Goal: Task Accomplishment & Management: Use online tool/utility

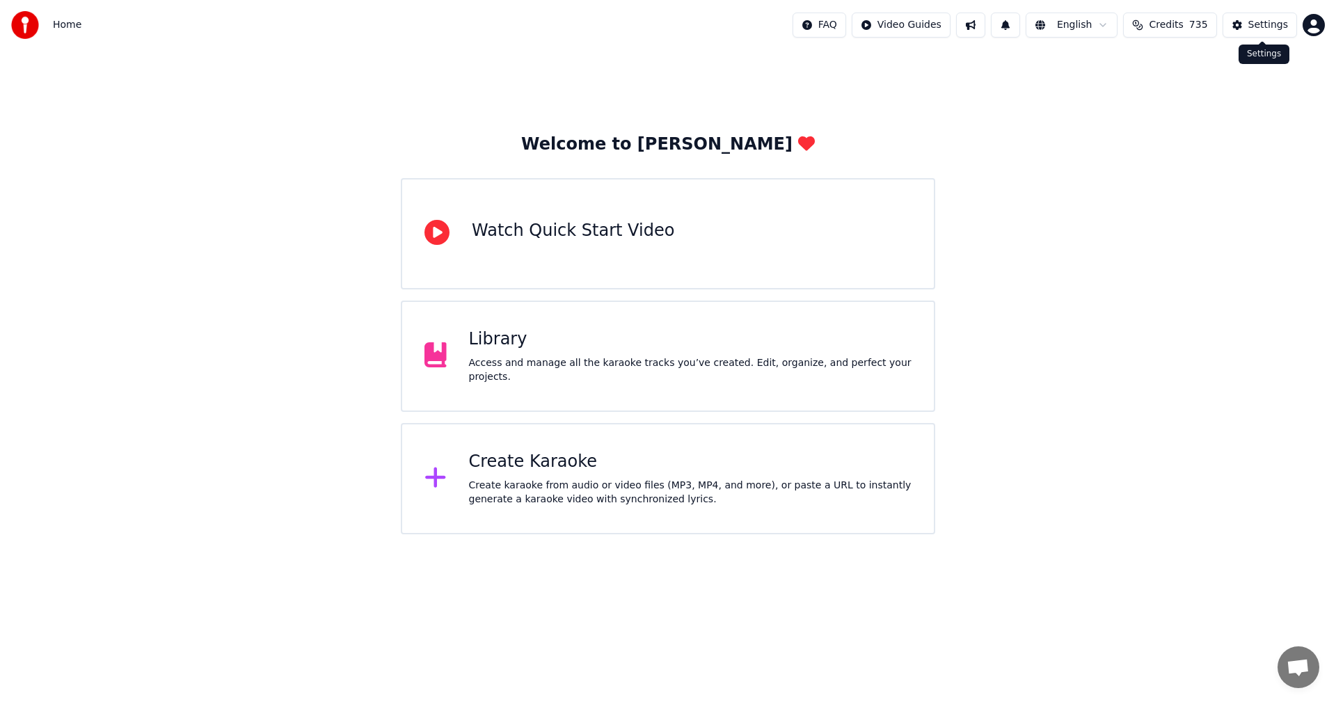
click at [1269, 29] on div "Settings" at bounding box center [1269, 25] width 40 height 14
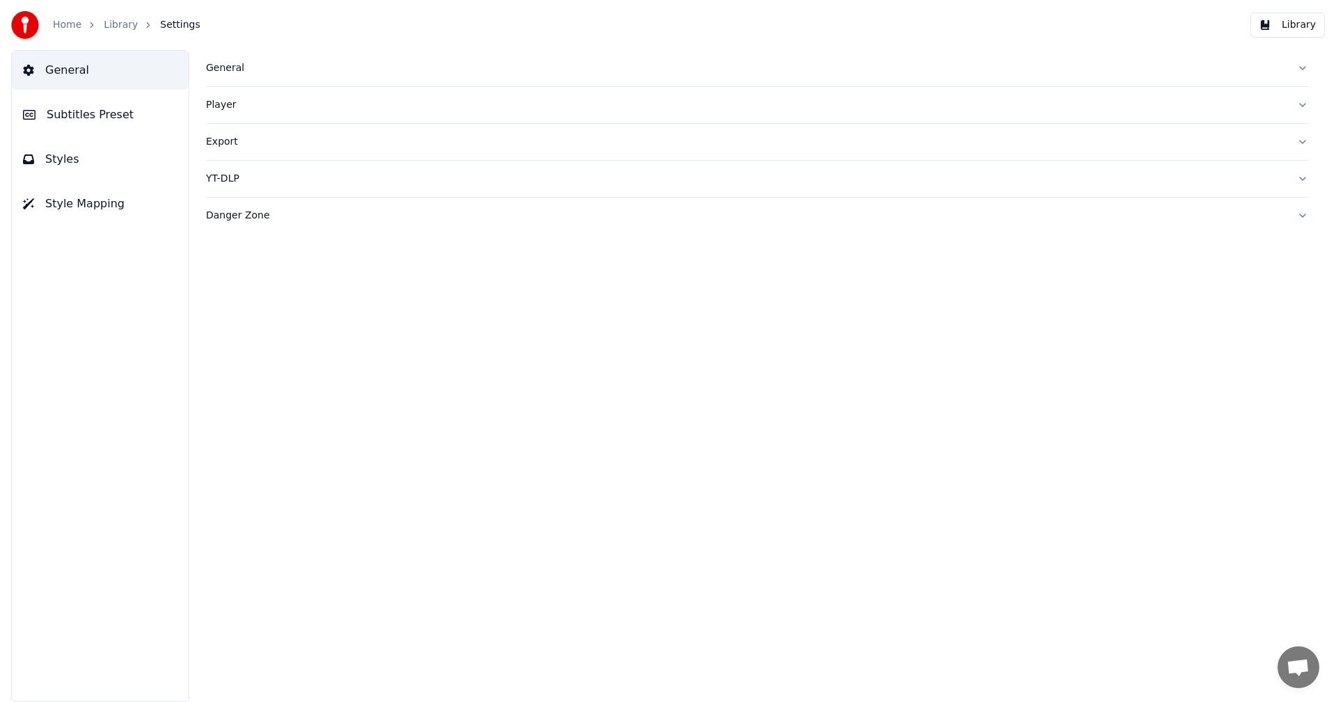
click at [81, 122] on span "Subtitles Preset" at bounding box center [90, 114] width 87 height 17
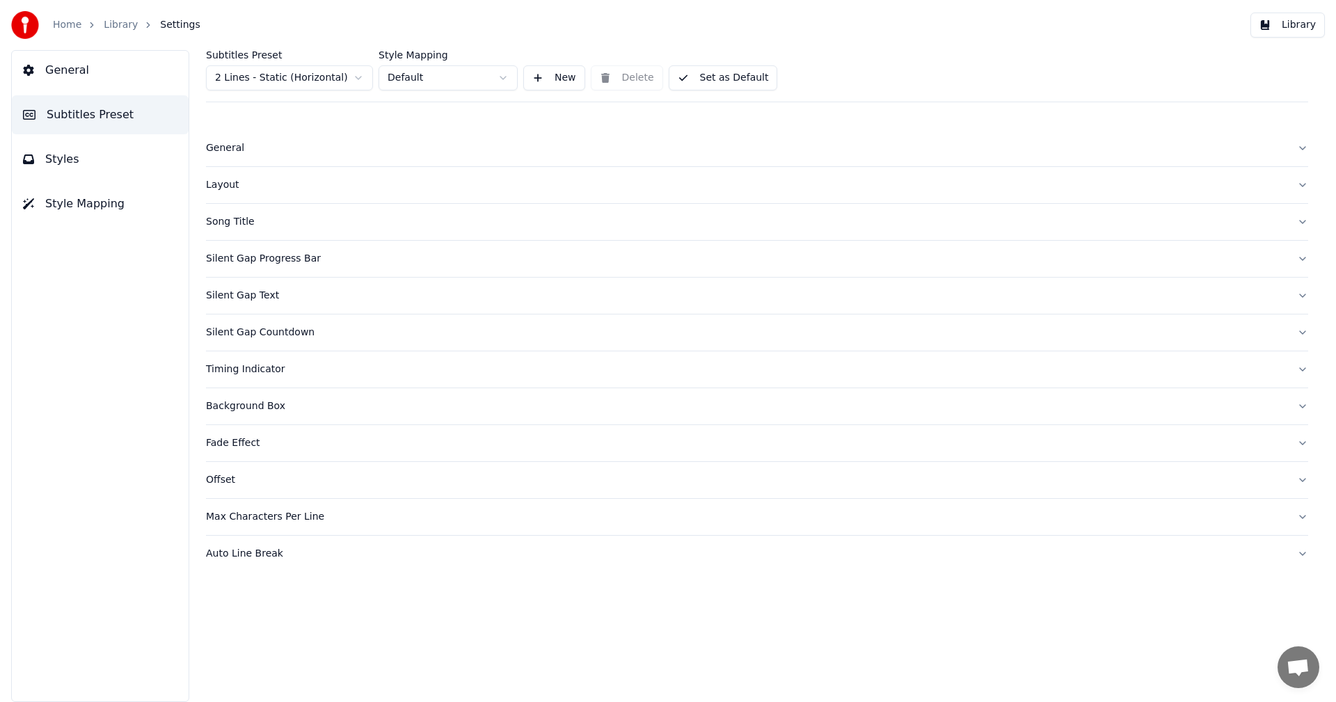
click at [91, 75] on button "General" at bounding box center [100, 70] width 177 height 39
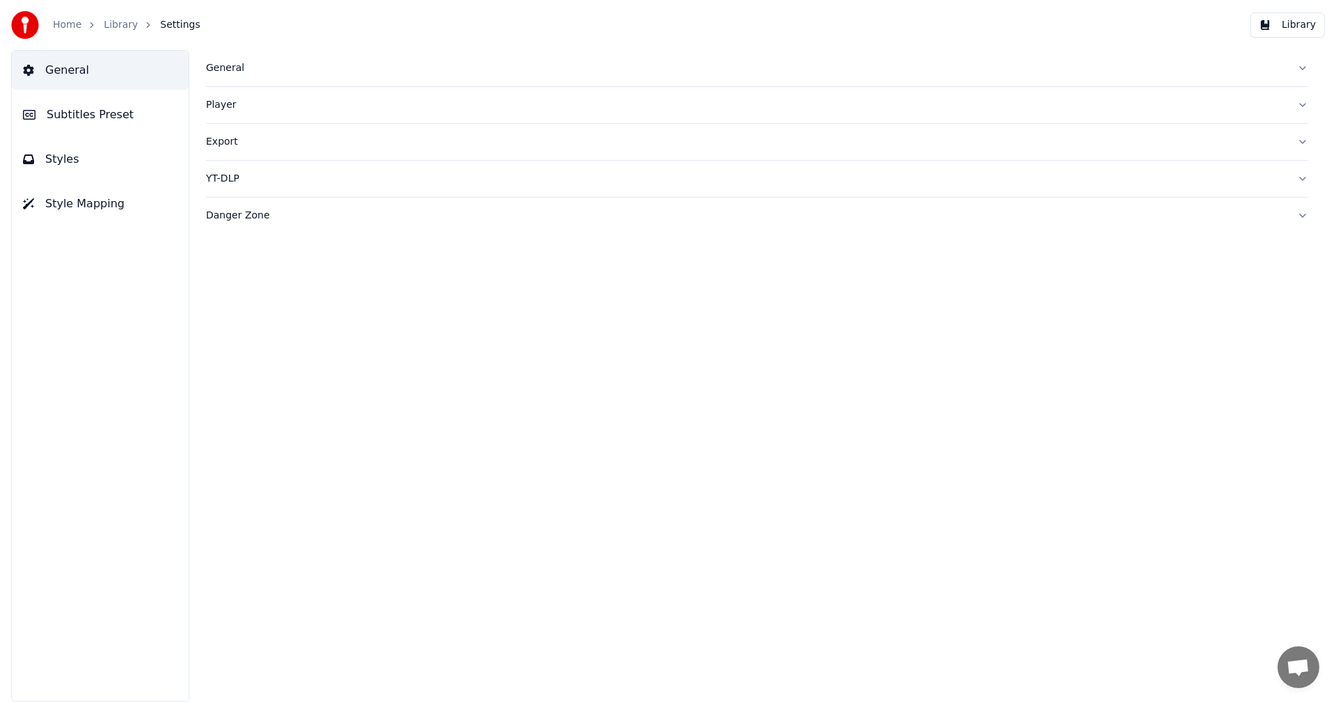
click at [235, 62] on div "General" at bounding box center [746, 68] width 1080 height 14
click at [319, 277] on html "Home Library Settings Library General Subtitles Preset Styles Style Mapping Gen…" at bounding box center [668, 351] width 1336 height 702
click at [69, 26] on link "Home" at bounding box center [67, 25] width 29 height 14
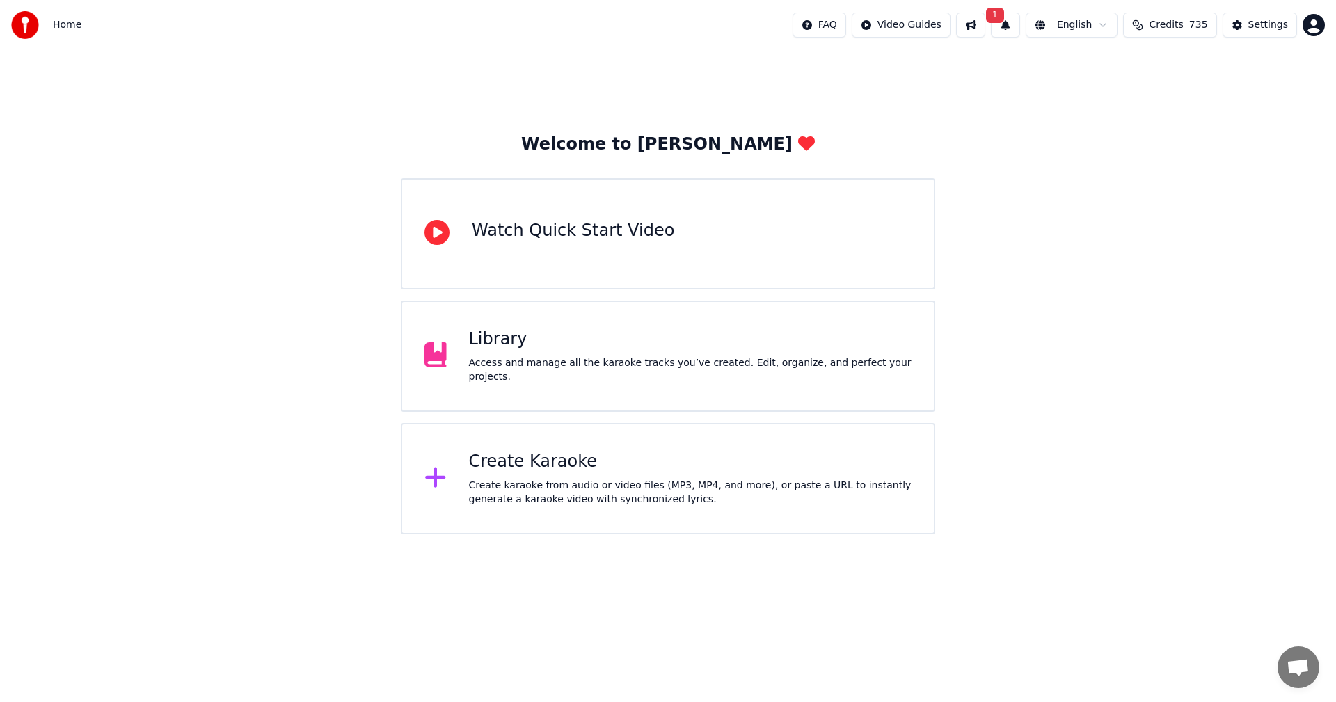
click at [518, 468] on div "Create Karaoke" at bounding box center [690, 462] width 443 height 22
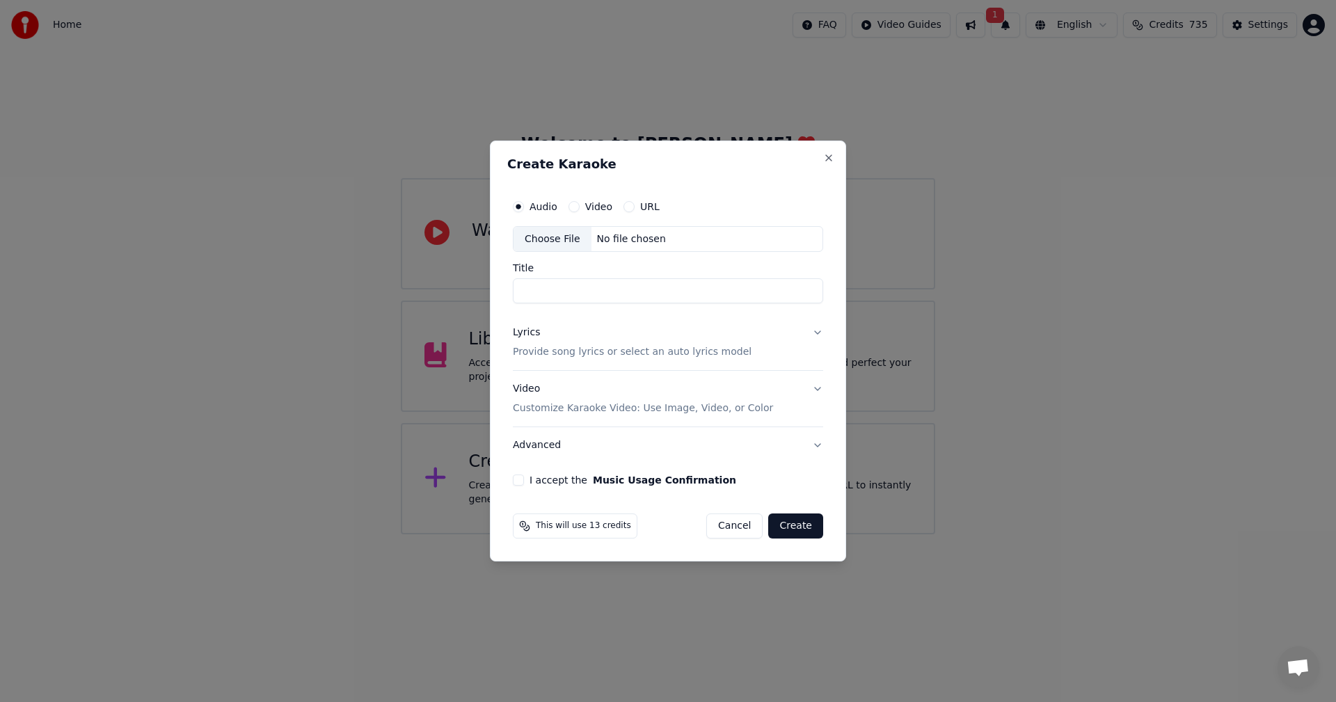
click at [553, 242] on div "Choose File" at bounding box center [553, 239] width 78 height 25
type input "**********"
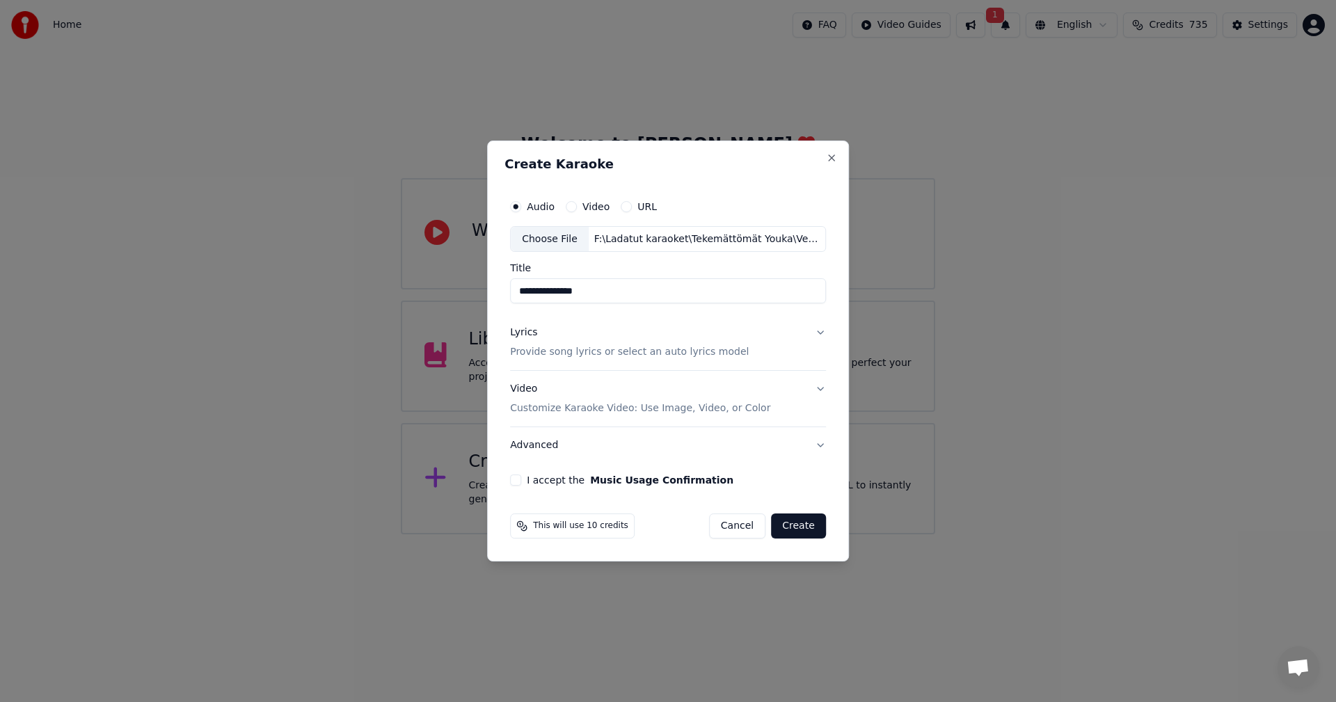
click at [530, 336] on div "Lyrics" at bounding box center [523, 333] width 27 height 14
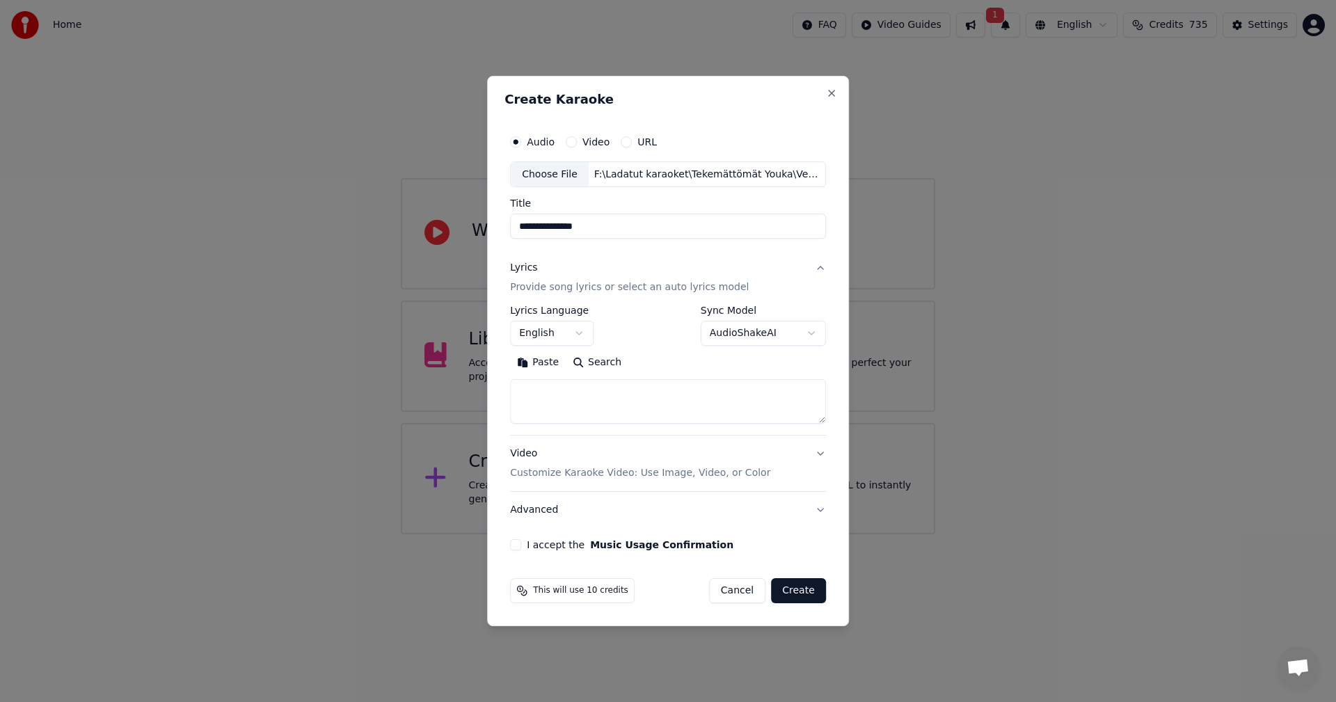
click at [543, 361] on button "Paste" at bounding box center [538, 363] width 56 height 22
click at [562, 333] on body "**********" at bounding box center [668, 267] width 1336 height 534
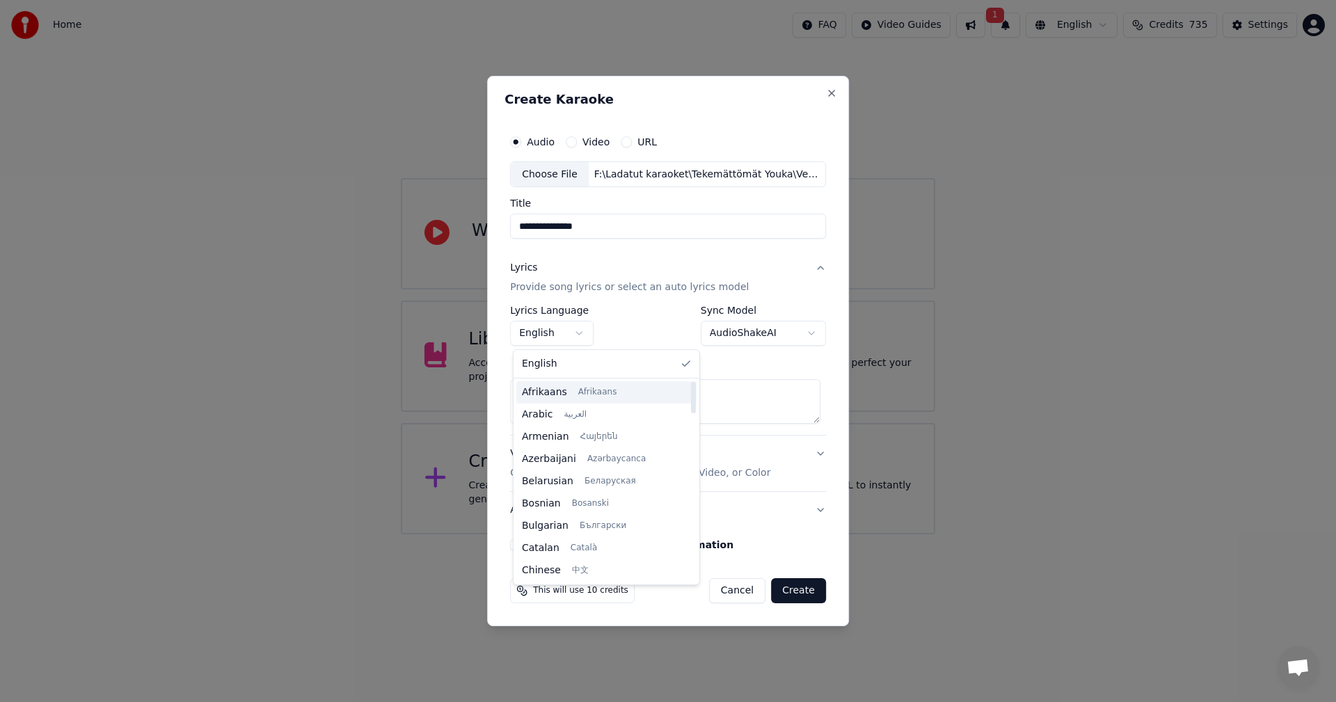
type textarea "**********"
select select "**"
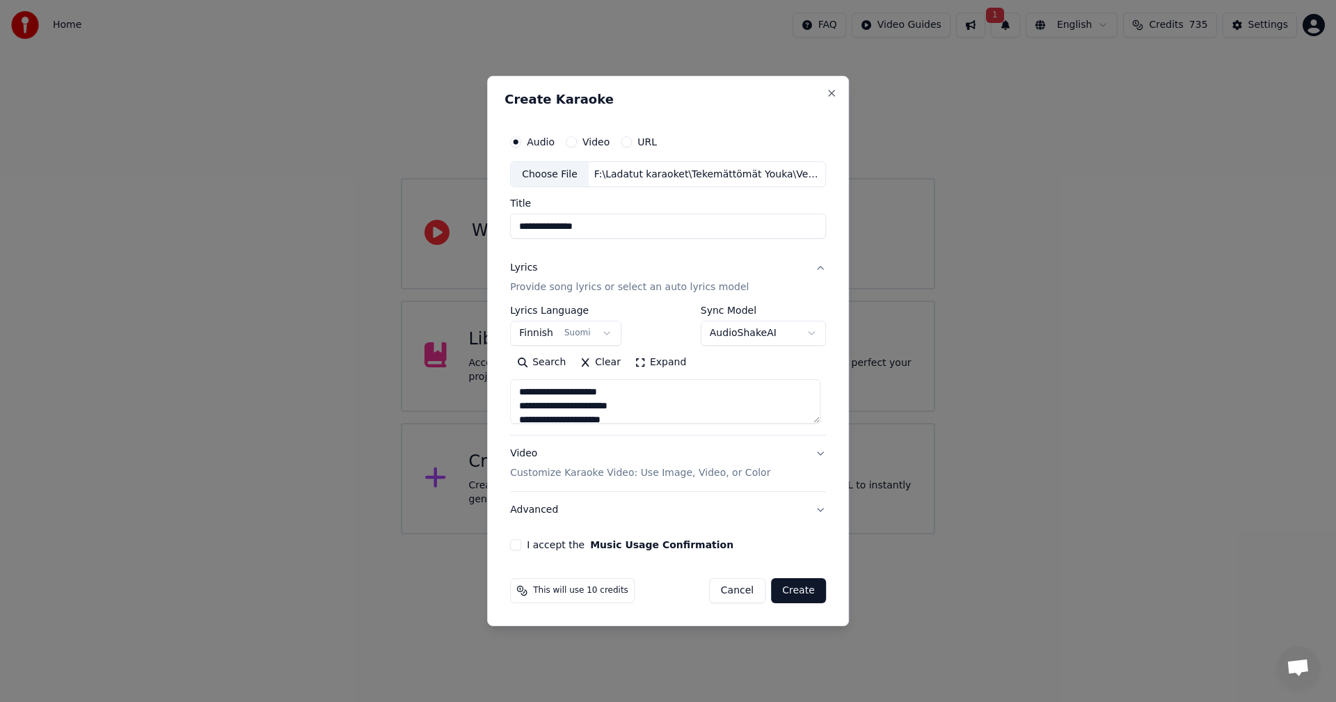
type textarea "**********"
click at [516, 548] on button "I accept the Music Usage Confirmation" at bounding box center [515, 544] width 11 height 11
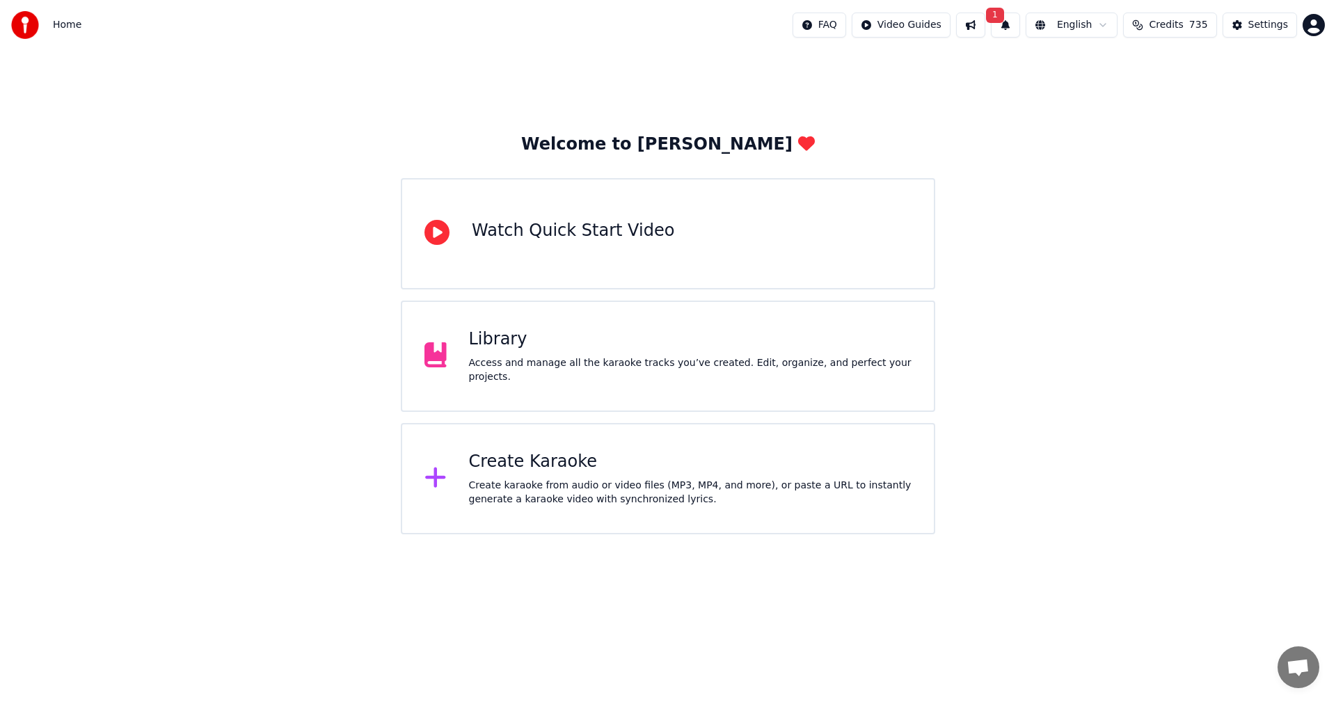
click at [1019, 20] on button "1" at bounding box center [1005, 25] width 29 height 25
click at [1124, 70] on button "Update" at bounding box center [1118, 68] width 59 height 25
click at [1285, 25] on div "Settings" at bounding box center [1269, 25] width 40 height 14
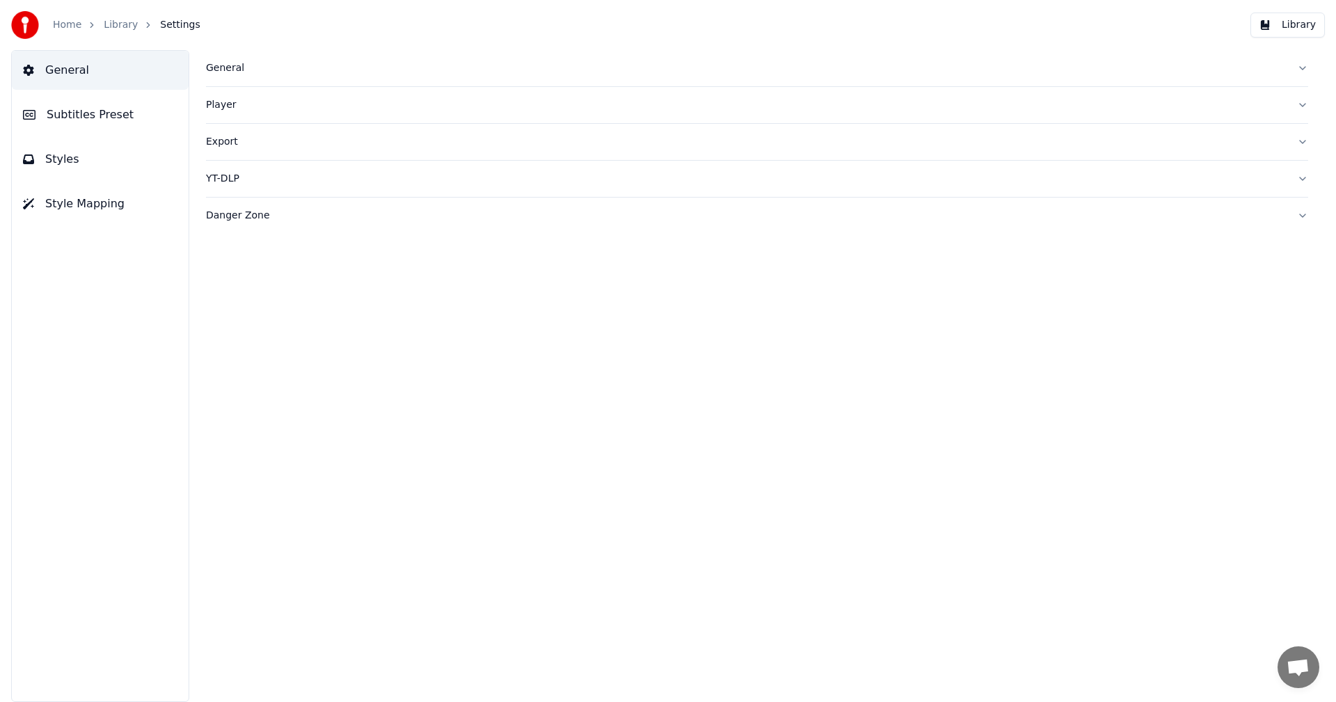
click at [213, 71] on div "General" at bounding box center [746, 68] width 1080 height 14
click at [72, 24] on link "Home" at bounding box center [67, 25] width 29 height 14
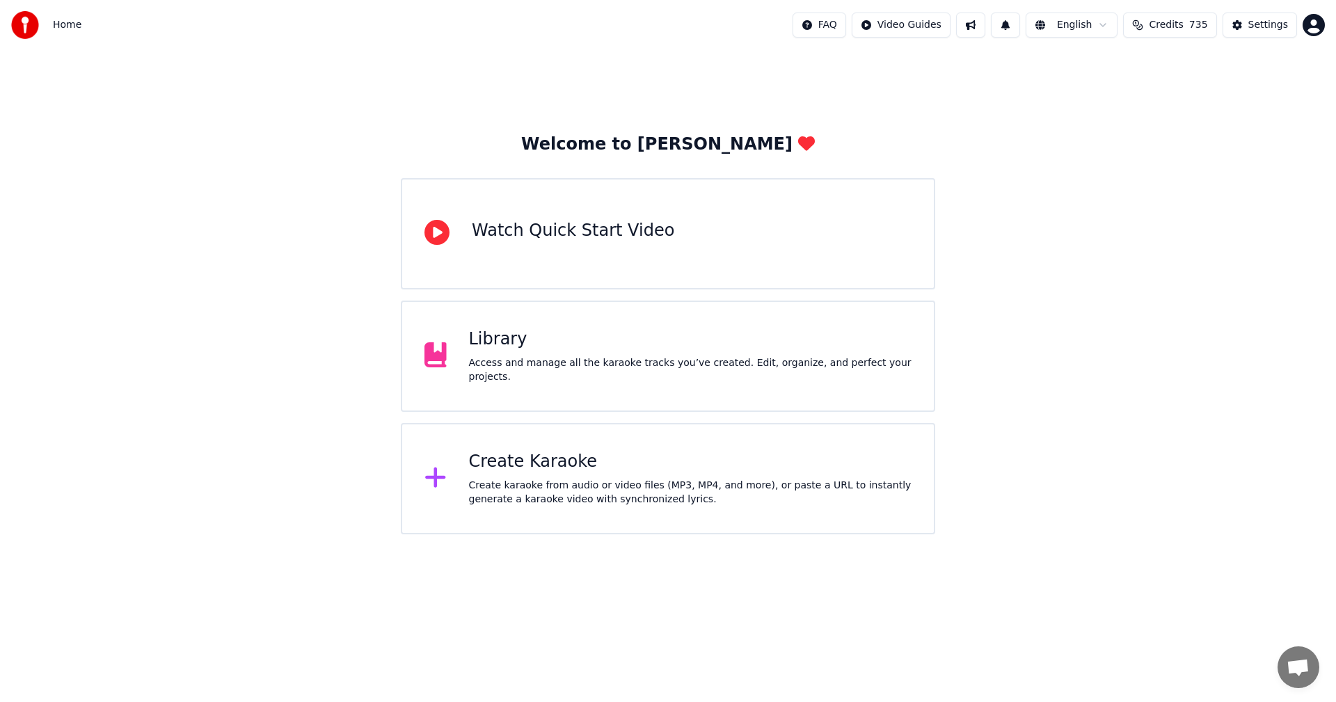
click at [521, 461] on div "Create Karaoke" at bounding box center [690, 462] width 443 height 22
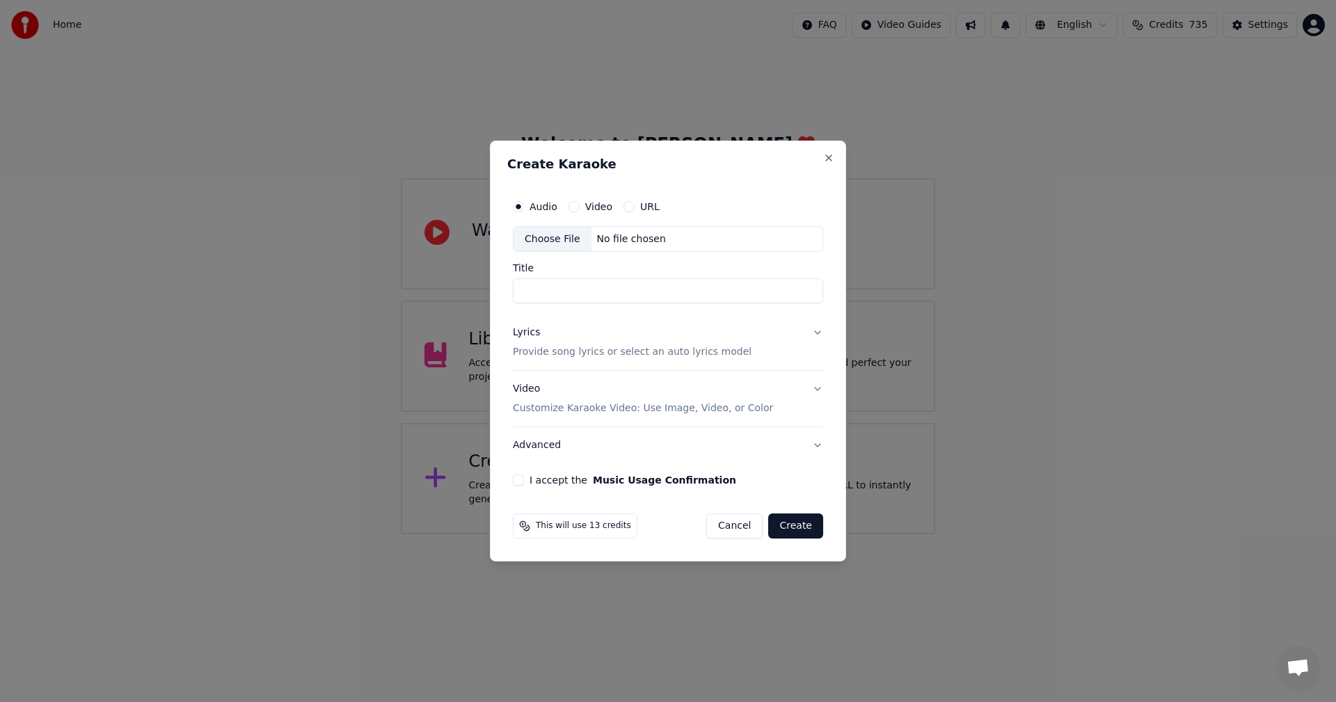
click at [565, 236] on div "Choose File" at bounding box center [553, 239] width 78 height 25
type input "**********"
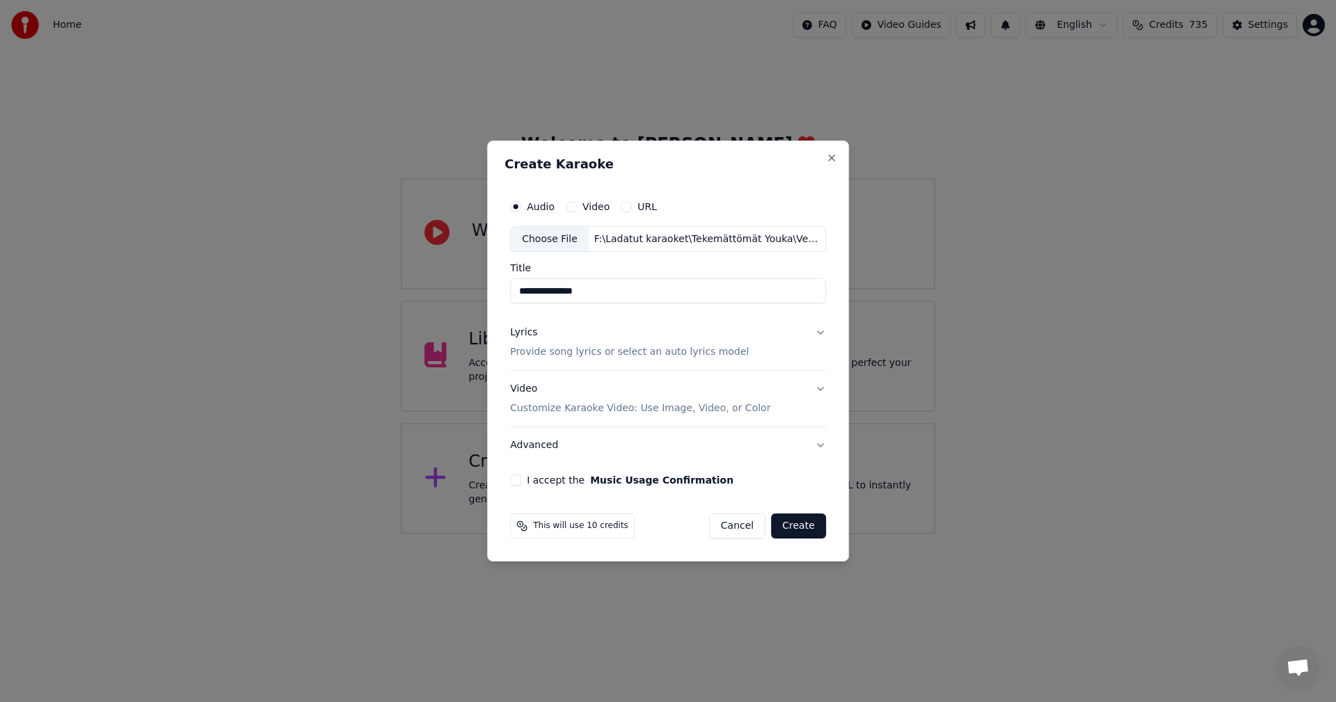
click at [818, 333] on button "Lyrics Provide song lyrics or select an auto lyrics model" at bounding box center [668, 343] width 316 height 56
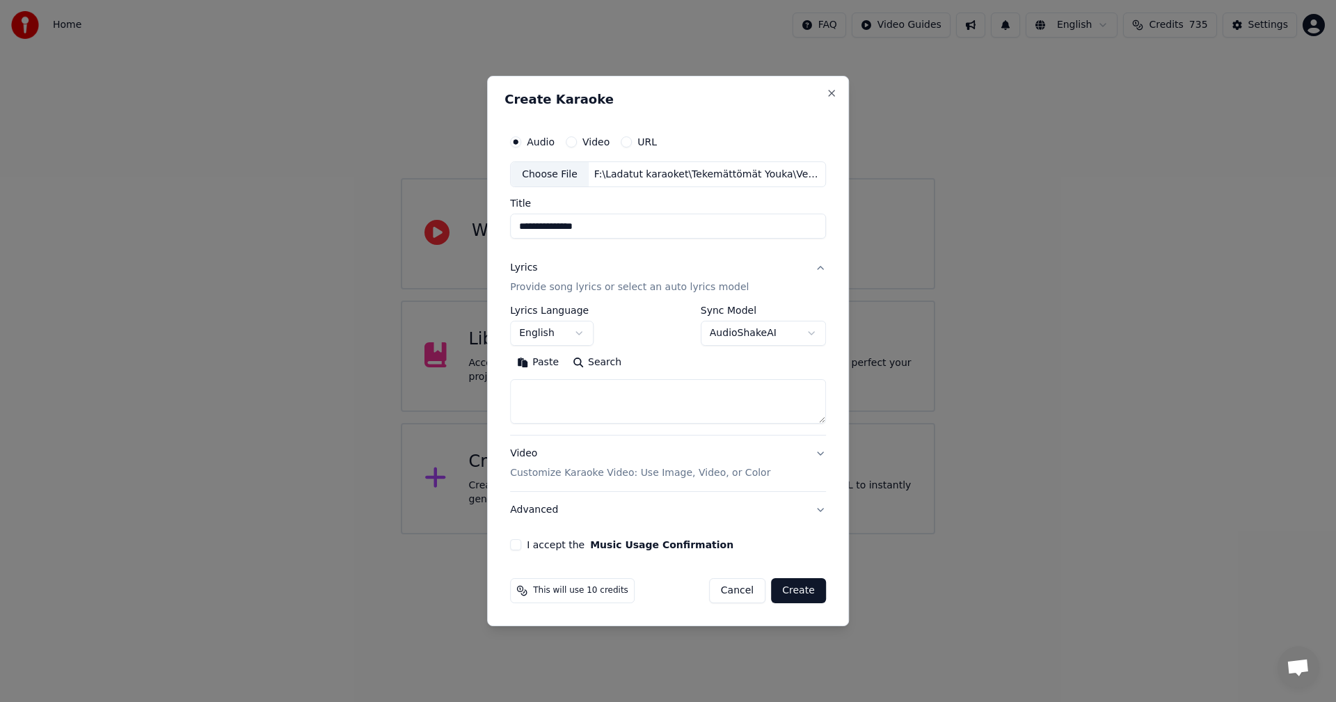
click at [543, 363] on button "Paste" at bounding box center [538, 363] width 56 height 22
click at [571, 329] on body "**********" at bounding box center [668, 267] width 1336 height 534
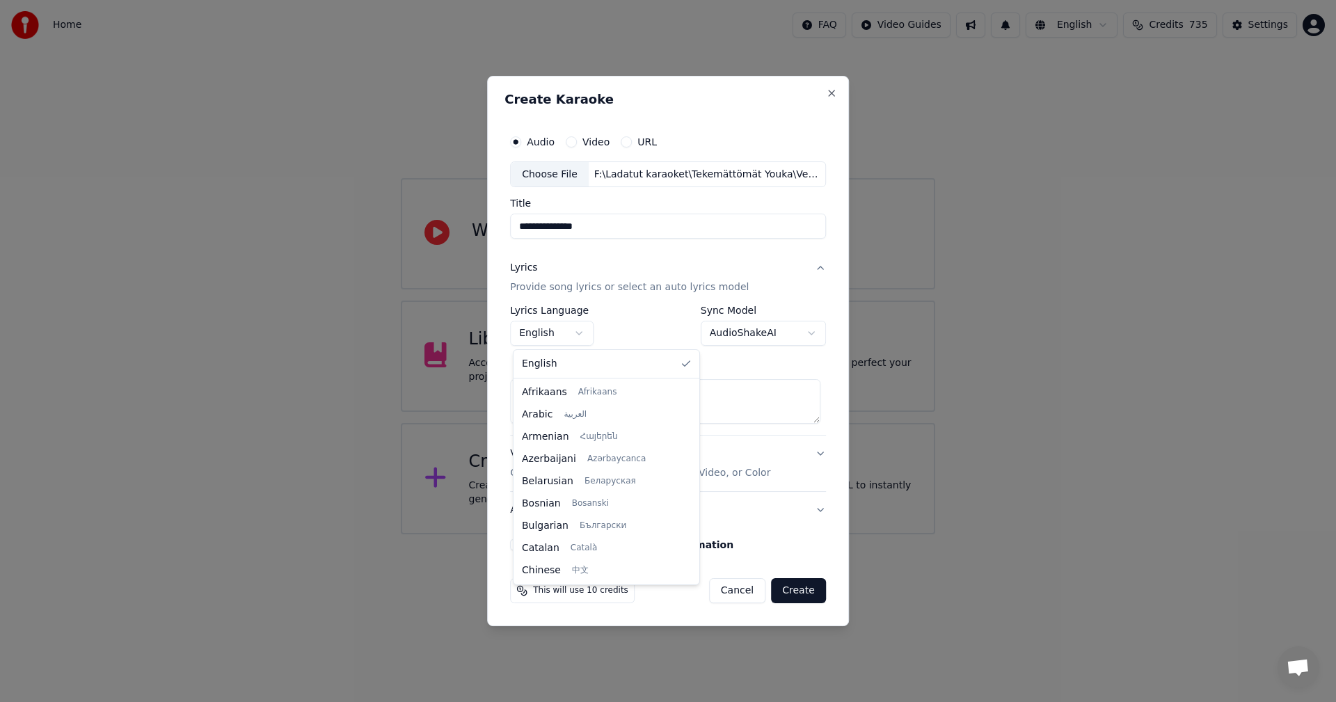
scroll to position [223, 0]
type textarea "**********"
select select "**"
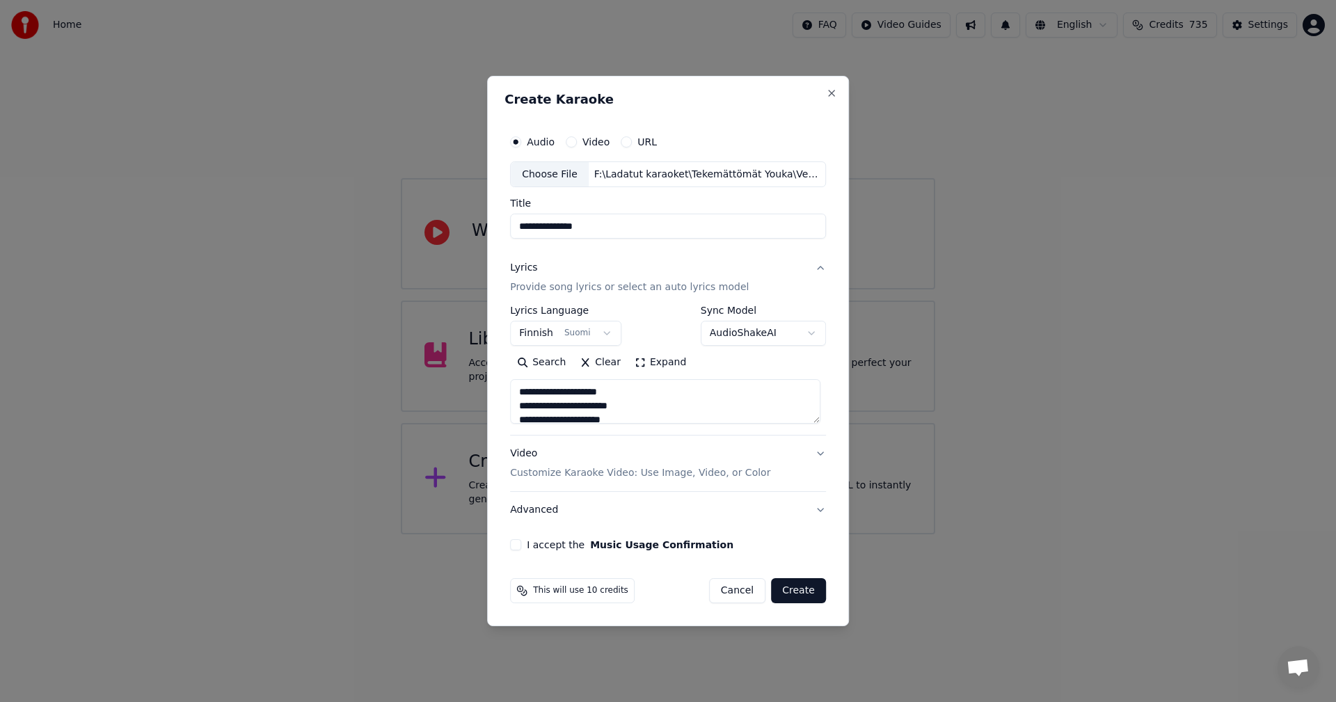
click at [518, 547] on button "I accept the Music Usage Confirmation" at bounding box center [515, 544] width 11 height 11
click at [831, 90] on button "Close" at bounding box center [831, 93] width 11 height 11
type textarea "**********"
select select
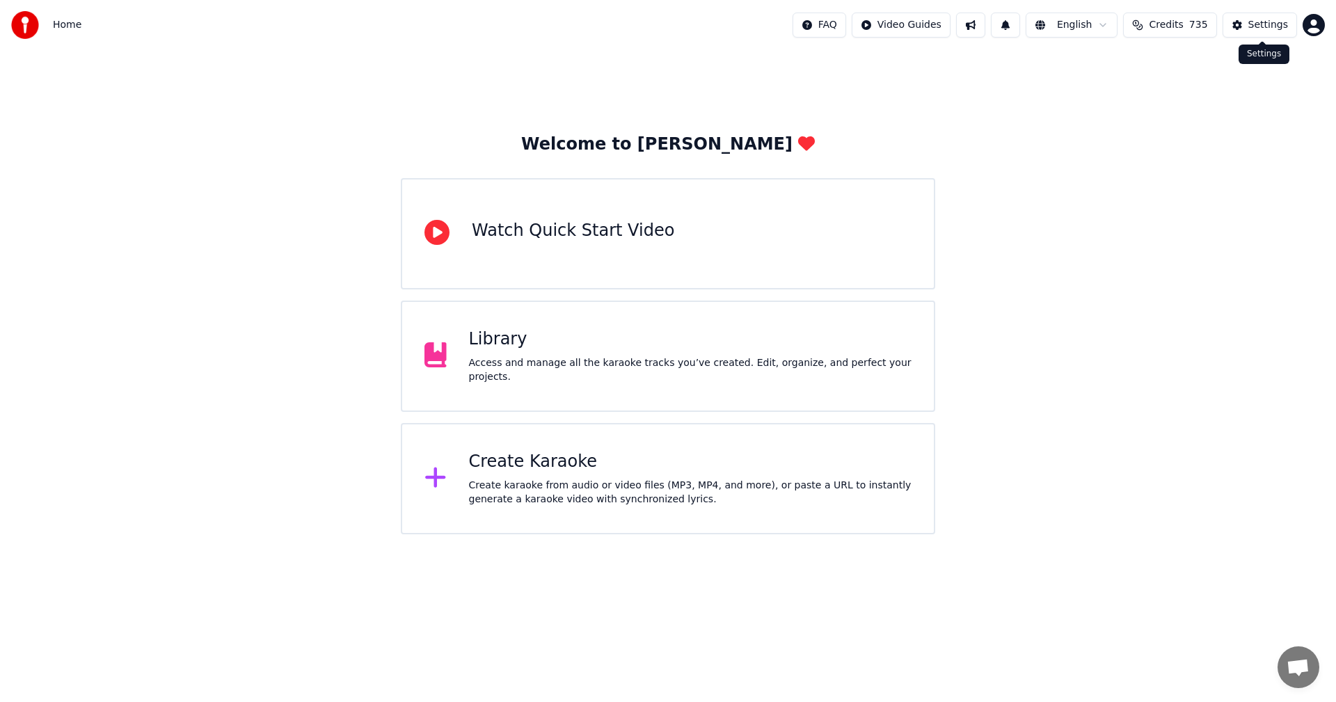
click at [1264, 20] on div "Settings" at bounding box center [1269, 25] width 40 height 14
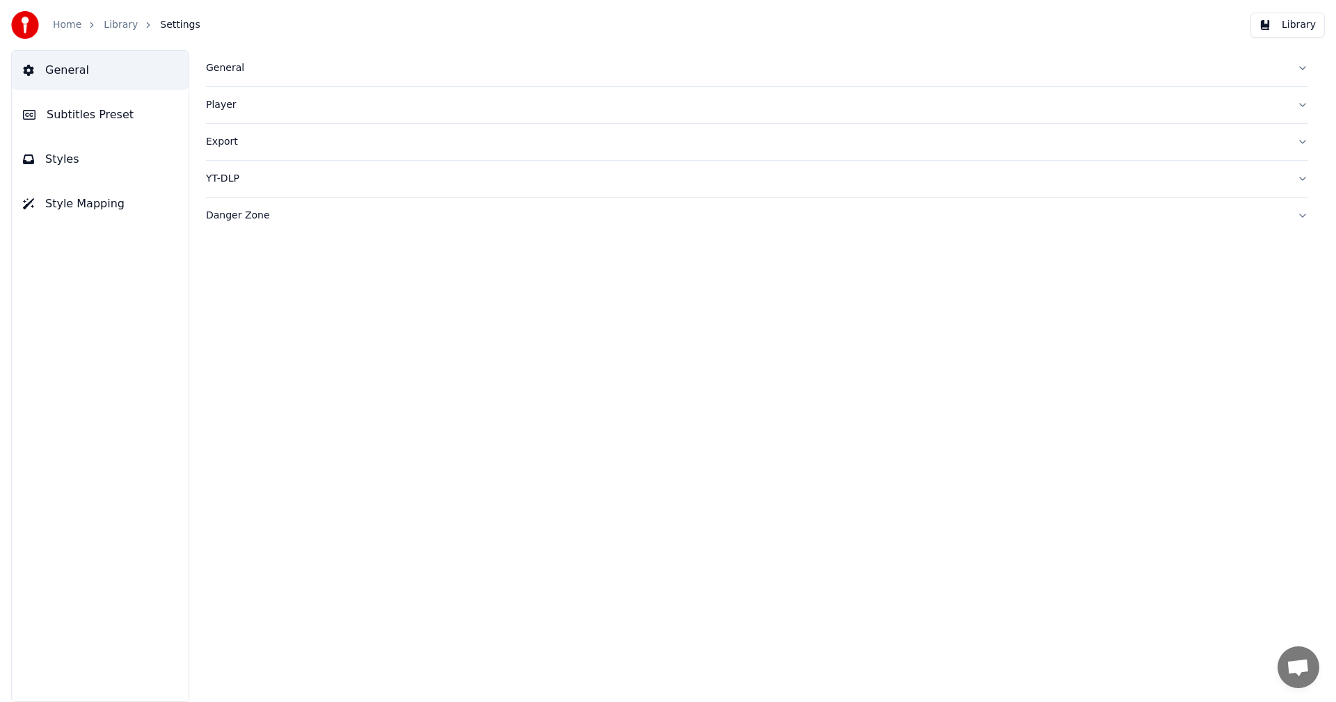
click at [91, 110] on span "Subtitles Preset" at bounding box center [90, 114] width 87 height 17
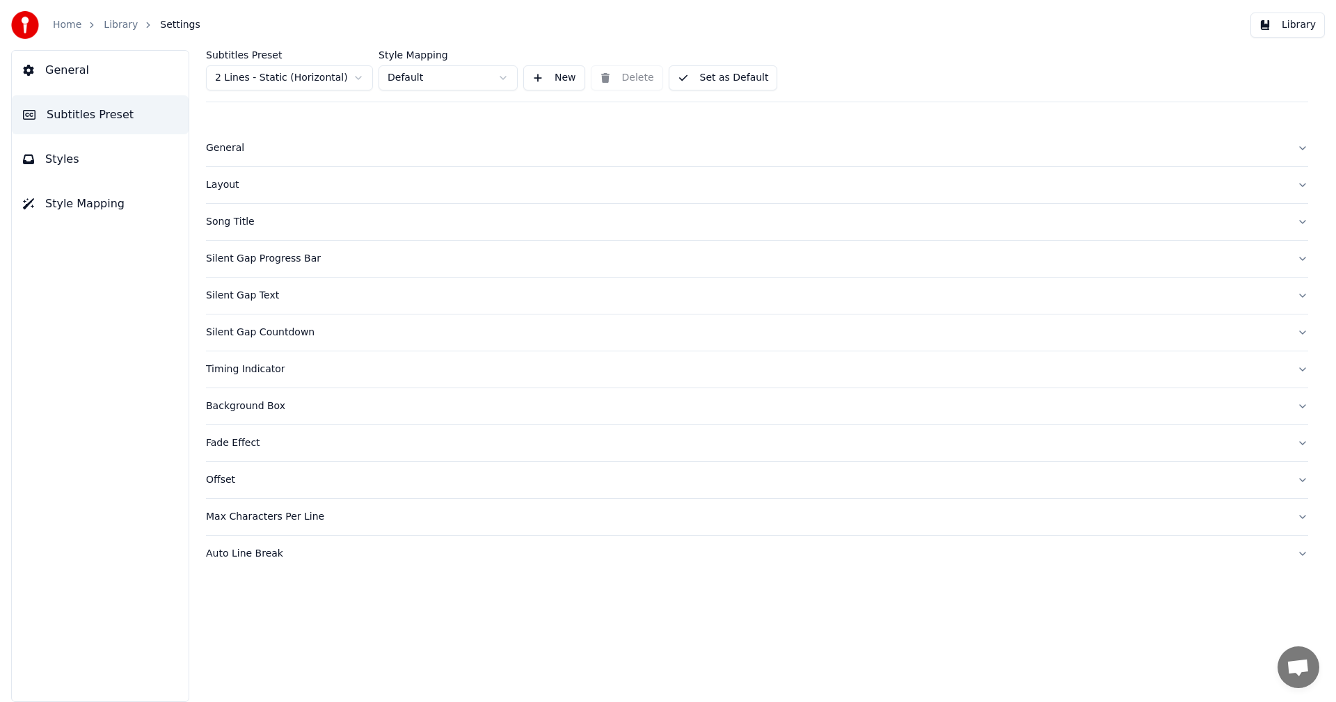
click at [315, 79] on html "Home Library Settings Library General Subtitles Preset Styles Style Mapping Sub…" at bounding box center [668, 351] width 1336 height 702
click at [219, 188] on div "Layout" at bounding box center [746, 185] width 1080 height 14
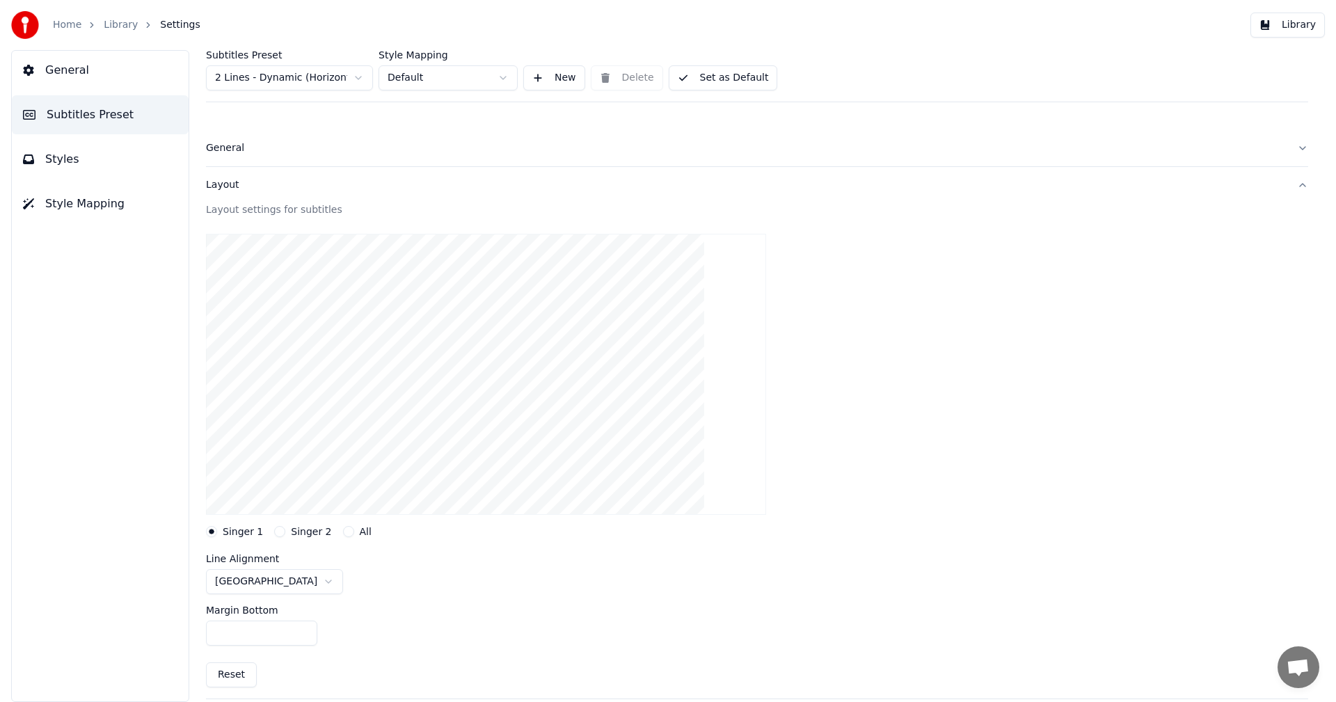
click at [229, 680] on button "Reset" at bounding box center [231, 675] width 51 height 25
click at [1290, 31] on button "Library" at bounding box center [1288, 25] width 74 height 25
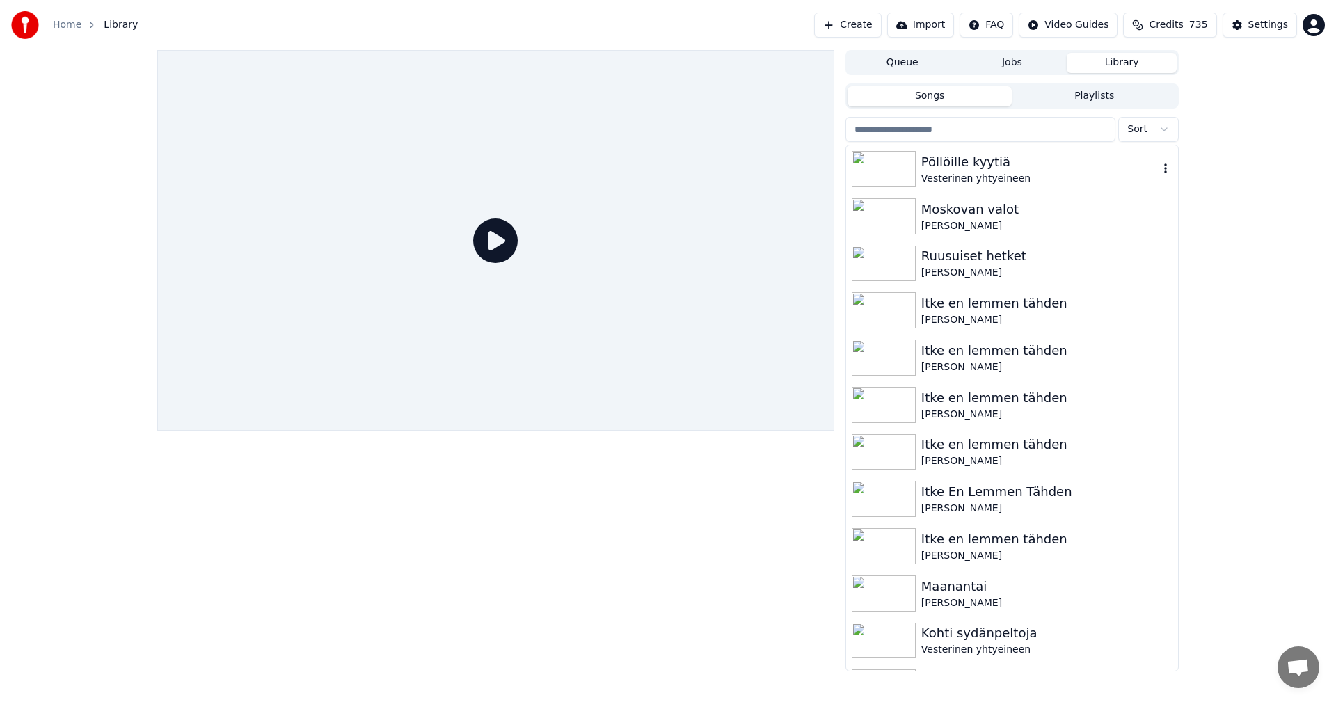
click at [985, 172] on div "Vesterinen yhtyeineen" at bounding box center [1039, 179] width 237 height 14
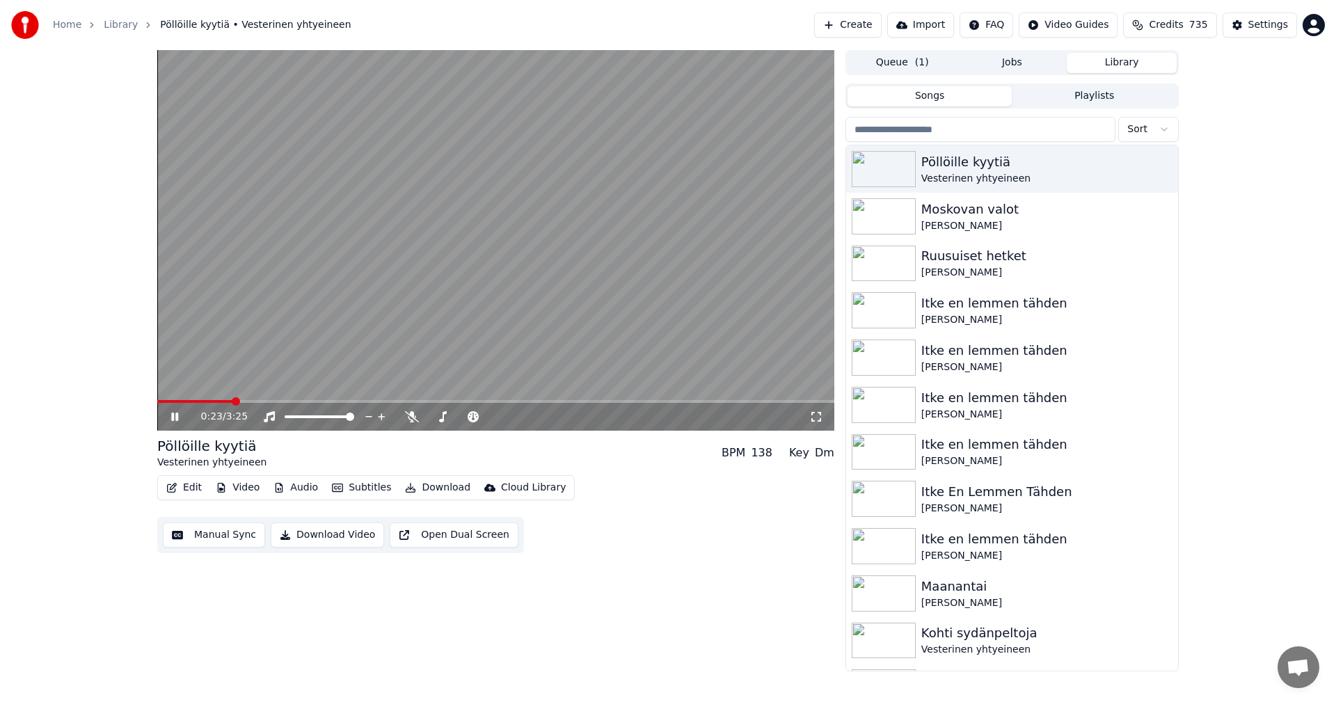
click at [233, 401] on span at bounding box center [495, 401] width 677 height 3
click at [267, 399] on video at bounding box center [495, 240] width 677 height 381
click at [175, 416] on icon at bounding box center [175, 417] width 8 height 10
click at [180, 413] on icon at bounding box center [184, 416] width 33 height 11
click at [1260, 23] on div "Settings" at bounding box center [1269, 25] width 40 height 14
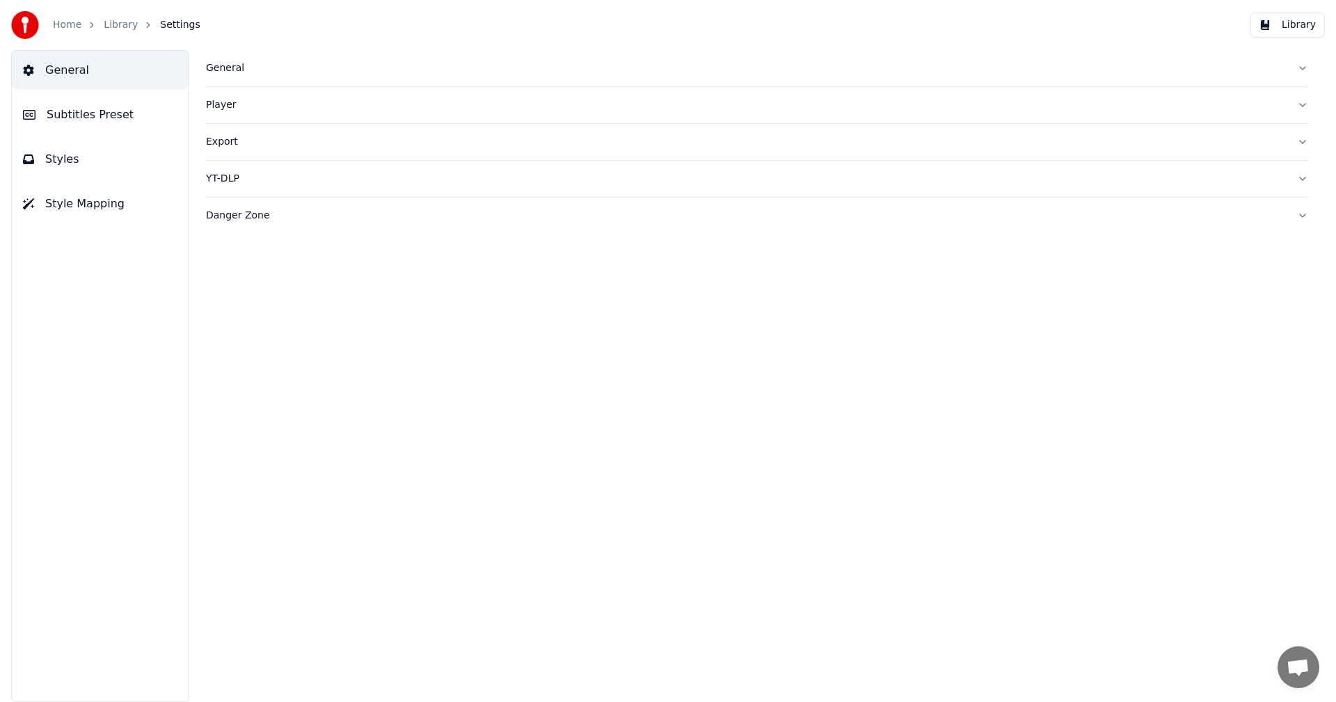
click at [214, 68] on div "General" at bounding box center [746, 68] width 1080 height 14
click at [356, 274] on html "Home Library Settings Library General Subtitles Preset Styles Style Mapping Gen…" at bounding box center [668, 351] width 1336 height 702
click at [659, 229] on div "AudioShakeAI" at bounding box center [757, 224] width 1102 height 25
click at [67, 25] on link "Home" at bounding box center [67, 25] width 29 height 14
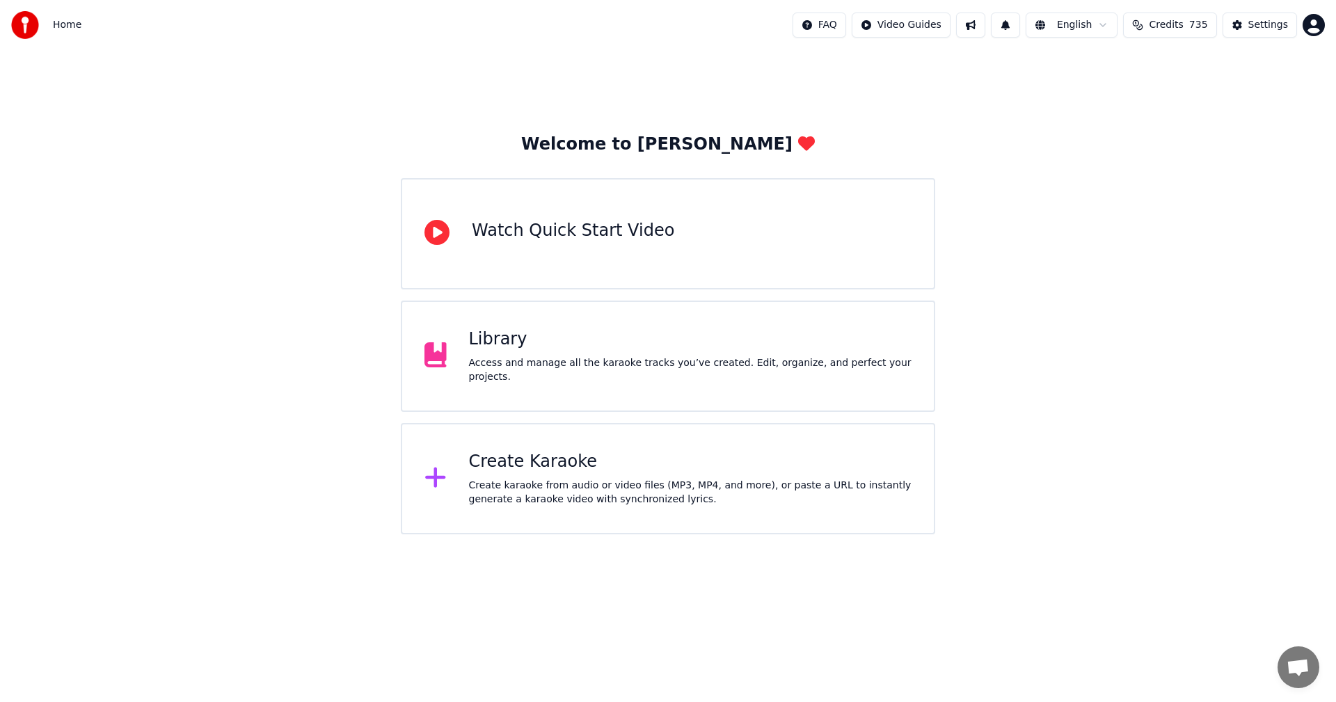
click at [506, 466] on div "Create Karaoke" at bounding box center [690, 462] width 443 height 22
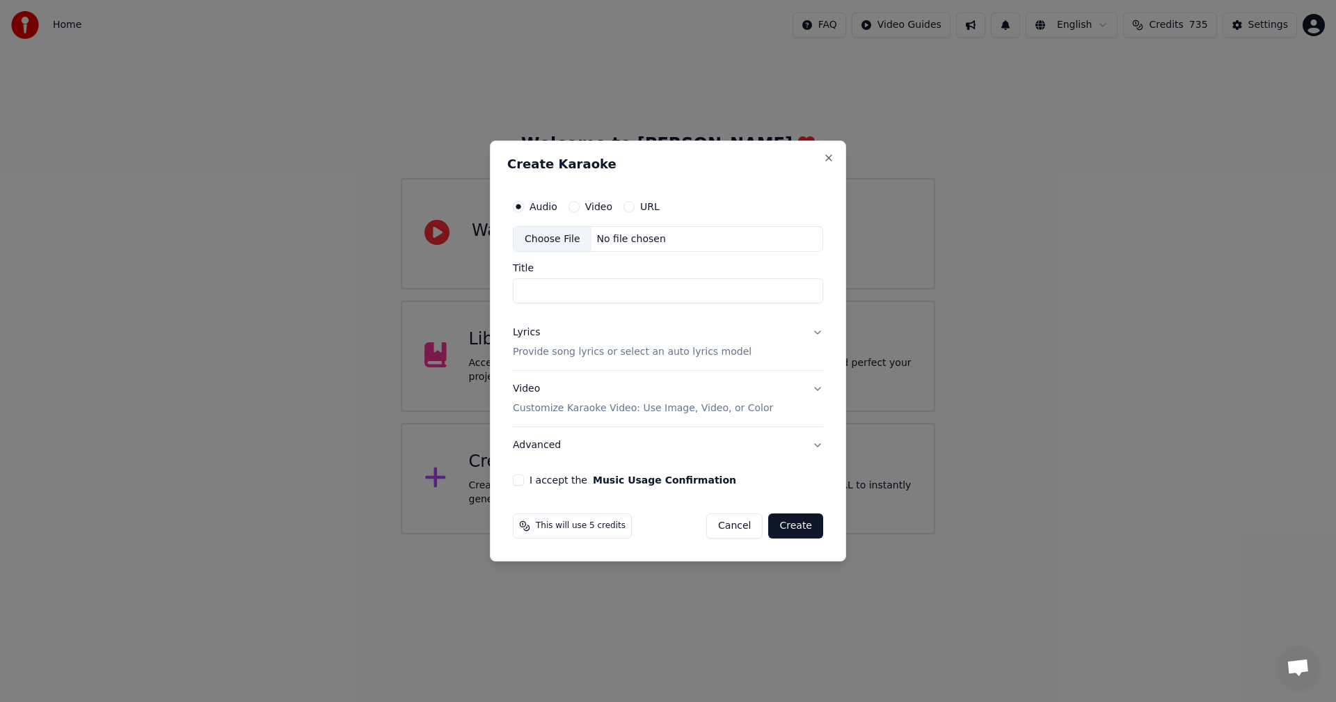
click at [554, 239] on div "Choose File" at bounding box center [553, 239] width 78 height 25
type input "**********"
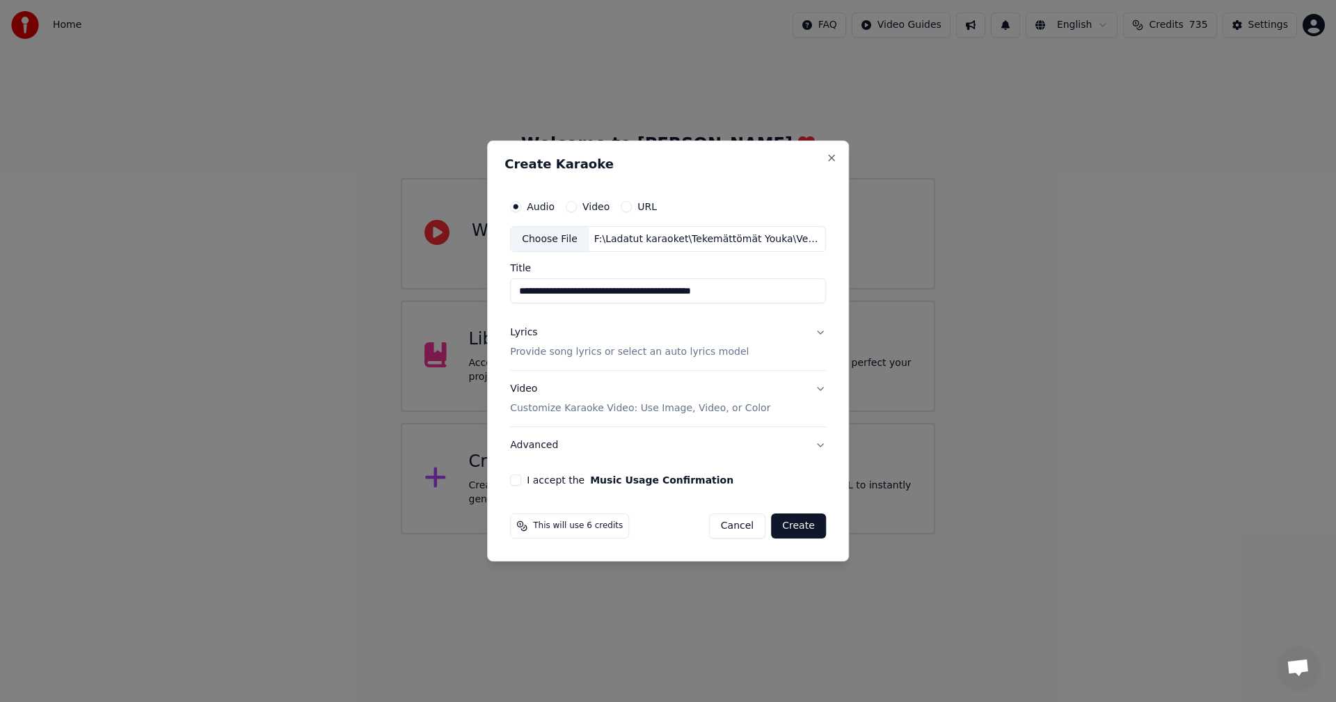
click at [816, 332] on button "Lyrics Provide song lyrics or select an auto lyrics model" at bounding box center [668, 343] width 316 height 56
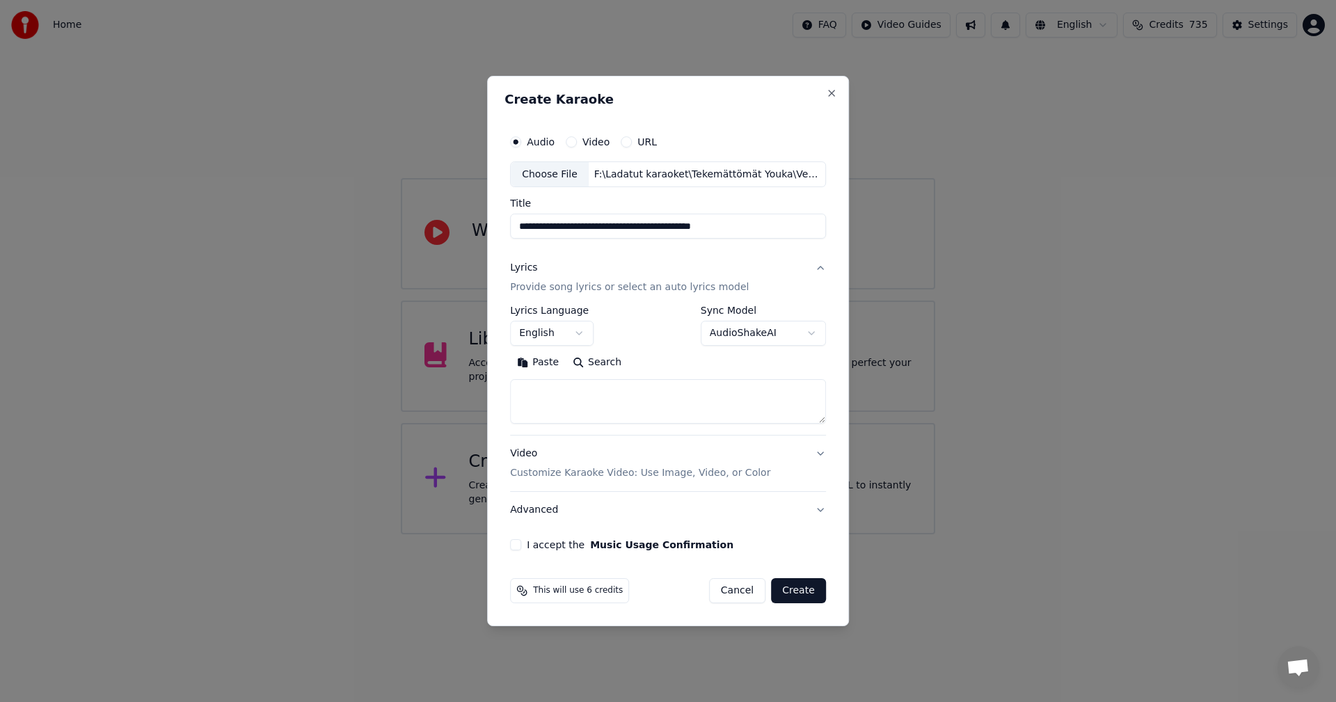
click at [546, 362] on button "Paste" at bounding box center [538, 363] width 56 height 22
type textarea "**********"
click at [582, 334] on body "**********" at bounding box center [668, 267] width 1336 height 534
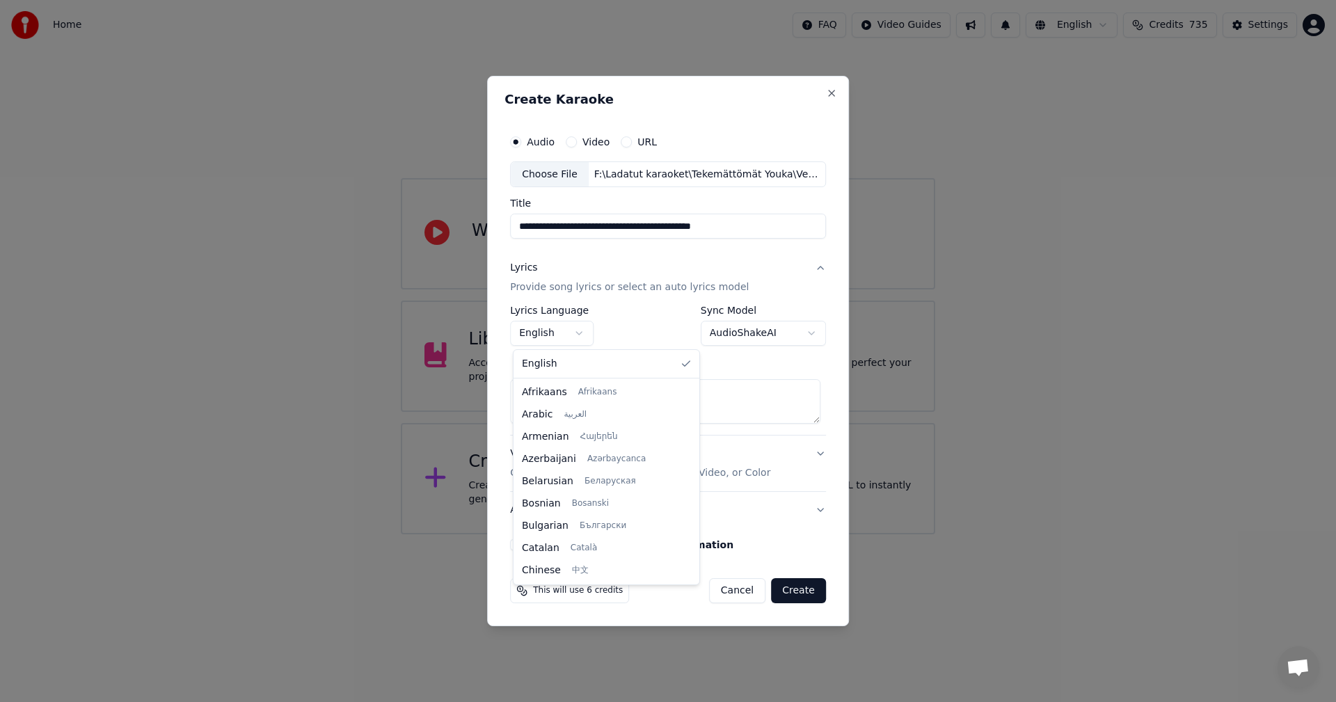
scroll to position [223, 0]
select select "**"
drag, startPoint x: 548, startPoint y: 505, endPoint x: 604, endPoint y: 470, distance: 65.7
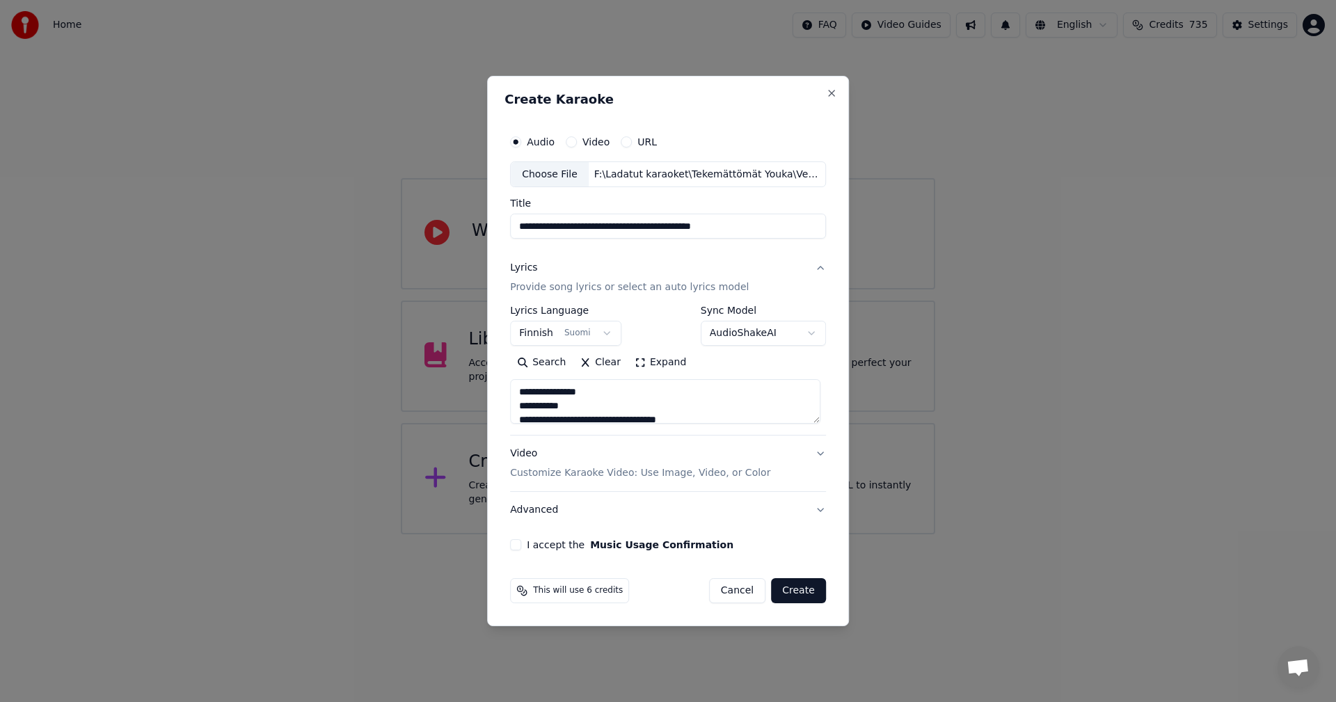
click at [517, 548] on button "I accept the Music Usage Confirmation" at bounding box center [515, 544] width 11 height 11
click at [798, 591] on button "Create" at bounding box center [798, 590] width 55 height 25
type textarea "**********"
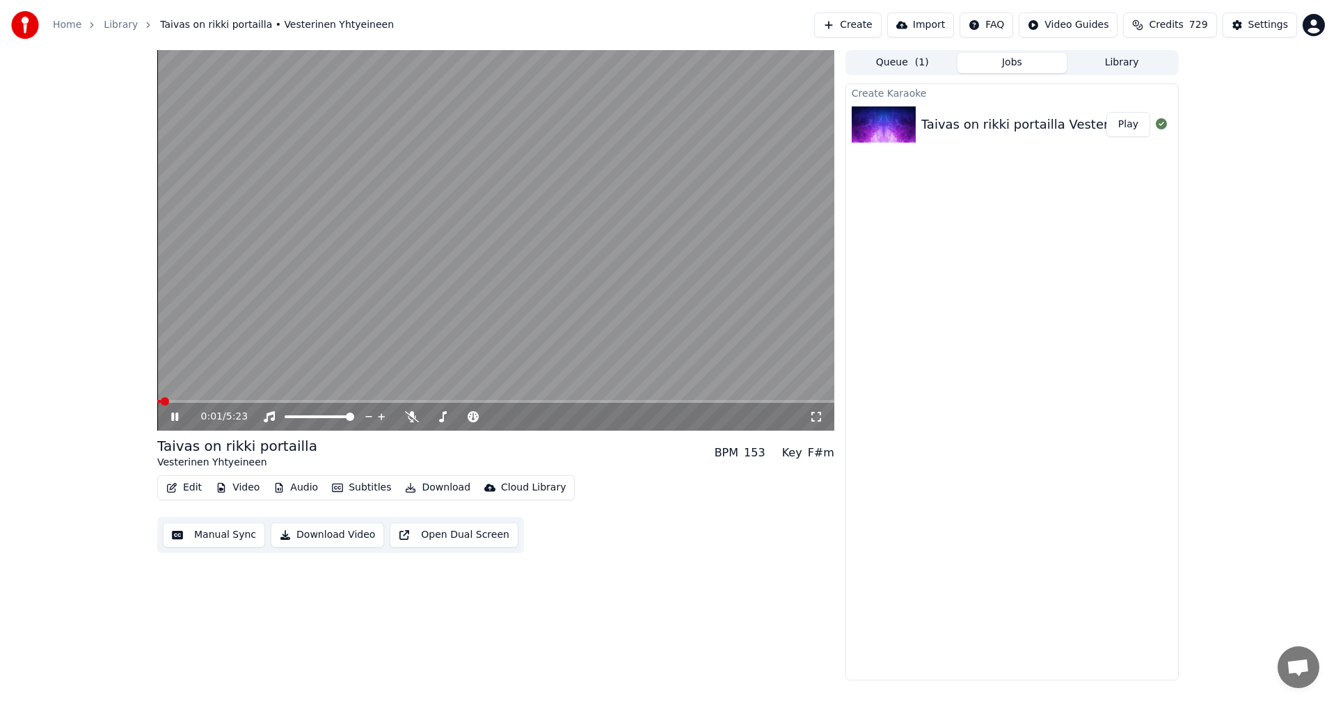
click at [180, 413] on icon at bounding box center [184, 416] width 33 height 11
click at [244, 482] on button "Video" at bounding box center [237, 487] width 55 height 19
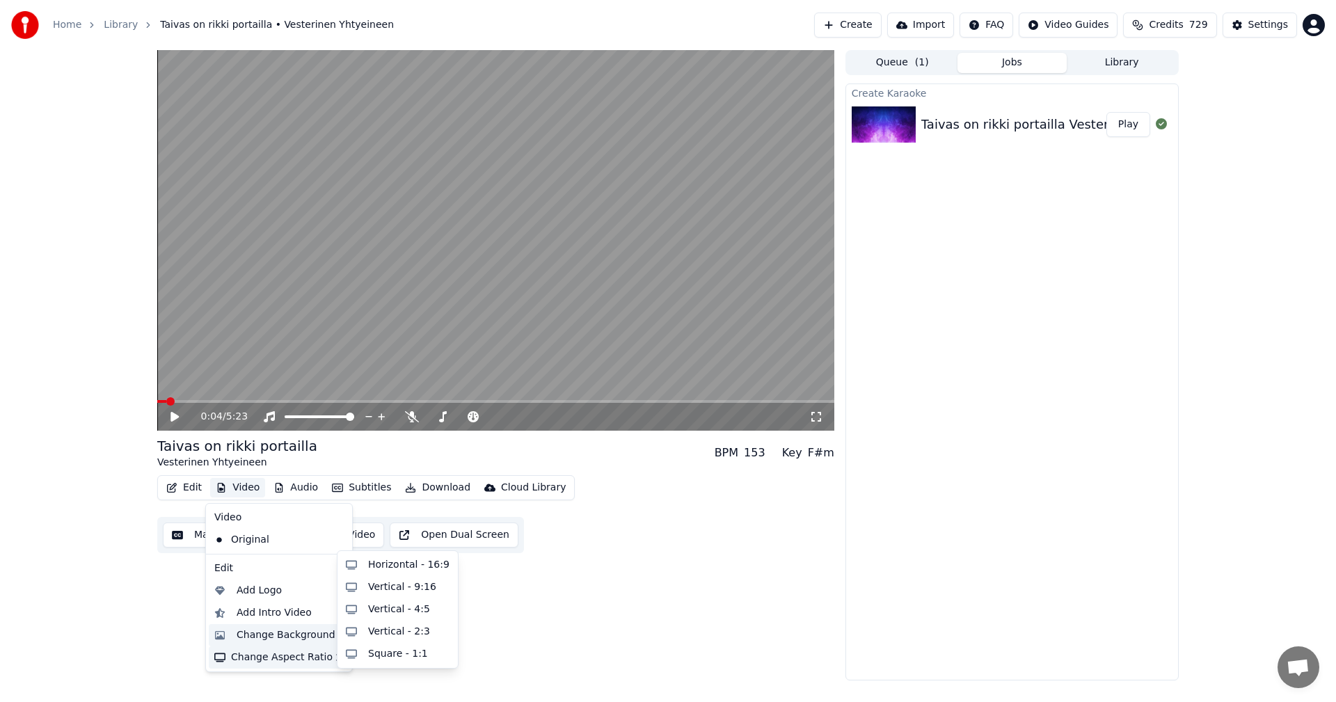
click at [274, 640] on div "Change Background" at bounding box center [286, 635] width 99 height 14
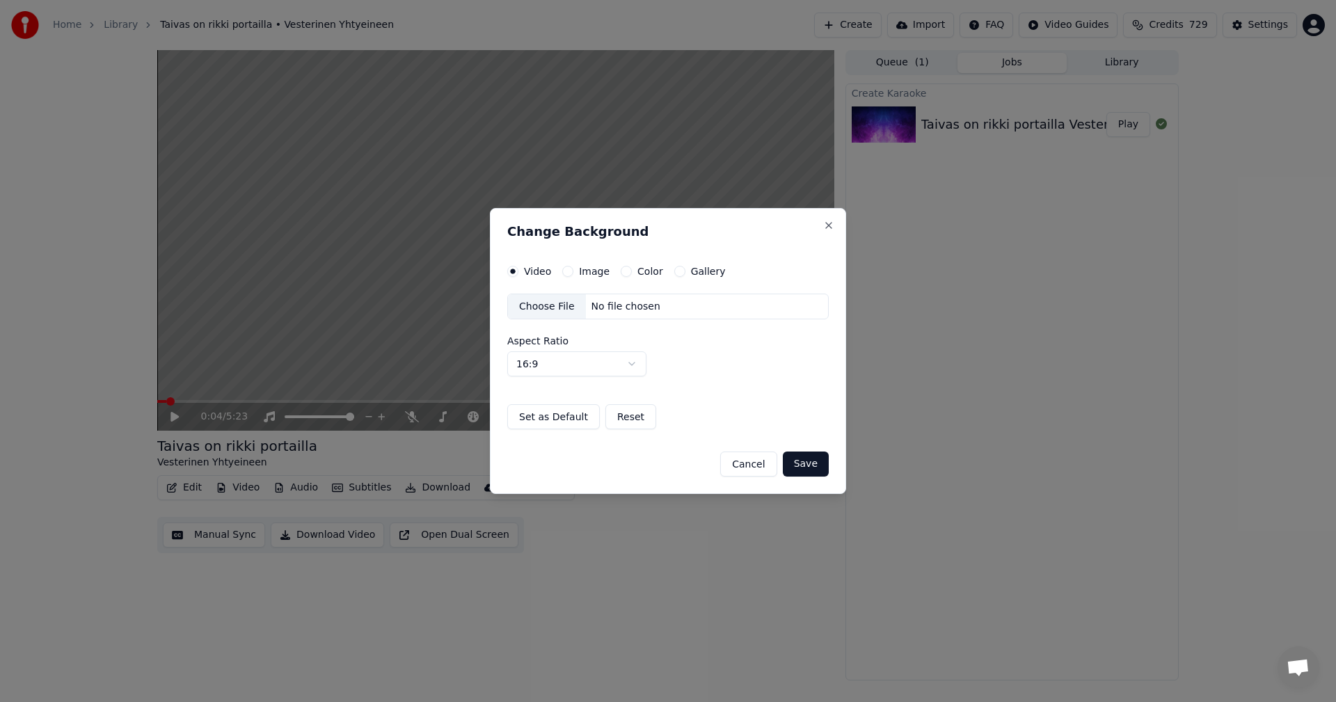
click at [567, 271] on button "Image" at bounding box center [567, 271] width 11 height 11
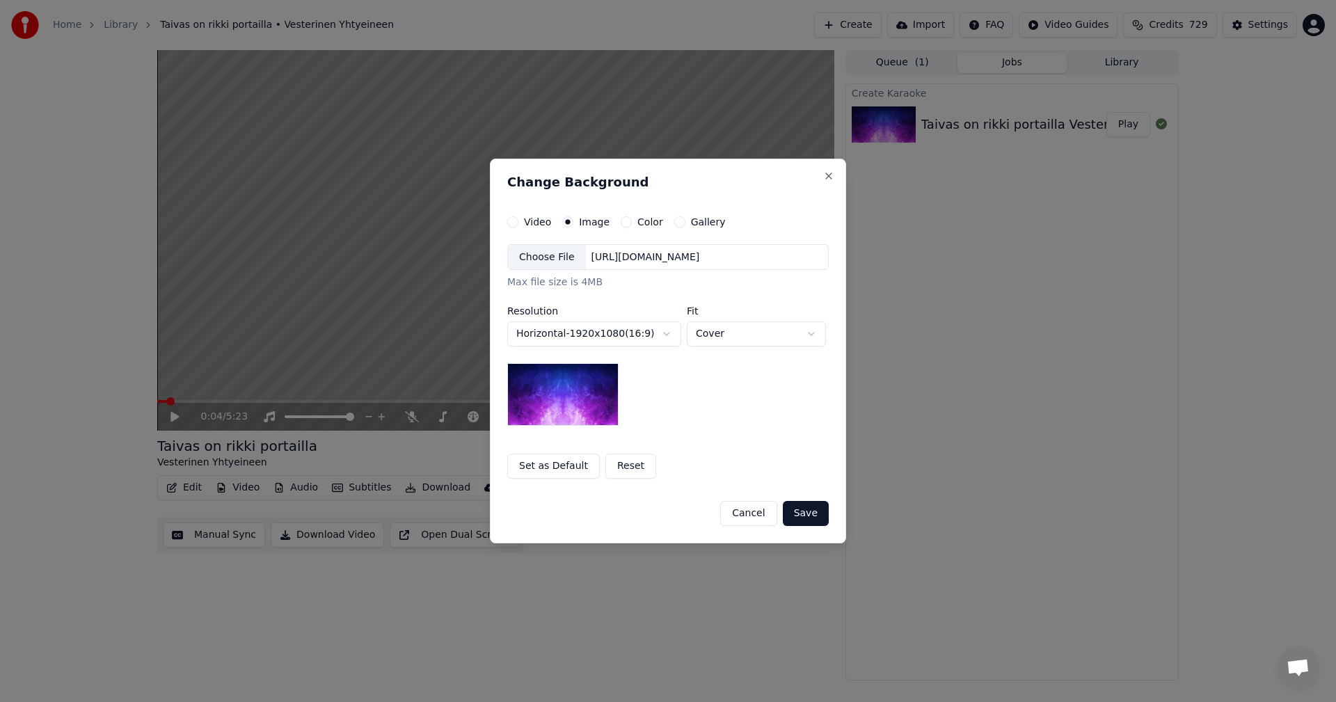
click at [555, 254] on div "Choose File" at bounding box center [547, 257] width 78 height 25
click at [819, 518] on button "Save" at bounding box center [806, 513] width 46 height 25
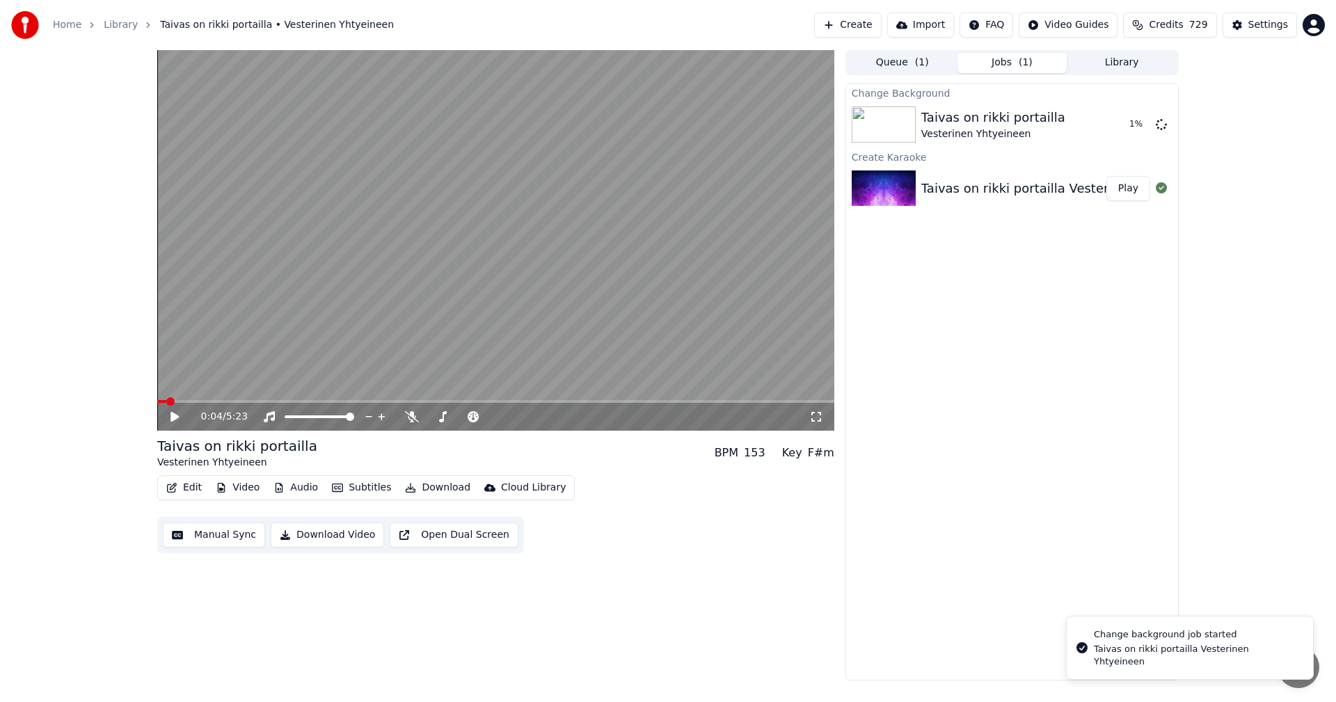
click at [196, 492] on button "Edit" at bounding box center [184, 487] width 47 height 19
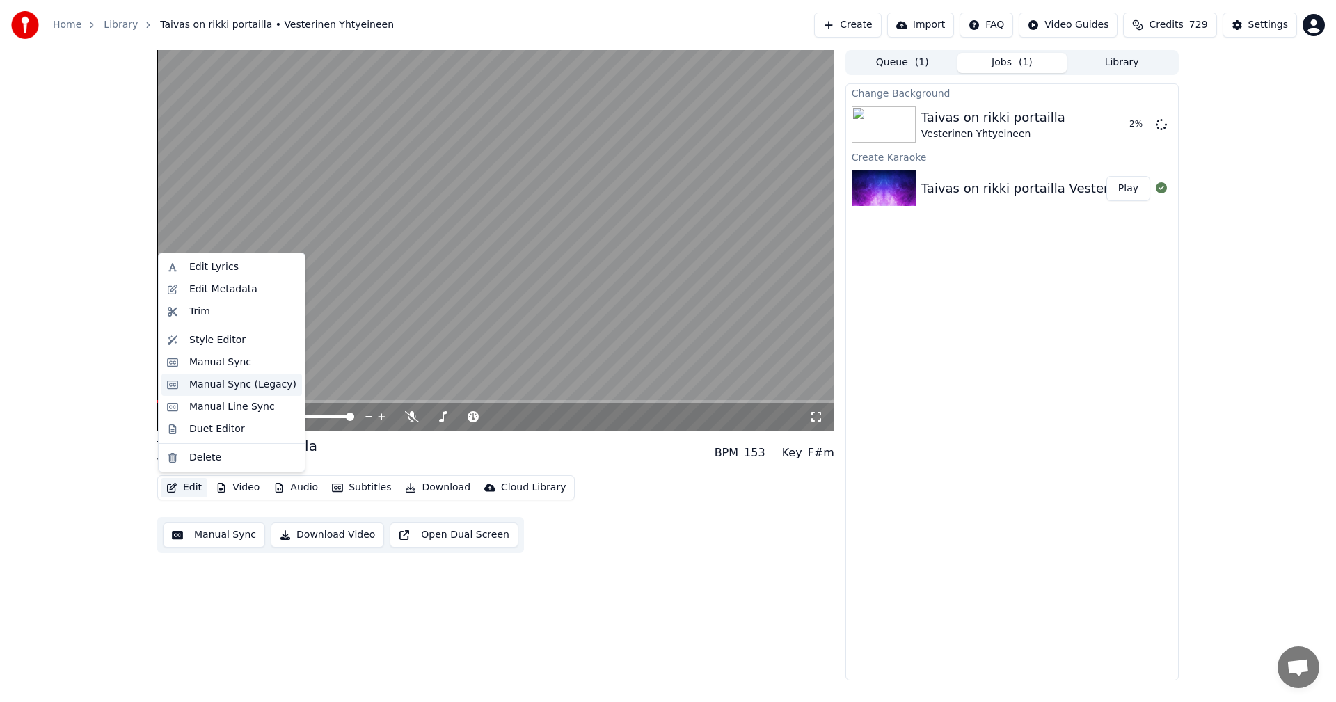
click at [263, 386] on div "Manual Sync (Legacy)" at bounding box center [242, 385] width 107 height 14
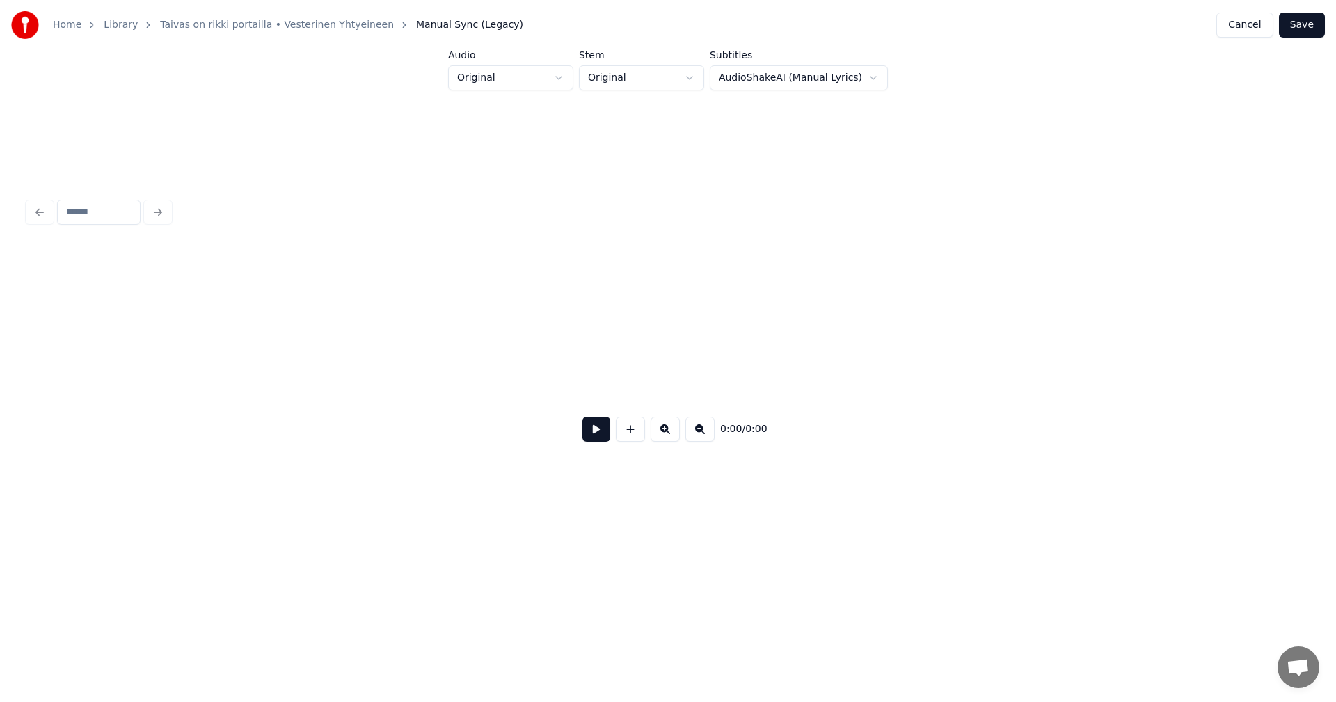
scroll to position [0, 4634]
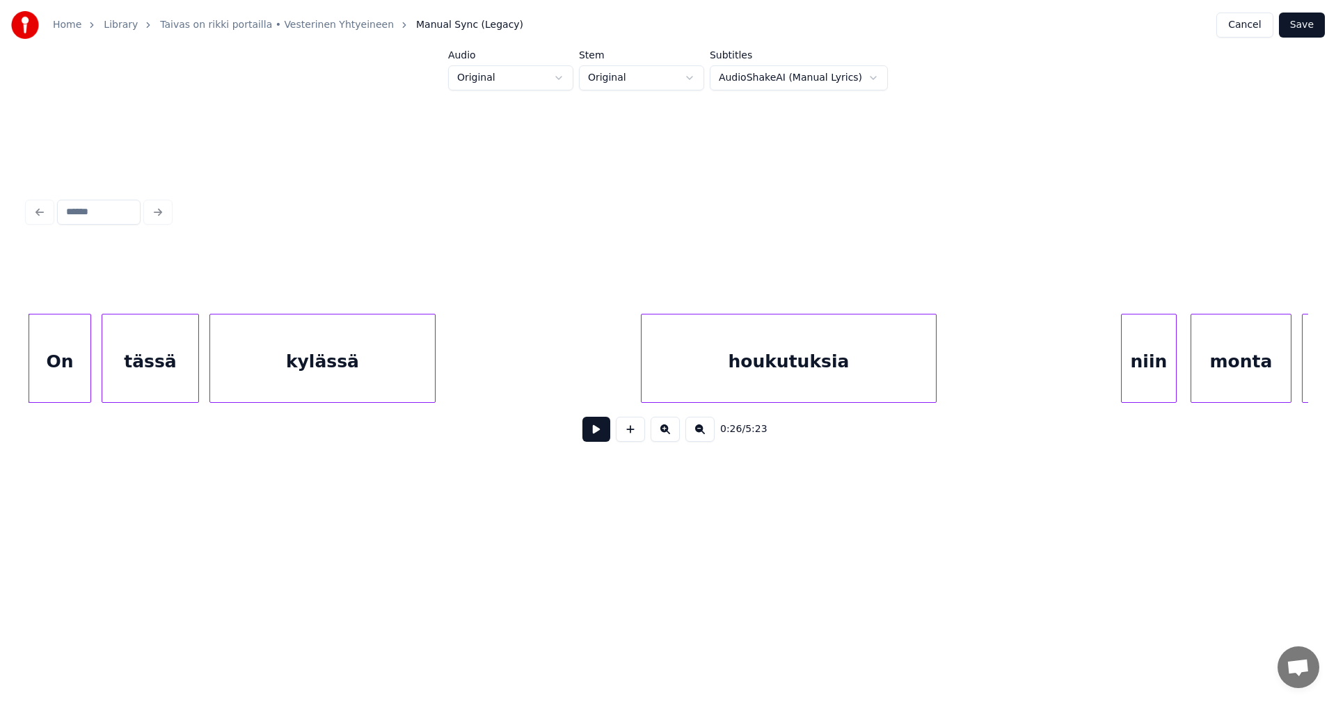
click at [596, 439] on button at bounding box center [597, 429] width 28 height 25
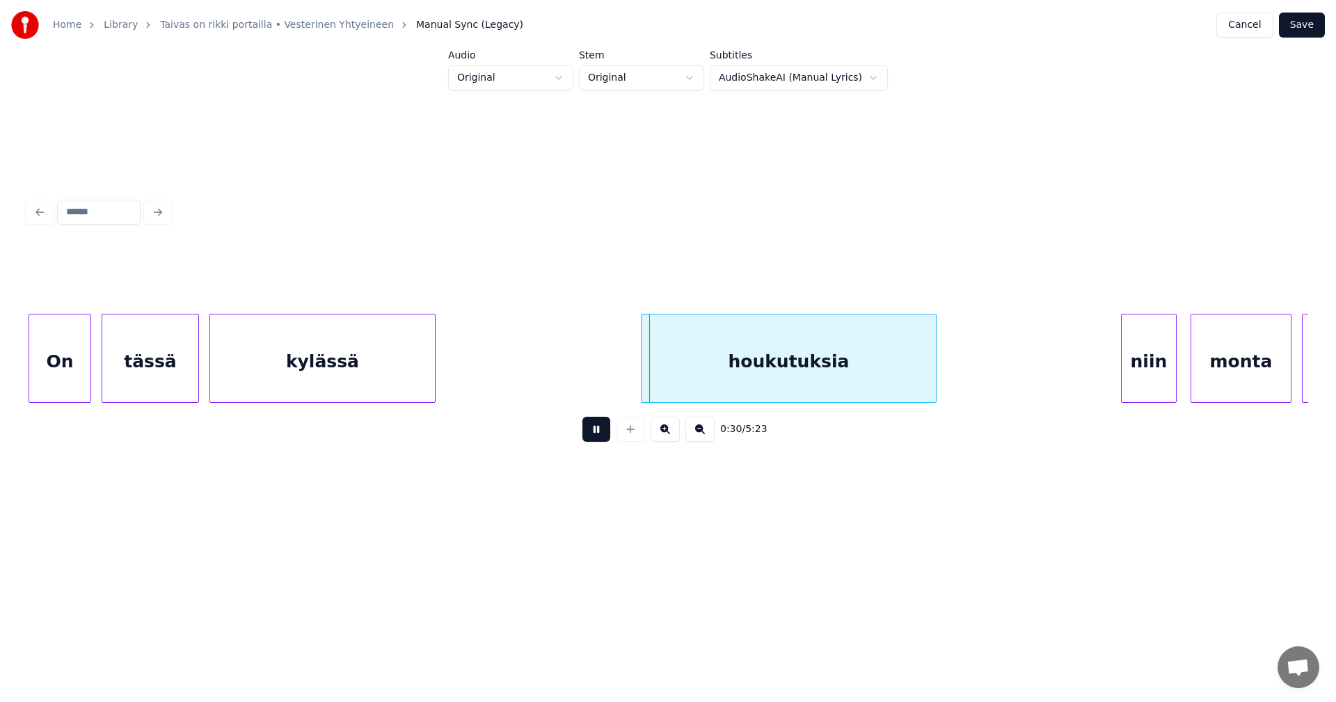
click at [596, 439] on button at bounding box center [597, 429] width 28 height 25
click at [686, 385] on div "houkutuksia" at bounding box center [782, 362] width 294 height 95
click at [189, 378] on div at bounding box center [190, 359] width 4 height 88
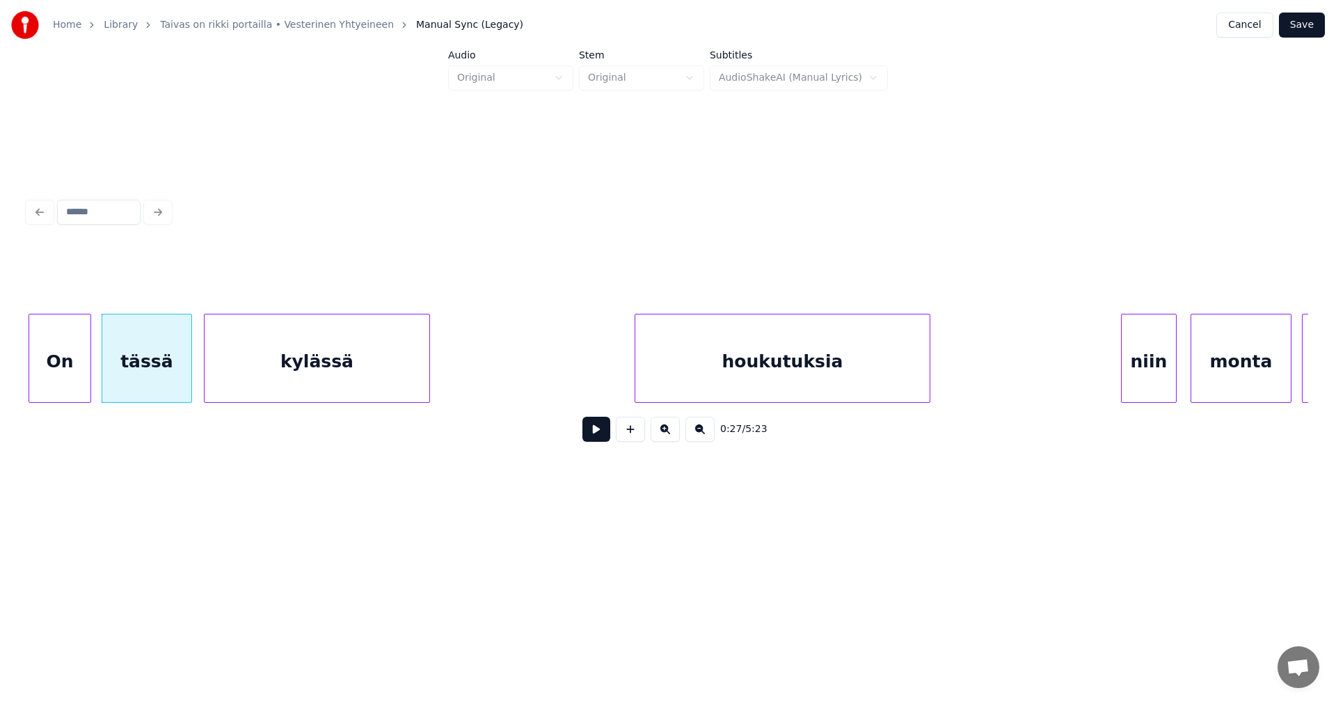
click at [228, 379] on div "kylässä" at bounding box center [317, 362] width 225 height 95
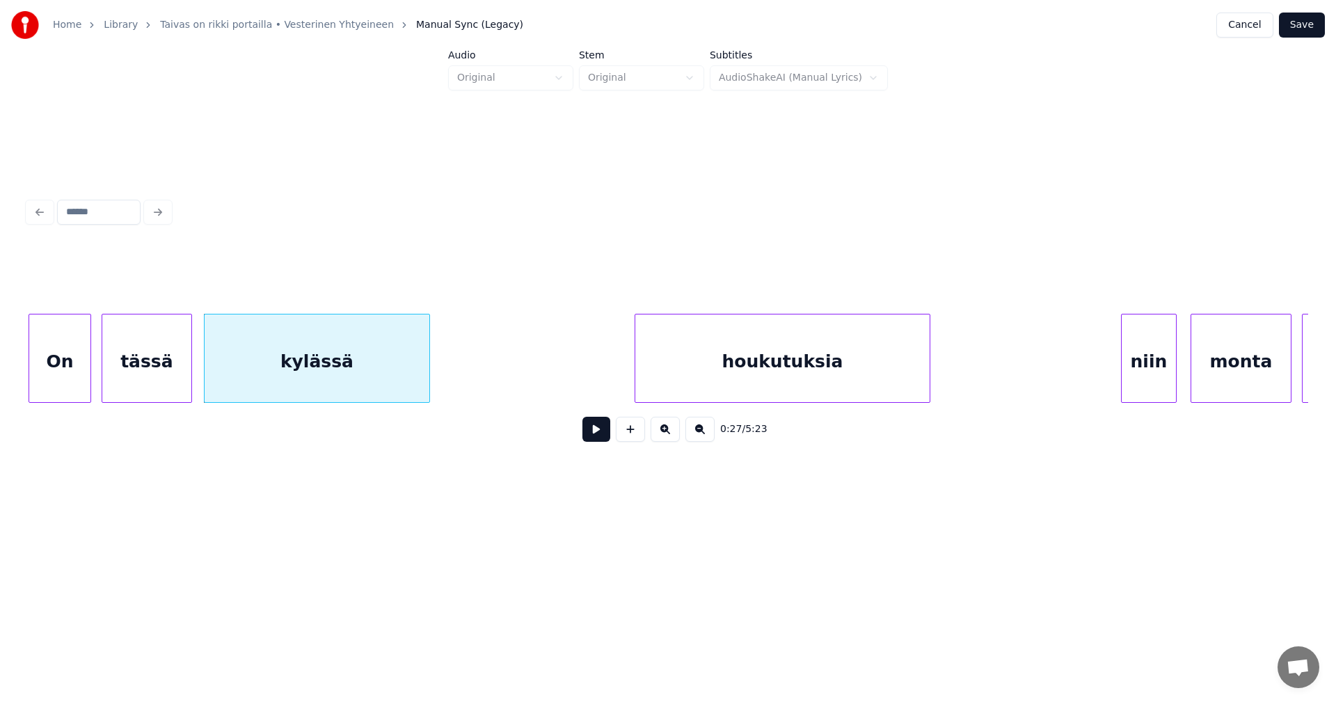
click at [596, 433] on button at bounding box center [597, 429] width 28 height 25
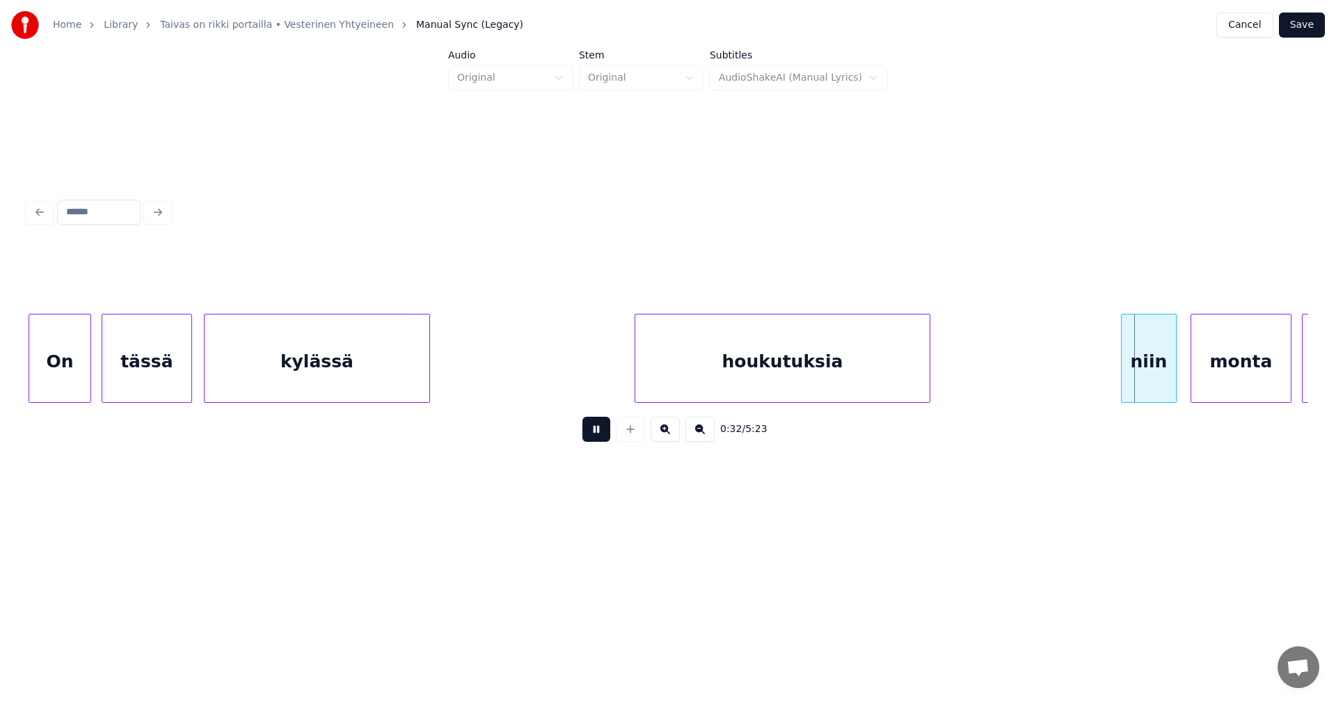
click at [594, 432] on button at bounding box center [597, 429] width 28 height 25
click at [1157, 370] on div "niin" at bounding box center [1146, 362] width 54 height 95
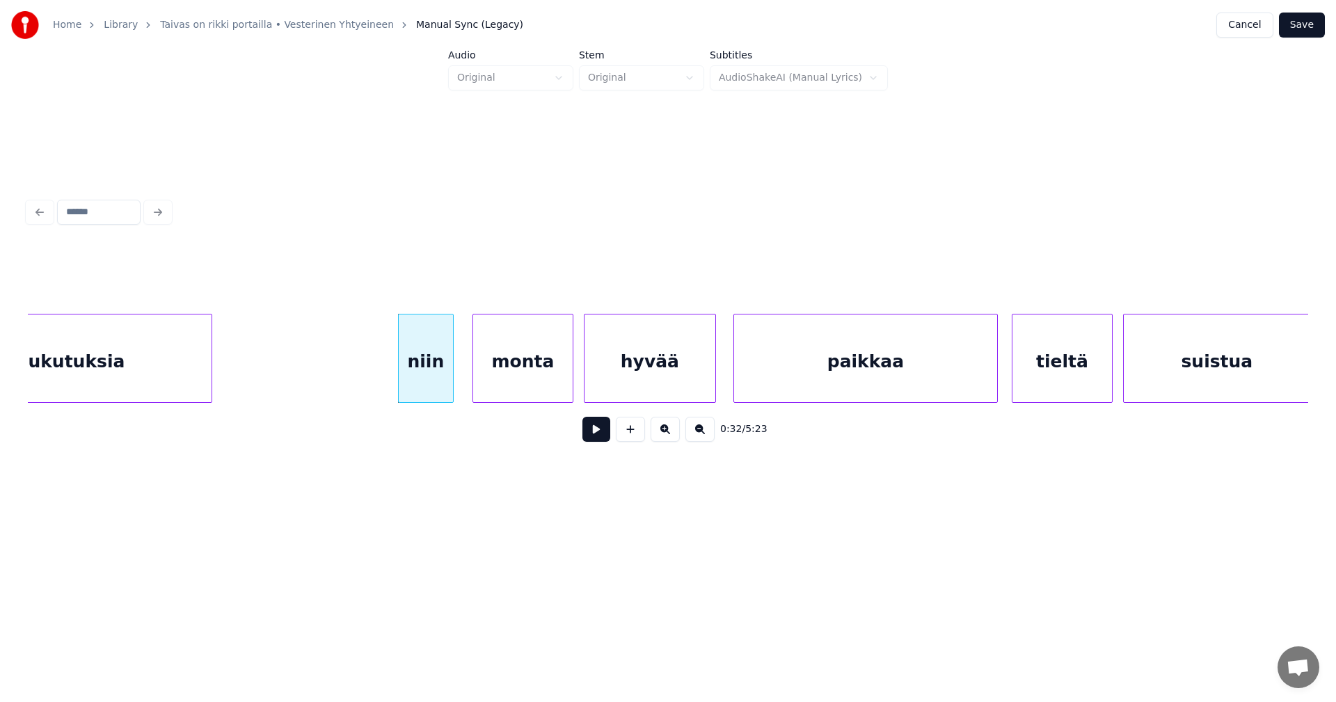
scroll to position [0, 5358]
click at [537, 375] on div "monta" at bounding box center [518, 362] width 100 height 95
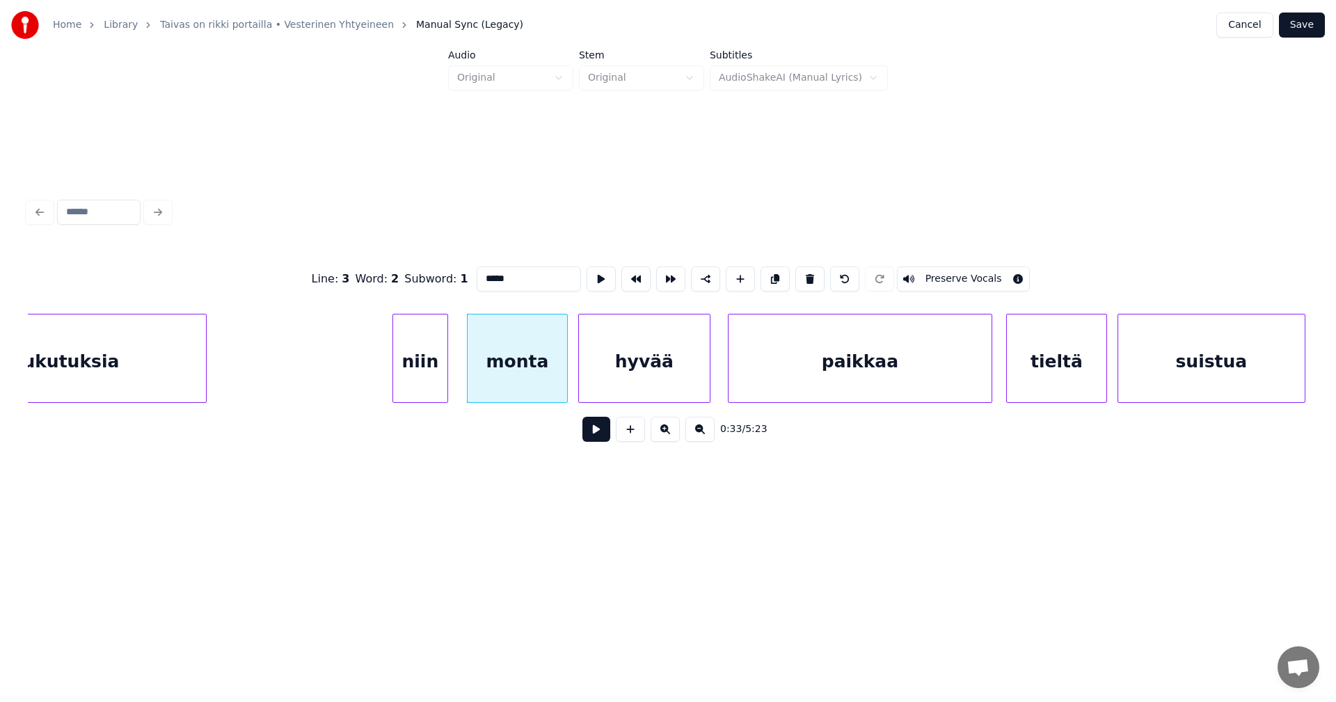
click at [592, 442] on button at bounding box center [597, 429] width 28 height 25
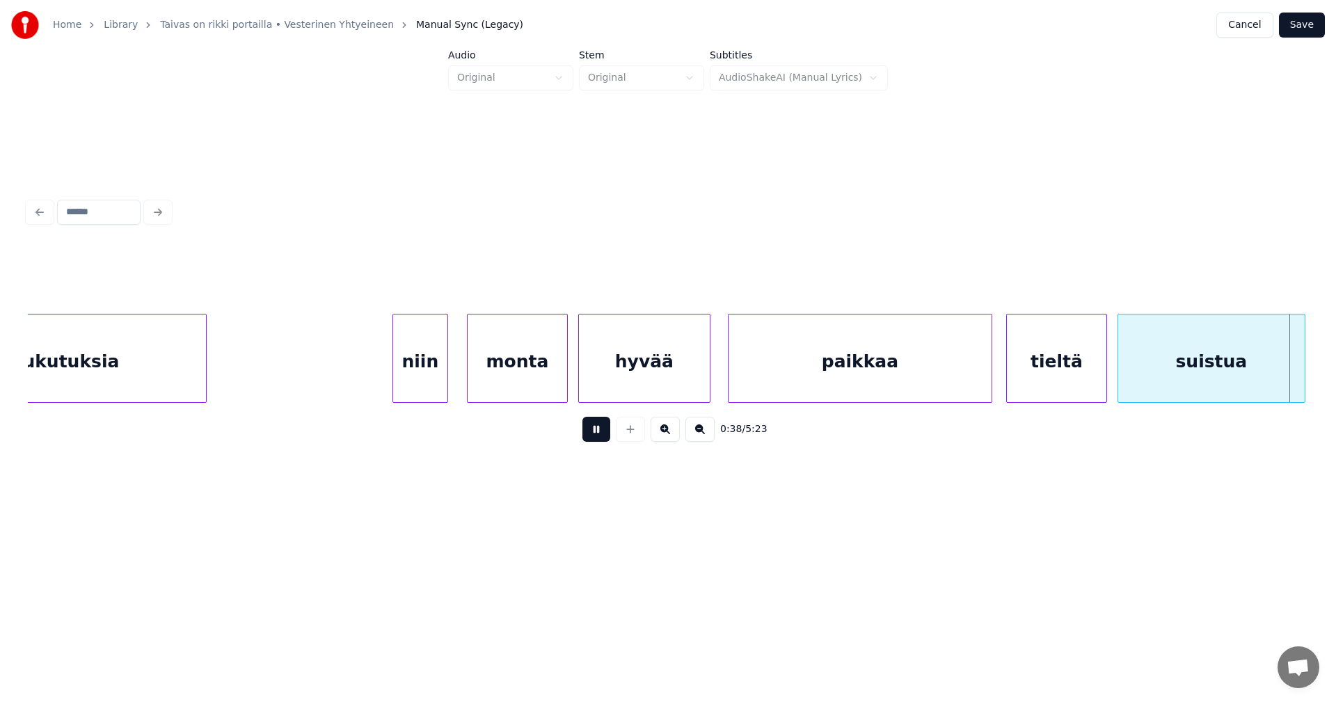
scroll to position [0, 6640]
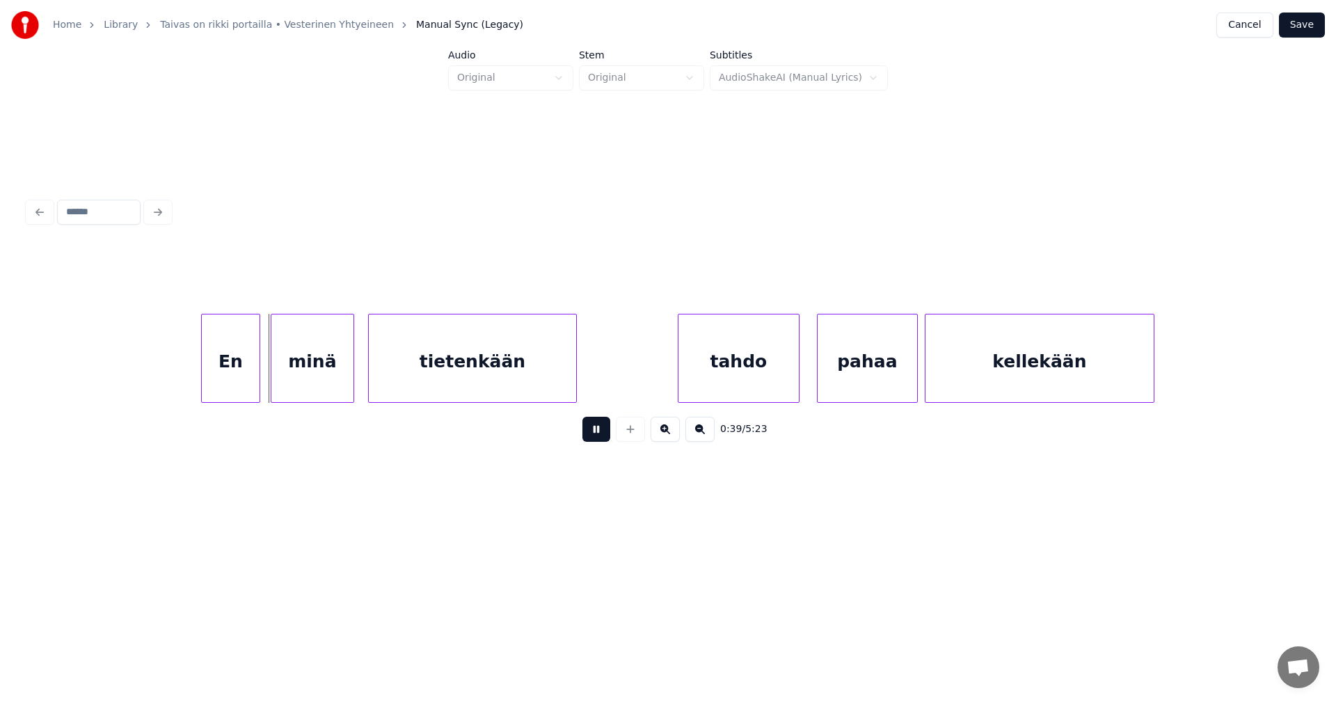
click at [596, 436] on button at bounding box center [597, 429] width 28 height 25
click at [232, 370] on div "En" at bounding box center [227, 362] width 58 height 95
click at [593, 435] on button at bounding box center [597, 429] width 28 height 25
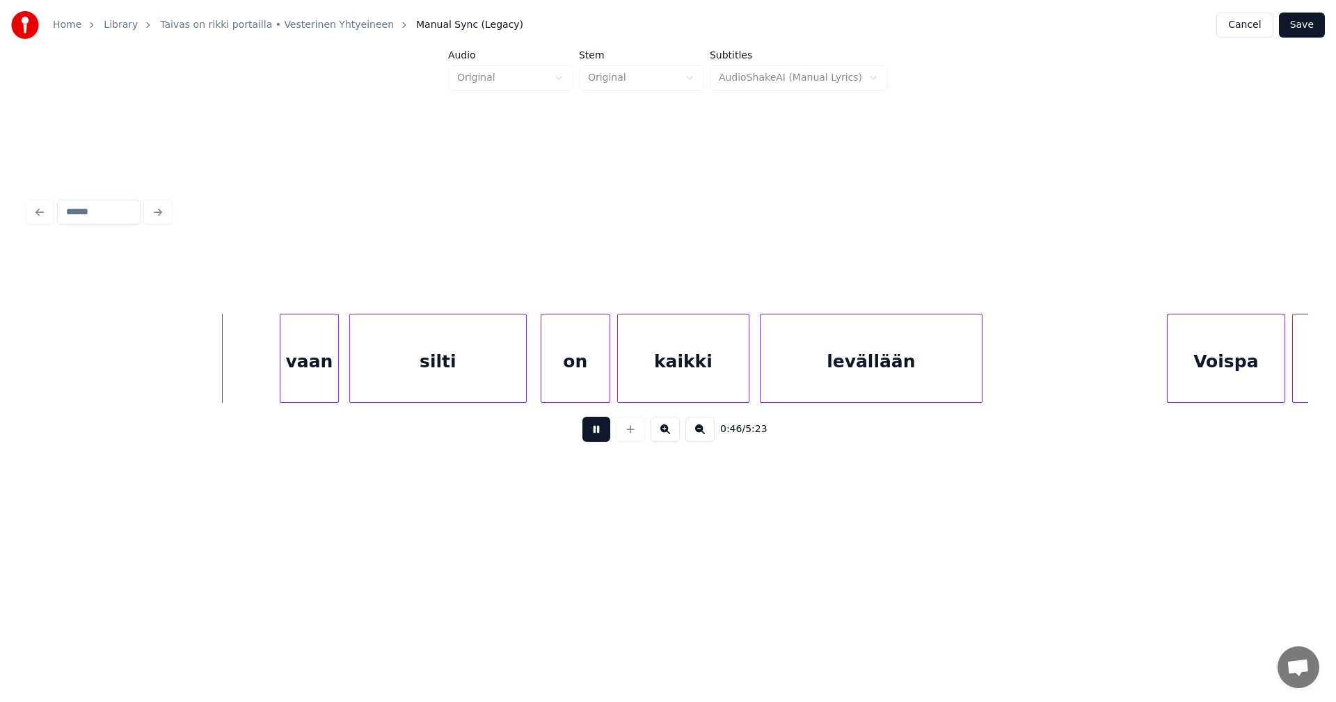
click at [594, 433] on button at bounding box center [597, 429] width 28 height 25
click at [302, 378] on div "vaan" at bounding box center [305, 362] width 58 height 95
click at [275, 373] on div "vaan" at bounding box center [304, 358] width 59 height 89
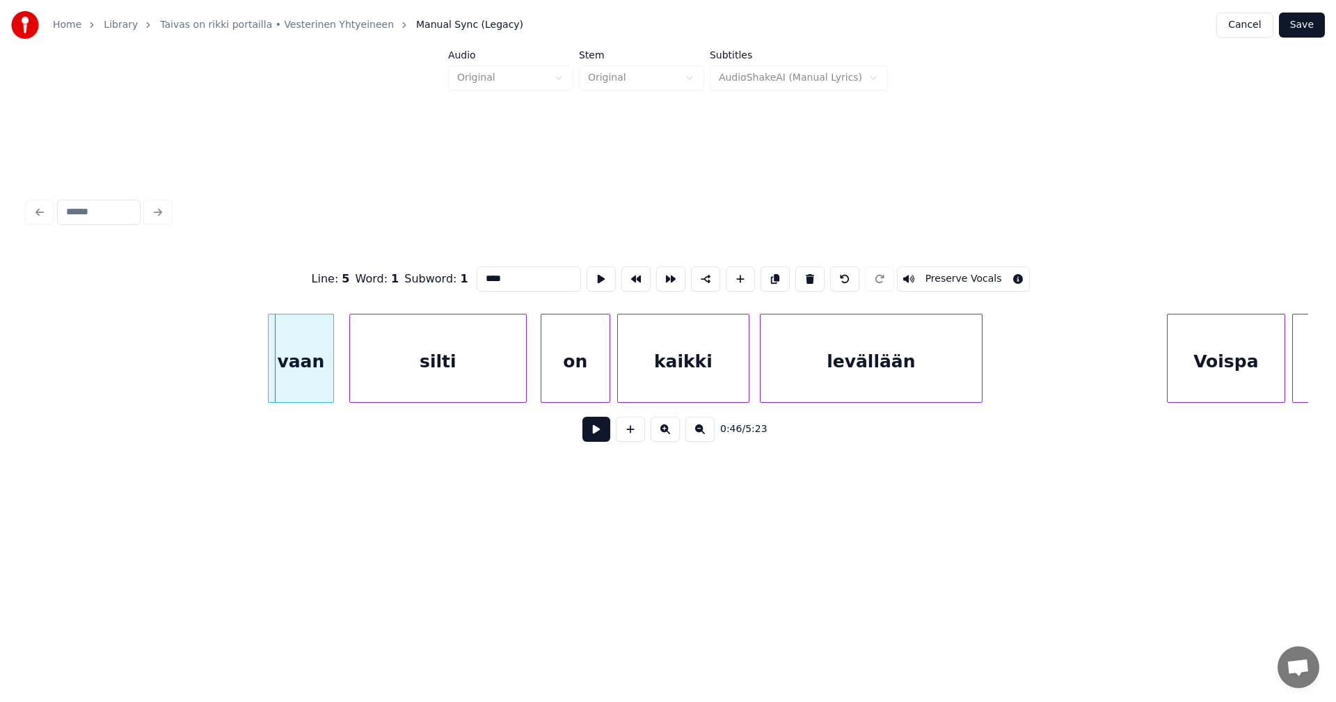
click at [269, 374] on div at bounding box center [271, 359] width 4 height 88
click at [597, 430] on button at bounding box center [597, 429] width 28 height 25
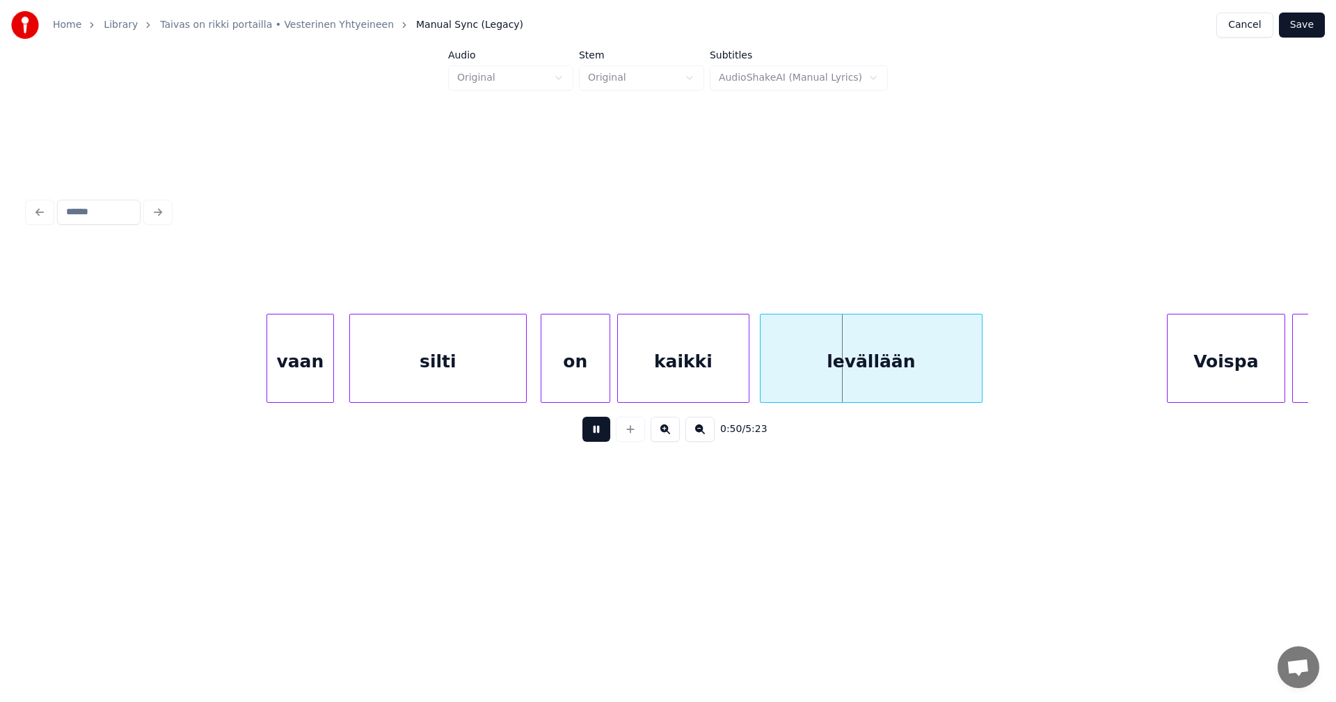
drag, startPoint x: 600, startPoint y: 432, endPoint x: 602, endPoint y: 385, distance: 47.4
click at [600, 427] on button at bounding box center [597, 429] width 28 height 25
click at [603, 379] on div at bounding box center [604, 359] width 4 height 88
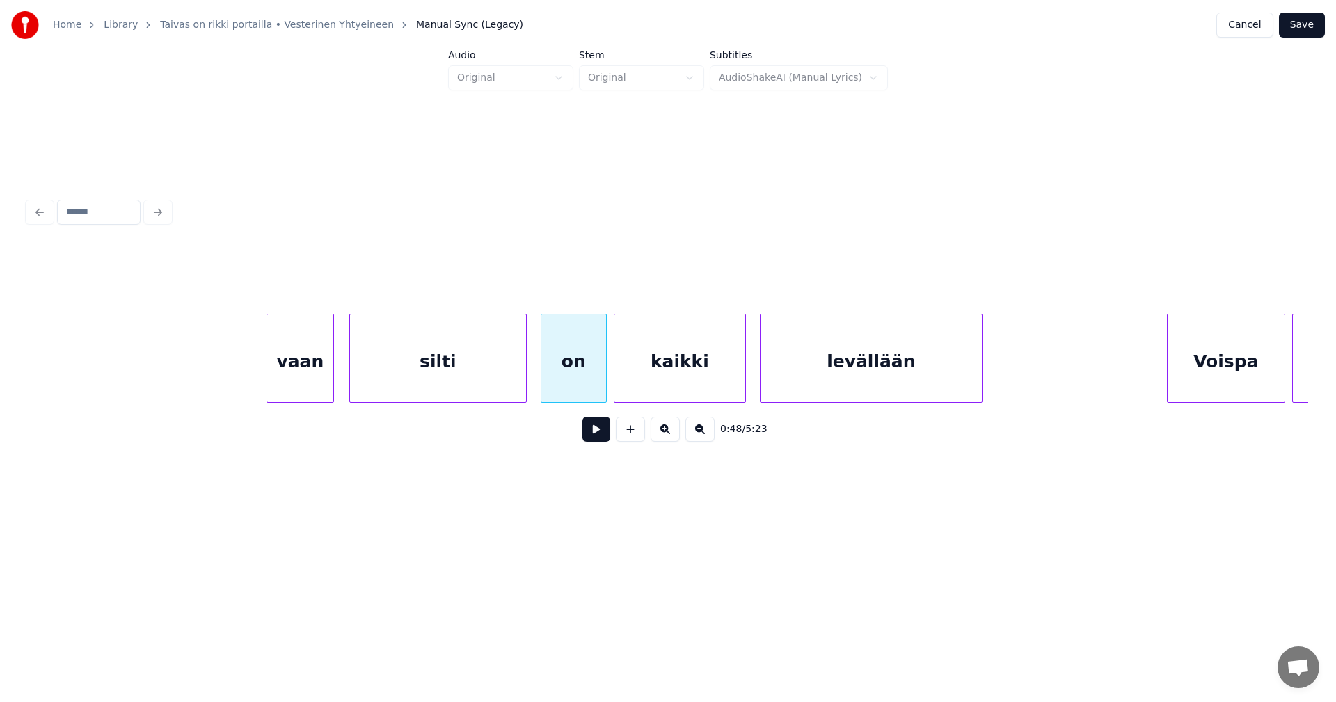
click at [631, 381] on div "kaikki" at bounding box center [680, 362] width 131 height 95
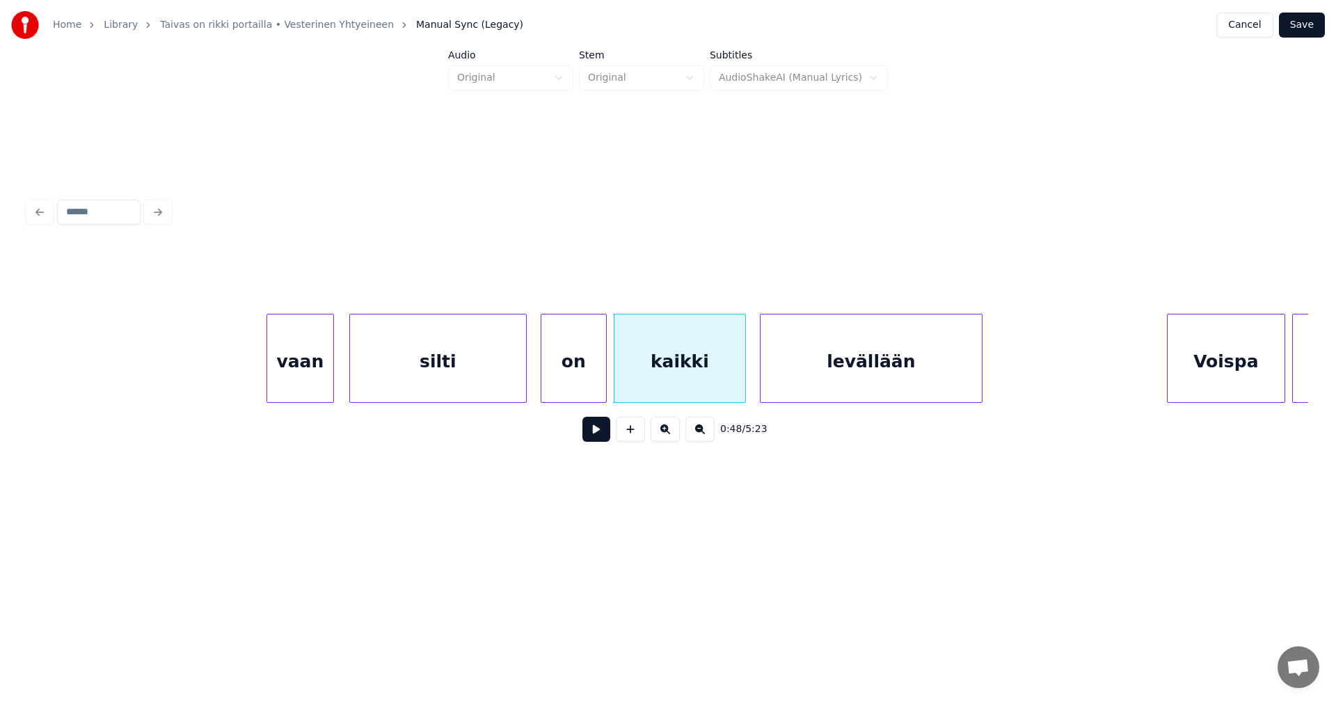
click at [1307, 26] on button "Save" at bounding box center [1302, 25] width 46 height 25
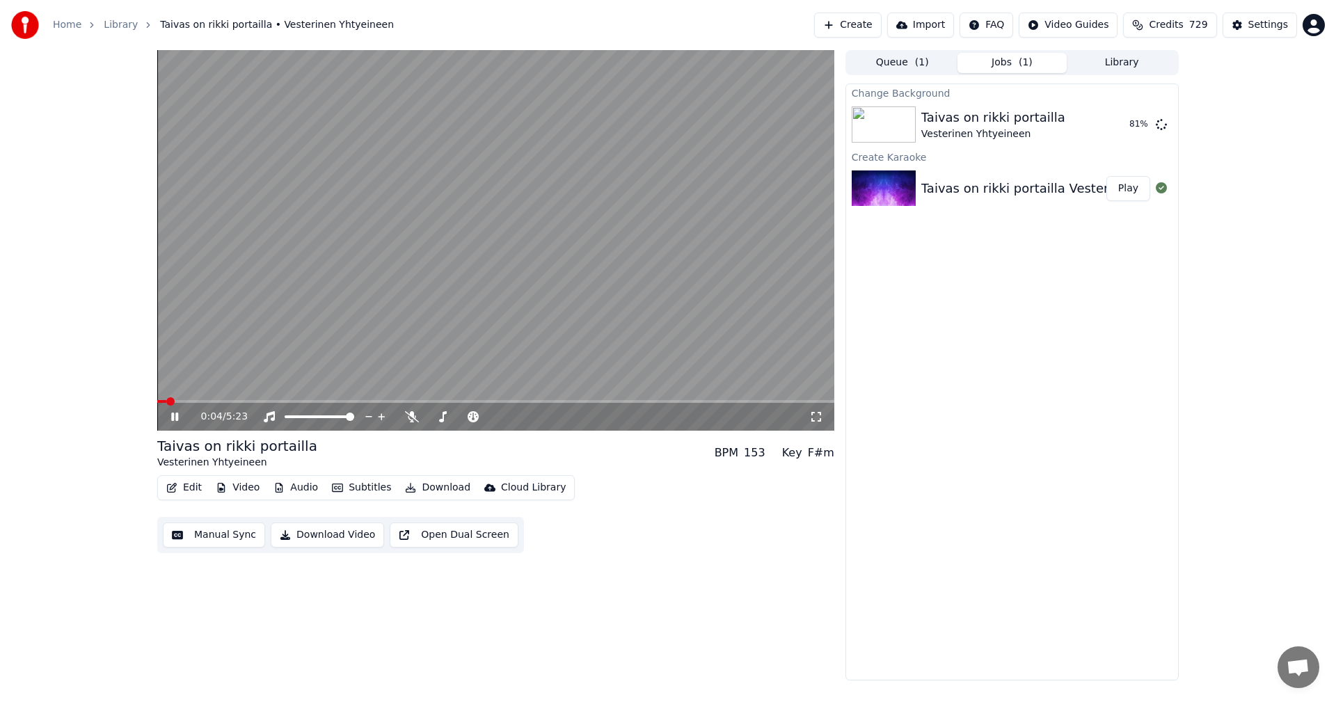
click at [177, 417] on icon at bounding box center [174, 417] width 7 height 8
click at [1132, 127] on button "Play" at bounding box center [1129, 124] width 44 height 25
click at [177, 415] on icon at bounding box center [174, 417] width 7 height 8
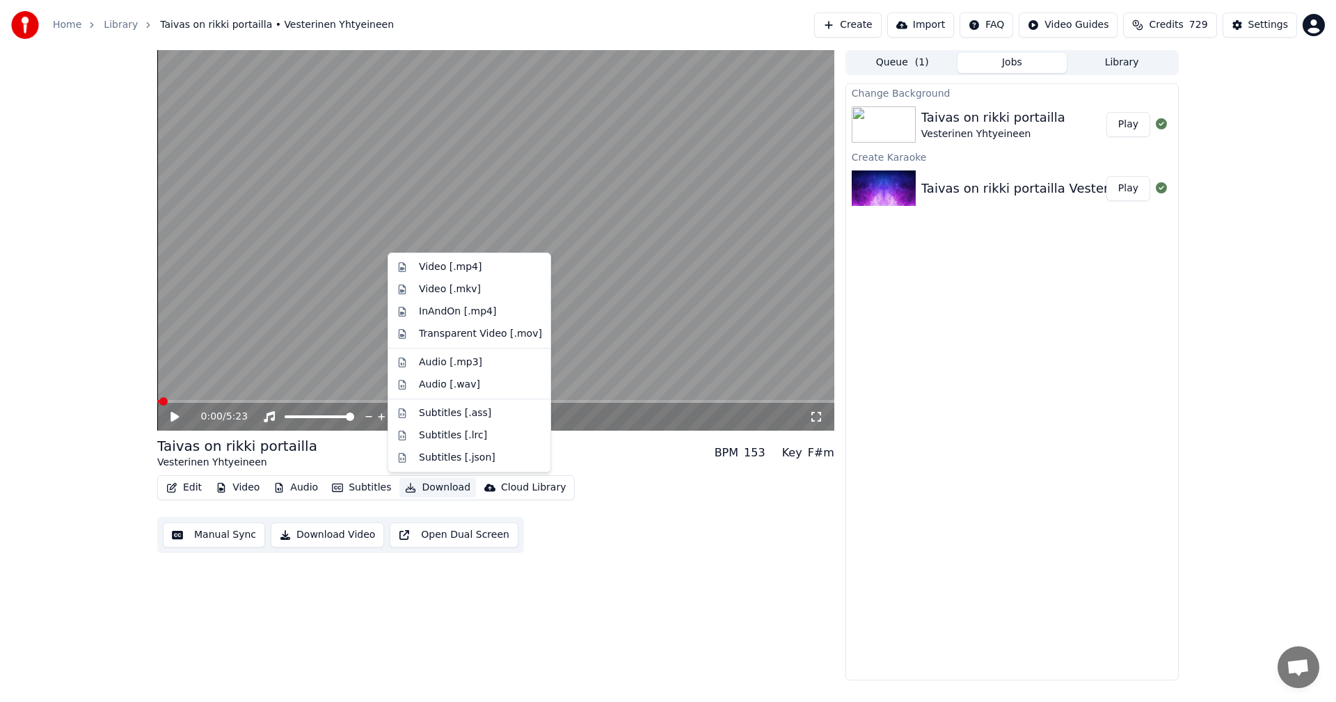
click at [444, 486] on button "Download" at bounding box center [437, 487] width 77 height 19
click at [459, 265] on div "Video [.mp4]" at bounding box center [450, 267] width 63 height 14
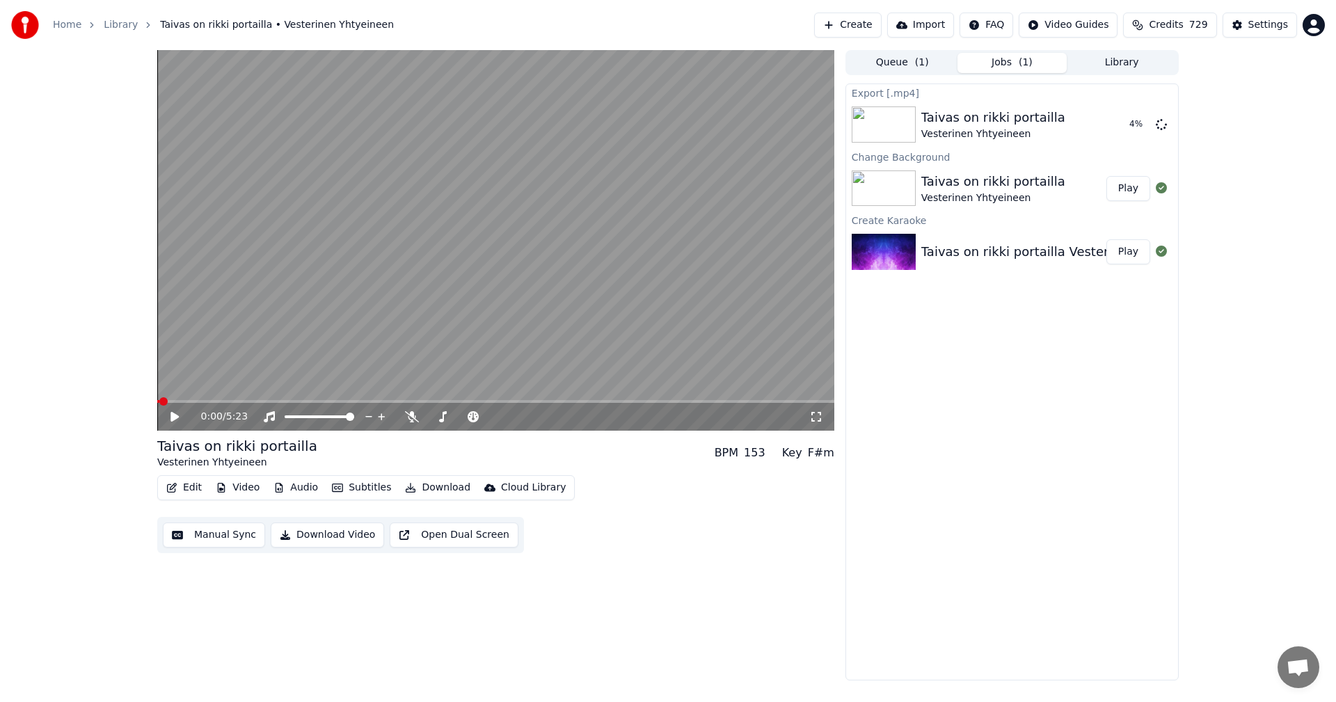
click at [193, 489] on button "Edit" at bounding box center [184, 487] width 47 height 19
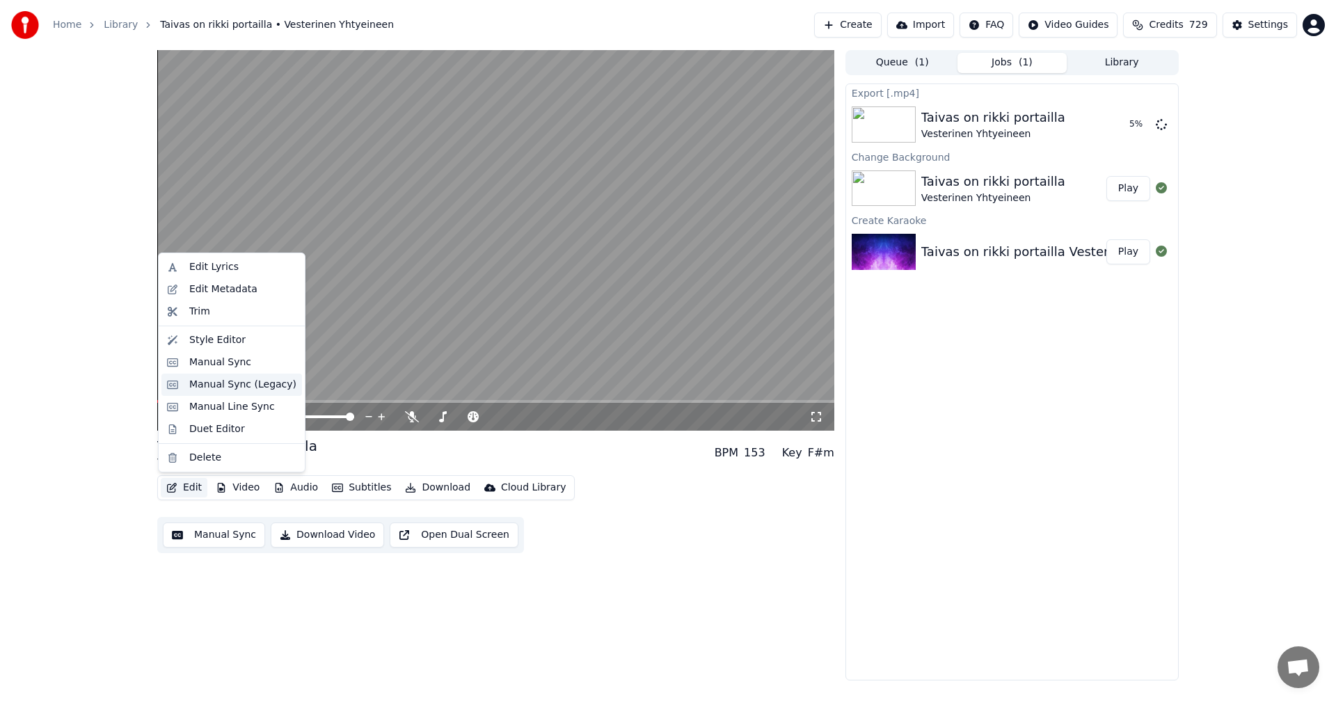
click at [235, 381] on div "Manual Sync (Legacy)" at bounding box center [242, 385] width 107 height 14
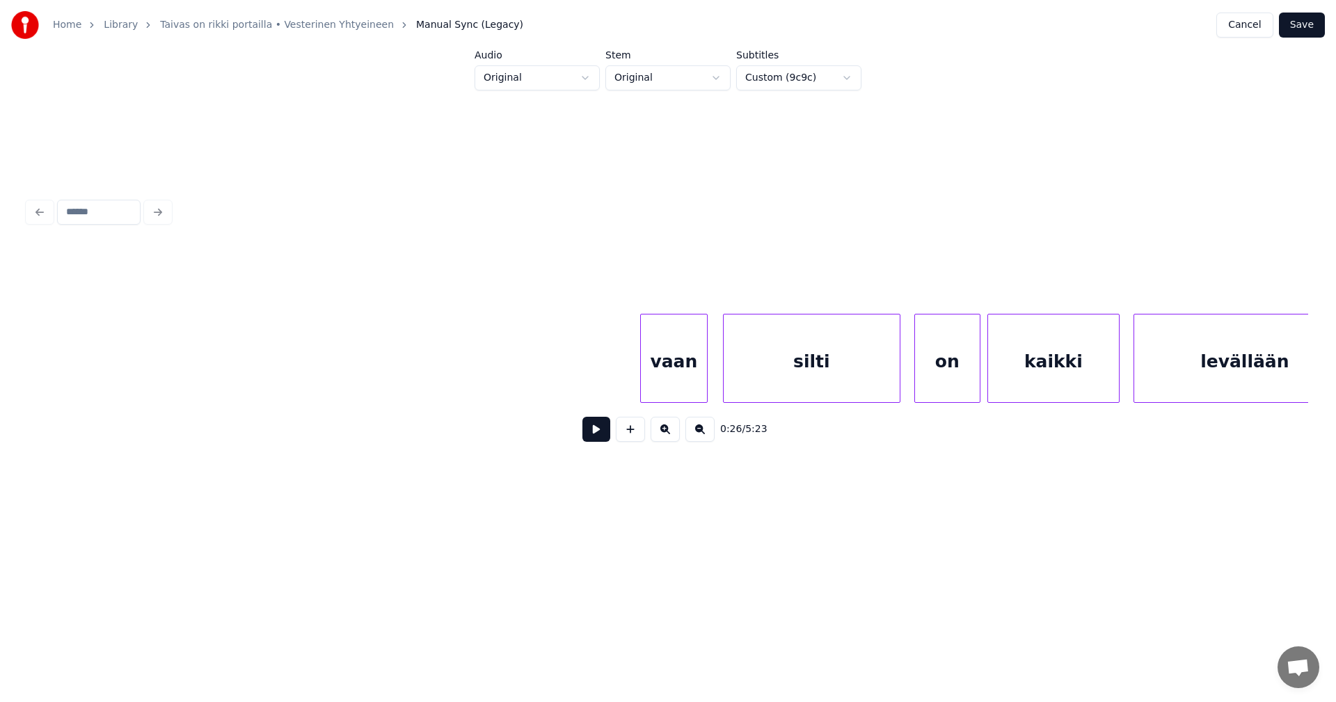
scroll to position [0, 7985]
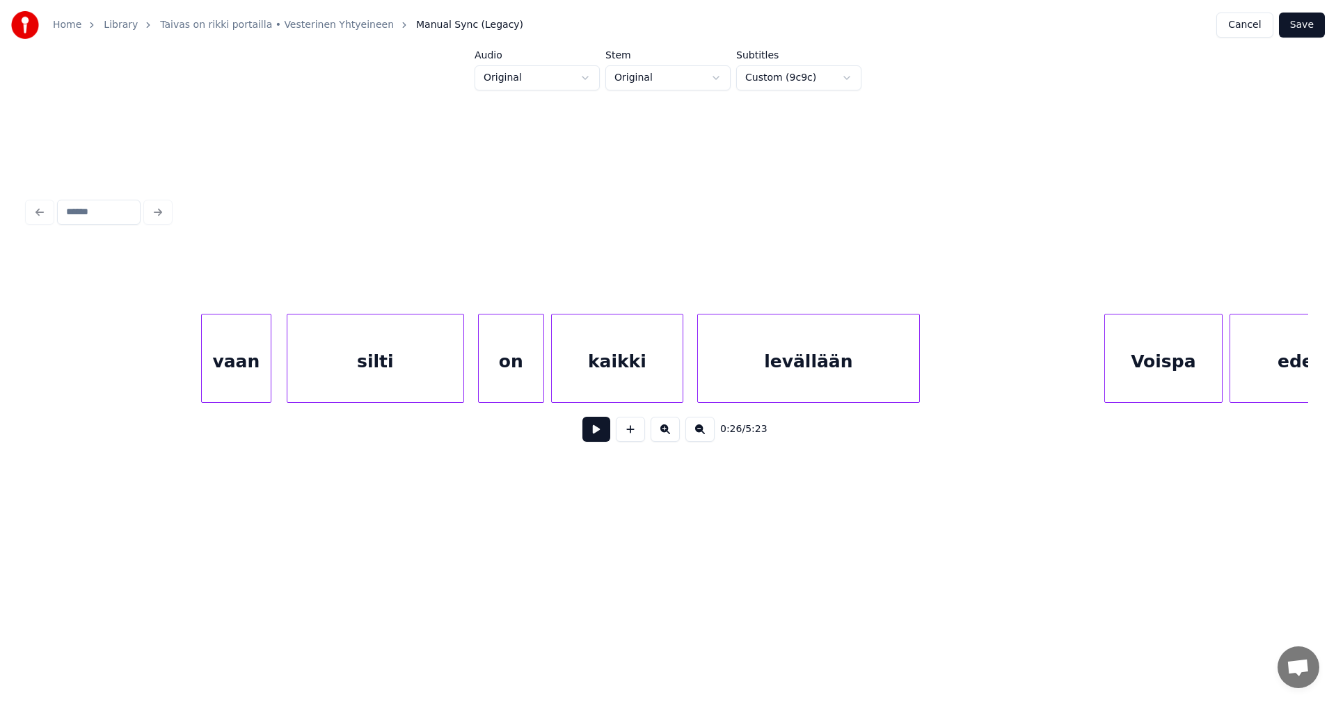
click at [203, 375] on div at bounding box center [204, 359] width 4 height 88
click at [600, 436] on button at bounding box center [597, 429] width 28 height 25
drag, startPoint x: 600, startPoint y: 435, endPoint x: 570, endPoint y: 420, distance: 33.6
click at [600, 433] on button at bounding box center [597, 429] width 28 height 25
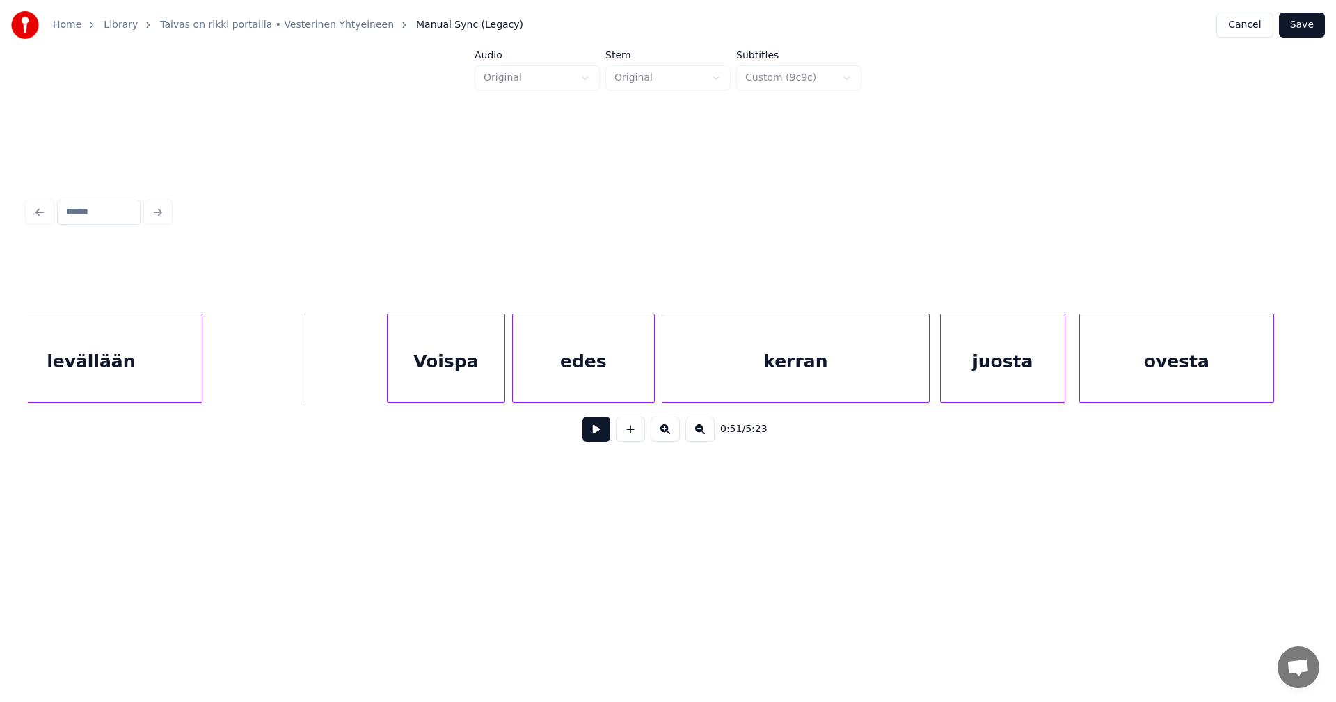
scroll to position [0, 8708]
click at [459, 377] on div "Voispa" at bounding box center [426, 362] width 117 height 95
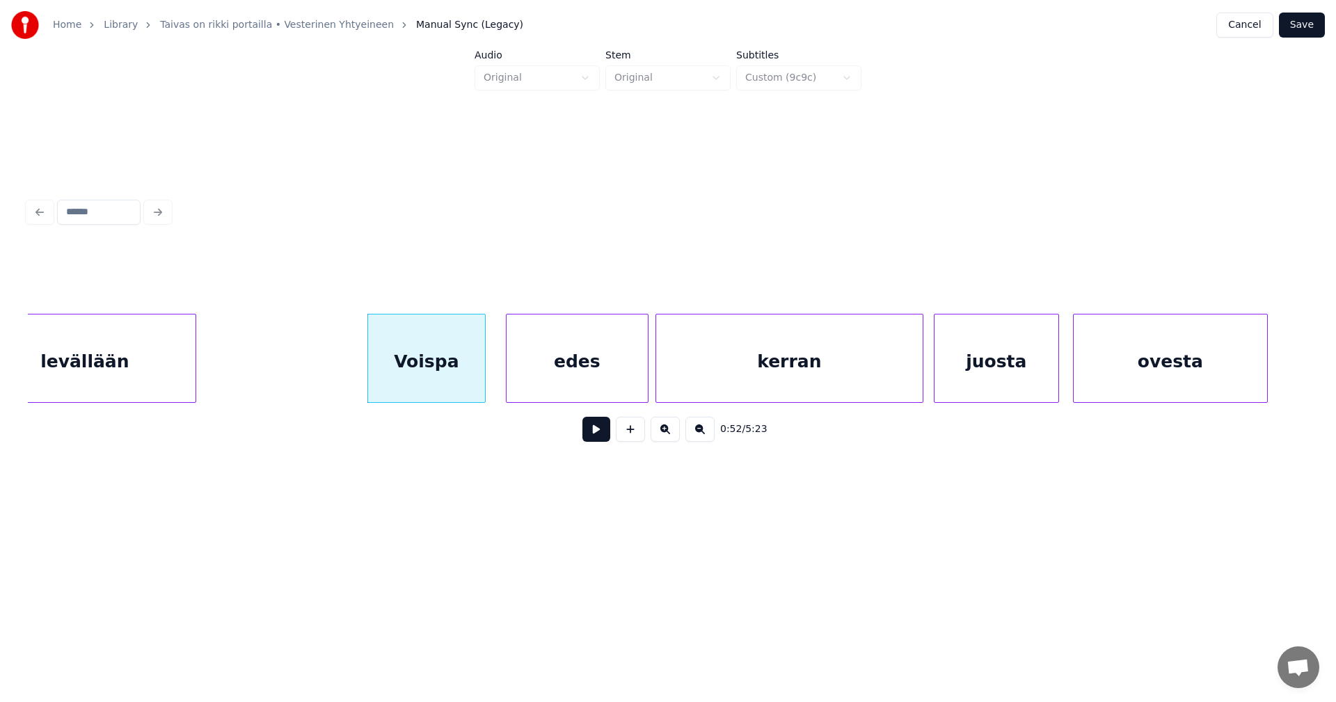
click at [601, 439] on button at bounding box center [597, 429] width 28 height 25
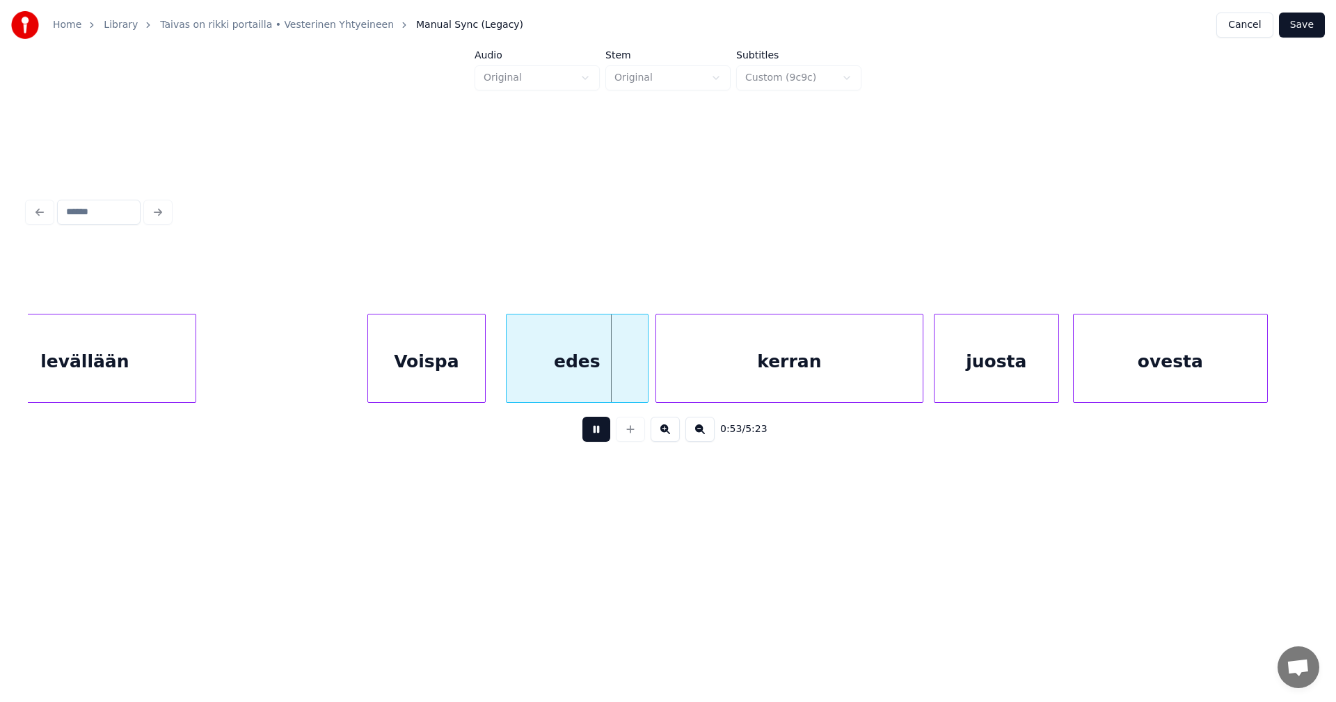
drag, startPoint x: 603, startPoint y: 434, endPoint x: 603, endPoint y: 424, distance: 10.4
click at [603, 434] on button at bounding box center [597, 429] width 28 height 25
click at [638, 377] on div at bounding box center [640, 359] width 4 height 88
click at [594, 379] on div "edes" at bounding box center [568, 362] width 136 height 95
click at [598, 442] on button at bounding box center [597, 429] width 28 height 25
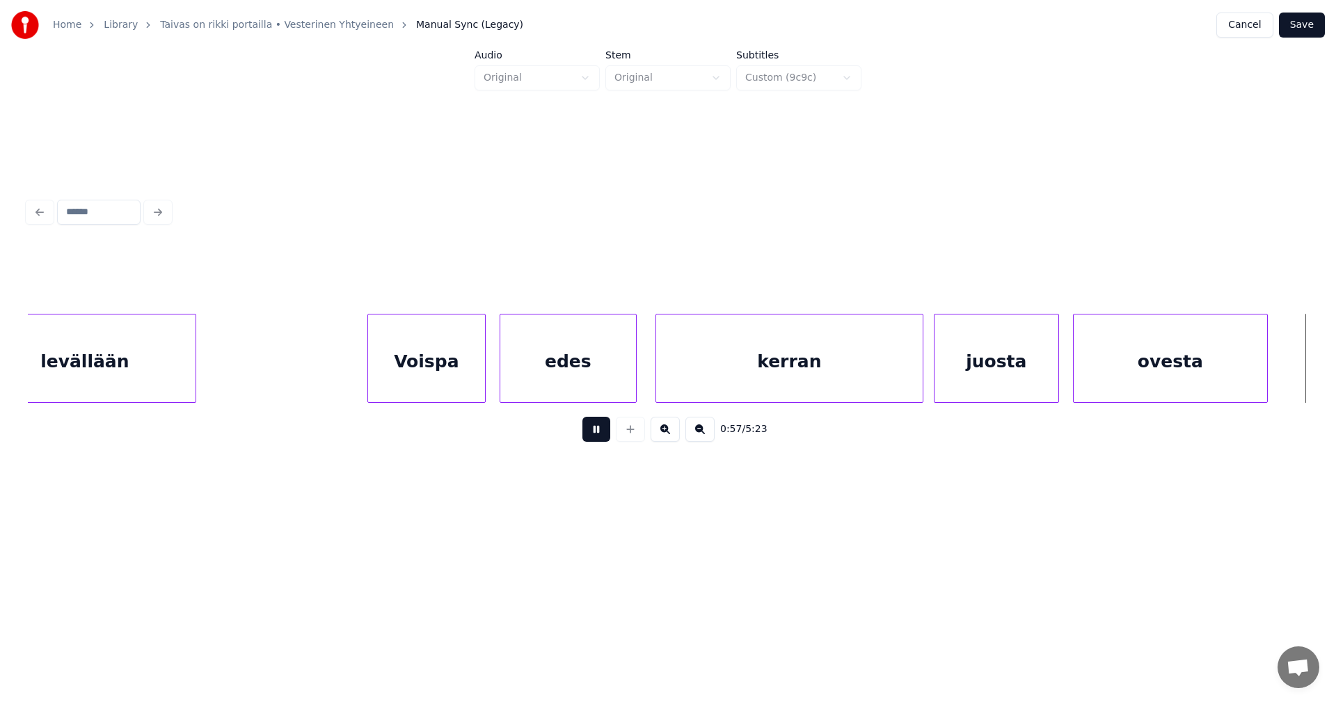
scroll to position [0, 9989]
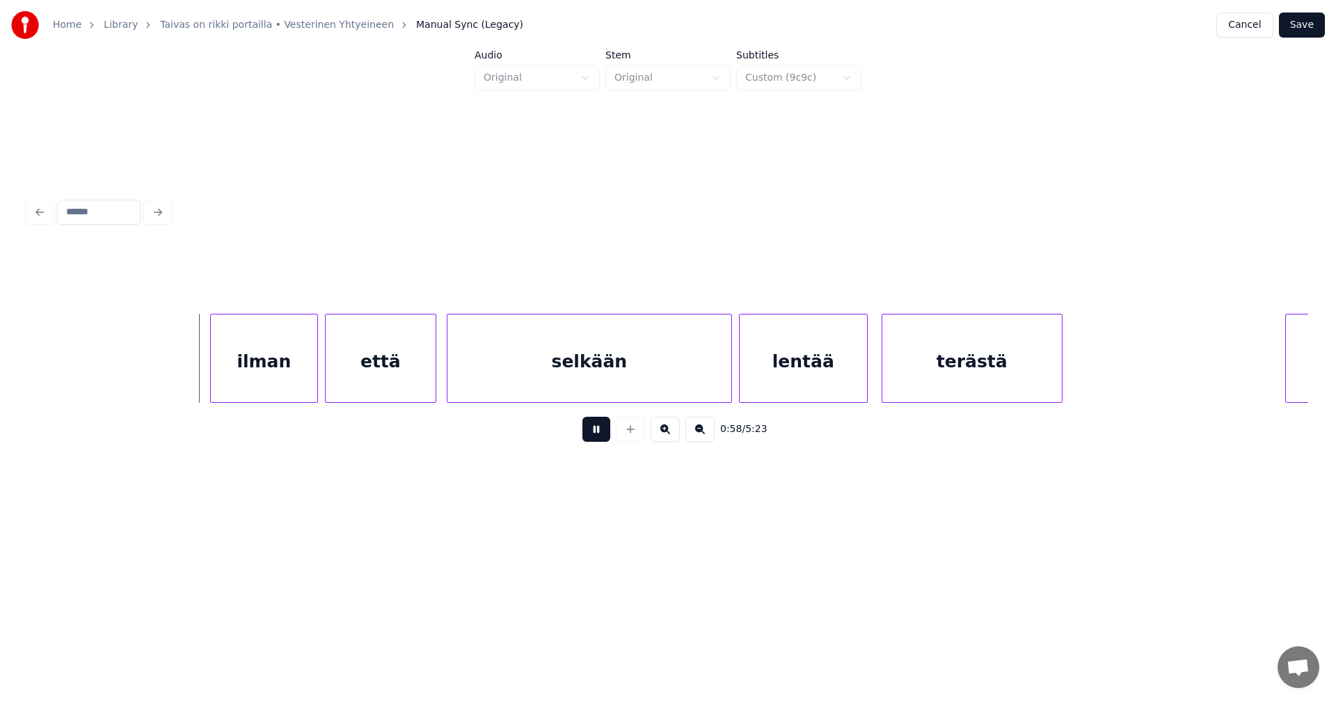
click at [598, 442] on button at bounding box center [597, 429] width 28 height 25
click at [284, 374] on div "ilman" at bounding box center [253, 362] width 106 height 95
click at [370, 375] on div "että" at bounding box center [376, 362] width 110 height 95
click at [595, 432] on button at bounding box center [597, 429] width 28 height 25
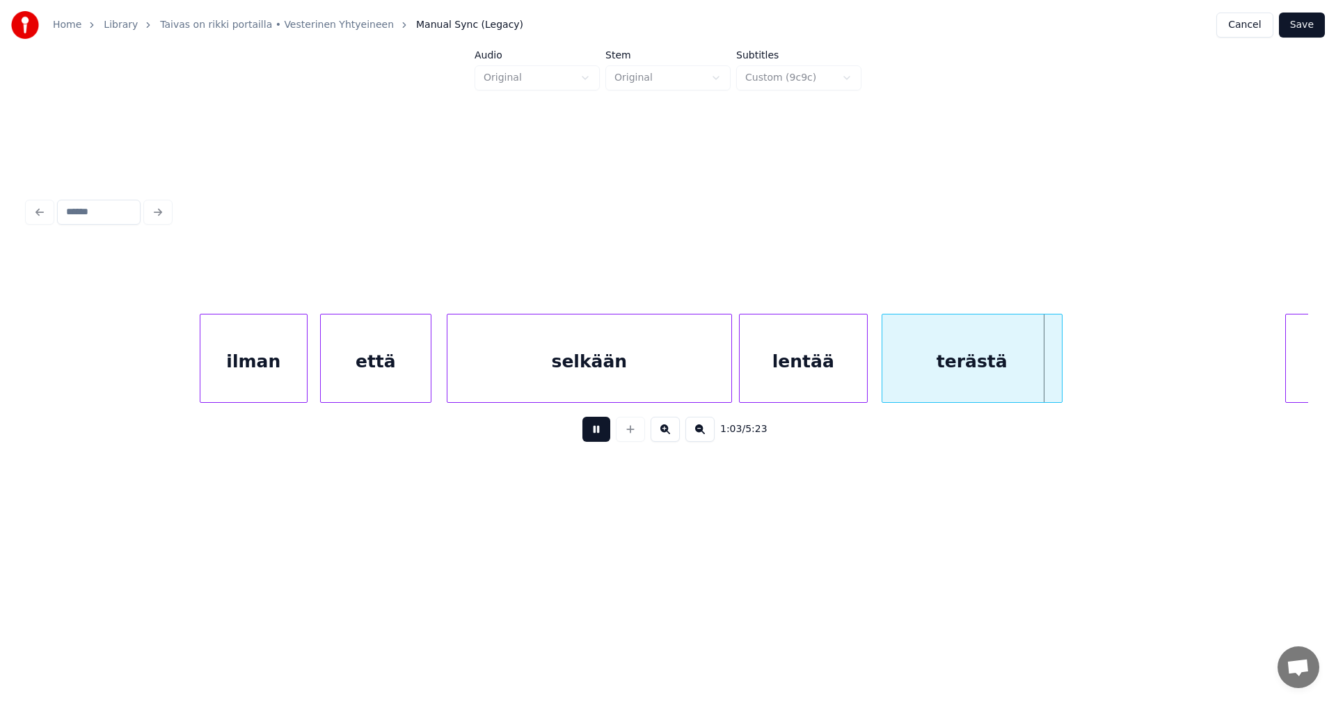
click at [596, 432] on button at bounding box center [597, 429] width 28 height 25
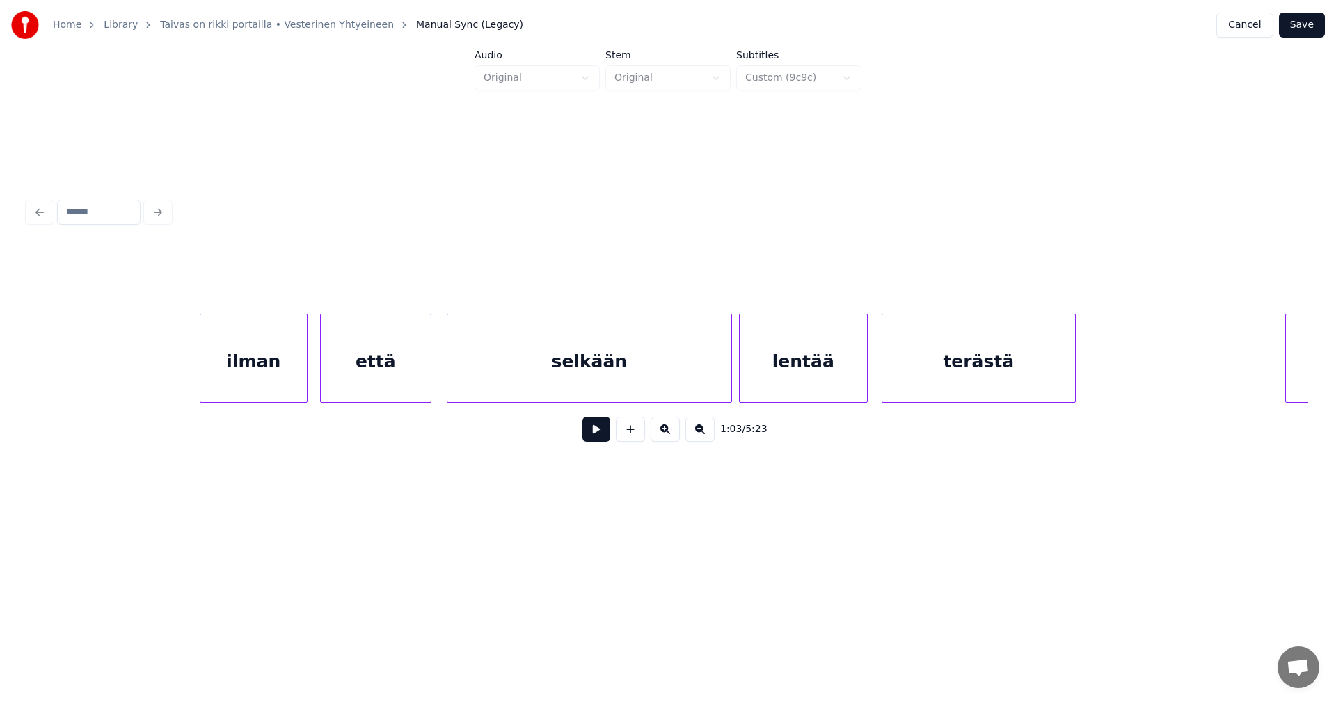
click at [1072, 377] on div at bounding box center [1073, 359] width 4 height 88
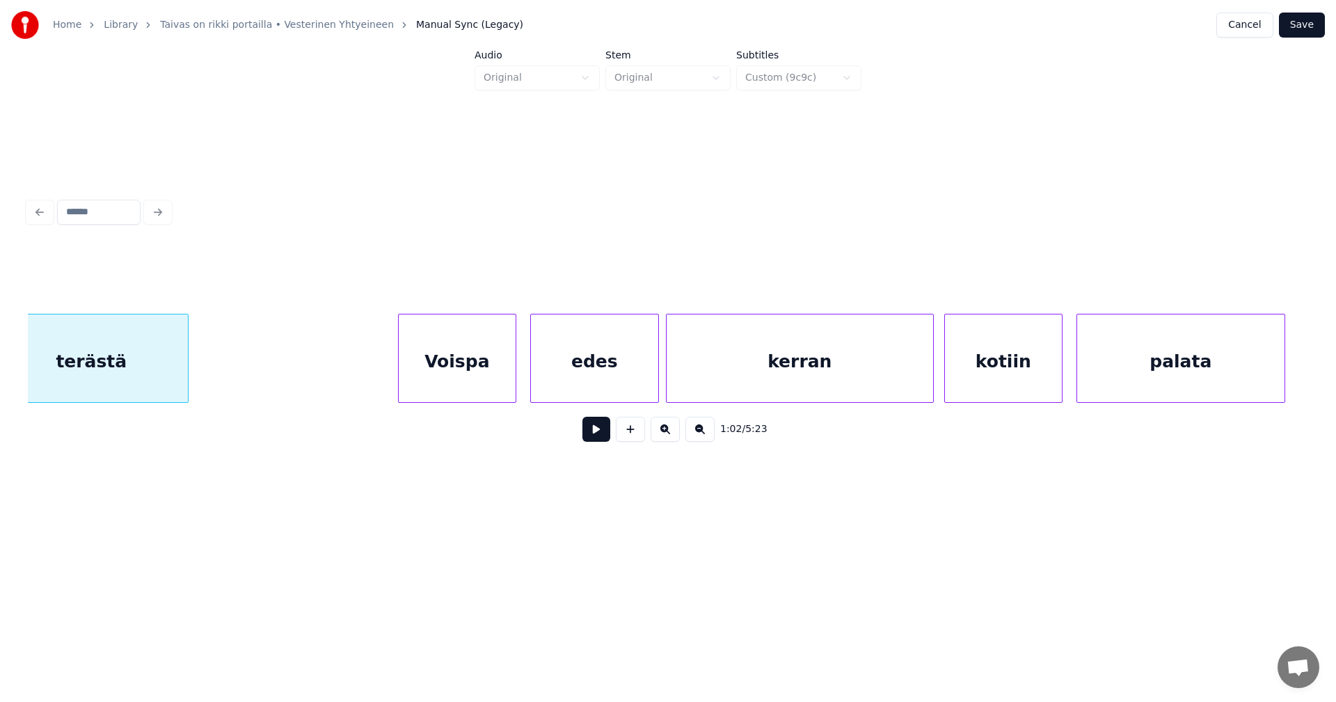
scroll to position [0, 10880]
click at [431, 374] on div "Voispa" at bounding box center [446, 362] width 117 height 95
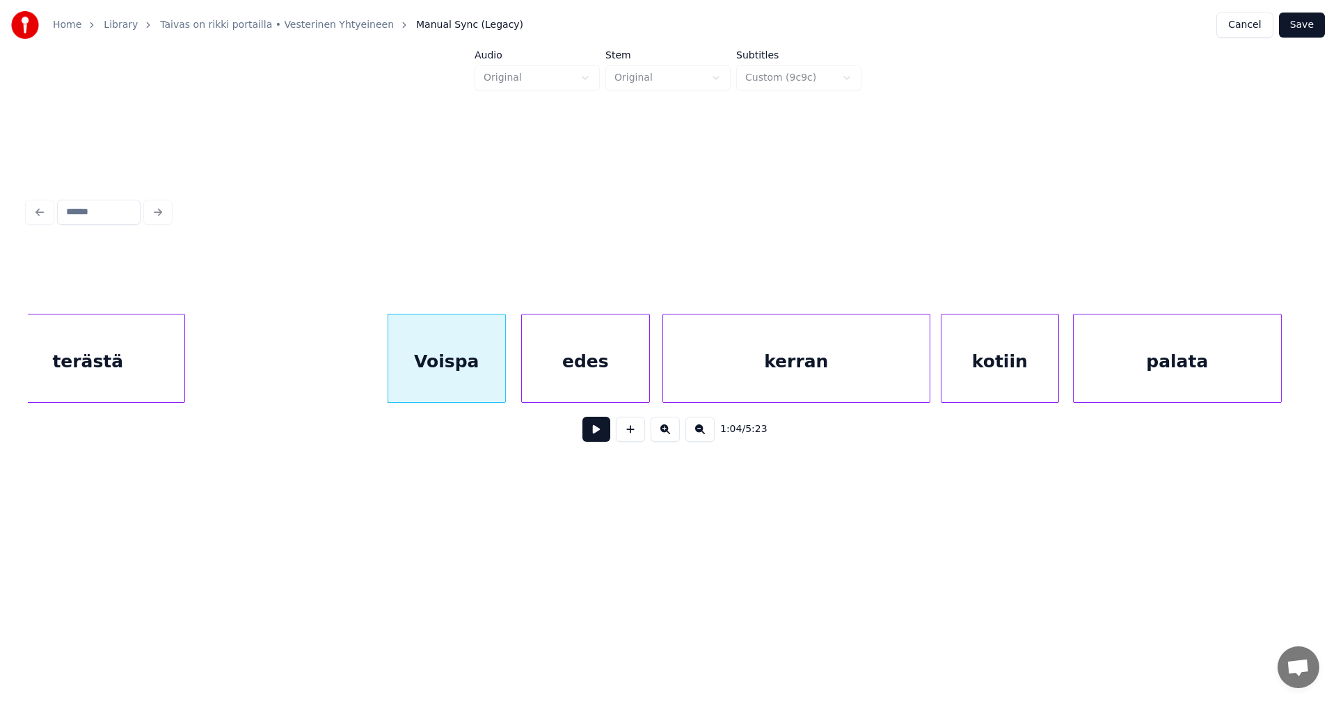
click at [580, 372] on div "edes" at bounding box center [585, 362] width 127 height 95
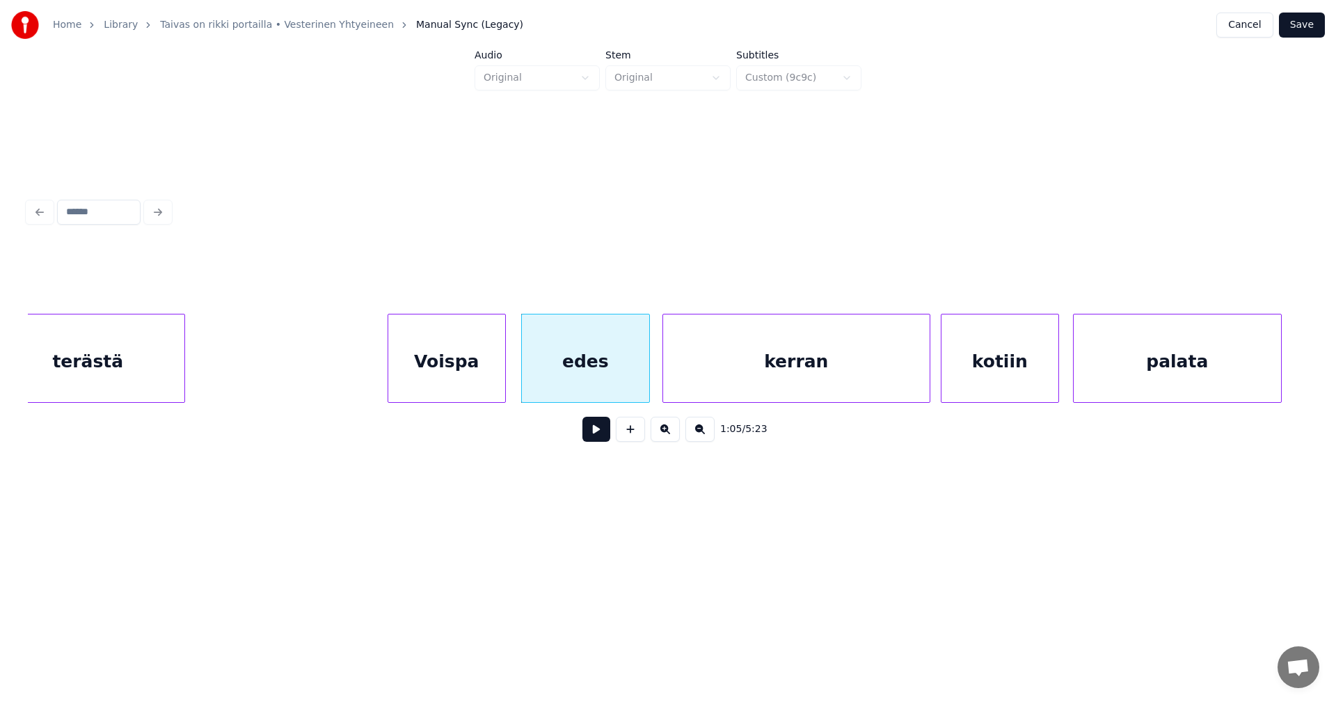
click at [603, 439] on button at bounding box center [597, 429] width 28 height 25
drag, startPoint x: 603, startPoint y: 439, endPoint x: 725, endPoint y: 411, distance: 124.9
click at [604, 439] on button at bounding box center [597, 429] width 28 height 25
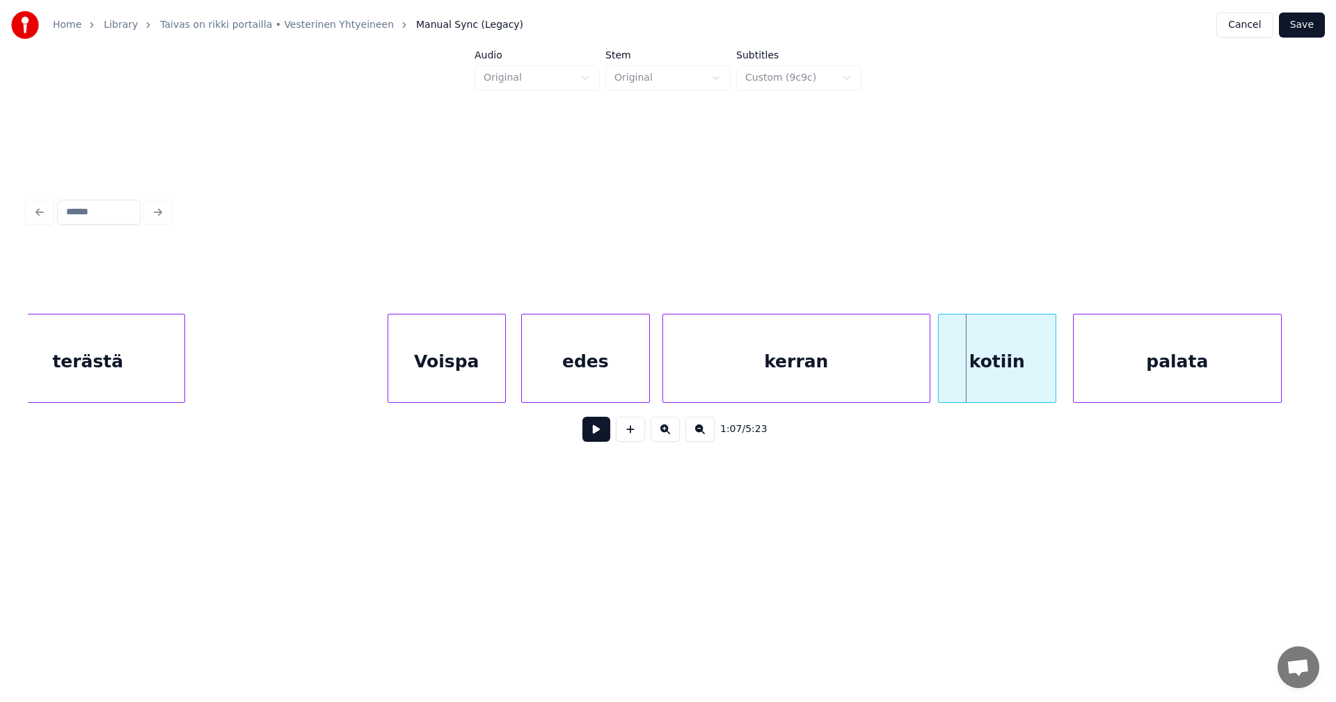
click at [976, 383] on div "kotiin" at bounding box center [997, 362] width 117 height 95
click at [601, 434] on button at bounding box center [597, 429] width 28 height 25
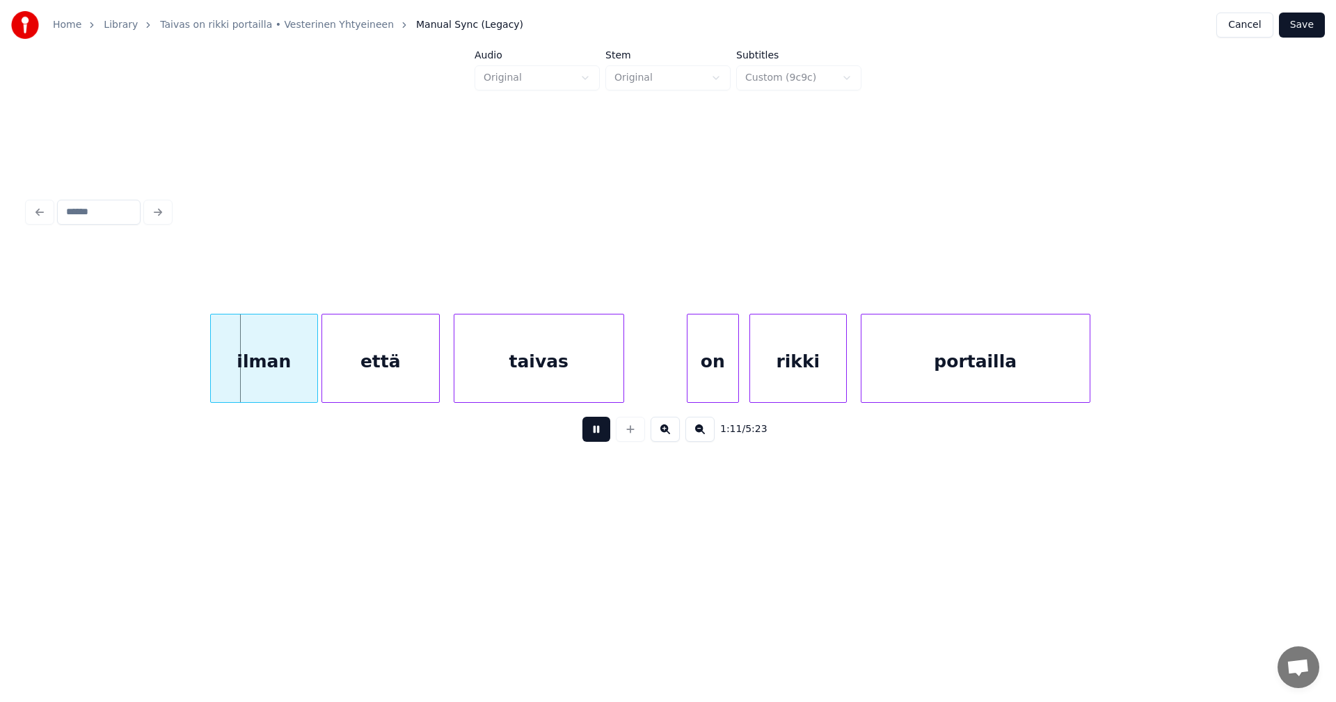
click at [601, 434] on button at bounding box center [597, 429] width 28 height 25
click at [265, 378] on div "ilman" at bounding box center [258, 362] width 106 height 95
click at [598, 431] on button at bounding box center [597, 429] width 28 height 25
click at [597, 431] on button at bounding box center [597, 429] width 28 height 25
click at [711, 363] on div "on" at bounding box center [709, 362] width 51 height 95
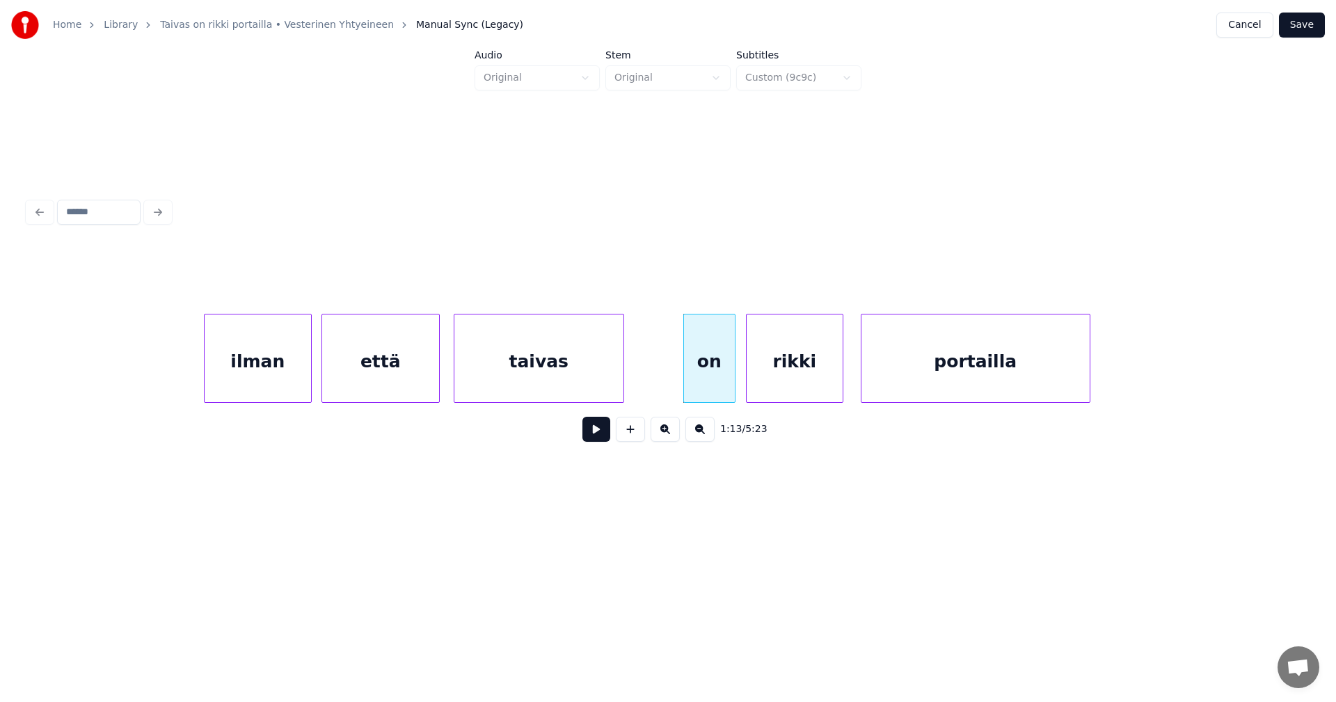
click at [782, 371] on div "rikki" at bounding box center [795, 362] width 96 height 95
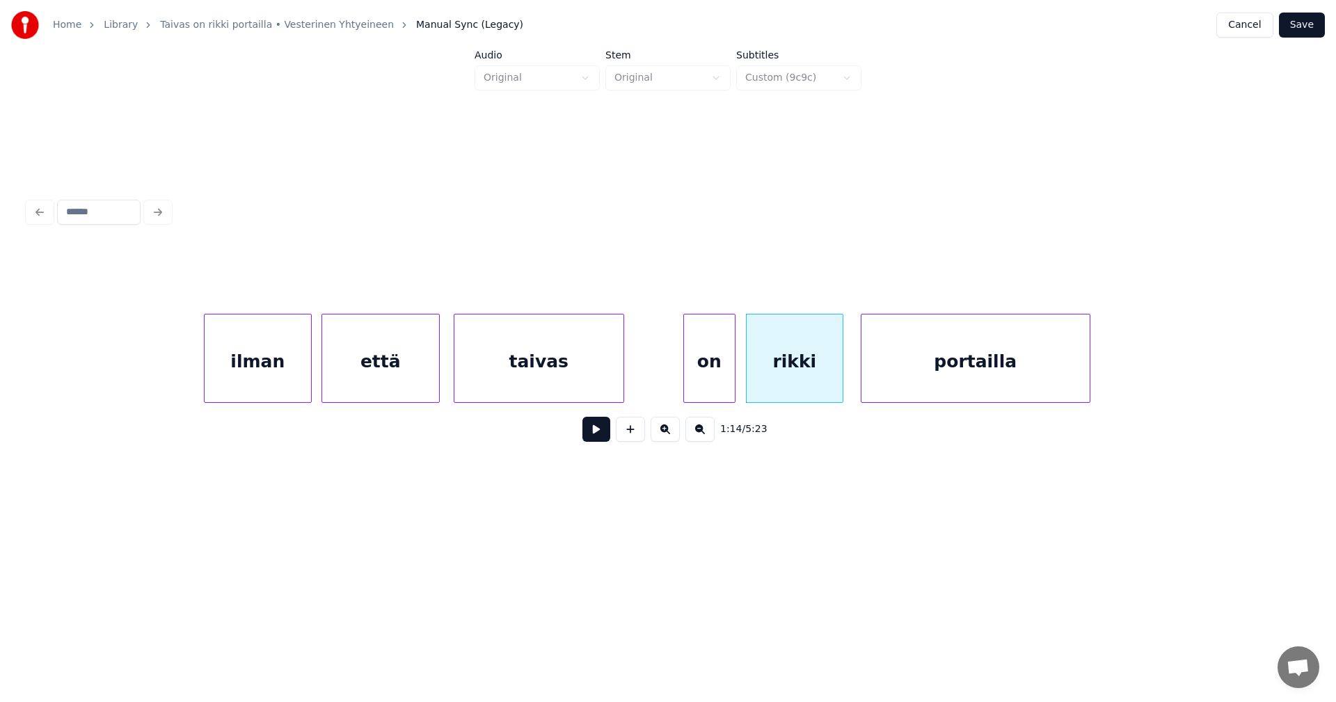
click at [605, 436] on button at bounding box center [597, 429] width 28 height 25
click at [1098, 372] on div at bounding box center [1098, 359] width 4 height 88
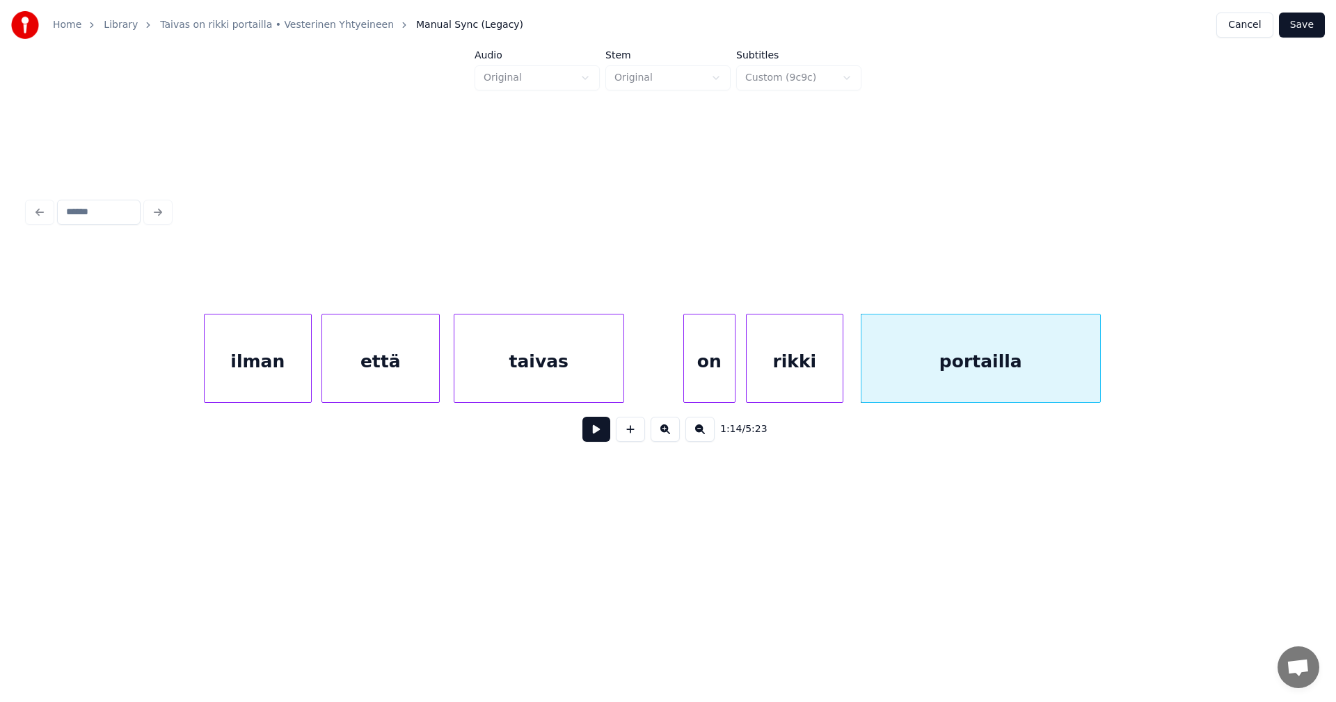
click at [1292, 24] on button "Save" at bounding box center [1302, 25] width 46 height 25
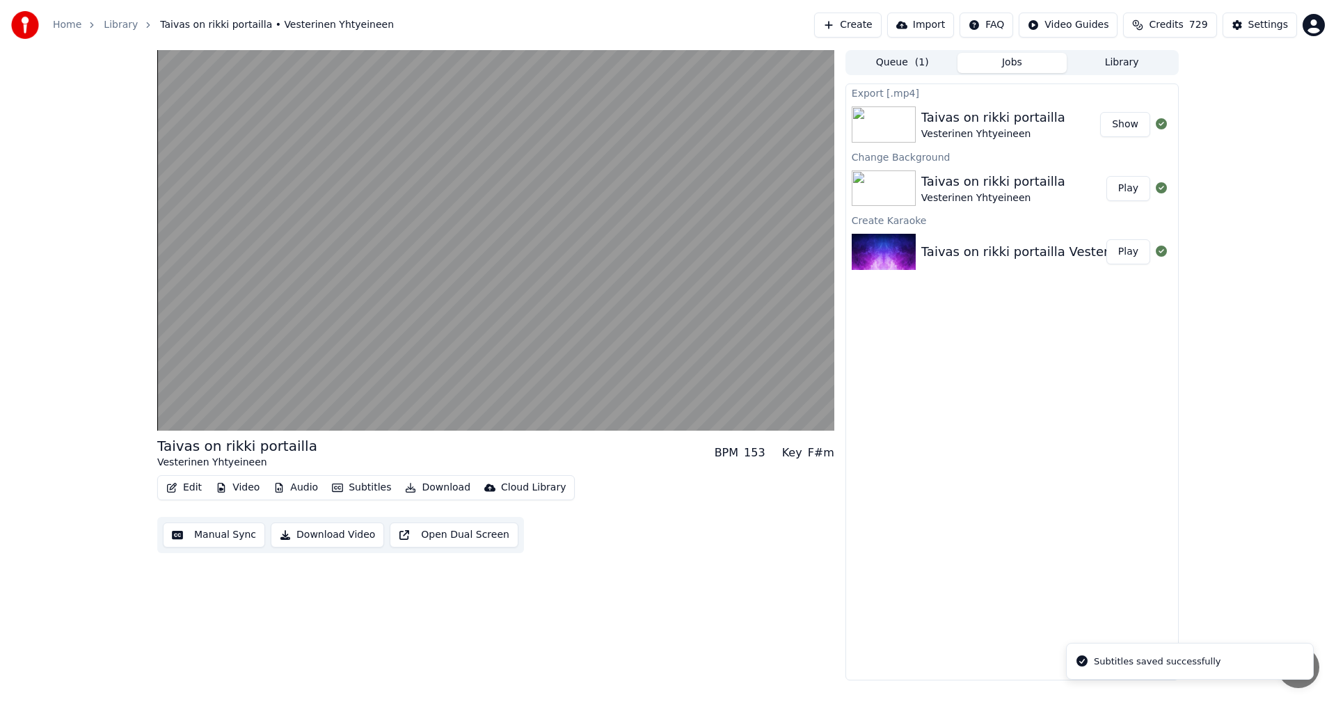
click at [1130, 126] on button "Show" at bounding box center [1125, 124] width 50 height 25
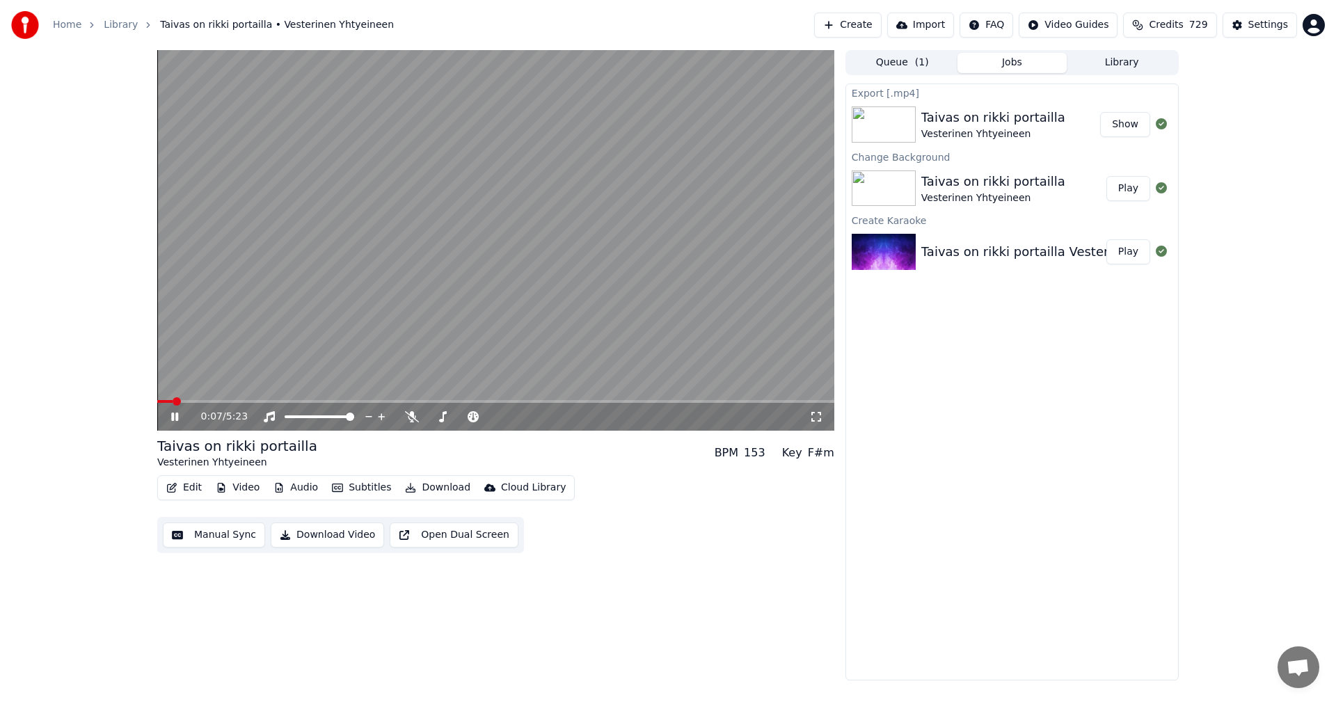
click at [175, 419] on icon at bounding box center [184, 416] width 33 height 11
click at [234, 485] on button "Video" at bounding box center [237, 487] width 55 height 19
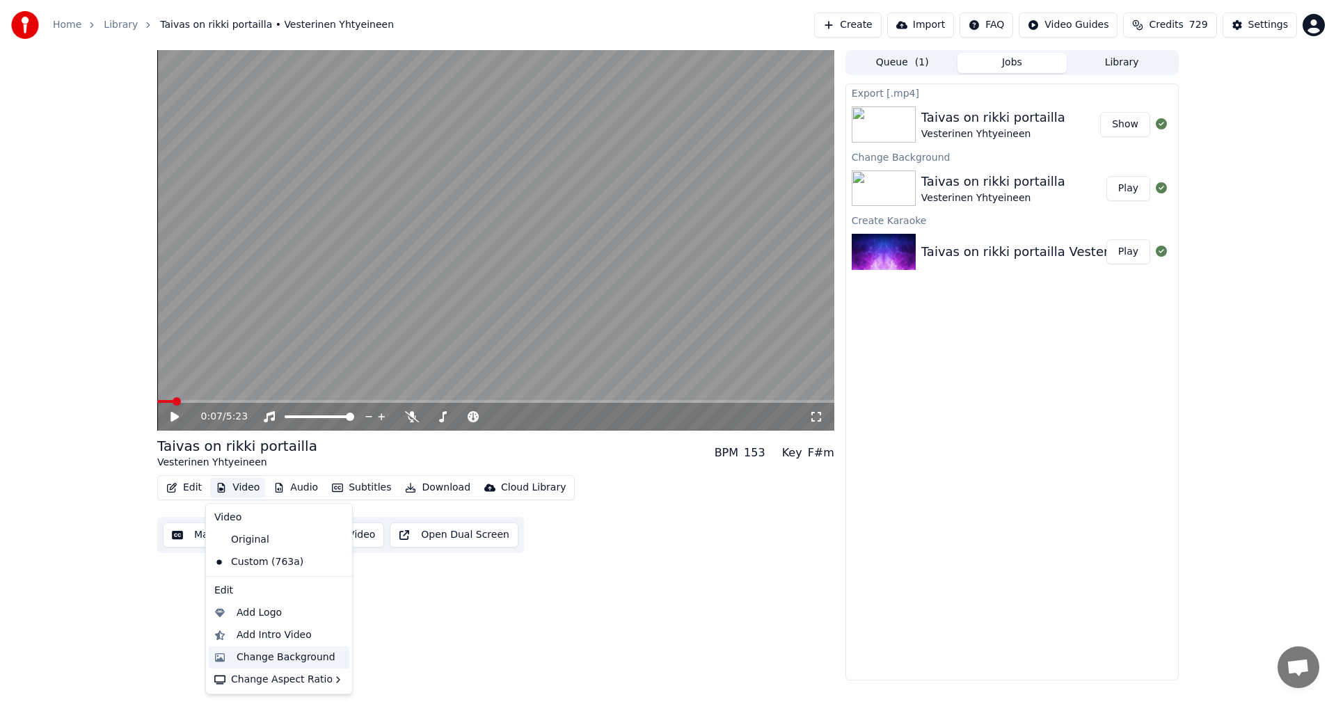
click at [297, 658] on div "Change Background" at bounding box center [286, 658] width 99 height 14
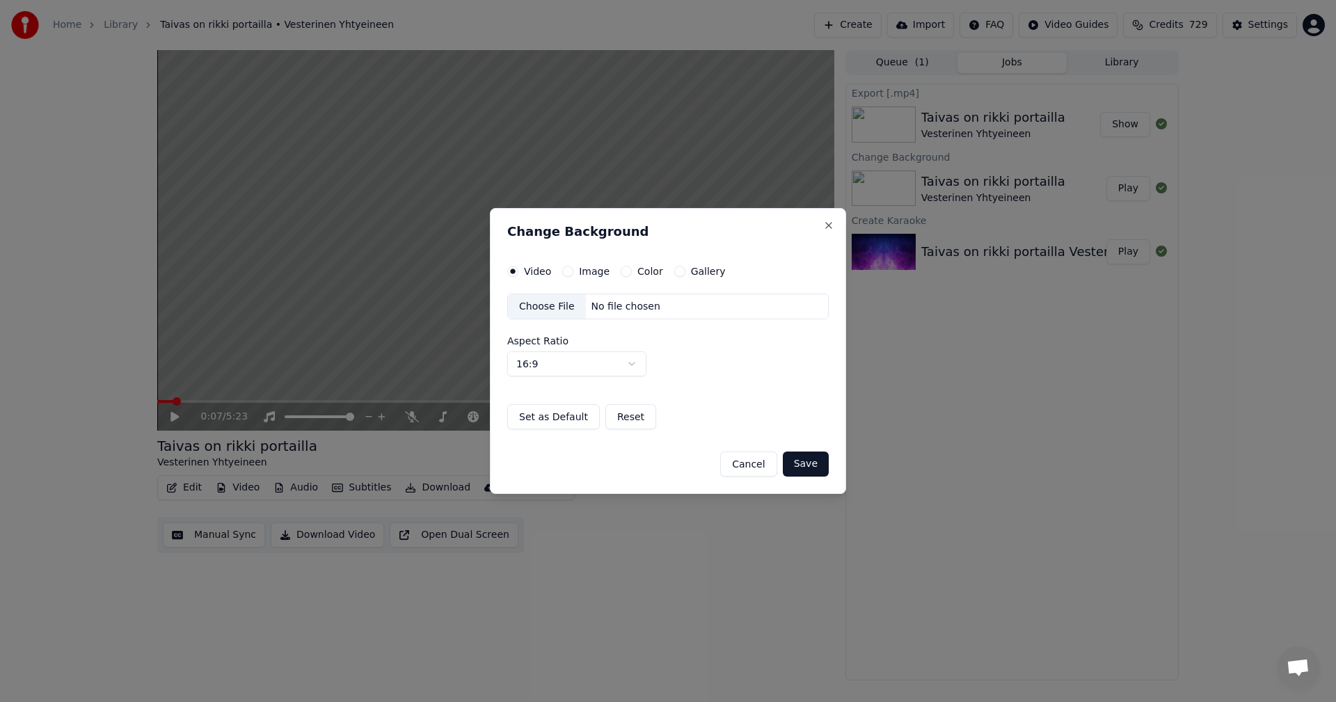
click at [624, 269] on button "Color" at bounding box center [626, 271] width 11 height 11
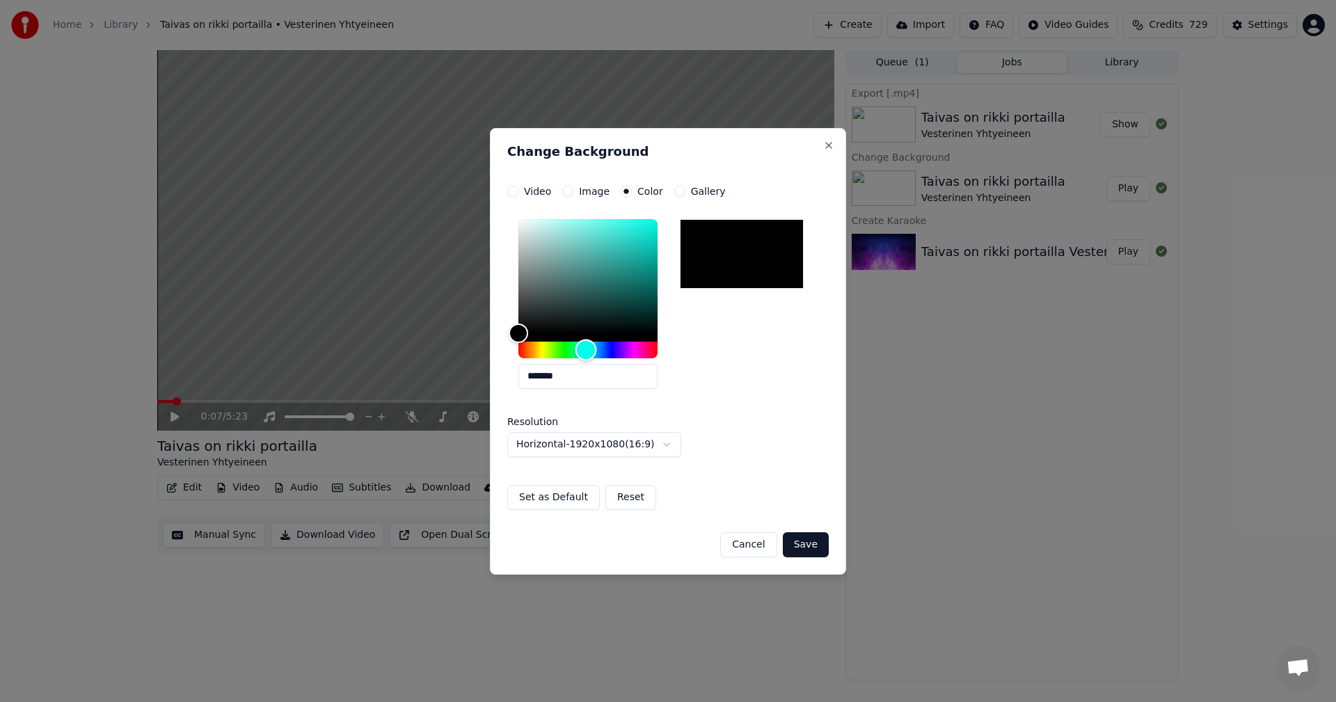
drag, startPoint x: 525, startPoint y: 349, endPoint x: 567, endPoint y: 348, distance: 41.8
click at [583, 349] on div "Hue" at bounding box center [587, 350] width 22 height 22
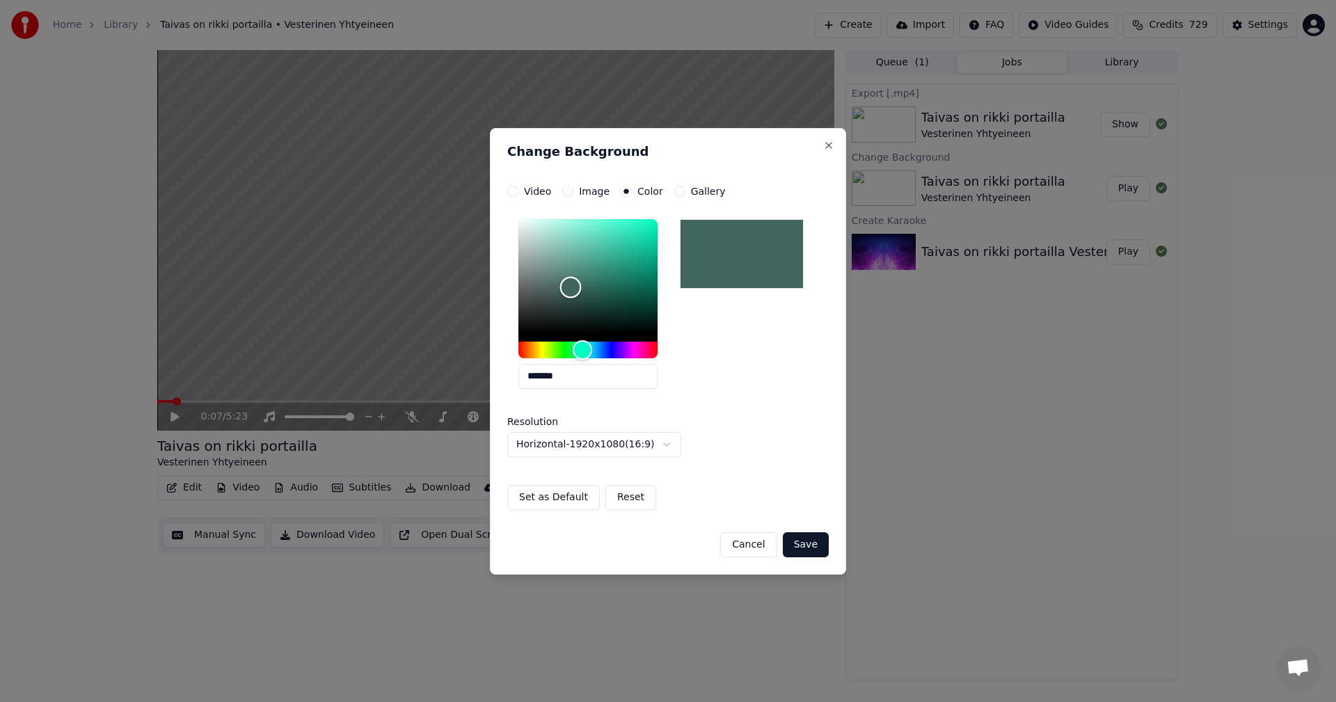
drag, startPoint x: 521, startPoint y: 332, endPoint x: 571, endPoint y: 287, distance: 66.5
click at [571, 287] on div "Color" at bounding box center [571, 288] width 22 height 22
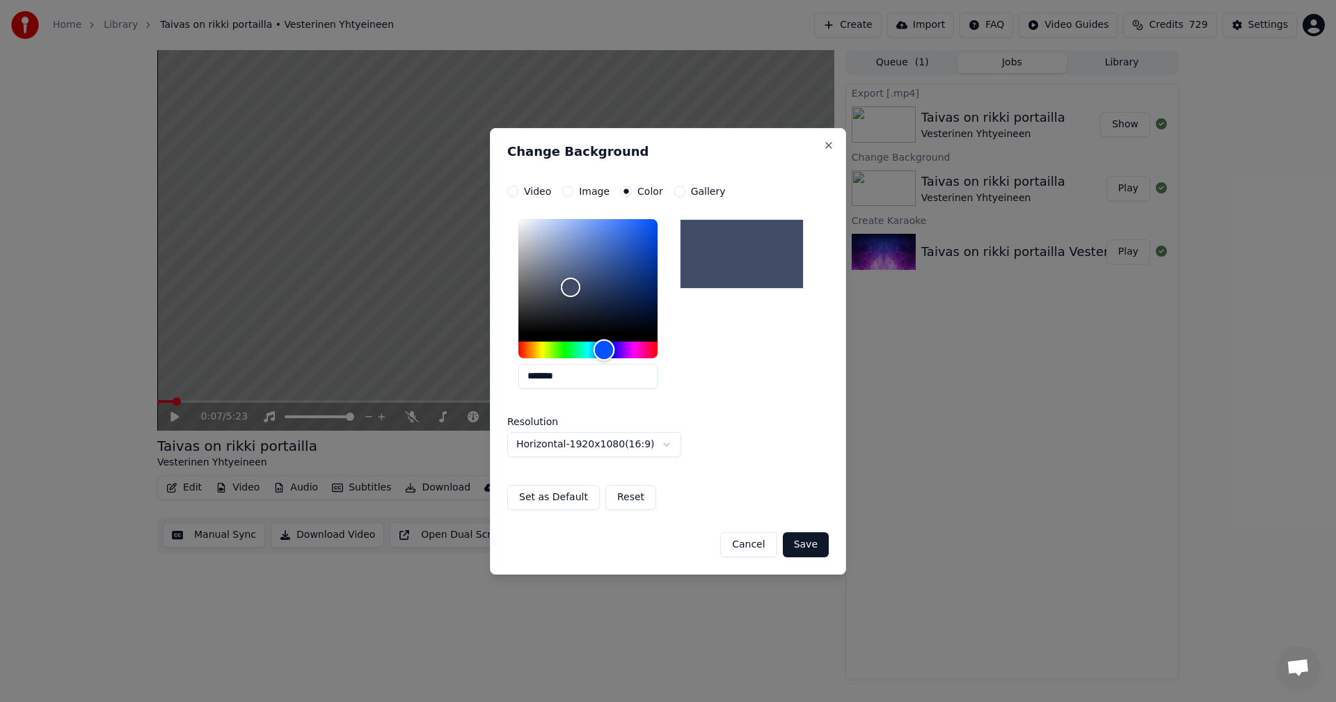
drag, startPoint x: 579, startPoint y: 349, endPoint x: 604, endPoint y: 347, distance: 25.2
click at [604, 347] on div "Hue" at bounding box center [605, 350] width 22 height 22
type input "*******"
drag, startPoint x: 572, startPoint y: 290, endPoint x: 624, endPoint y: 262, distance: 58.2
click at [624, 262] on div "Color" at bounding box center [624, 263] width 22 height 22
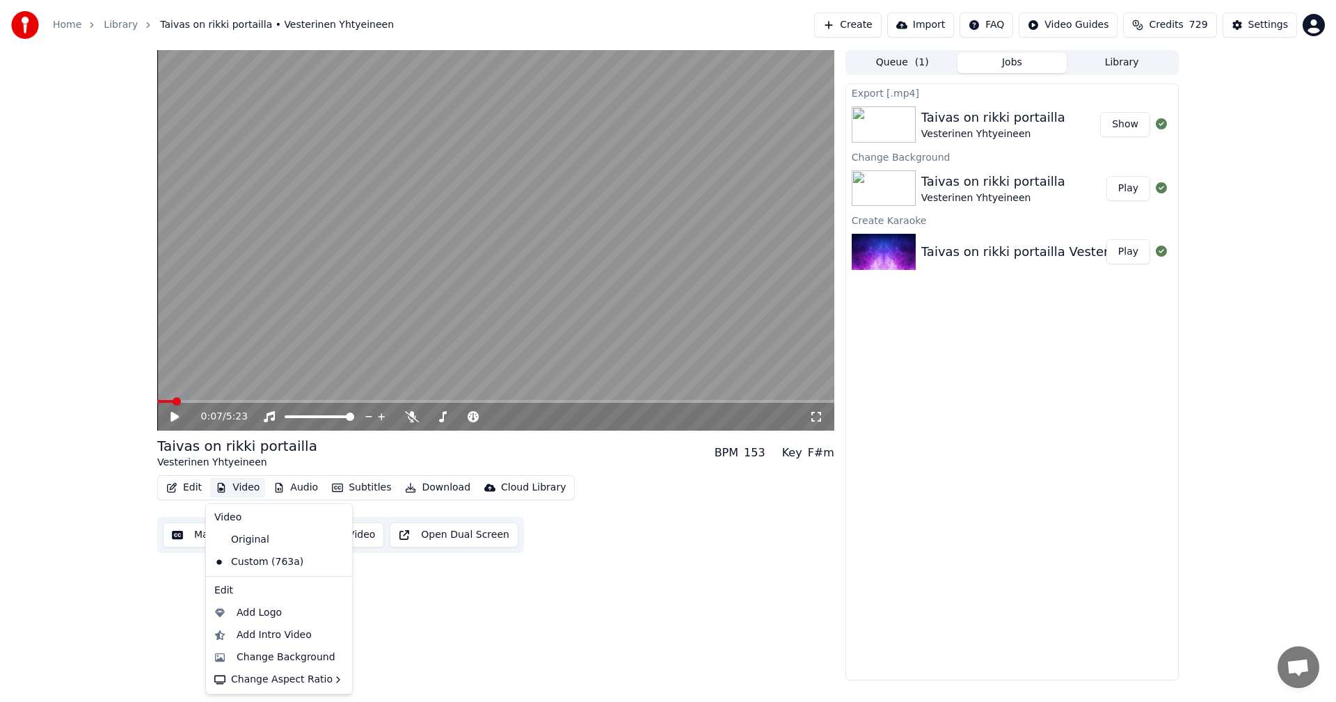
click at [248, 486] on button "Video" at bounding box center [237, 487] width 55 height 19
click at [301, 655] on div "Change Background" at bounding box center [286, 658] width 99 height 14
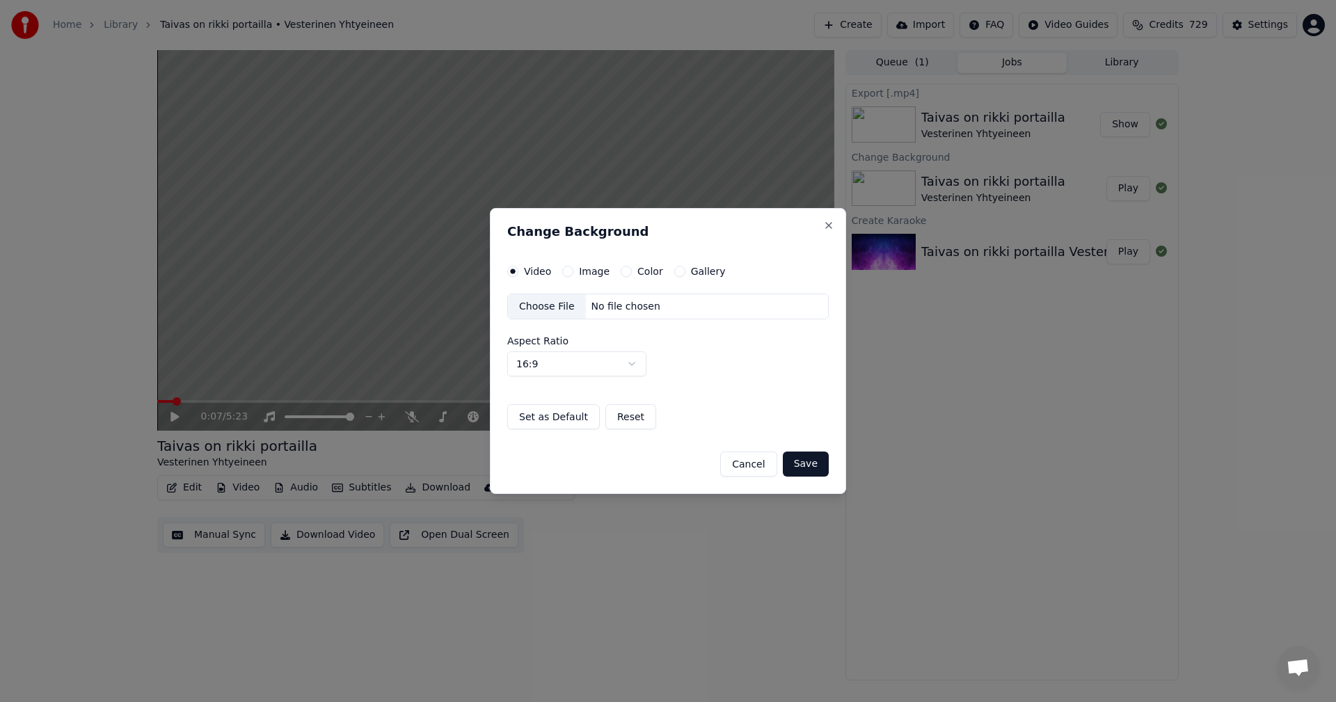
click at [623, 272] on button "Color" at bounding box center [626, 271] width 11 height 11
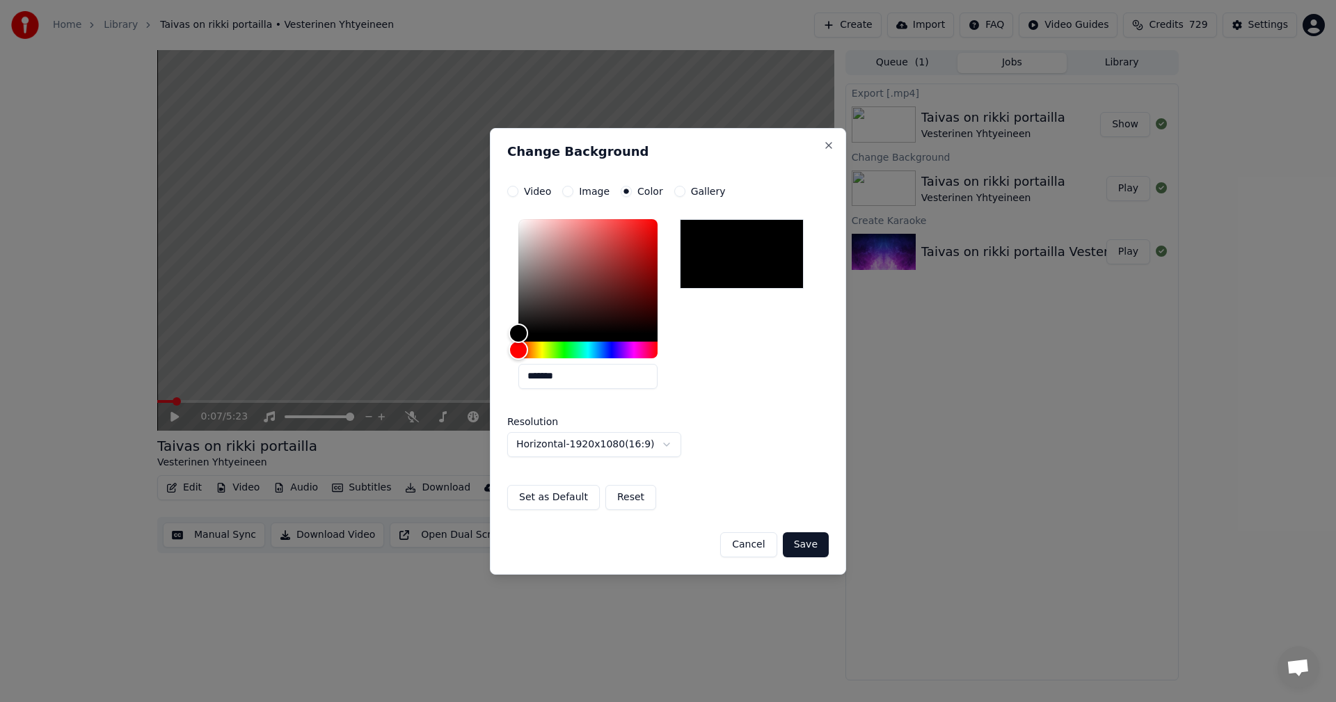
click at [702, 191] on label "Gallery" at bounding box center [708, 192] width 35 height 10
click at [686, 191] on button "Gallery" at bounding box center [679, 191] width 11 height 11
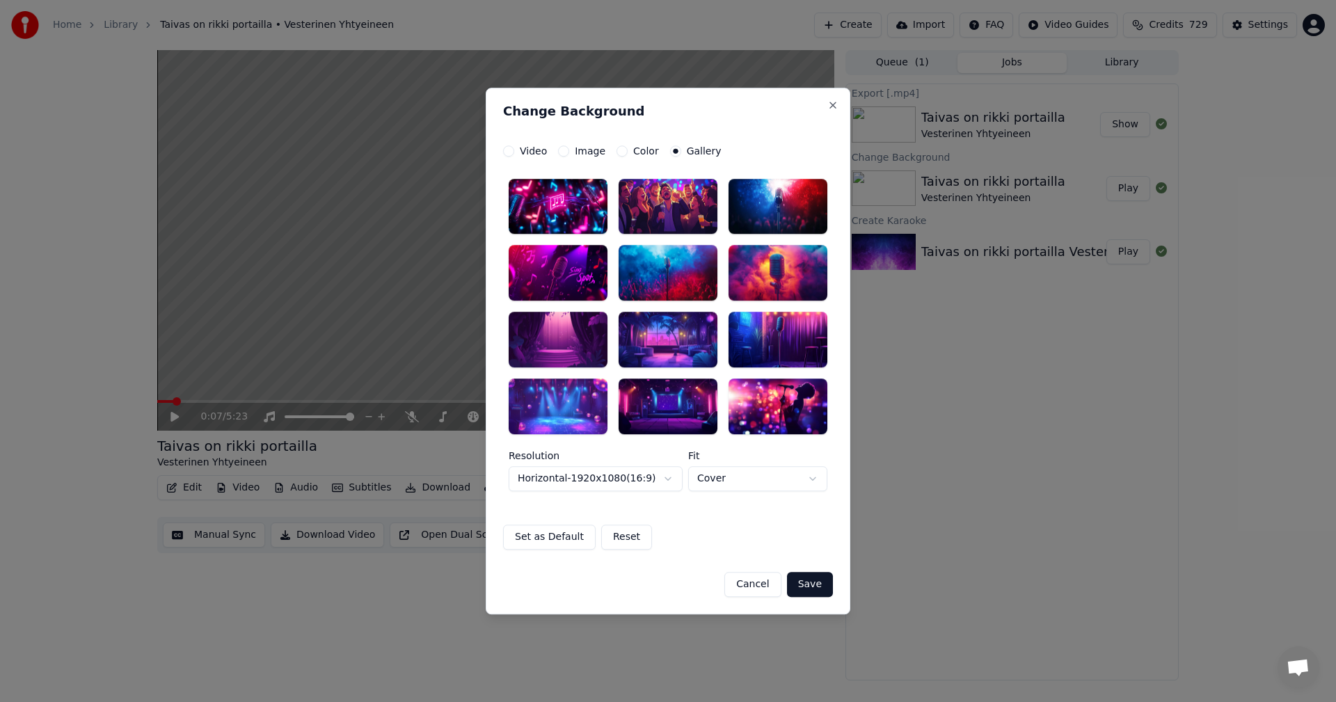
click at [642, 152] on label "Color" at bounding box center [646, 151] width 26 height 10
click at [628, 152] on button "Color" at bounding box center [622, 150] width 11 height 11
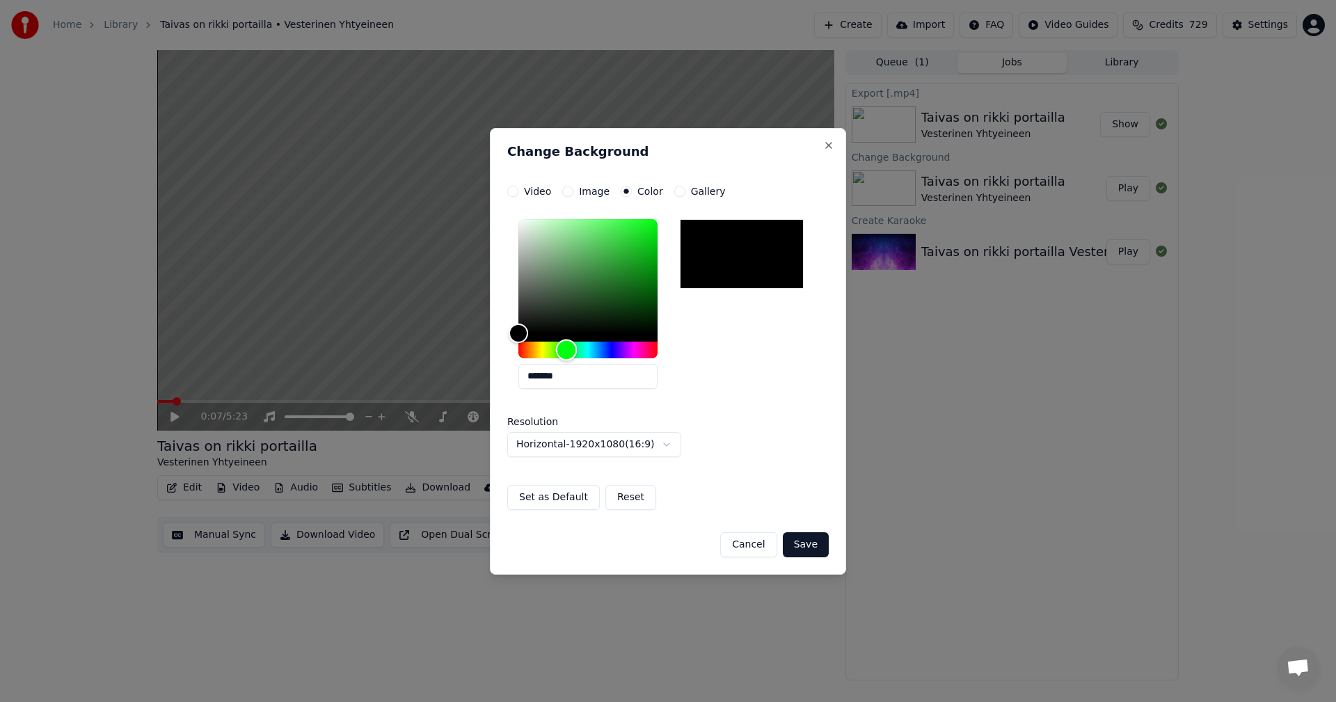
drag, startPoint x: 525, startPoint y: 348, endPoint x: 553, endPoint y: 340, distance: 29.1
click at [564, 340] on div "Hue" at bounding box center [567, 350] width 22 height 22
drag, startPoint x: 525, startPoint y: 333, endPoint x: 631, endPoint y: 340, distance: 106.8
click at [631, 340] on div "Color" at bounding box center [632, 333] width 22 height 22
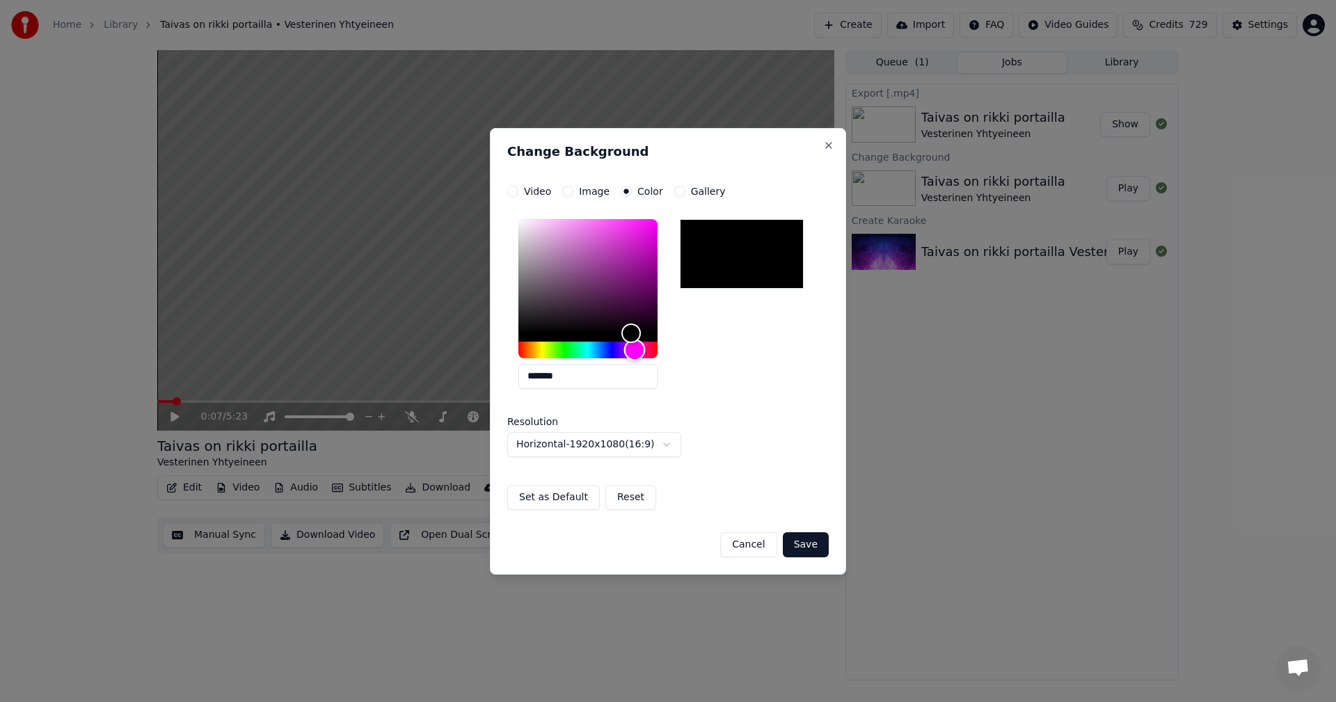
drag, startPoint x: 571, startPoint y: 352, endPoint x: 633, endPoint y: 353, distance: 61.9
click at [633, 354] on div "Hue" at bounding box center [635, 350] width 22 height 22
drag, startPoint x: 624, startPoint y: 332, endPoint x: 545, endPoint y: 267, distance: 102.8
click at [545, 267] on div "Color" at bounding box center [546, 267] width 22 height 22
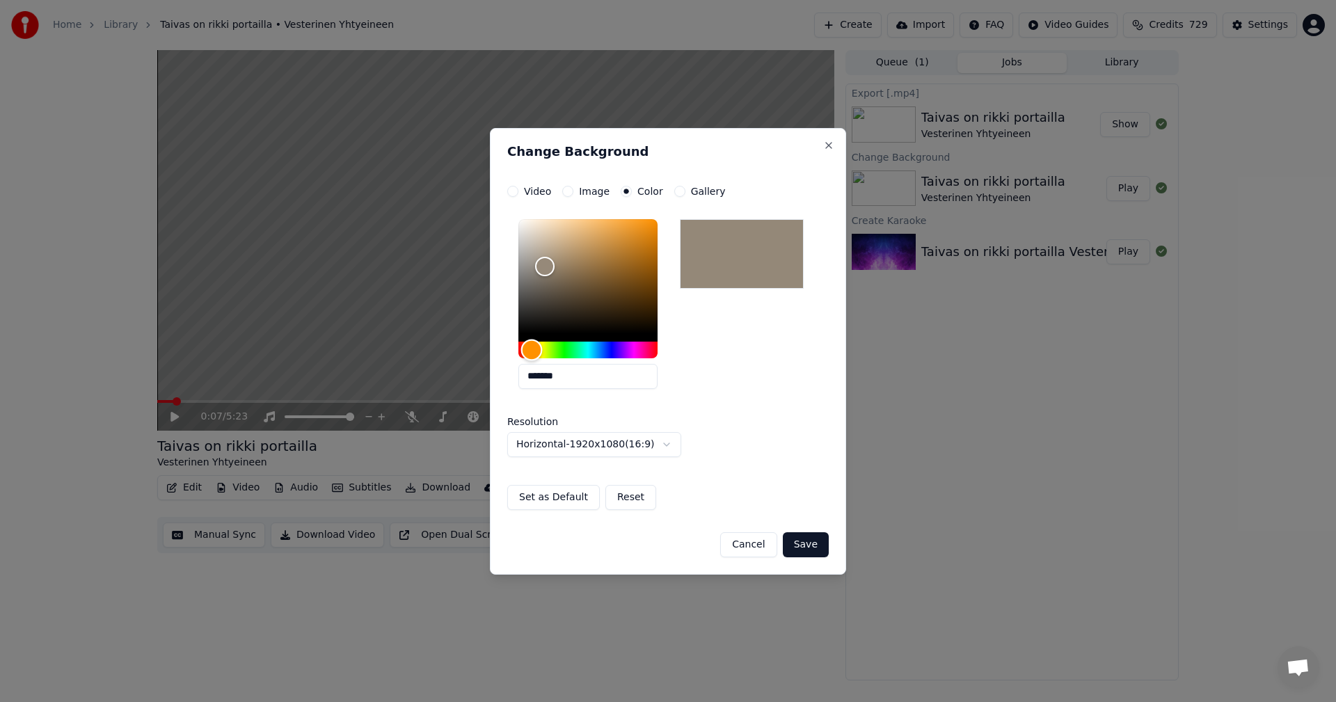
drag, startPoint x: 631, startPoint y: 351, endPoint x: 532, endPoint y: 363, distance: 99.5
click at [532, 363] on div "*******" at bounding box center [587, 306] width 139 height 175
drag, startPoint x: 546, startPoint y: 264, endPoint x: 643, endPoint y: 276, distance: 98.2
click at [643, 276] on div "Color" at bounding box center [644, 277] width 22 height 22
type input "*******"
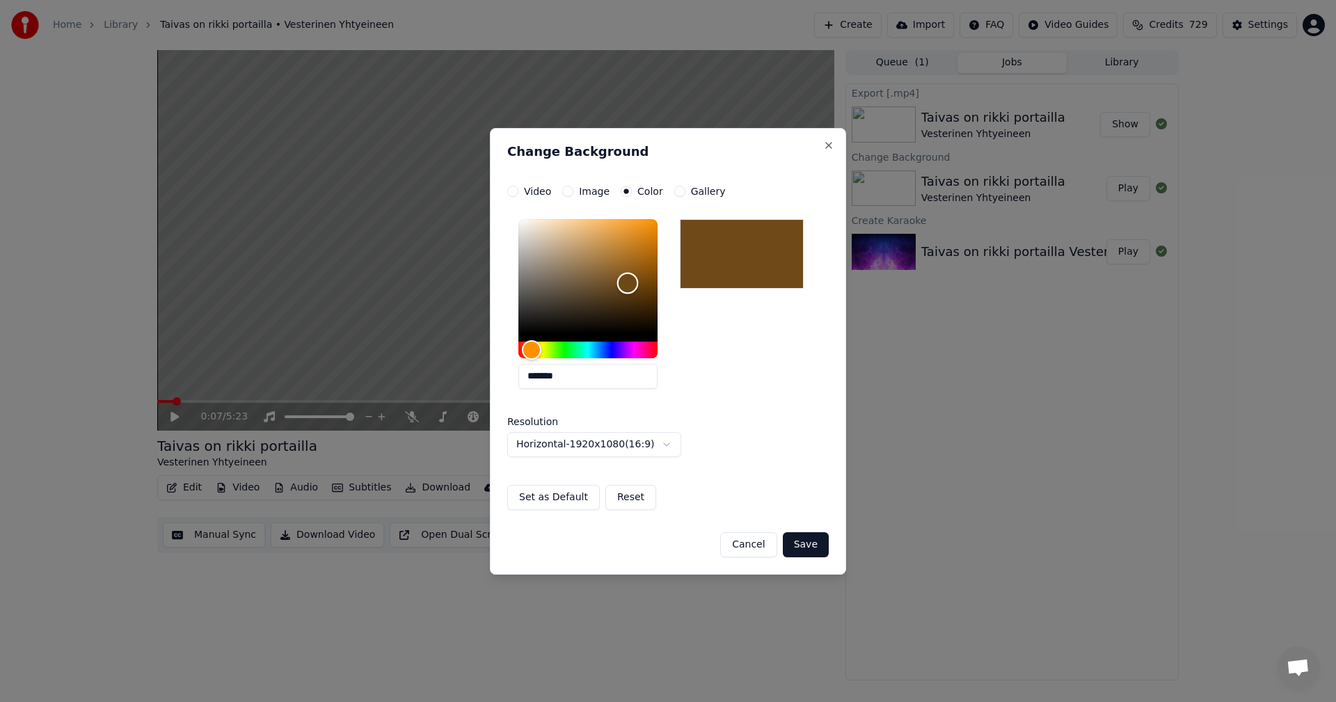
drag, startPoint x: 648, startPoint y: 271, endPoint x: 628, endPoint y: 283, distance: 23.4
click at [628, 283] on div "Color" at bounding box center [628, 284] width 22 height 22
click at [809, 547] on button "Save" at bounding box center [806, 544] width 46 height 25
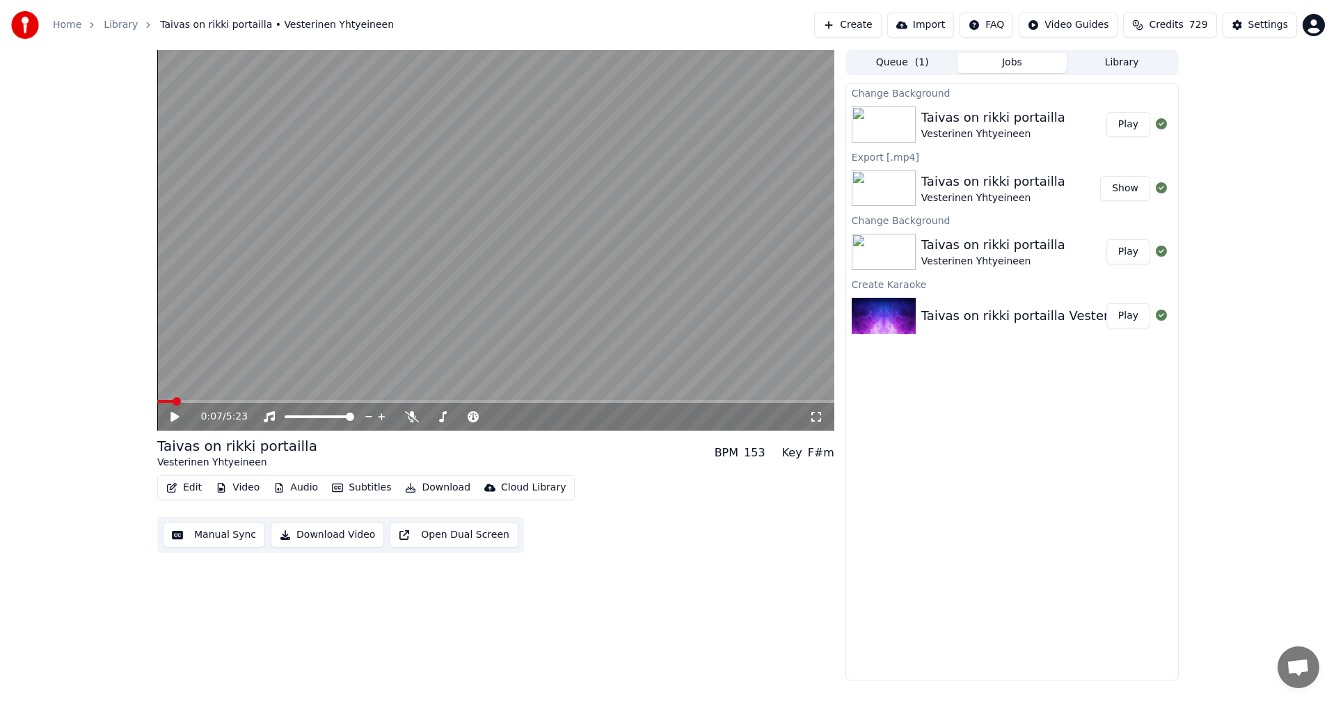
click at [1122, 124] on button "Play" at bounding box center [1129, 124] width 44 height 25
click at [177, 420] on icon at bounding box center [174, 417] width 7 height 8
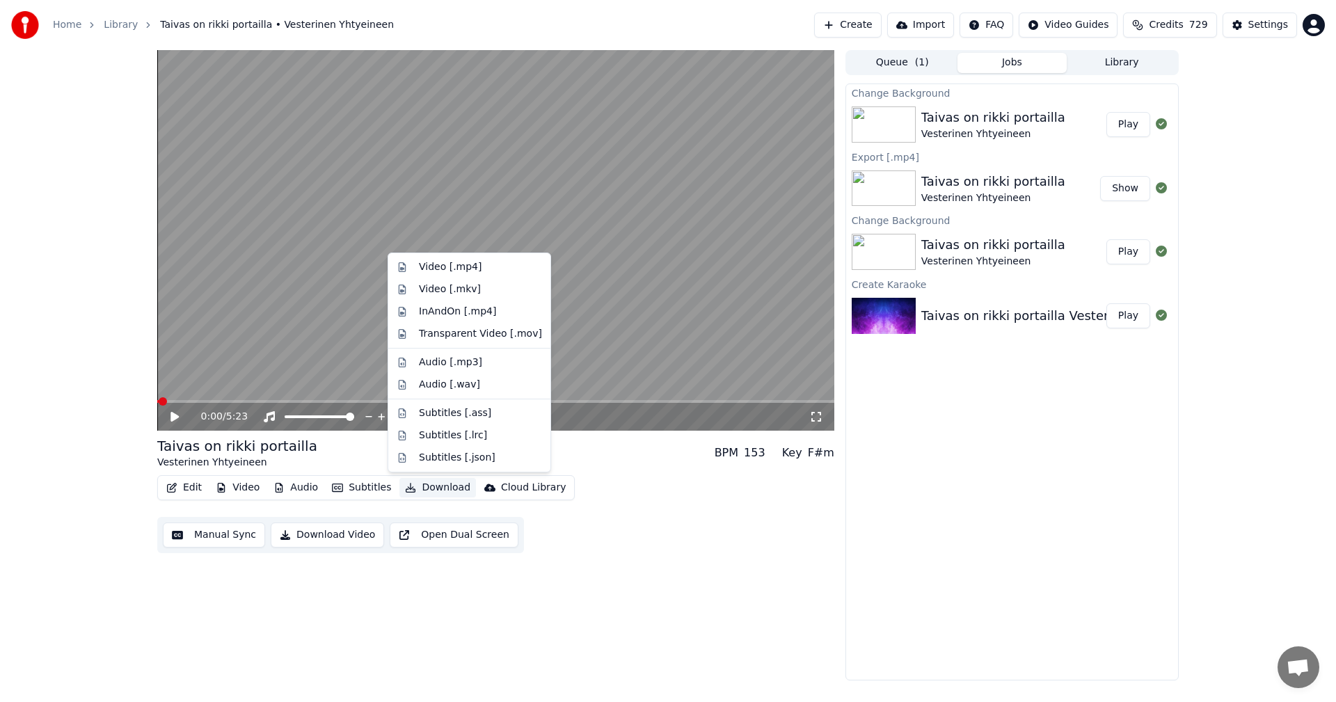
click at [441, 484] on button "Download" at bounding box center [437, 487] width 77 height 19
click at [462, 265] on div "Video [.mp4]" at bounding box center [450, 267] width 63 height 14
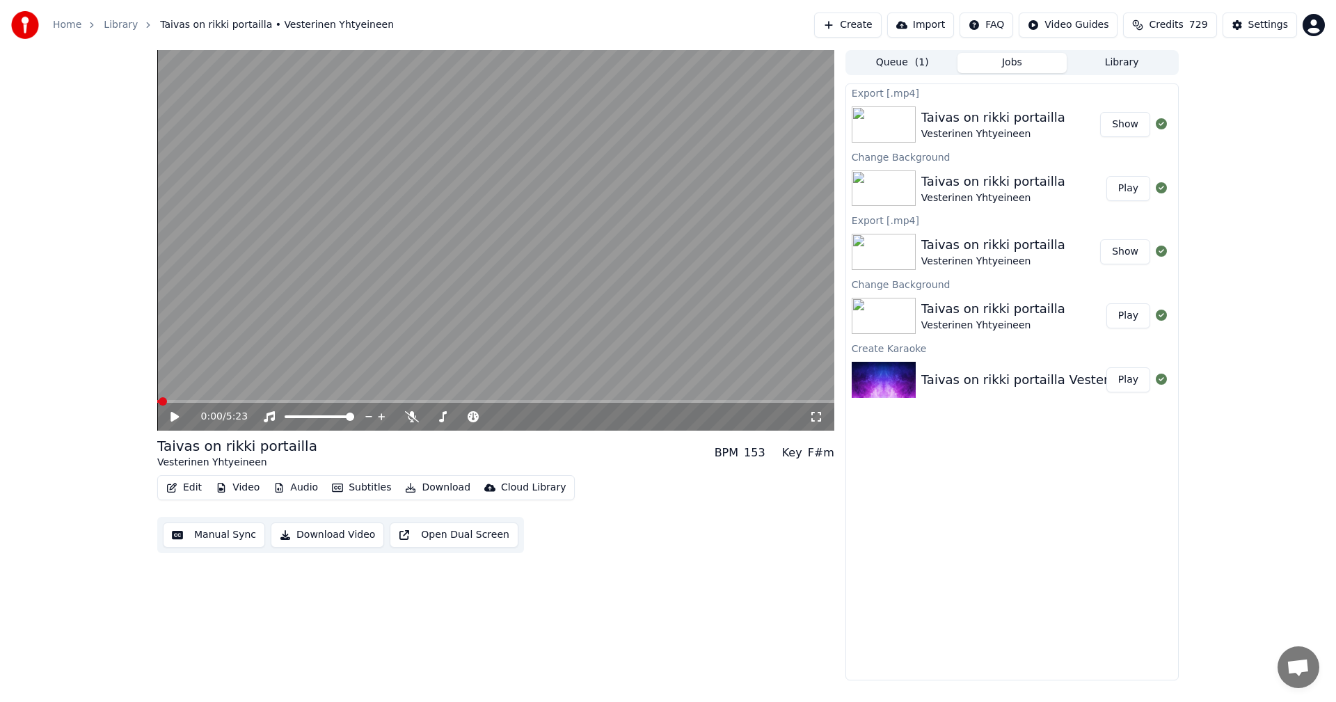
click at [1134, 116] on button "Show" at bounding box center [1125, 124] width 50 height 25
click at [230, 486] on button "Video" at bounding box center [237, 487] width 55 height 19
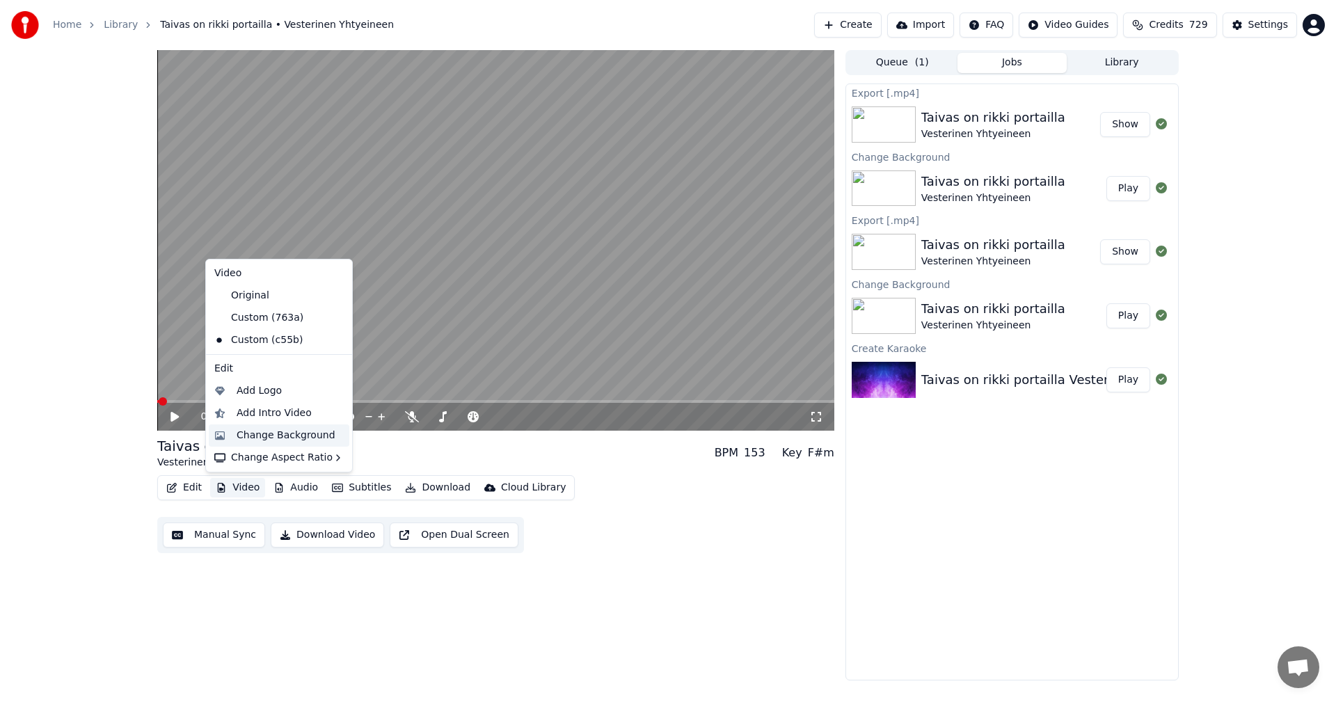
click at [267, 445] on div "Change Background" at bounding box center [279, 436] width 141 height 22
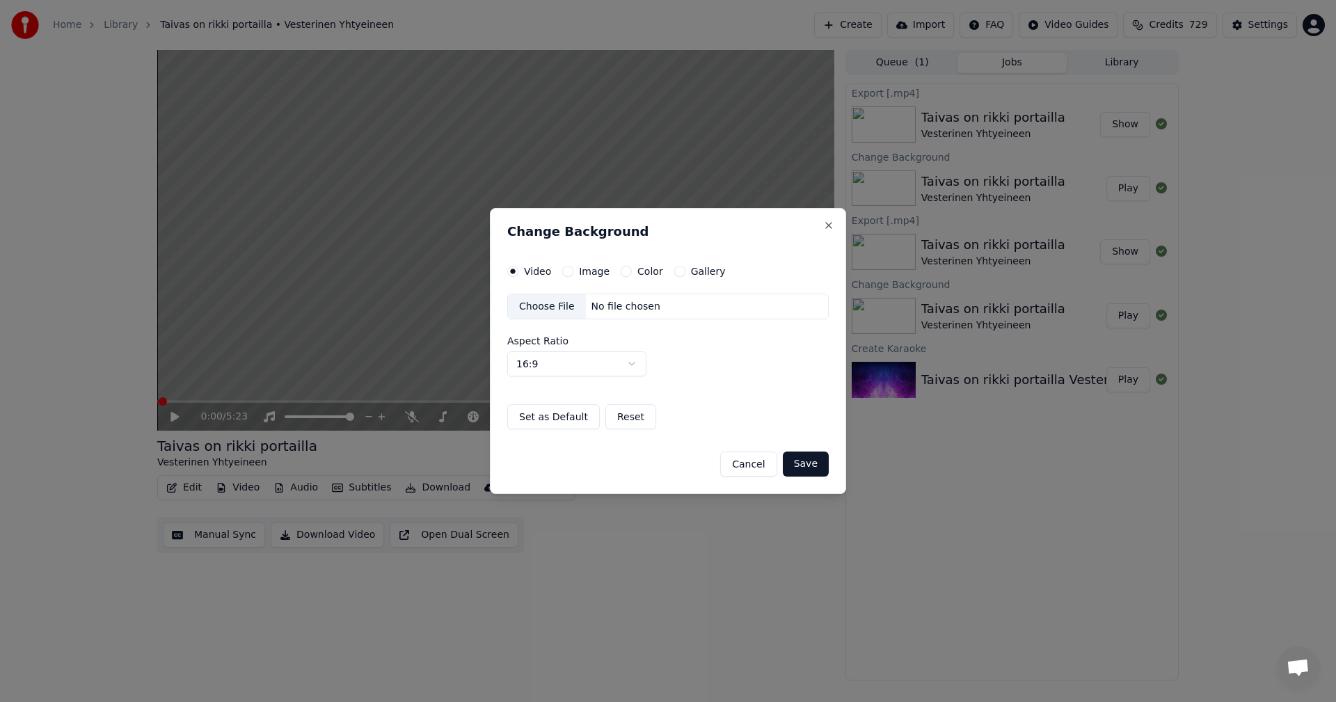
click at [568, 270] on button "Image" at bounding box center [567, 271] width 11 height 11
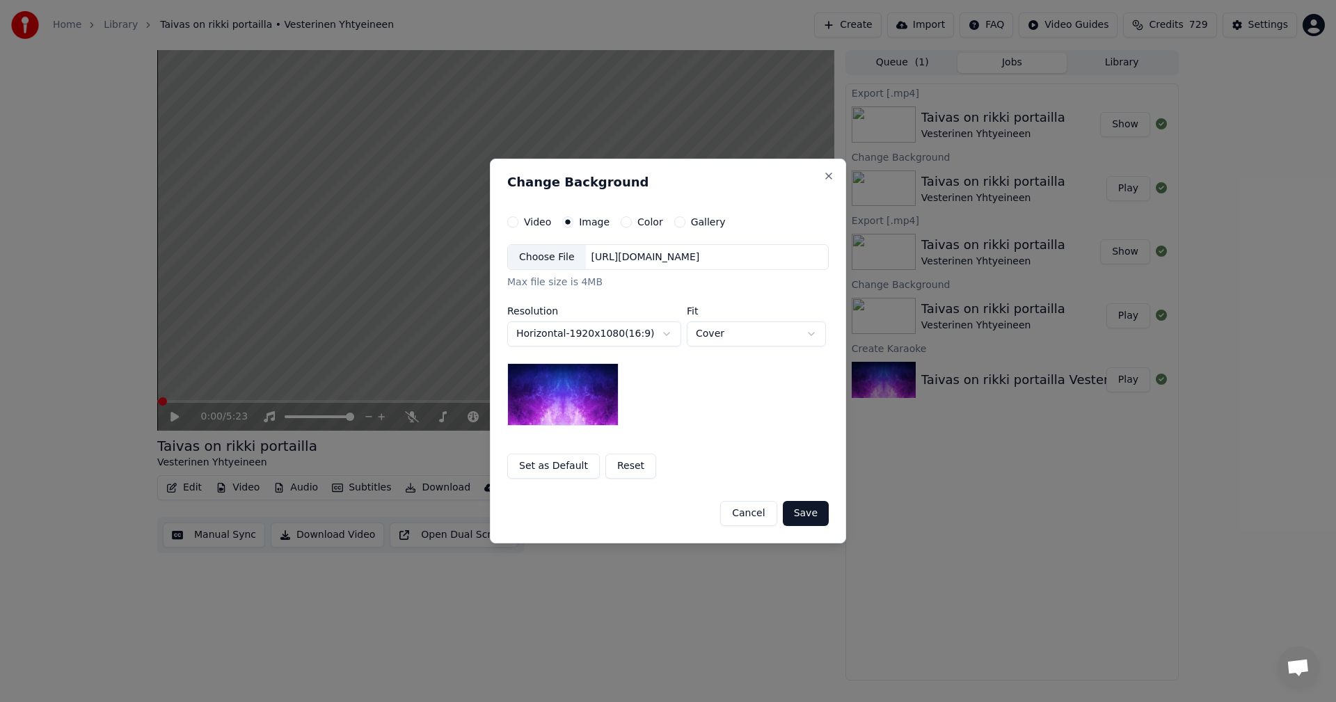
click at [558, 260] on div "Choose File" at bounding box center [547, 257] width 78 height 25
click at [811, 520] on button "Save" at bounding box center [806, 513] width 46 height 25
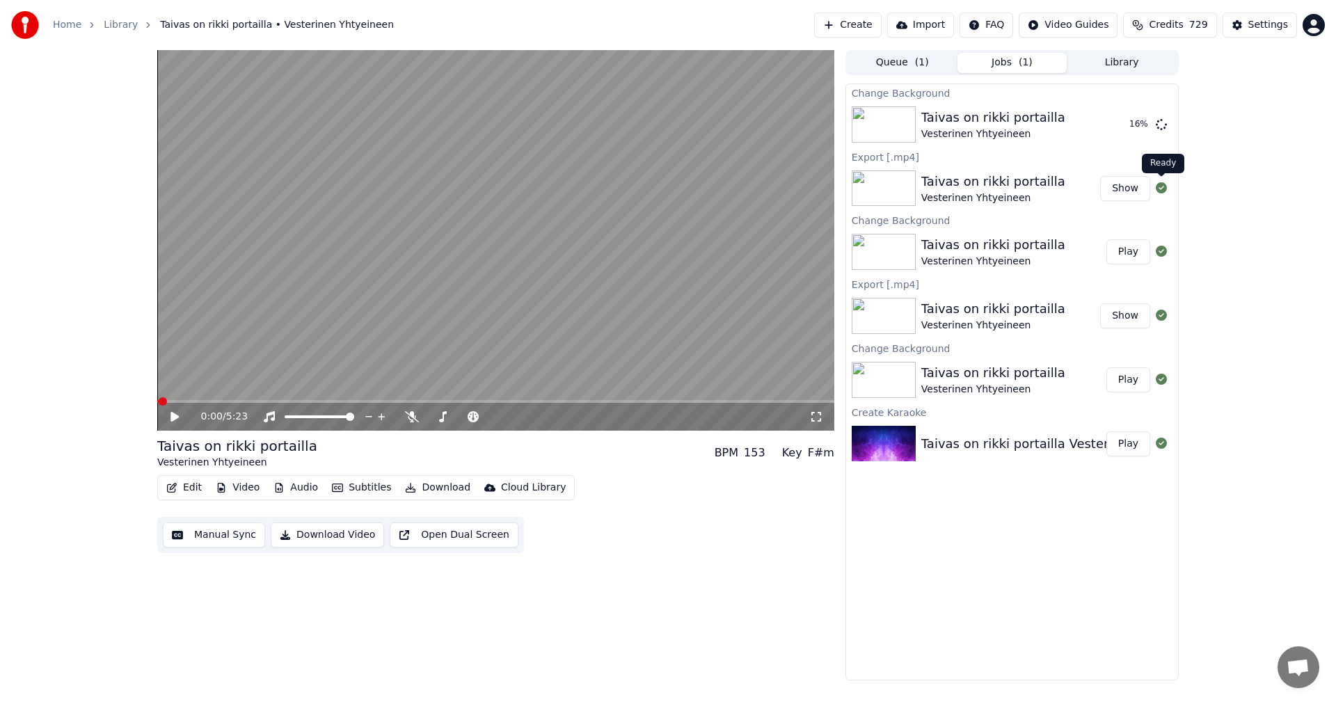
click at [1132, 191] on button "Show" at bounding box center [1125, 188] width 50 height 25
click at [1123, 124] on button "Play" at bounding box center [1129, 124] width 44 height 25
click at [173, 415] on icon at bounding box center [174, 417] width 7 height 8
click at [441, 491] on button "Download" at bounding box center [437, 487] width 77 height 19
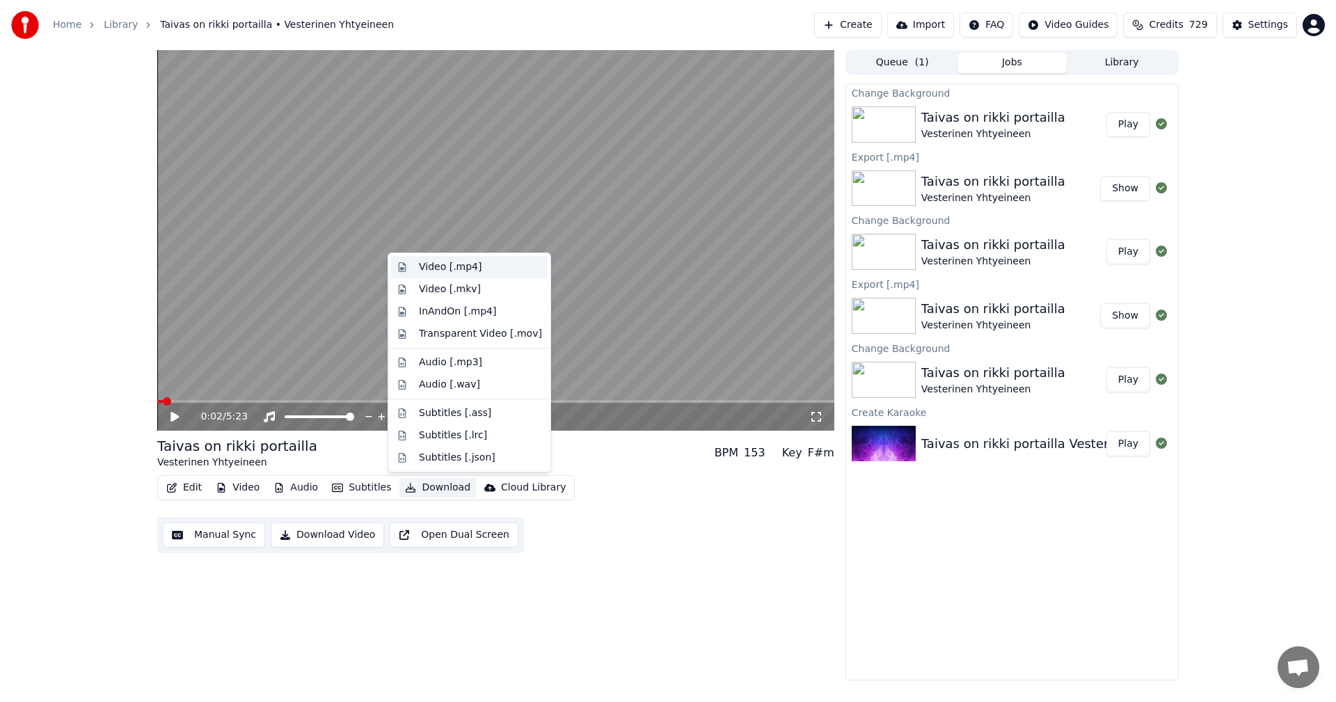
click at [466, 266] on div "Video [.mp4]" at bounding box center [450, 267] width 63 height 14
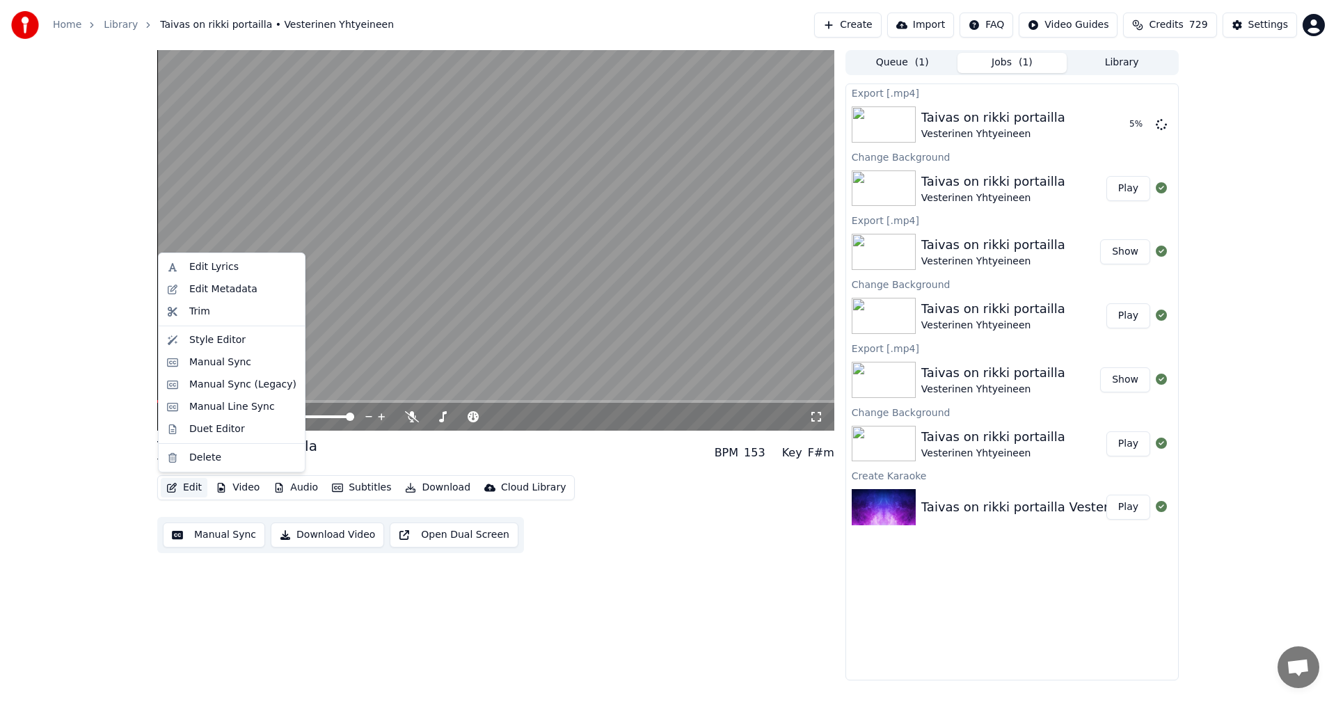
click at [190, 490] on button "Edit" at bounding box center [184, 487] width 47 height 19
click at [245, 386] on div "Manual Sync (Legacy)" at bounding box center [242, 385] width 107 height 14
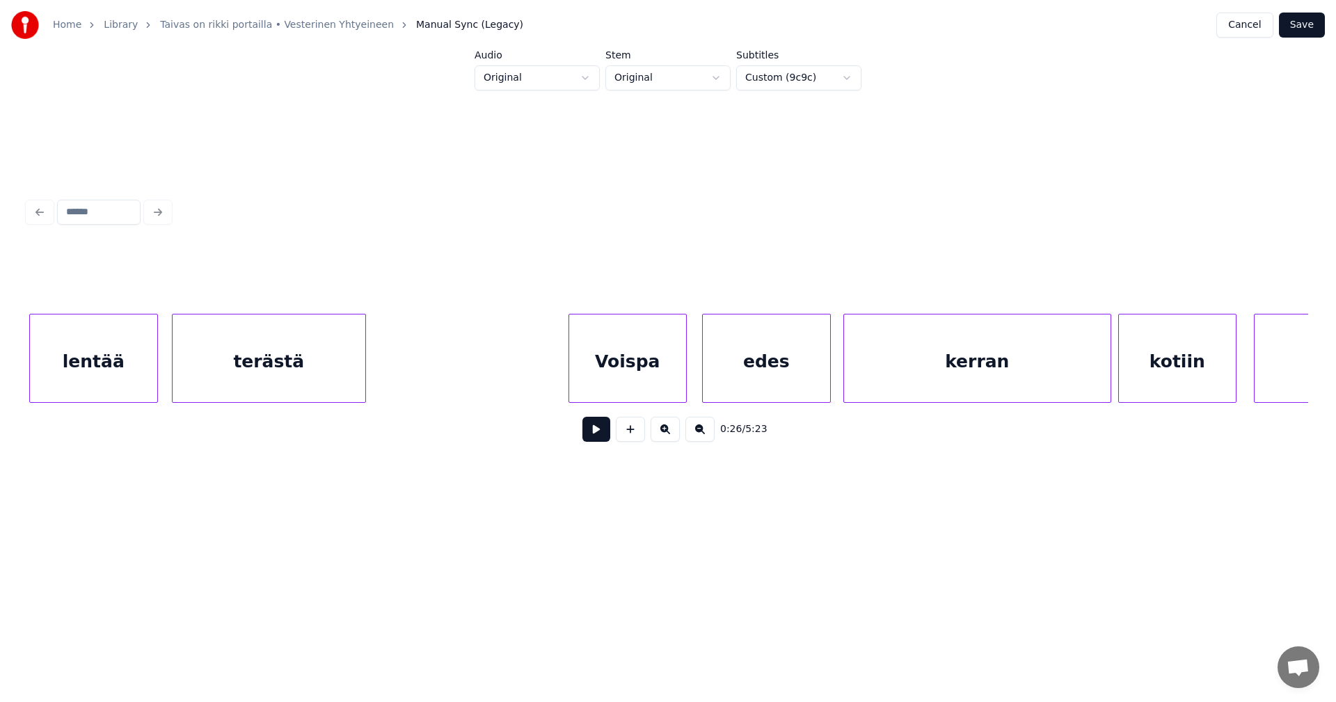
scroll to position [0, 10979]
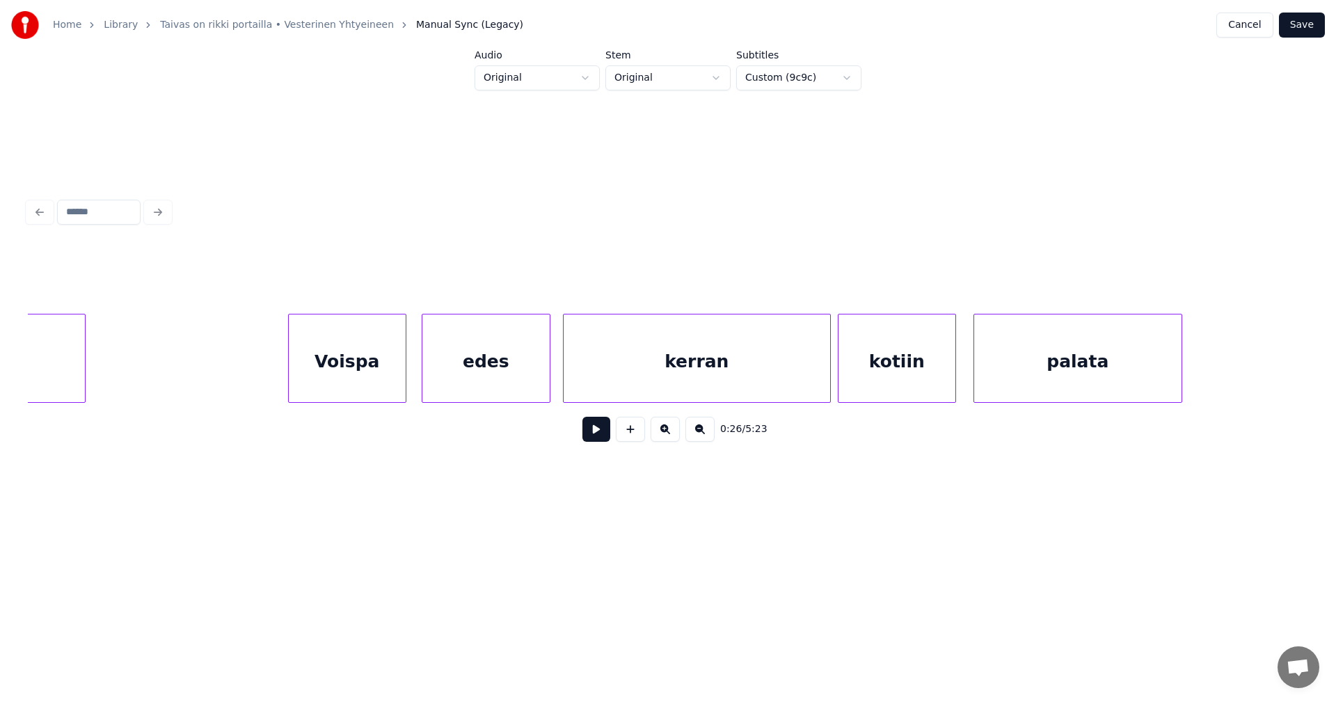
click at [340, 373] on div "Voispa" at bounding box center [347, 362] width 117 height 95
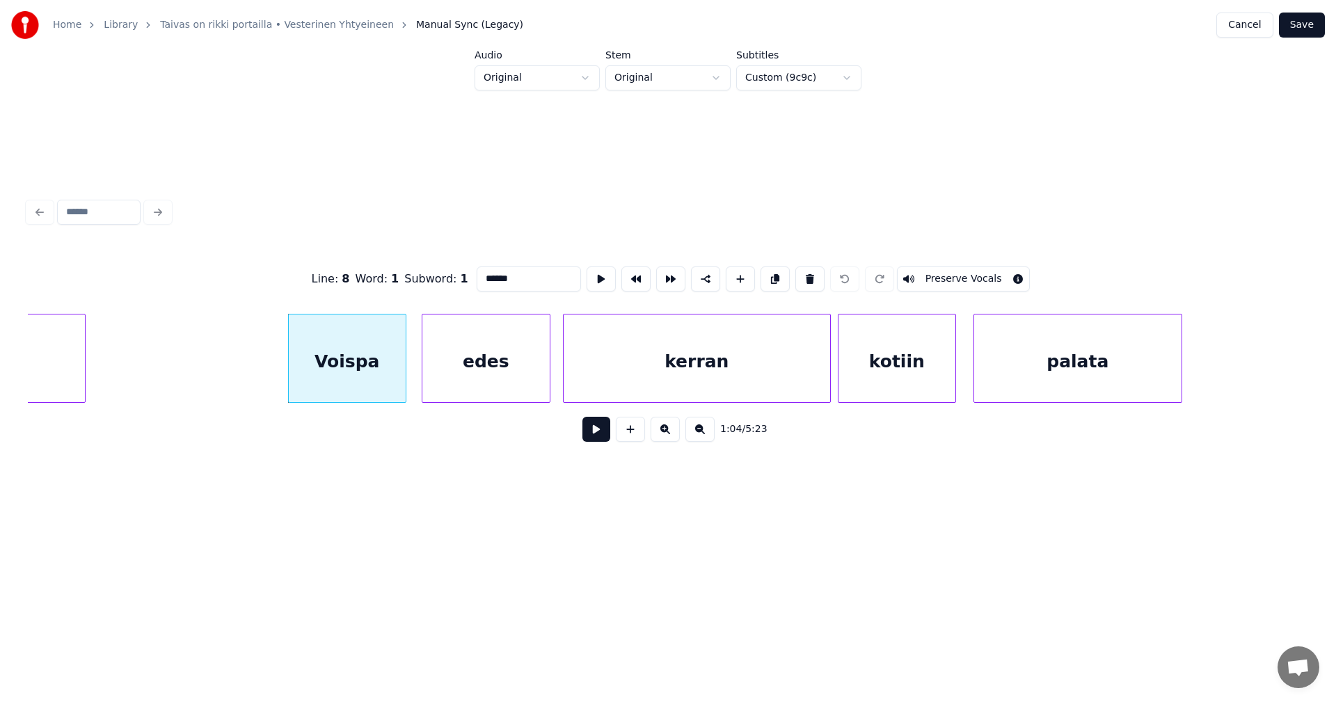
click at [597, 438] on button at bounding box center [597, 429] width 28 height 25
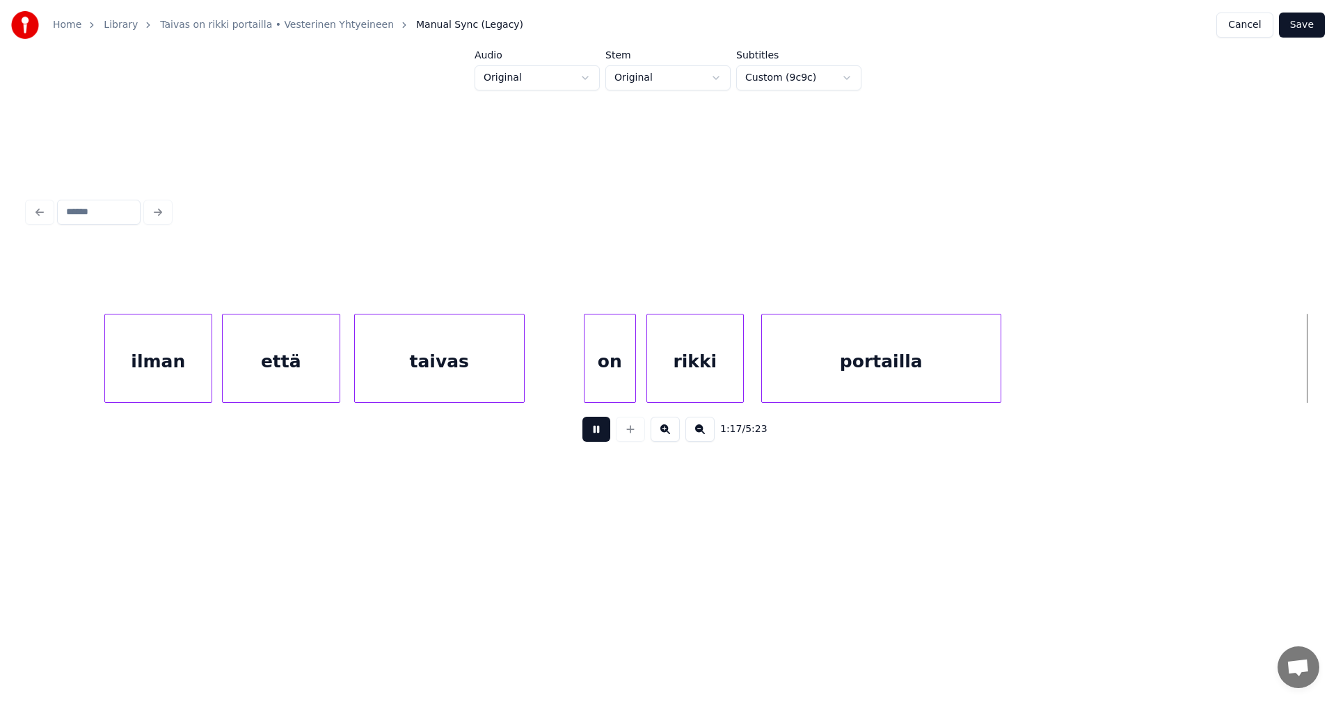
scroll to position [0, 13541]
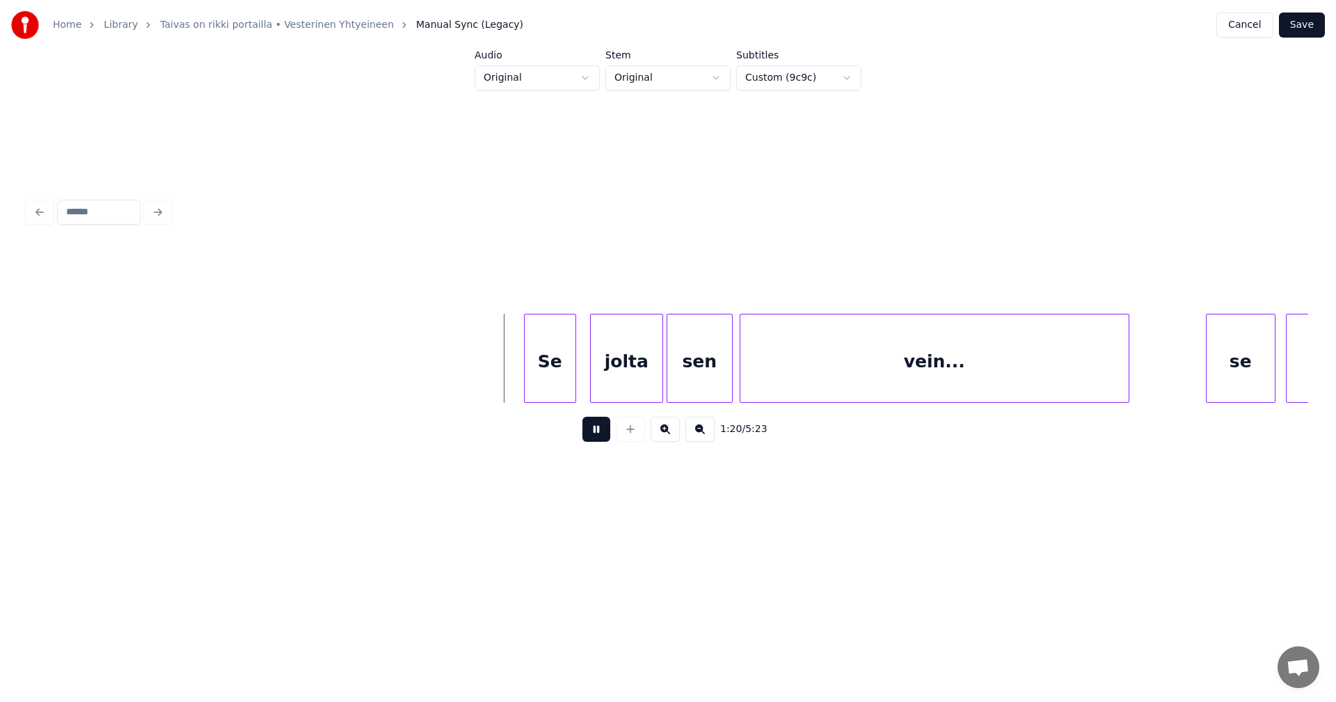
click at [595, 437] on button at bounding box center [597, 429] width 28 height 25
click at [533, 387] on div "Se" at bounding box center [528, 362] width 51 height 95
click at [567, 377] on div at bounding box center [569, 359] width 4 height 88
click at [619, 377] on div "jolta" at bounding box center [619, 362] width 72 height 95
click at [567, 388] on div at bounding box center [569, 359] width 4 height 88
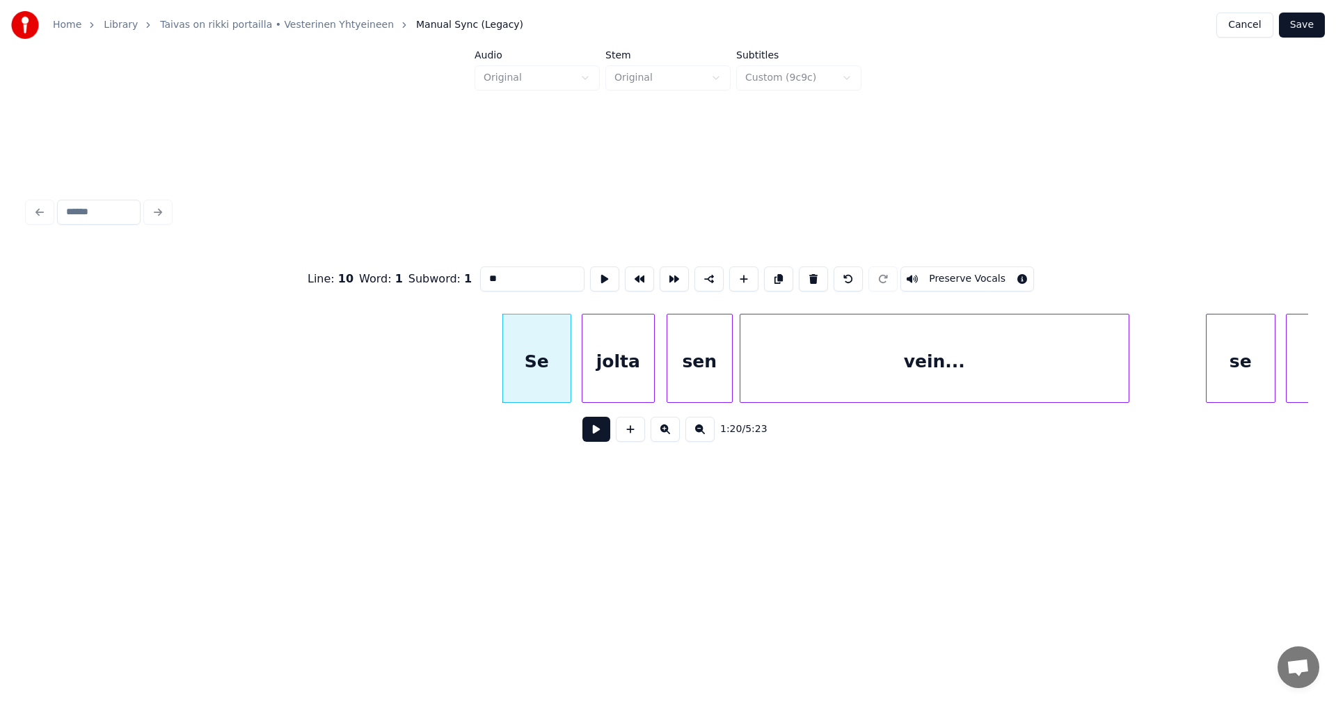
click at [599, 439] on button at bounding box center [597, 429] width 28 height 25
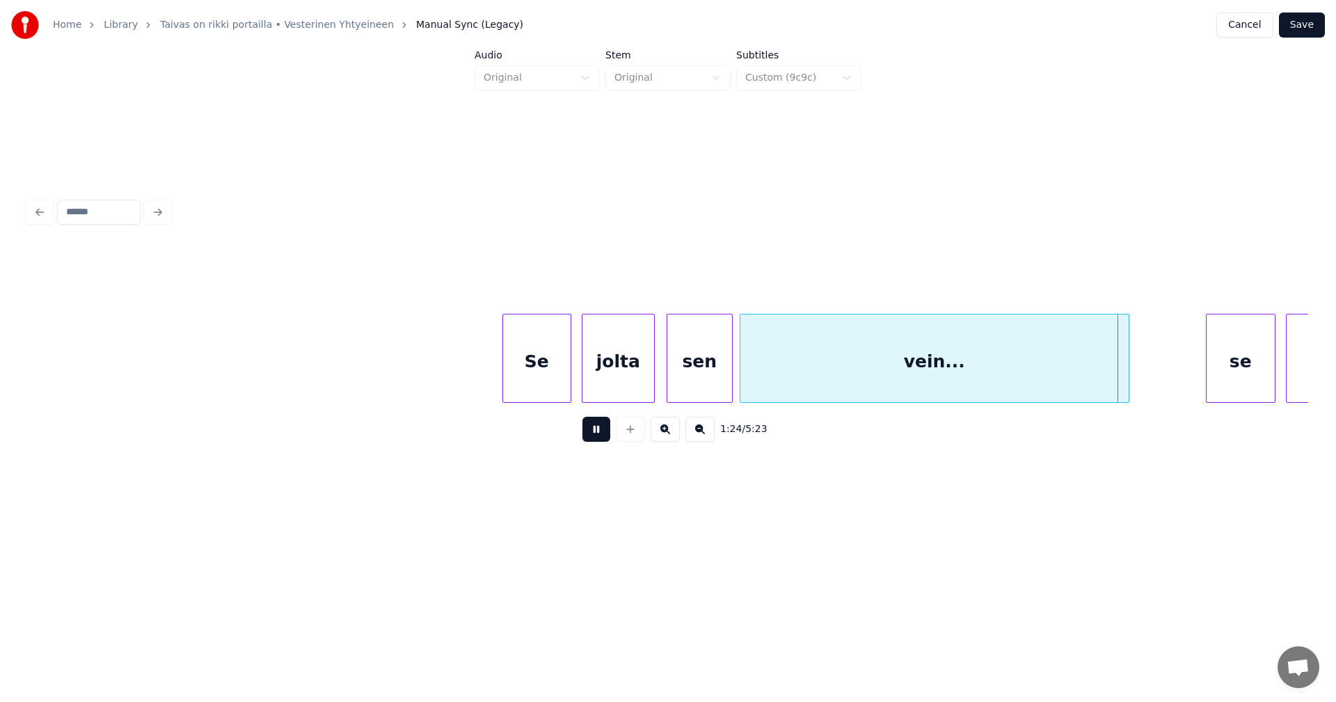
click at [599, 439] on button at bounding box center [597, 429] width 28 height 25
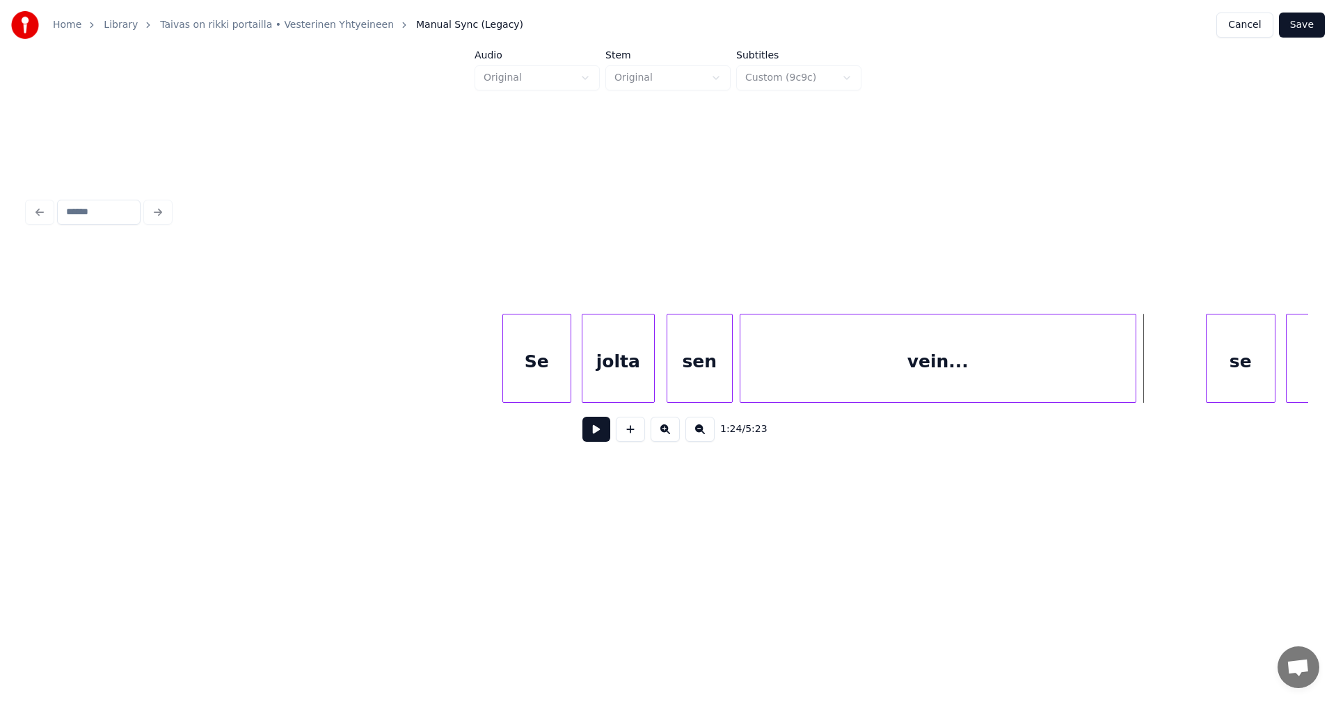
click at [1133, 376] on div at bounding box center [1134, 359] width 4 height 88
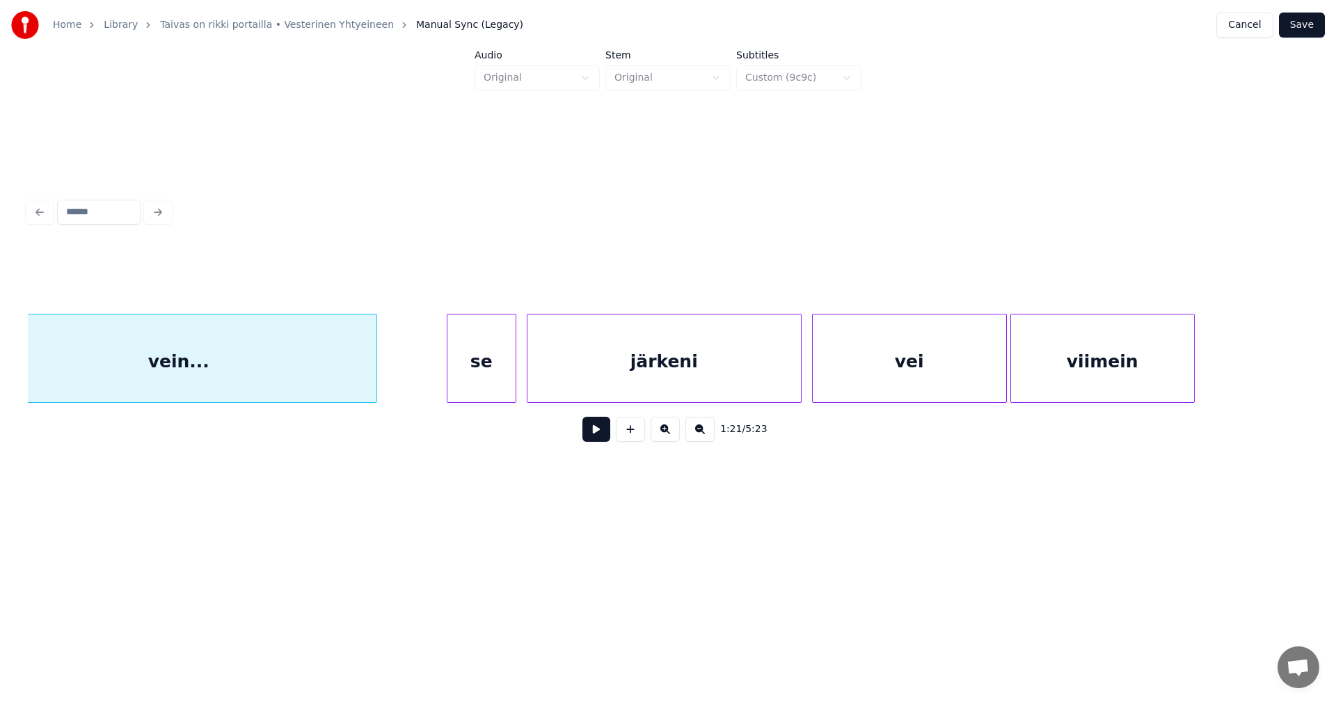
scroll to position [0, 14321]
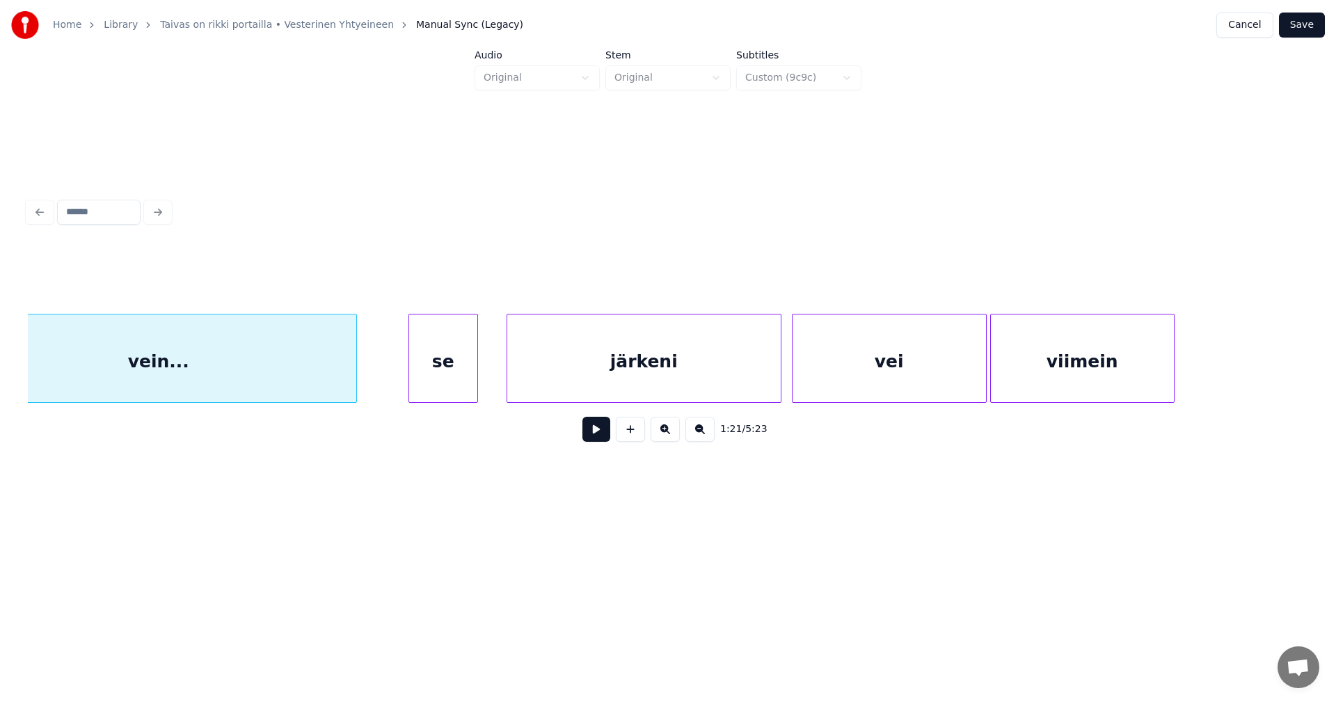
click at [449, 390] on div "se" at bounding box center [443, 362] width 68 height 95
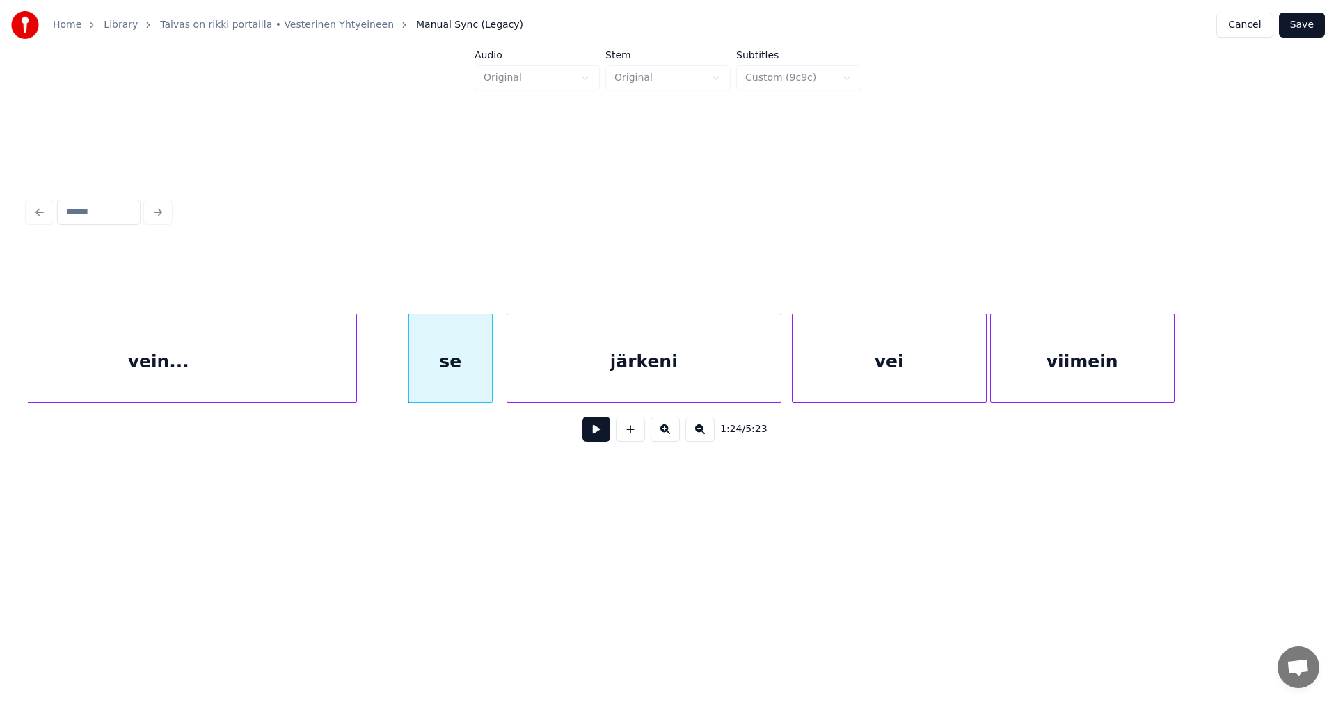
click at [489, 378] on div at bounding box center [490, 359] width 4 height 88
click at [597, 435] on button at bounding box center [597, 429] width 28 height 25
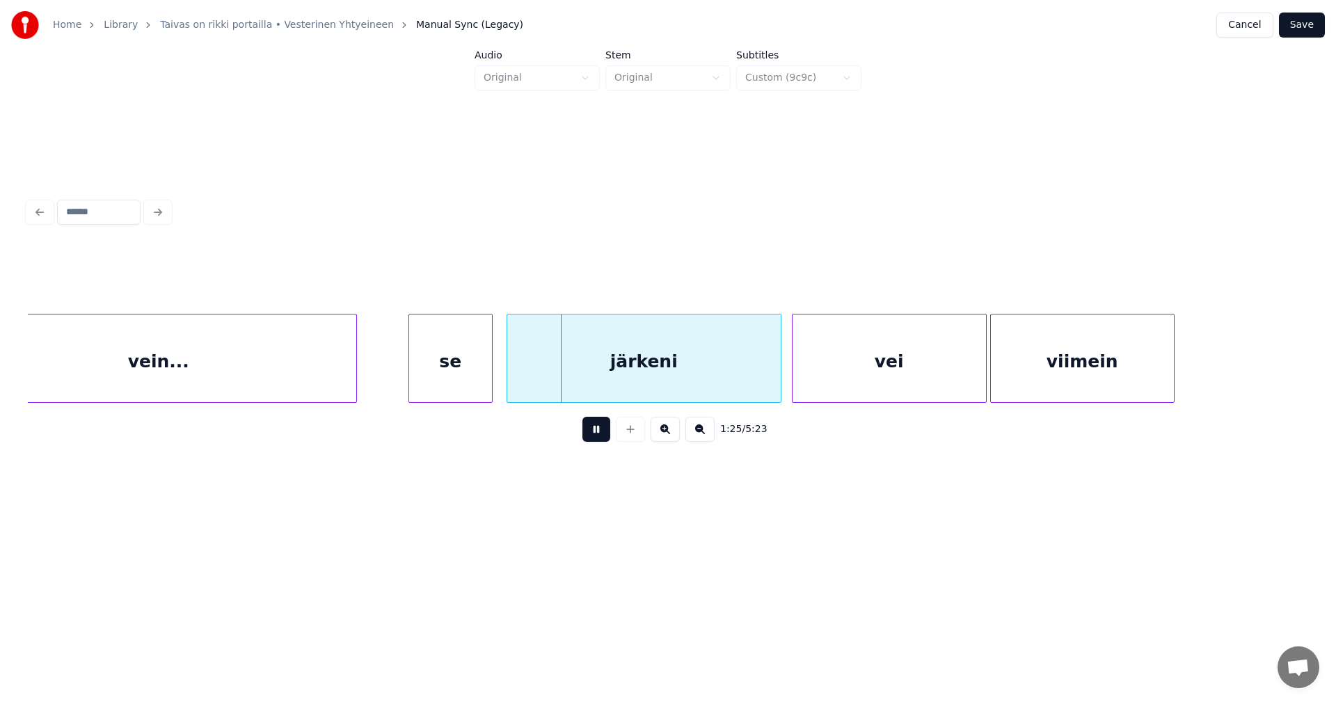
click at [596, 435] on button at bounding box center [597, 429] width 28 height 25
click at [420, 377] on div at bounding box center [421, 359] width 4 height 88
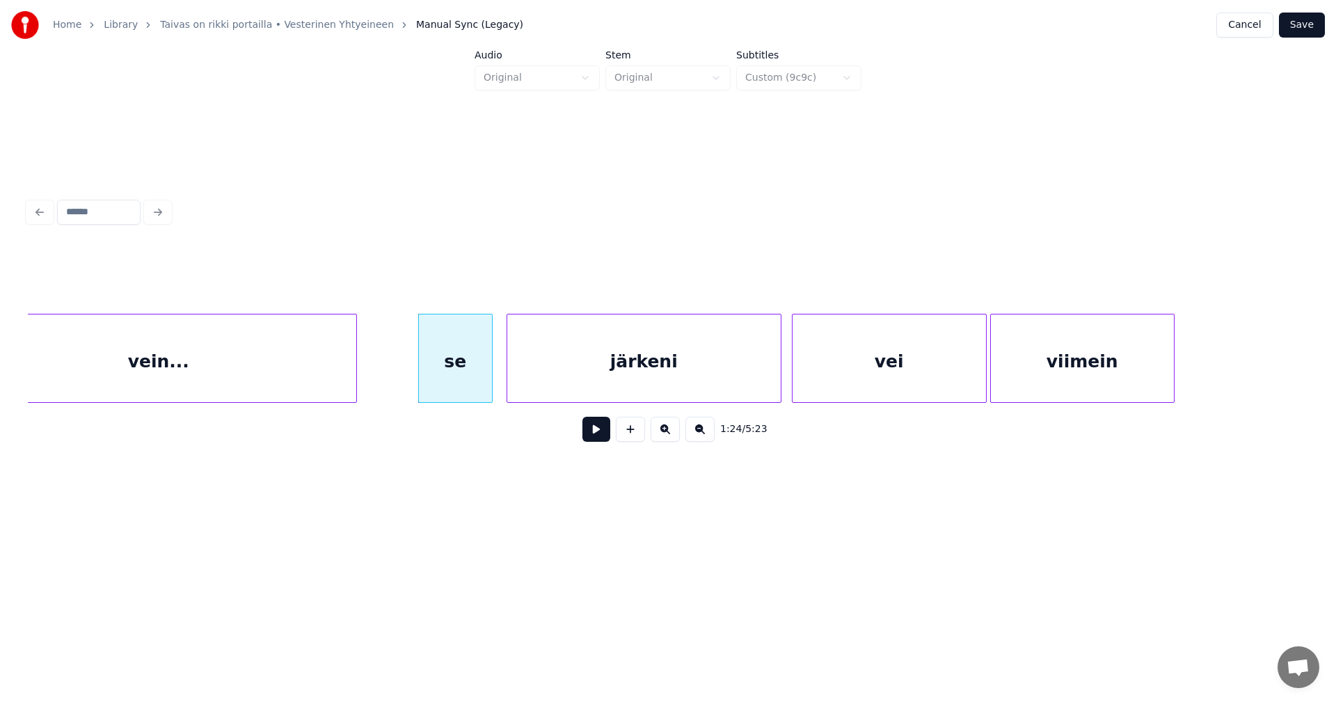
click at [591, 434] on button at bounding box center [597, 429] width 28 height 25
click at [602, 429] on button at bounding box center [597, 429] width 28 height 25
click at [1208, 364] on div at bounding box center [1207, 359] width 4 height 88
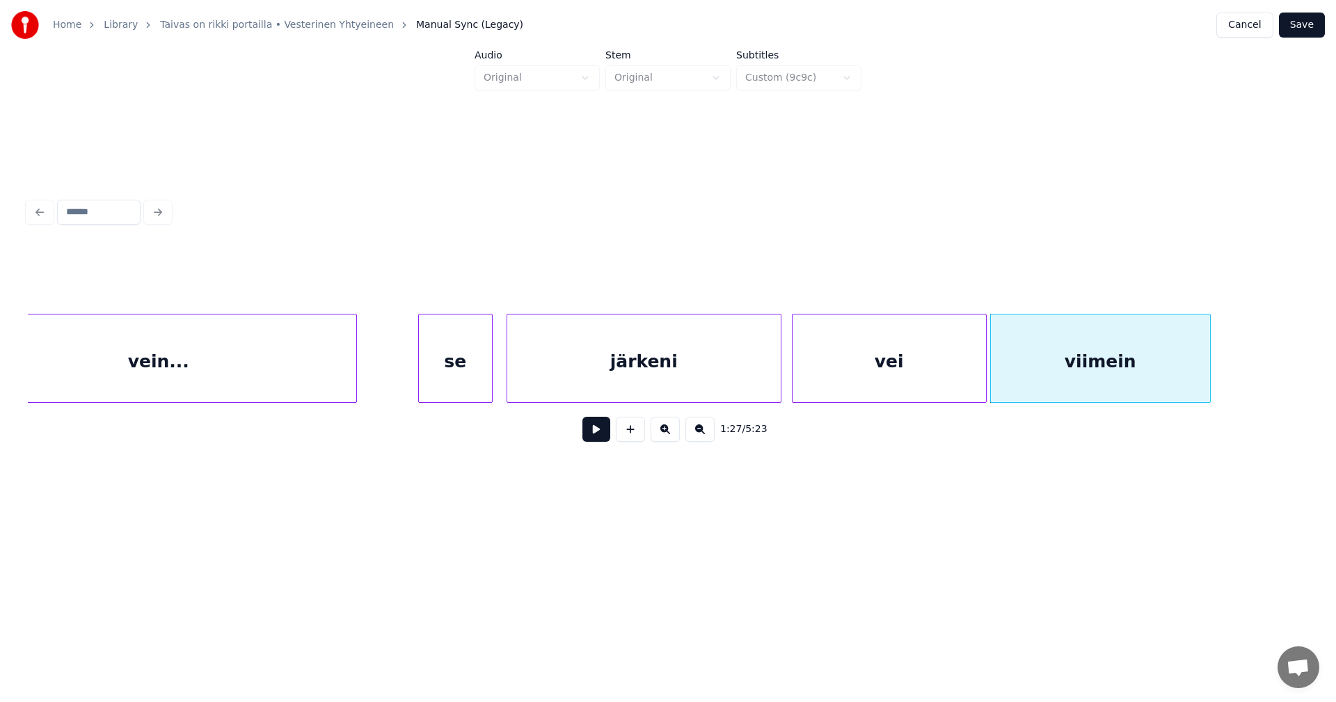
scroll to position [0, 15441]
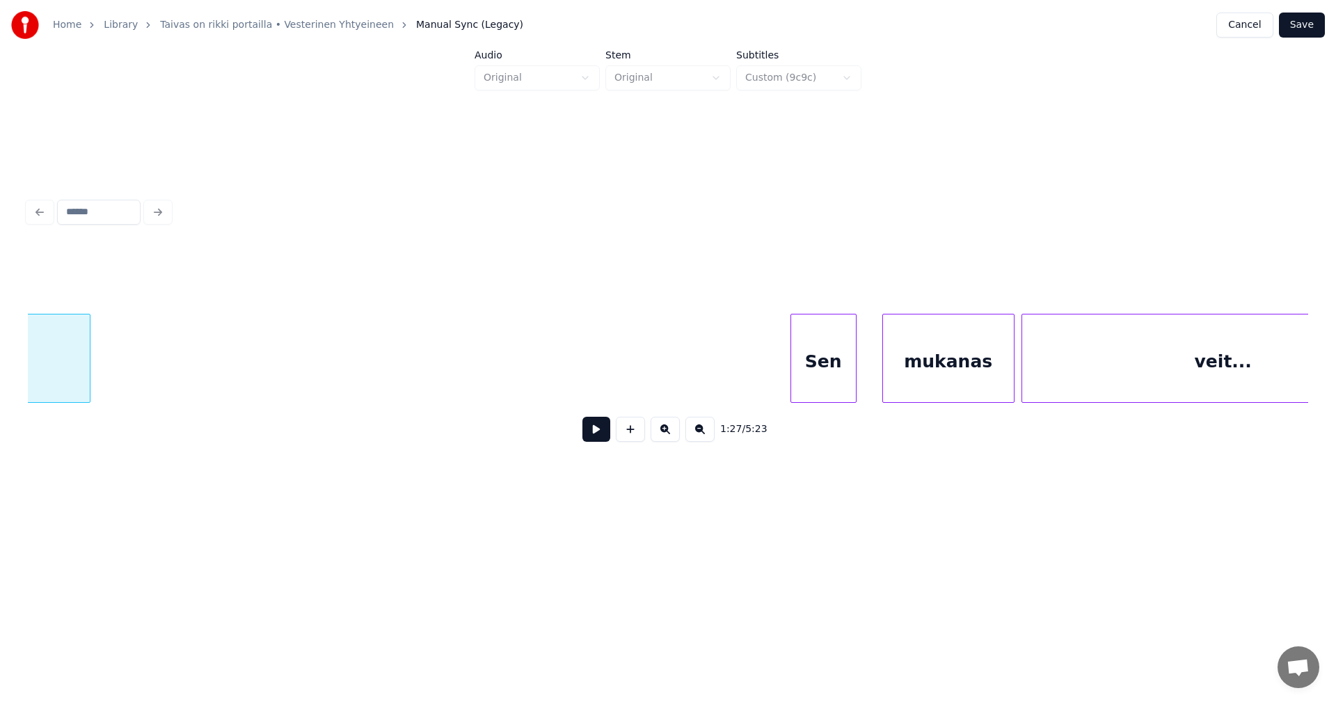
click at [838, 386] on div "Sen" at bounding box center [823, 362] width 65 height 95
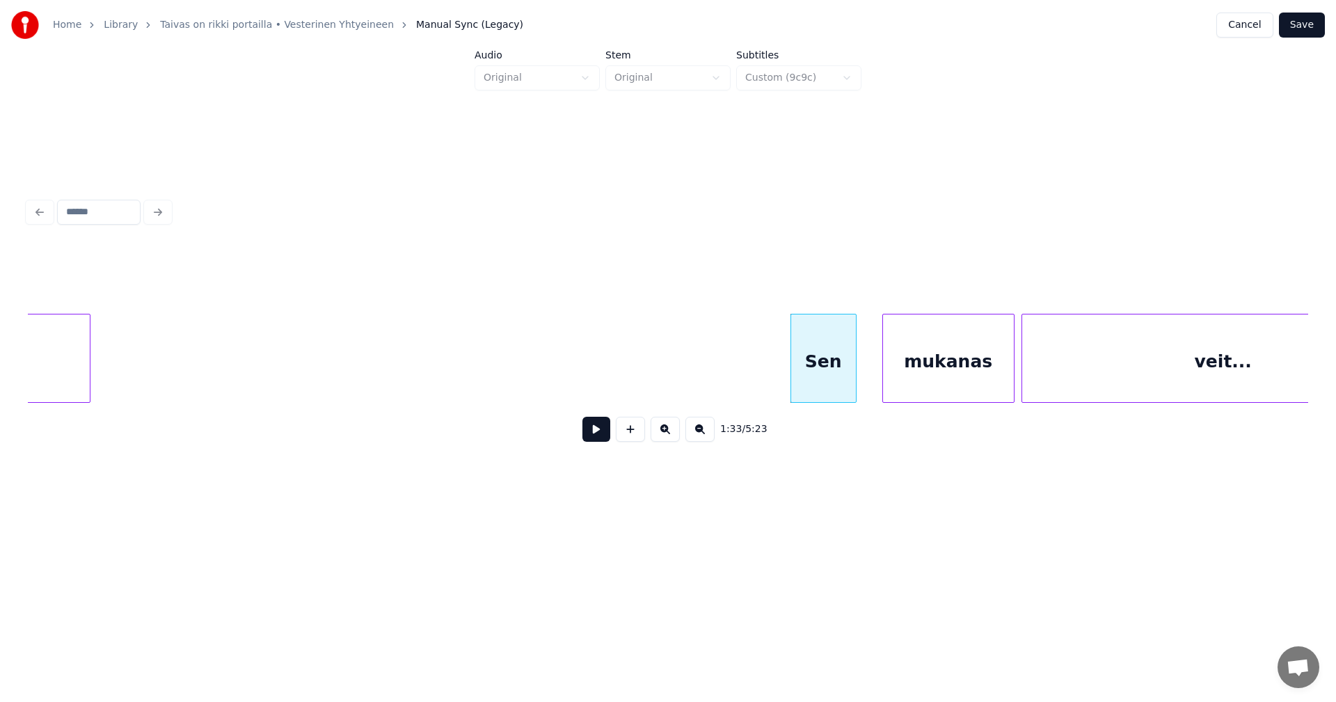
click at [601, 442] on button at bounding box center [597, 429] width 28 height 25
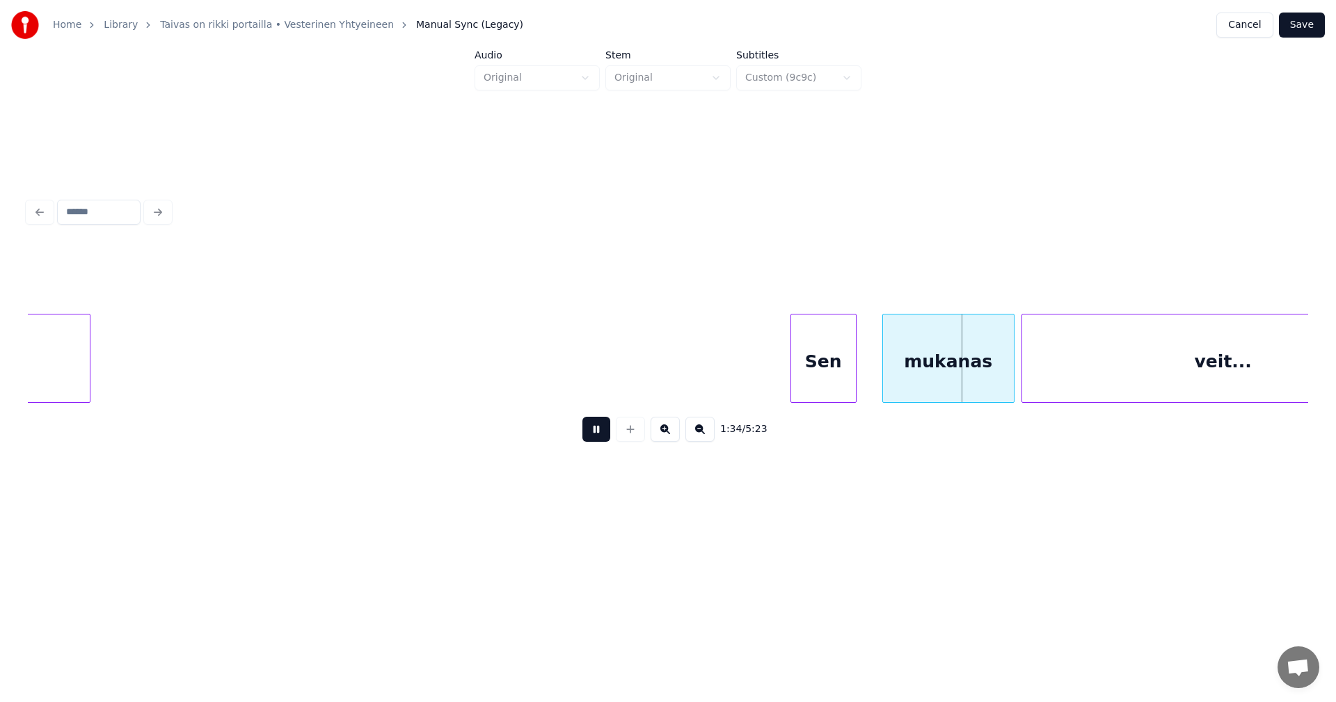
click at [601, 442] on button at bounding box center [597, 429] width 28 height 25
click at [965, 366] on div "mukanas" at bounding box center [932, 362] width 131 height 95
click at [841, 379] on div "Sen" at bounding box center [823, 362] width 65 height 95
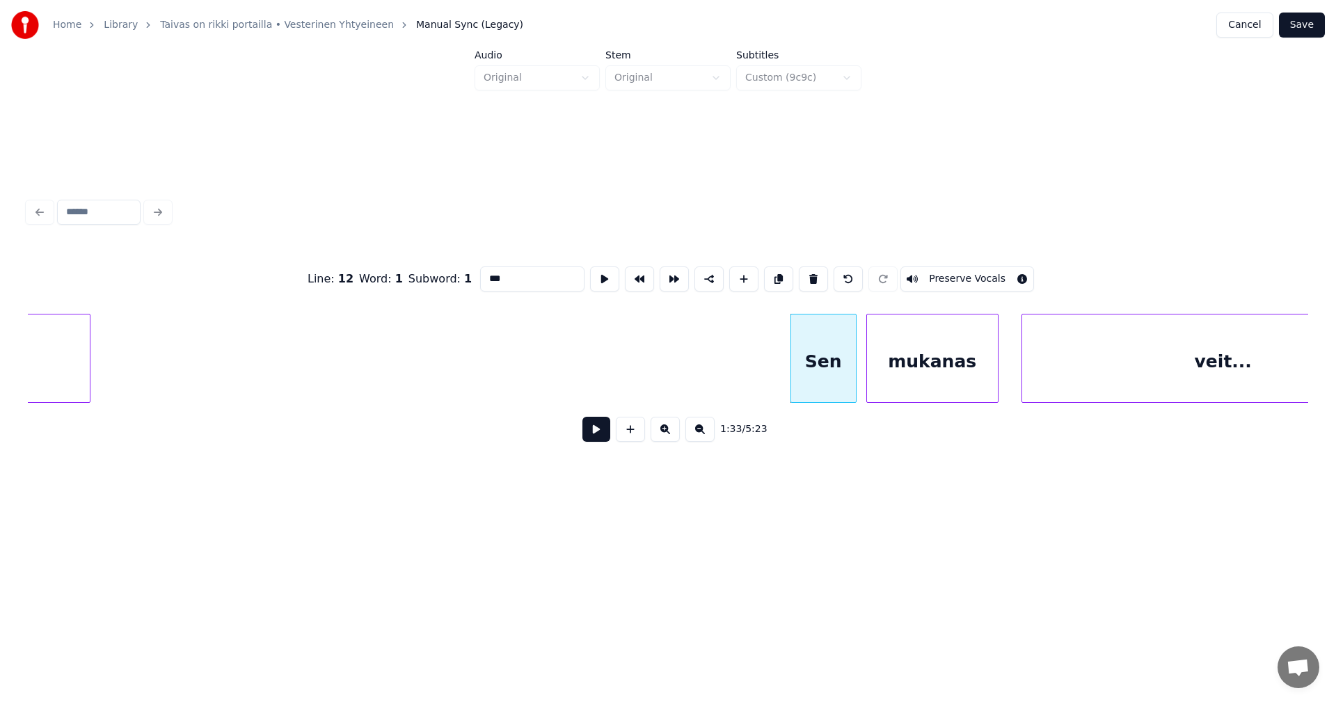
click at [599, 439] on button at bounding box center [597, 429] width 28 height 25
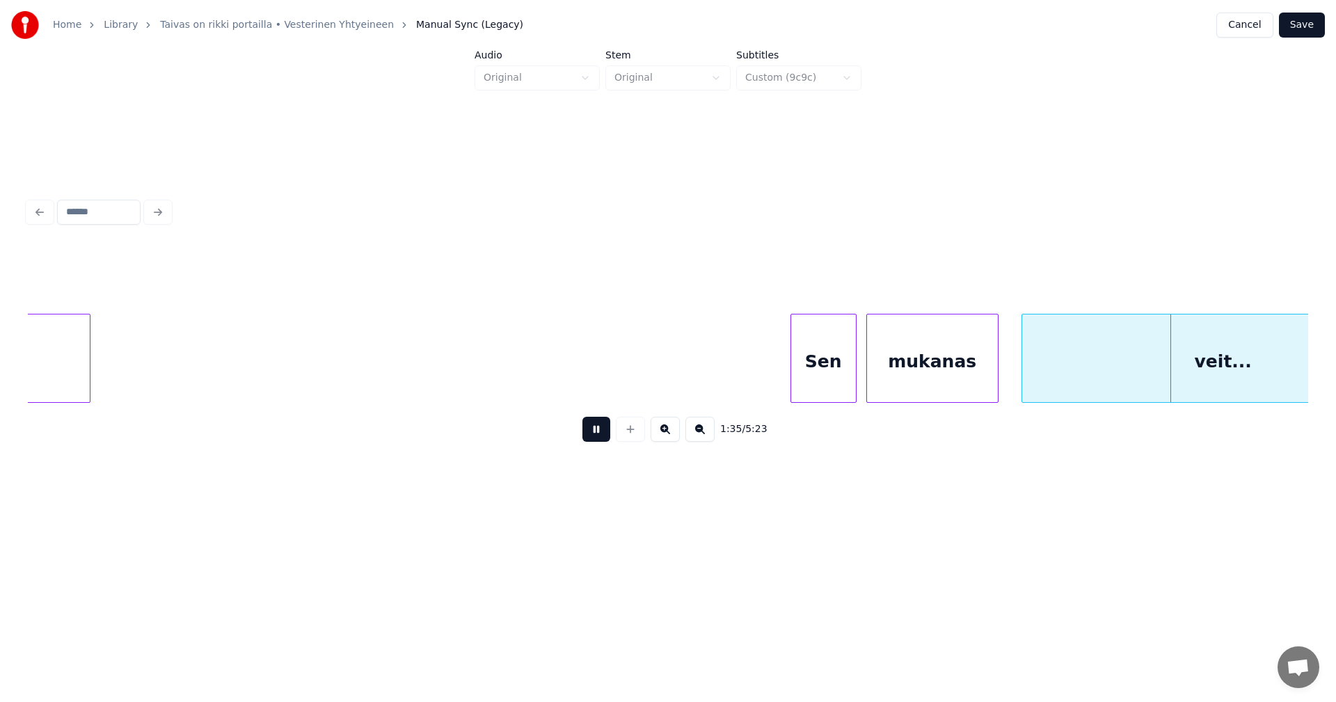
drag, startPoint x: 599, startPoint y: 439, endPoint x: 676, endPoint y: 445, distance: 77.5
click at [603, 442] on button at bounding box center [597, 429] width 28 height 25
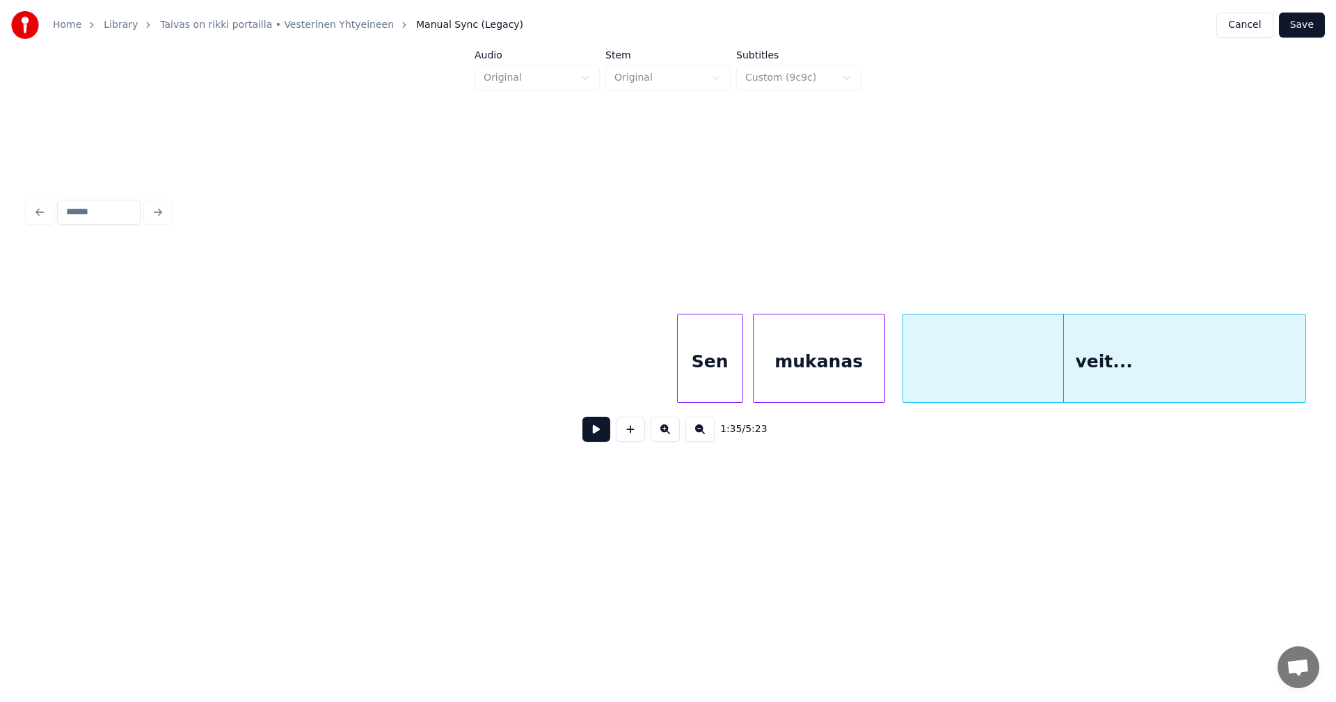
click at [1068, 375] on div "veit..." at bounding box center [1104, 362] width 402 height 95
click at [715, 389] on div "Sen" at bounding box center [710, 362] width 65 height 95
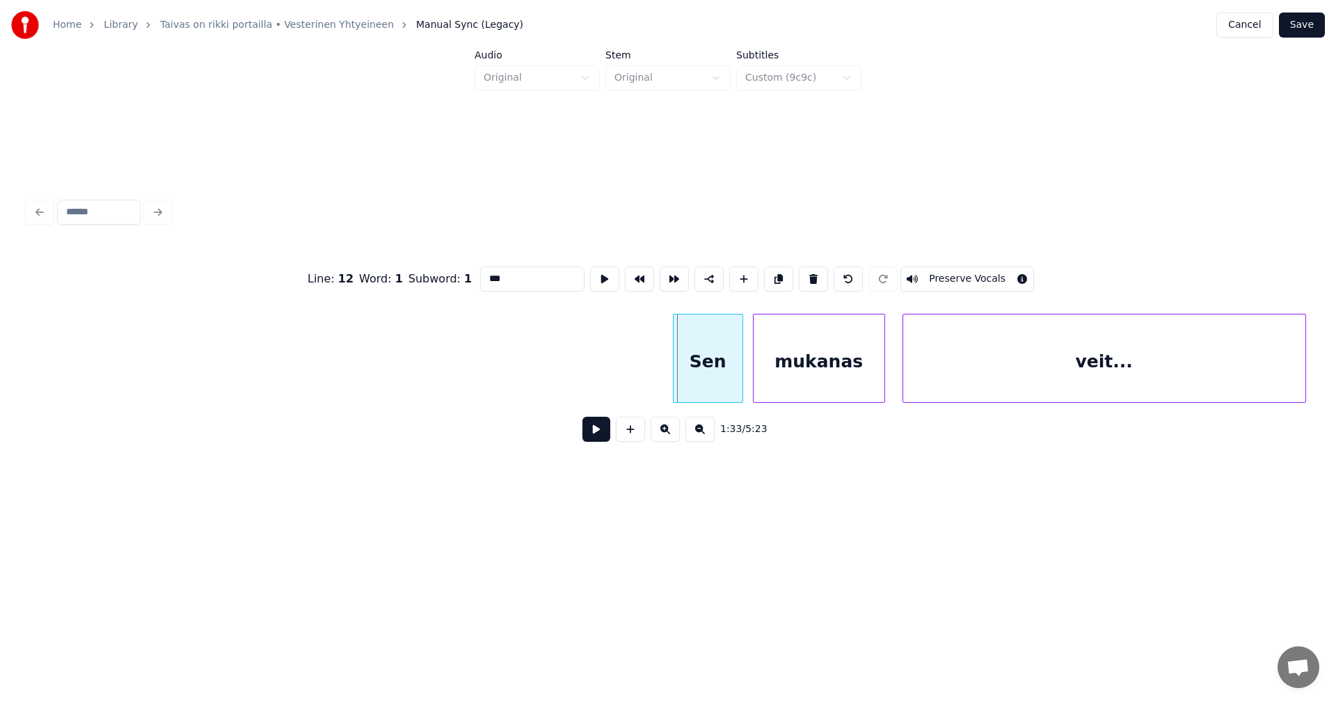
click at [676, 380] on div at bounding box center [676, 359] width 4 height 88
click at [596, 435] on button at bounding box center [597, 429] width 28 height 25
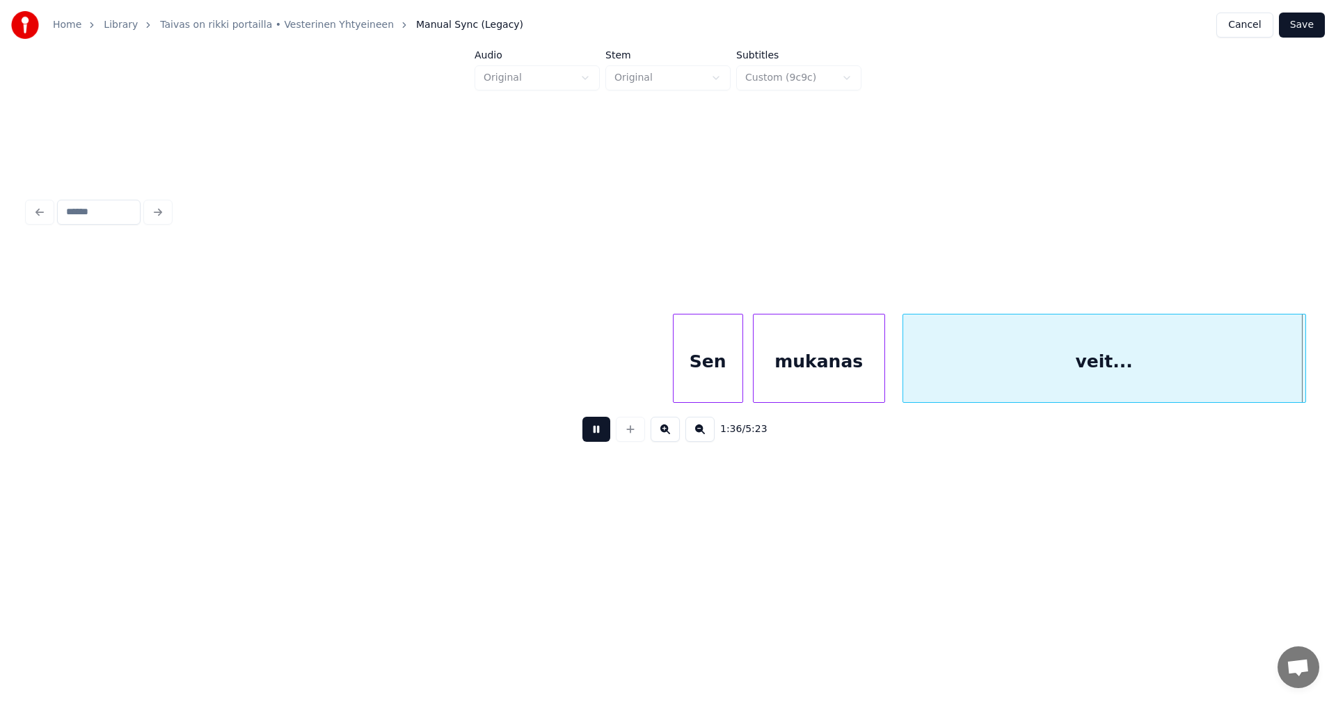
scroll to position [0, 16837]
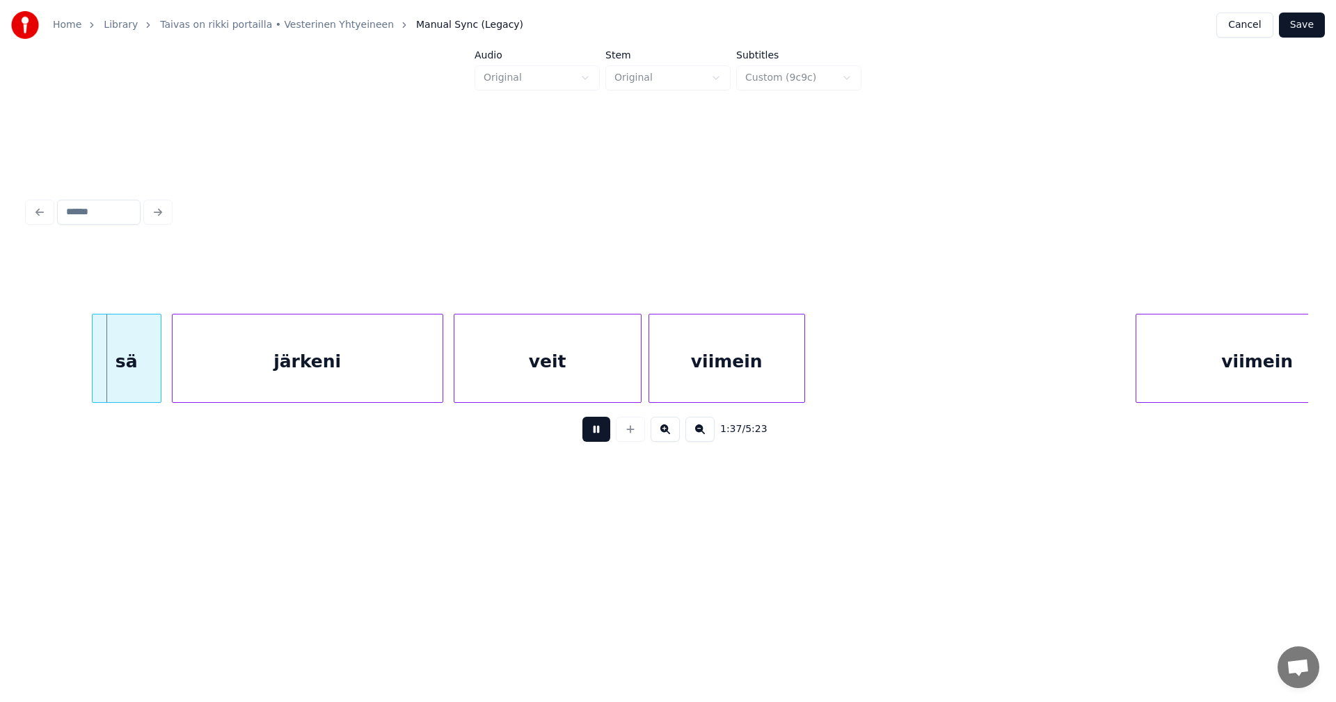
click at [596, 436] on button at bounding box center [597, 429] width 28 height 25
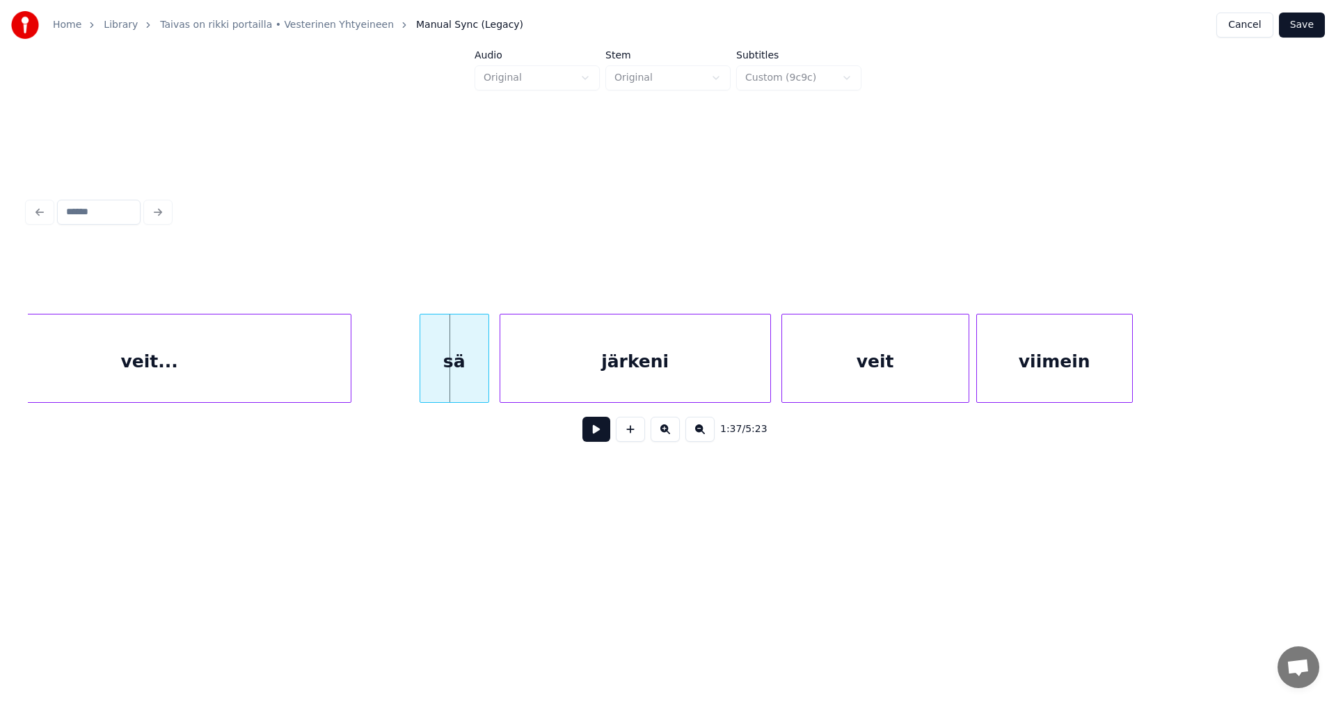
scroll to position [0, 16503]
click at [445, 363] on div "sä" at bounding box center [448, 362] width 68 height 95
click at [565, 376] on div "järkeni" at bounding box center [636, 362] width 270 height 95
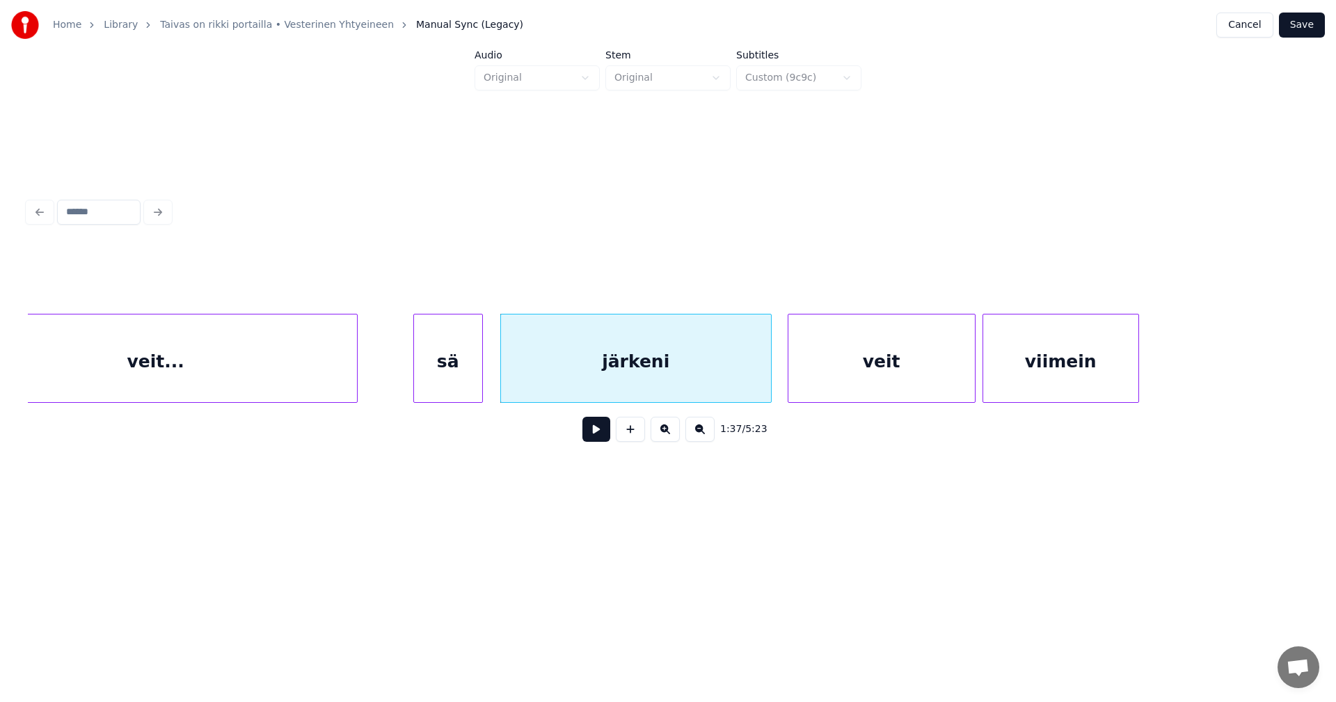
click at [473, 378] on div "sä" at bounding box center [448, 362] width 68 height 95
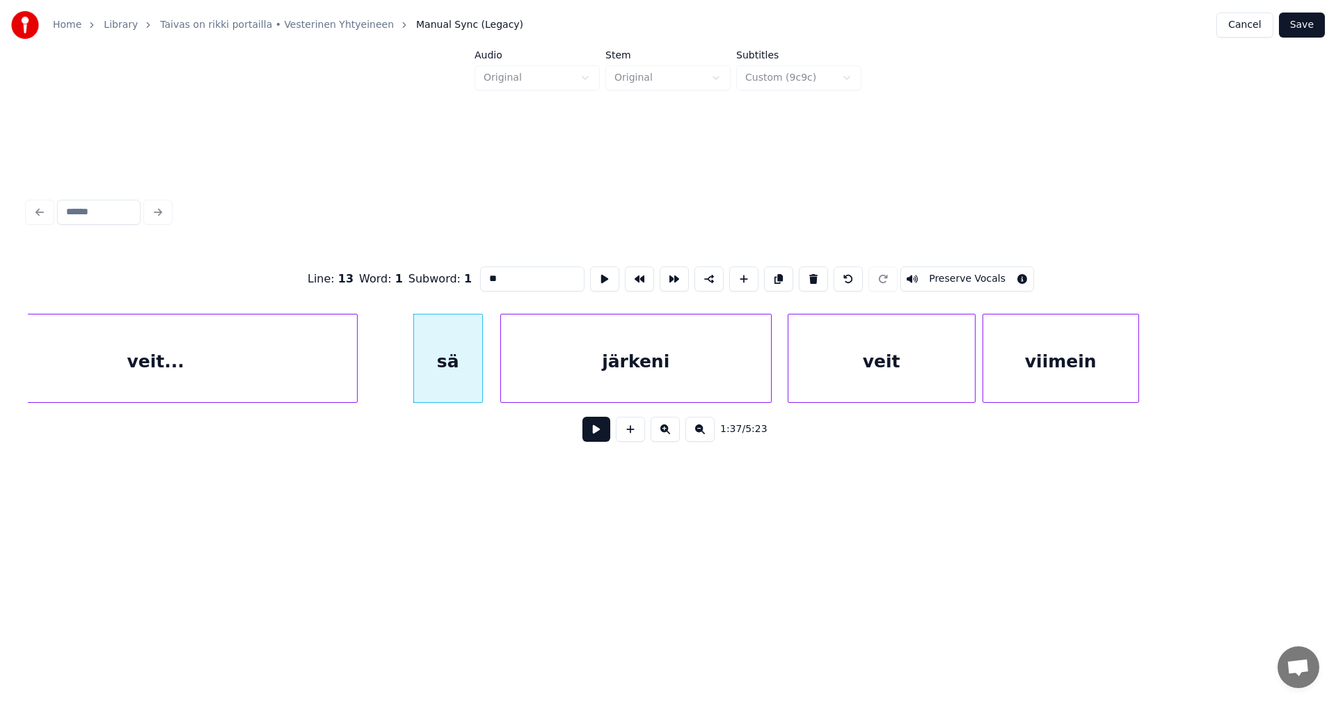
click at [600, 438] on button at bounding box center [597, 429] width 28 height 25
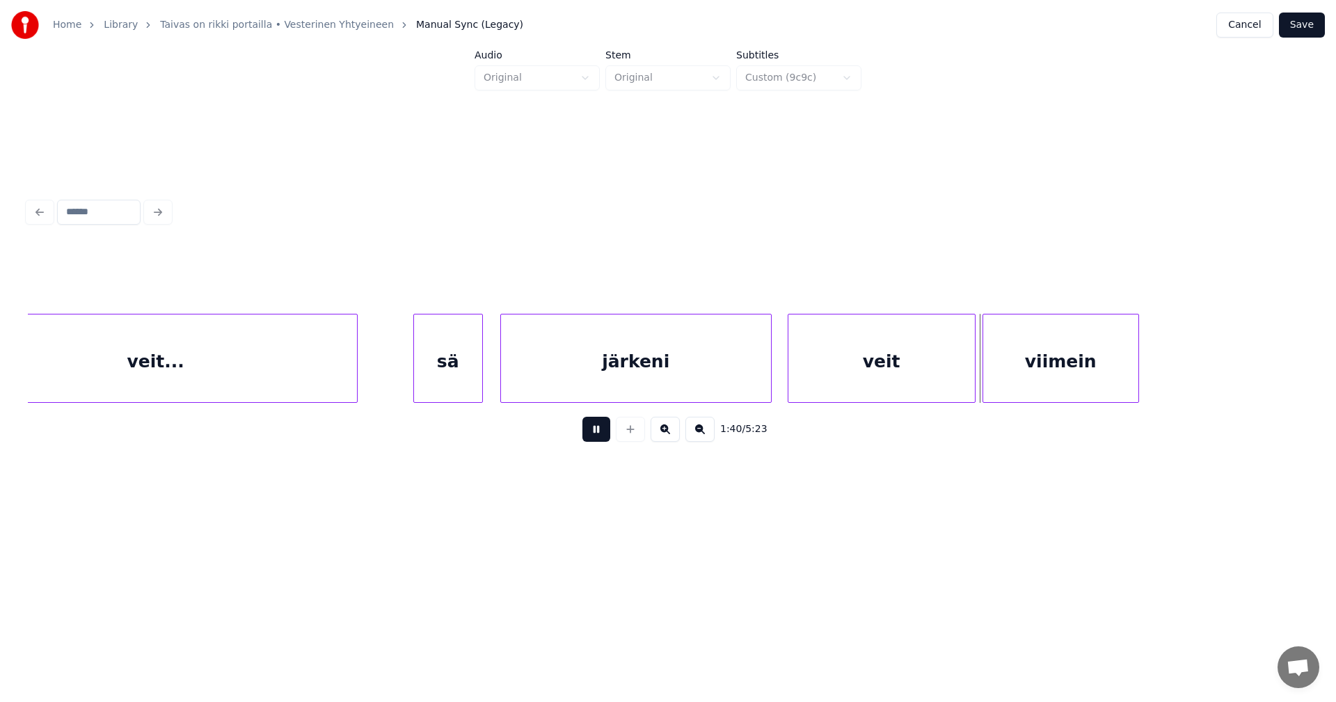
drag, startPoint x: 599, startPoint y: 438, endPoint x: 642, endPoint y: 431, distance: 44.4
click at [598, 437] on button at bounding box center [597, 429] width 28 height 25
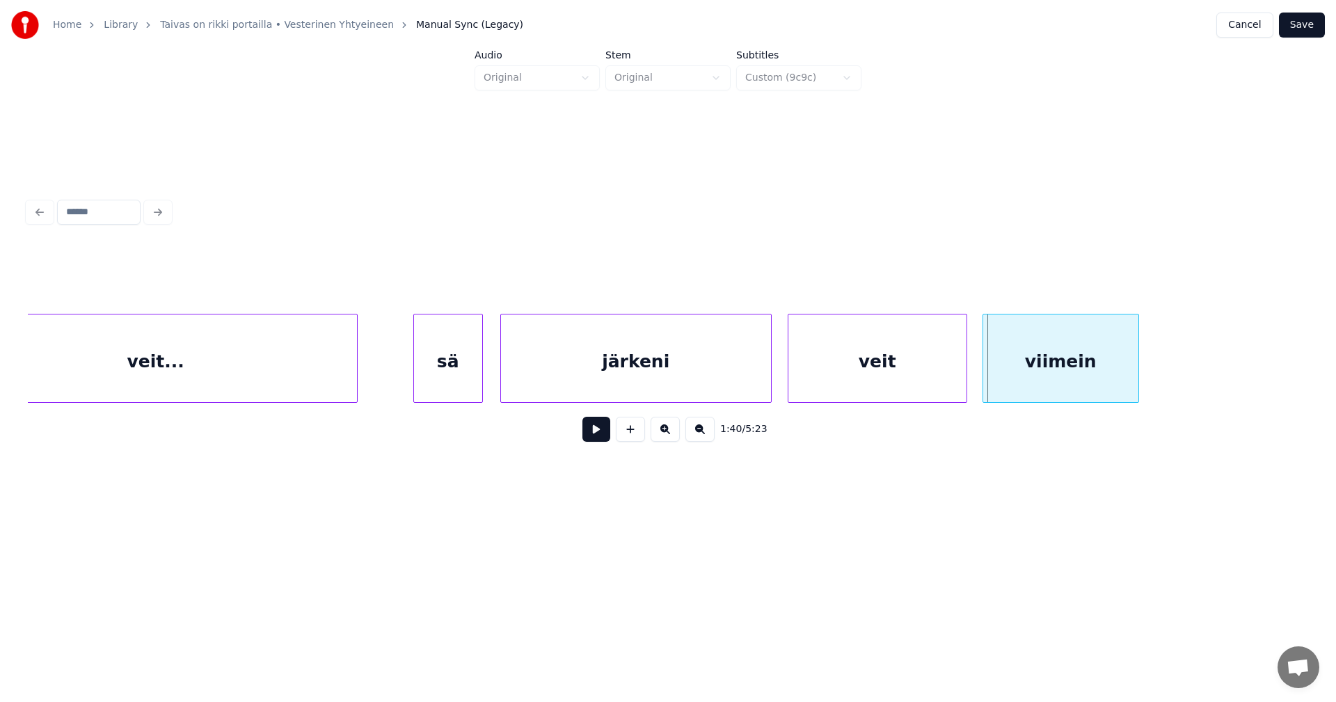
click at [964, 382] on div at bounding box center [965, 359] width 4 height 88
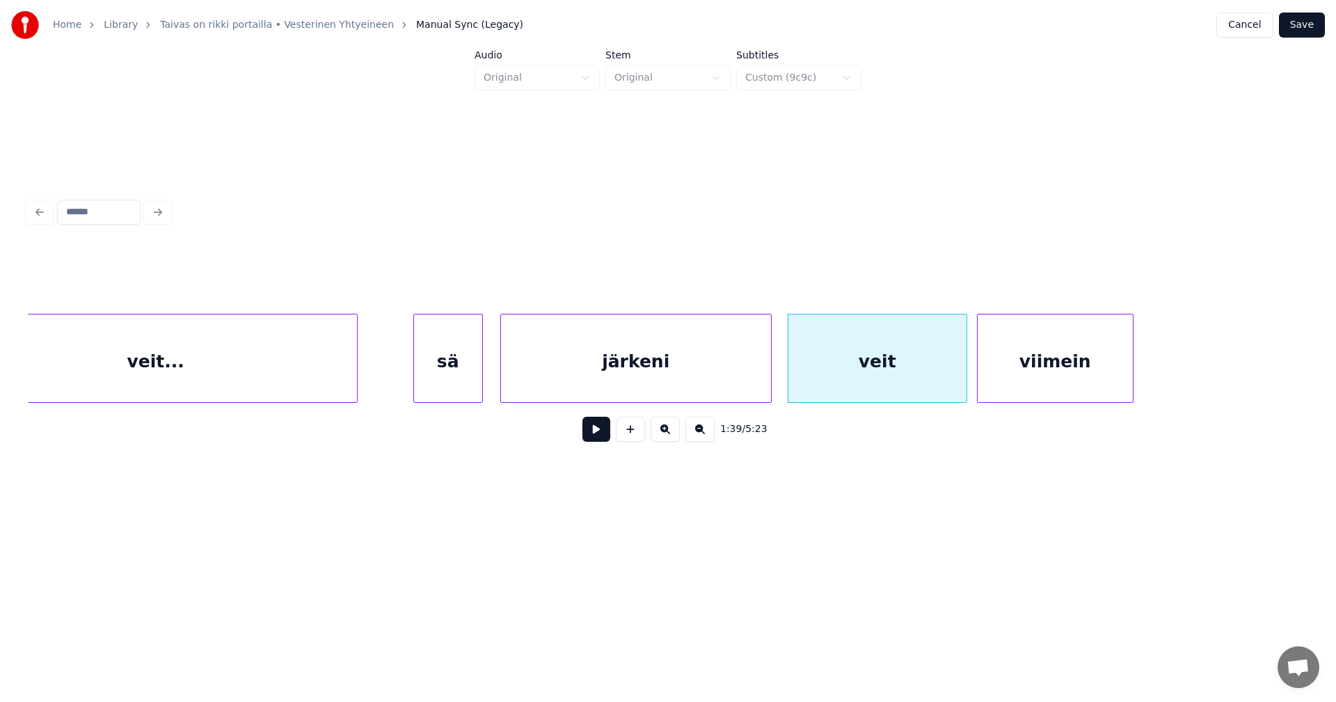
click at [982, 377] on div "viimein" at bounding box center [1055, 362] width 155 height 95
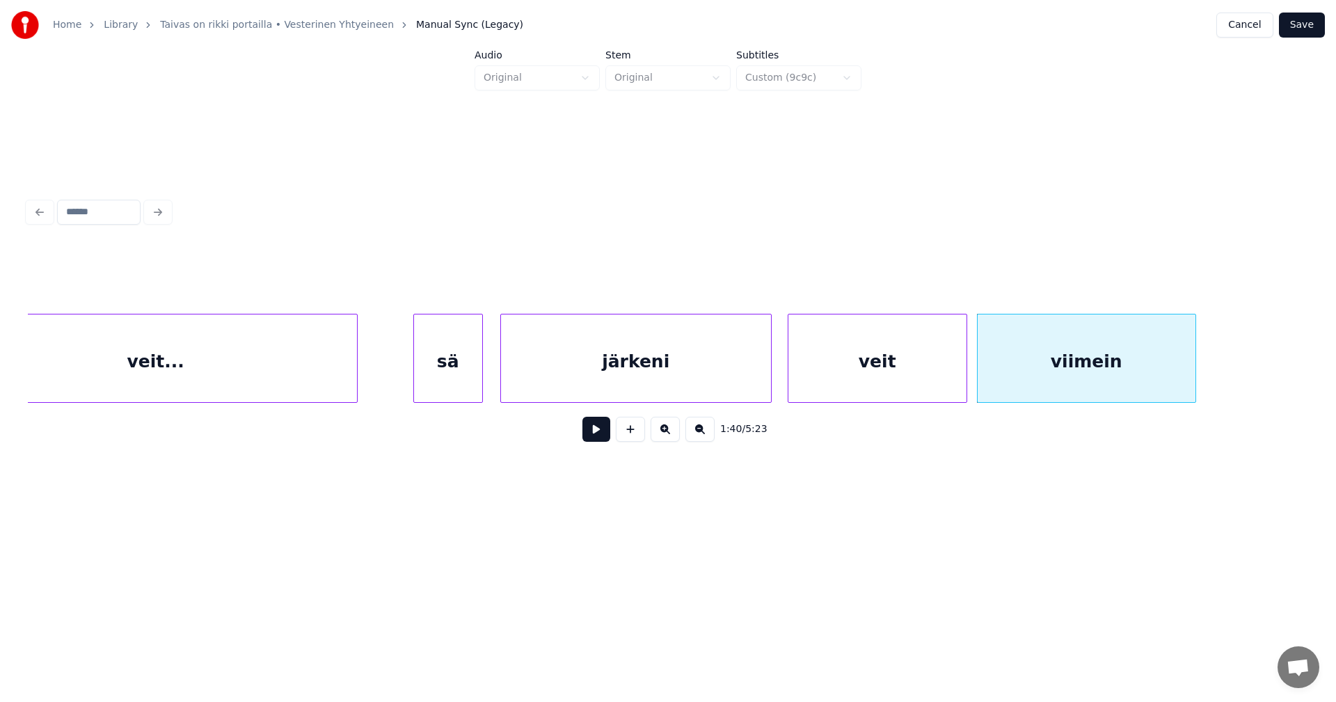
click at [1196, 365] on div at bounding box center [1193, 359] width 4 height 88
click at [1104, 368] on div "viimein" at bounding box center [1088, 362] width 221 height 95
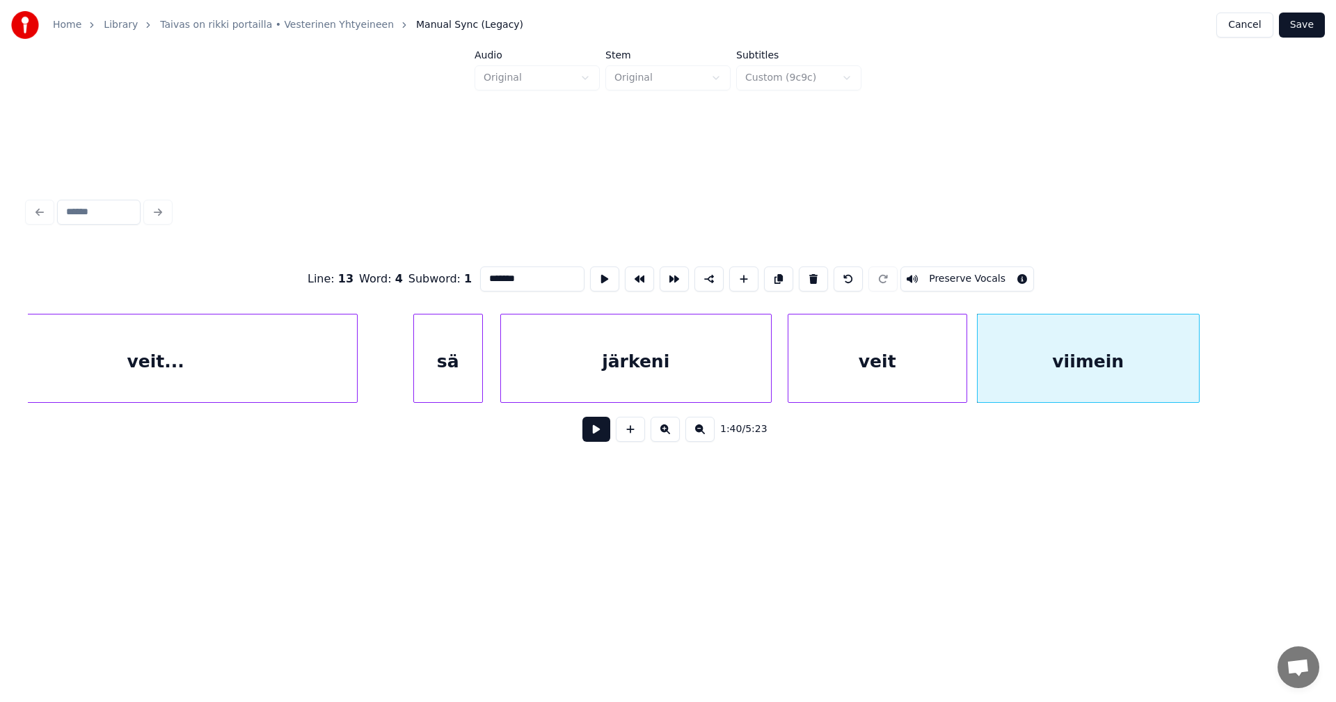
click at [598, 439] on button at bounding box center [597, 429] width 28 height 25
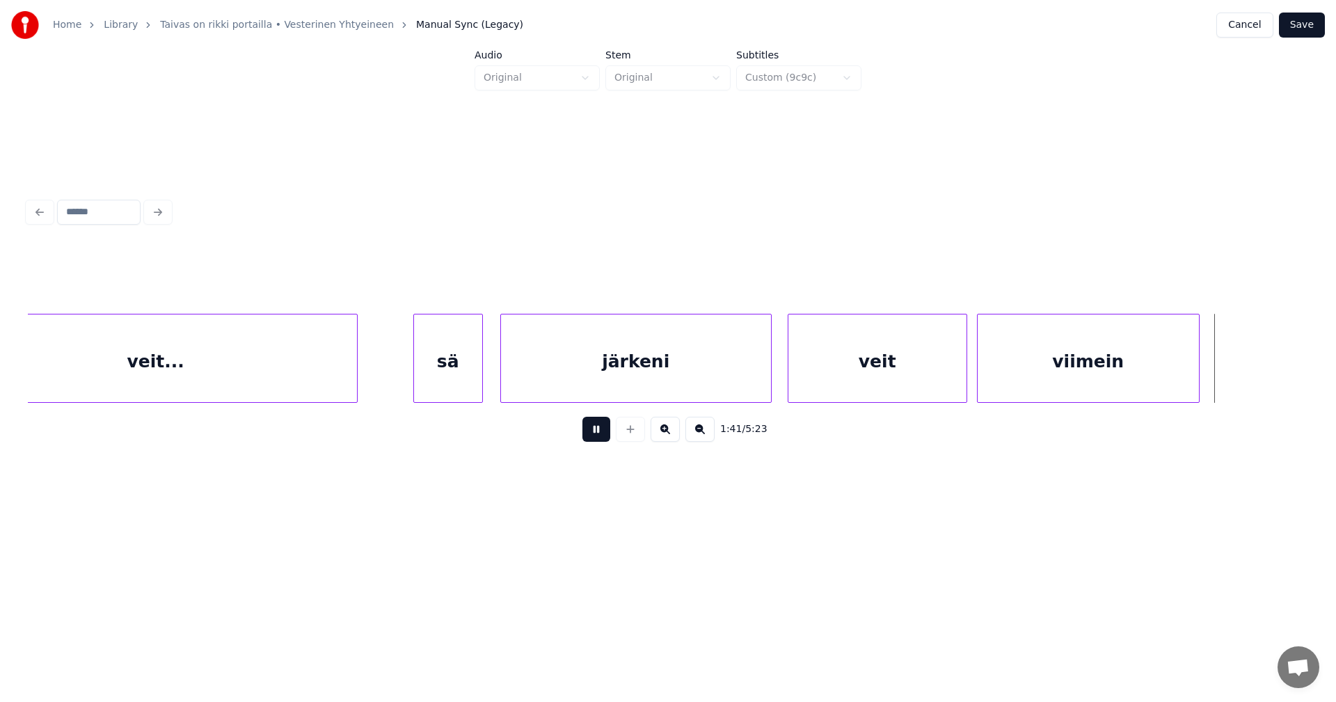
click at [598, 439] on button at bounding box center [597, 429] width 28 height 25
click at [598, 440] on button at bounding box center [597, 429] width 28 height 25
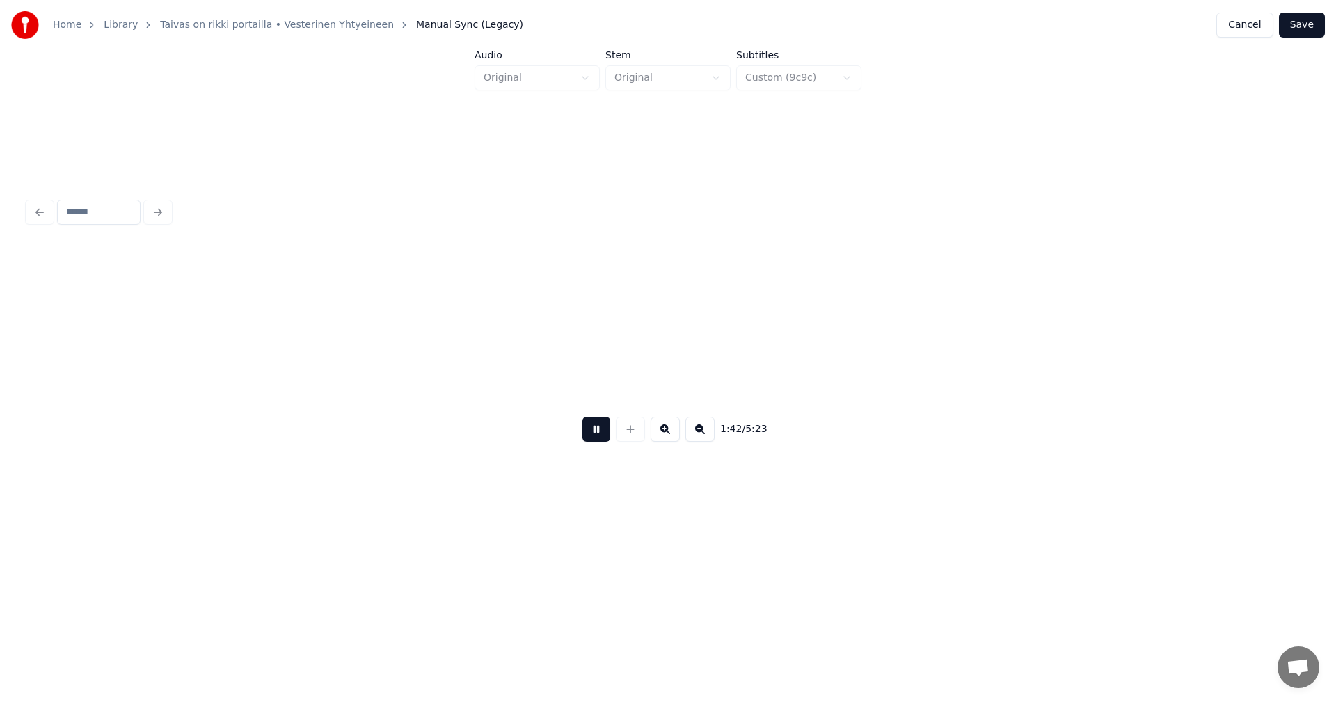
scroll to position [0, 17785]
click at [598, 440] on button at bounding box center [597, 429] width 28 height 25
click at [175, 364] on div at bounding box center [175, 359] width 4 height 88
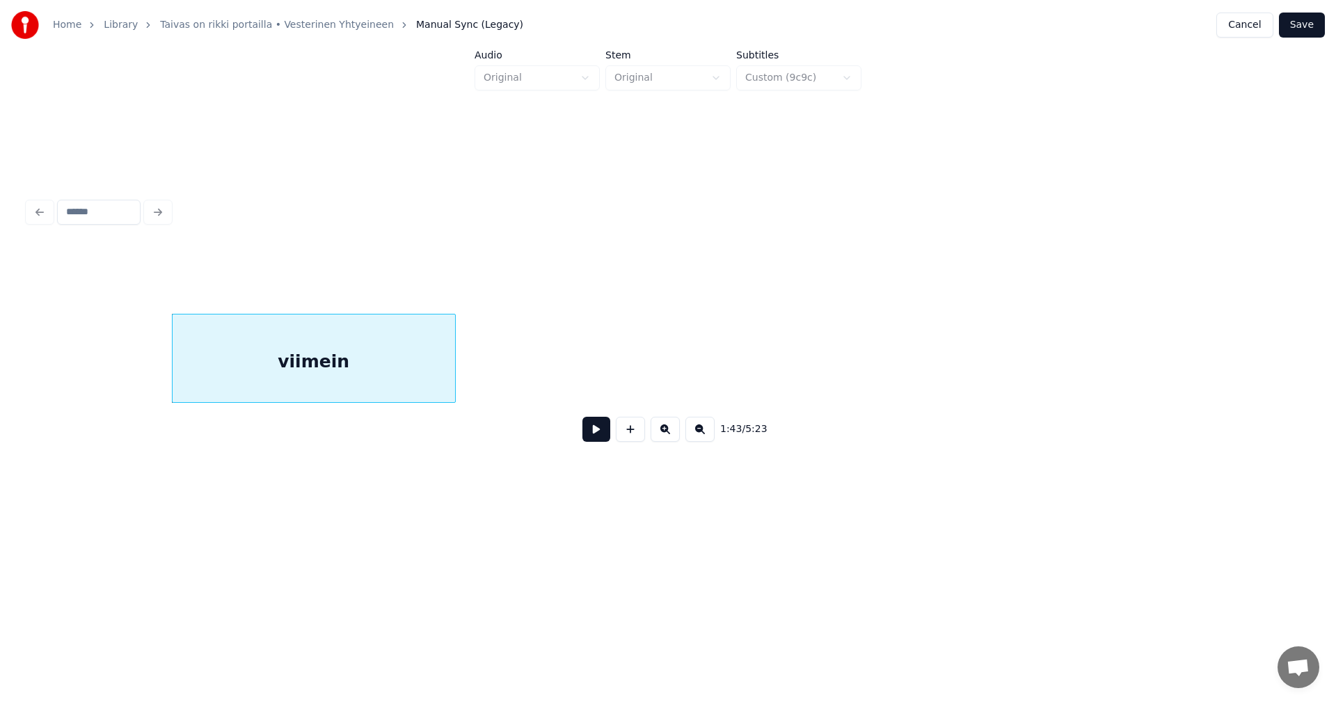
click at [454, 366] on div at bounding box center [453, 359] width 4 height 88
click at [605, 434] on button at bounding box center [597, 429] width 28 height 25
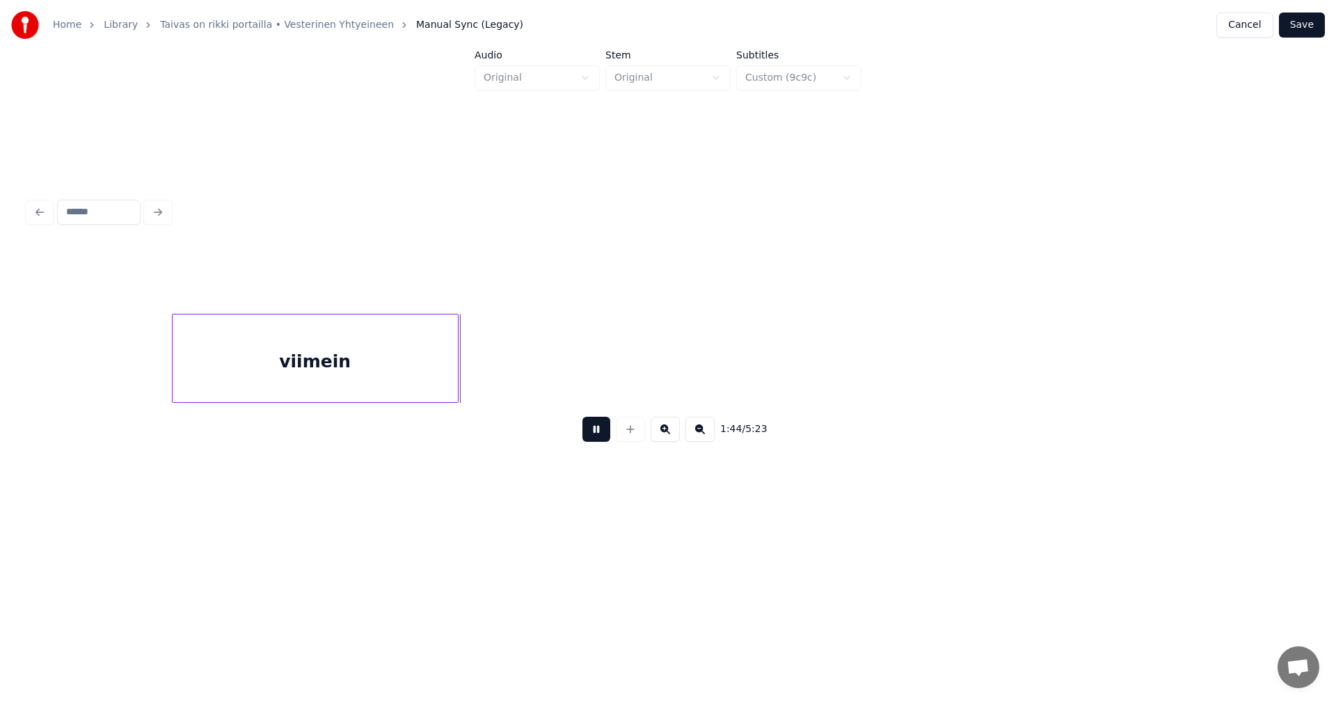
click at [596, 435] on button at bounding box center [597, 429] width 28 height 25
click at [463, 374] on div at bounding box center [465, 359] width 4 height 88
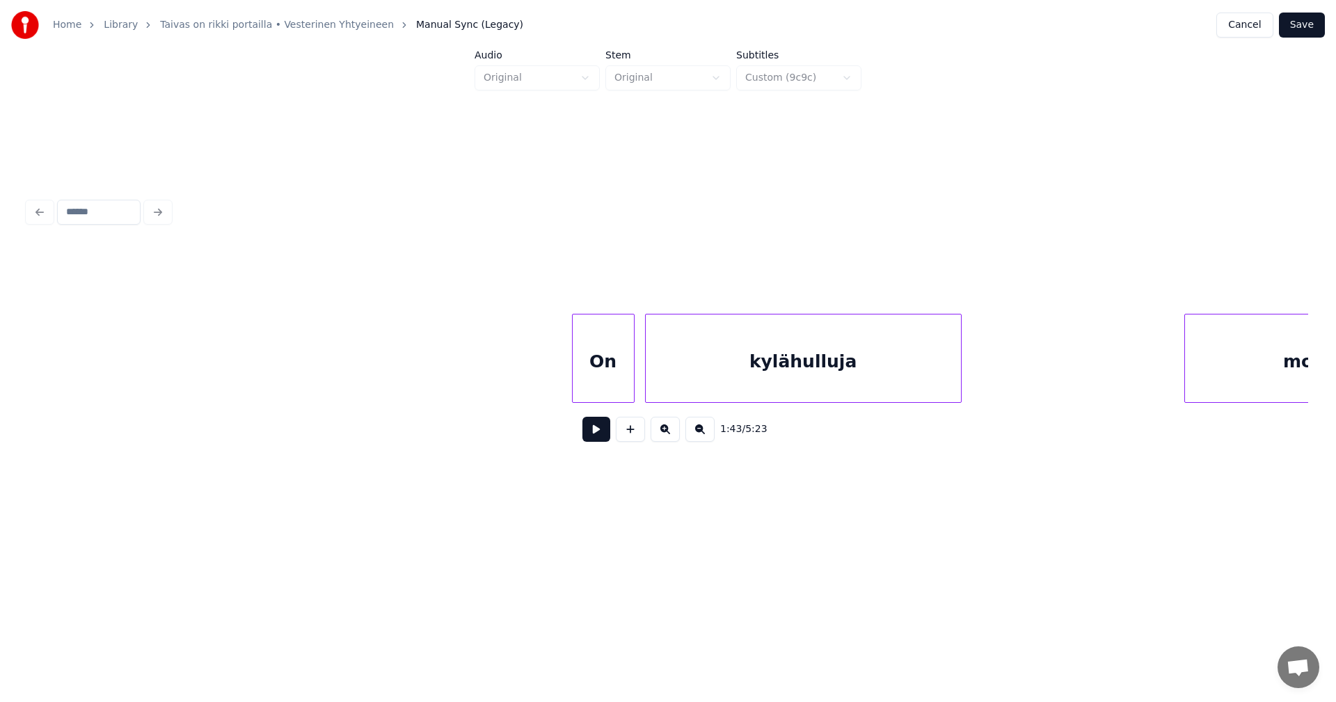
scroll to position [0, 23019]
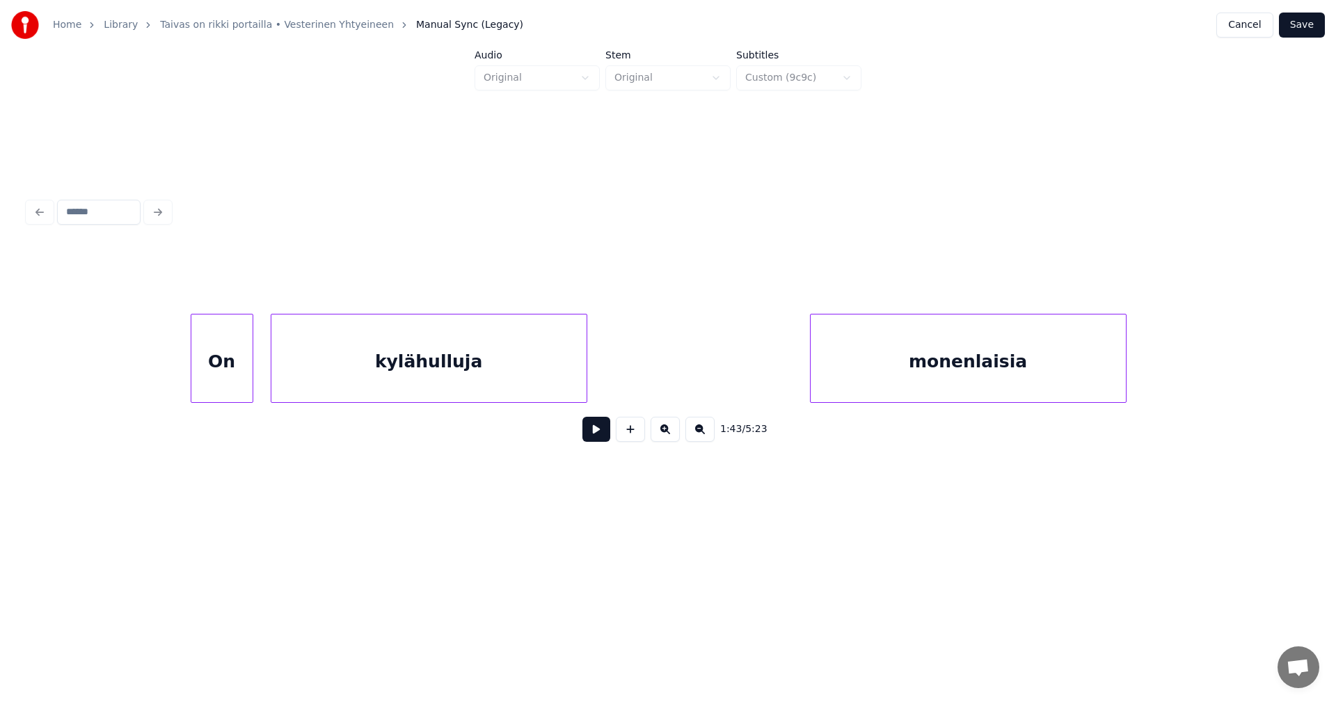
click at [240, 370] on div "On" at bounding box center [221, 362] width 61 height 95
click at [188, 366] on div at bounding box center [190, 359] width 4 height 88
drag, startPoint x: 580, startPoint y: 427, endPoint x: 588, endPoint y: 432, distance: 9.1
click at [588, 432] on div "2:13 / 5:23" at bounding box center [668, 429] width 1258 height 31
click at [594, 434] on button at bounding box center [597, 429] width 28 height 25
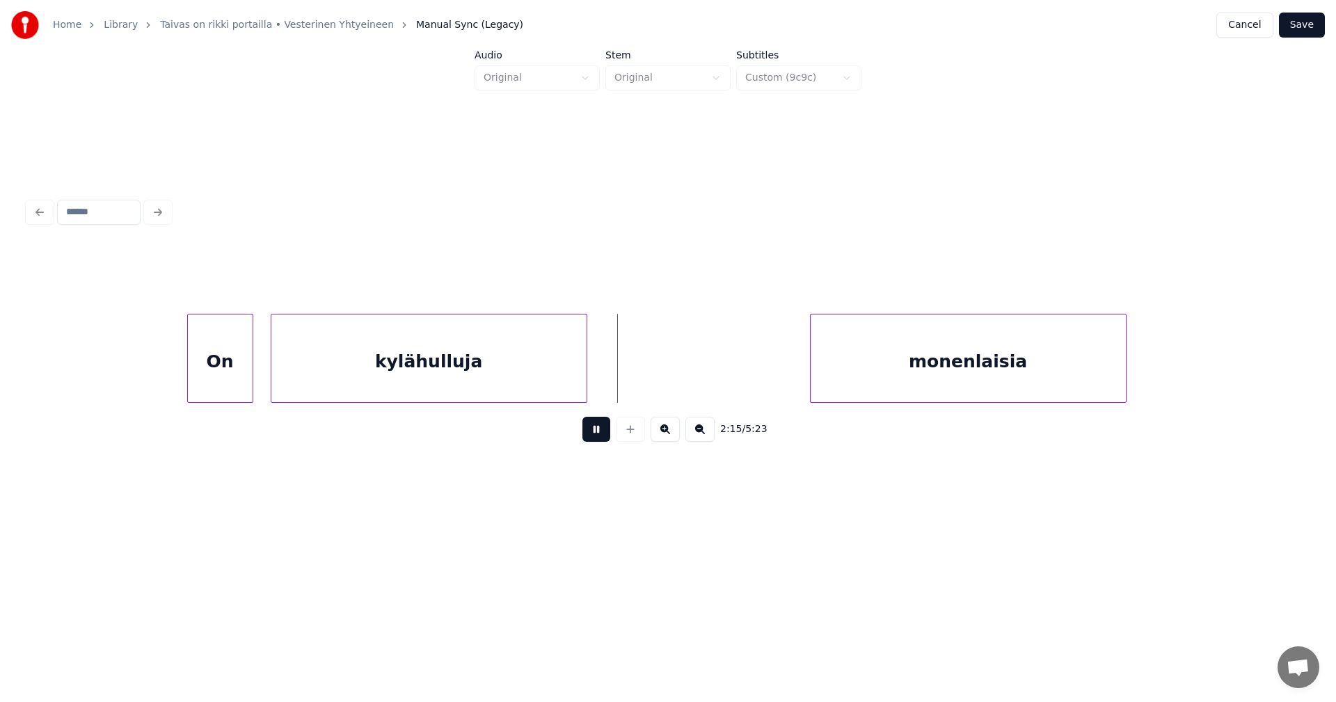
drag, startPoint x: 599, startPoint y: 430, endPoint x: 584, endPoint y: 394, distance: 39.3
click at [599, 428] on button at bounding box center [597, 429] width 28 height 25
click at [587, 381] on div "kylähulluja" at bounding box center [429, 358] width 317 height 89
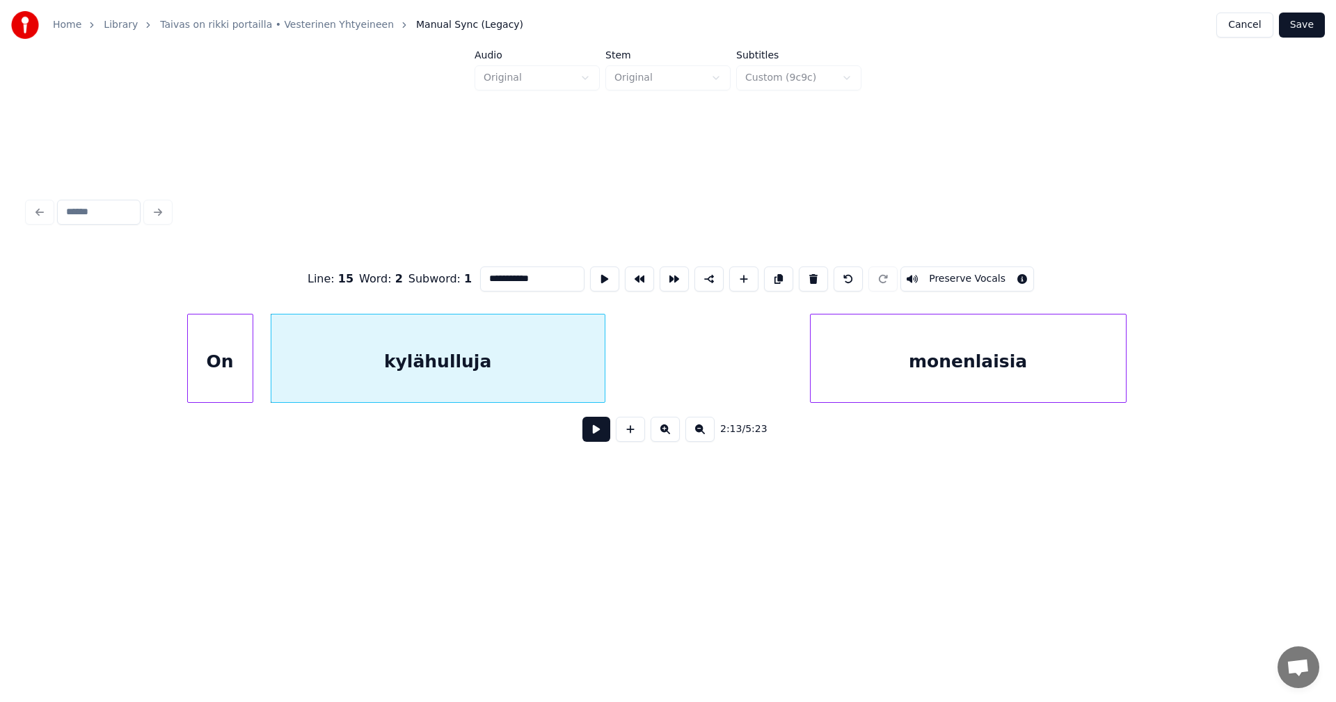
click at [604, 379] on div at bounding box center [603, 359] width 4 height 88
click at [825, 381] on div "monenlaisia" at bounding box center [952, 362] width 315 height 95
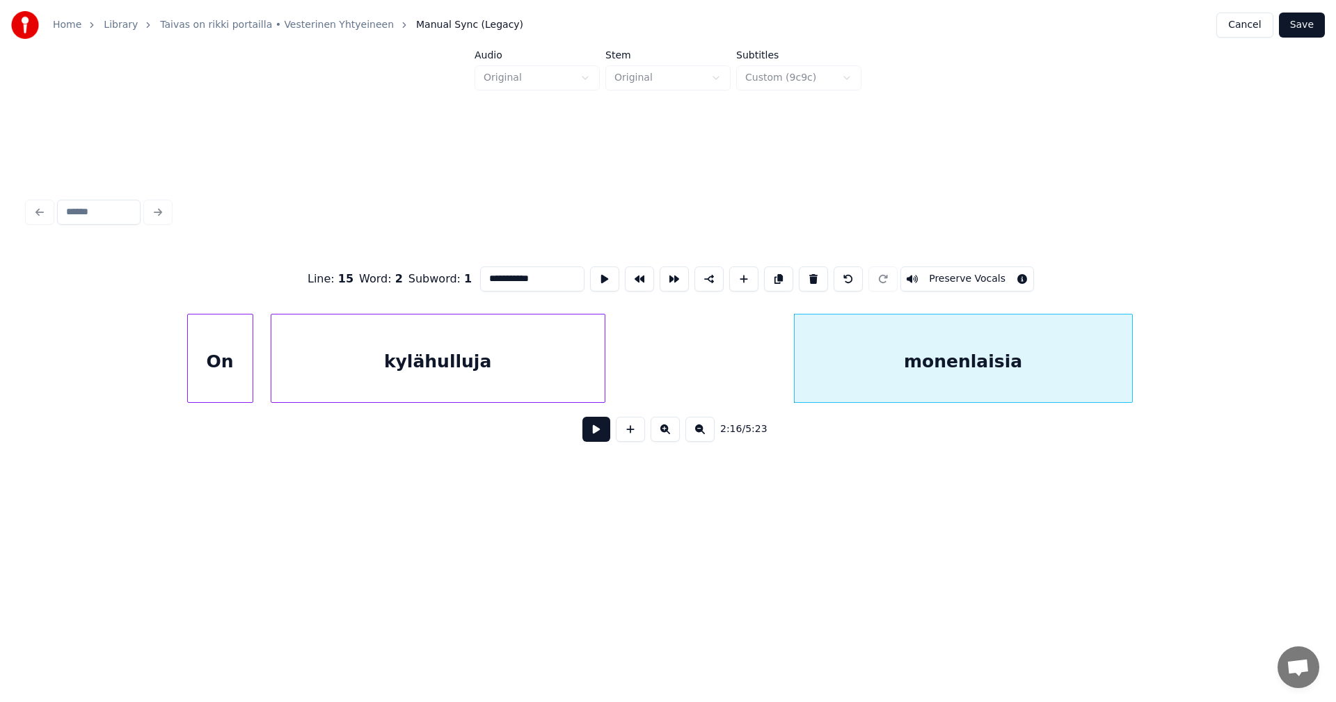
click at [1132, 375] on div at bounding box center [1130, 359] width 4 height 88
click at [597, 436] on button at bounding box center [597, 429] width 28 height 25
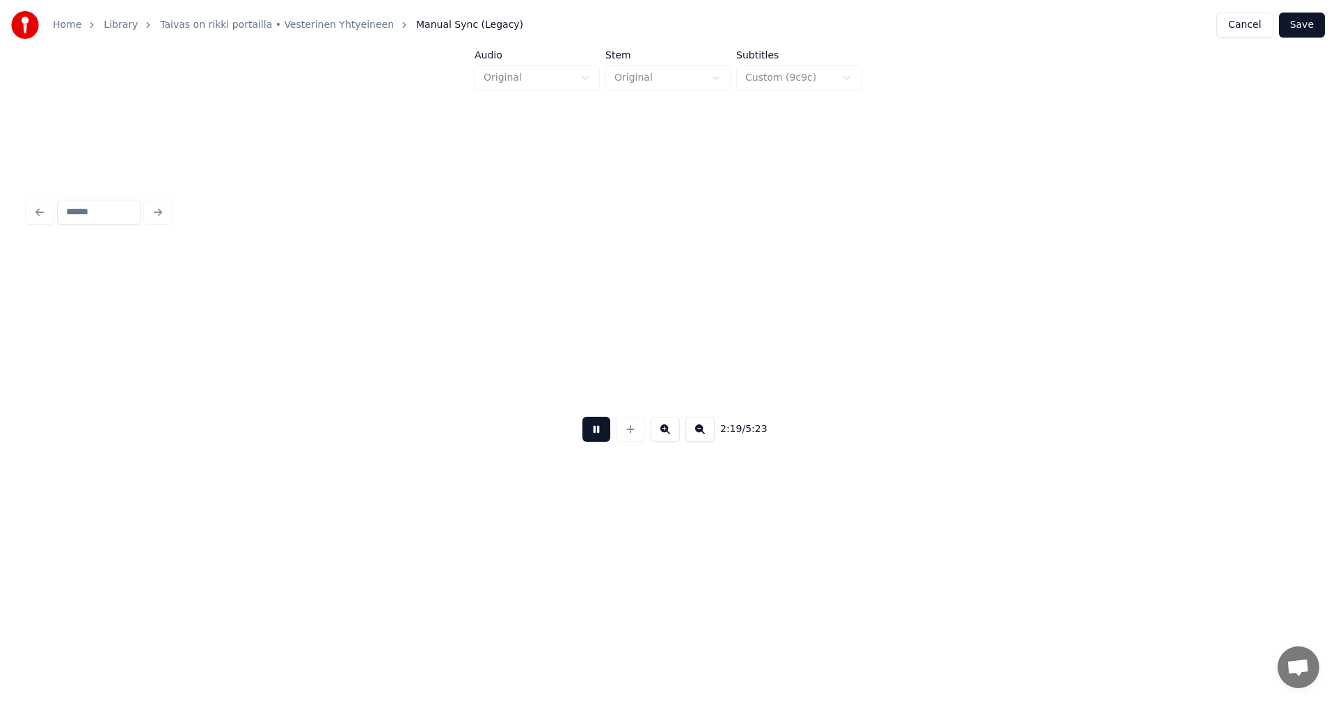
scroll to position [0, 24301]
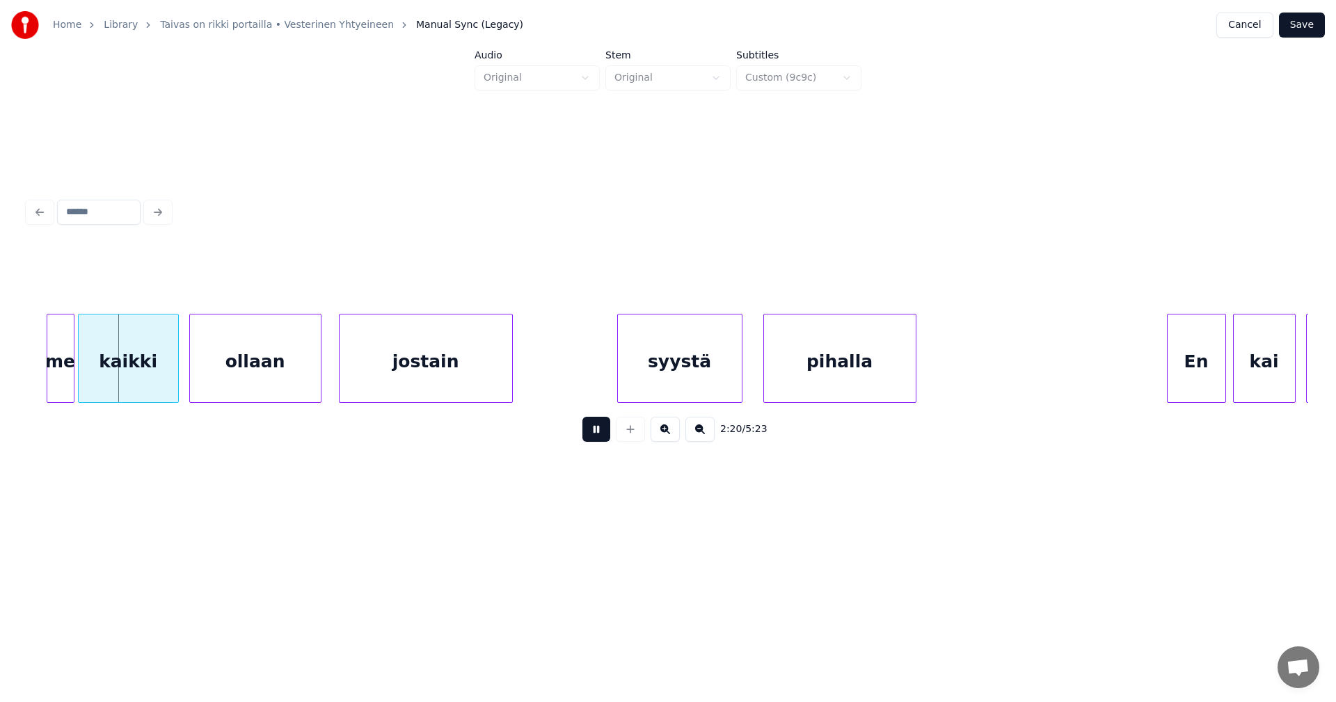
drag, startPoint x: 597, startPoint y: 436, endPoint x: 558, endPoint y: 445, distance: 40.2
click at [596, 436] on button at bounding box center [597, 429] width 28 height 25
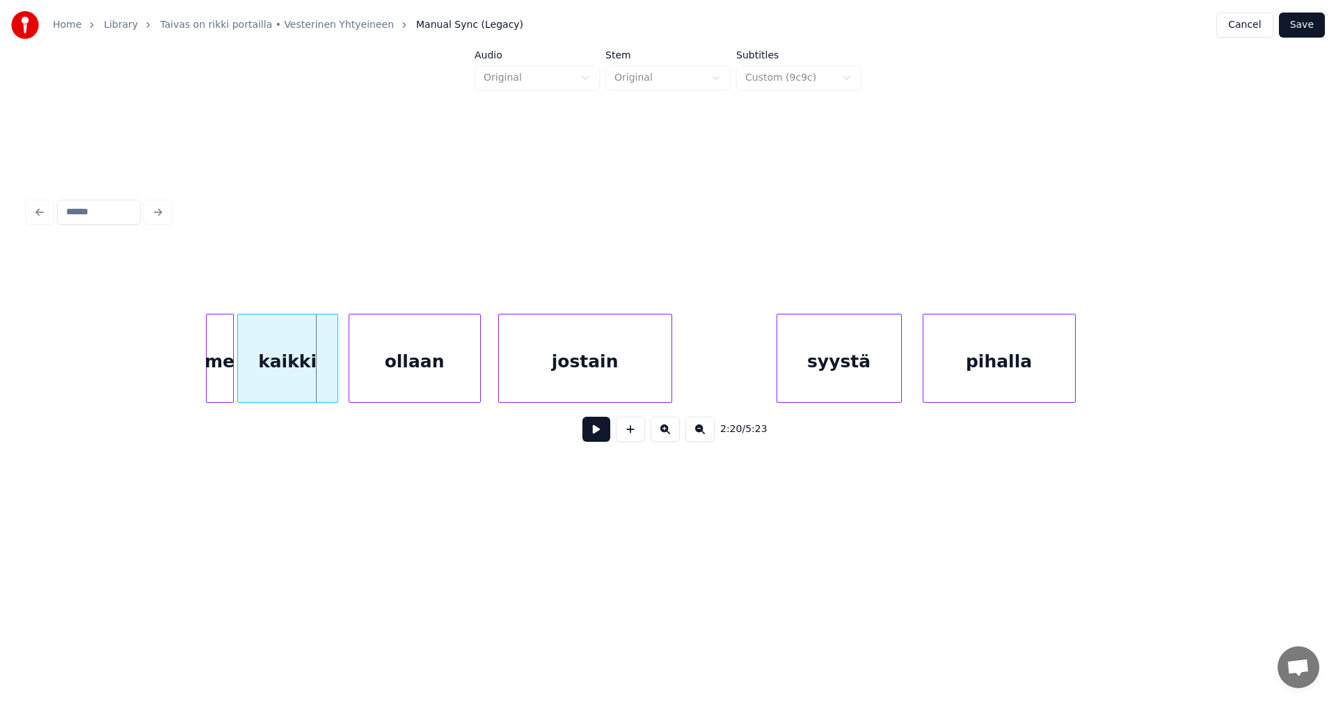
scroll to position [0, 24134]
click at [225, 358] on div "me" at bounding box center [222, 362] width 26 height 95
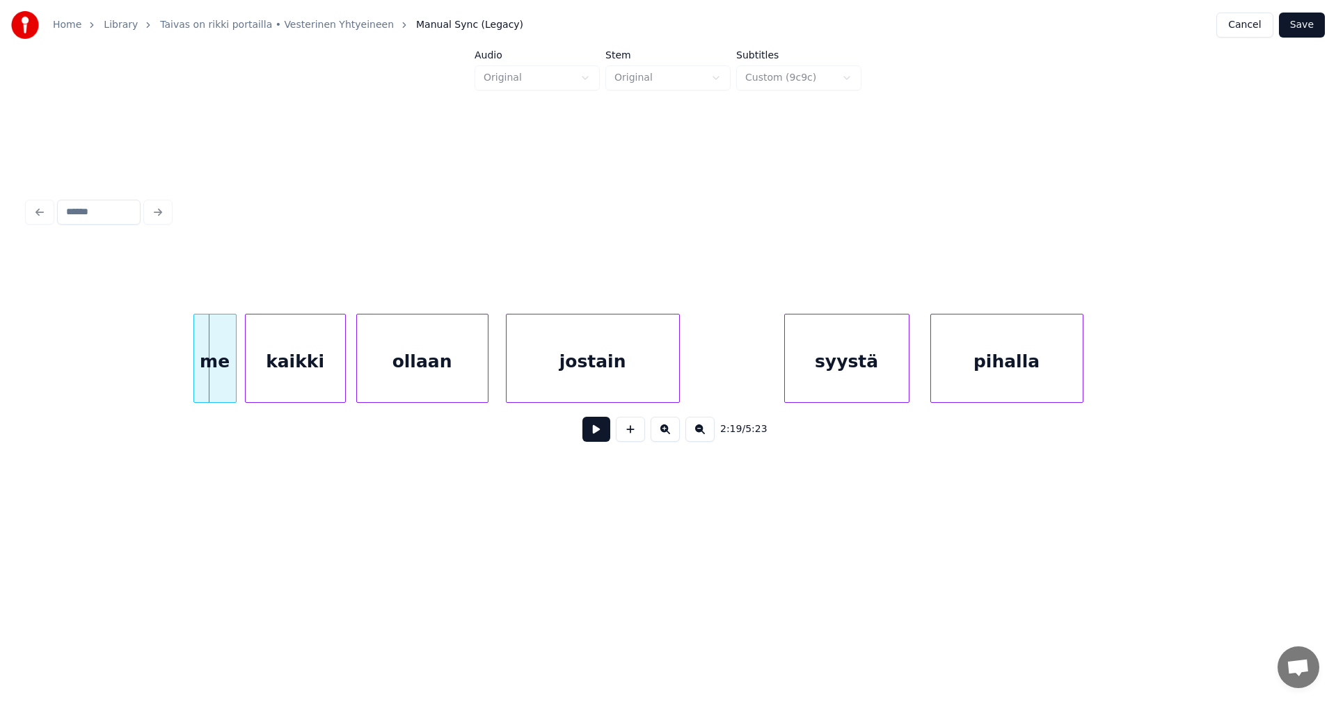
click at [196, 365] on div at bounding box center [196, 359] width 4 height 88
click at [603, 437] on button at bounding box center [597, 429] width 28 height 25
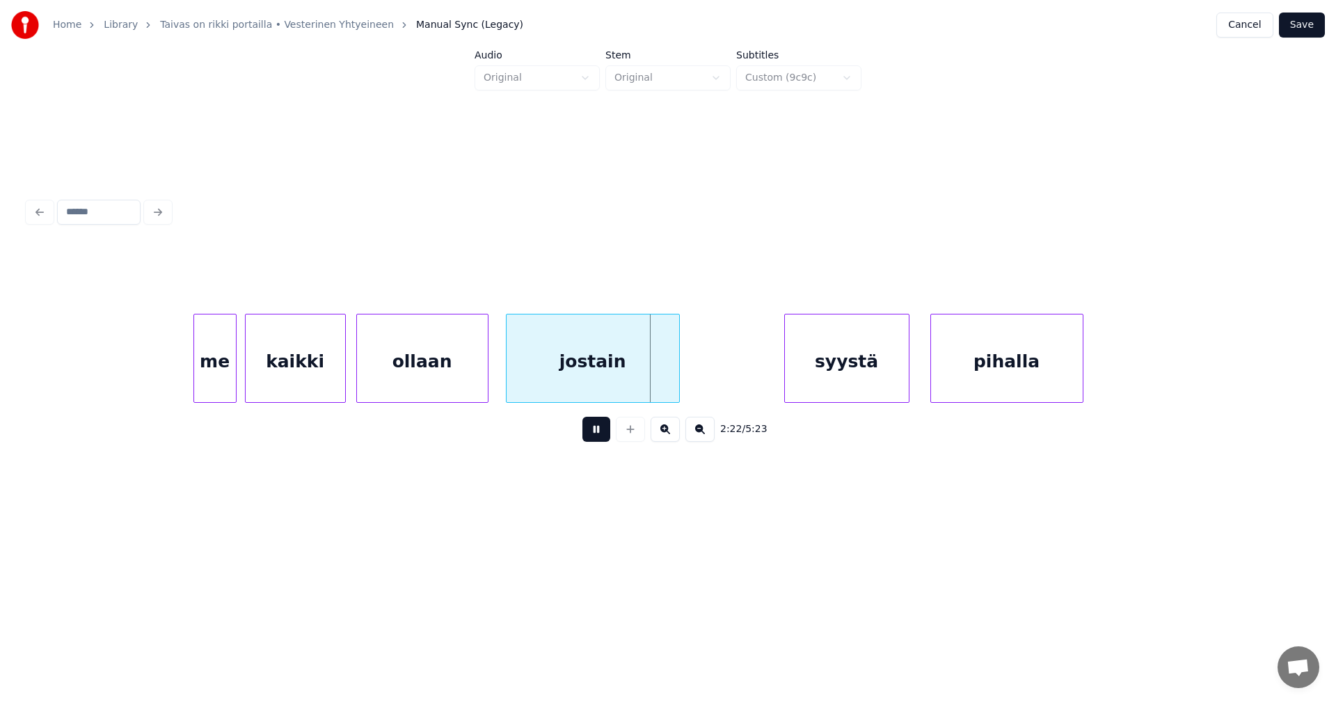
click at [599, 432] on button at bounding box center [597, 429] width 28 height 25
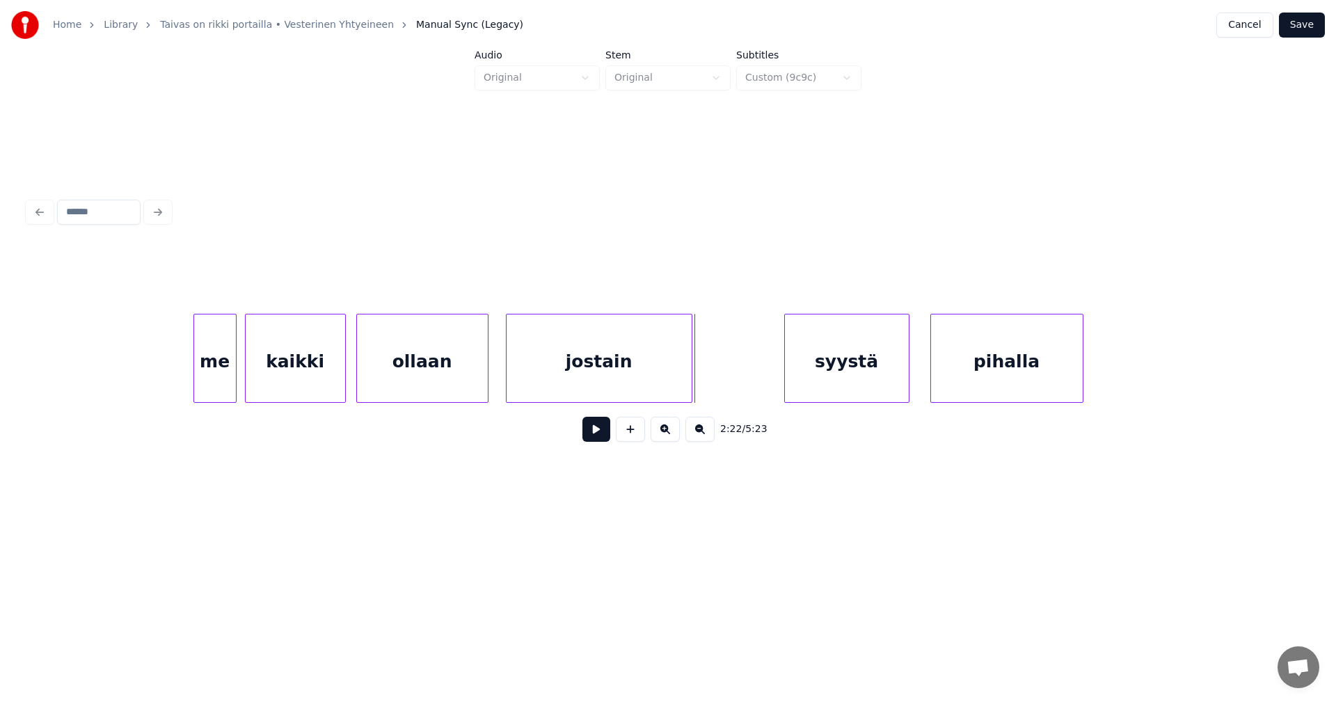
click at [692, 376] on div at bounding box center [690, 359] width 4 height 88
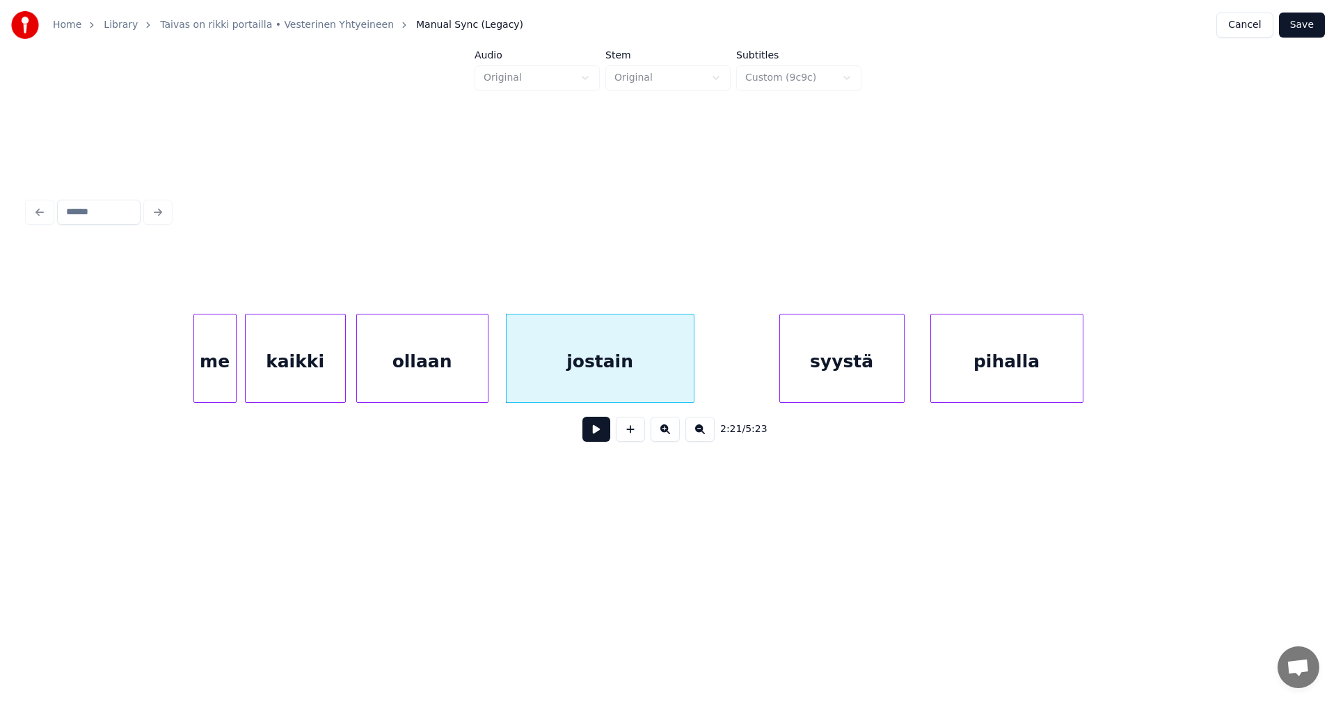
click at [827, 370] on div "syystä" at bounding box center [842, 362] width 124 height 95
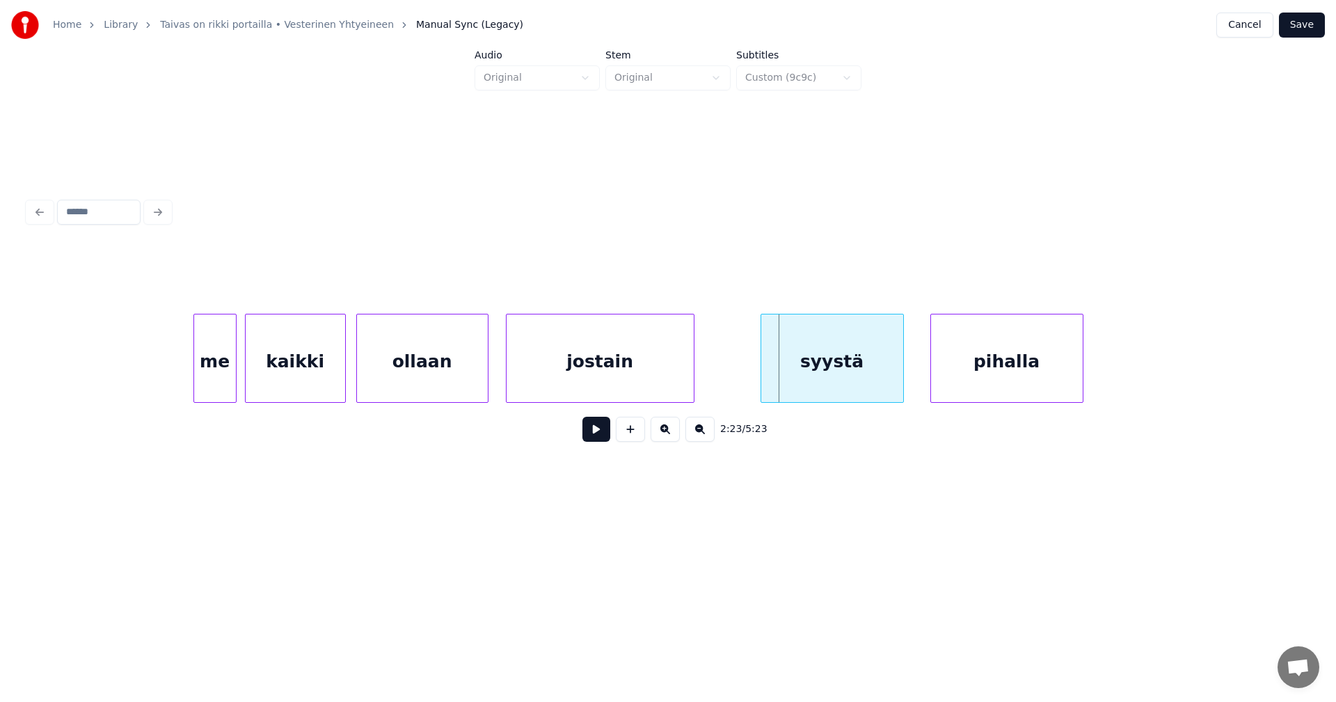
click at [763, 377] on div at bounding box center [763, 359] width 4 height 88
click at [599, 442] on button at bounding box center [597, 429] width 28 height 25
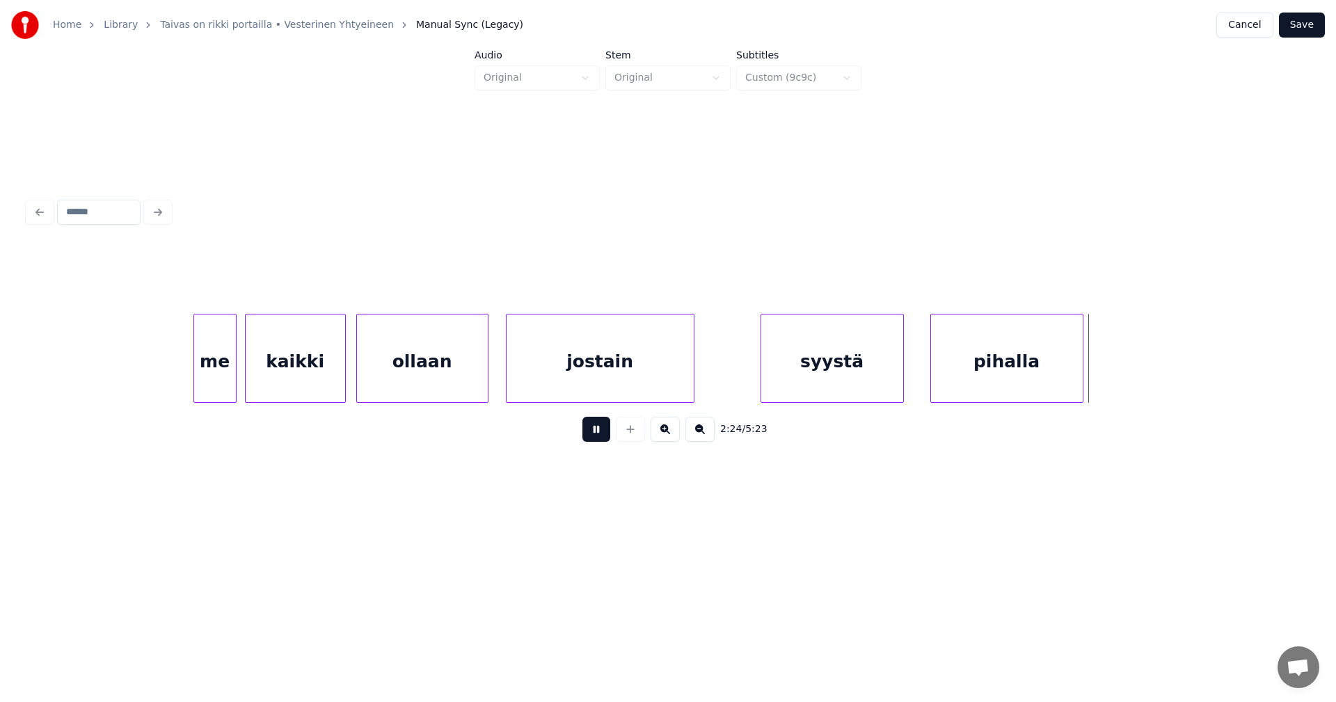
click at [599, 442] on button at bounding box center [597, 429] width 28 height 25
click at [1100, 368] on div at bounding box center [1099, 359] width 4 height 88
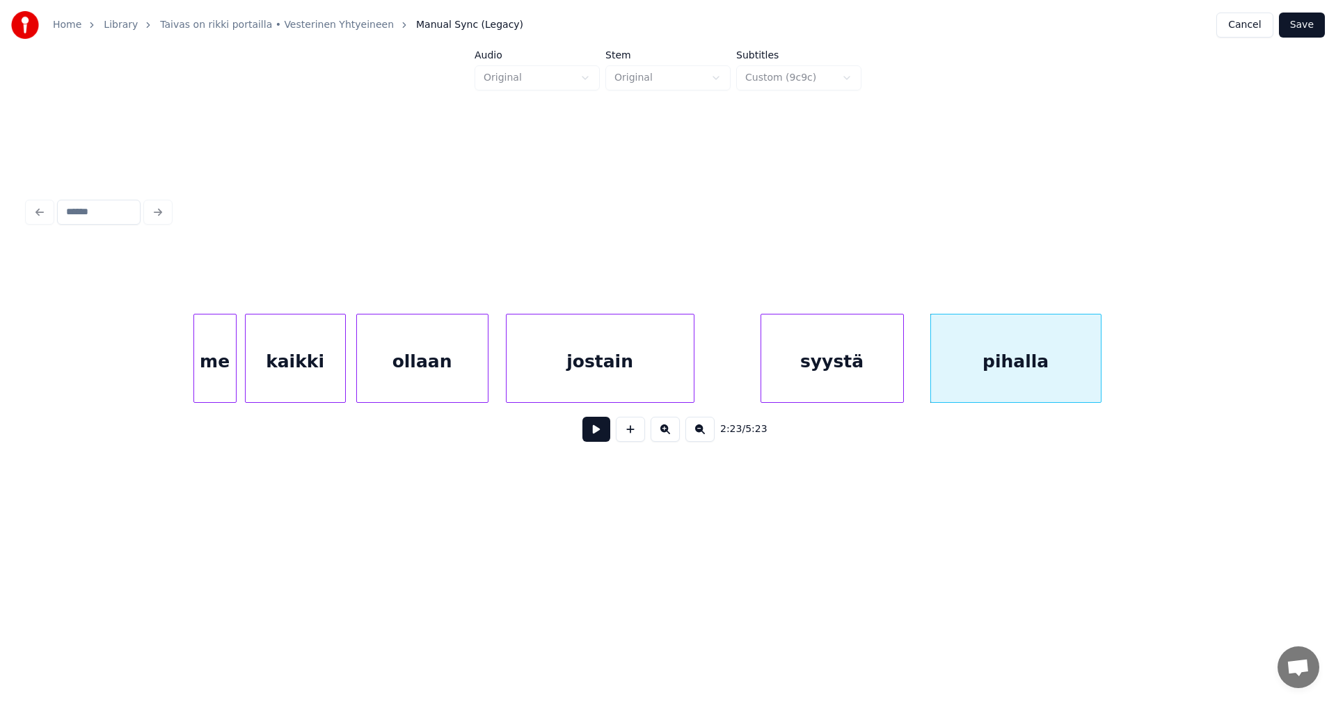
click at [1299, 27] on button "Save" at bounding box center [1302, 25] width 46 height 25
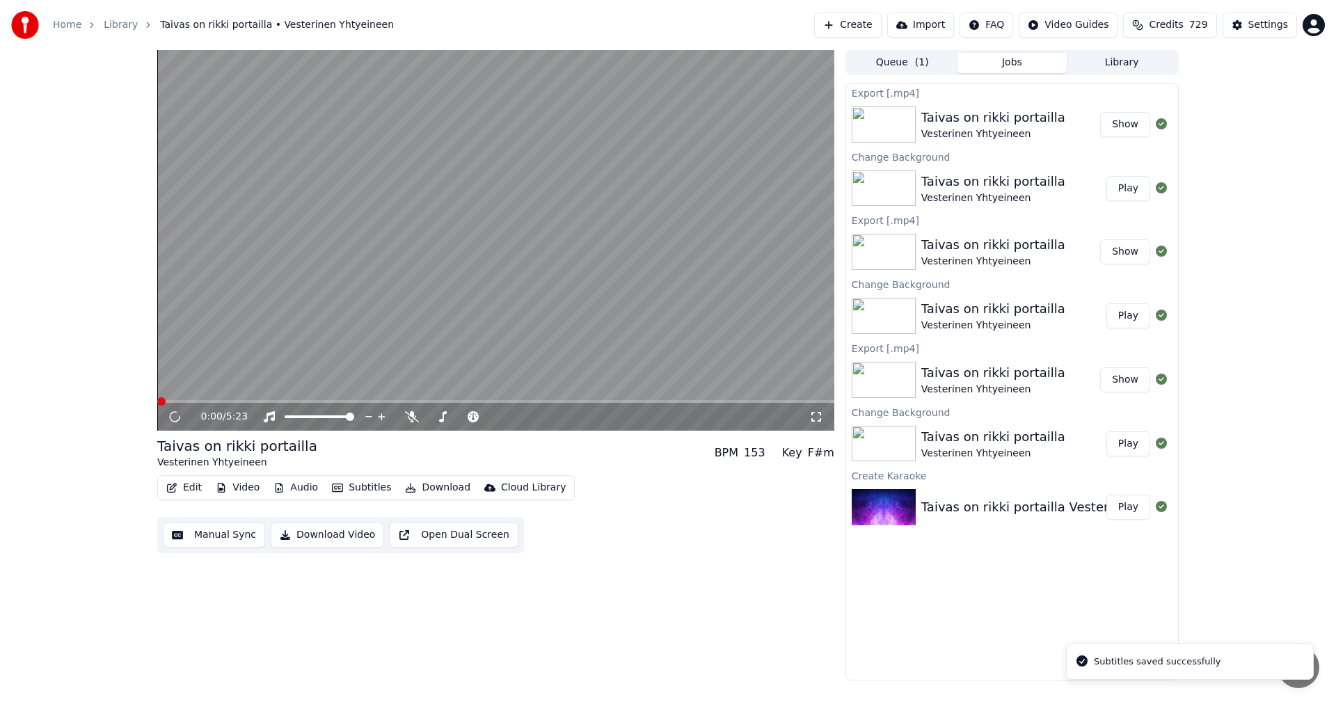
click at [1130, 120] on button "Show" at bounding box center [1125, 124] width 50 height 25
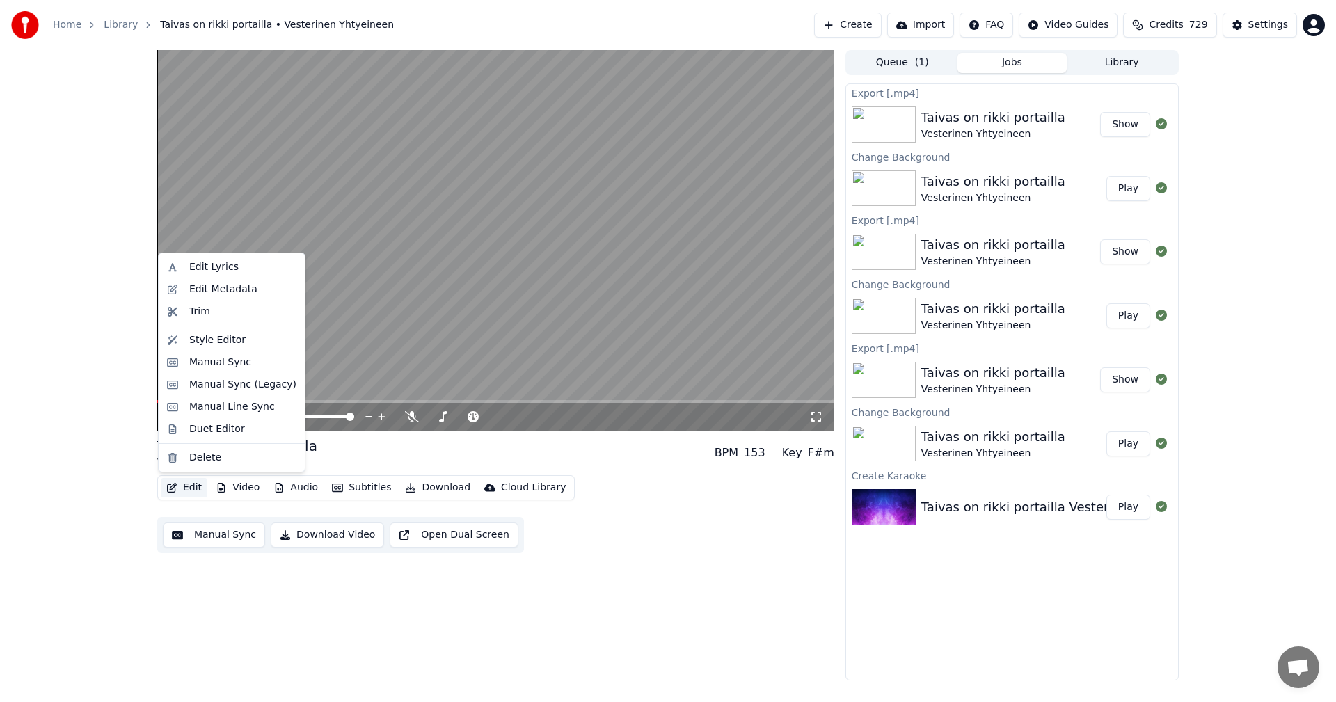
click at [182, 491] on button "Edit" at bounding box center [184, 487] width 47 height 19
click at [237, 390] on div "Manual Sync (Legacy)" at bounding box center [242, 385] width 107 height 14
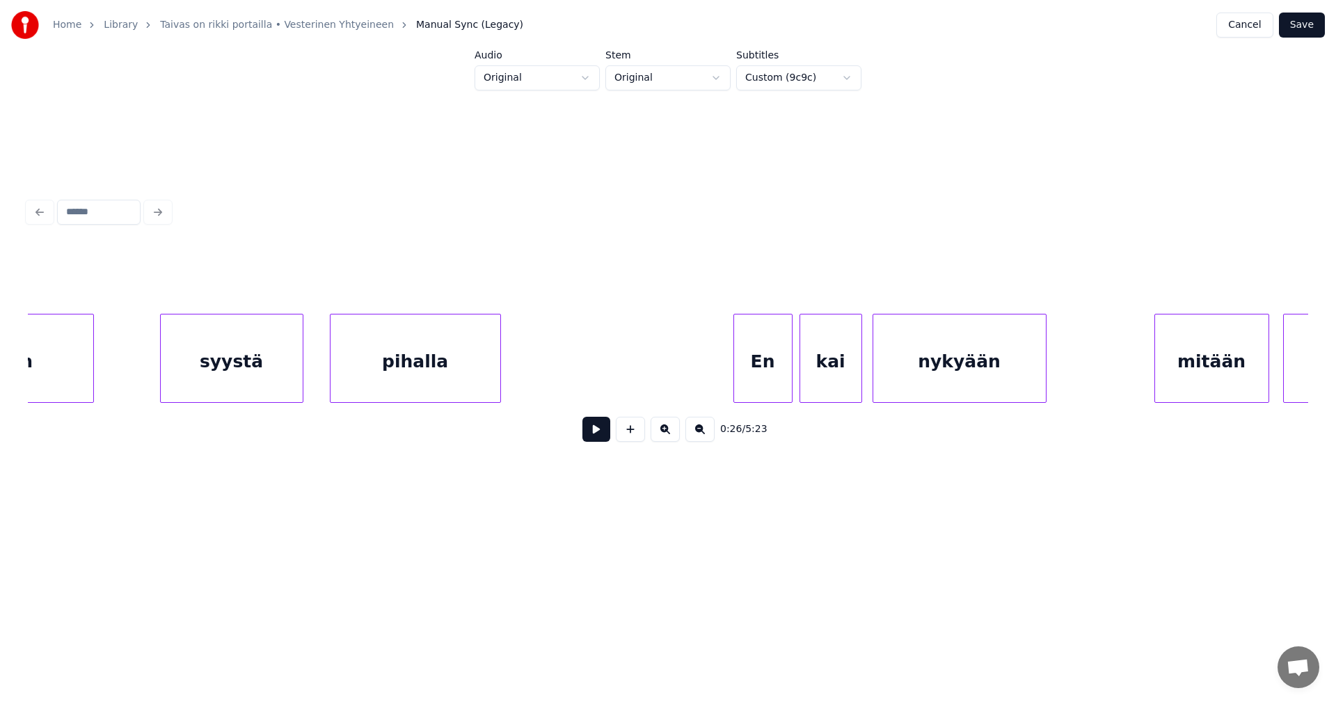
scroll to position [0, 24891]
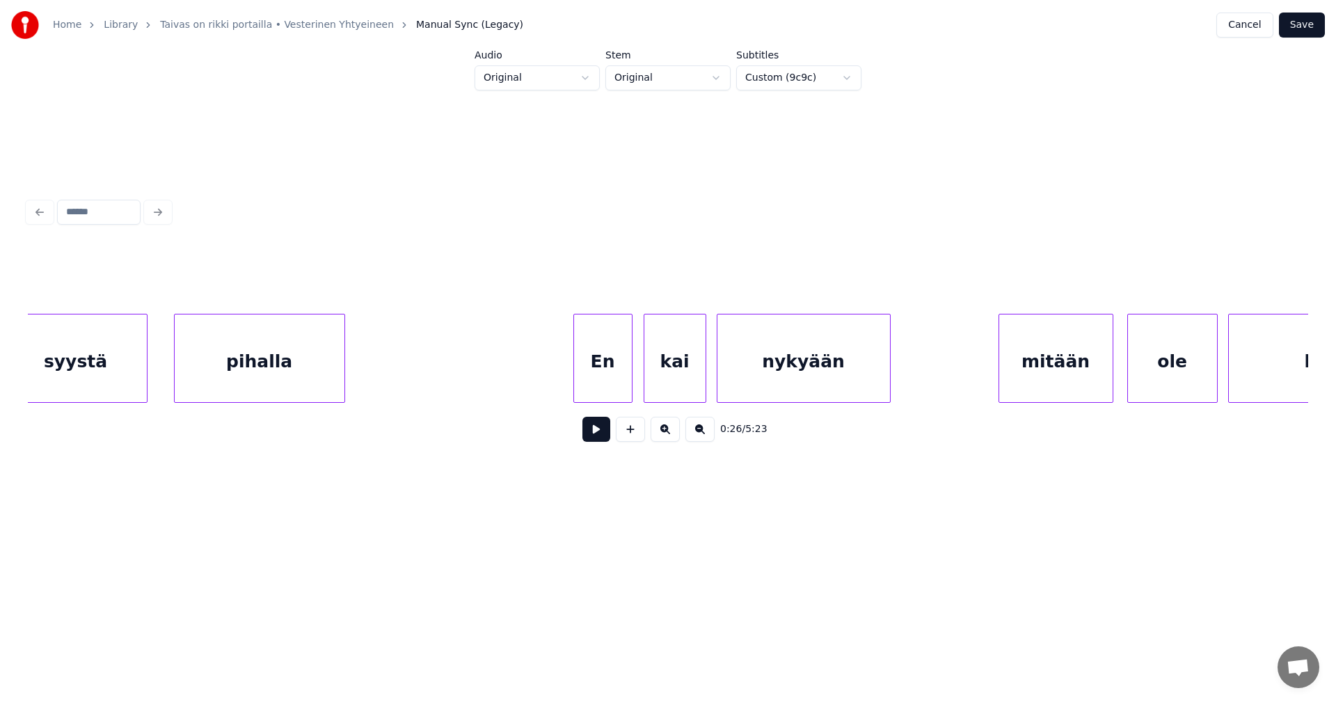
click at [603, 372] on div "En" at bounding box center [603, 362] width 58 height 95
click at [570, 374] on div at bounding box center [572, 359] width 4 height 88
click at [599, 382] on div "En" at bounding box center [600, 362] width 63 height 95
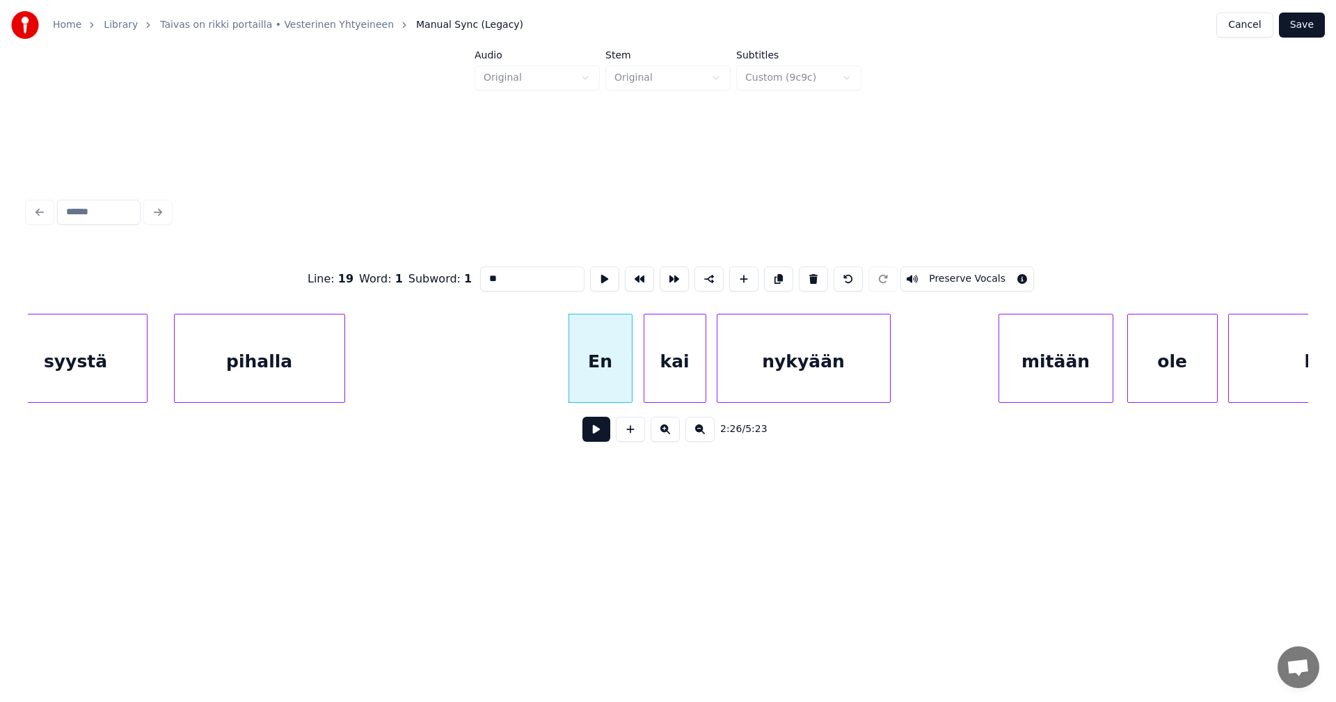
click at [603, 440] on button at bounding box center [597, 429] width 28 height 25
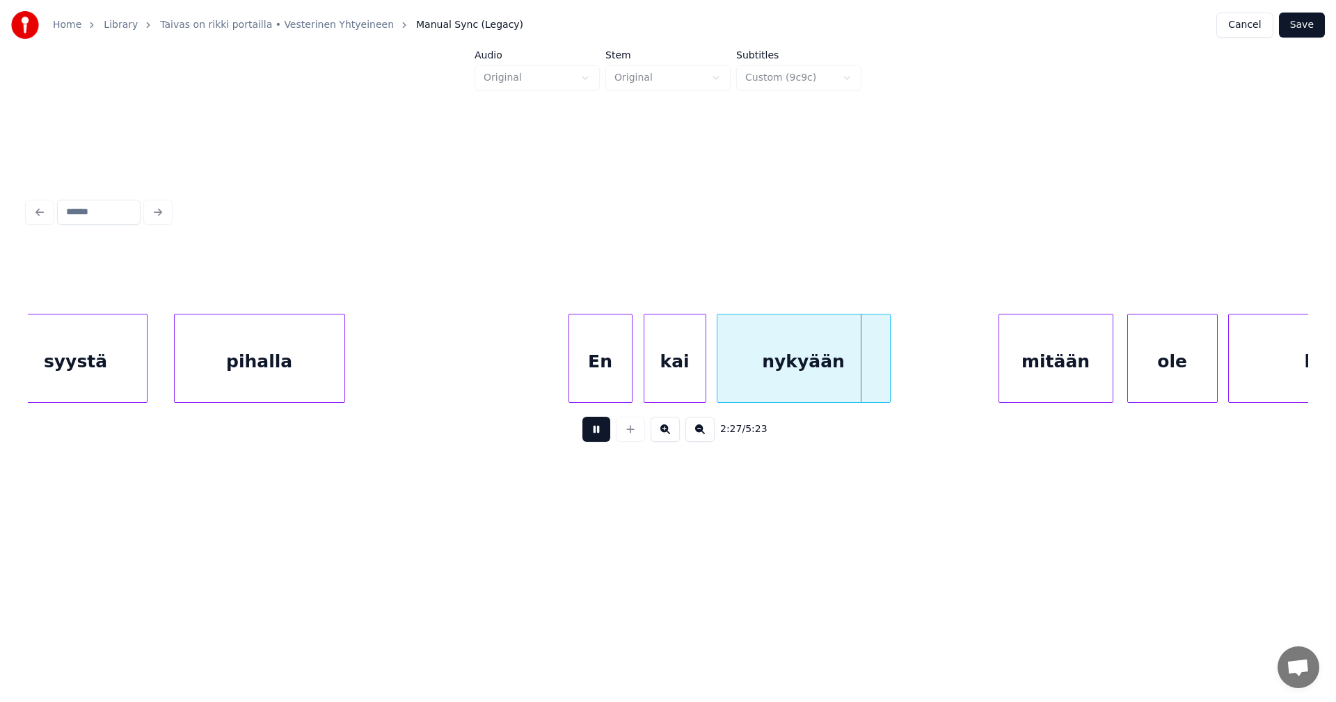
click at [602, 433] on button at bounding box center [597, 429] width 28 height 25
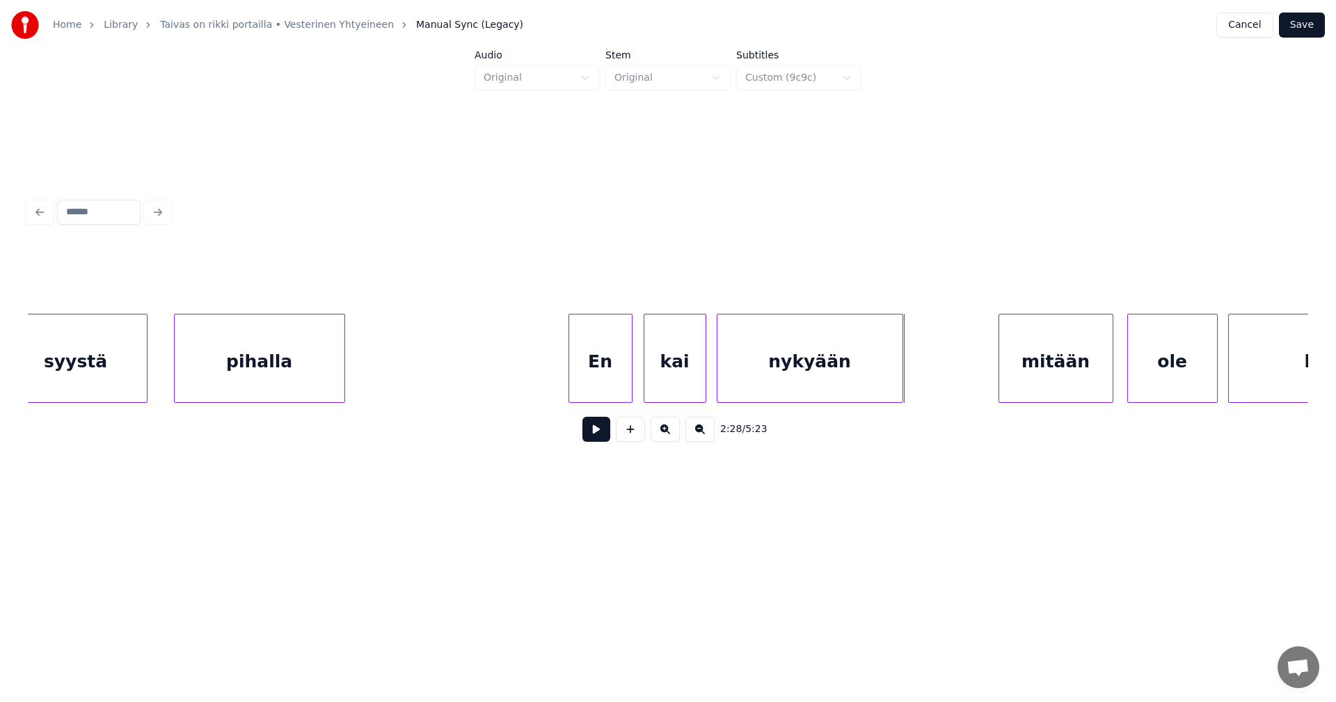
click at [902, 380] on div at bounding box center [900, 359] width 4 height 88
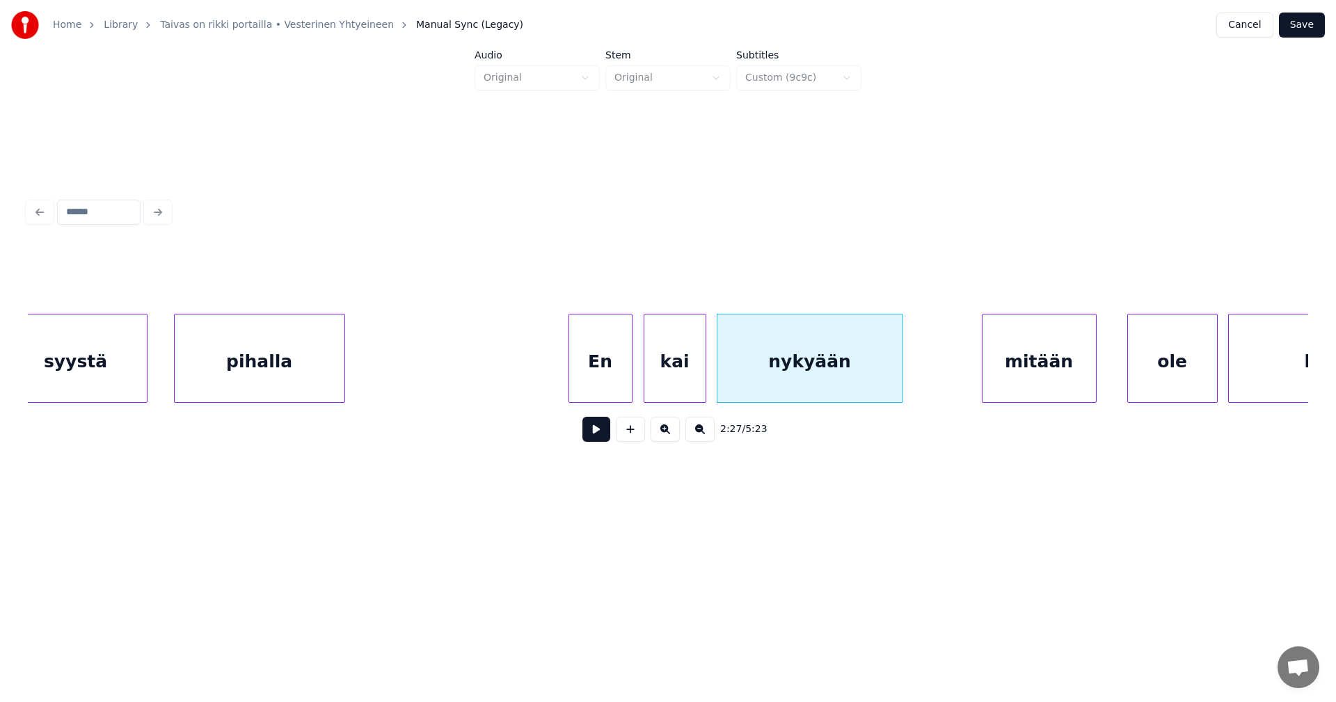
click at [1034, 379] on div "mitään" at bounding box center [1039, 362] width 113 height 95
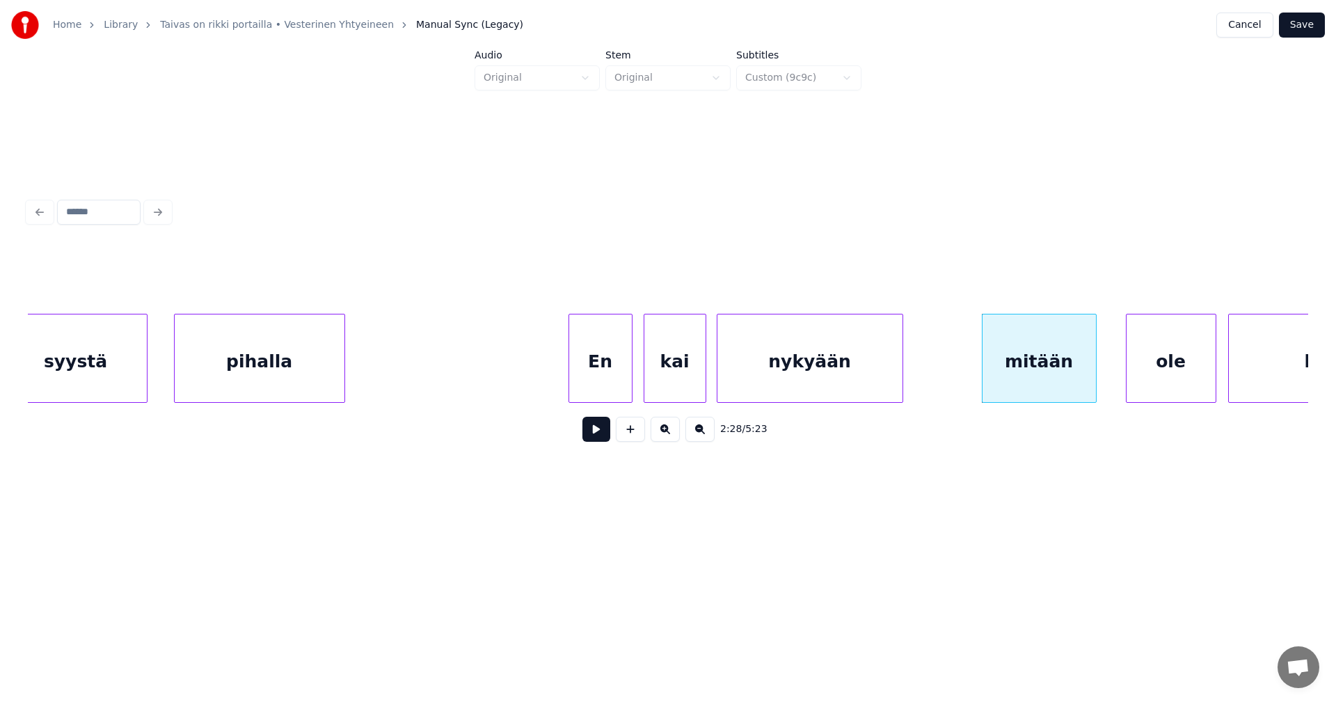
click at [1155, 367] on div "ole" at bounding box center [1171, 362] width 89 height 95
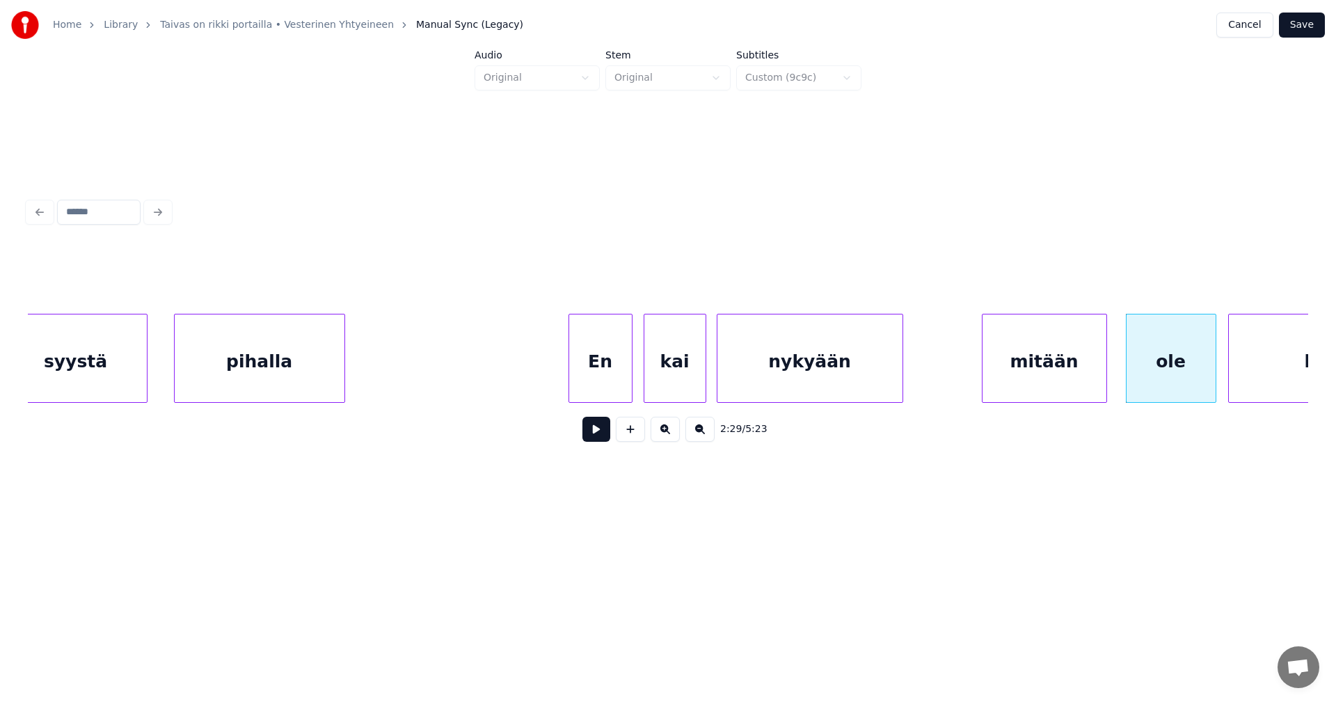
click at [1106, 376] on div at bounding box center [1104, 359] width 4 height 88
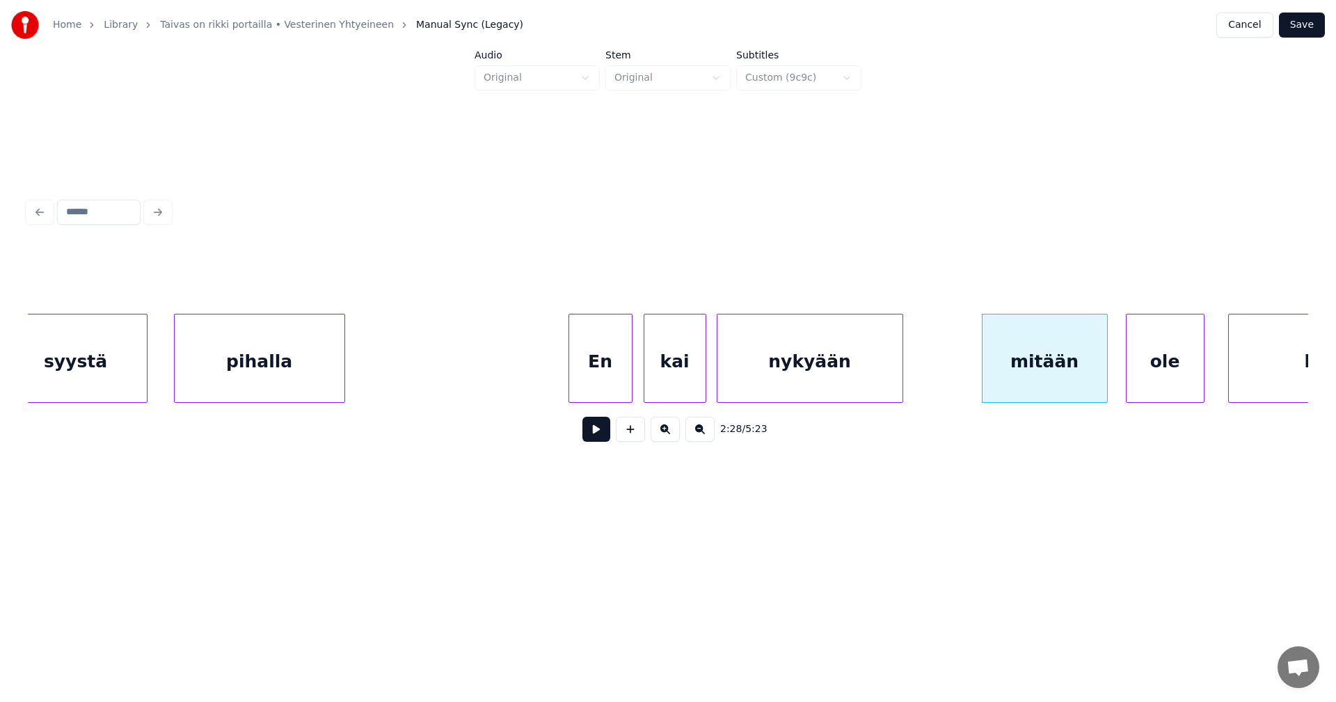
click at [1201, 374] on div at bounding box center [1202, 359] width 4 height 88
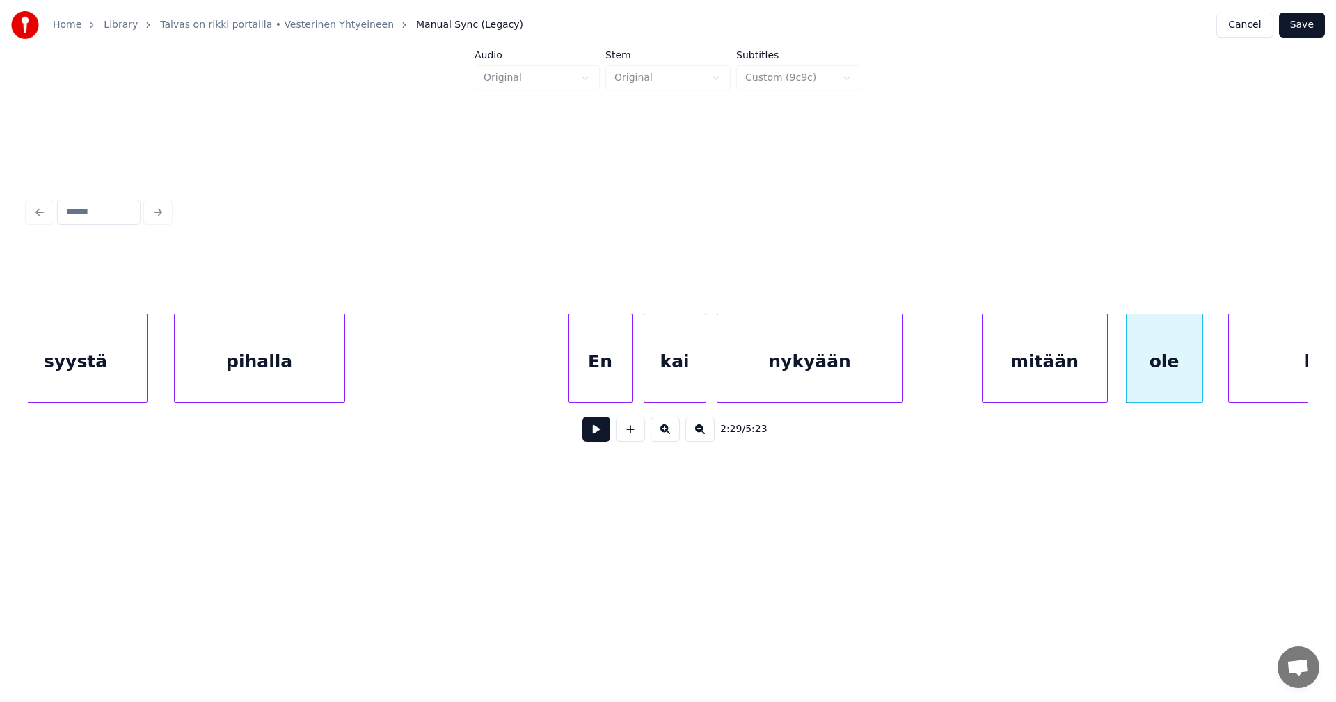
click at [1053, 389] on div "mitään" at bounding box center [1045, 362] width 125 height 95
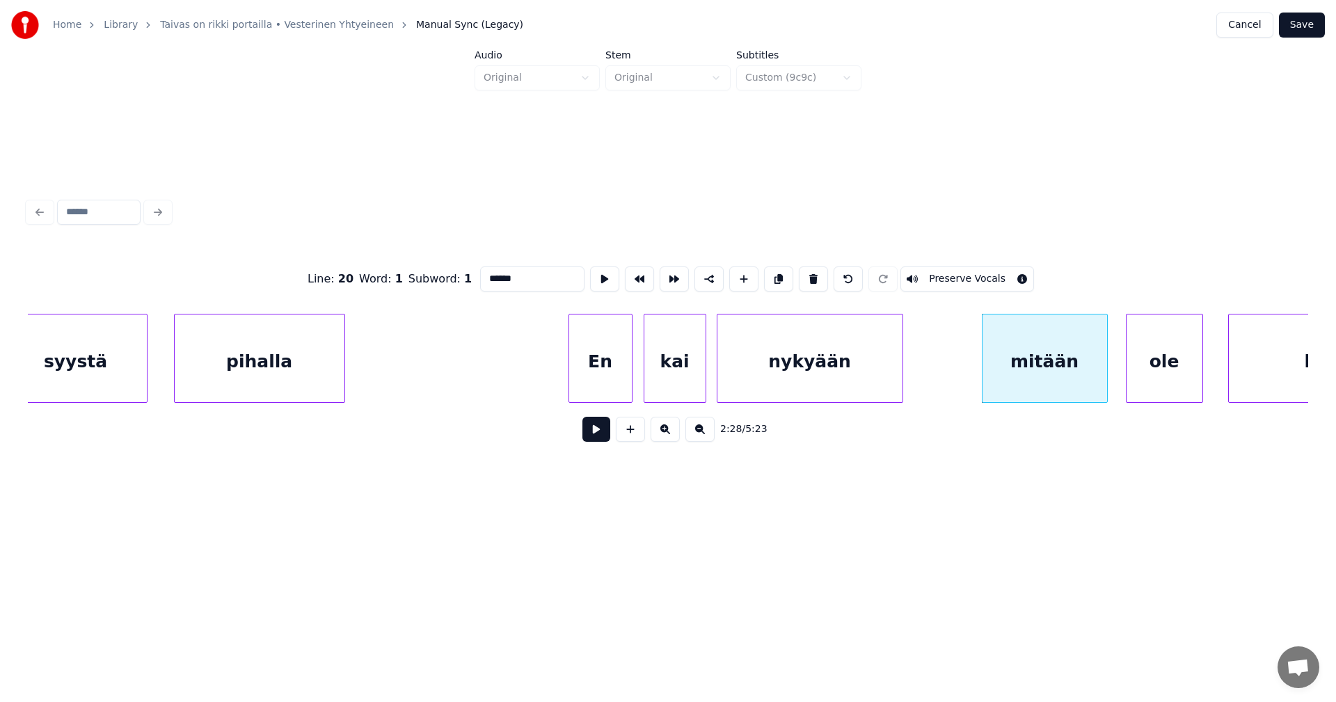
click at [601, 441] on button at bounding box center [597, 429] width 28 height 25
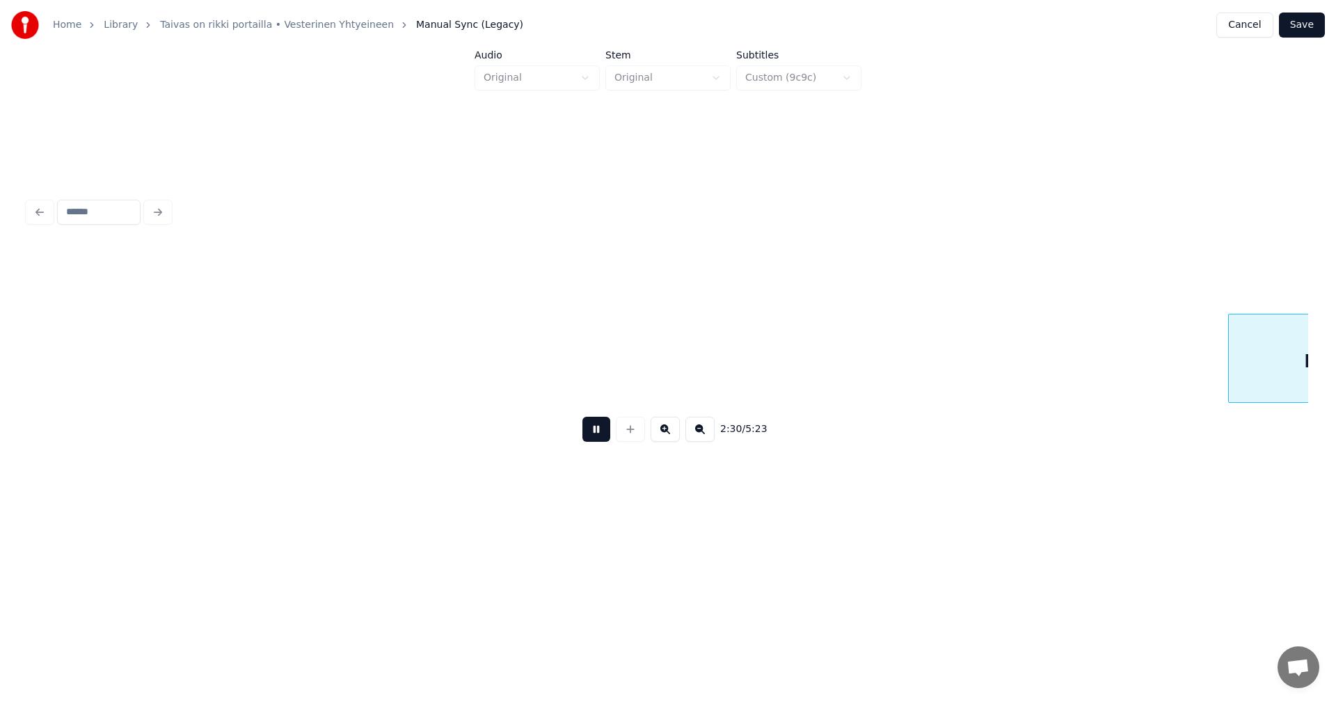
scroll to position [0, 26173]
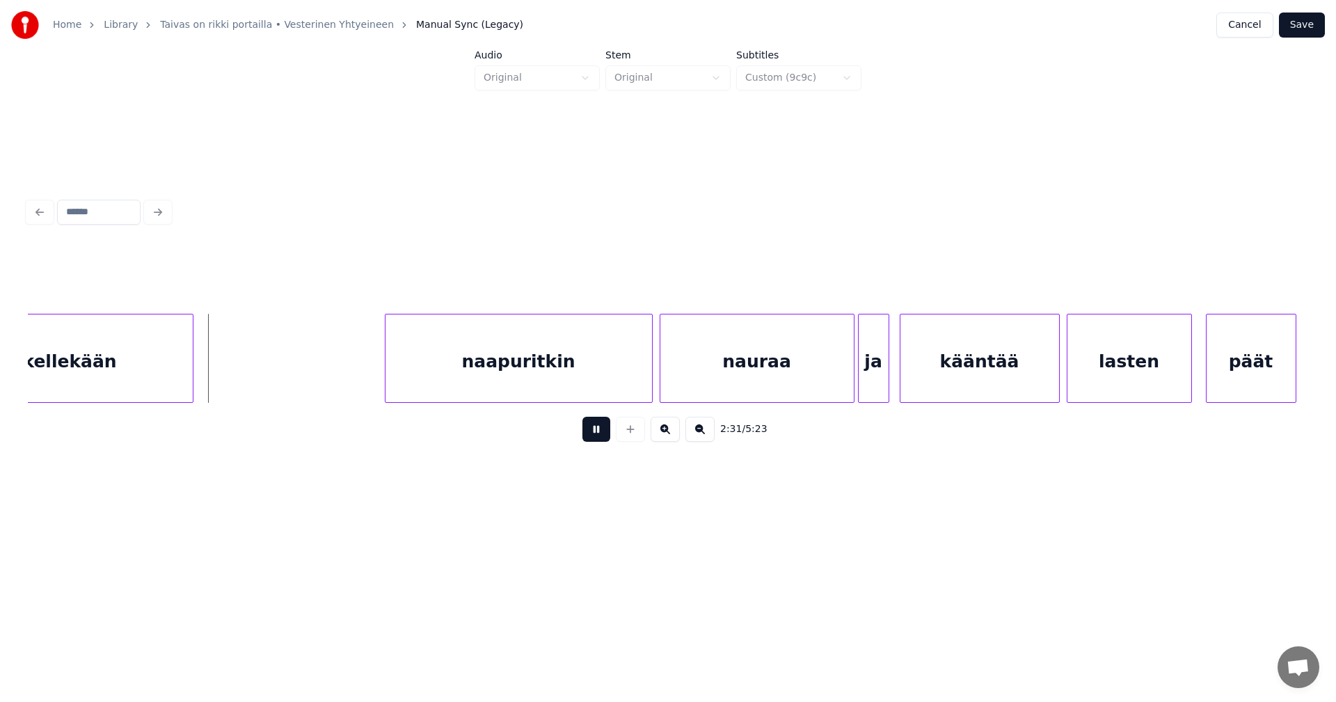
click at [601, 441] on button at bounding box center [597, 429] width 28 height 25
click at [218, 375] on div at bounding box center [217, 359] width 4 height 88
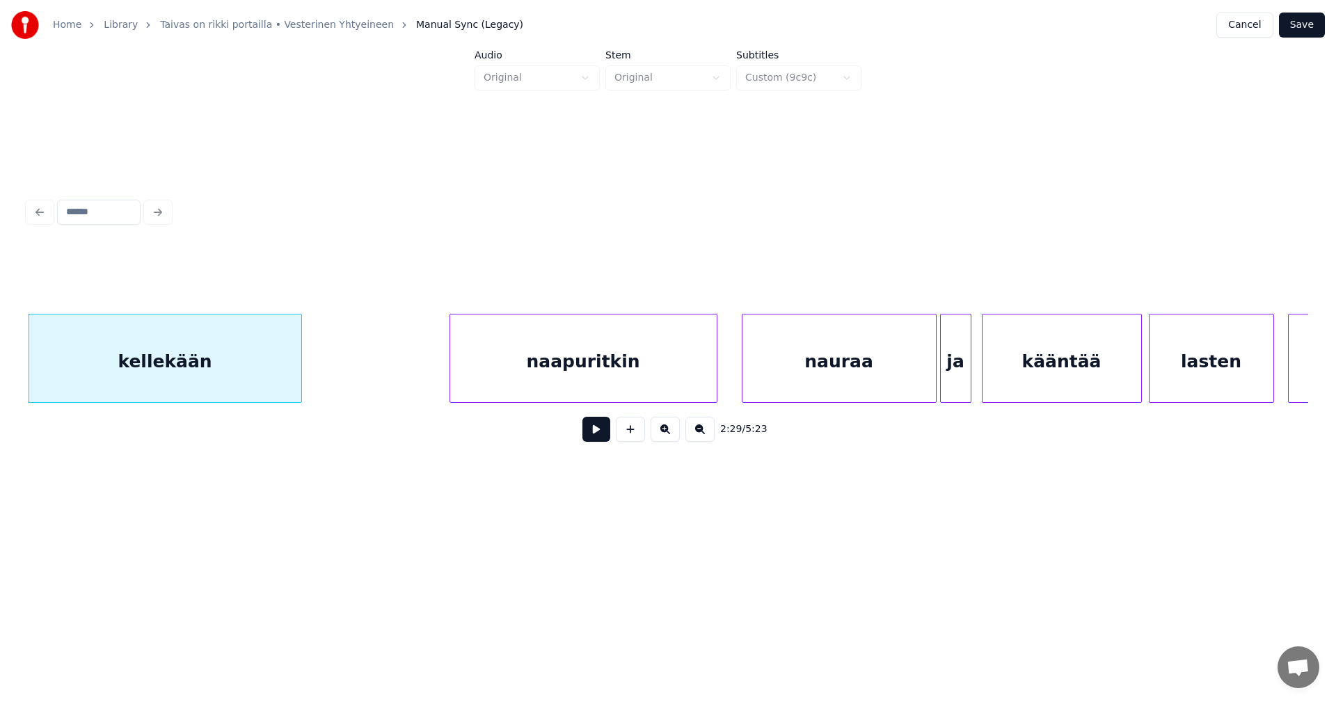
click at [528, 367] on div "naapuritkin" at bounding box center [583, 362] width 267 height 95
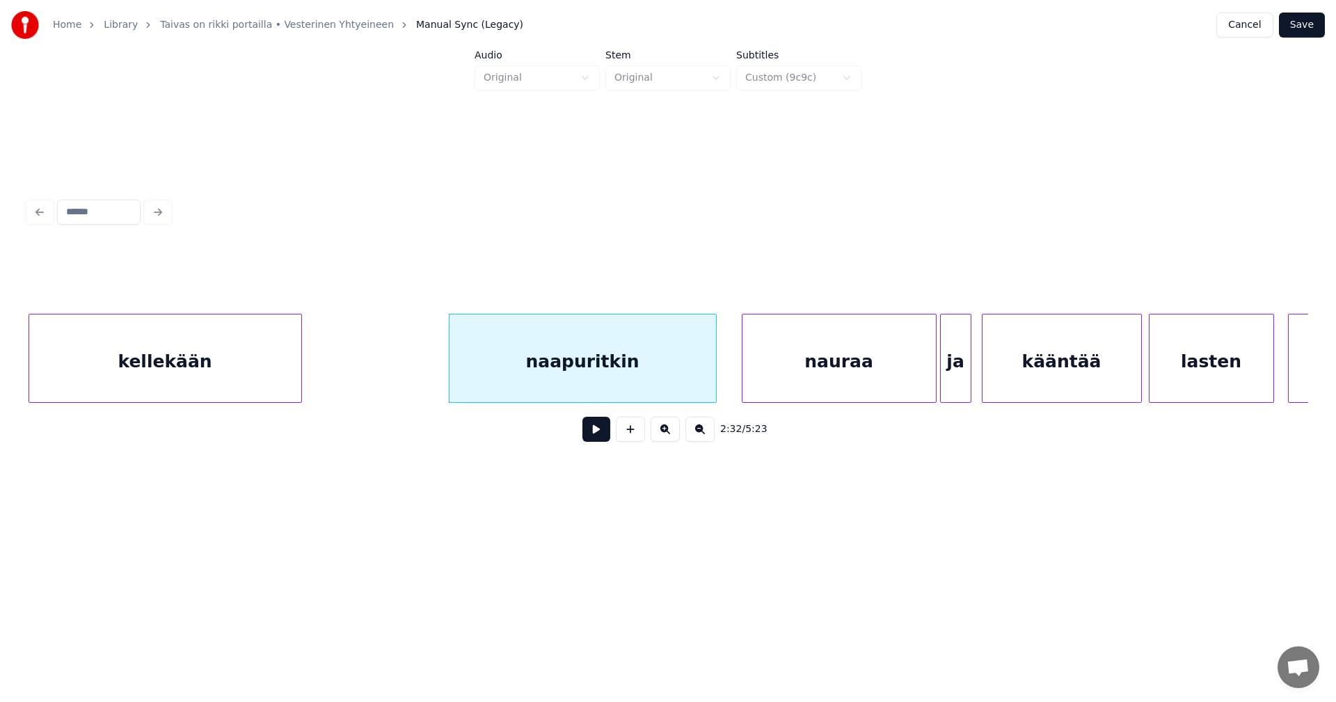
click at [599, 440] on button at bounding box center [597, 429] width 28 height 25
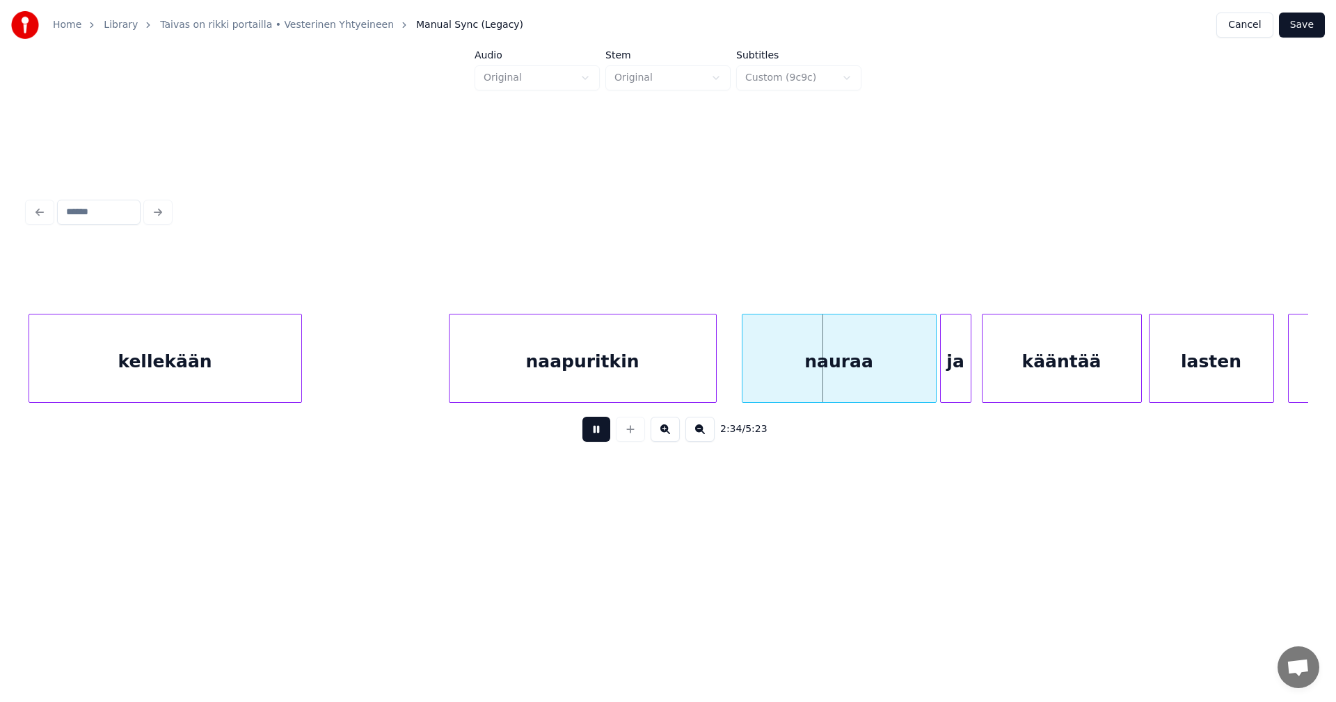
click at [599, 436] on button at bounding box center [597, 429] width 28 height 25
click at [849, 361] on div "nauraa" at bounding box center [828, 362] width 193 height 95
click at [596, 434] on button at bounding box center [597, 429] width 28 height 25
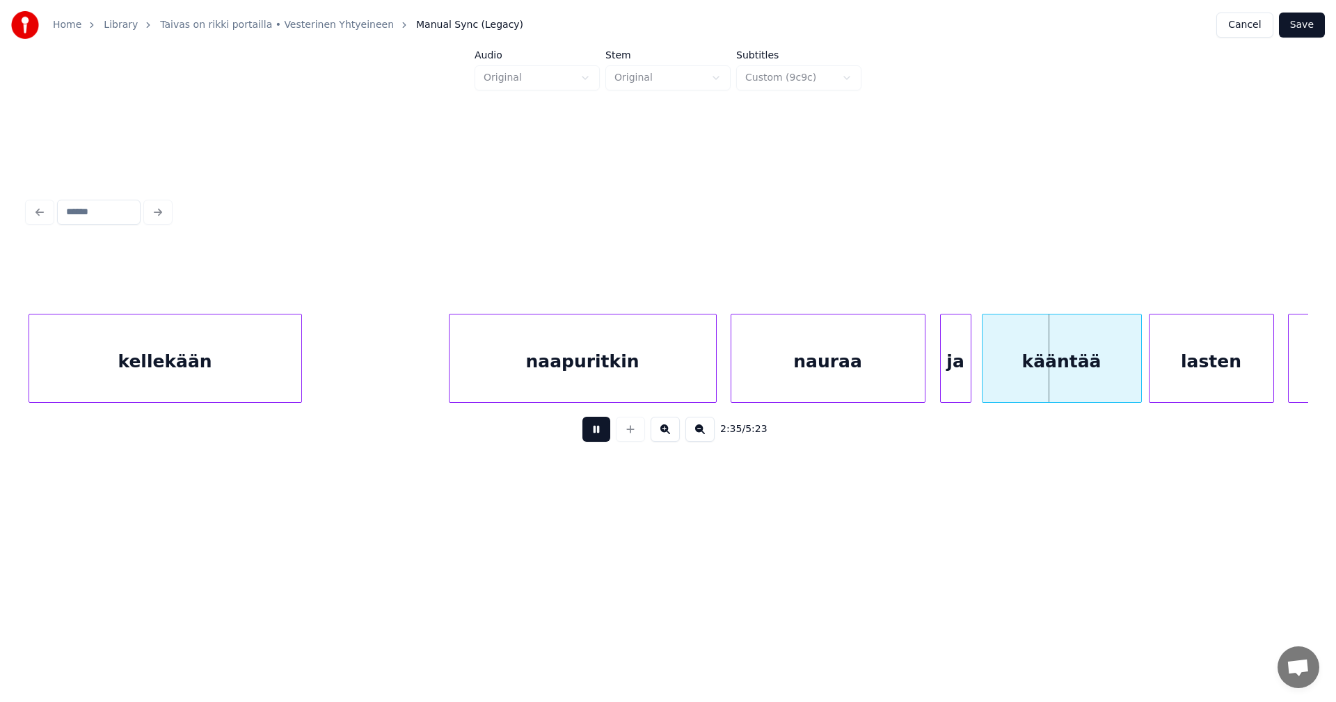
click at [596, 434] on button at bounding box center [597, 429] width 28 height 25
click at [967, 365] on div at bounding box center [969, 359] width 4 height 88
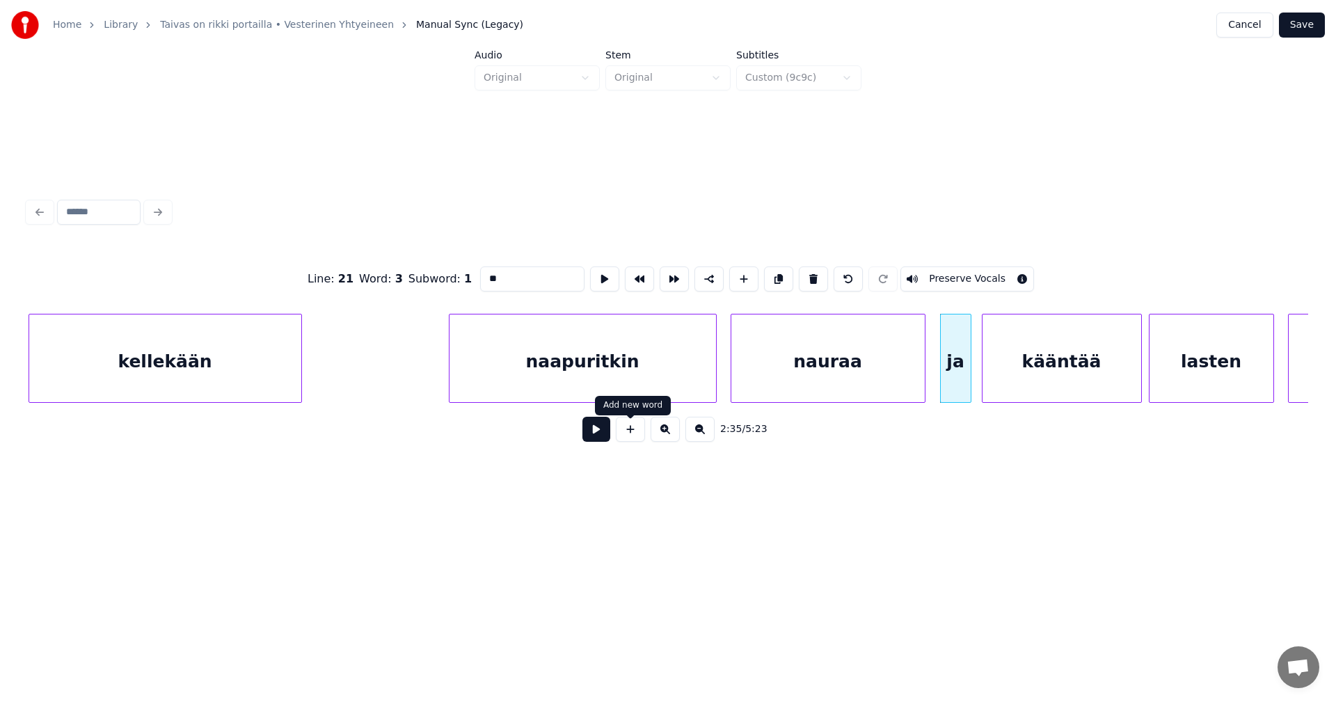
click at [605, 438] on button at bounding box center [597, 429] width 28 height 25
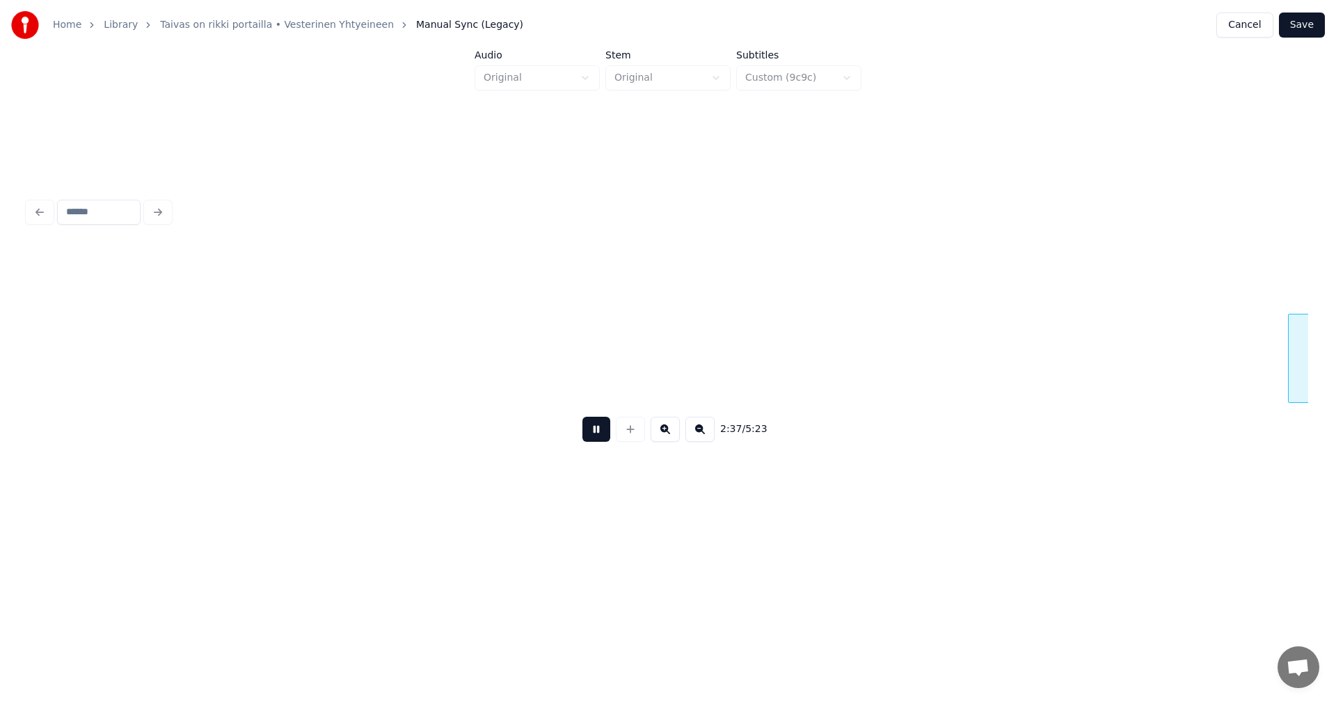
scroll to position [0, 27374]
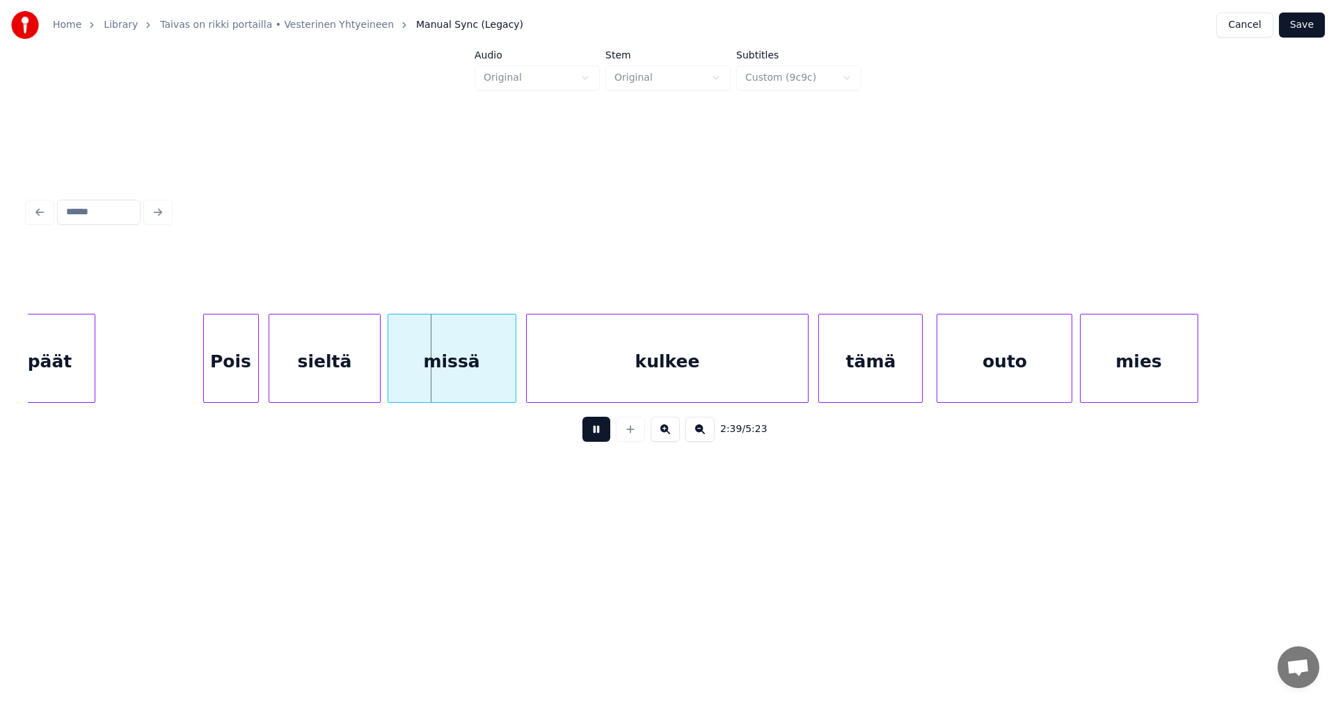
drag, startPoint x: 605, startPoint y: 438, endPoint x: 564, endPoint y: 441, distance: 41.2
click at [599, 438] on button at bounding box center [597, 429] width 28 height 25
click at [60, 376] on div "päät" at bounding box center [50, 362] width 89 height 95
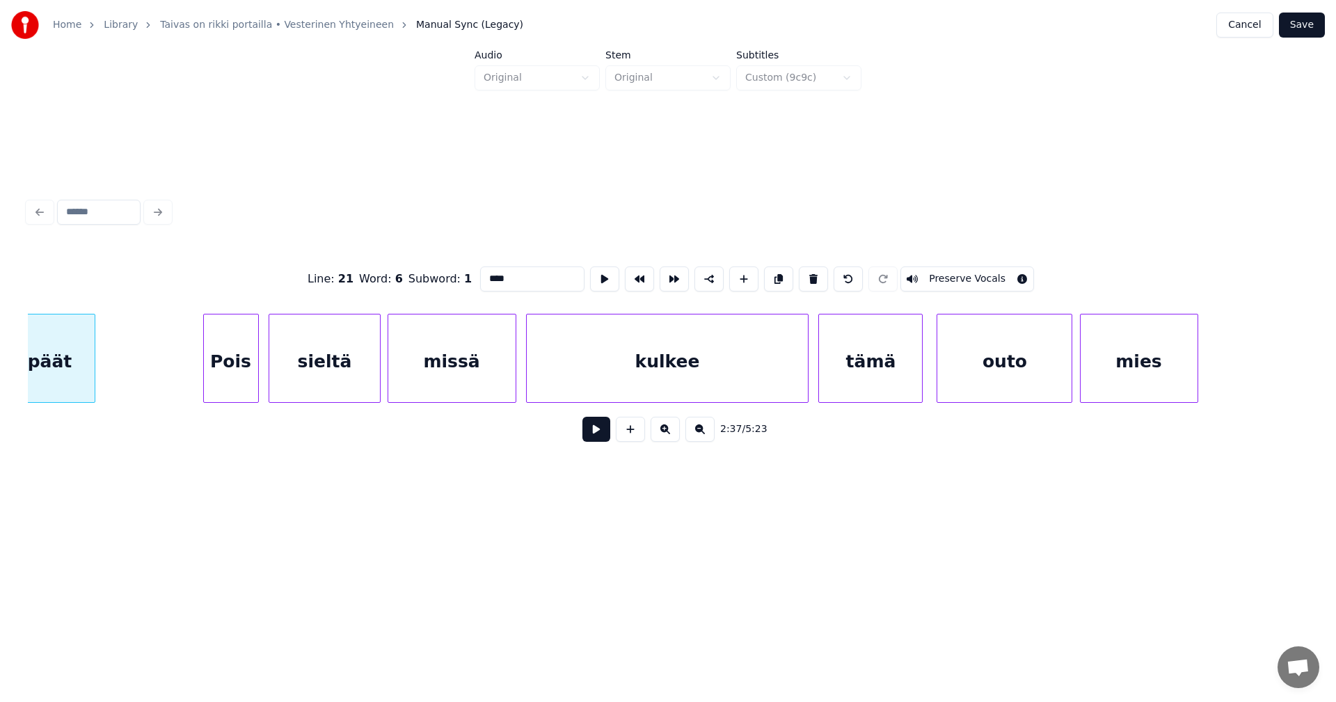
scroll to position [0, 27350]
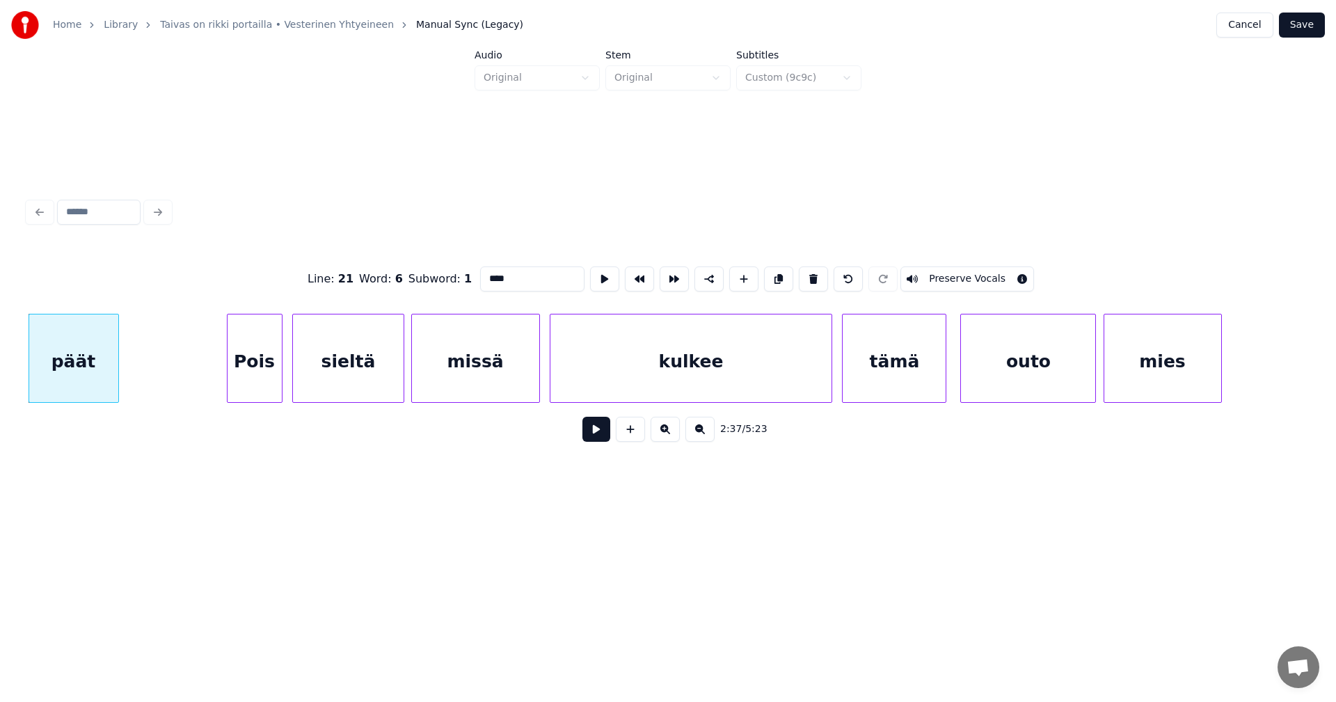
click at [239, 383] on div "Pois" at bounding box center [255, 362] width 54 height 95
type input "****"
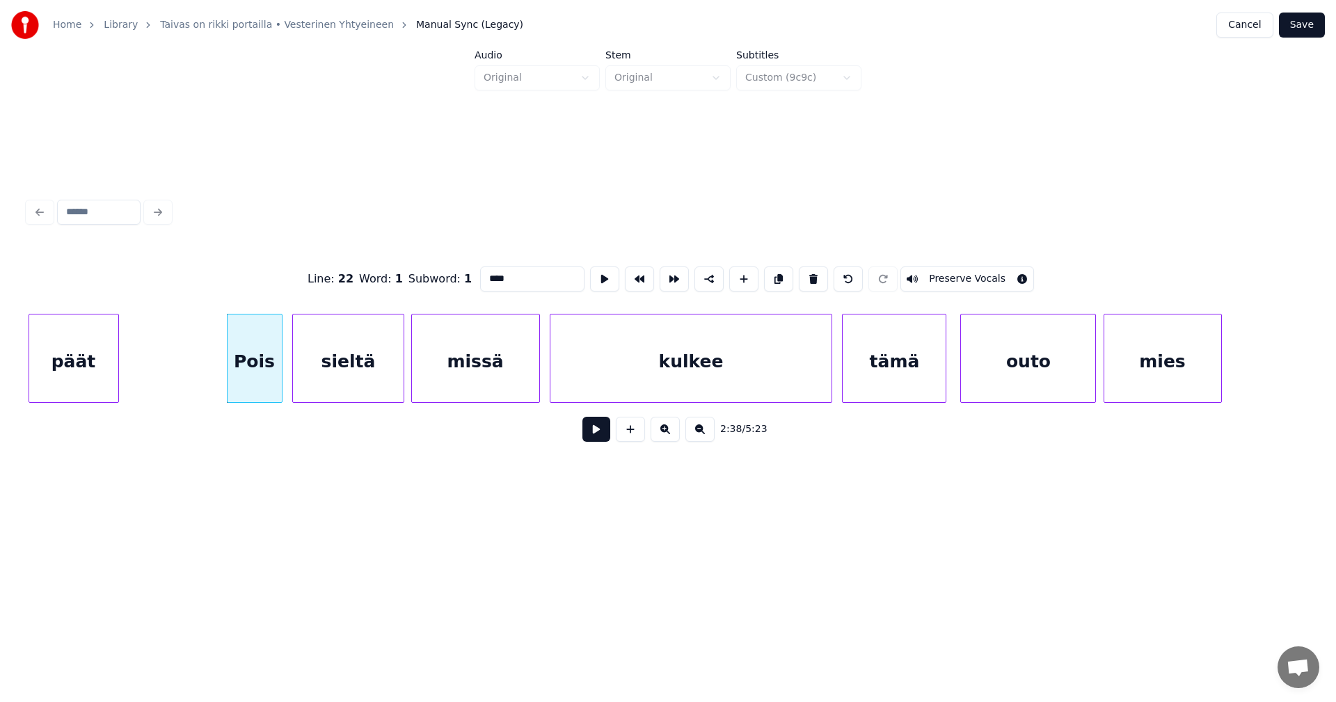
click at [599, 441] on button at bounding box center [597, 429] width 28 height 25
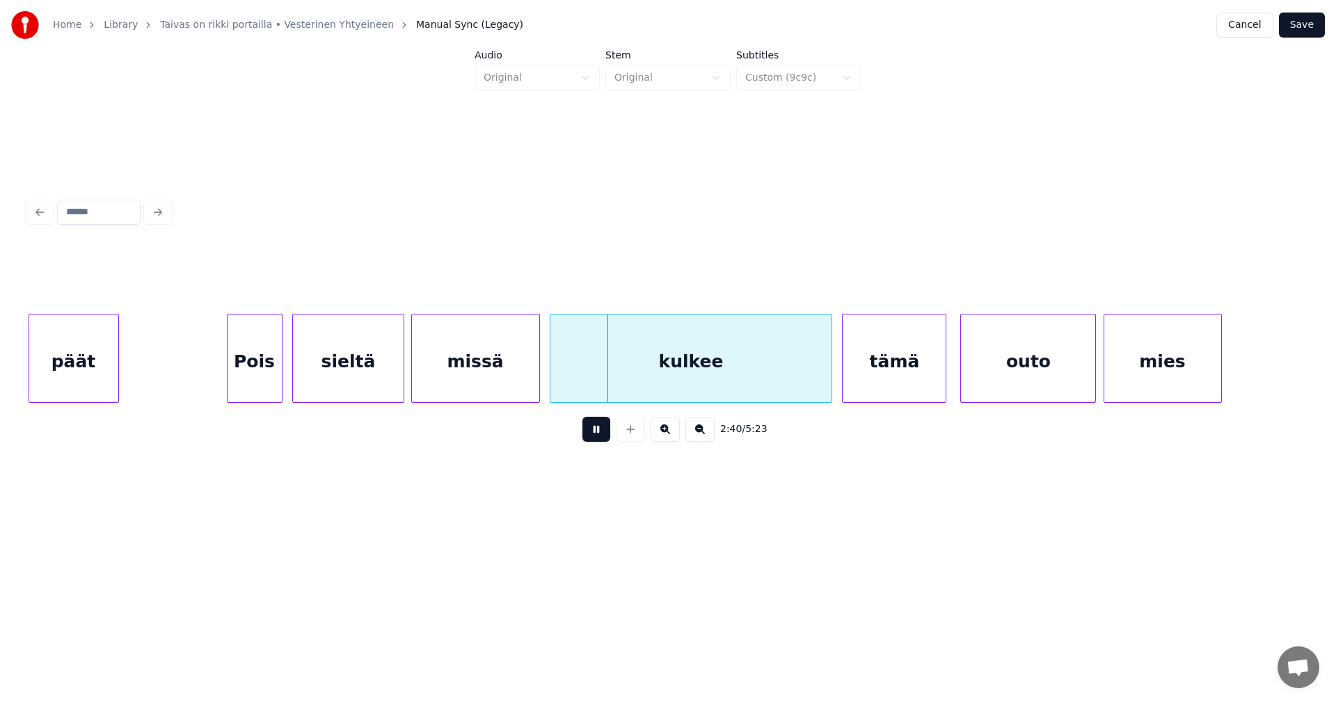
click at [599, 441] on button at bounding box center [597, 429] width 28 height 25
click at [599, 436] on button at bounding box center [597, 429] width 28 height 25
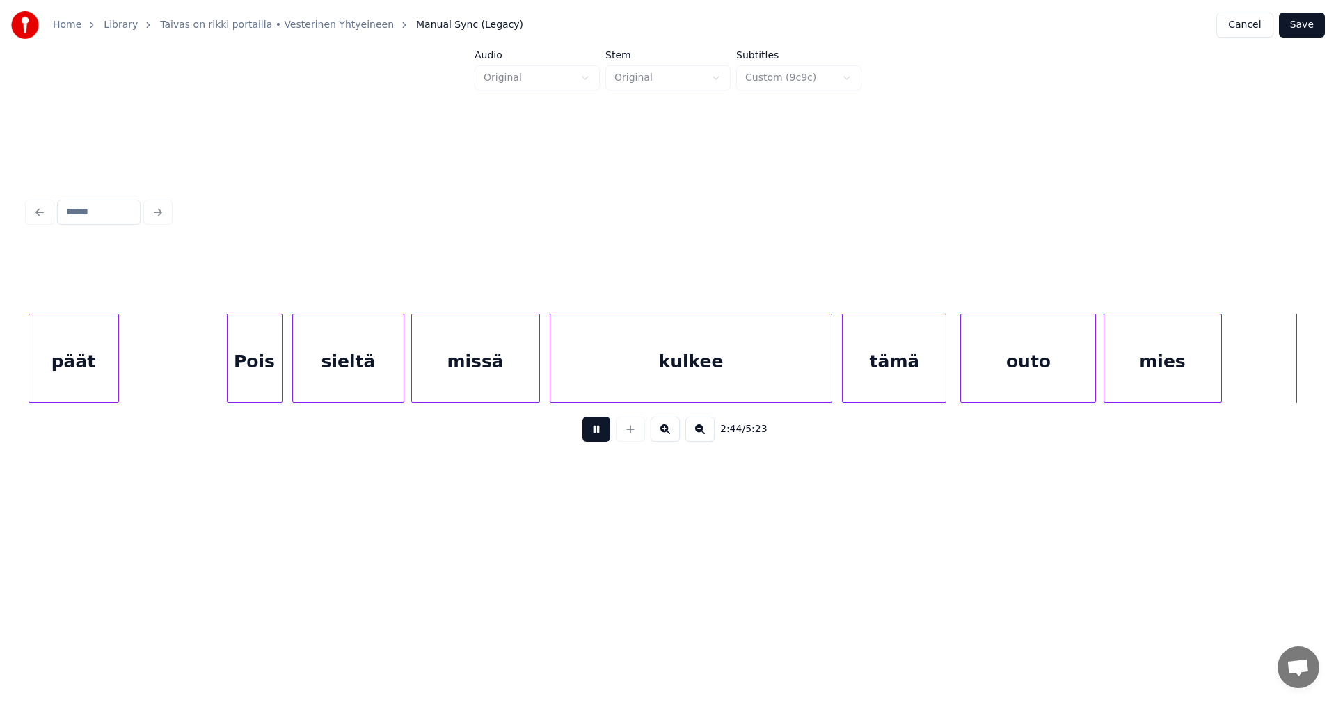
scroll to position [0, 28634]
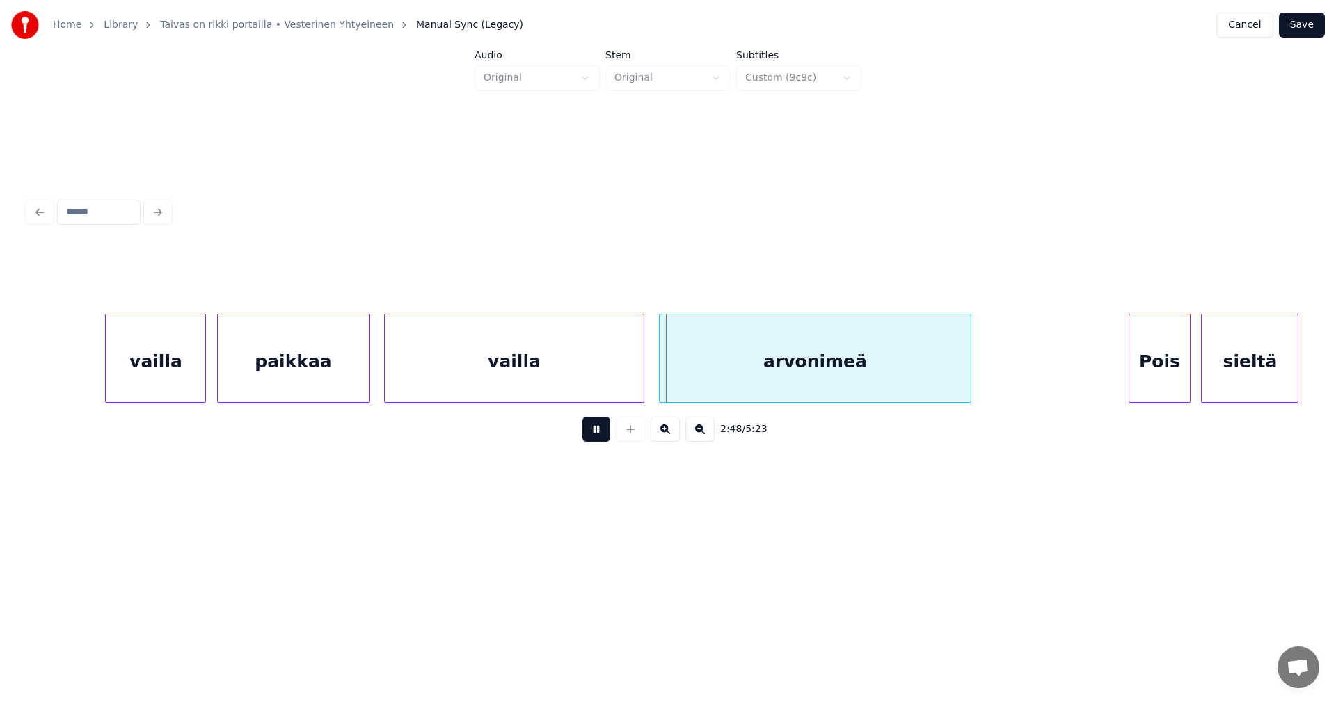
click at [599, 435] on button at bounding box center [597, 429] width 28 height 25
click at [189, 384] on div "vailla" at bounding box center [152, 362] width 100 height 95
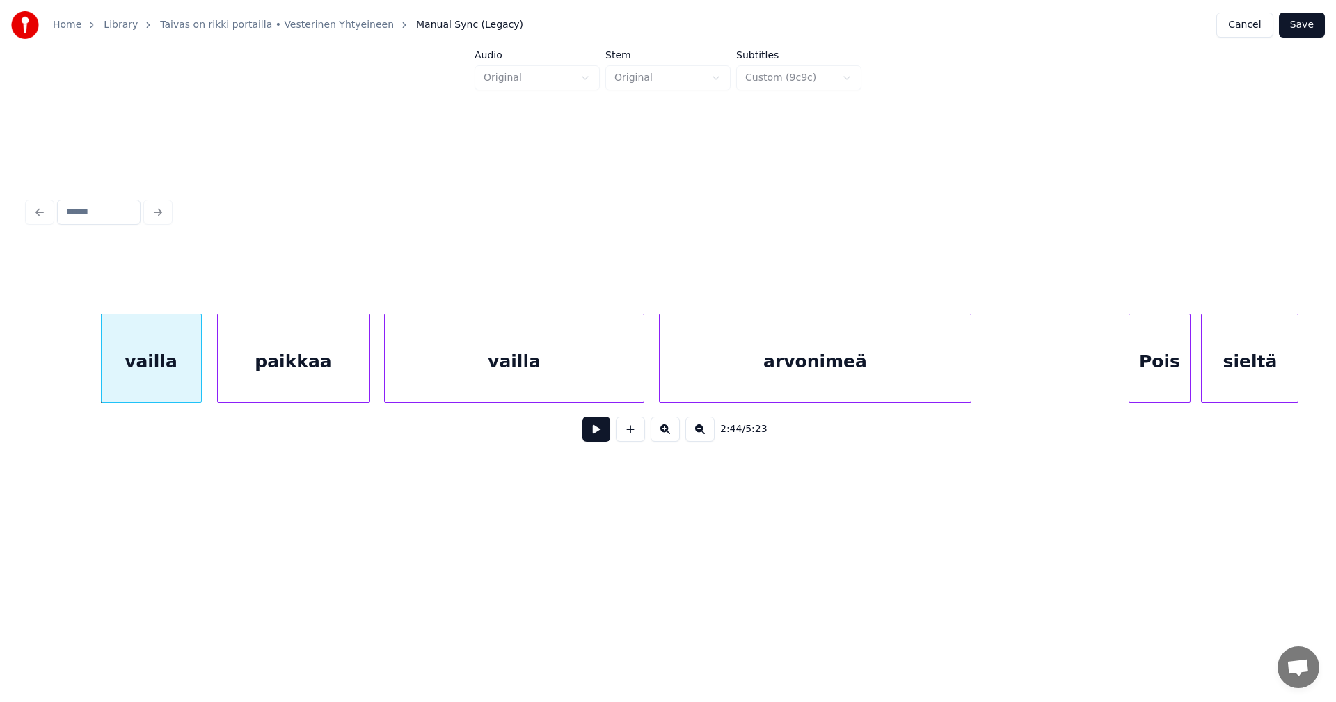
click at [713, 353] on div "arvonimeä" at bounding box center [816, 362] width 312 height 95
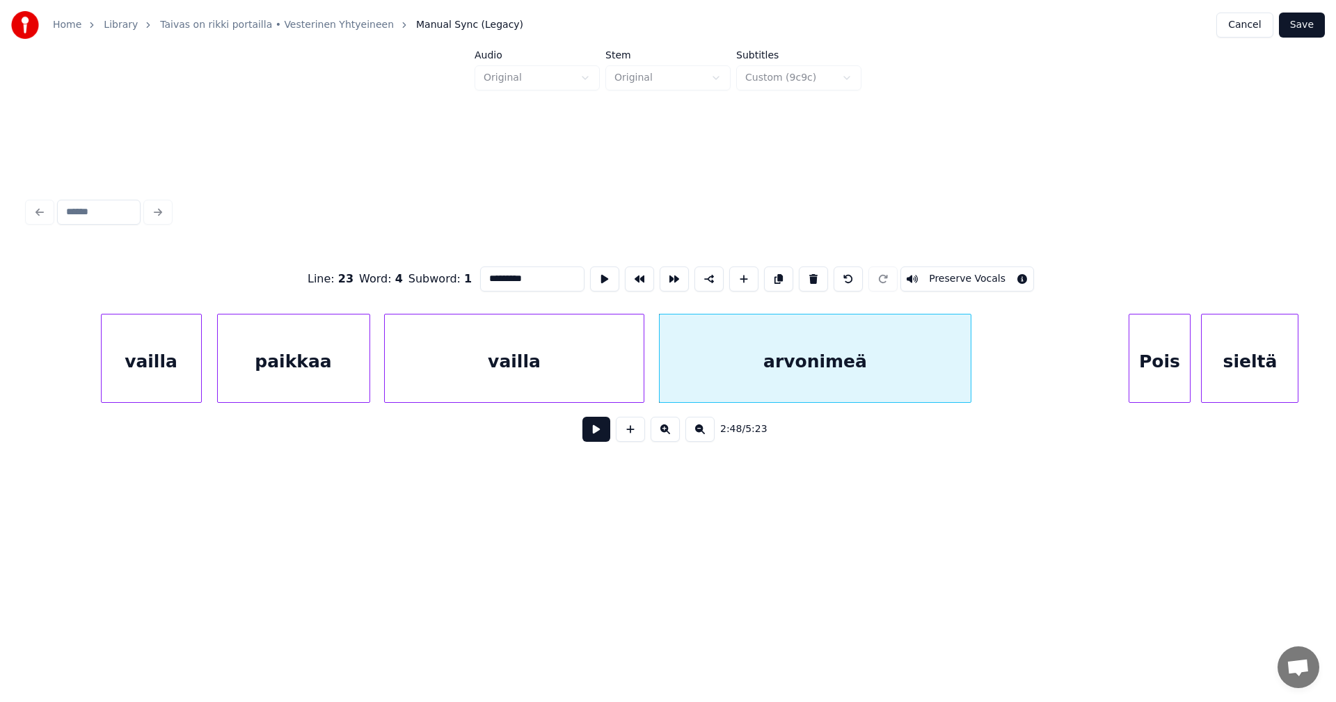
click at [601, 436] on button at bounding box center [597, 429] width 28 height 25
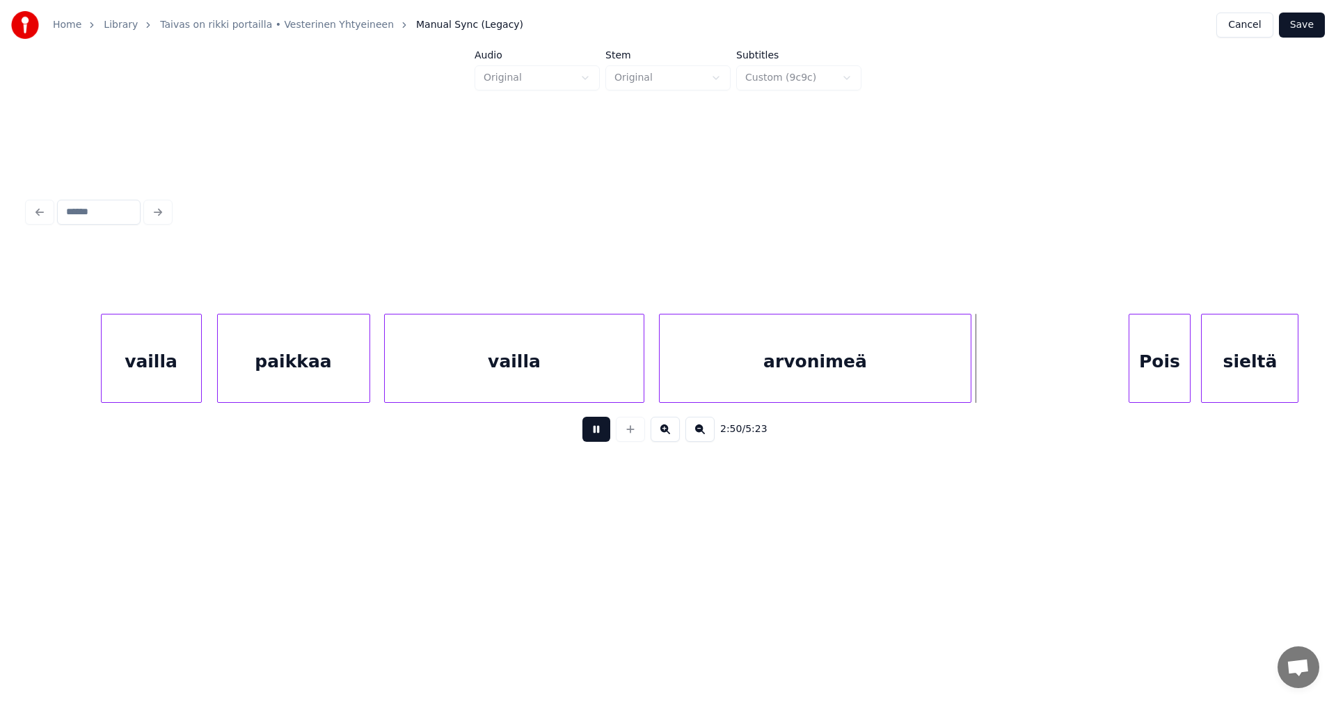
drag, startPoint x: 601, startPoint y: 436, endPoint x: 765, endPoint y: 443, distance: 163.7
click at [603, 438] on button at bounding box center [597, 429] width 28 height 25
click at [983, 381] on div at bounding box center [981, 359] width 4 height 88
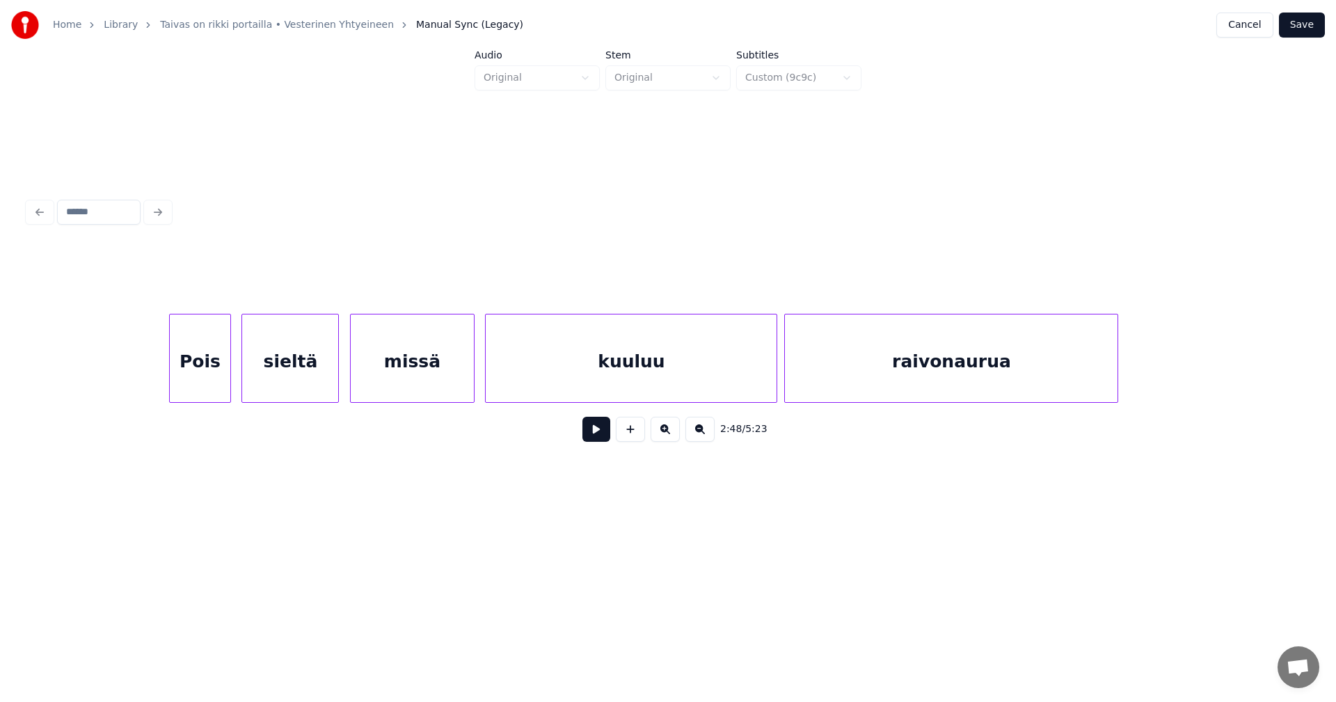
scroll to position [0, 29608]
click at [186, 388] on div "Pois" at bounding box center [185, 362] width 61 height 95
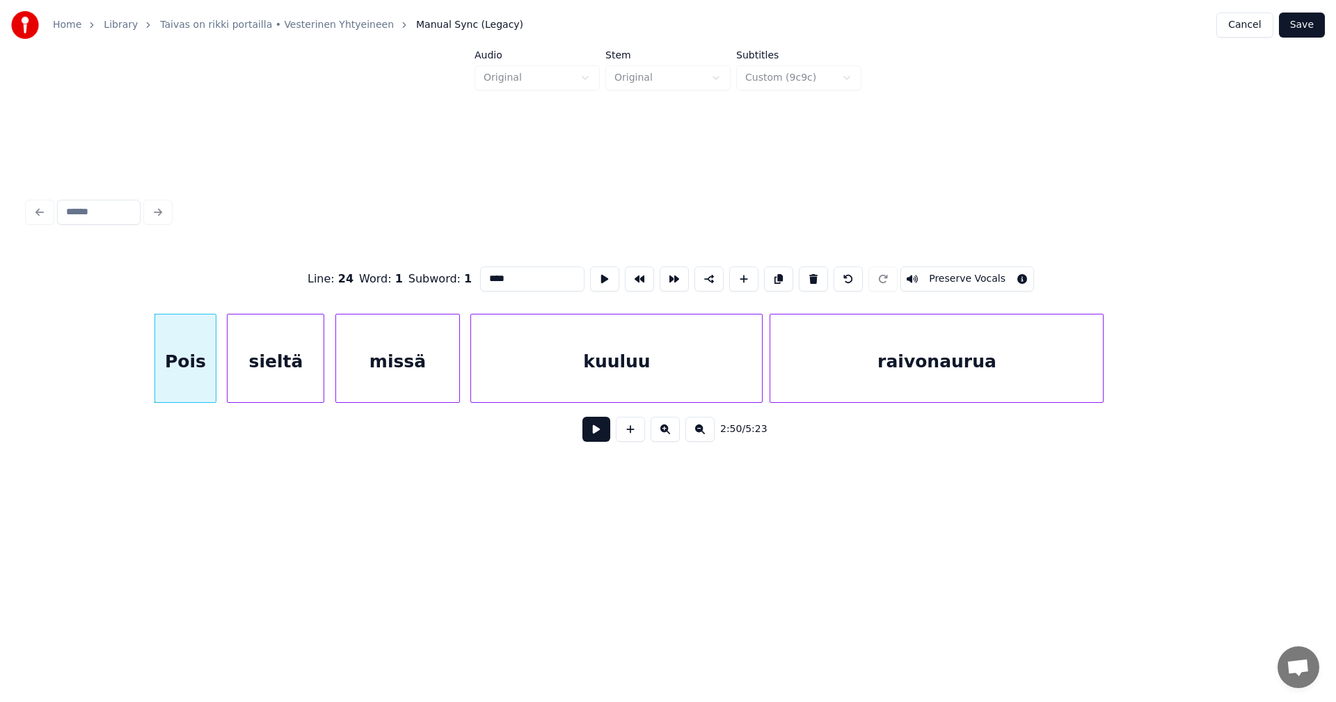
click at [589, 438] on button at bounding box center [597, 429] width 28 height 25
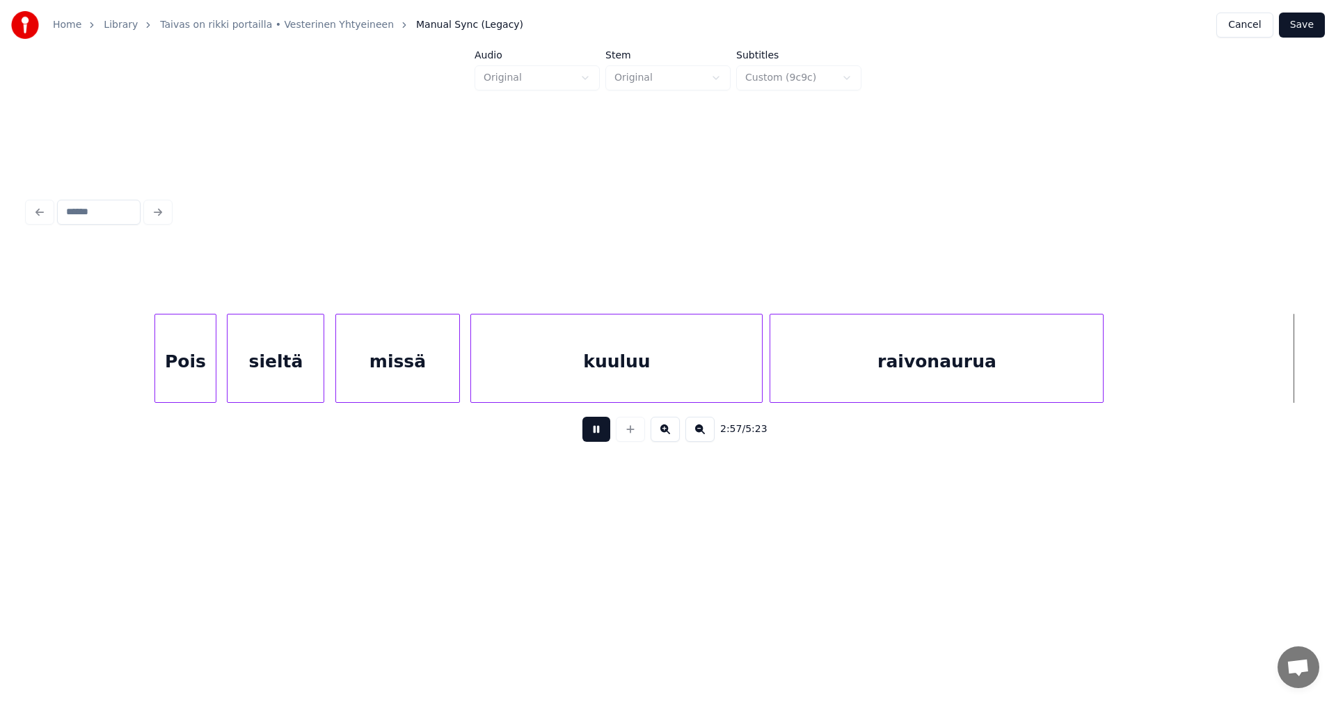
scroll to position [0, 30889]
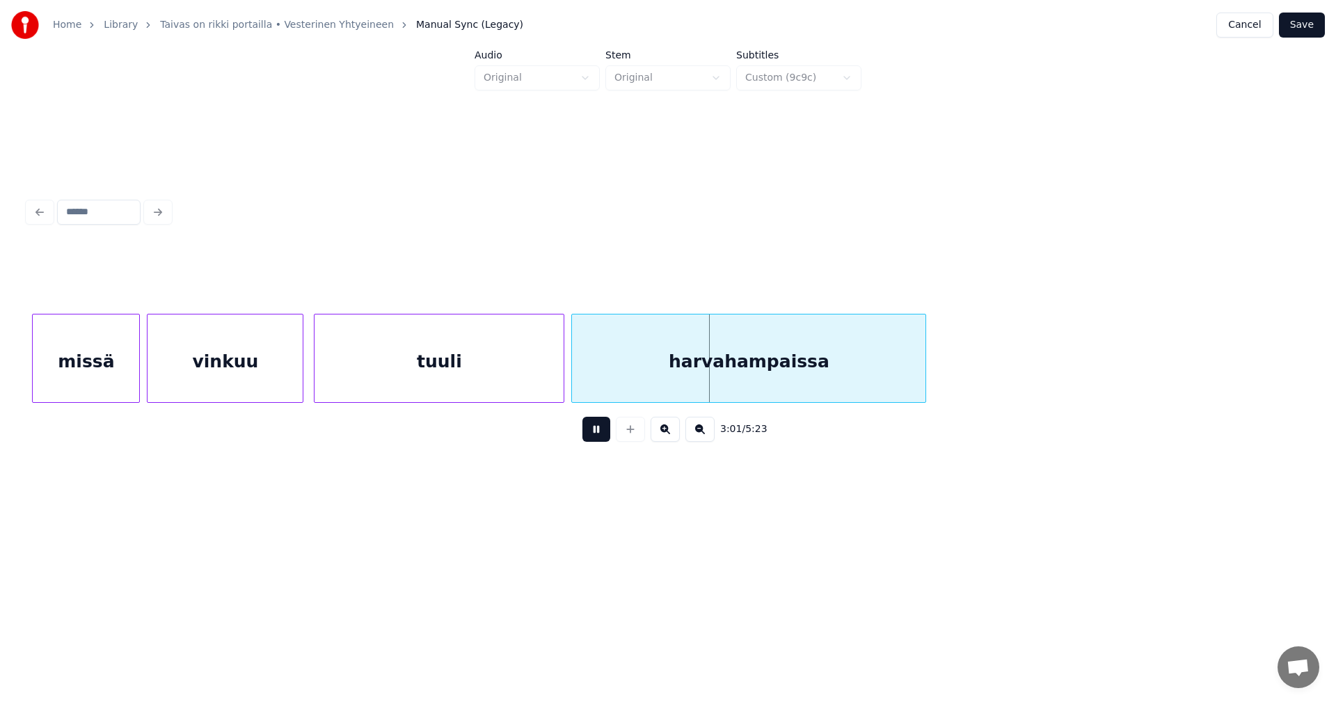
click at [590, 435] on button at bounding box center [597, 429] width 28 height 25
click at [96, 377] on div "missä" at bounding box center [82, 362] width 106 height 95
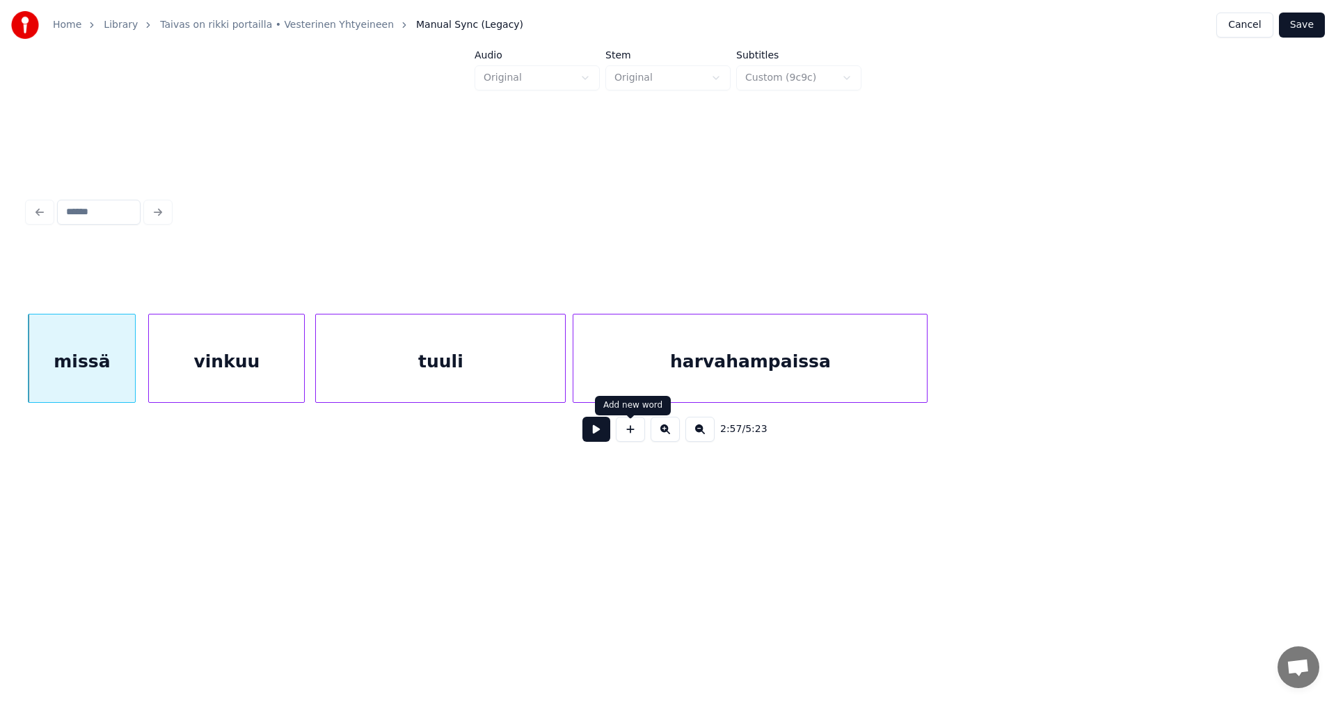
click at [734, 326] on div "harvahampaissa" at bounding box center [750, 362] width 354 height 95
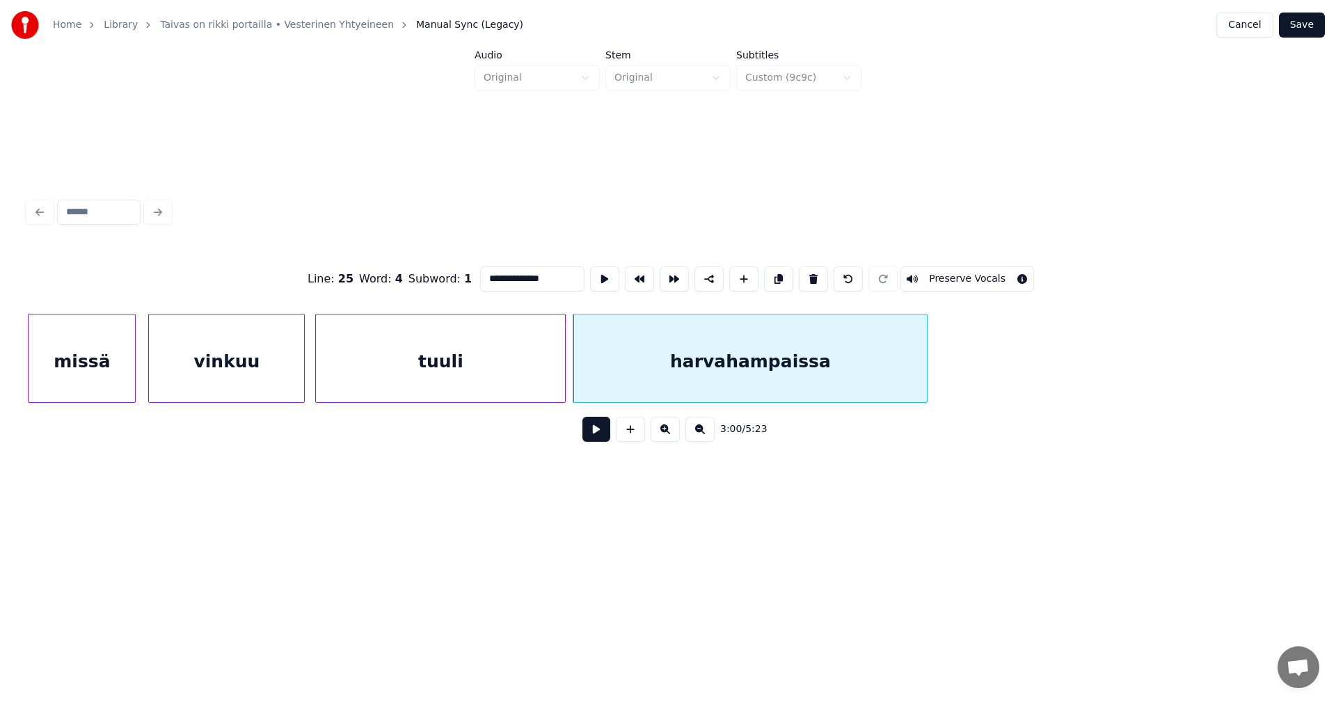
click at [603, 437] on button at bounding box center [597, 429] width 28 height 25
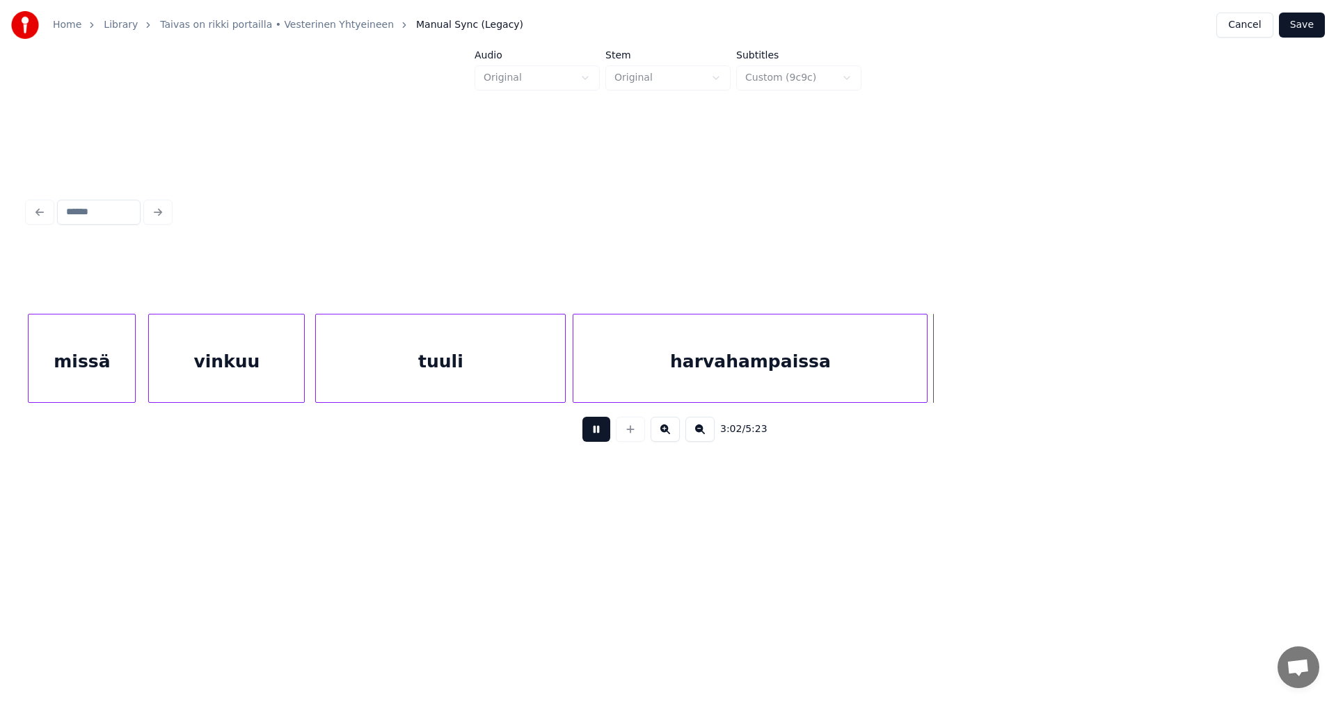
click at [601, 436] on button at bounding box center [597, 429] width 28 height 25
click at [949, 377] on div at bounding box center [948, 359] width 4 height 88
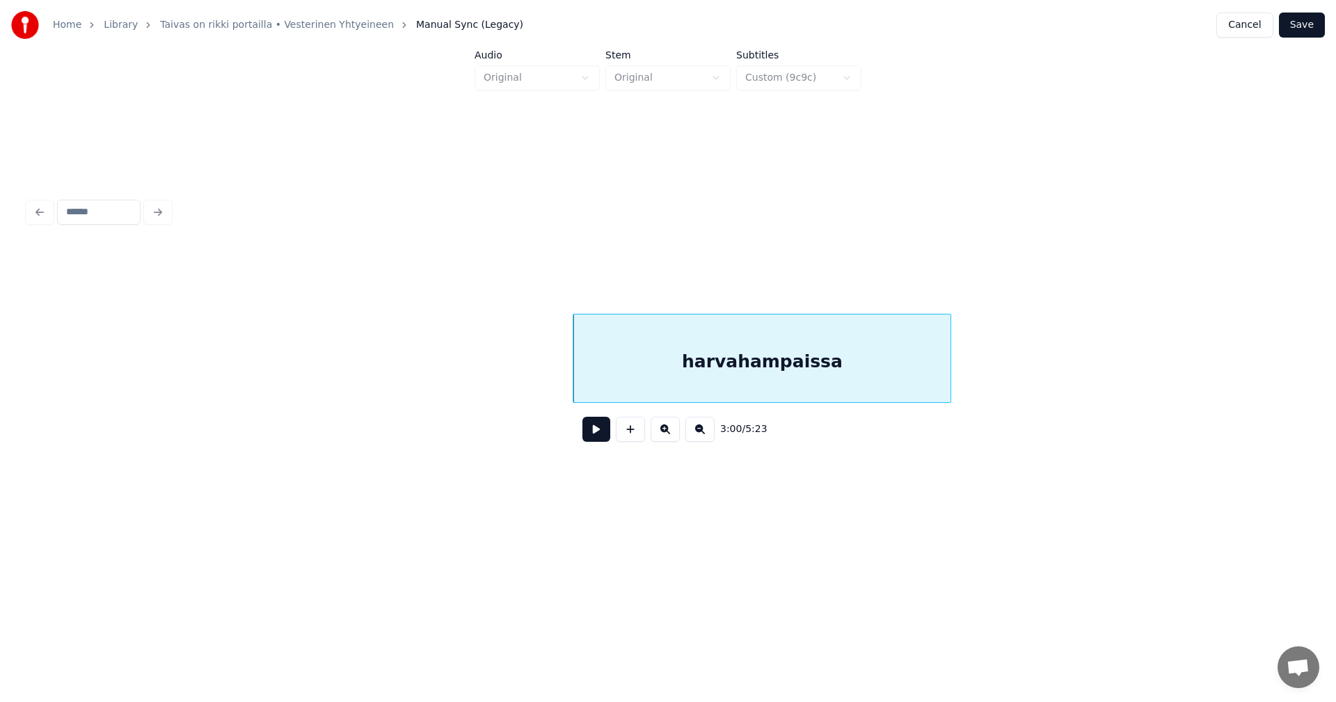
scroll to position [0, 32008]
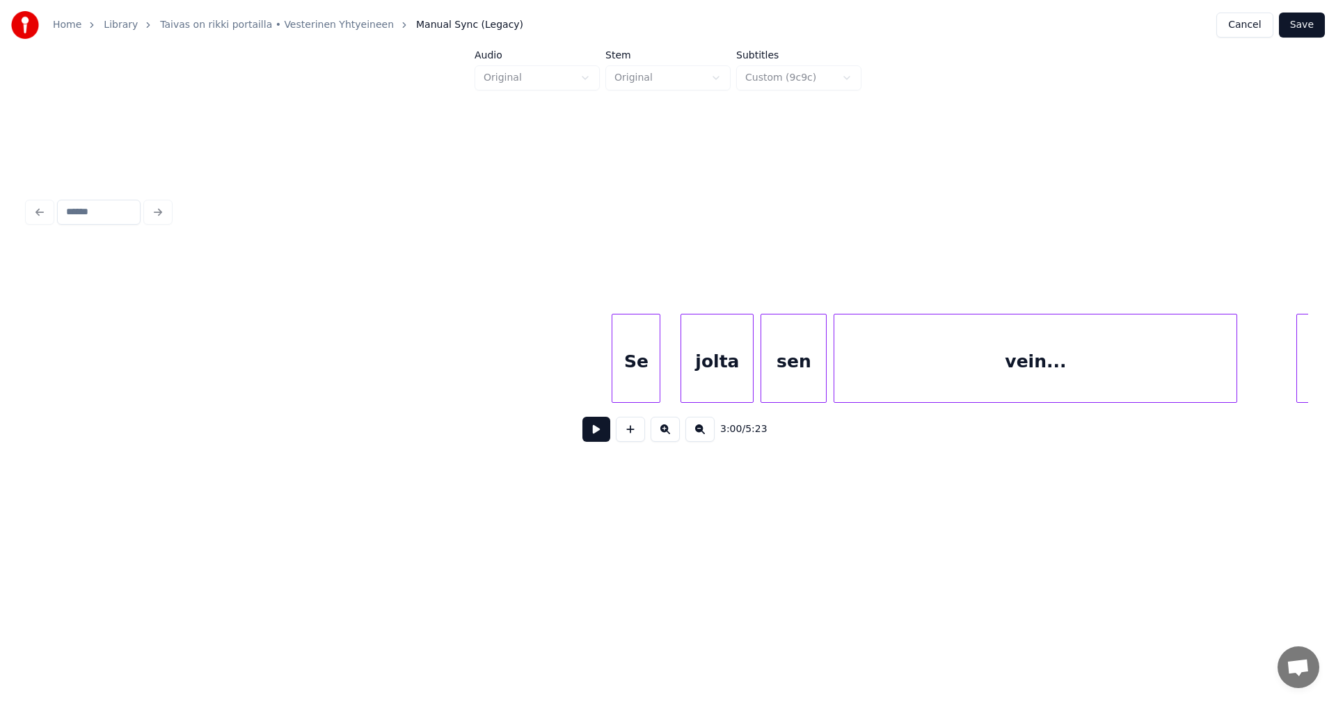
click at [643, 383] on div "Se" at bounding box center [635, 362] width 47 height 95
click at [701, 370] on div "jolta" at bounding box center [714, 362] width 72 height 95
click at [642, 379] on div "Se" at bounding box center [635, 362] width 47 height 95
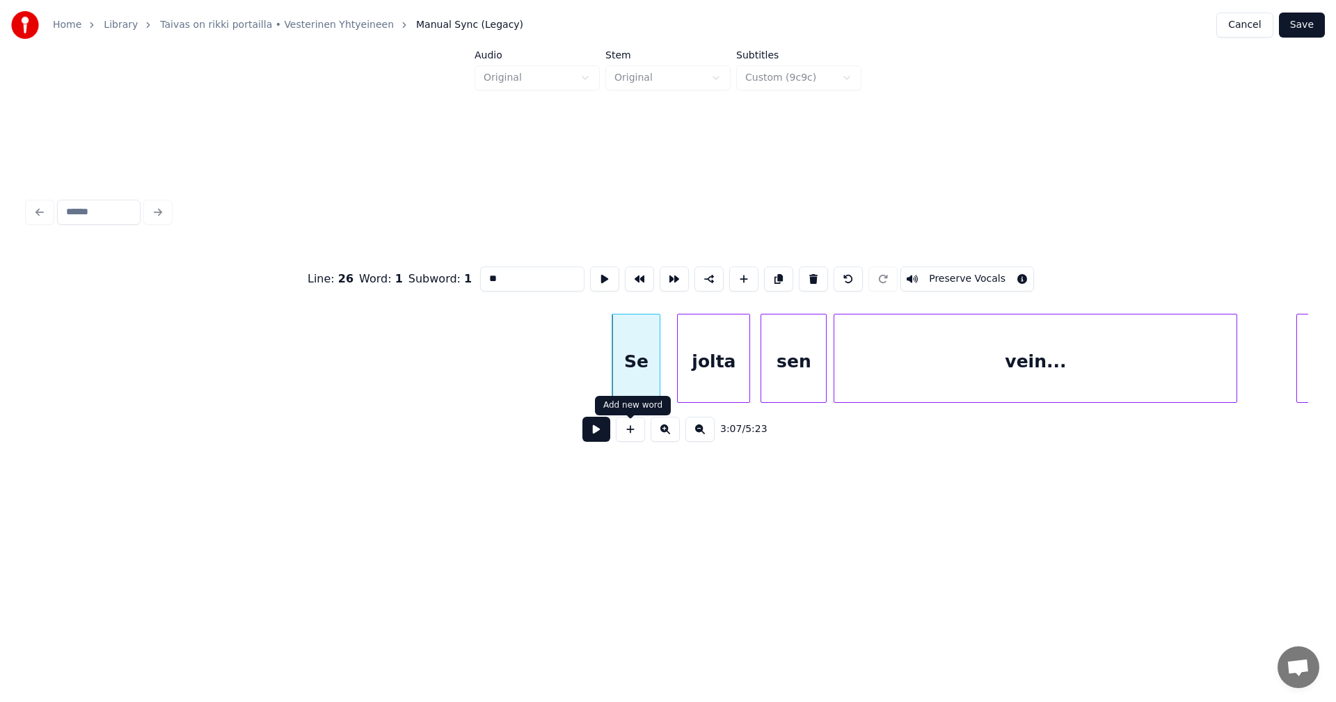
click at [601, 442] on button at bounding box center [597, 429] width 28 height 25
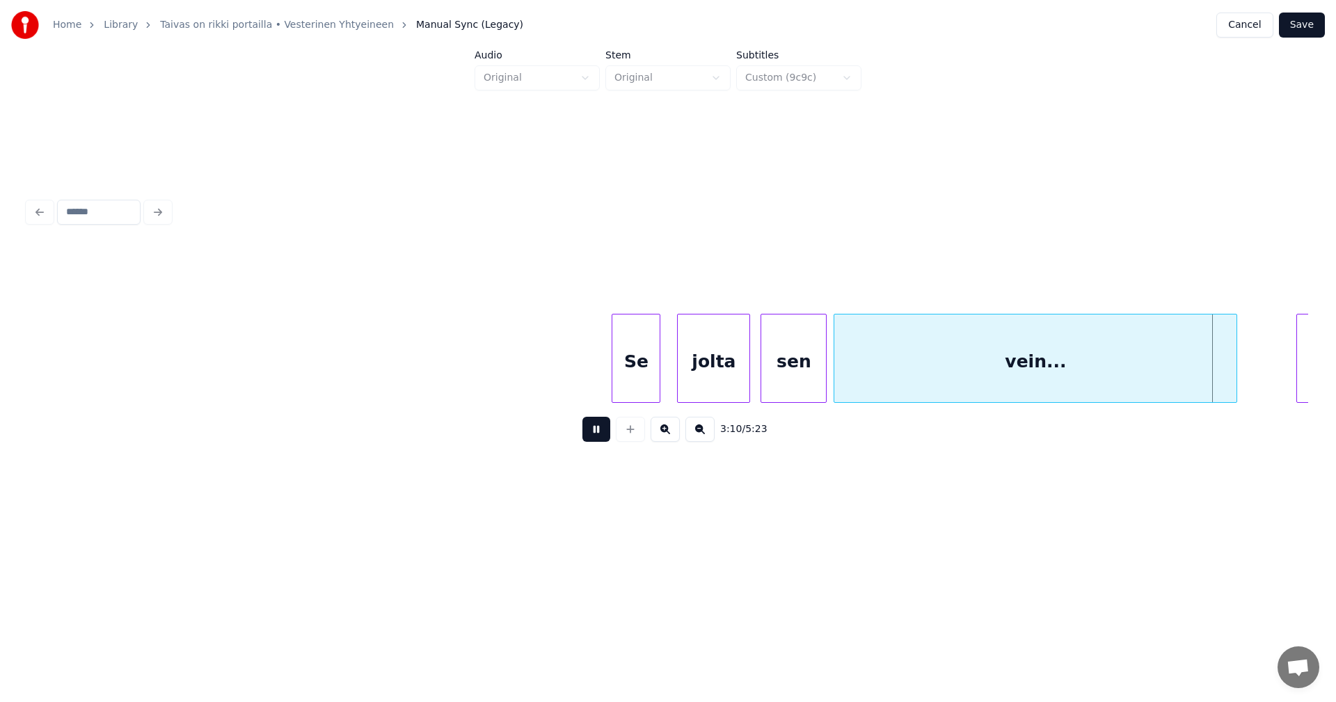
click at [599, 441] on button at bounding box center [597, 429] width 28 height 25
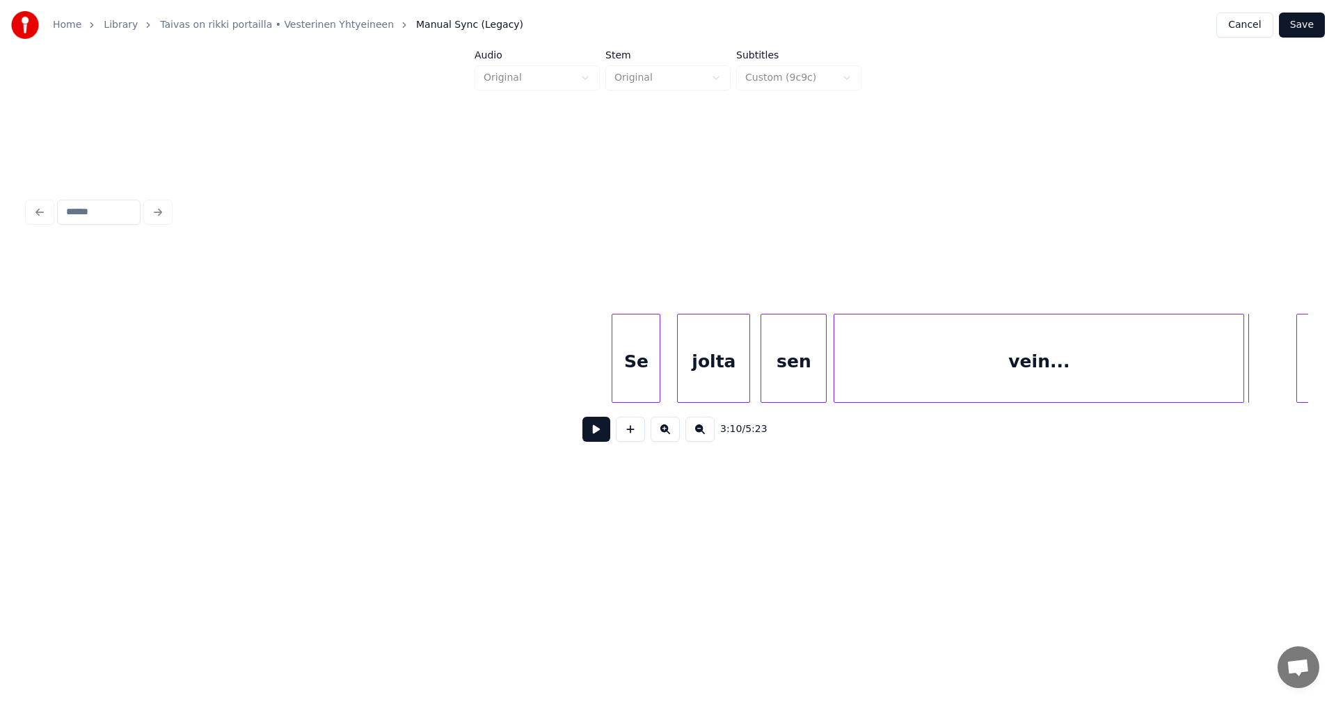
click at [1242, 381] on div at bounding box center [1241, 359] width 4 height 88
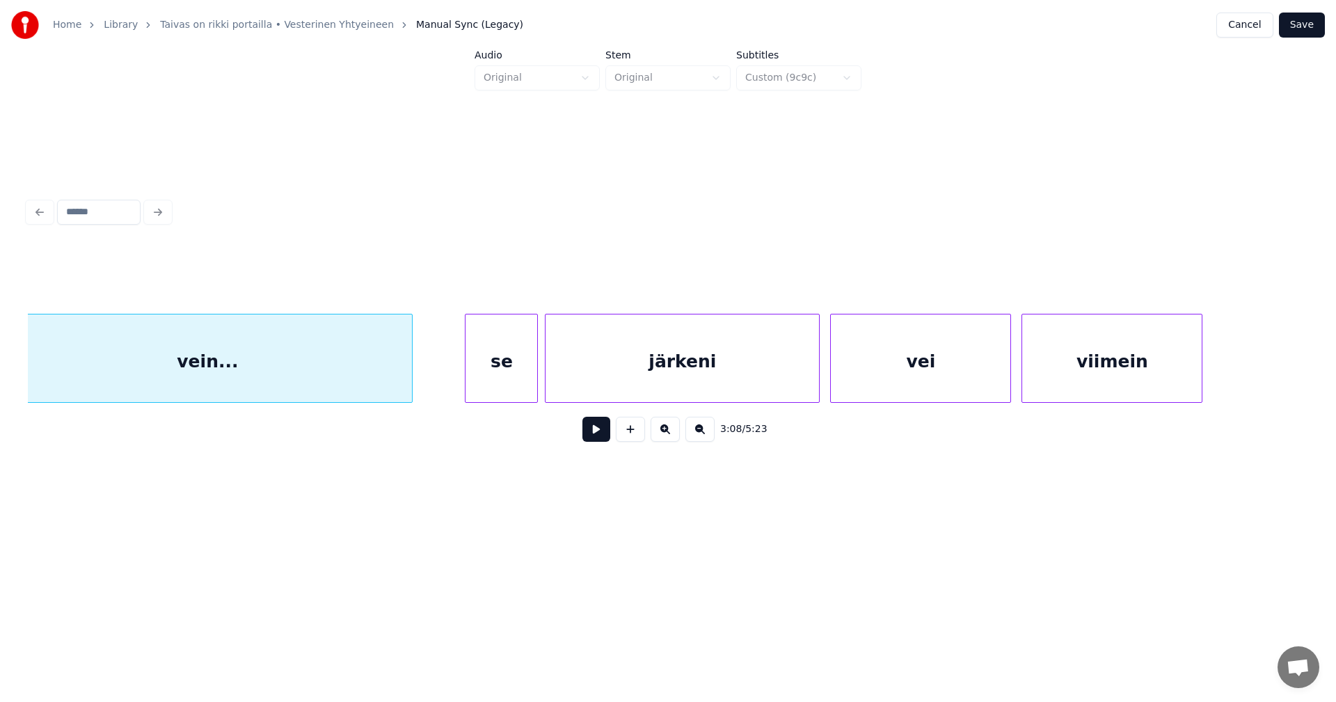
scroll to position [0, 32843]
click at [498, 383] on div "se" at bounding box center [490, 362] width 72 height 95
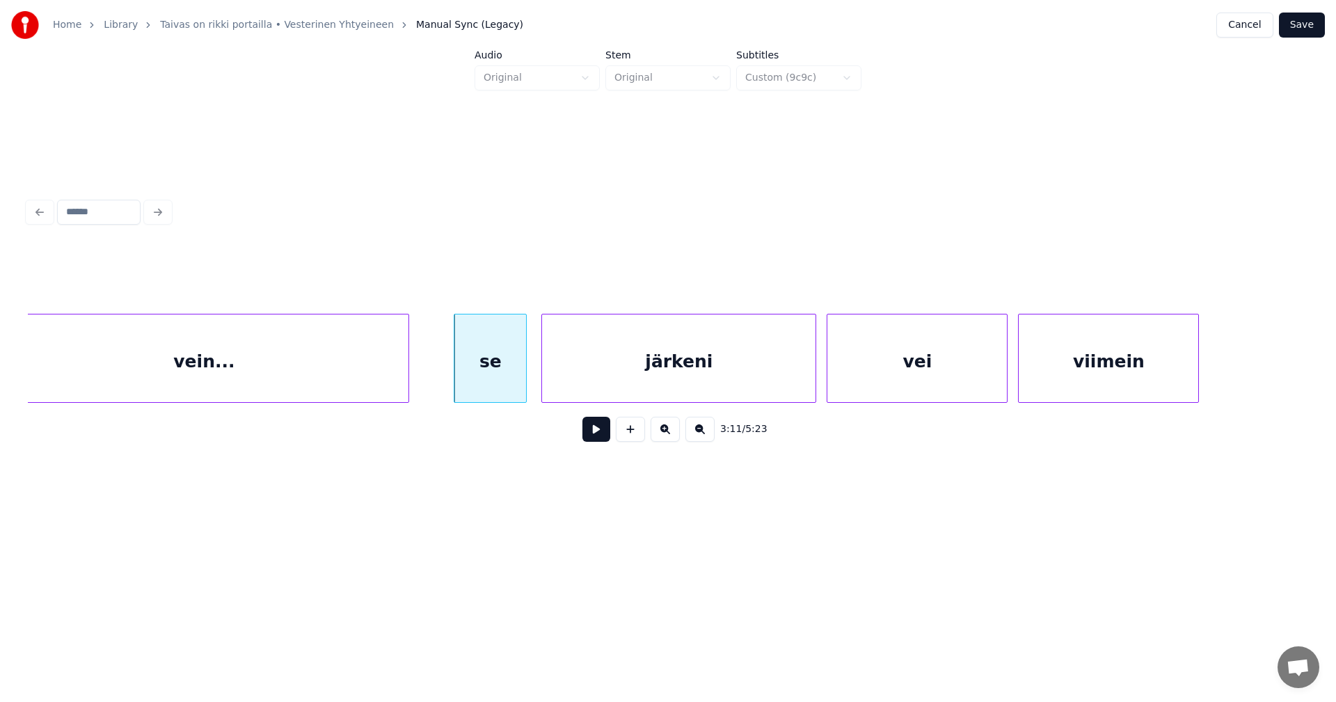
click at [592, 434] on button at bounding box center [597, 429] width 28 height 25
click at [594, 434] on button at bounding box center [597, 429] width 28 height 25
click at [1230, 372] on div at bounding box center [1229, 359] width 4 height 88
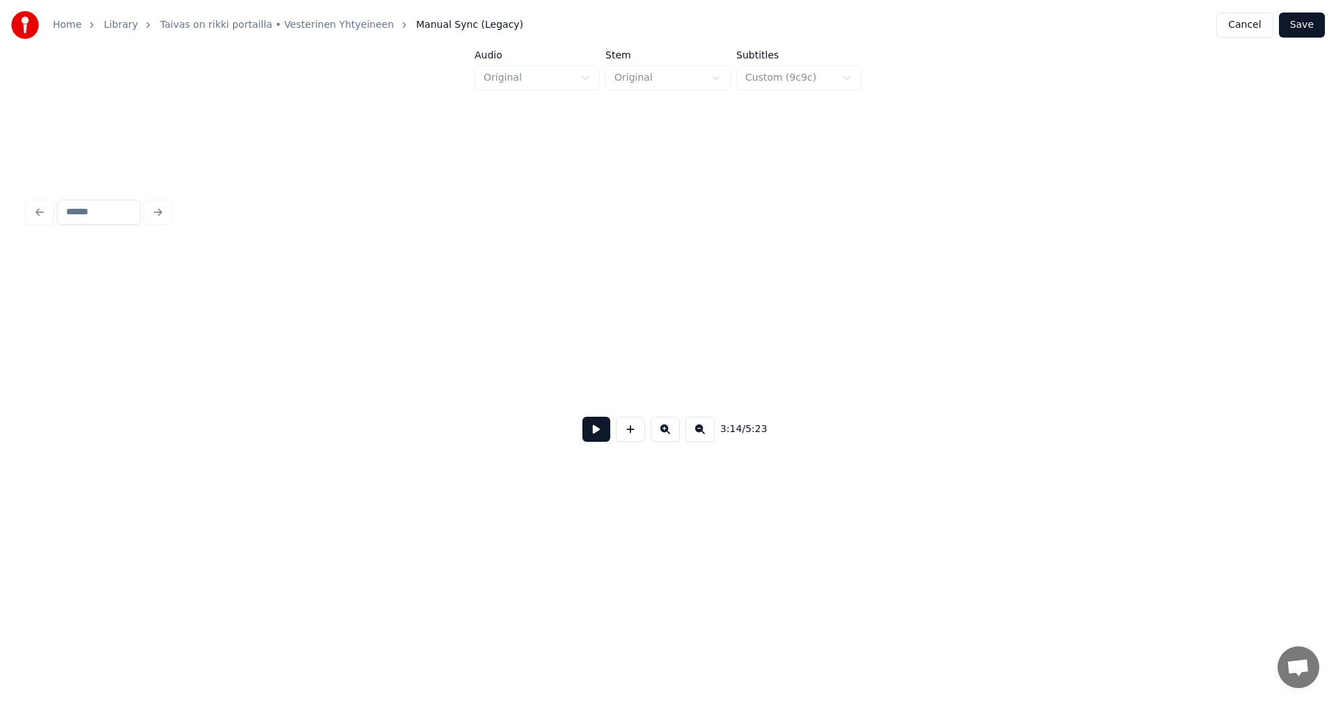
scroll to position [0, 36232]
click at [404, 373] on div "viimein" at bounding box center [424, 362] width 319 height 95
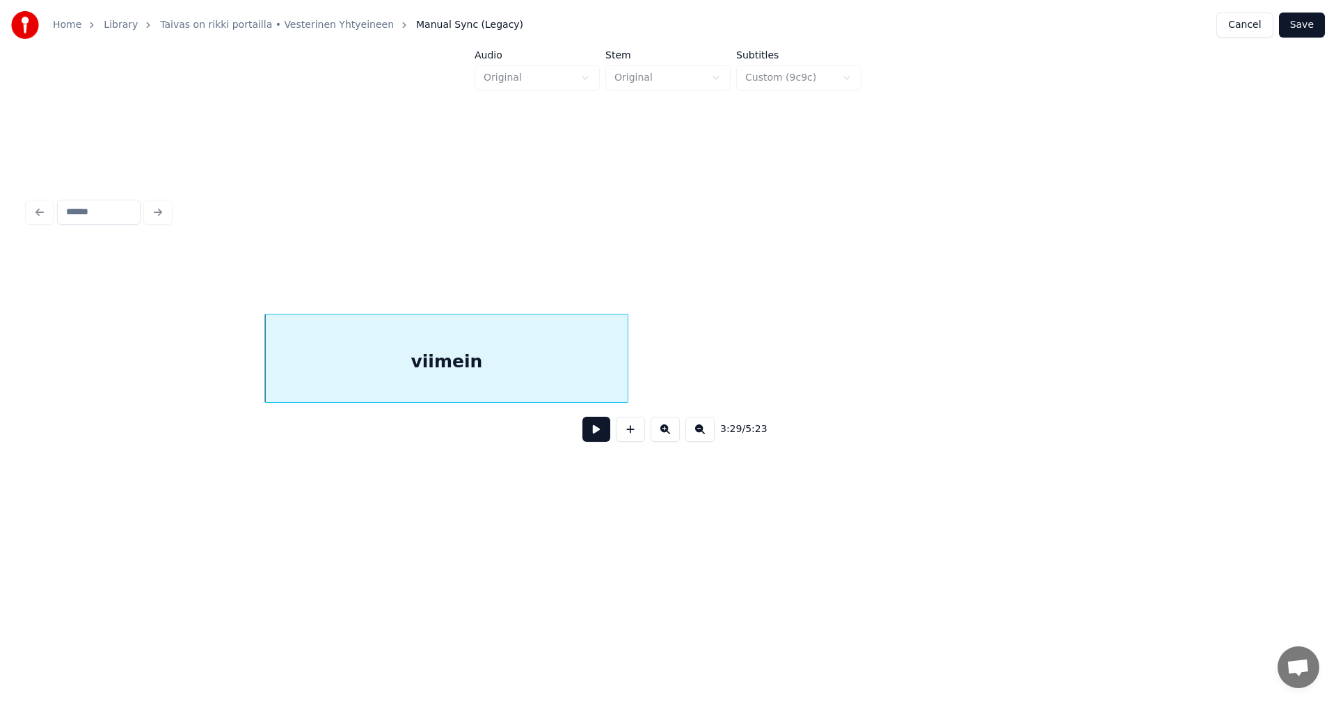
click at [626, 373] on div at bounding box center [626, 359] width 4 height 88
click at [603, 441] on button at bounding box center [597, 429] width 28 height 25
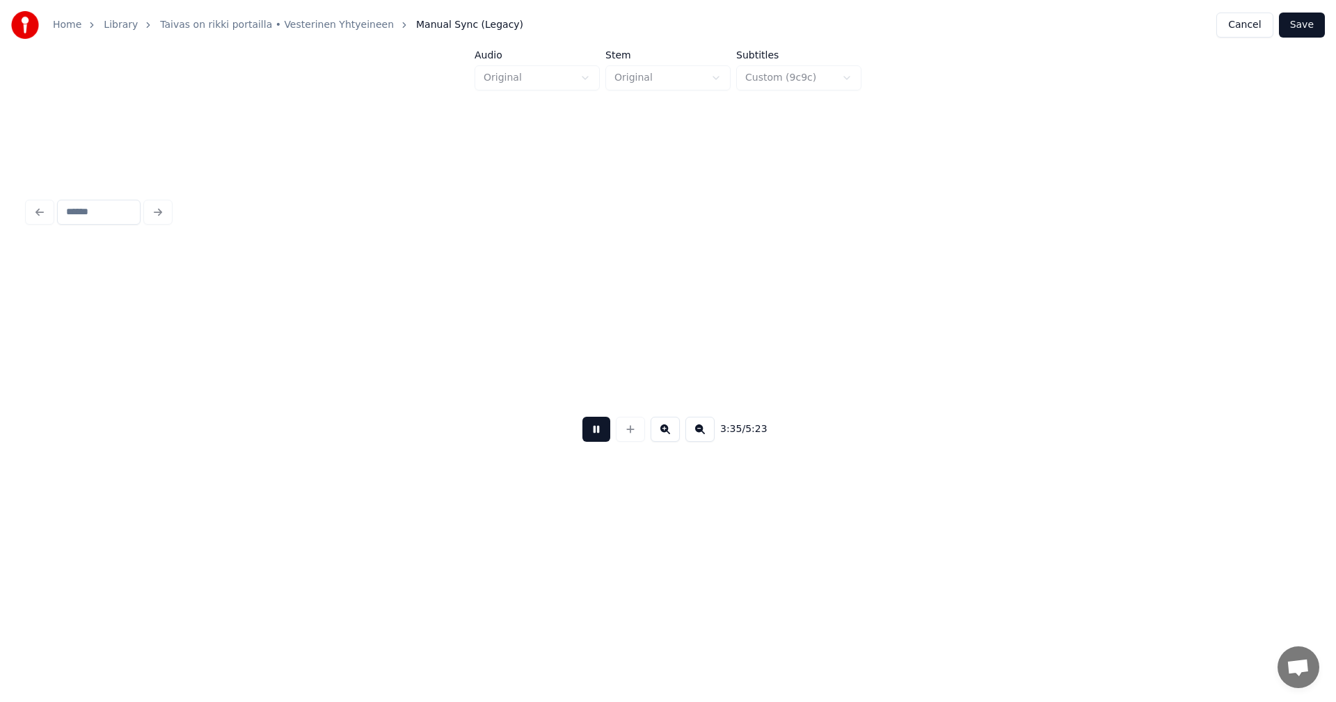
scroll to position [0, 37513]
click at [596, 439] on button at bounding box center [597, 429] width 28 height 25
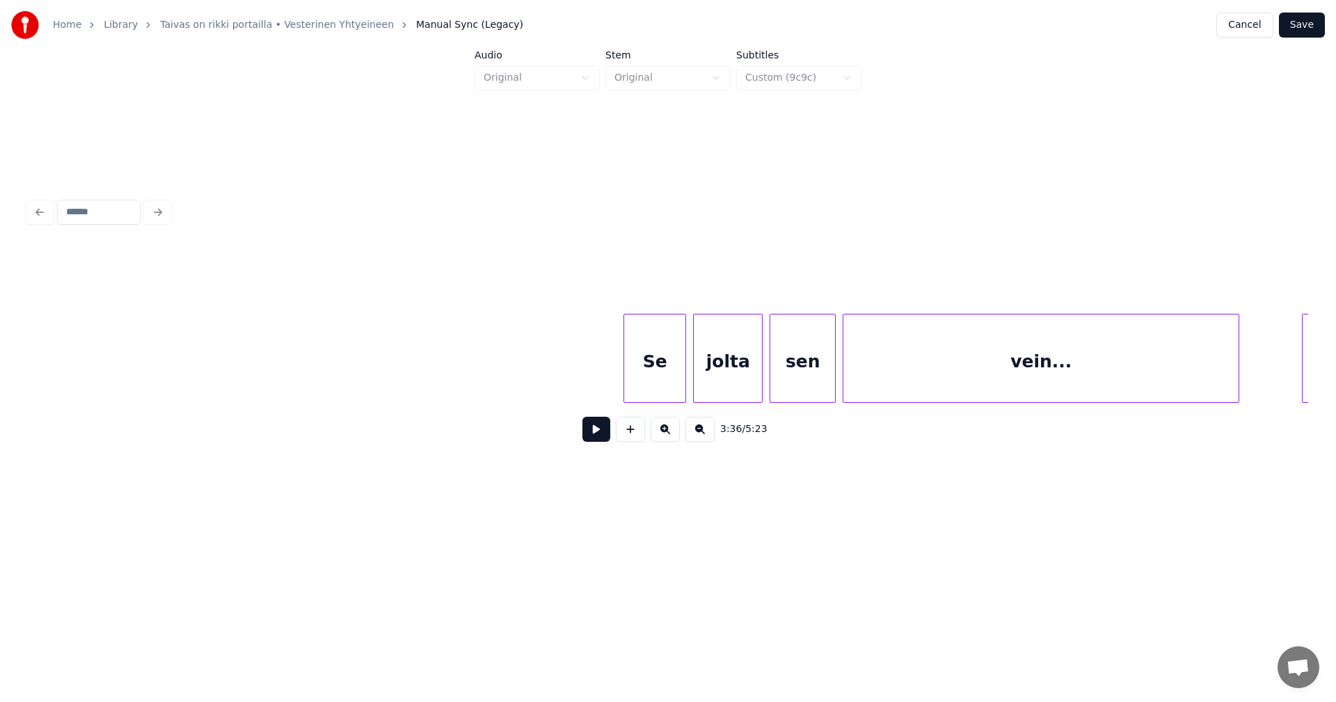
scroll to position [0, 40861]
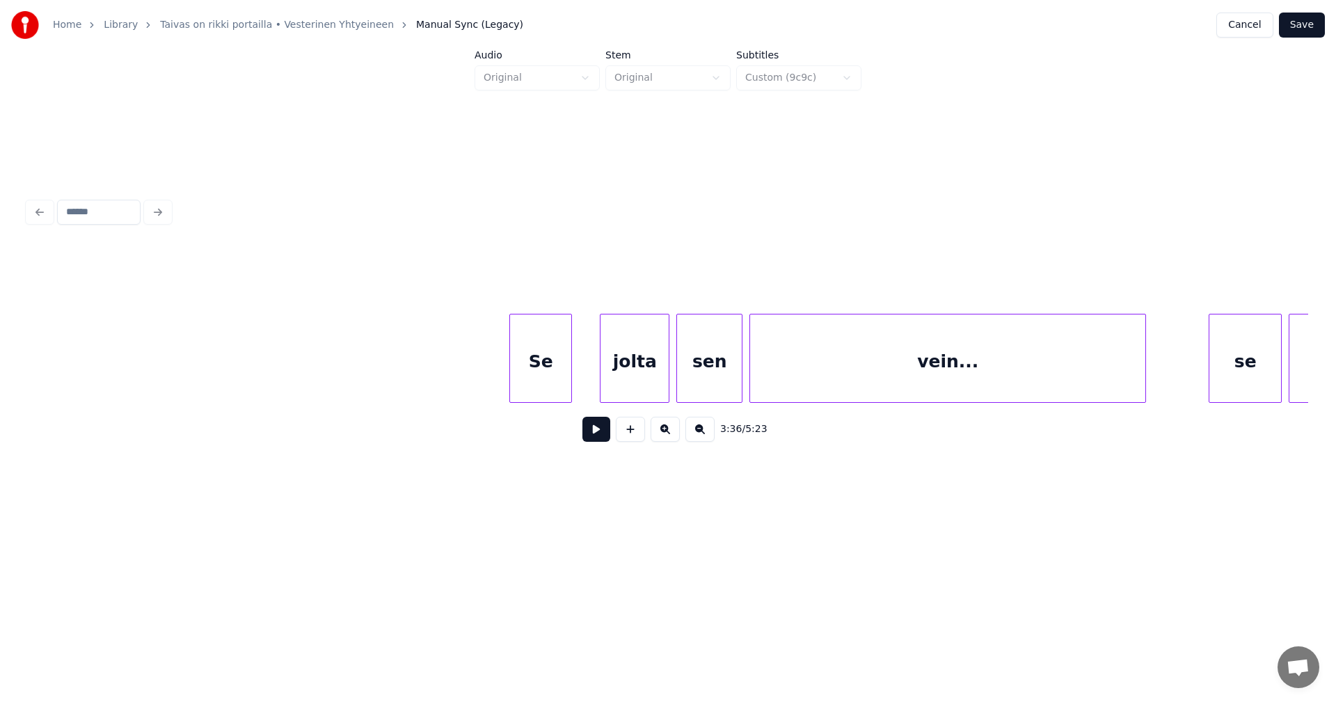
click at [534, 380] on div "Se" at bounding box center [540, 362] width 61 height 95
click at [624, 370] on div "jolta" at bounding box center [624, 362] width 68 height 95
click at [552, 386] on div "Se" at bounding box center [540, 362] width 61 height 95
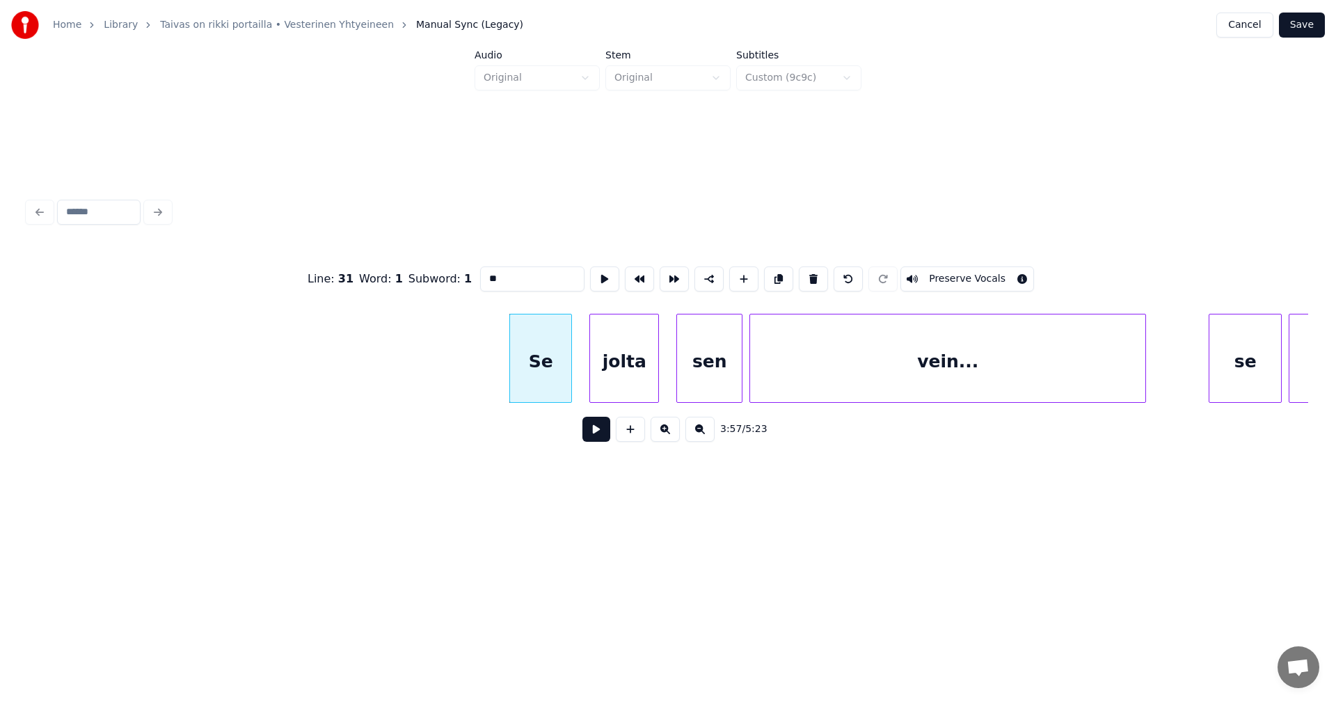
click at [601, 440] on button at bounding box center [597, 429] width 28 height 25
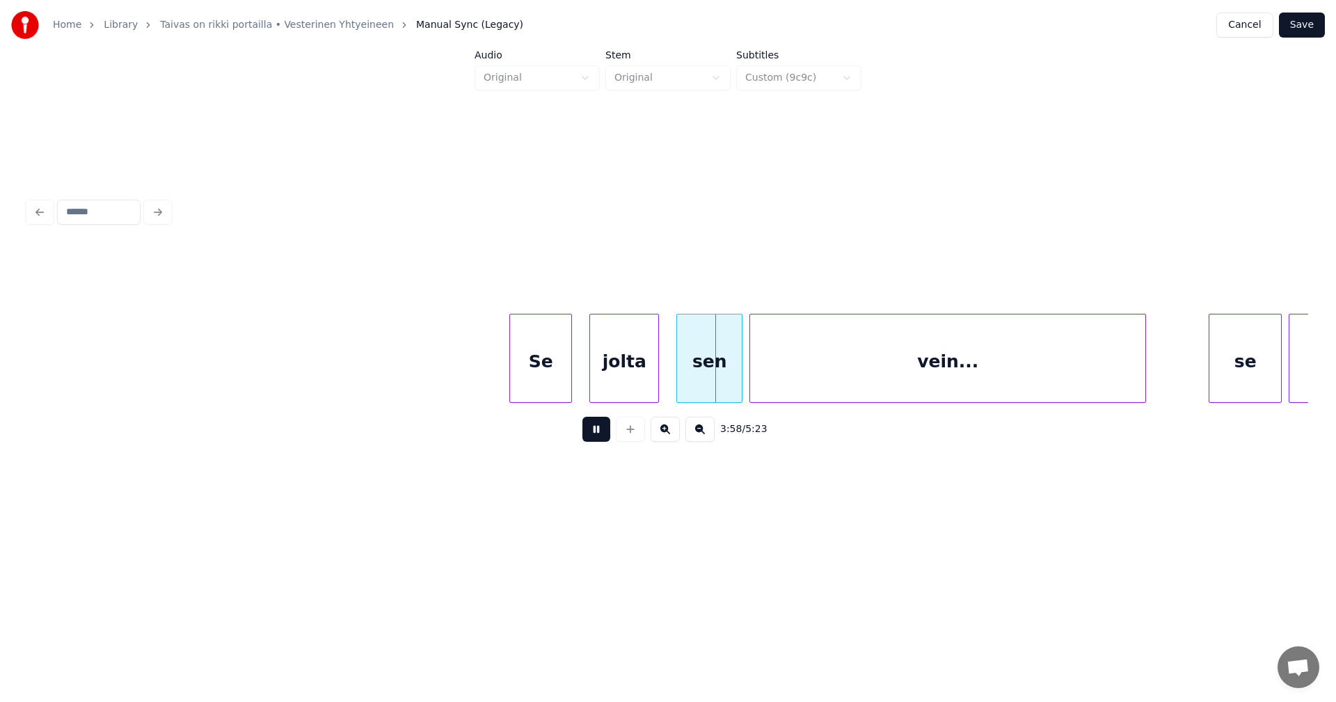
drag, startPoint x: 600, startPoint y: 439, endPoint x: 719, endPoint y: 379, distance: 133.5
click at [601, 438] on button at bounding box center [597, 429] width 28 height 25
click at [702, 379] on div "sen" at bounding box center [703, 362] width 65 height 95
click at [606, 435] on button at bounding box center [597, 429] width 28 height 25
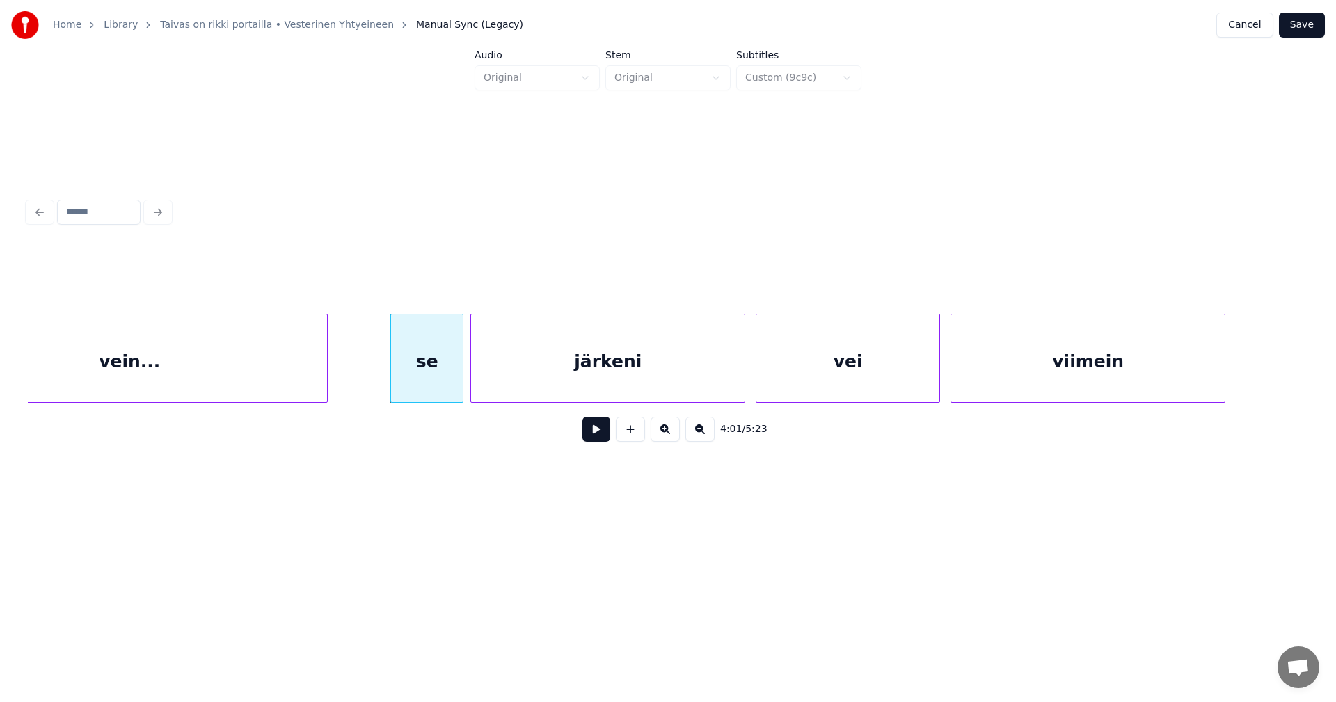
scroll to position [0, 41696]
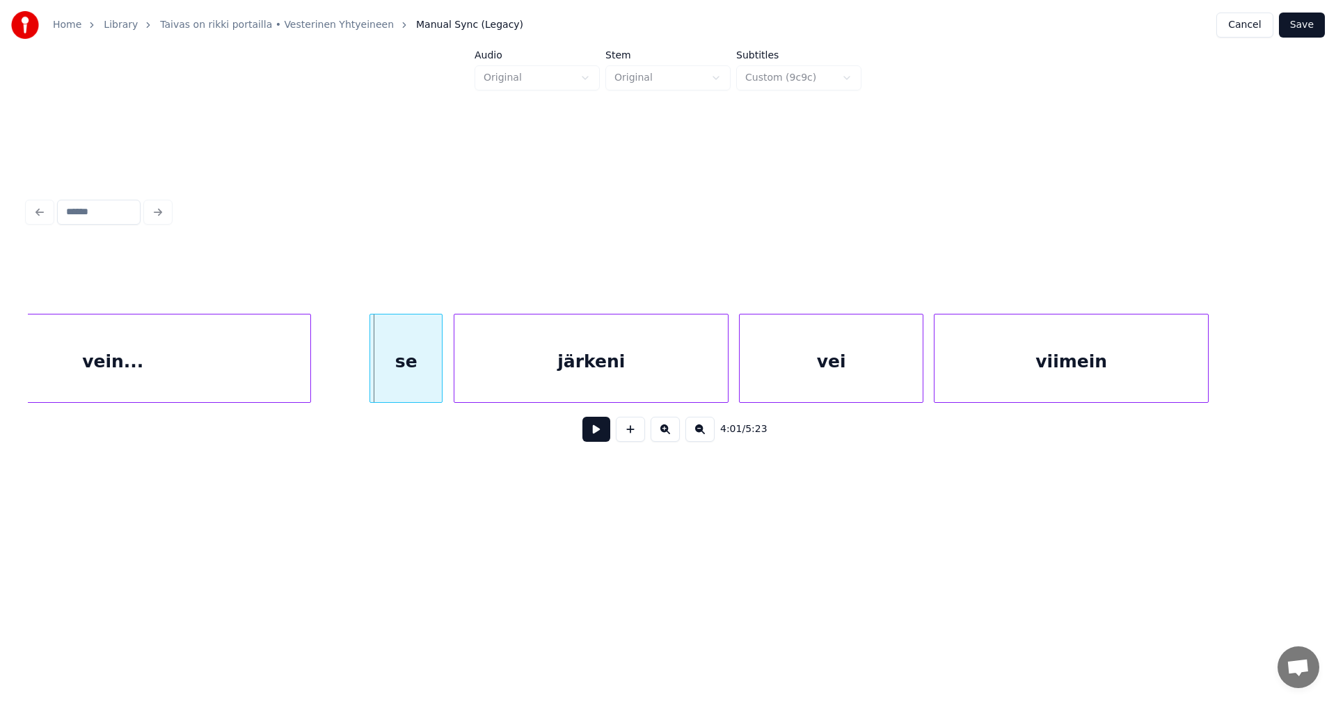
click at [411, 384] on div "se" at bounding box center [406, 362] width 72 height 95
click at [598, 433] on button at bounding box center [597, 429] width 28 height 25
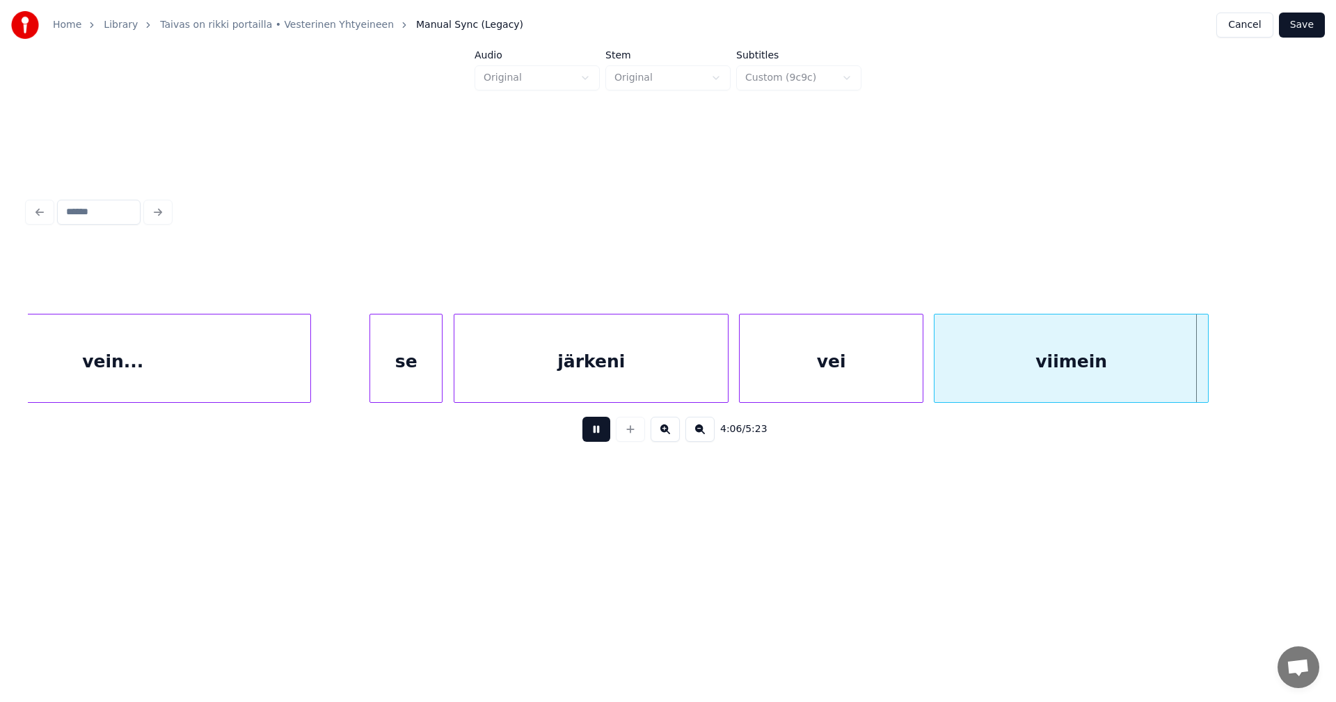
click at [595, 433] on button at bounding box center [597, 429] width 28 height 25
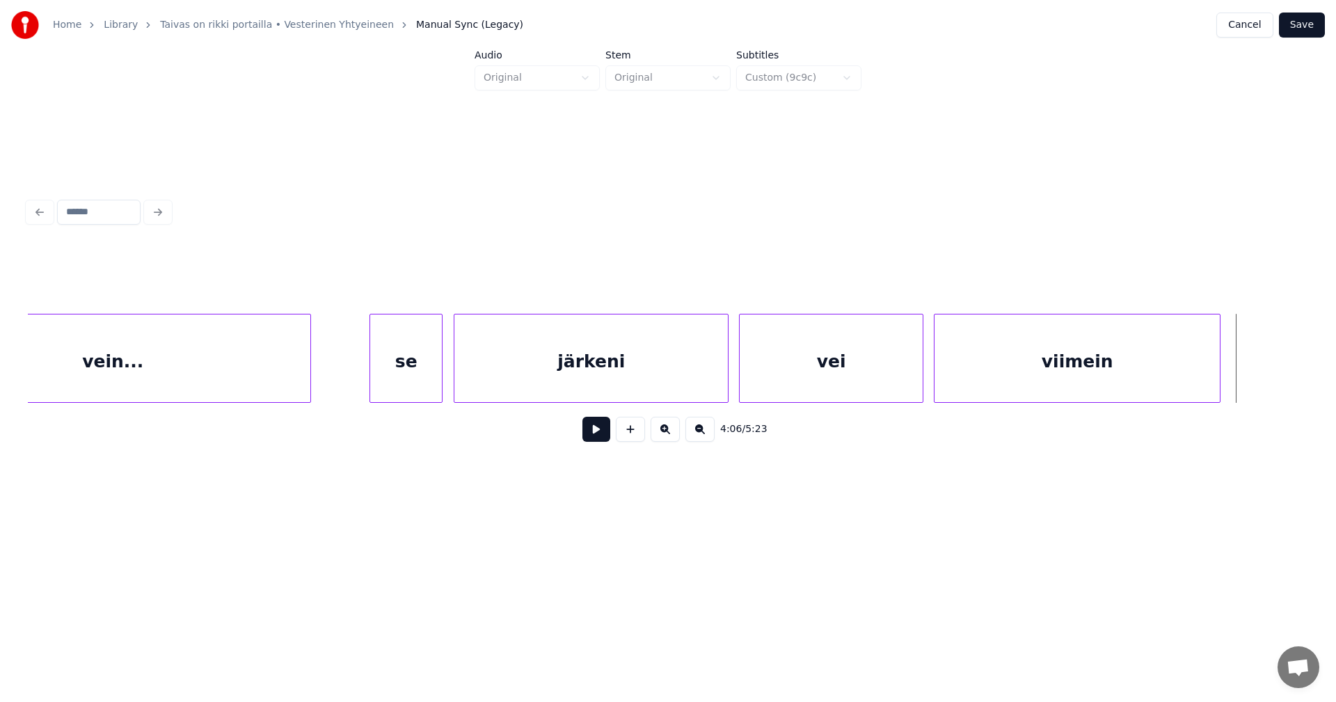
click at [1220, 373] on div at bounding box center [1218, 359] width 4 height 88
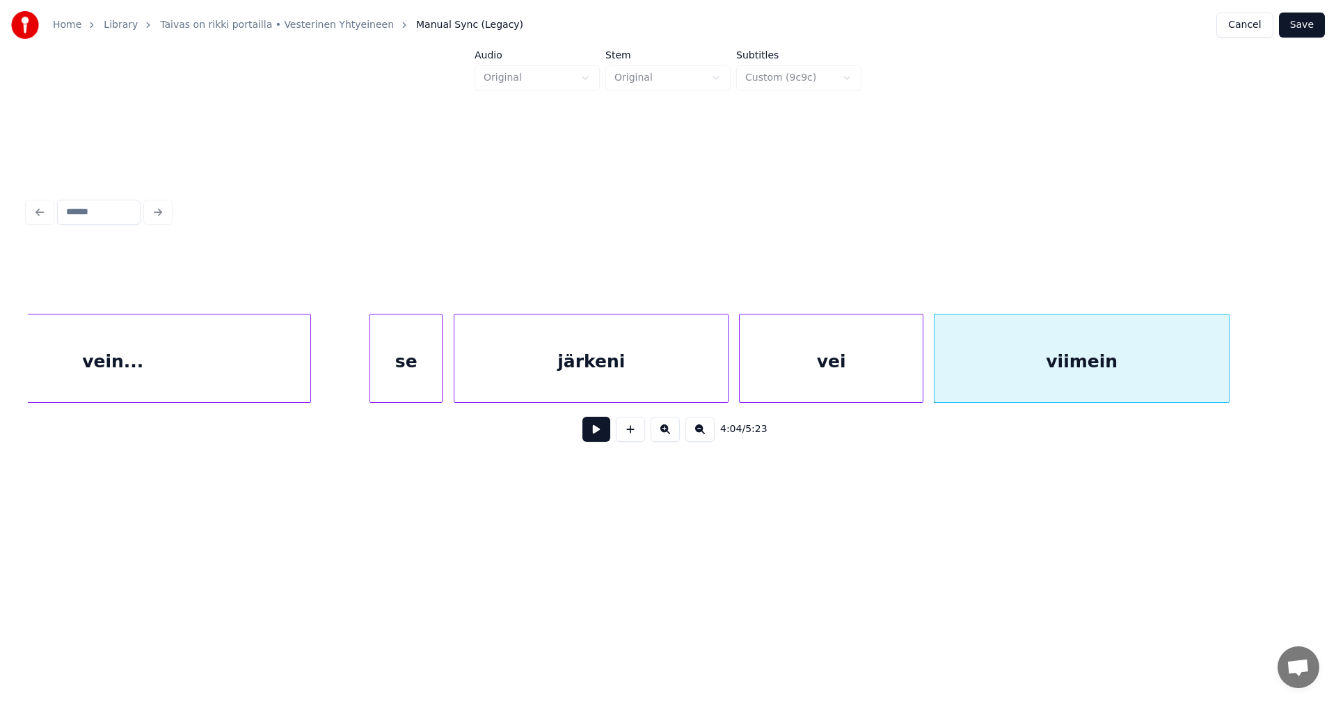
click at [601, 437] on button at bounding box center [597, 429] width 28 height 25
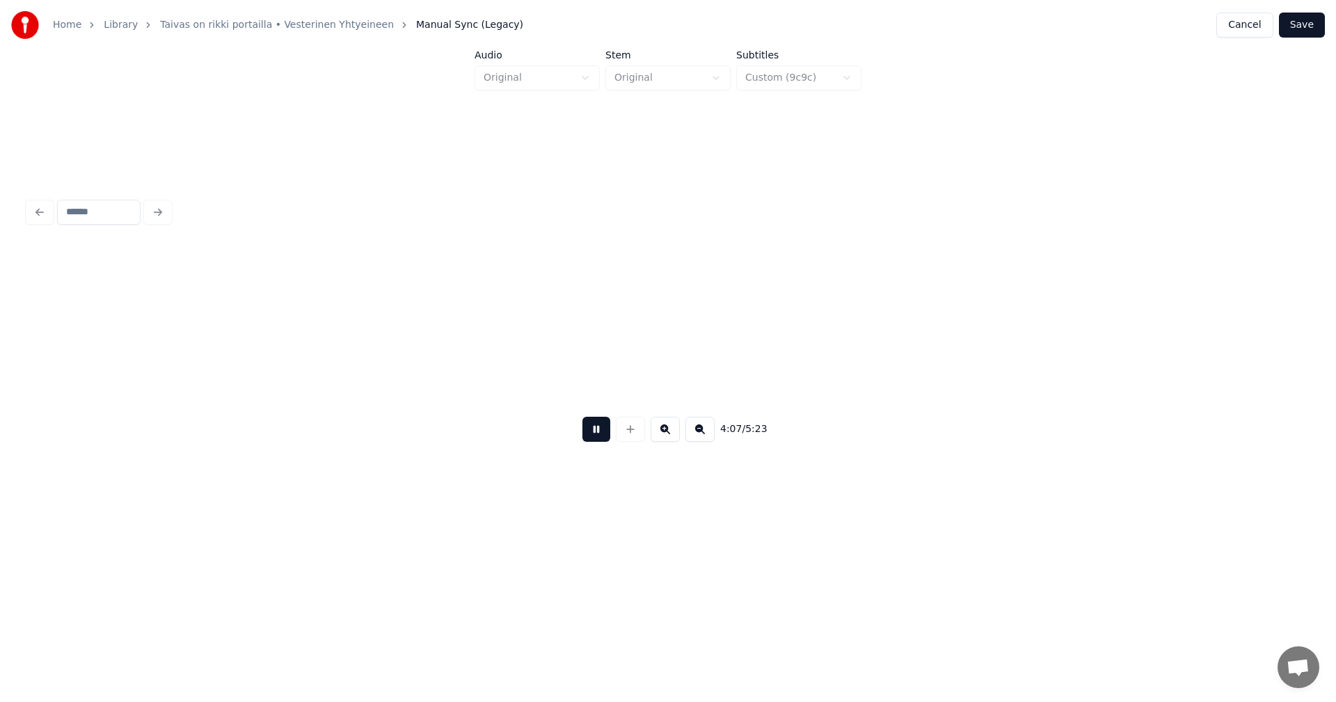
scroll to position [0, 42978]
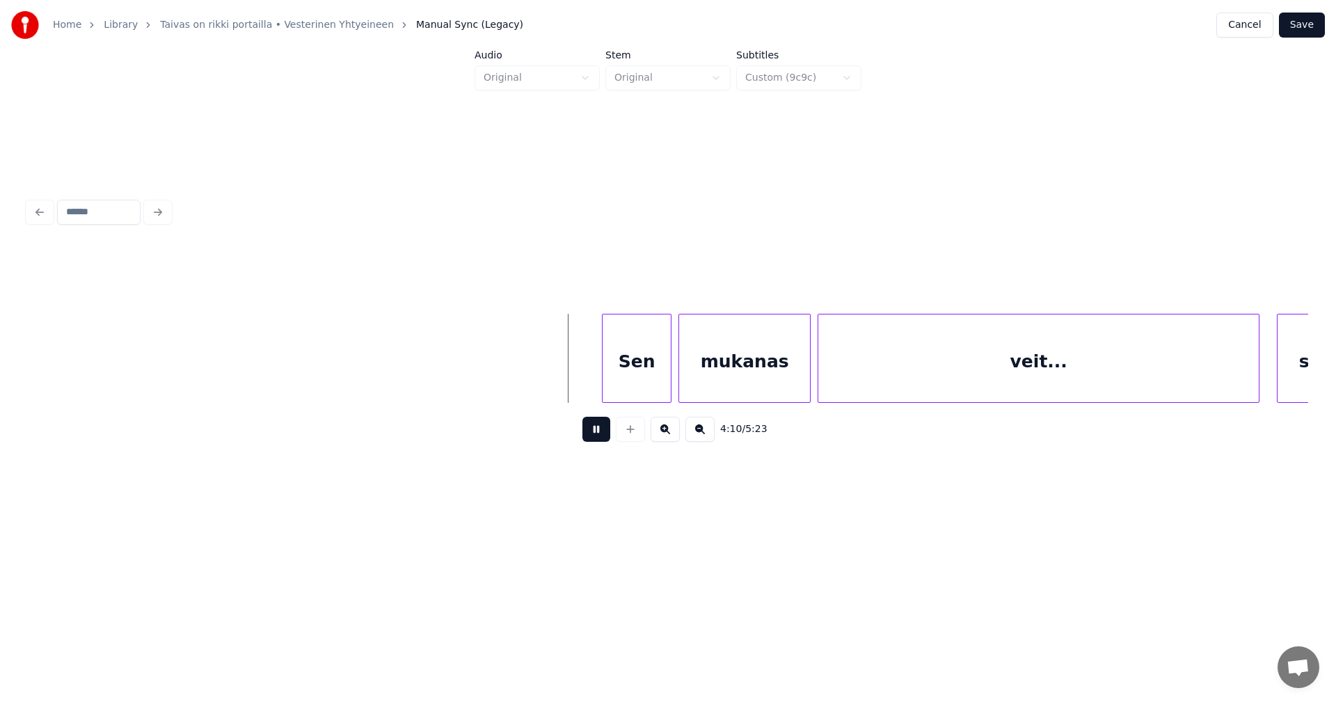
click at [599, 440] on button at bounding box center [597, 429] width 28 height 25
click at [632, 379] on div "Sen" at bounding box center [625, 362] width 68 height 95
click at [706, 377] on div "mukanas" at bounding box center [739, 362] width 131 height 95
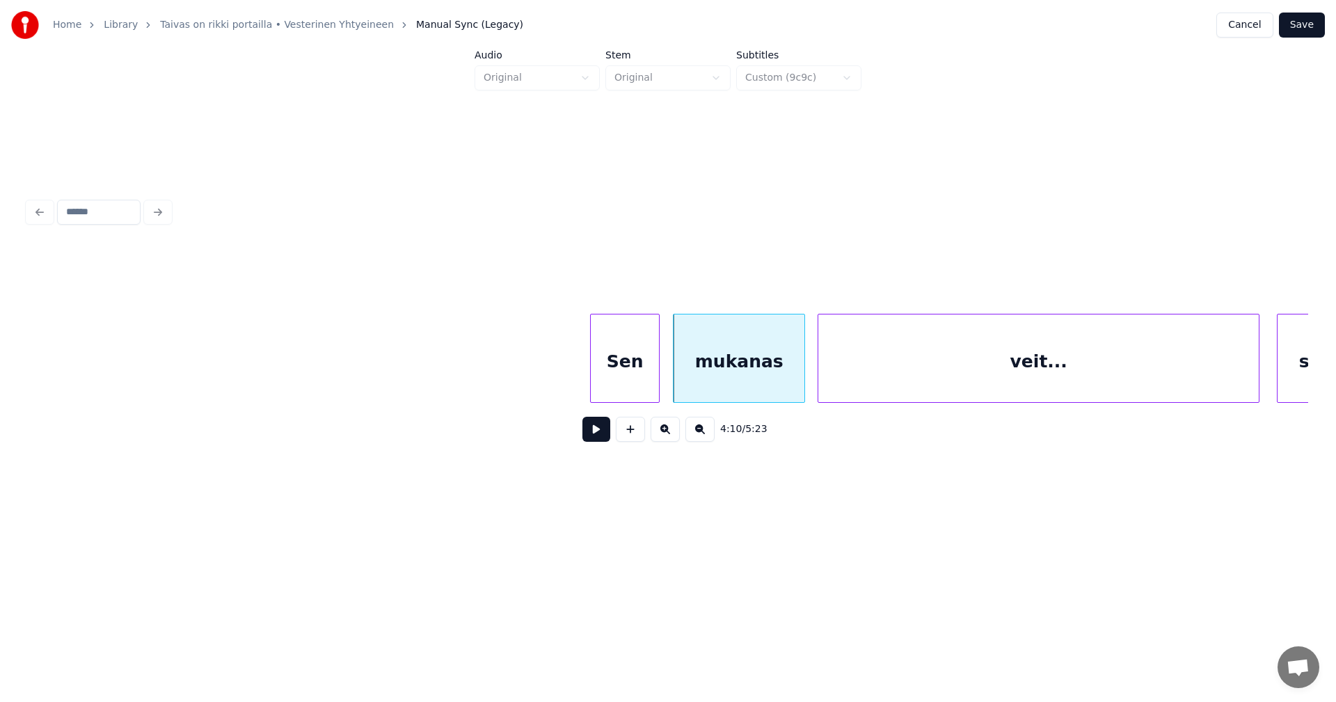
click at [641, 389] on div "Sen" at bounding box center [625, 362] width 68 height 95
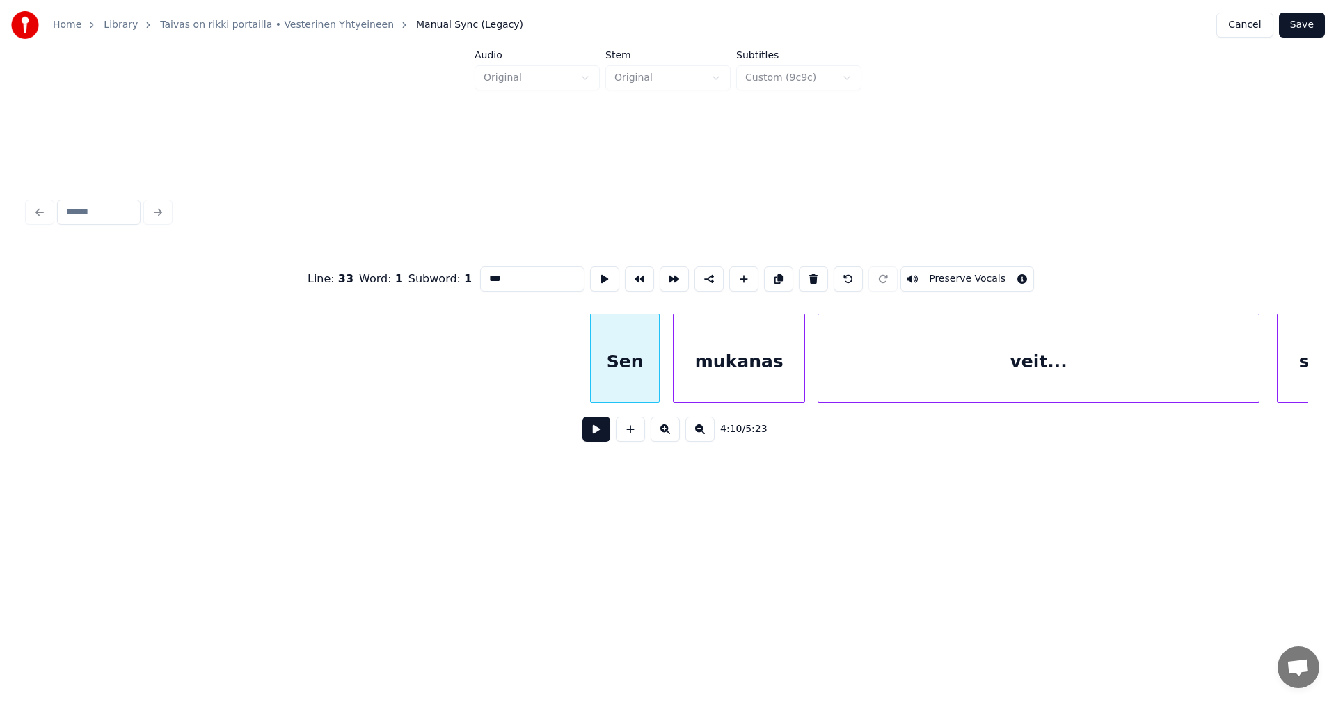
click at [603, 438] on button at bounding box center [597, 429] width 28 height 25
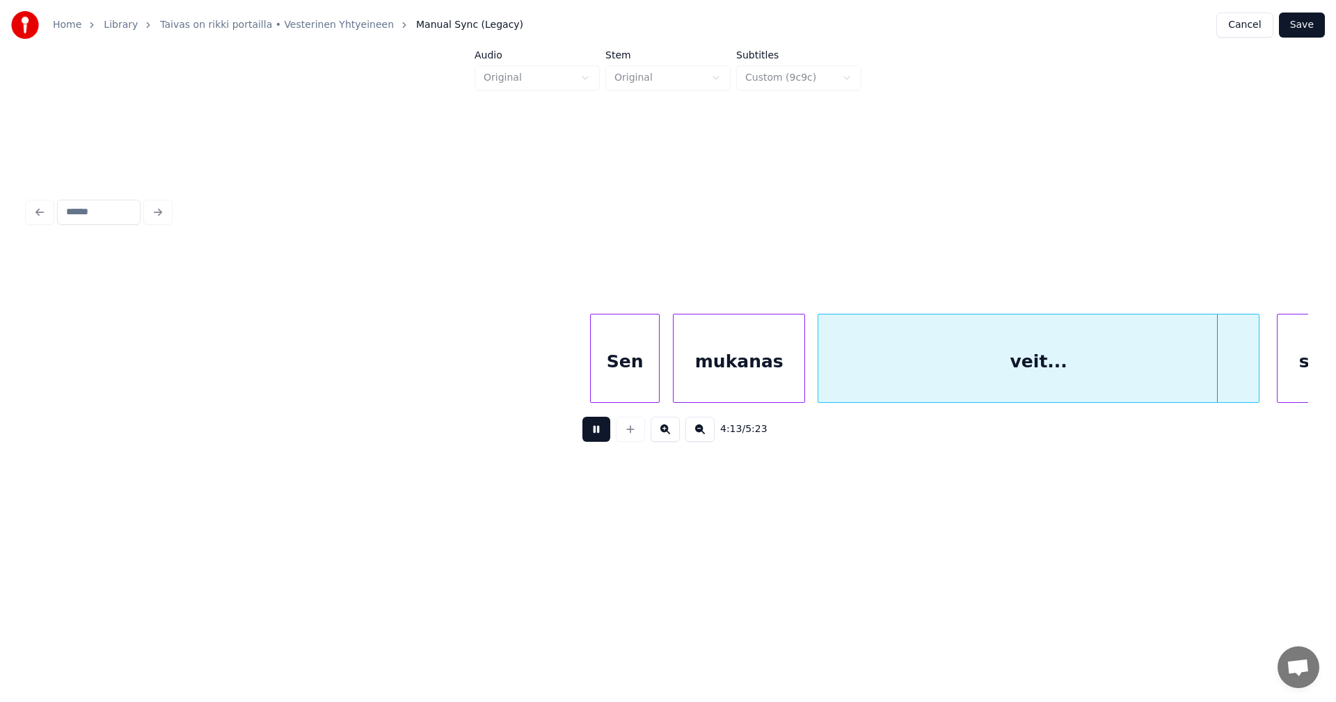
drag, startPoint x: 603, startPoint y: 438, endPoint x: 817, endPoint y: 441, distance: 214.4
click at [603, 439] on button at bounding box center [597, 429] width 28 height 25
click at [1214, 388] on div at bounding box center [1214, 359] width 4 height 88
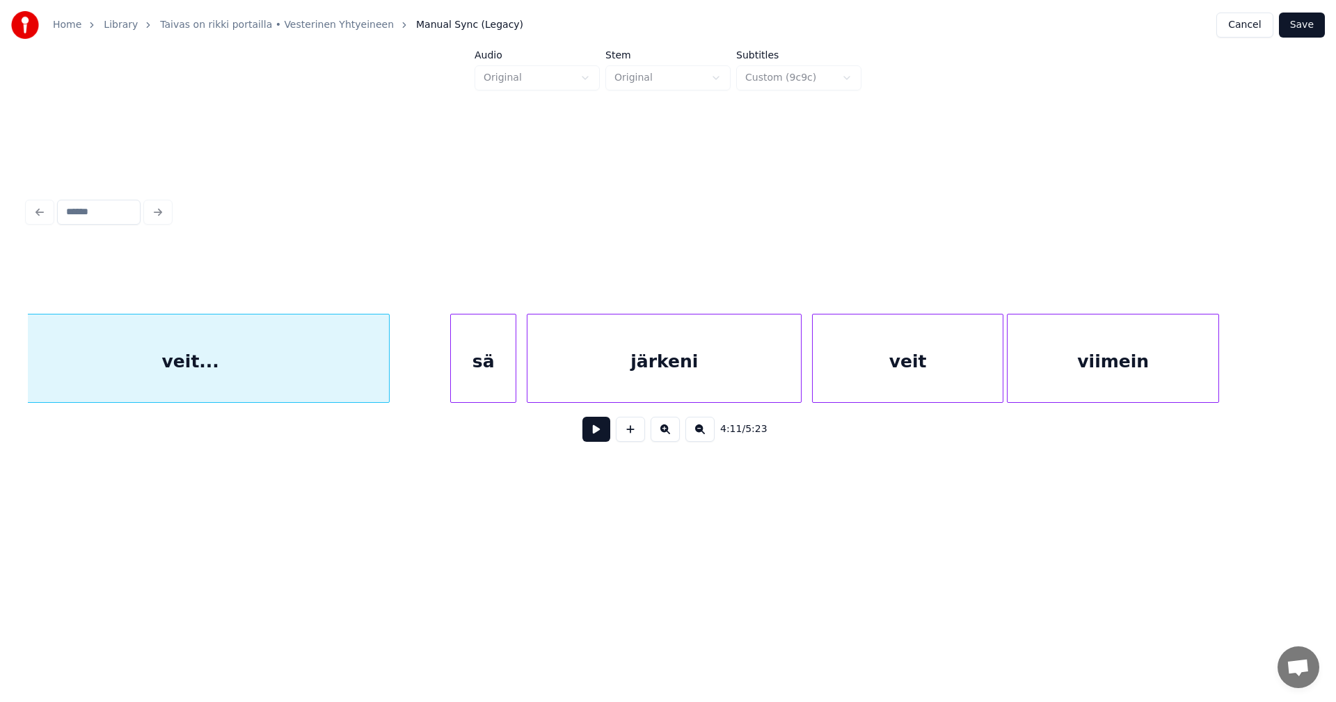
scroll to position [0, 43813]
click at [348, 381] on div "veit..." at bounding box center [181, 362] width 397 height 95
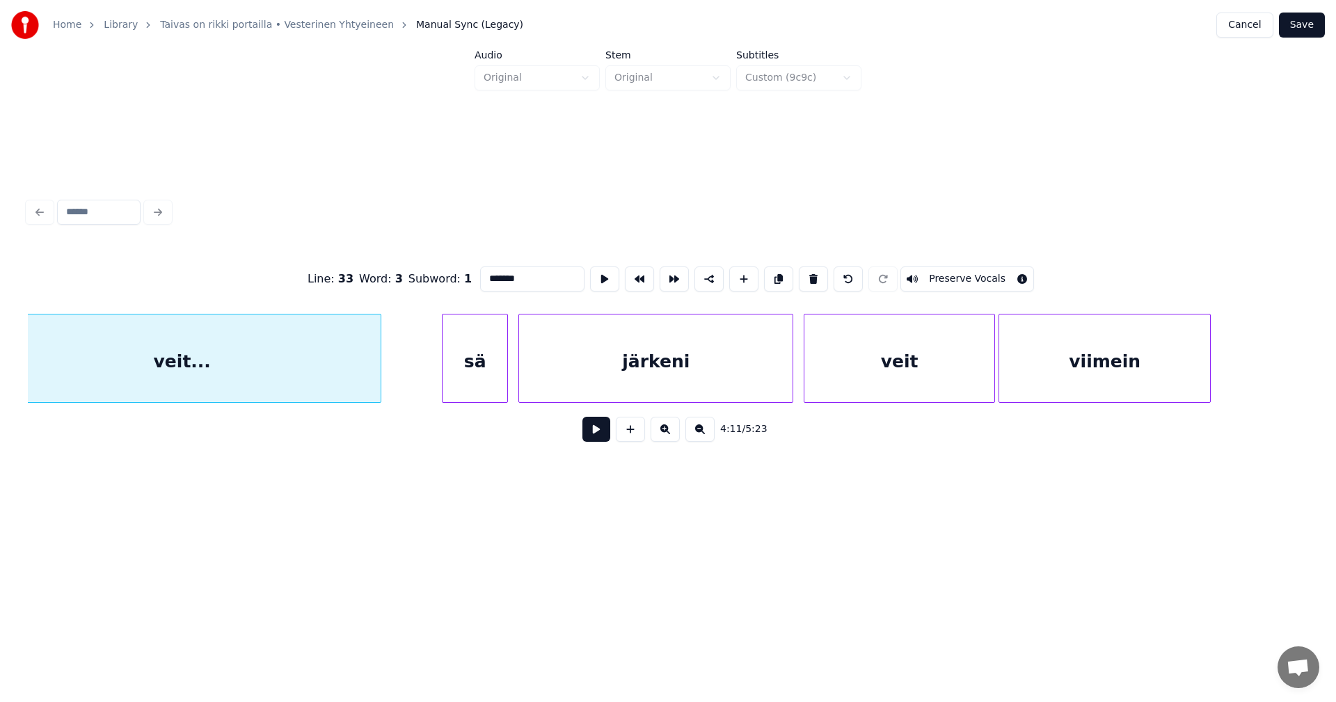
scroll to position [0, 43768]
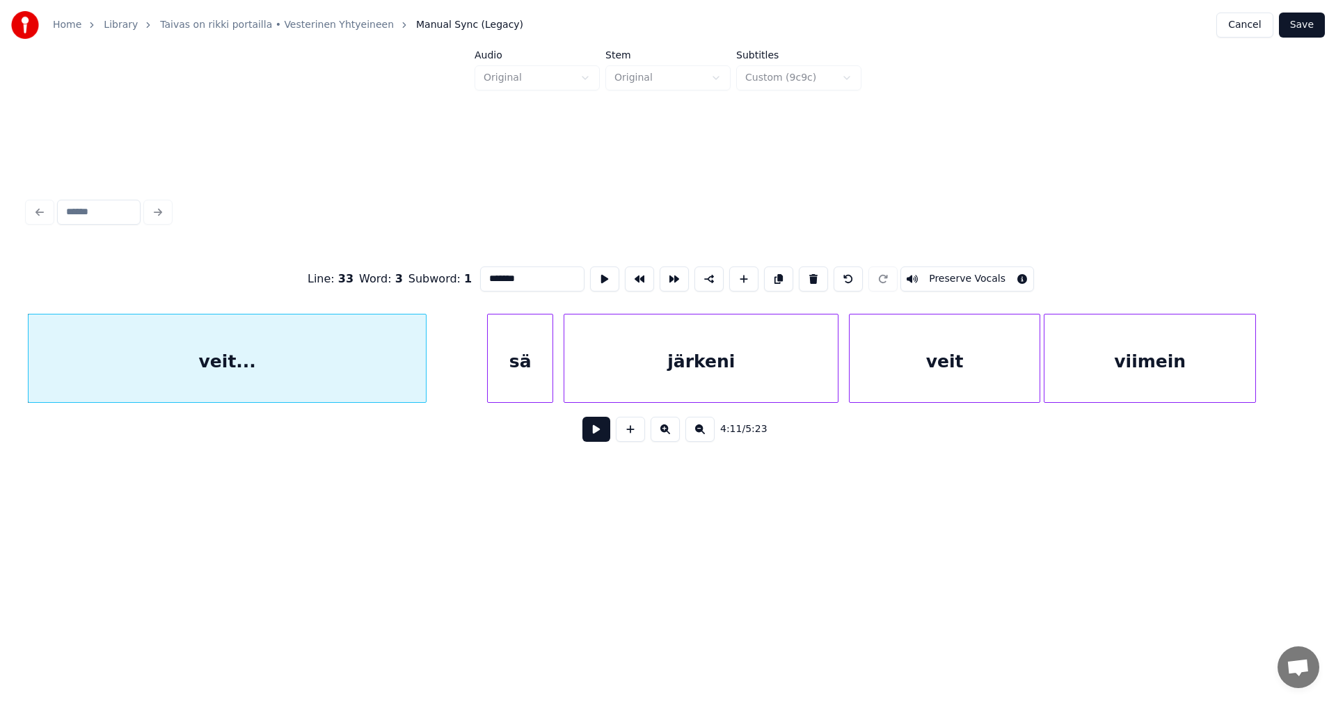
click at [599, 433] on button at bounding box center [597, 429] width 28 height 25
drag, startPoint x: 597, startPoint y: 432, endPoint x: 587, endPoint y: 429, distance: 10.8
click at [596, 432] on button at bounding box center [597, 429] width 28 height 25
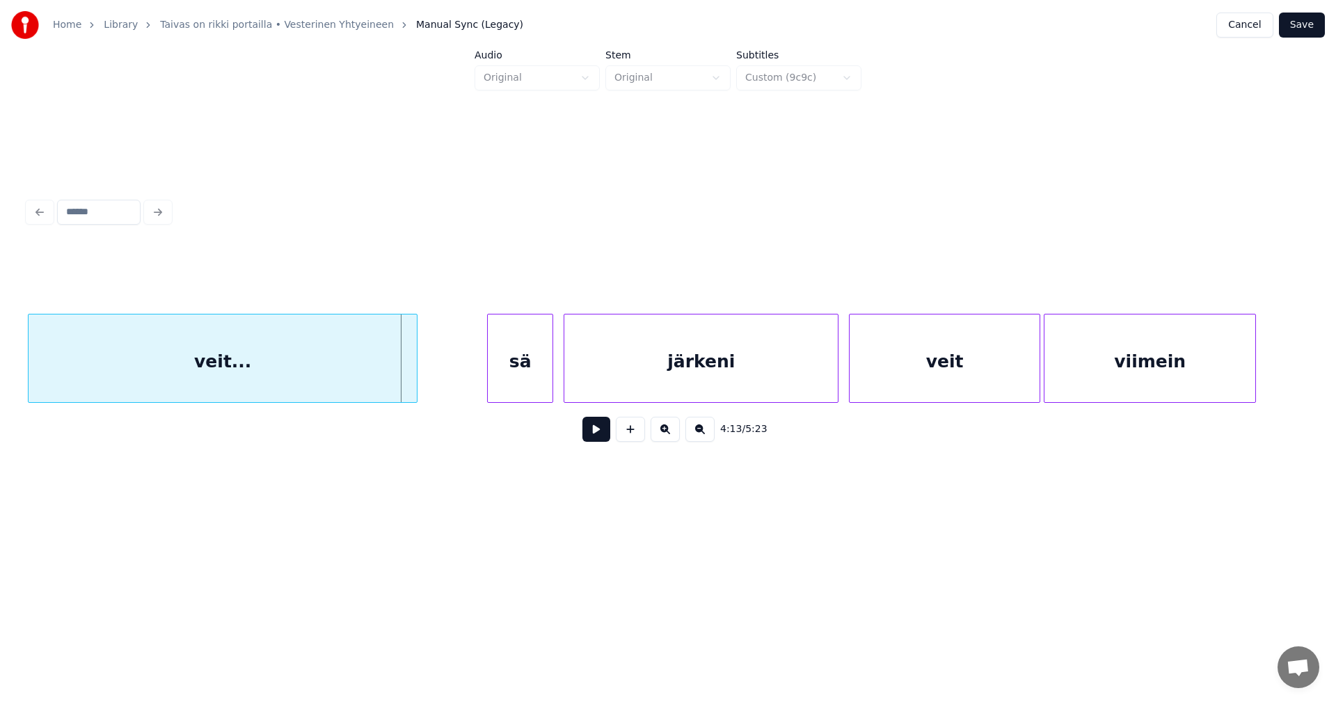
click at [415, 379] on div at bounding box center [415, 359] width 4 height 88
click at [506, 383] on div "sä" at bounding box center [516, 362] width 65 height 95
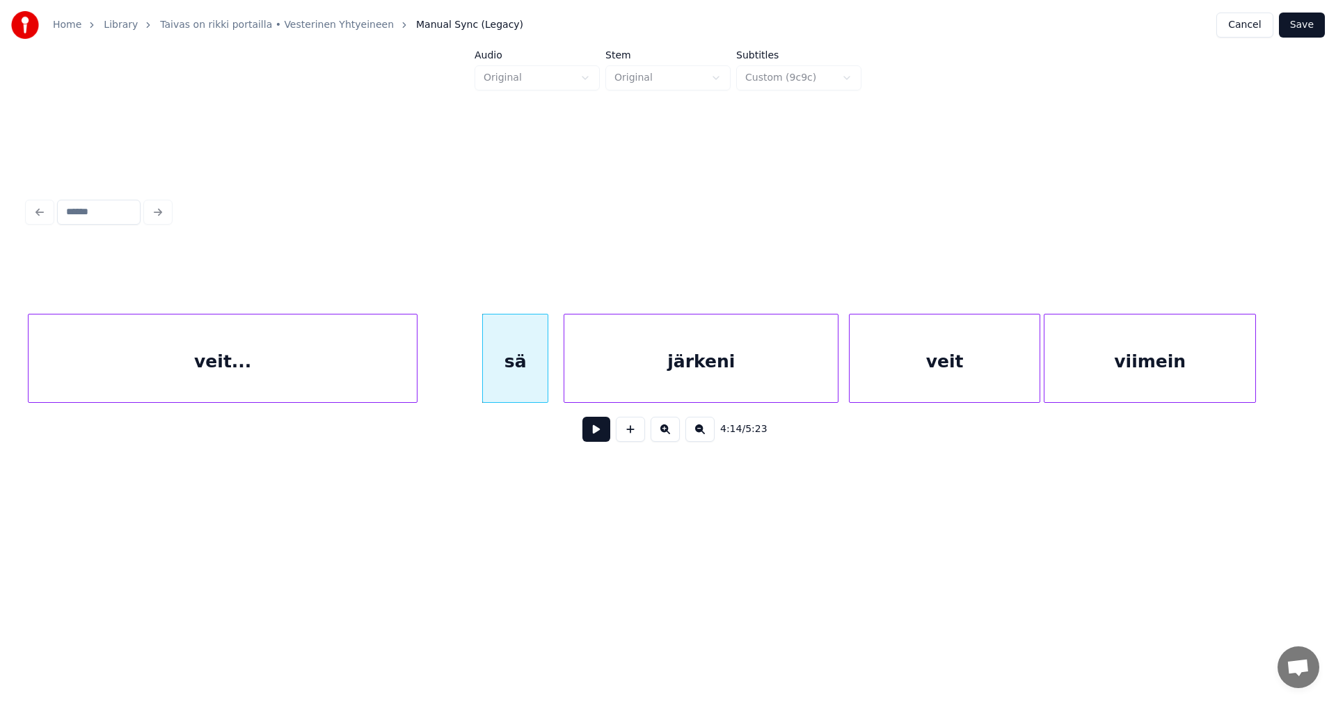
click at [602, 436] on button at bounding box center [597, 429] width 28 height 25
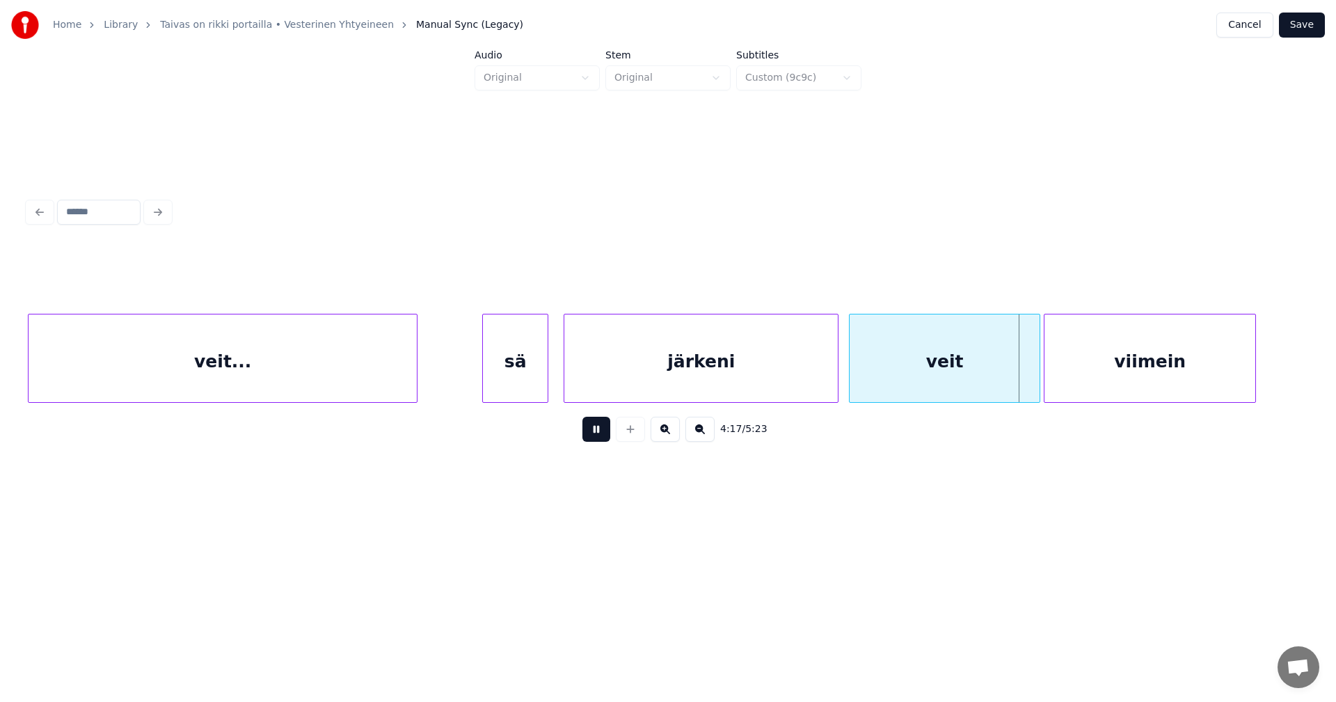
click at [601, 436] on button at bounding box center [597, 429] width 28 height 25
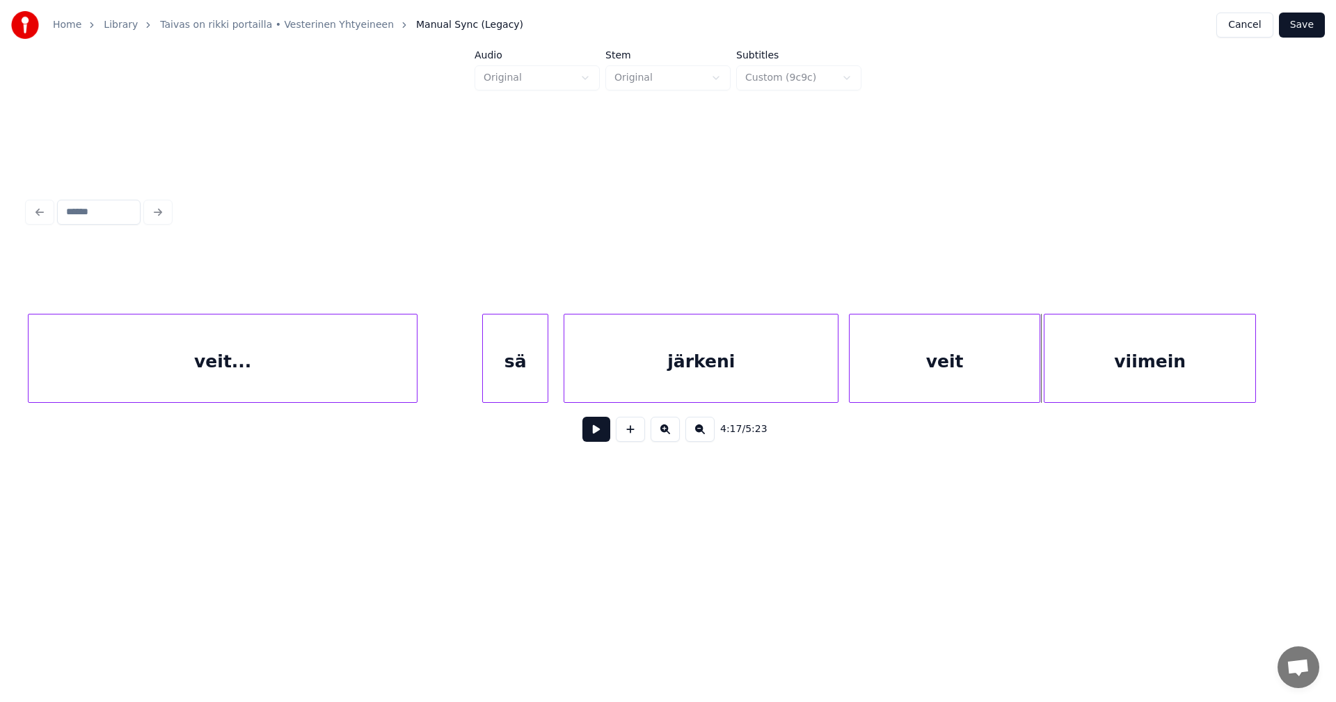
click at [601, 436] on button at bounding box center [597, 429] width 28 height 25
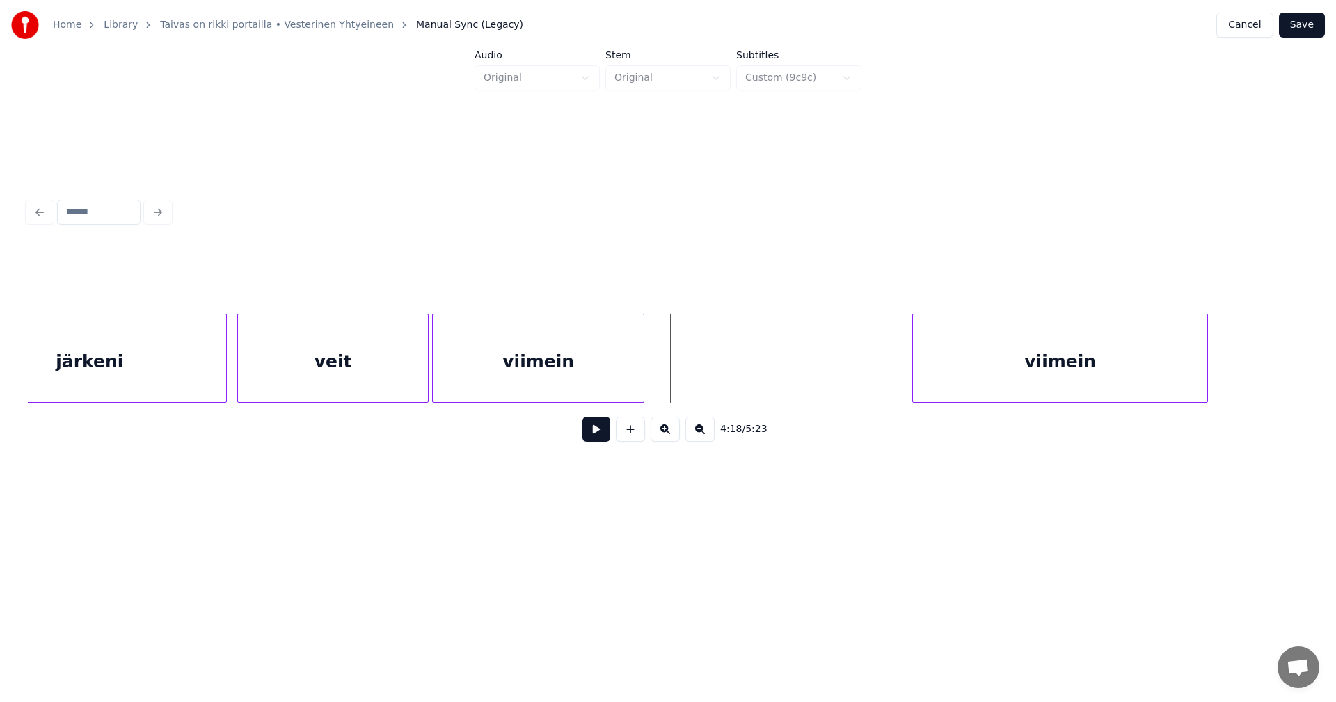
scroll to position [0, 44380]
click at [624, 374] on div "viimein" at bounding box center [543, 362] width 211 height 95
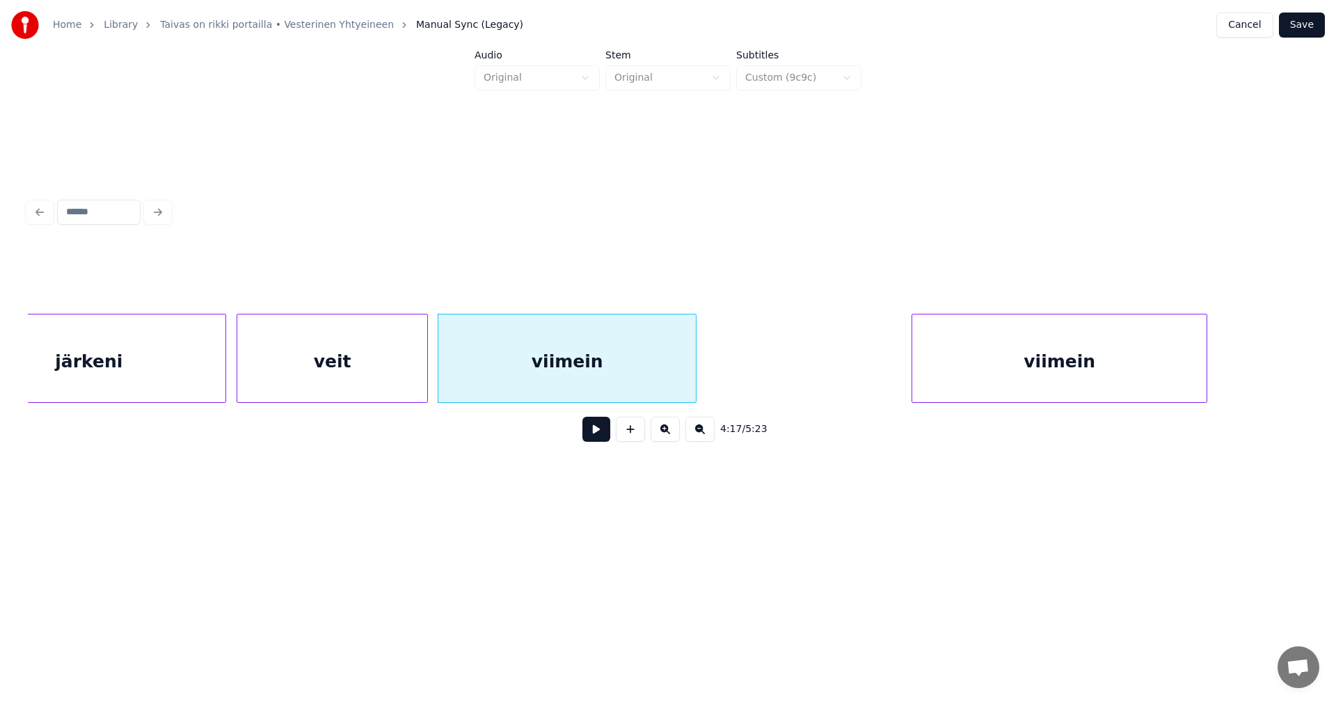
click at [695, 365] on div at bounding box center [694, 359] width 4 height 88
click at [946, 374] on div "viimein" at bounding box center [1036, 362] width 294 height 95
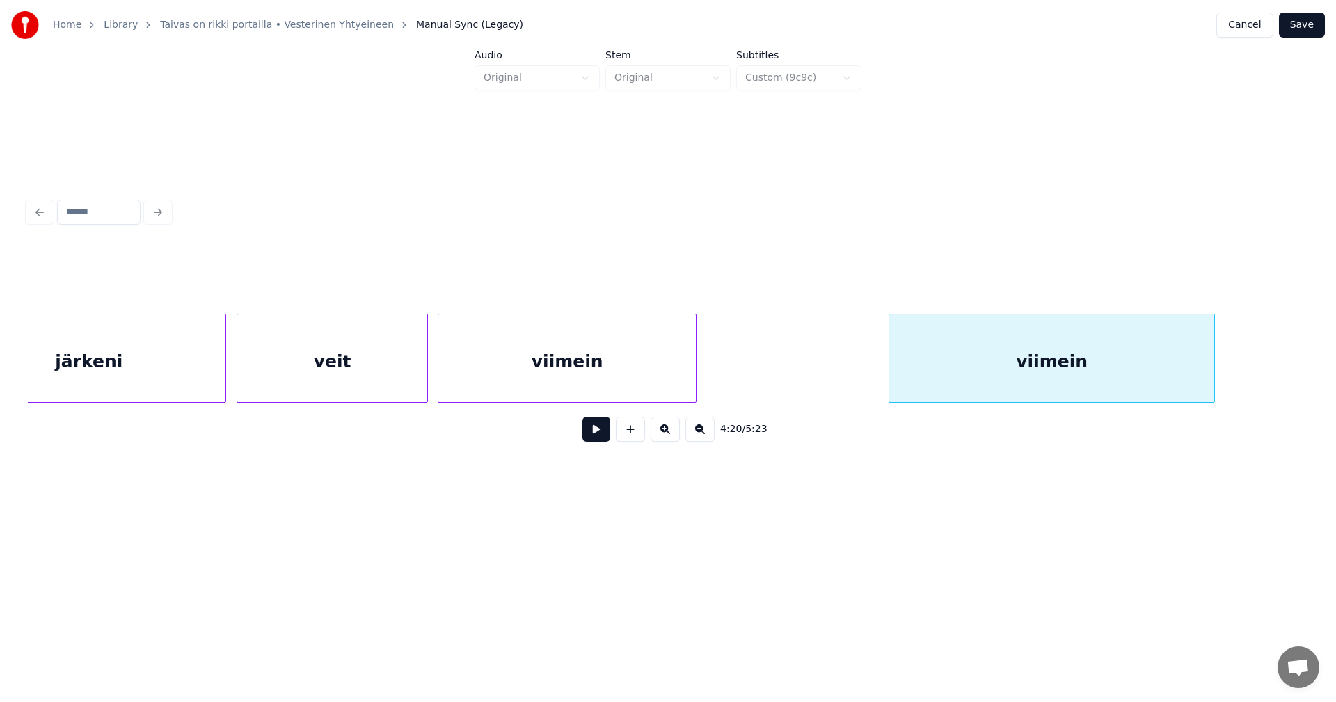
click at [1214, 365] on div at bounding box center [1212, 359] width 4 height 88
click at [600, 437] on button at bounding box center [597, 429] width 28 height 25
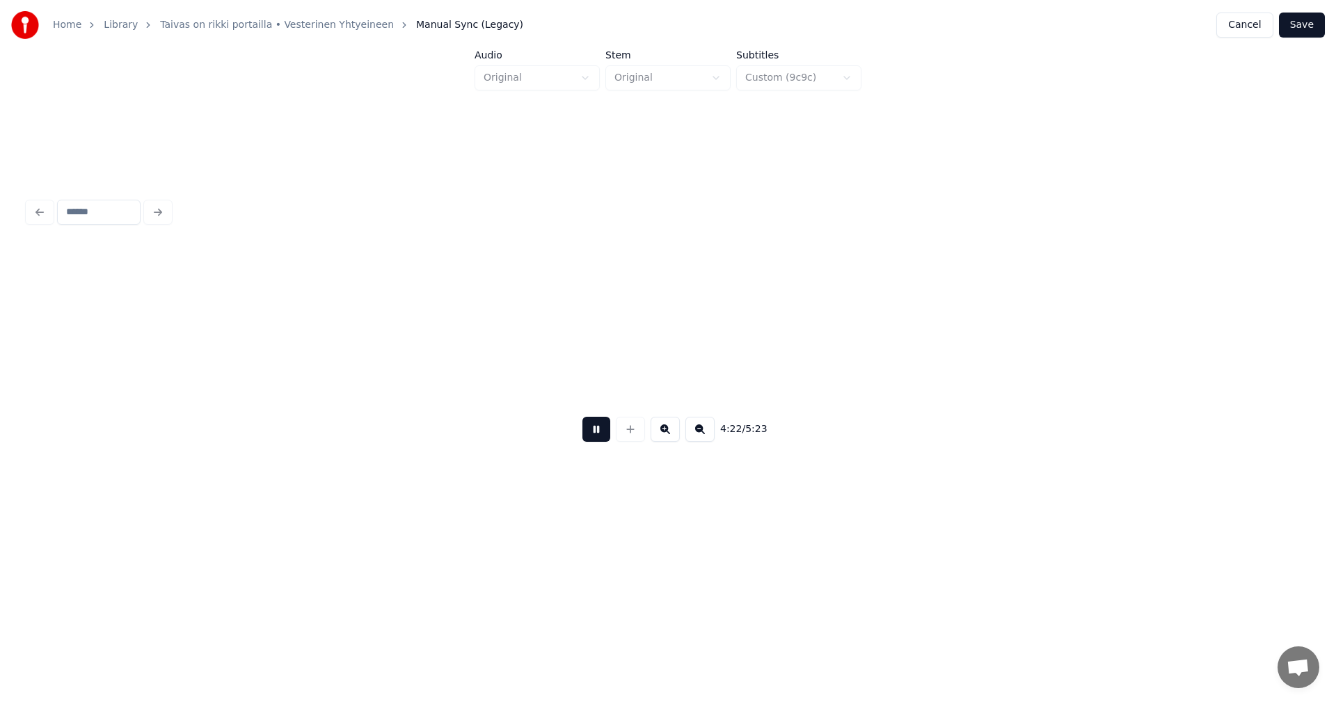
scroll to position [0, 45662]
click at [599, 437] on button at bounding box center [597, 429] width 28 height 25
click at [253, 388] on div "viimein" at bounding box center [296, 362] width 287 height 95
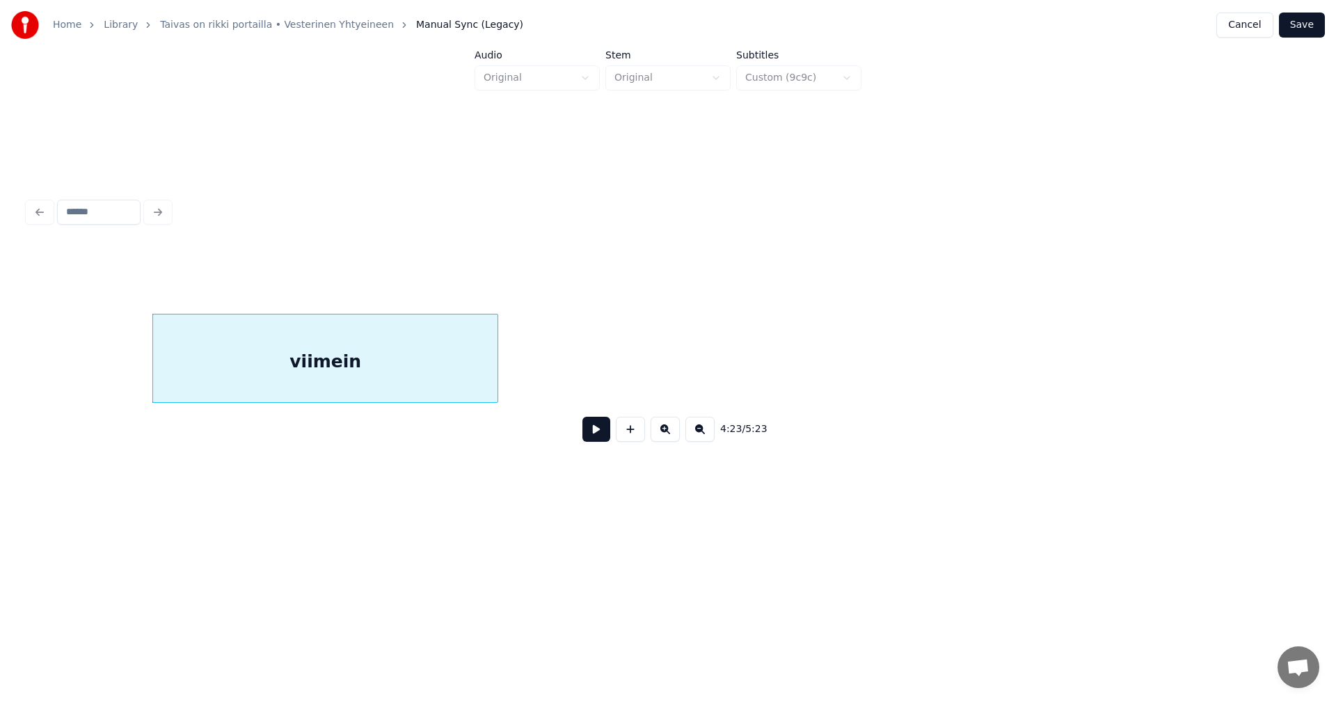
click at [498, 363] on div at bounding box center [495, 359] width 4 height 88
click at [591, 440] on button at bounding box center [597, 429] width 28 height 25
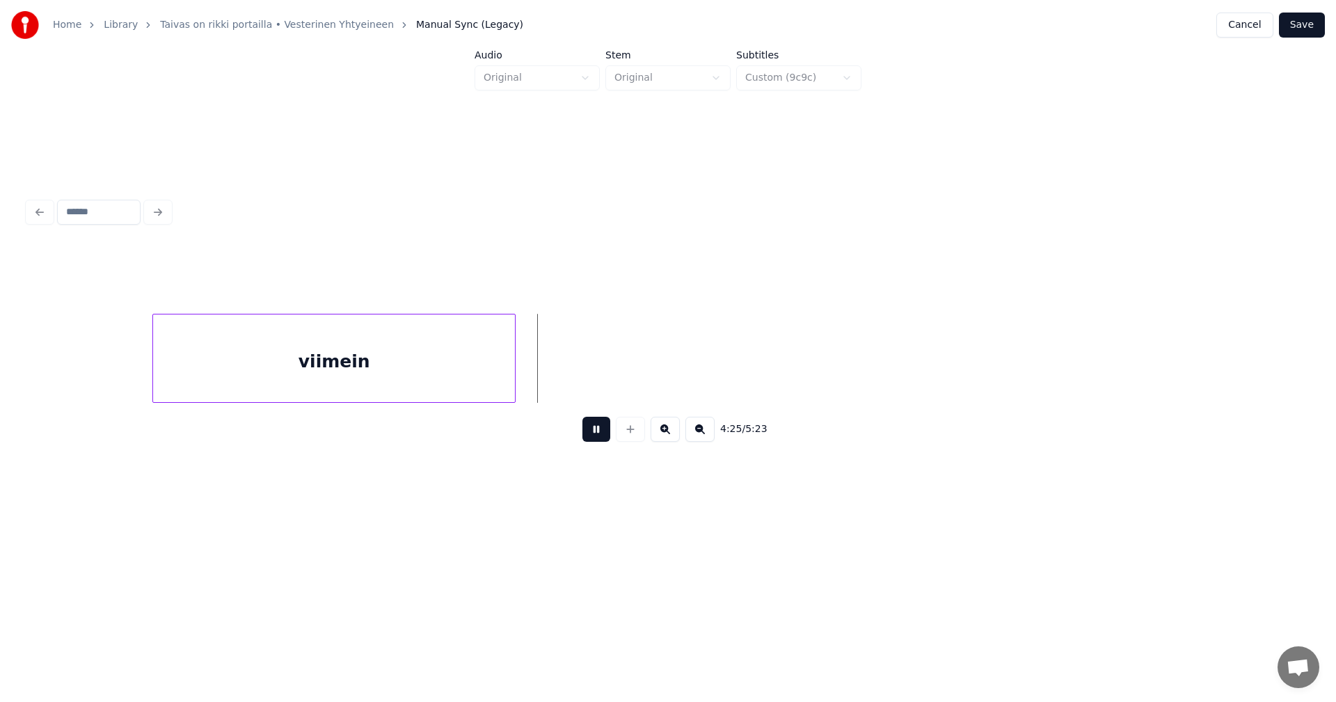
click at [592, 436] on button at bounding box center [597, 429] width 28 height 25
click at [1306, 26] on button "Save" at bounding box center [1302, 25] width 46 height 25
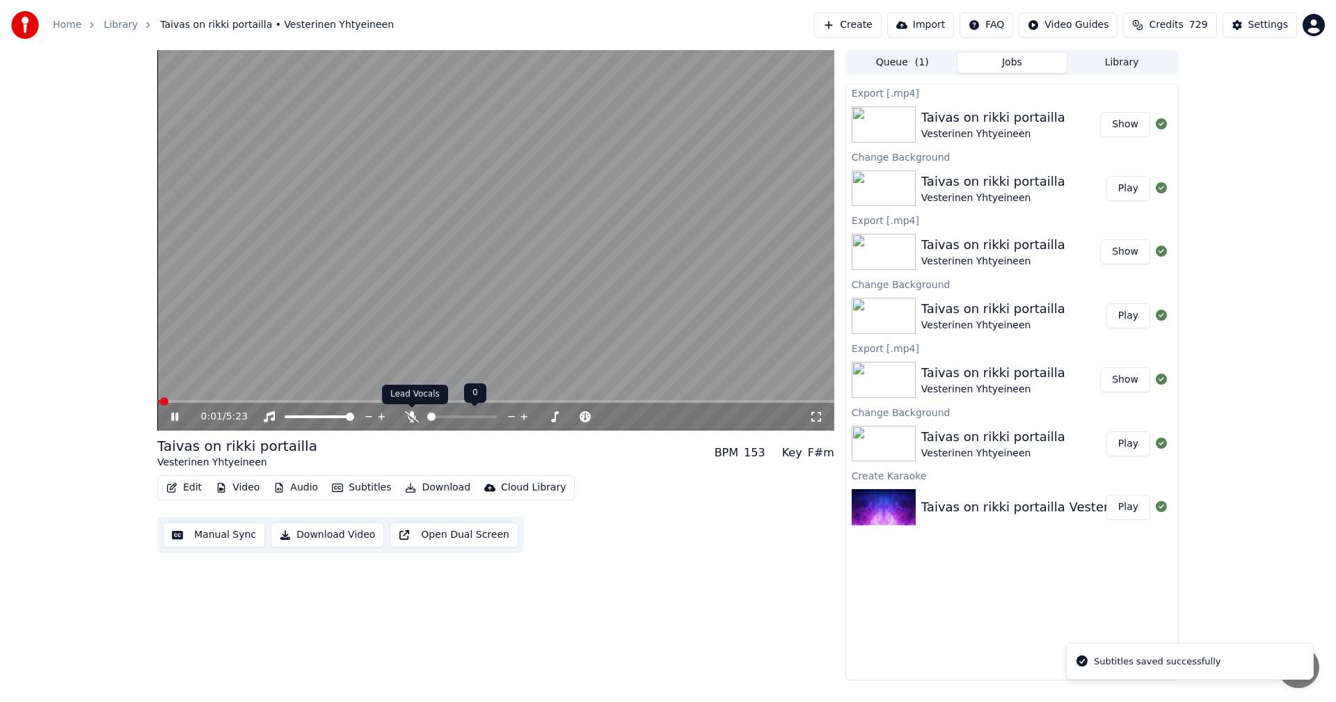
click at [409, 415] on icon at bounding box center [412, 416] width 14 height 11
click at [175, 418] on icon at bounding box center [184, 416] width 33 height 11
click at [199, 491] on button "Edit" at bounding box center [184, 487] width 47 height 19
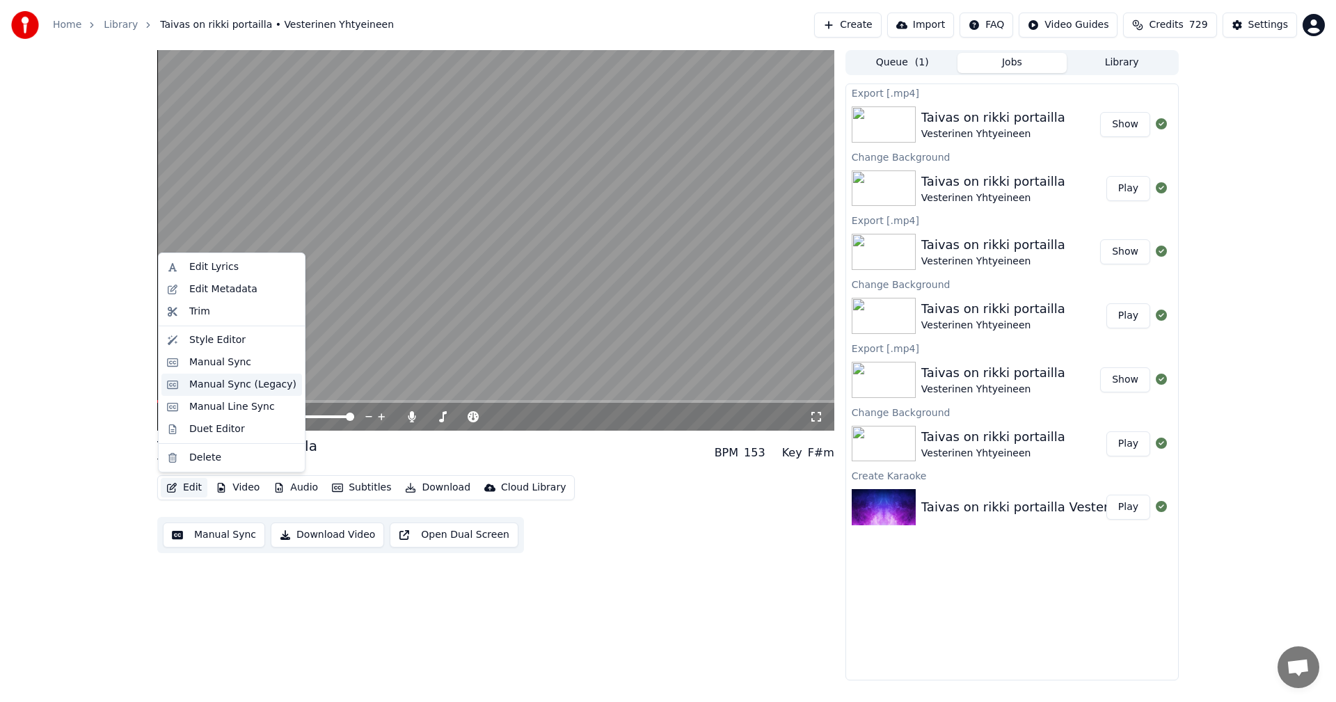
click at [209, 386] on div "Manual Sync (Legacy)" at bounding box center [242, 385] width 107 height 14
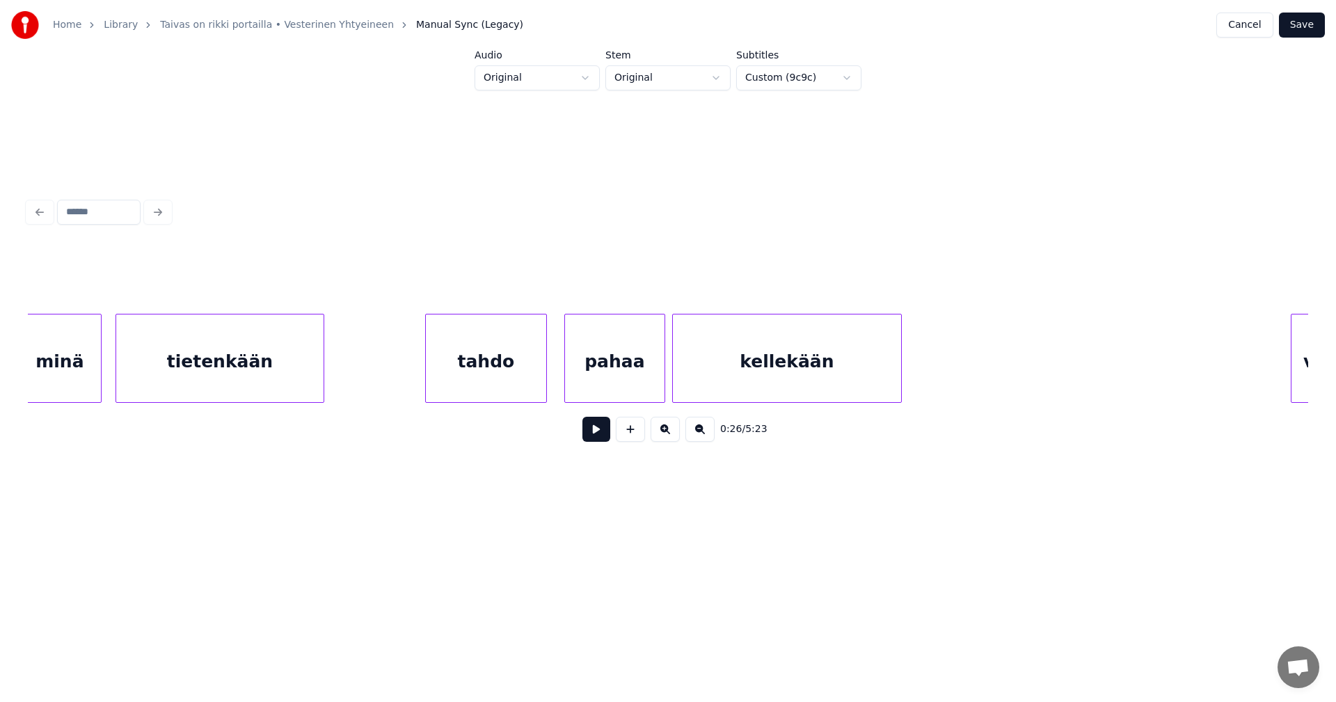
scroll to position [0, 6768]
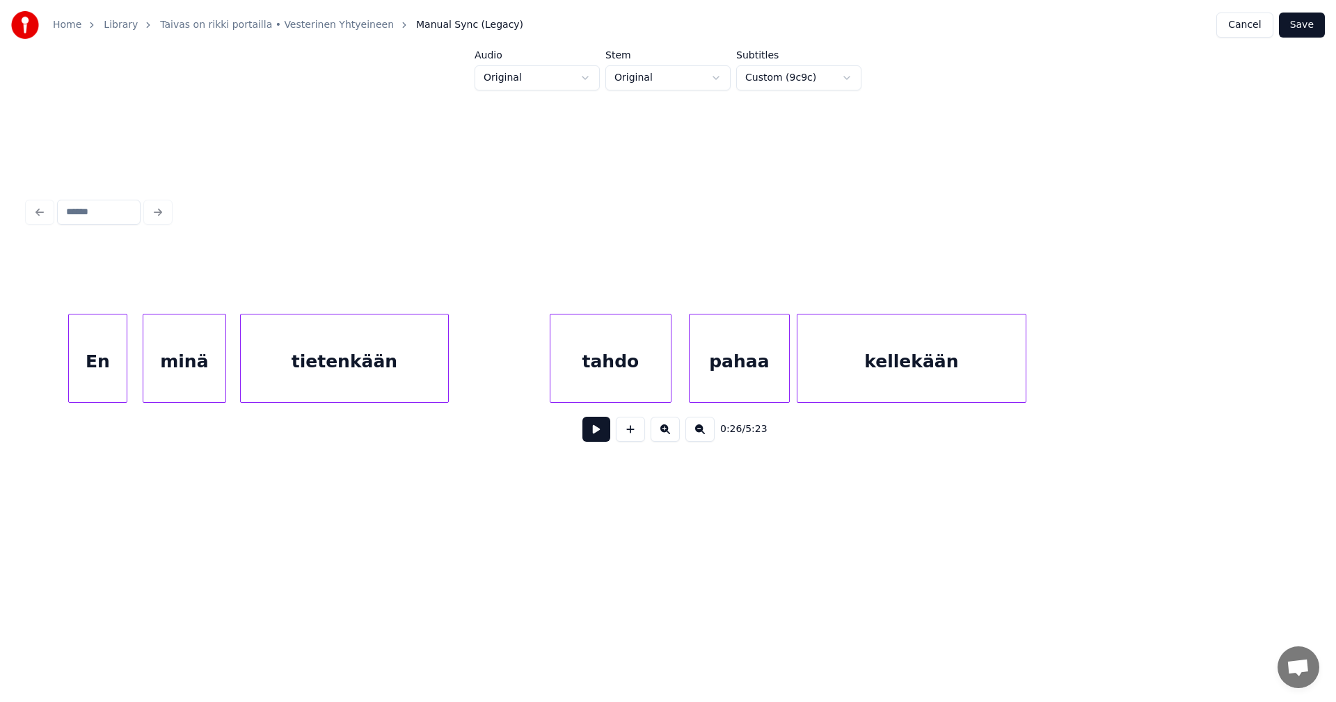
click at [268, 382] on div "tietenkään" at bounding box center [344, 362] width 207 height 95
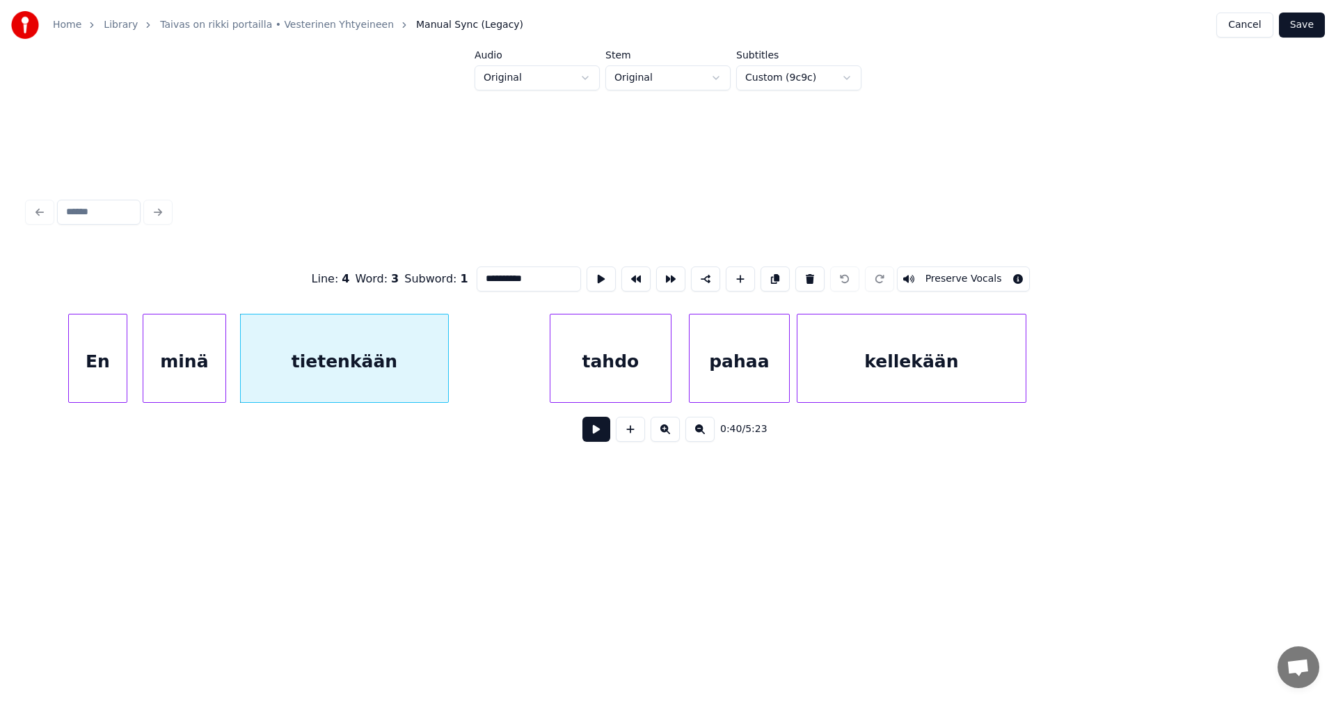
click at [596, 434] on button at bounding box center [597, 429] width 28 height 25
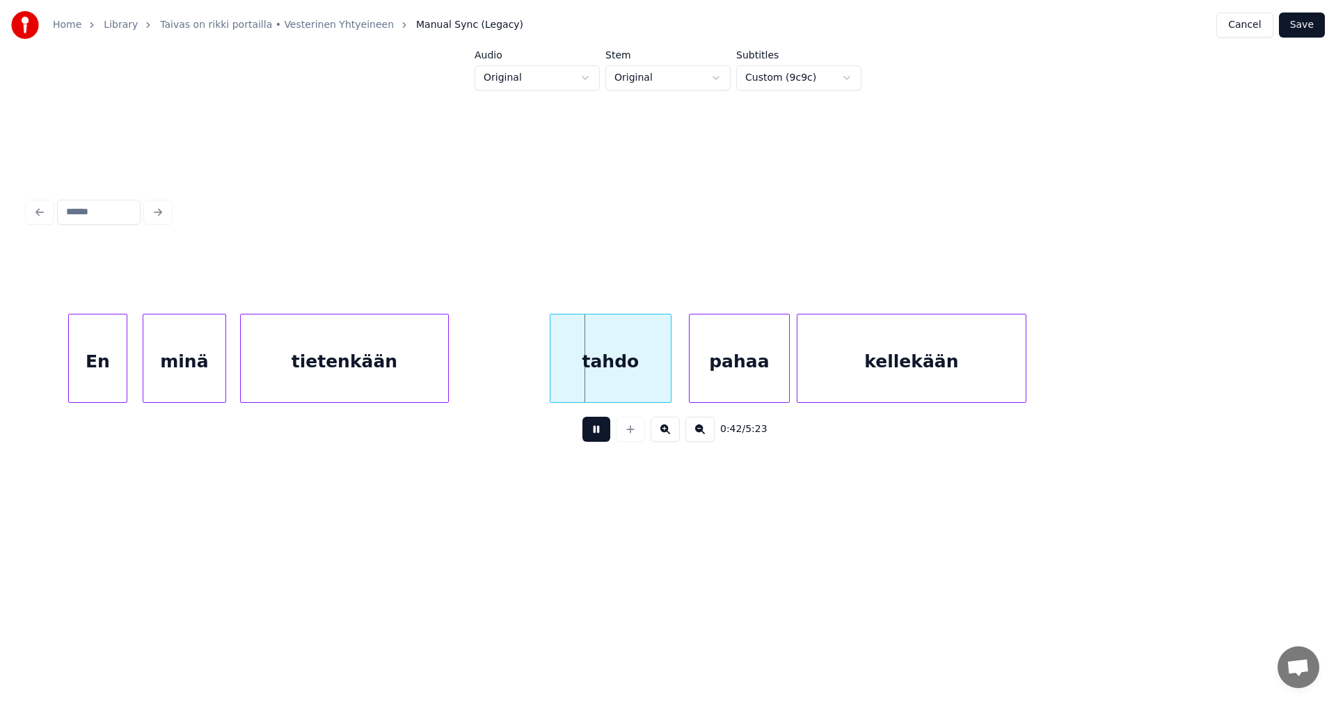
drag, startPoint x: 596, startPoint y: 434, endPoint x: 512, endPoint y: 382, distance: 99.3
click at [596, 431] on button at bounding box center [597, 429] width 28 height 25
click at [454, 364] on div at bounding box center [454, 359] width 4 height 88
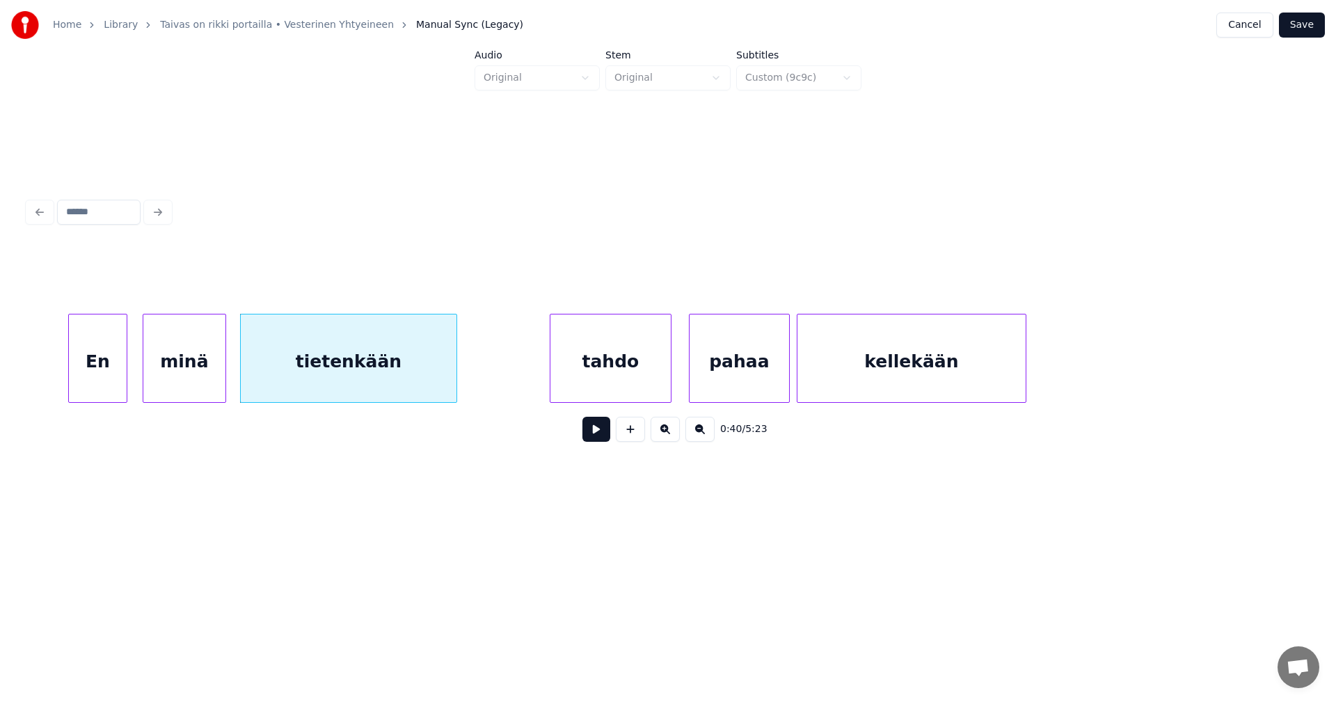
click at [567, 381] on div "tahdo" at bounding box center [611, 362] width 120 height 95
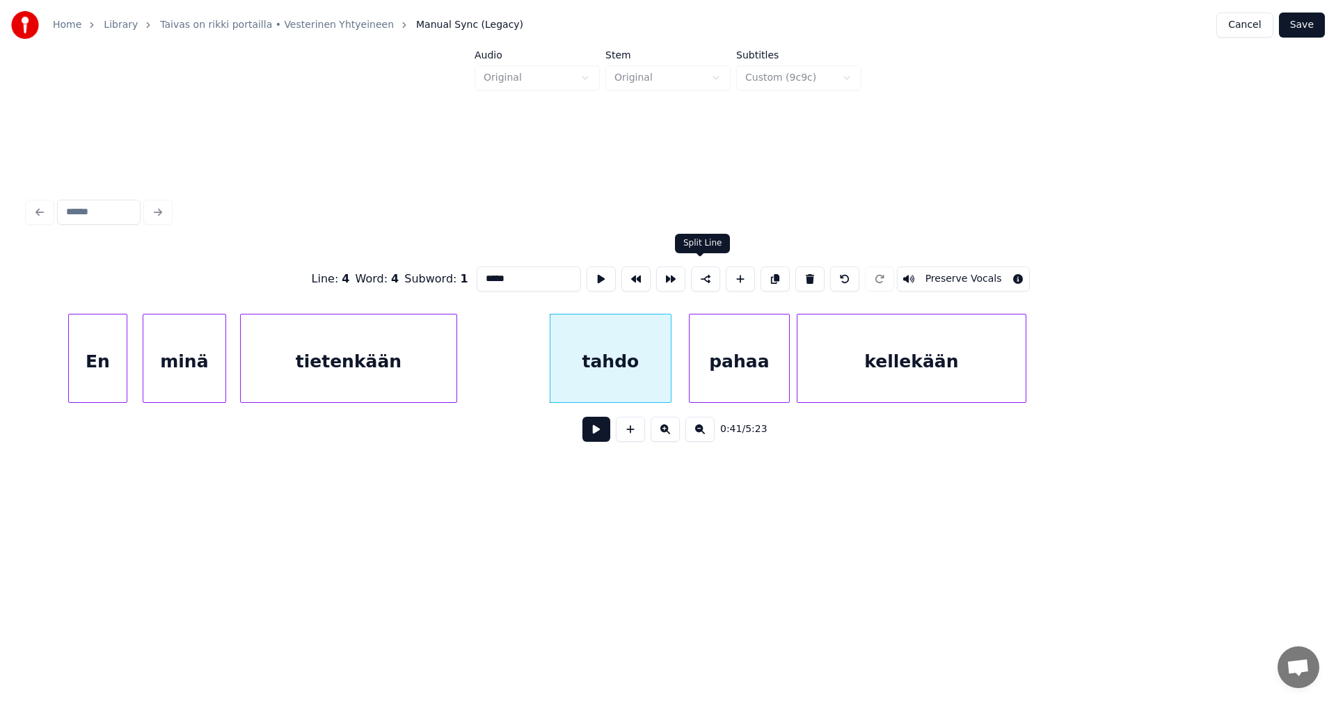
click at [708, 276] on button at bounding box center [705, 279] width 29 height 25
click at [1304, 26] on button "Save" at bounding box center [1302, 25] width 46 height 25
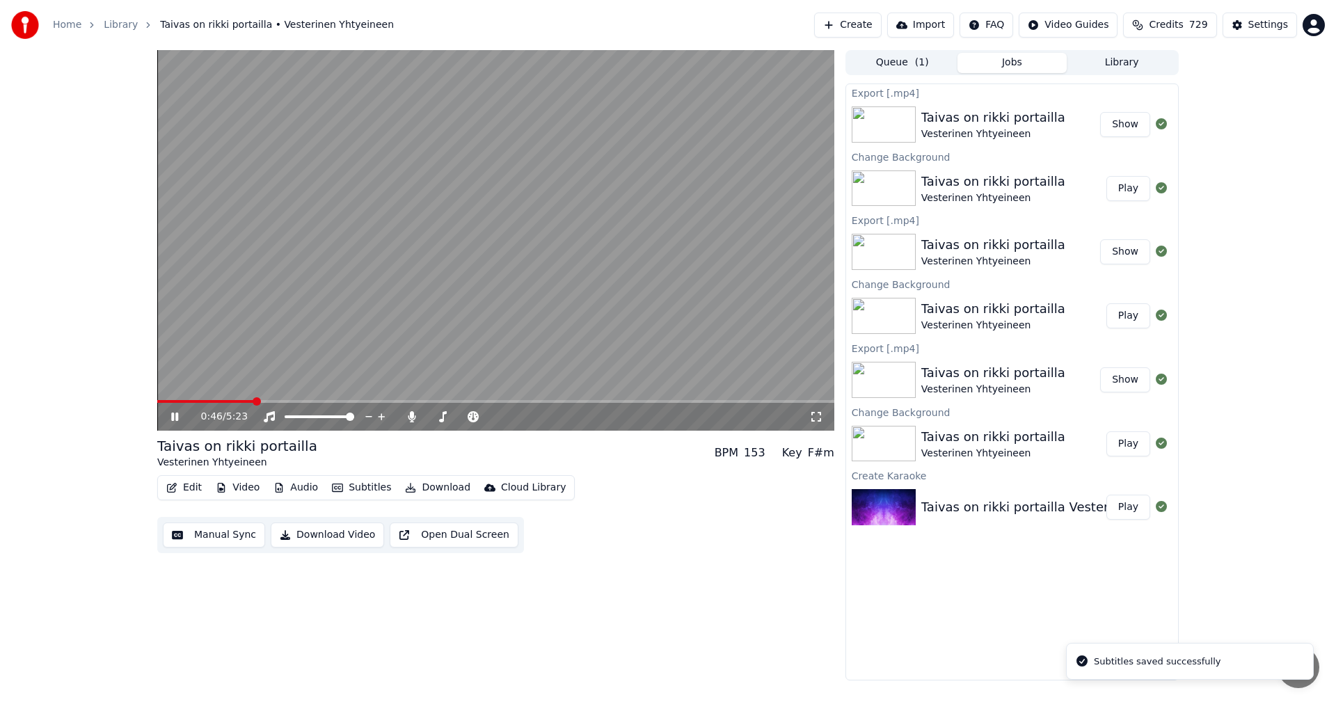
click at [254, 402] on span at bounding box center [495, 401] width 677 height 3
click at [213, 404] on div "0:47 / 5:23" at bounding box center [495, 417] width 677 height 28
click at [214, 402] on span at bounding box center [208, 401] width 102 height 3
drag, startPoint x: 171, startPoint y: 418, endPoint x: 190, endPoint y: 425, distance: 20.7
click at [171, 418] on icon at bounding box center [184, 416] width 33 height 11
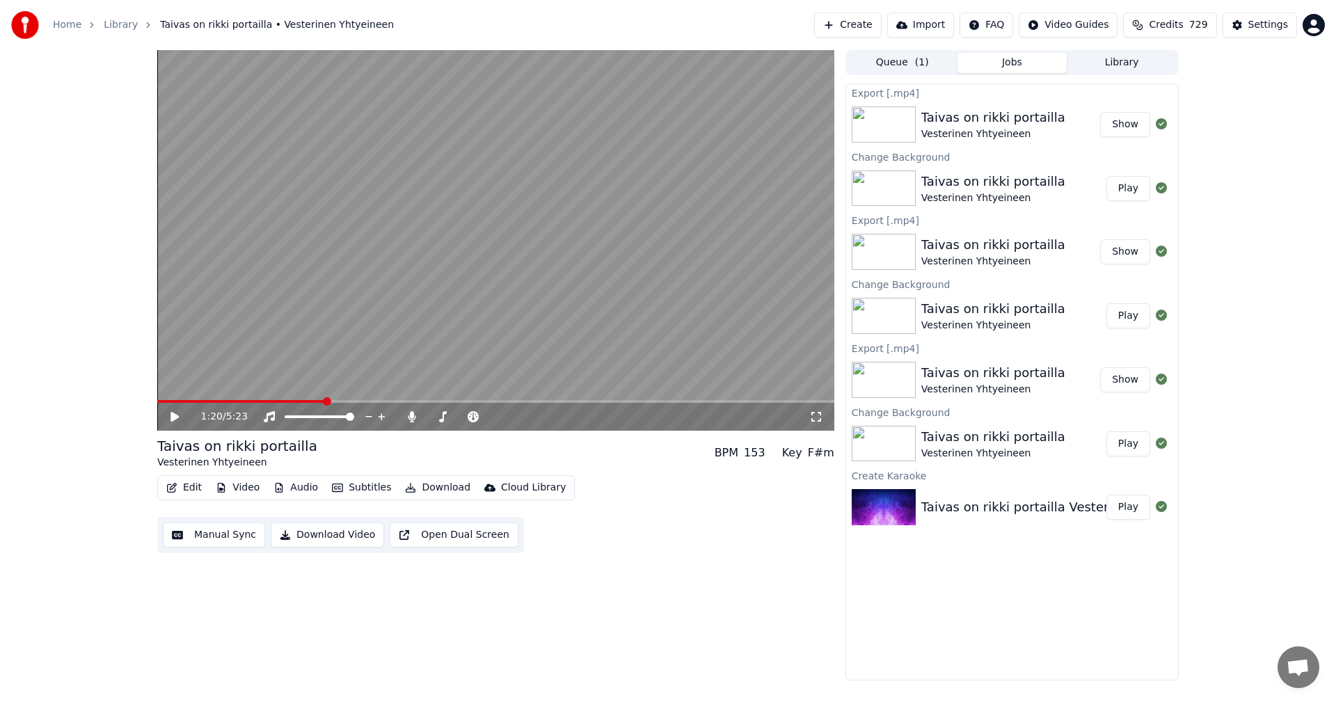
click at [195, 489] on button "Edit" at bounding box center [184, 487] width 47 height 19
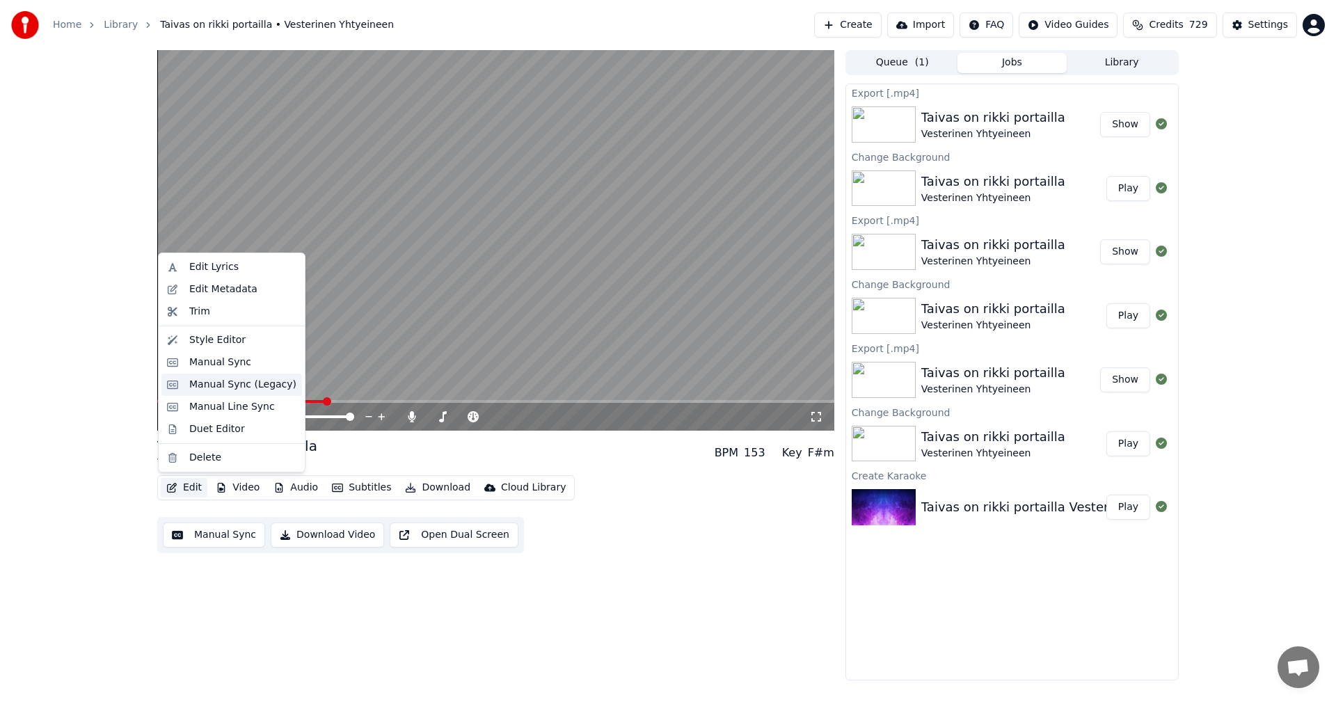
click at [259, 388] on div "Manual Sync (Legacy)" at bounding box center [242, 385] width 107 height 14
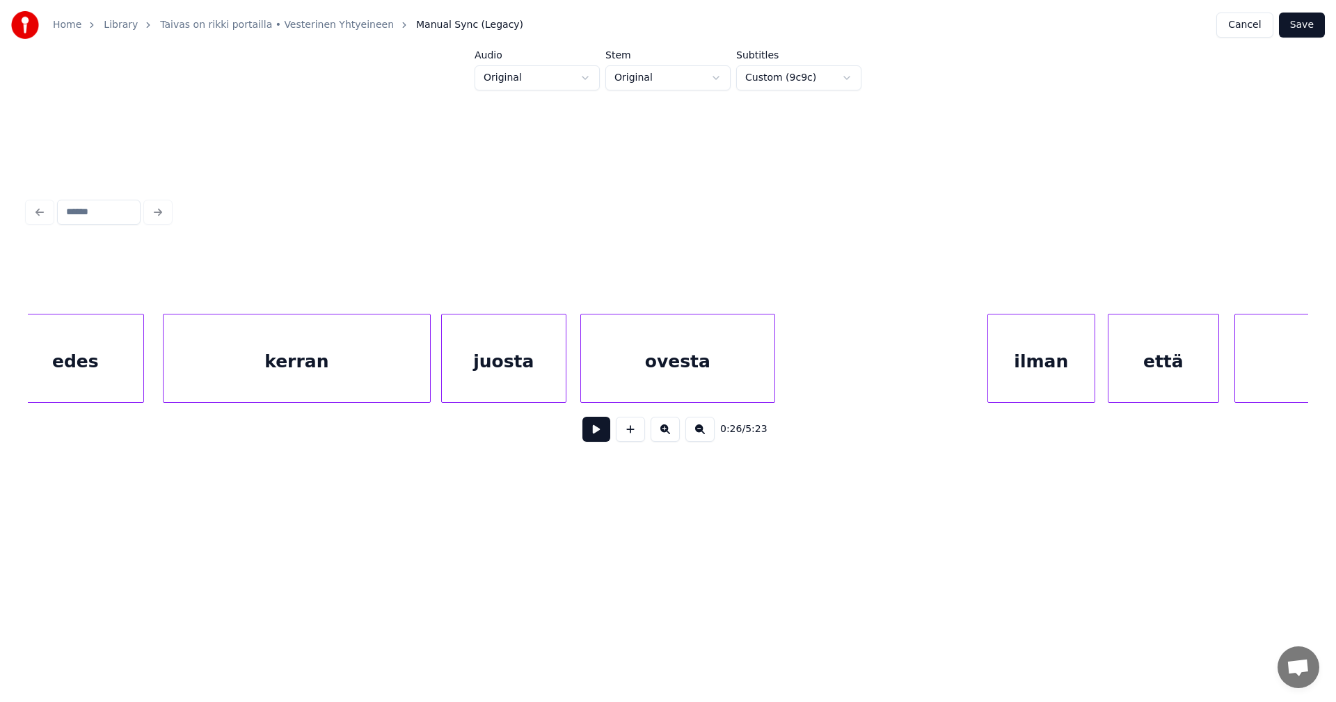
scroll to position [0, 9389]
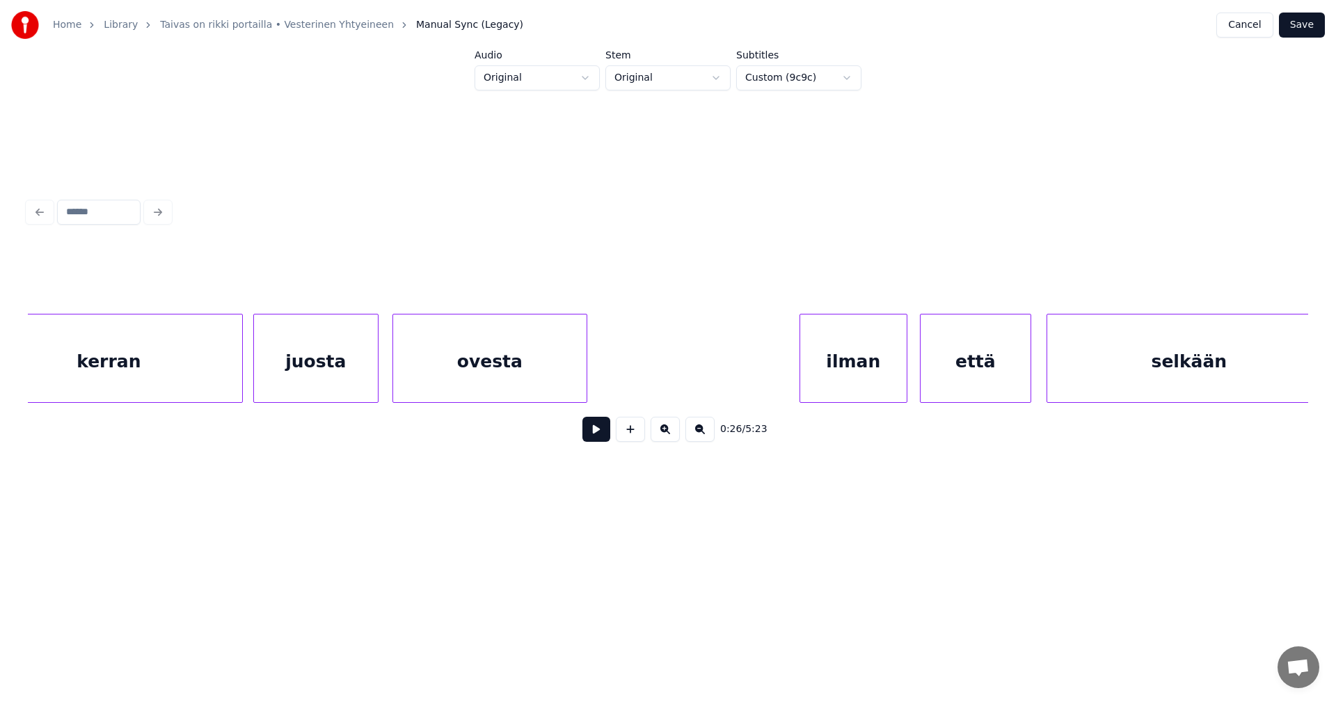
click at [502, 367] on div "ovesta" at bounding box center [489, 362] width 193 height 95
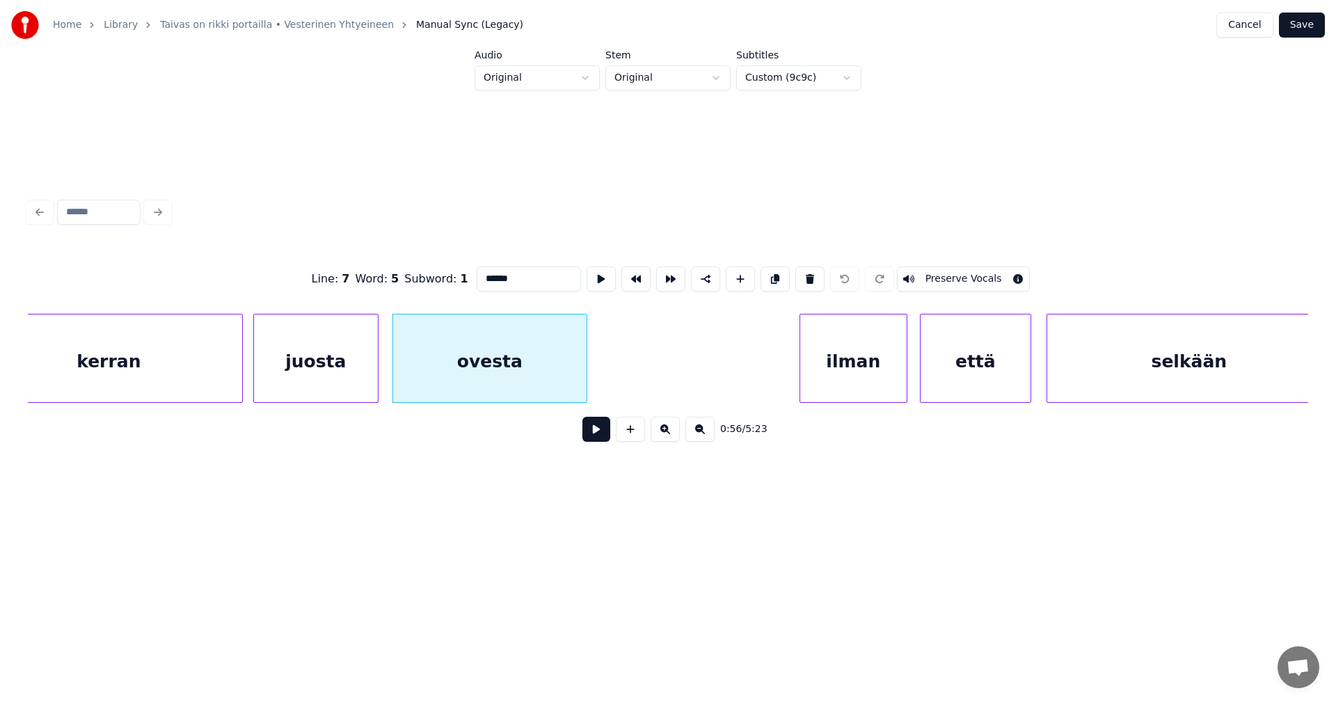
click at [827, 379] on div "ilman" at bounding box center [853, 362] width 106 height 95
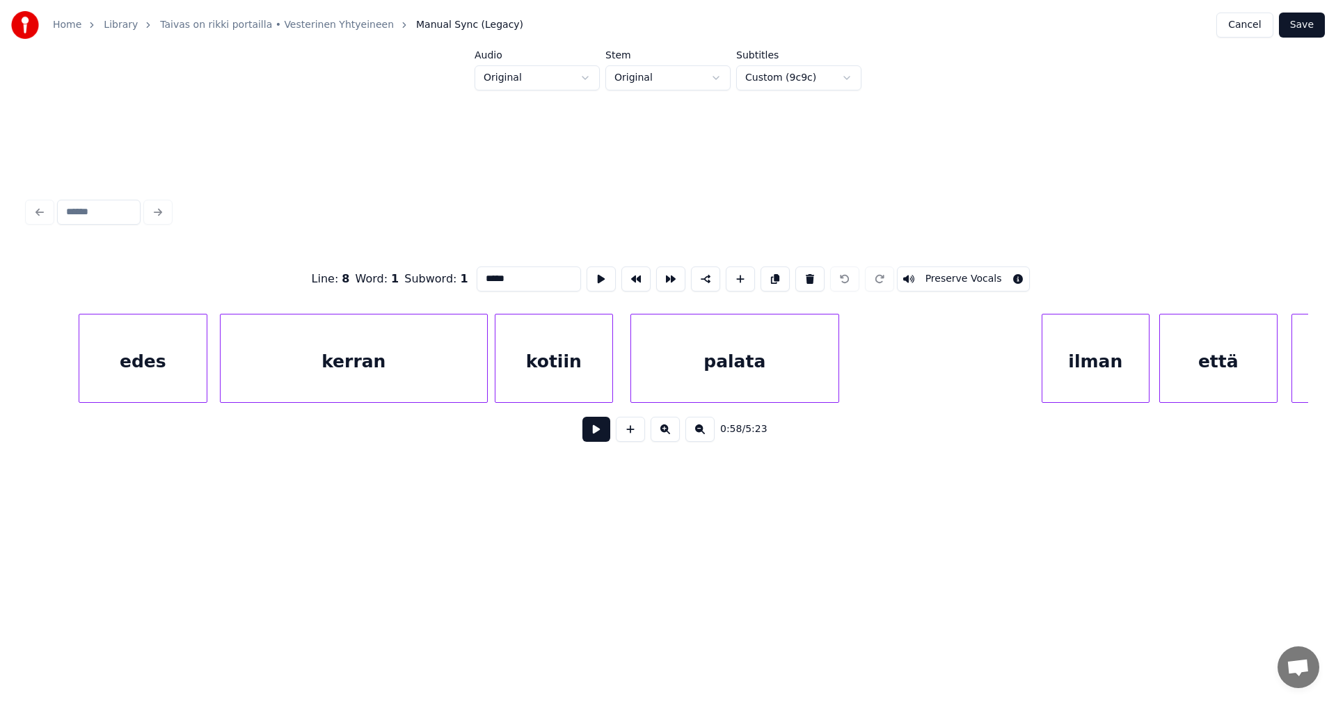
scroll to position [0, 11541]
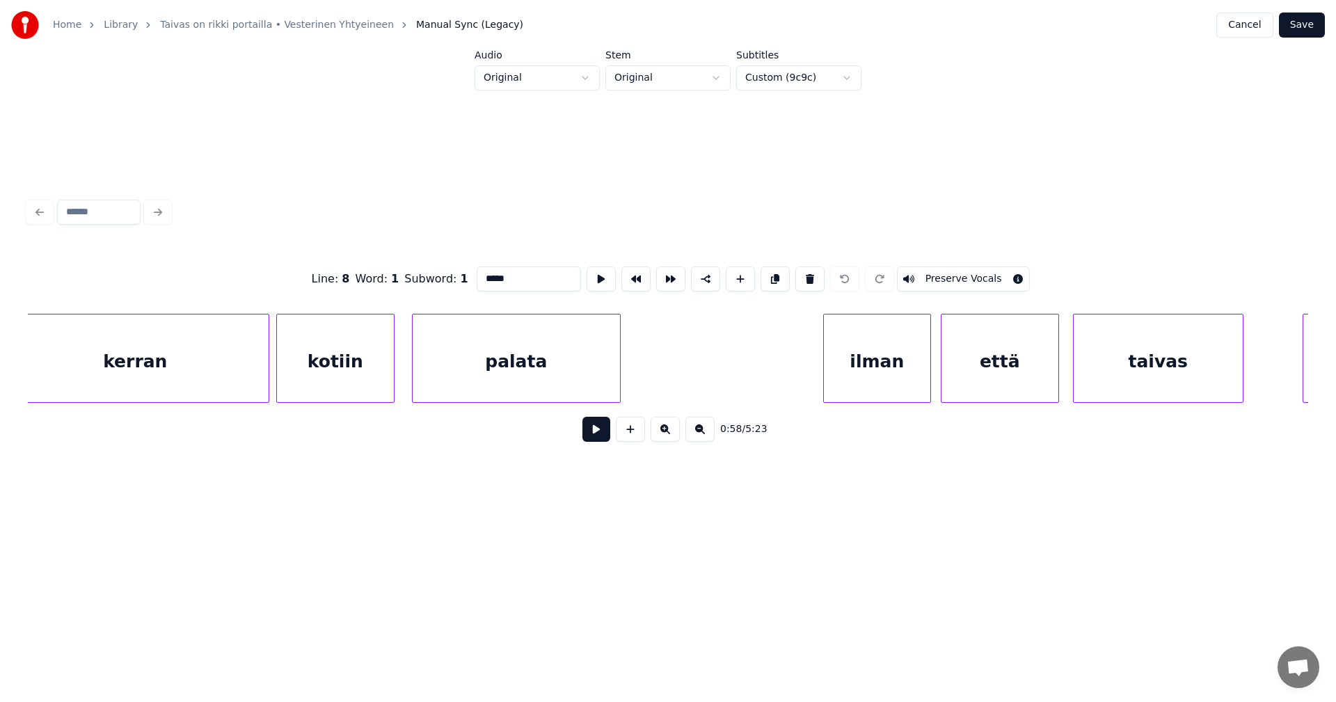
click at [552, 381] on div "palata" at bounding box center [516, 362] width 207 height 95
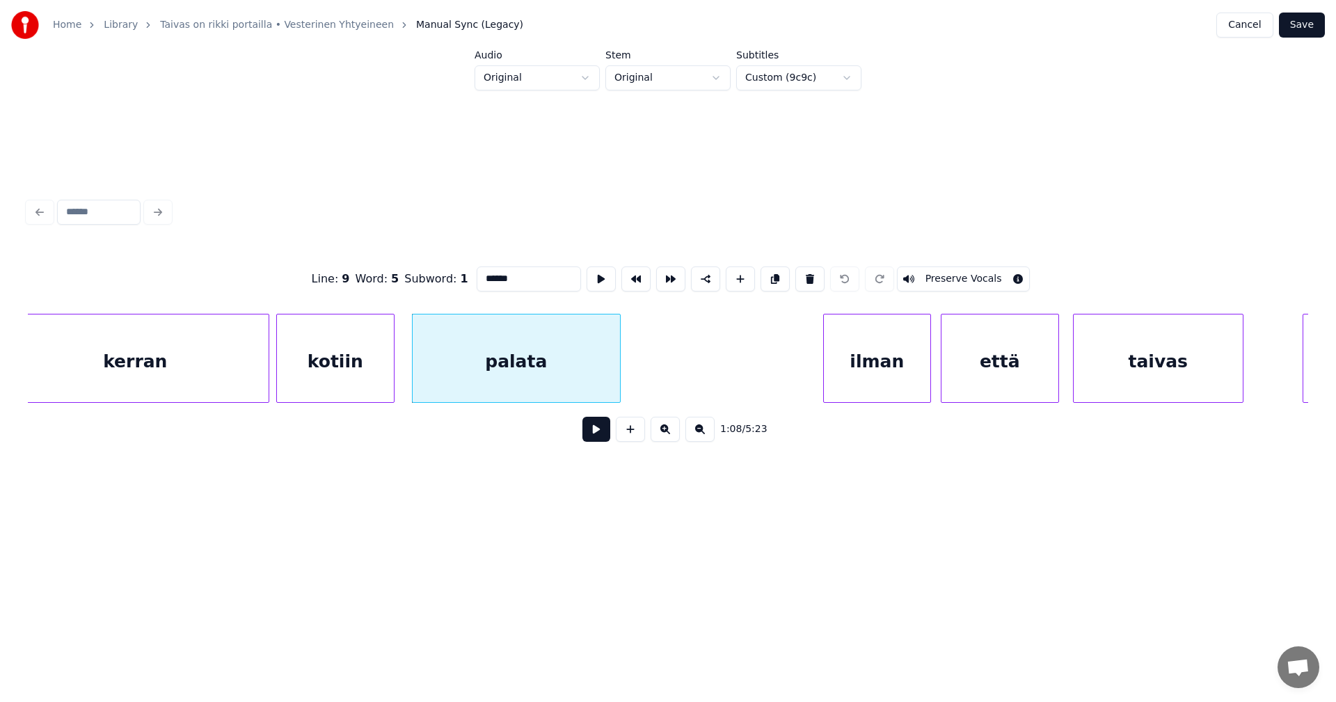
click at [859, 383] on div "ilman" at bounding box center [877, 362] width 106 height 95
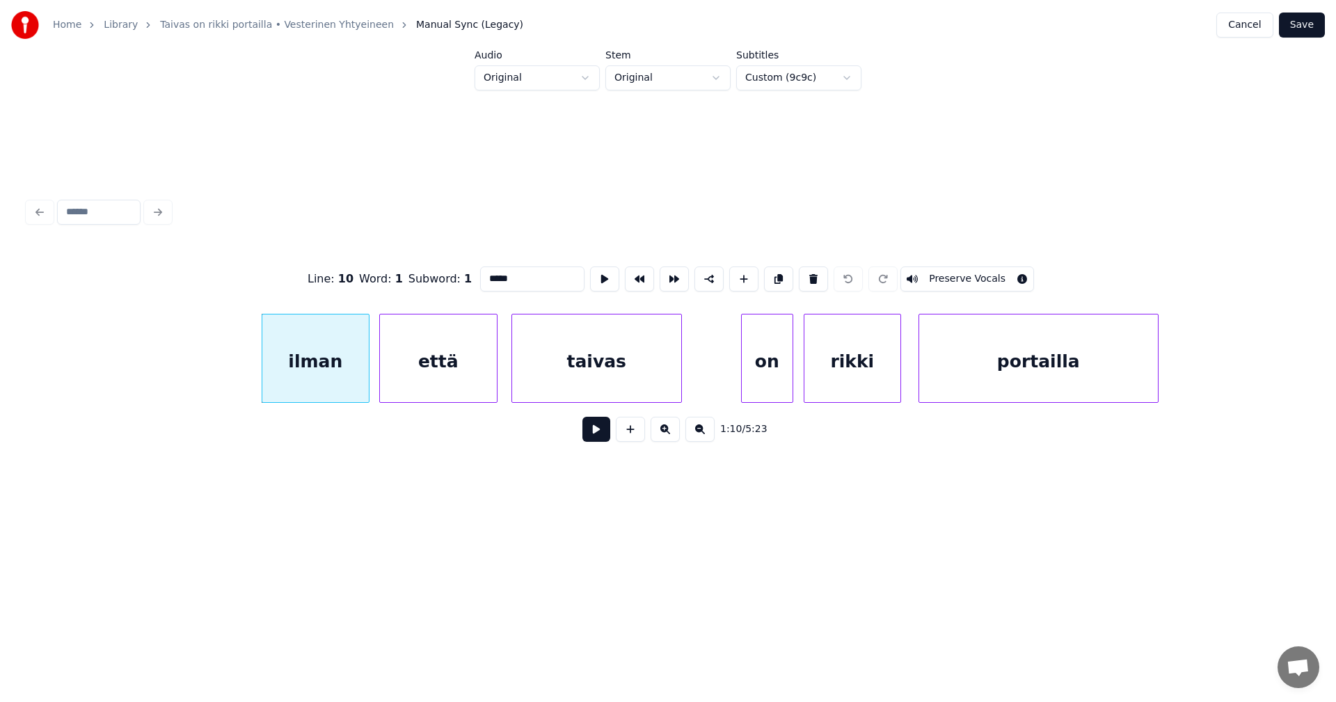
scroll to position [0, 12071]
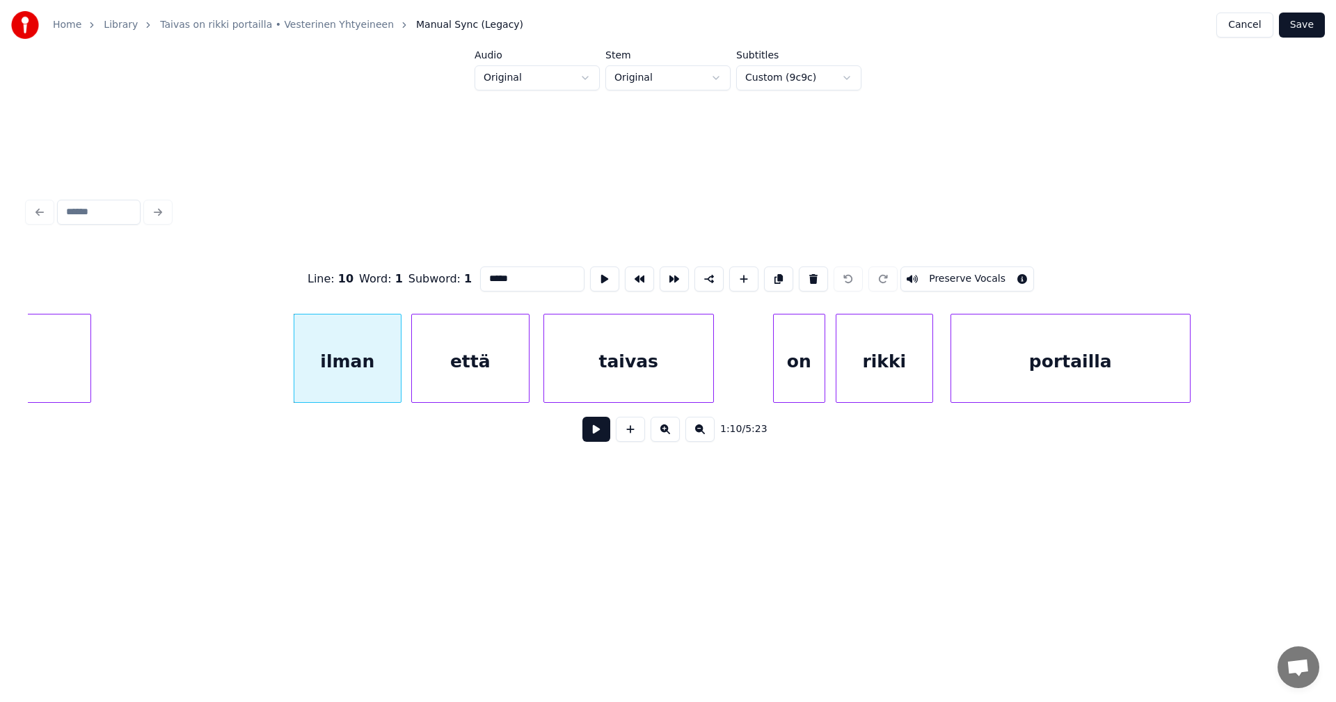
click at [611, 372] on div "taivas" at bounding box center [628, 362] width 169 height 95
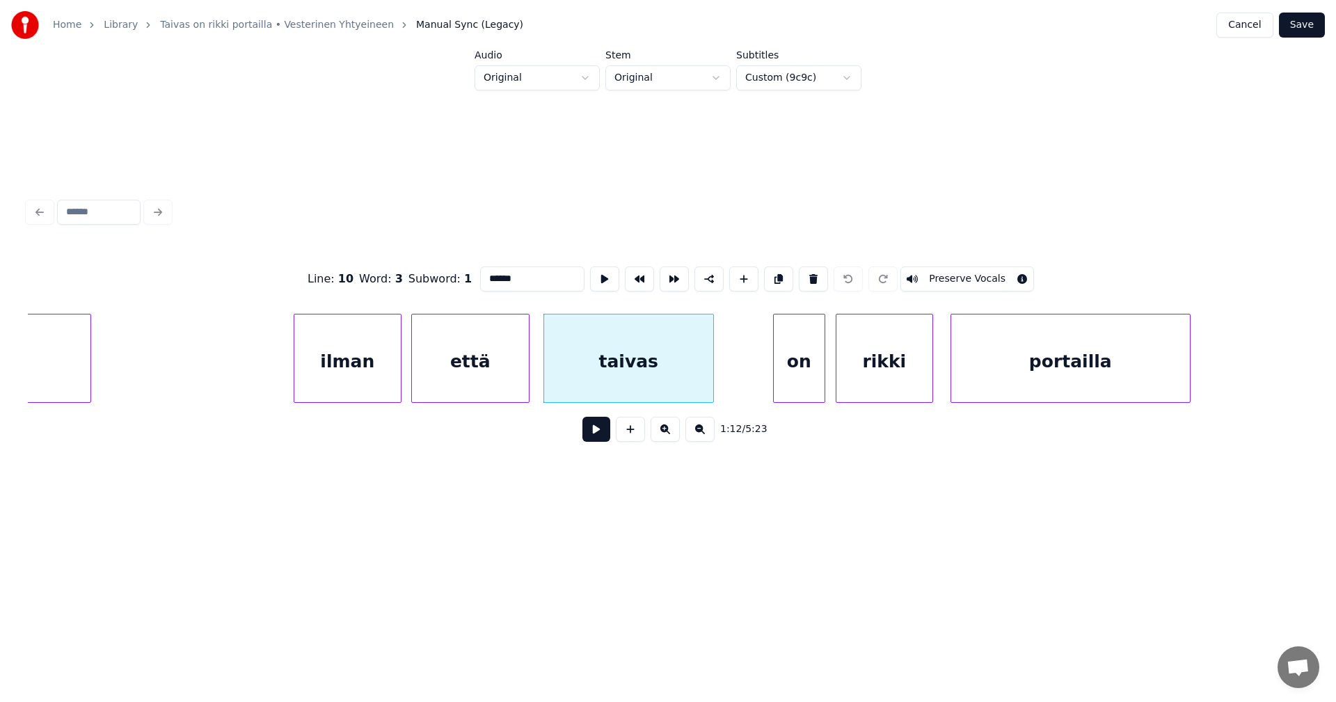
drag, startPoint x: 528, startPoint y: 279, endPoint x: 543, endPoint y: 278, distance: 14.6
click at [528, 278] on input "******" at bounding box center [532, 279] width 104 height 25
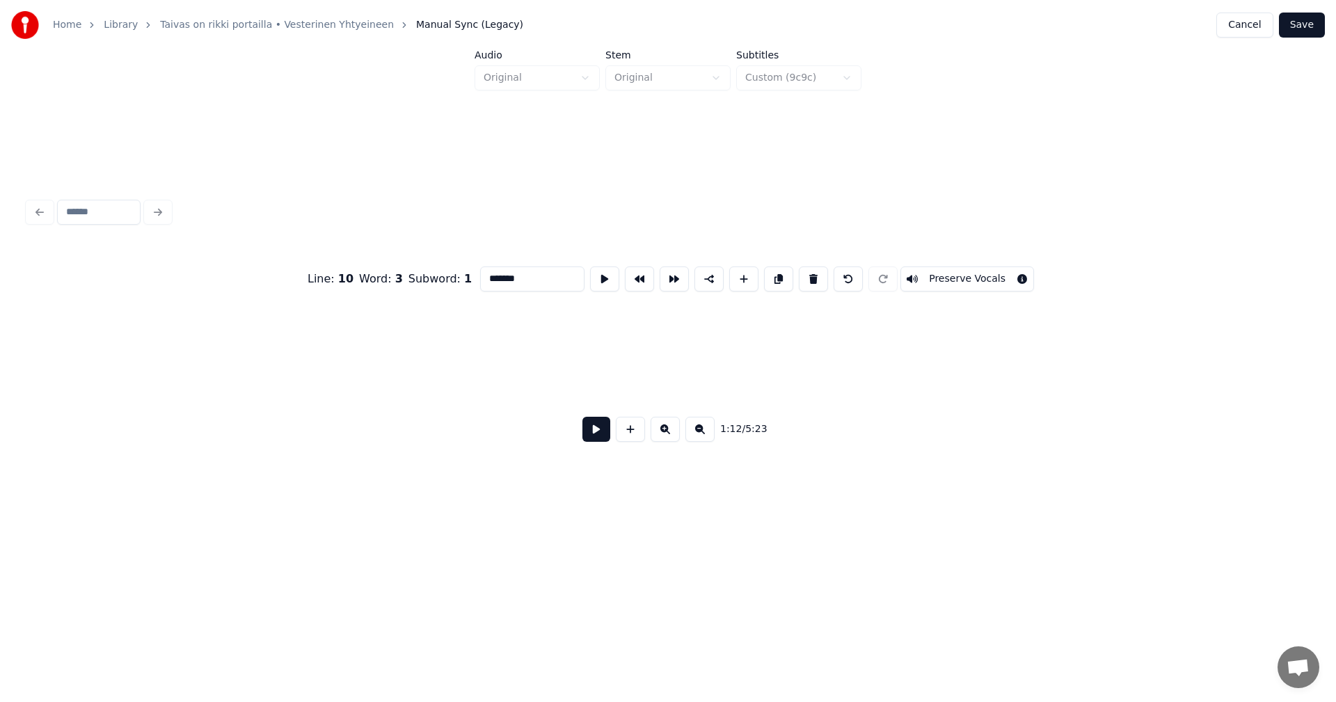
scroll to position [0, 46943]
type input "*******"
click at [1312, 26] on button "Save" at bounding box center [1302, 25] width 46 height 25
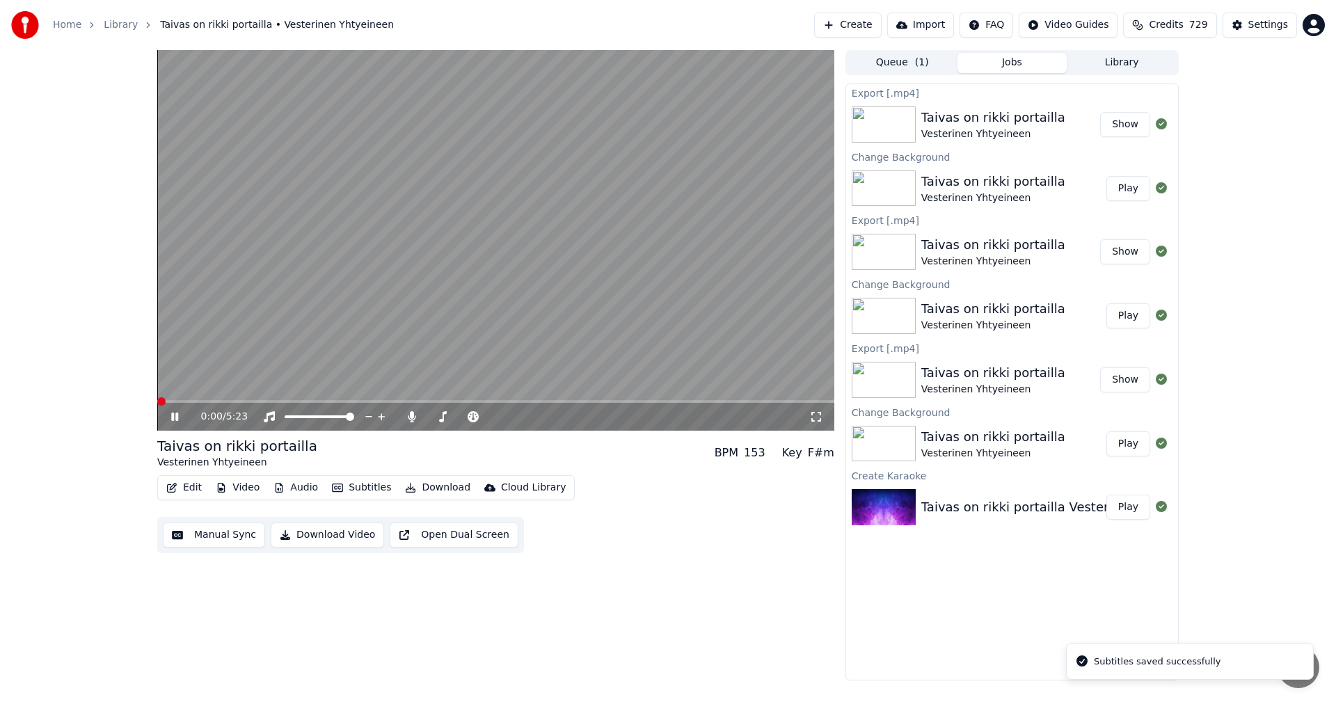
click at [235, 400] on span at bounding box center [495, 401] width 677 height 3
click at [207, 402] on span at bounding box center [182, 401] width 50 height 3
click at [303, 402] on span at bounding box center [239, 401] width 164 height 3
click at [413, 421] on icon at bounding box center [412, 416] width 14 height 11
click at [413, 415] on icon at bounding box center [412, 416] width 14 height 11
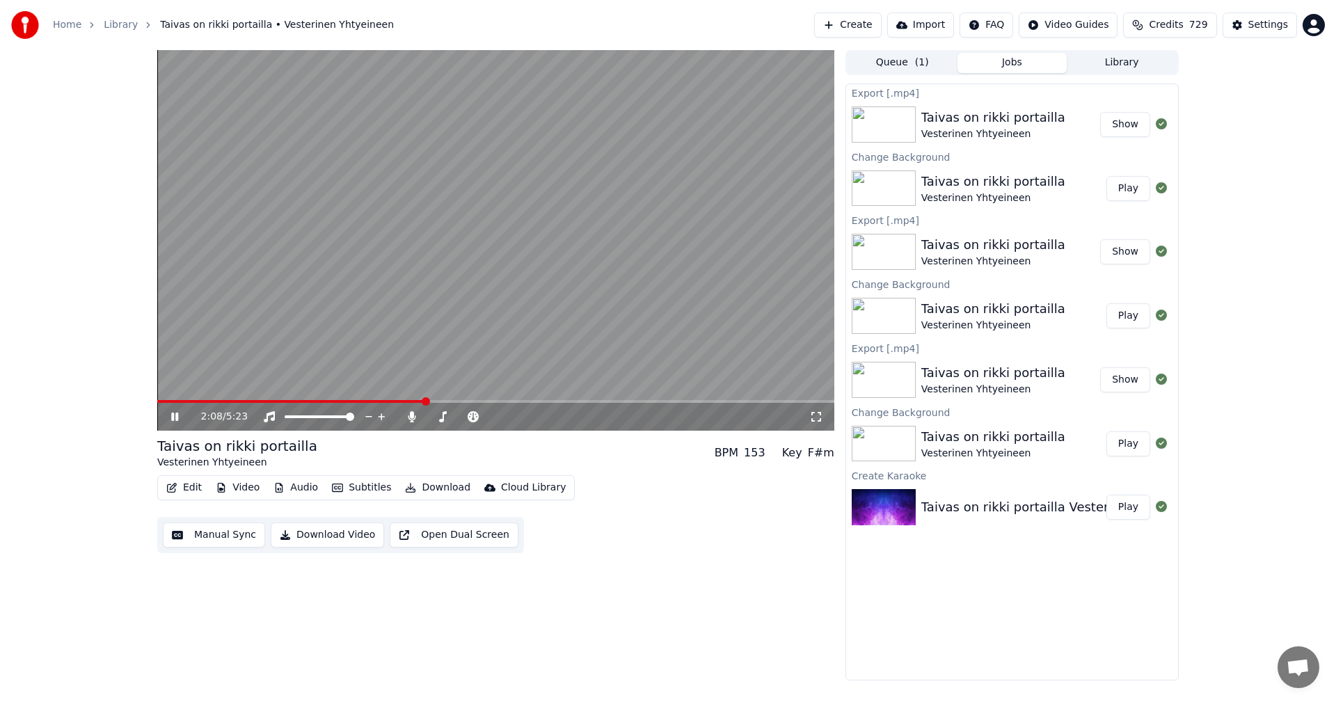
click at [425, 402] on span at bounding box center [495, 401] width 677 height 3
click at [663, 400] on span at bounding box center [495, 401] width 677 height 3
click at [644, 404] on div "4:03 / 5:23" at bounding box center [495, 417] width 677 height 28
click at [642, 401] on span at bounding box center [411, 401] width 509 height 3
click at [732, 402] on span at bounding box center [495, 401] width 677 height 3
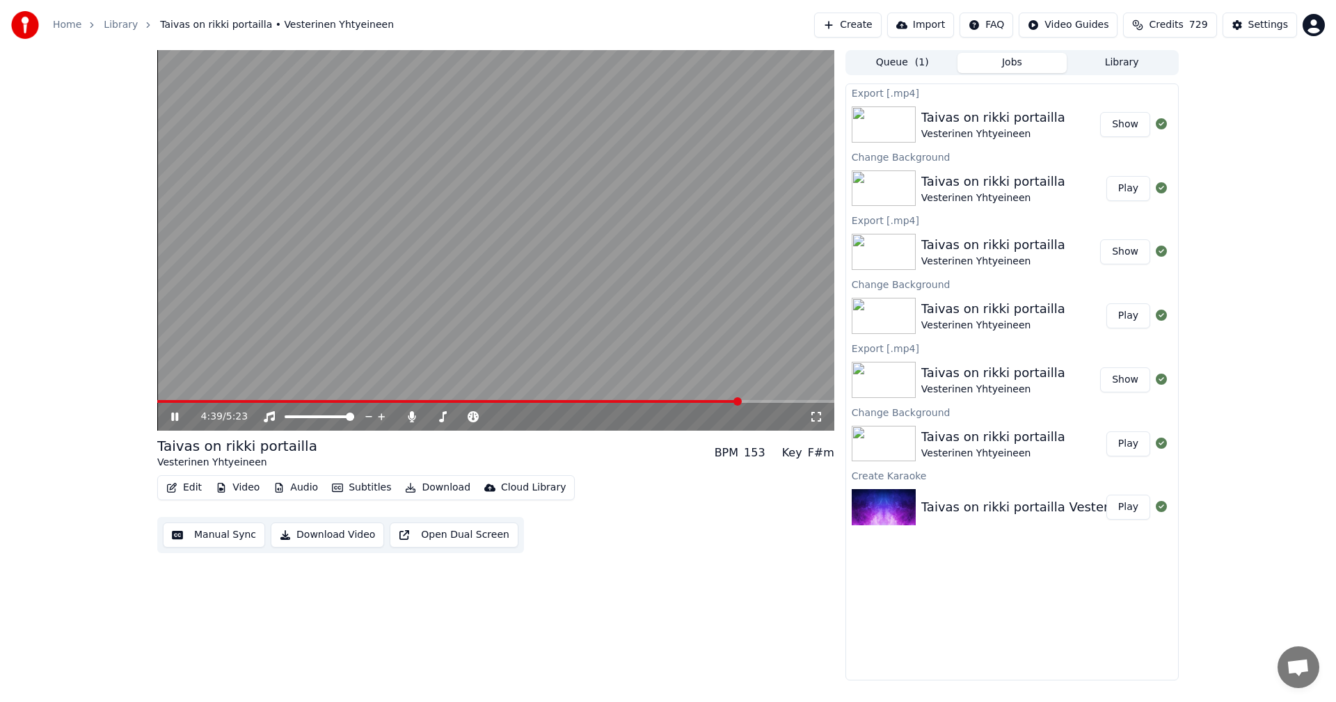
click at [740, 400] on span at bounding box center [495, 401] width 677 height 3
click at [749, 402] on span at bounding box center [495, 401] width 677 height 3
click at [757, 402] on span at bounding box center [495, 401] width 677 height 3
click at [766, 402] on span at bounding box center [495, 401] width 677 height 3
click at [773, 402] on span at bounding box center [495, 401] width 677 height 3
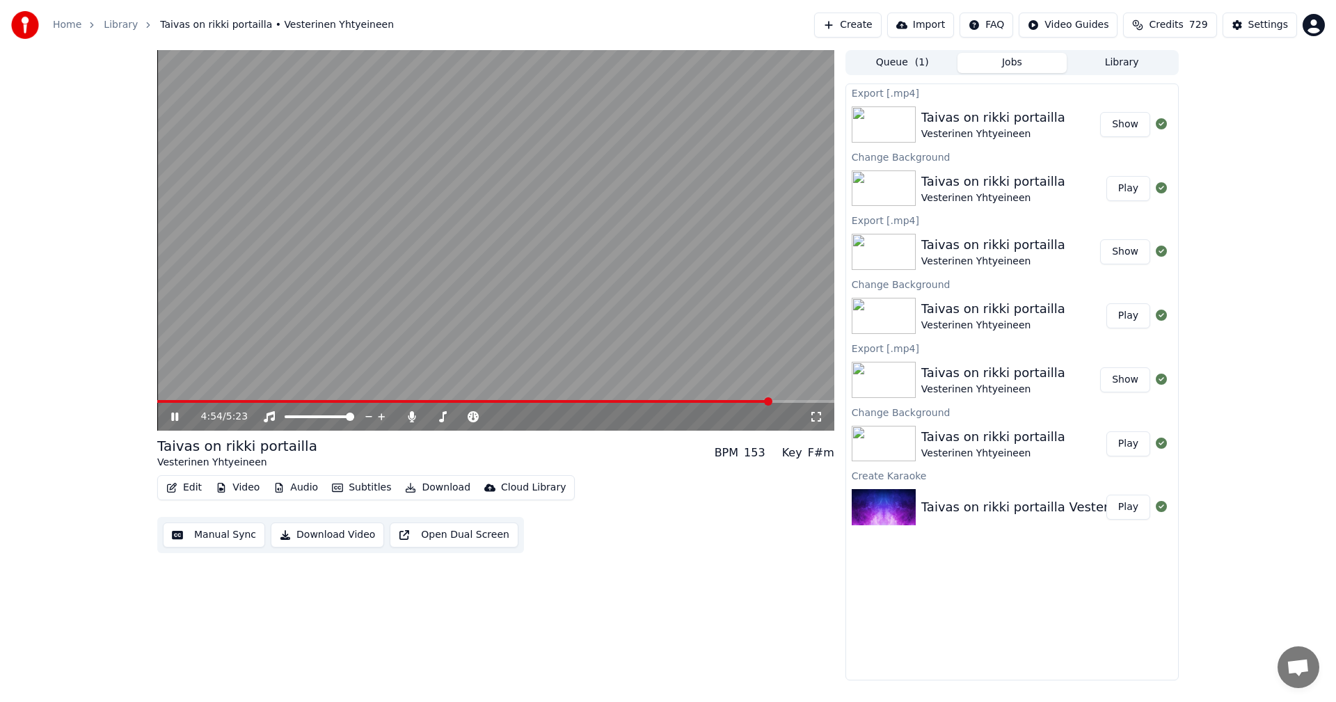
click at [780, 401] on span at bounding box center [495, 401] width 677 height 3
click at [786, 400] on span at bounding box center [495, 401] width 677 height 3
click at [792, 399] on video at bounding box center [495, 240] width 677 height 381
click at [794, 402] on span at bounding box center [495, 401] width 677 height 3
click at [167, 420] on div "5:05 / 5:23" at bounding box center [496, 417] width 666 height 14
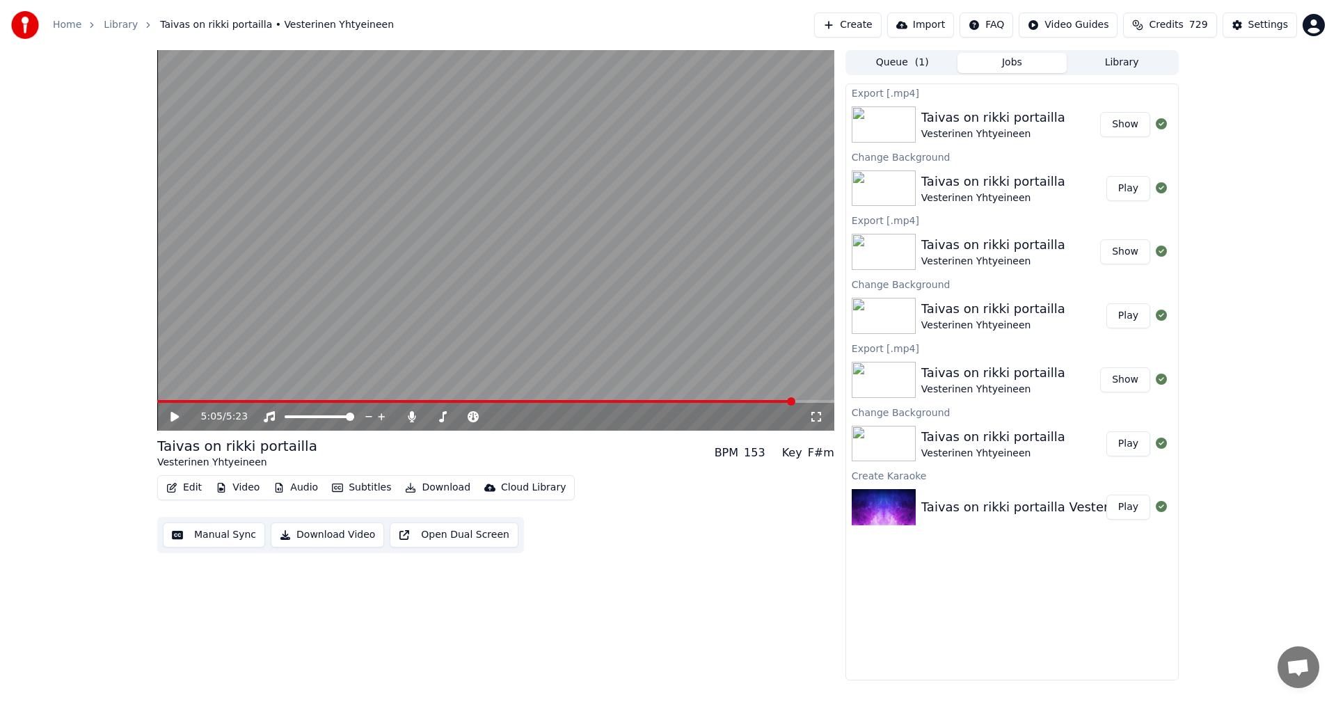
click at [191, 479] on div "Edit Video Audio Subtitles Download Cloud Library" at bounding box center [366, 487] width 418 height 25
click at [190, 491] on button "Edit" at bounding box center [184, 487] width 47 height 19
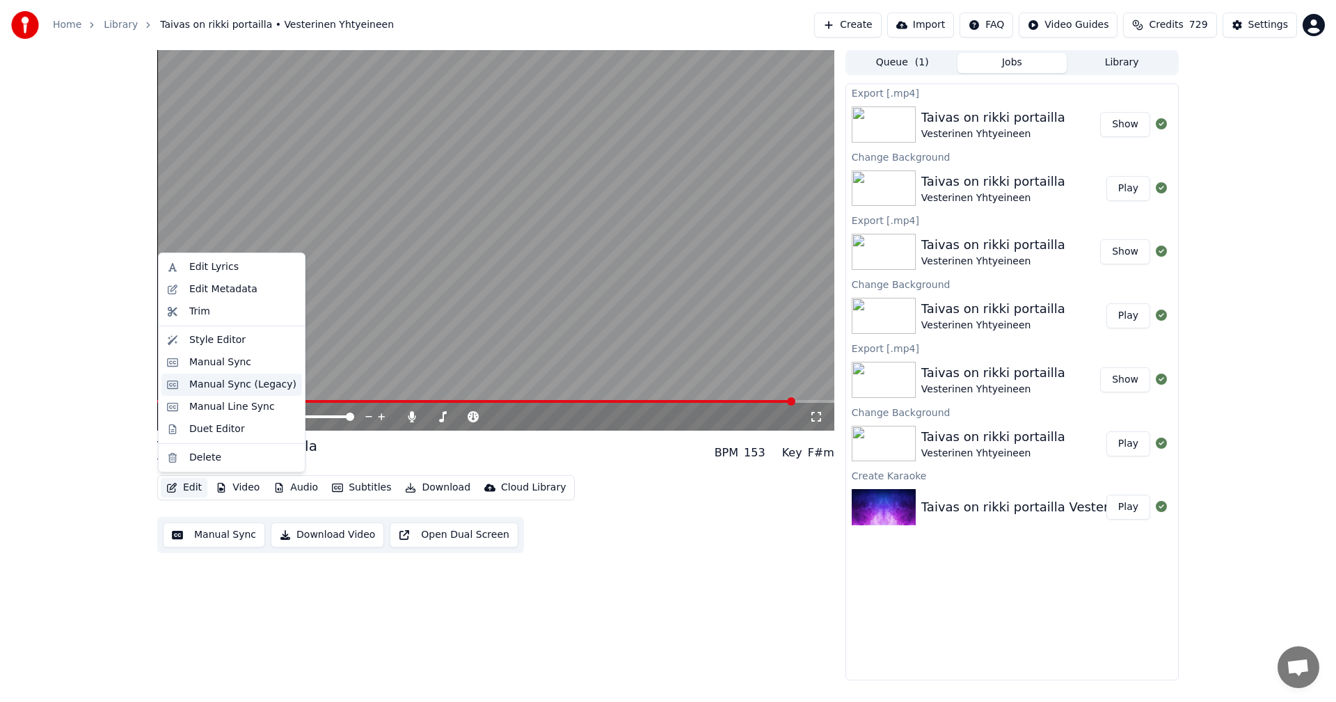
click at [248, 389] on div "Manual Sync (Legacy)" at bounding box center [242, 385] width 107 height 14
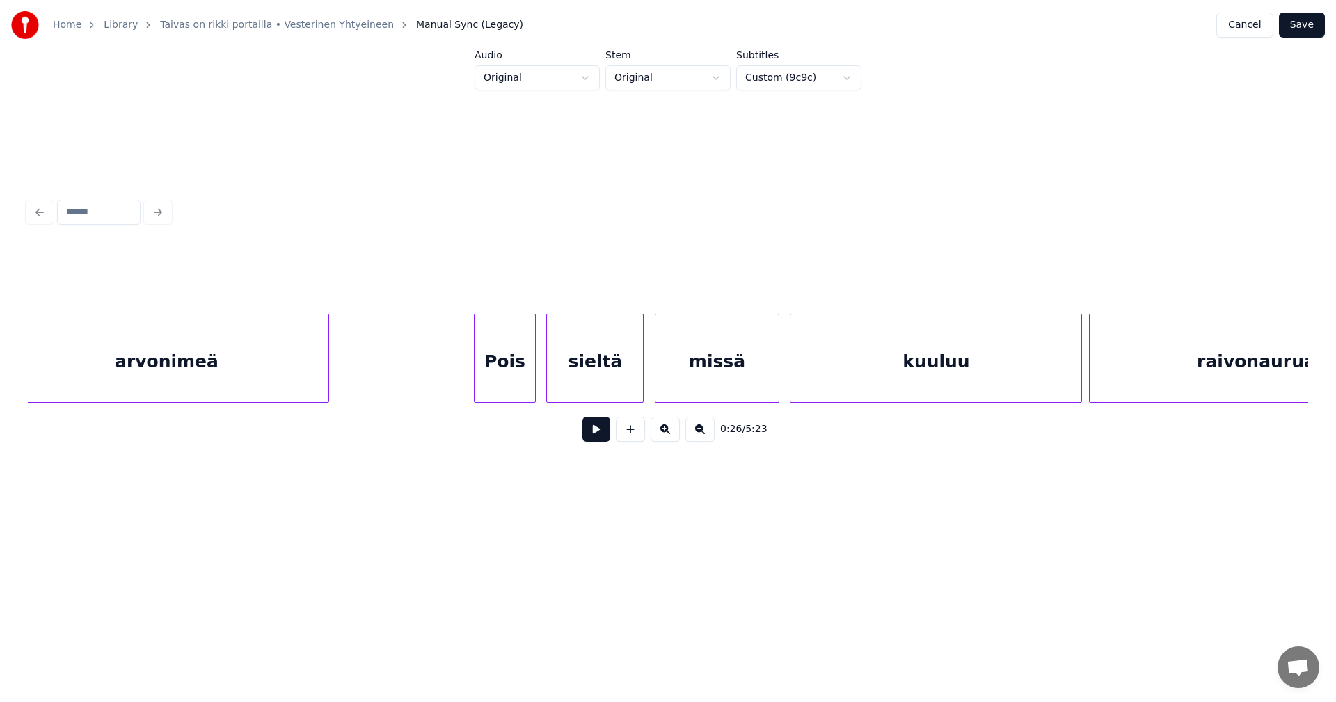
scroll to position [0, 29133]
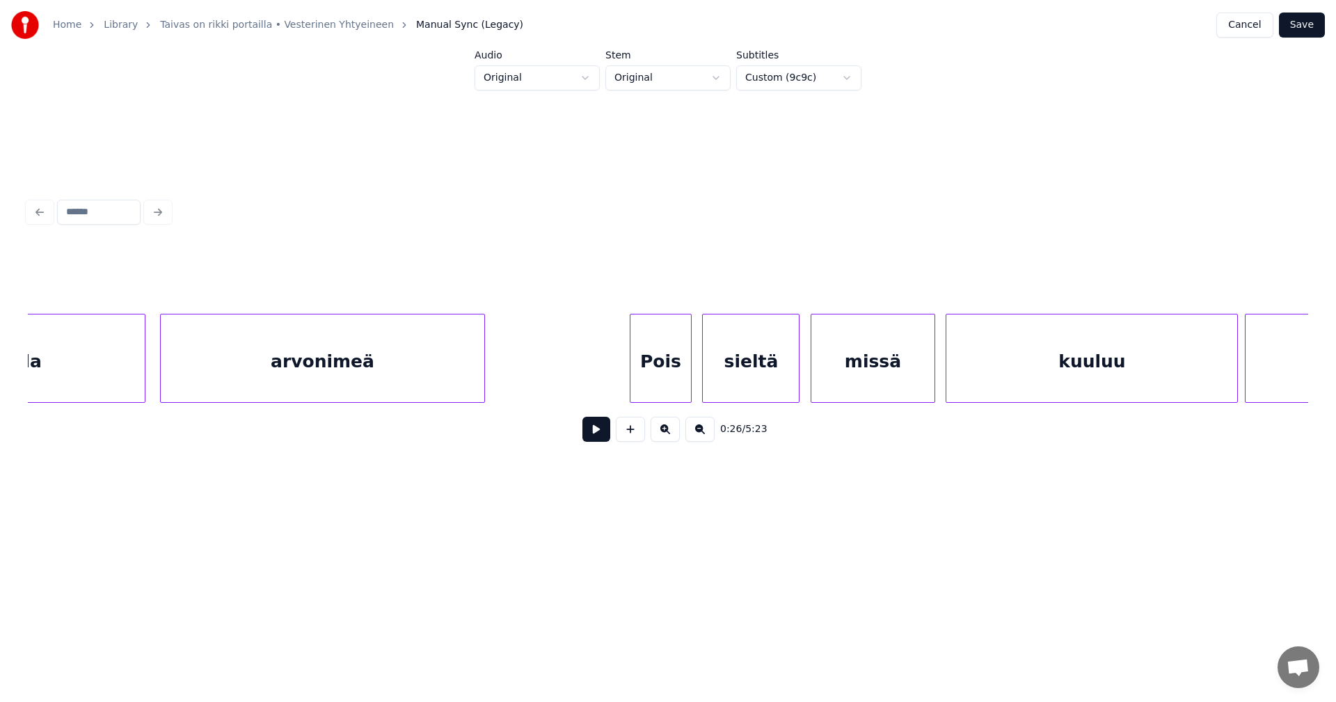
click at [658, 376] on div "Pois" at bounding box center [661, 362] width 61 height 95
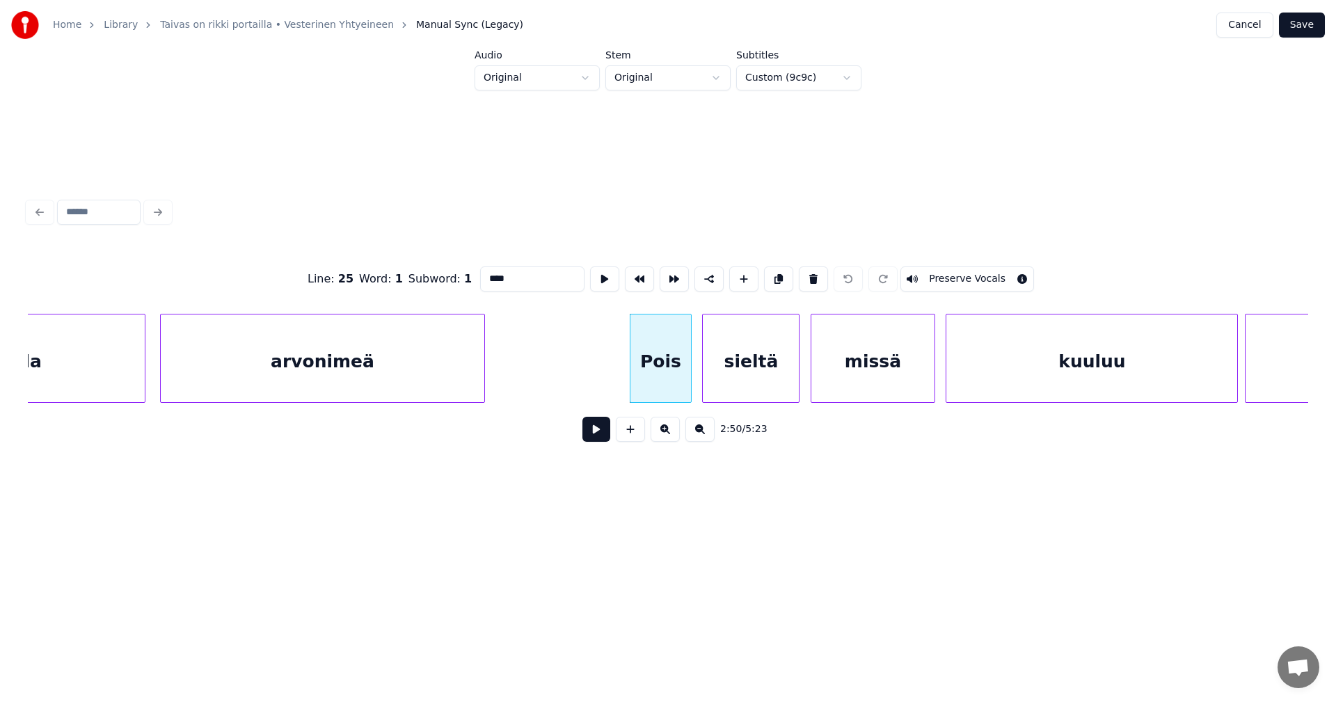
click at [589, 437] on button at bounding box center [597, 429] width 28 height 25
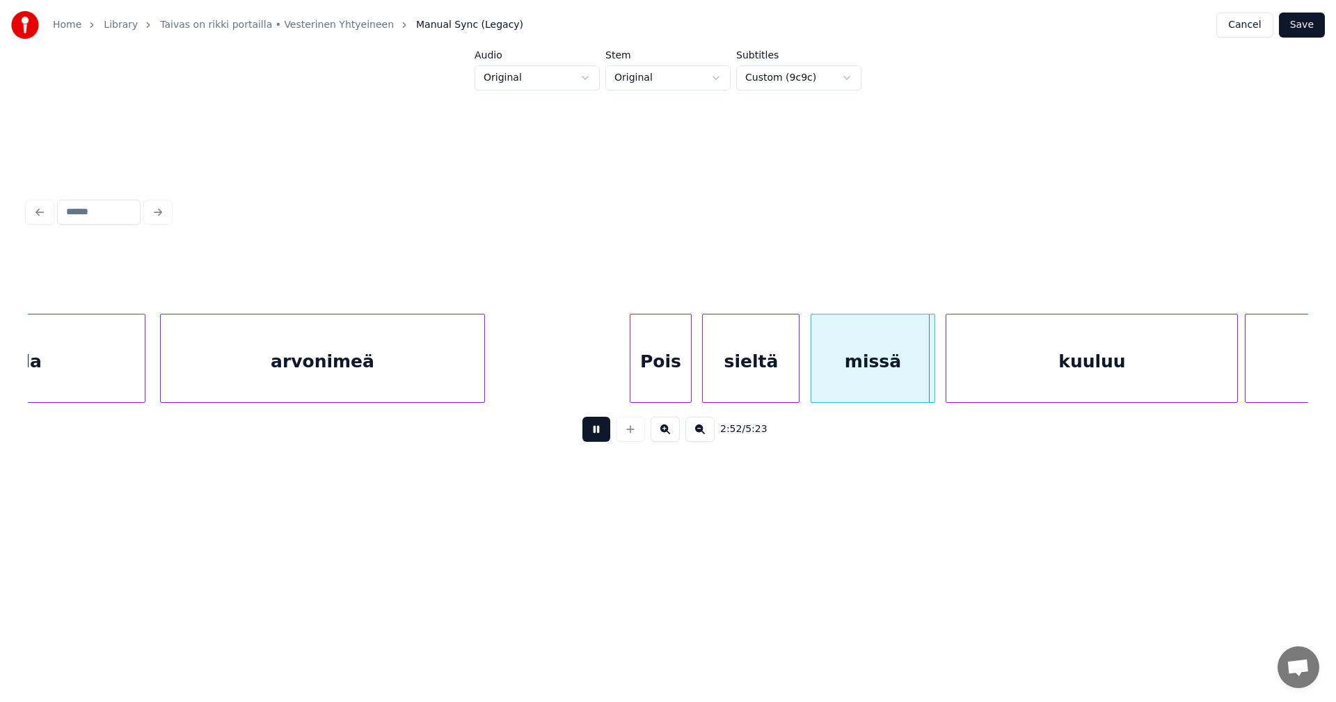
drag, startPoint x: 589, startPoint y: 437, endPoint x: 690, endPoint y: 415, distance: 103.9
click at [590, 437] on button at bounding box center [597, 429] width 28 height 25
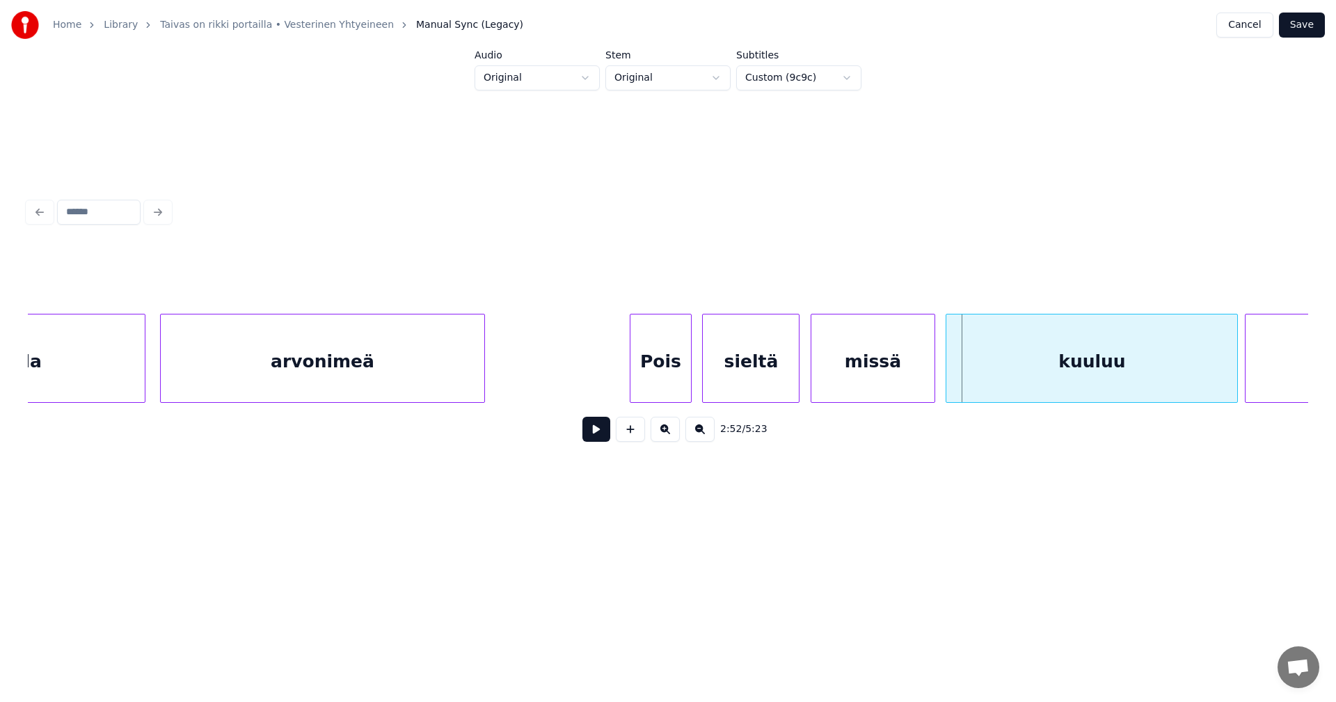
click at [905, 347] on div "missä" at bounding box center [873, 362] width 124 height 95
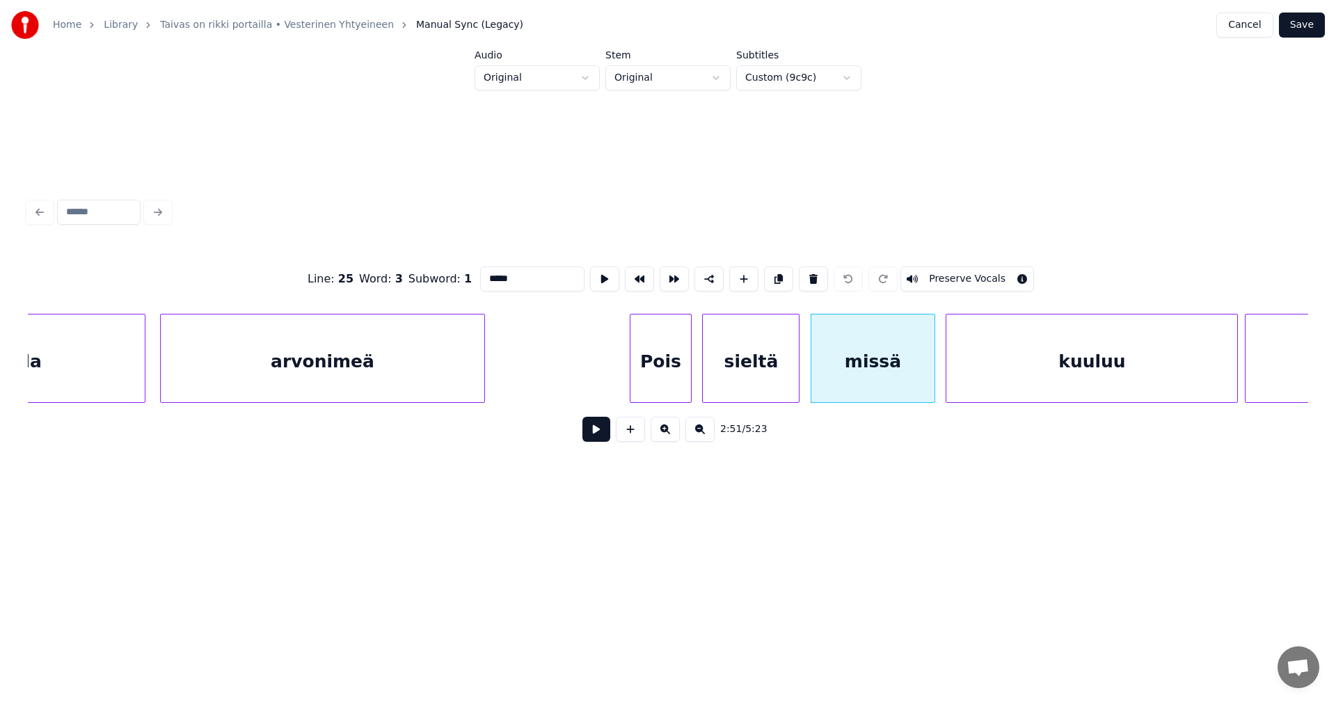
click at [584, 442] on button at bounding box center [597, 429] width 28 height 25
click at [587, 442] on button at bounding box center [597, 429] width 28 height 25
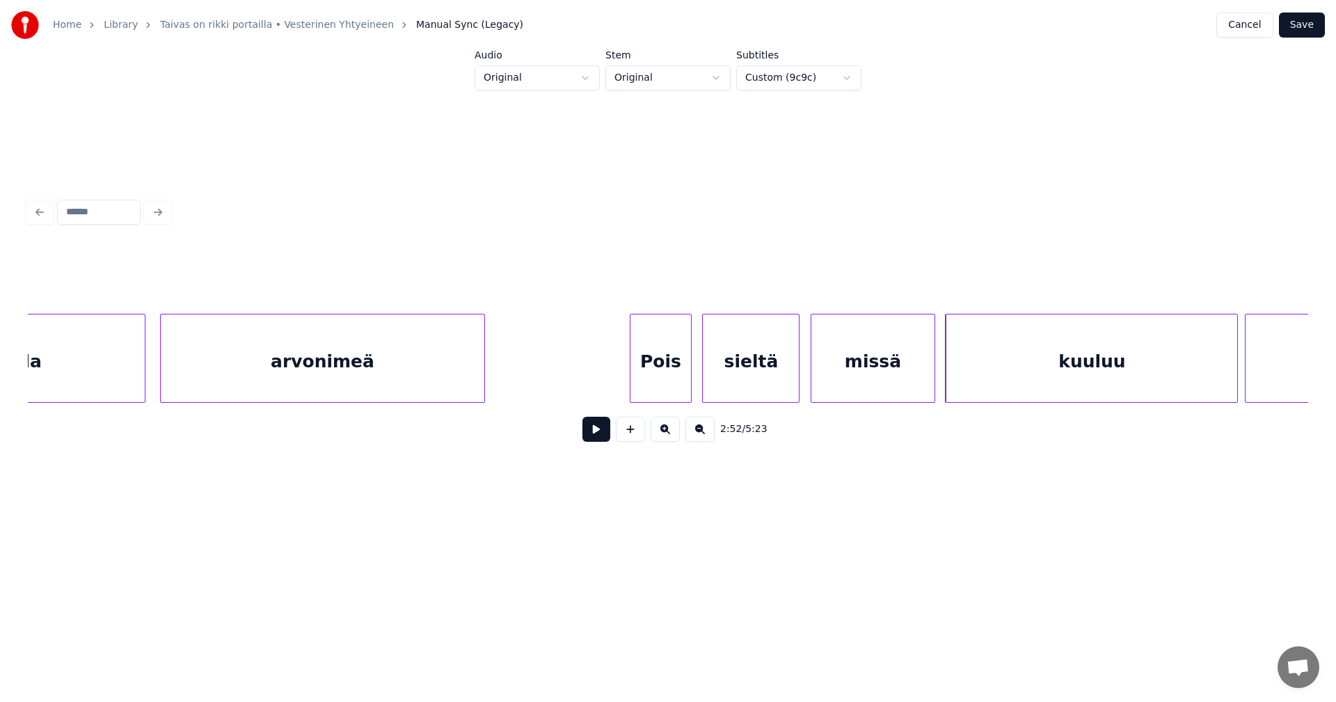
click at [882, 352] on div "missä" at bounding box center [873, 362] width 124 height 95
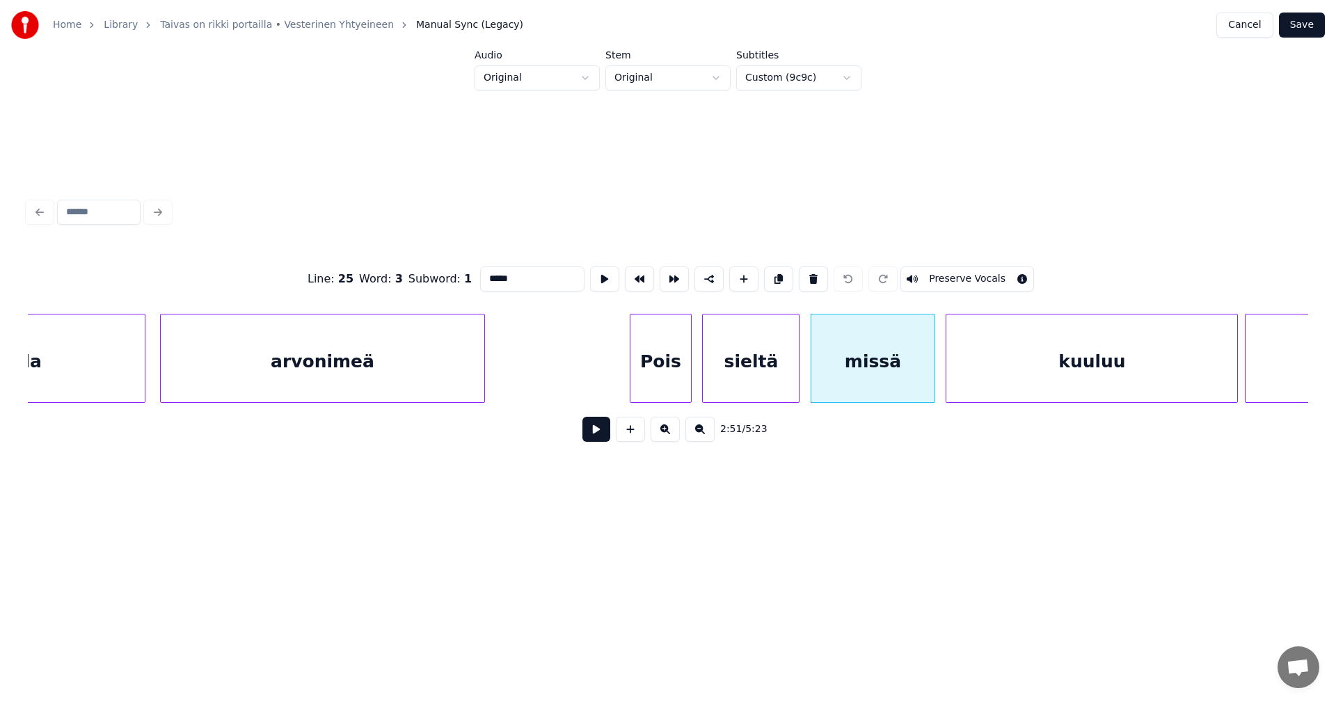
click at [502, 278] on input "*****" at bounding box center [532, 279] width 104 height 25
type input "*****"
click at [599, 440] on button at bounding box center [597, 429] width 28 height 25
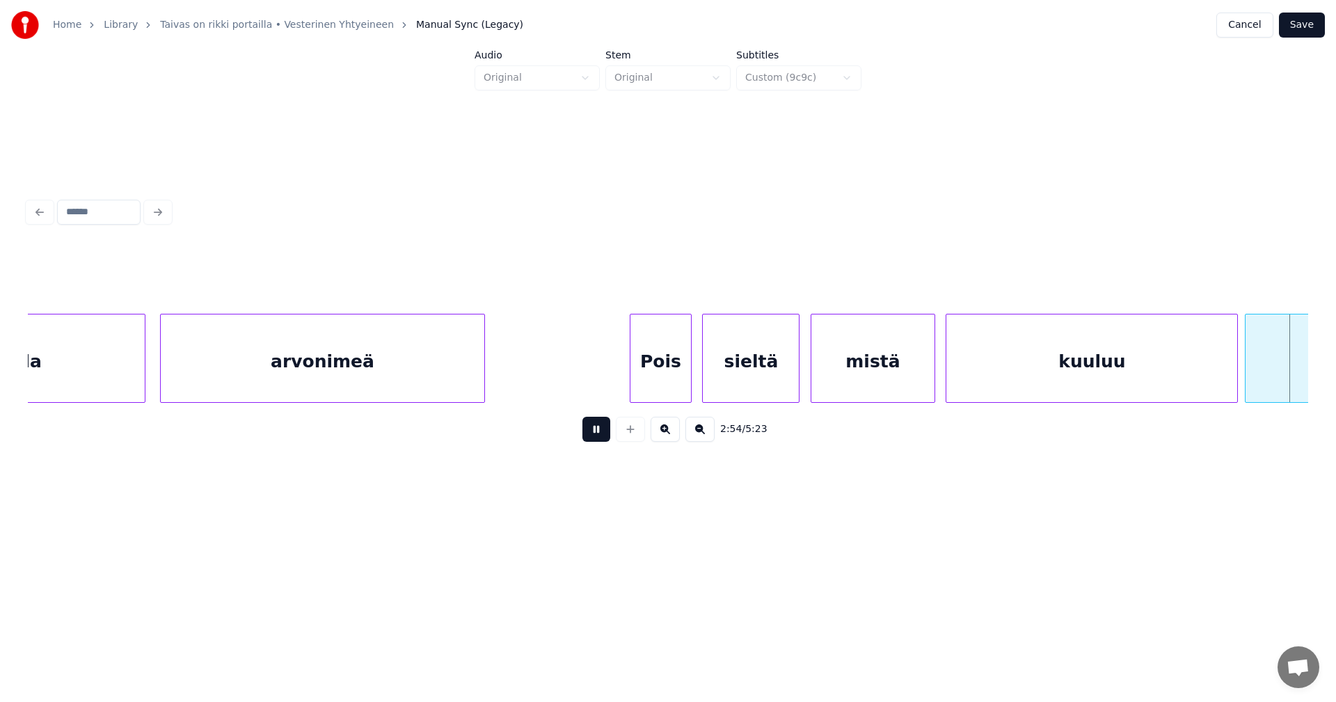
scroll to position [0, 30414]
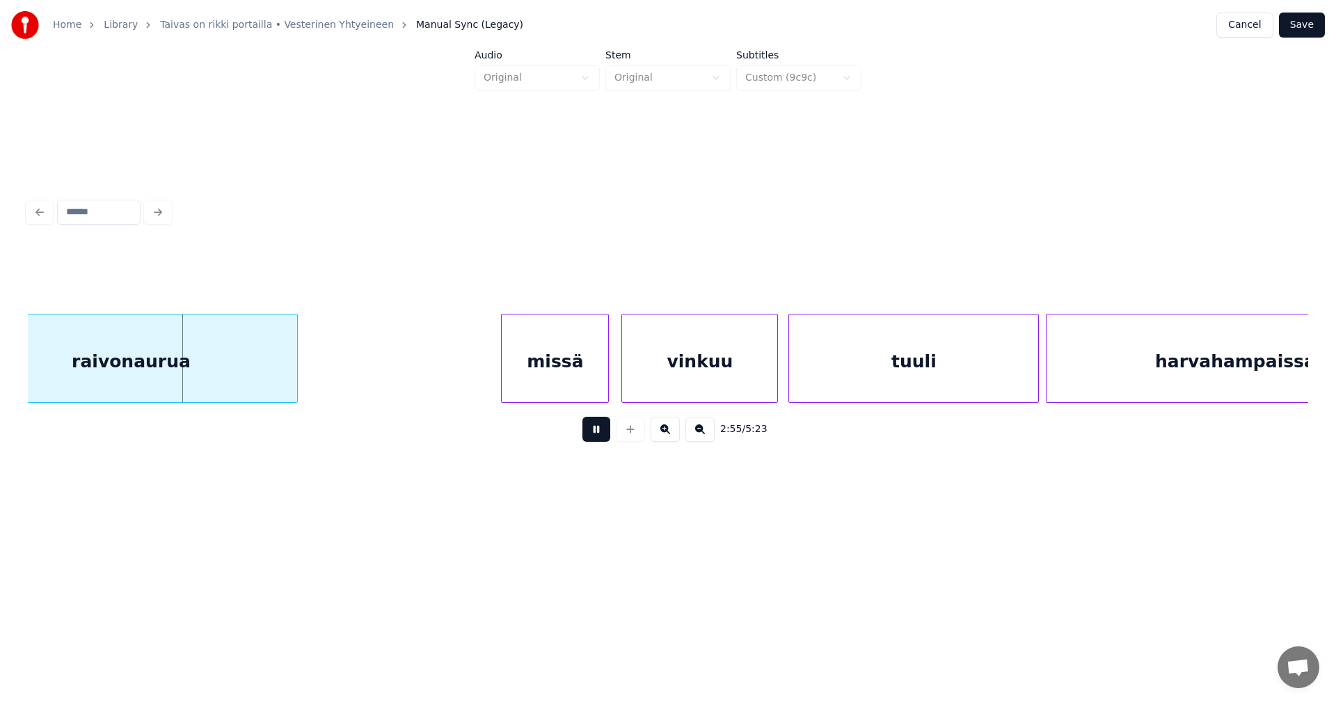
click at [599, 441] on button at bounding box center [597, 429] width 28 height 25
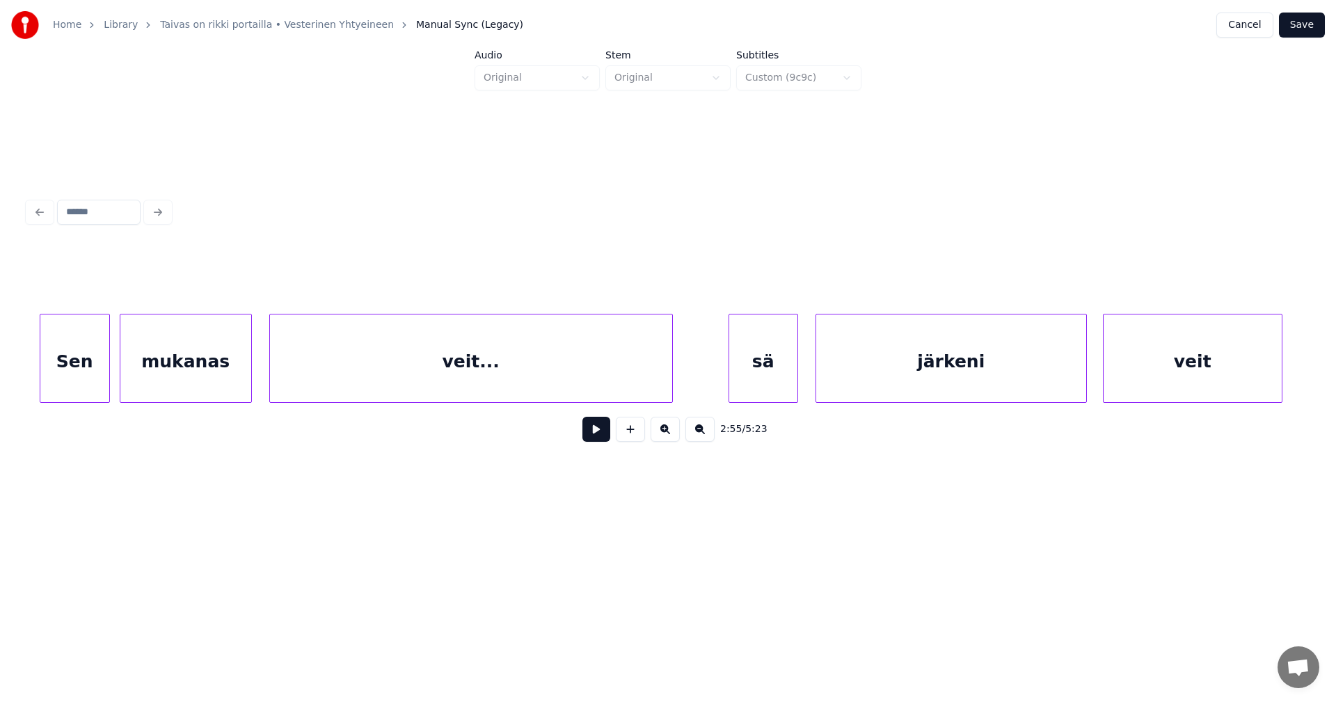
scroll to position [0, 15939]
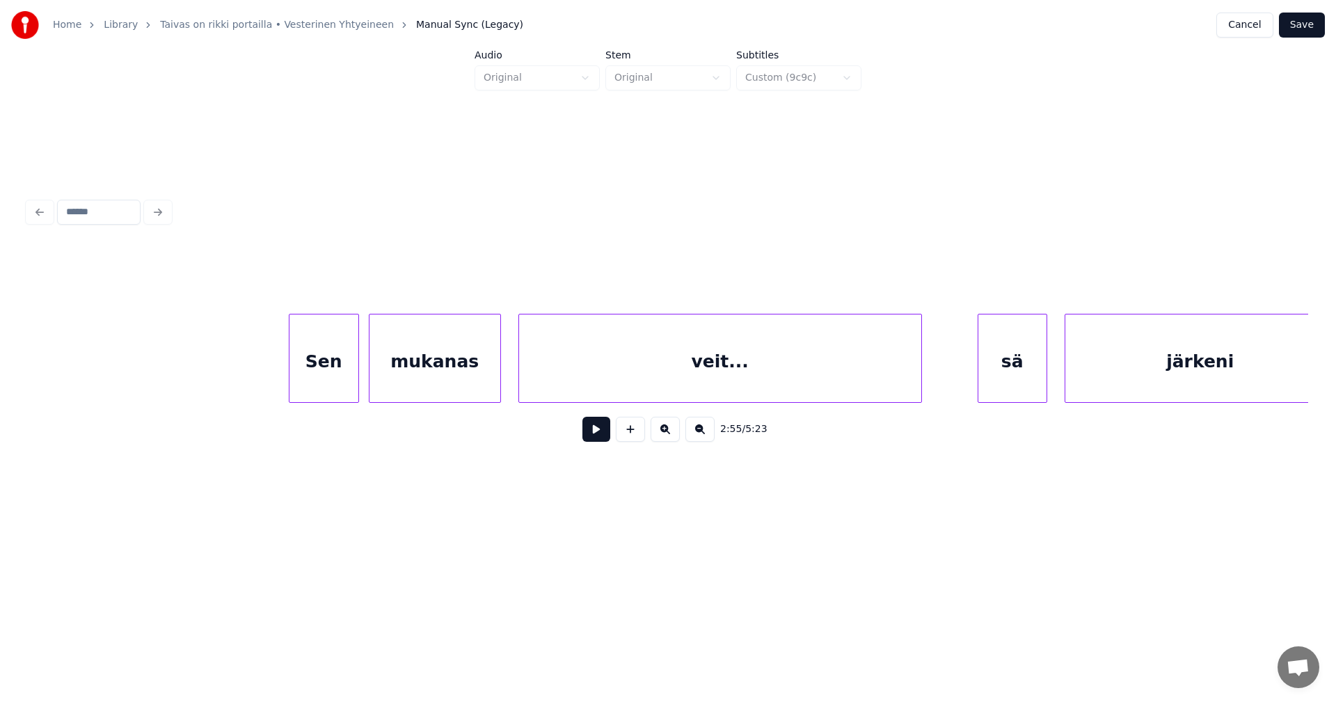
click at [337, 390] on div "Sen" at bounding box center [324, 362] width 69 height 95
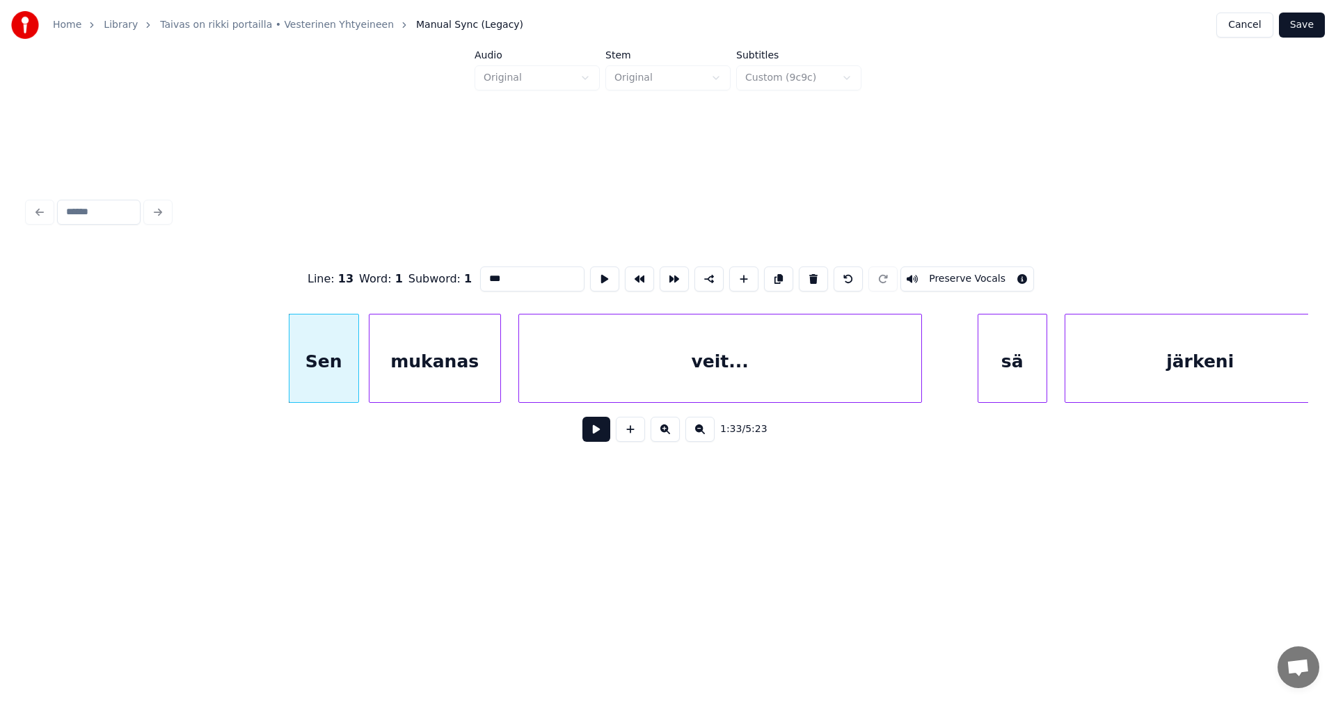
click at [597, 438] on button at bounding box center [597, 429] width 28 height 25
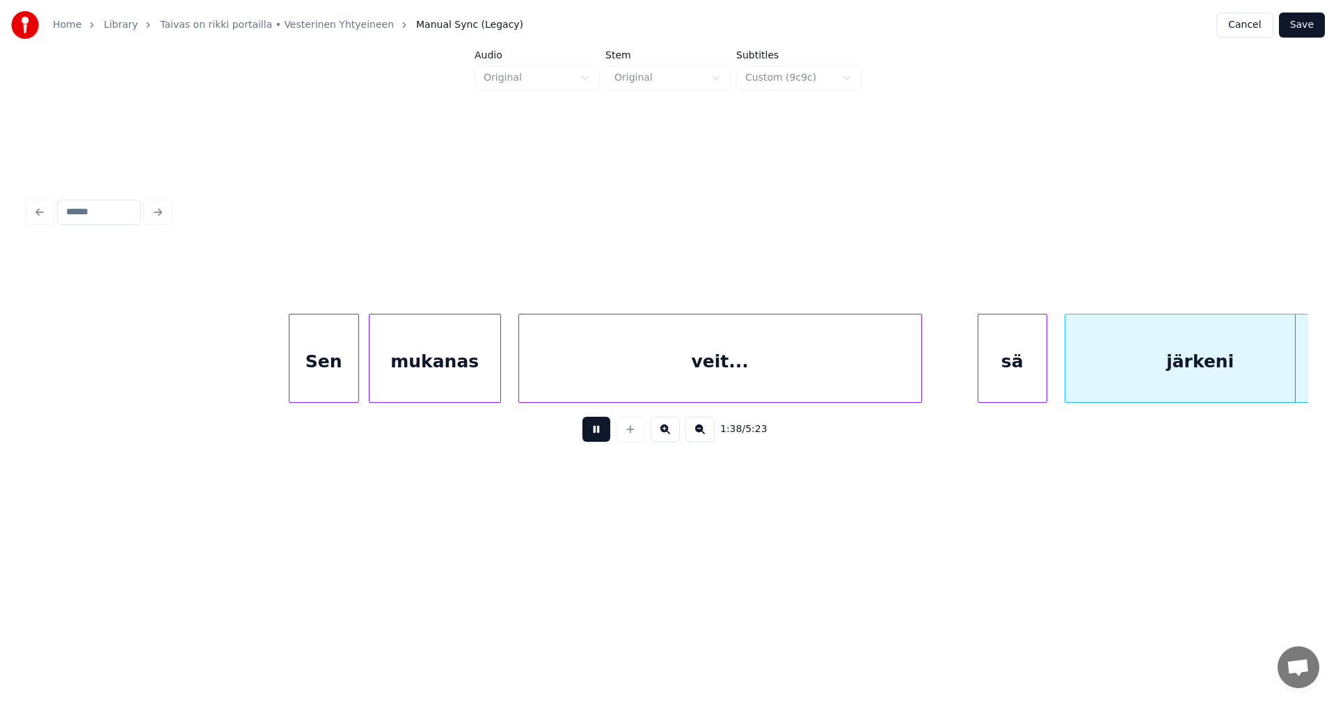
click at [597, 438] on button at bounding box center [597, 429] width 28 height 25
click at [1024, 381] on div "sä" at bounding box center [1013, 362] width 68 height 95
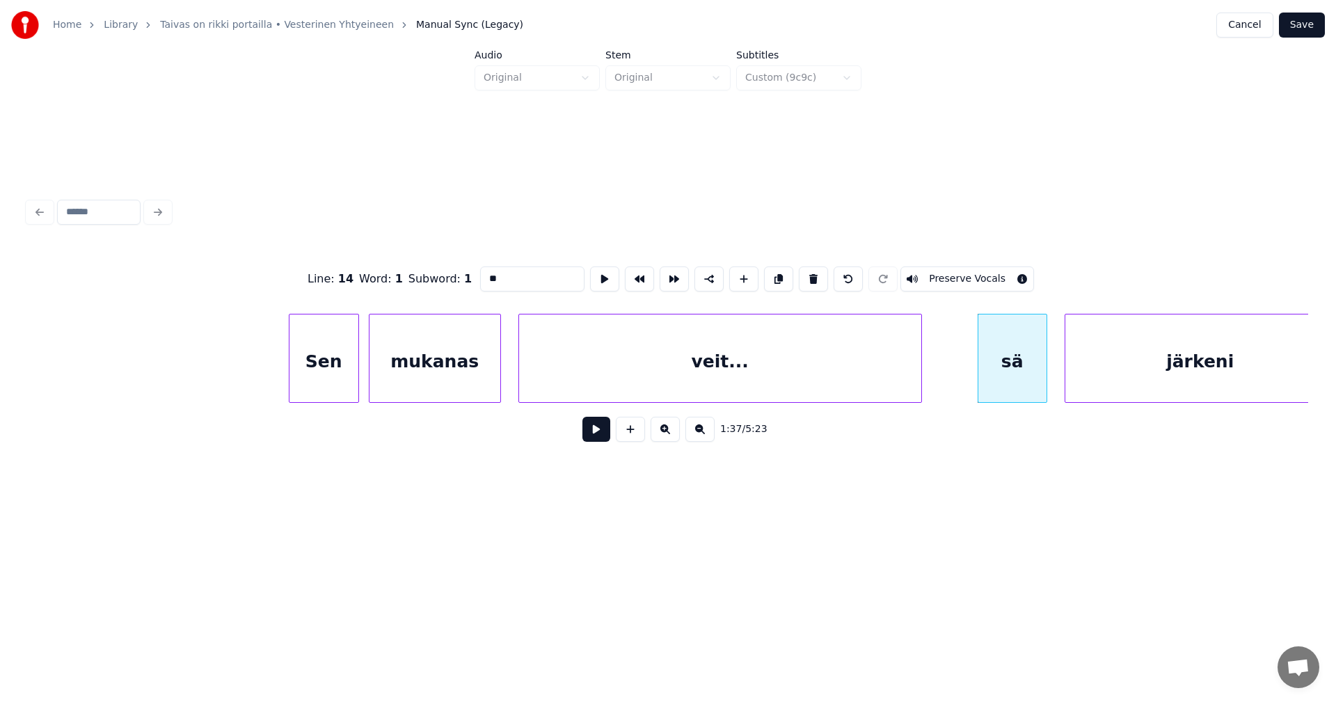
click at [603, 433] on button at bounding box center [597, 429] width 28 height 25
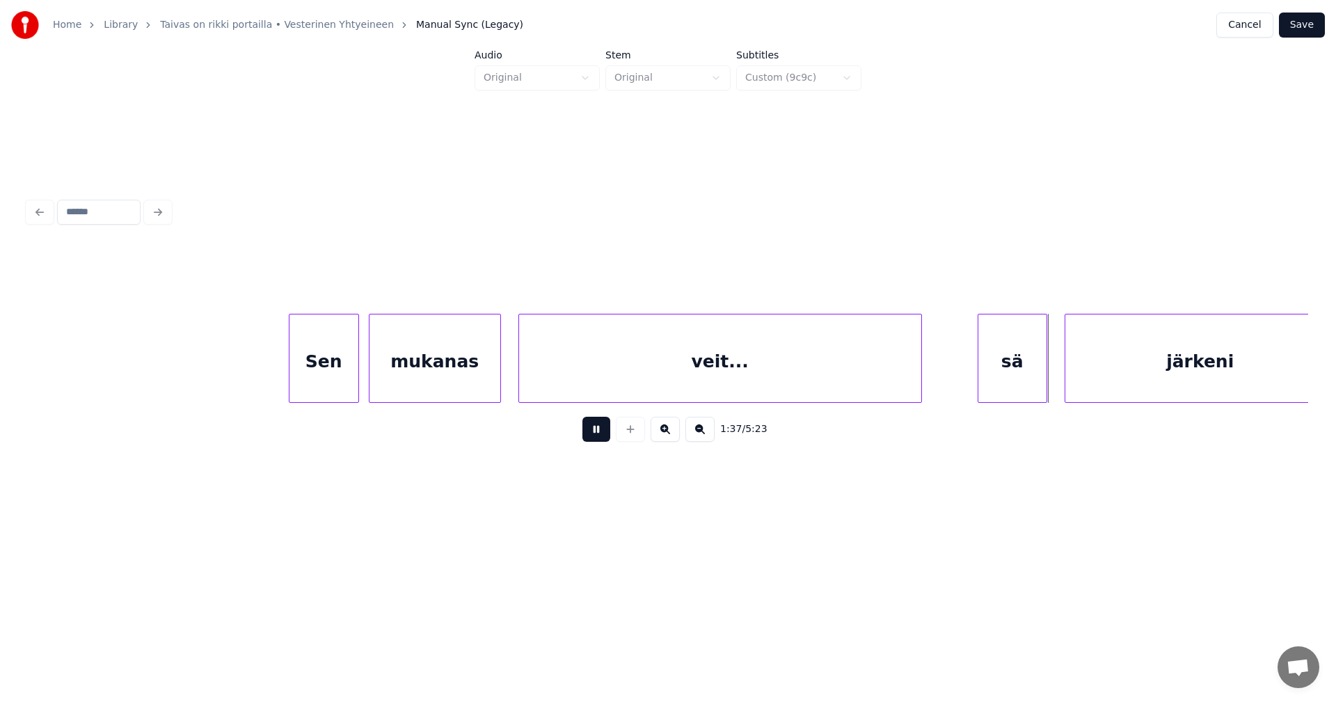
click at [603, 433] on button at bounding box center [597, 429] width 28 height 25
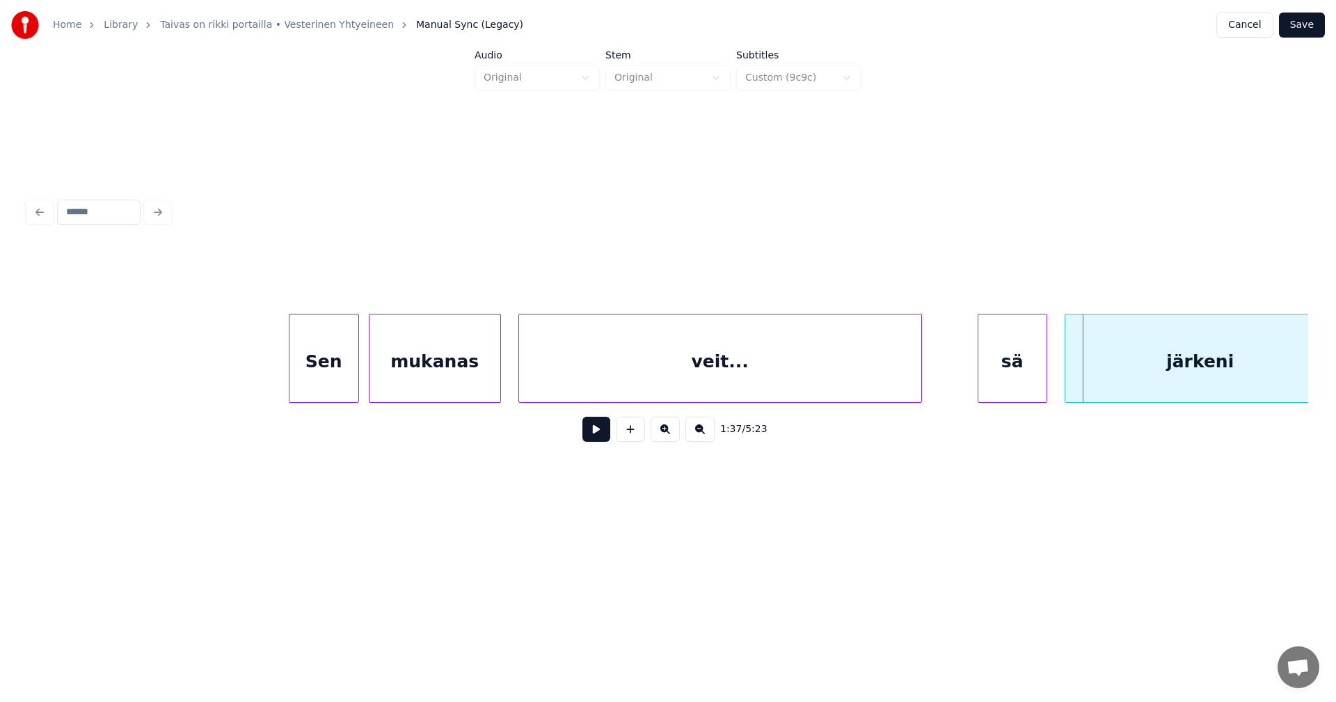
click at [1086, 379] on div "järkeni" at bounding box center [1201, 362] width 270 height 95
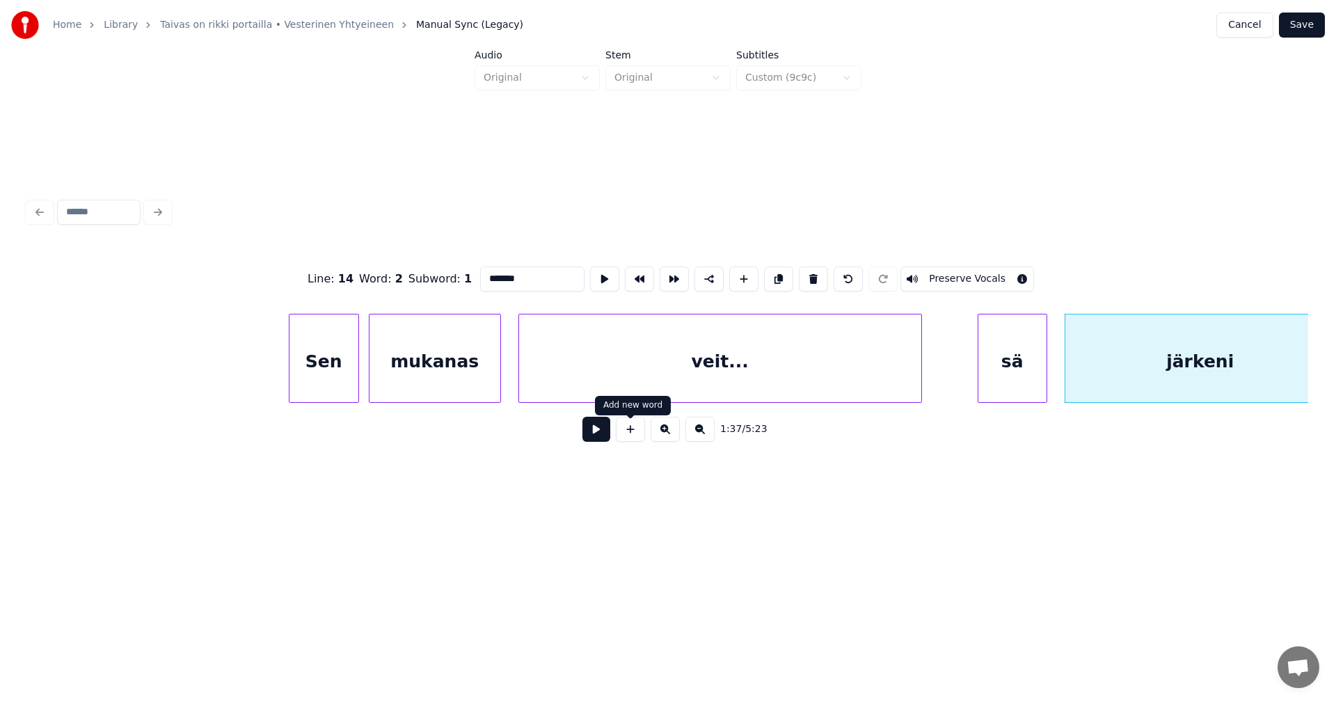
click at [591, 437] on button at bounding box center [597, 429] width 28 height 25
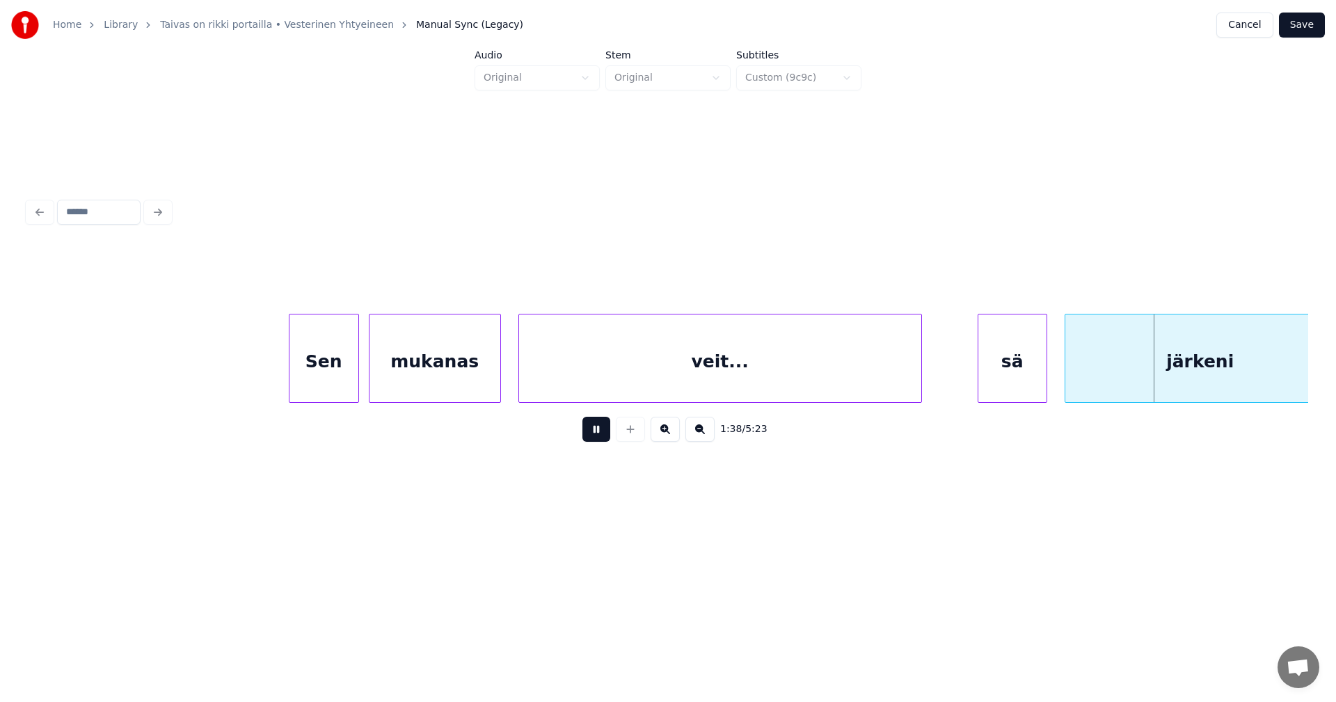
click at [596, 435] on button at bounding box center [597, 429] width 28 height 25
click at [1014, 381] on div "sä" at bounding box center [1013, 362] width 68 height 95
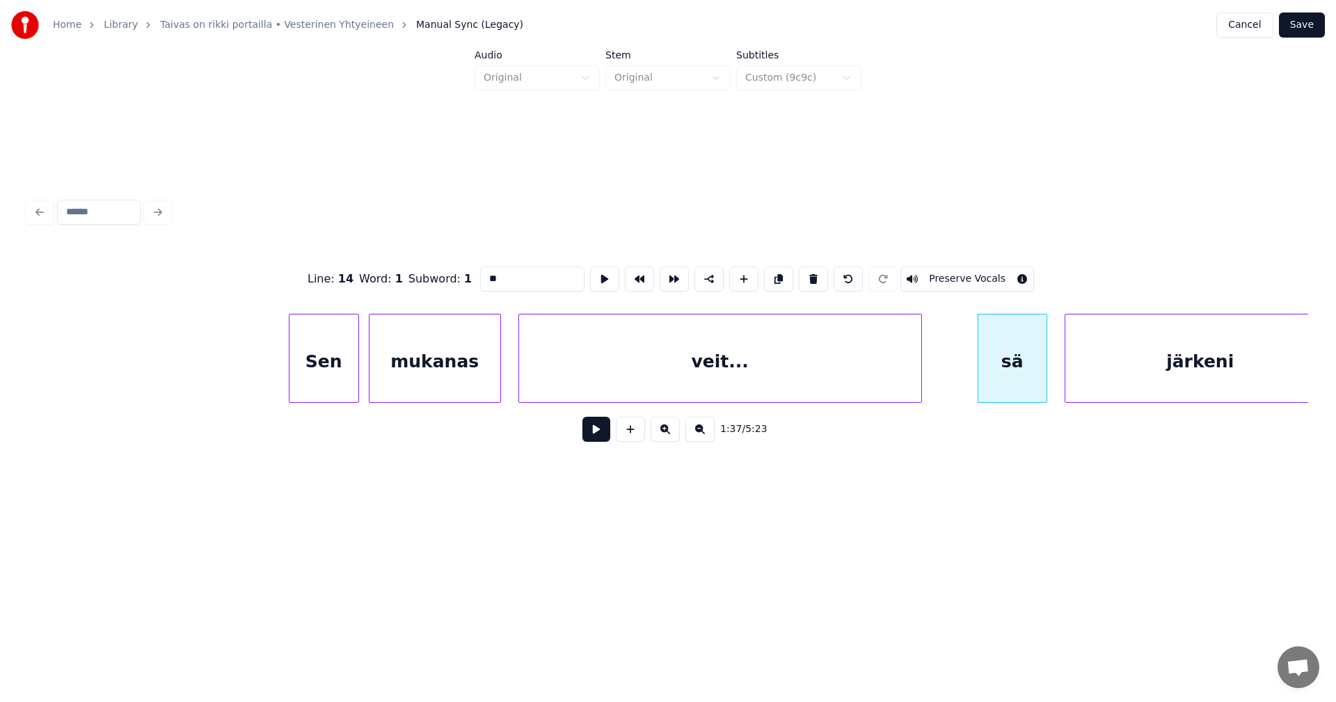
click at [607, 440] on button at bounding box center [597, 429] width 28 height 25
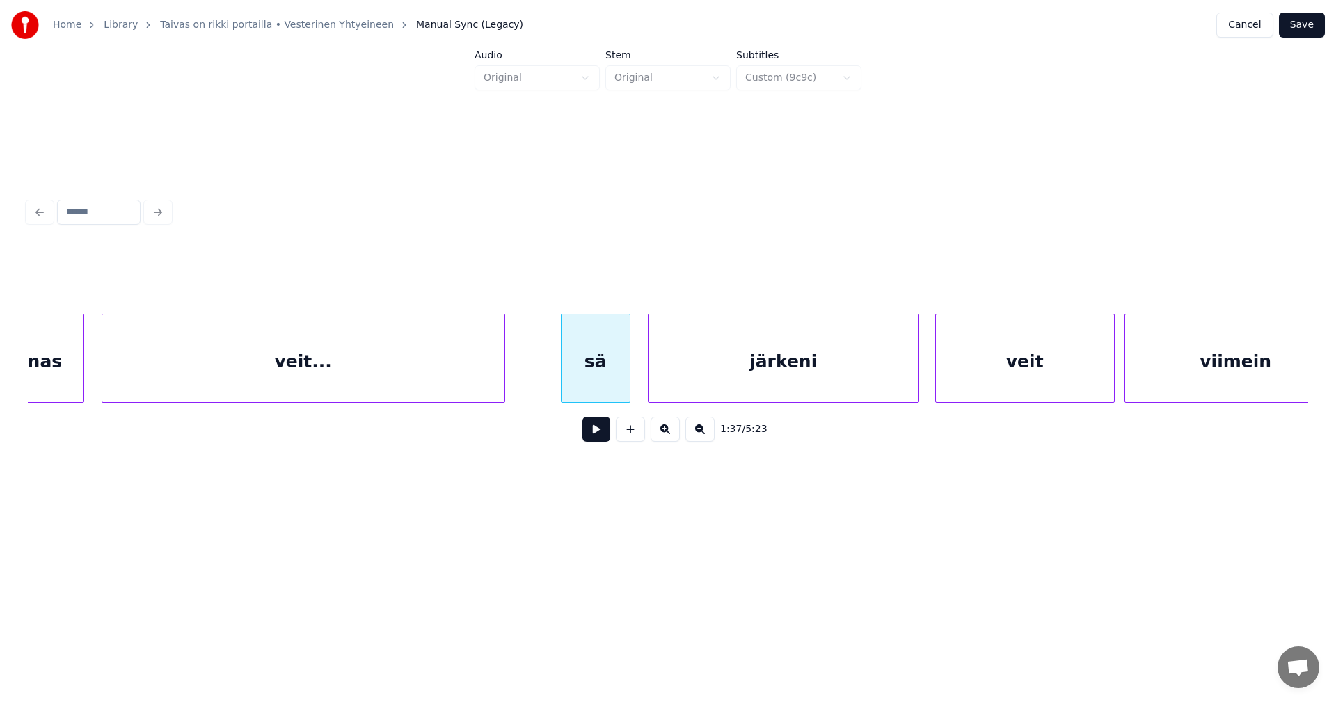
scroll to position [0, 16384]
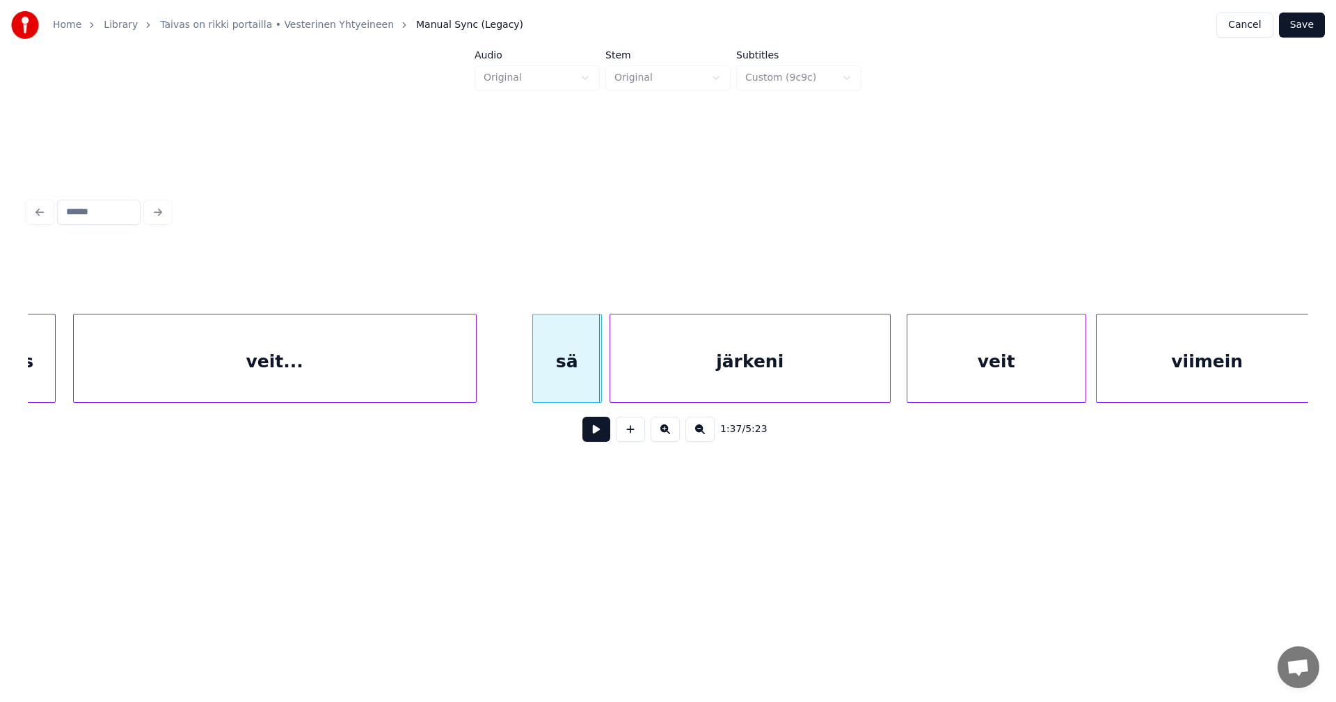
click at [612, 381] on div at bounding box center [612, 359] width 4 height 88
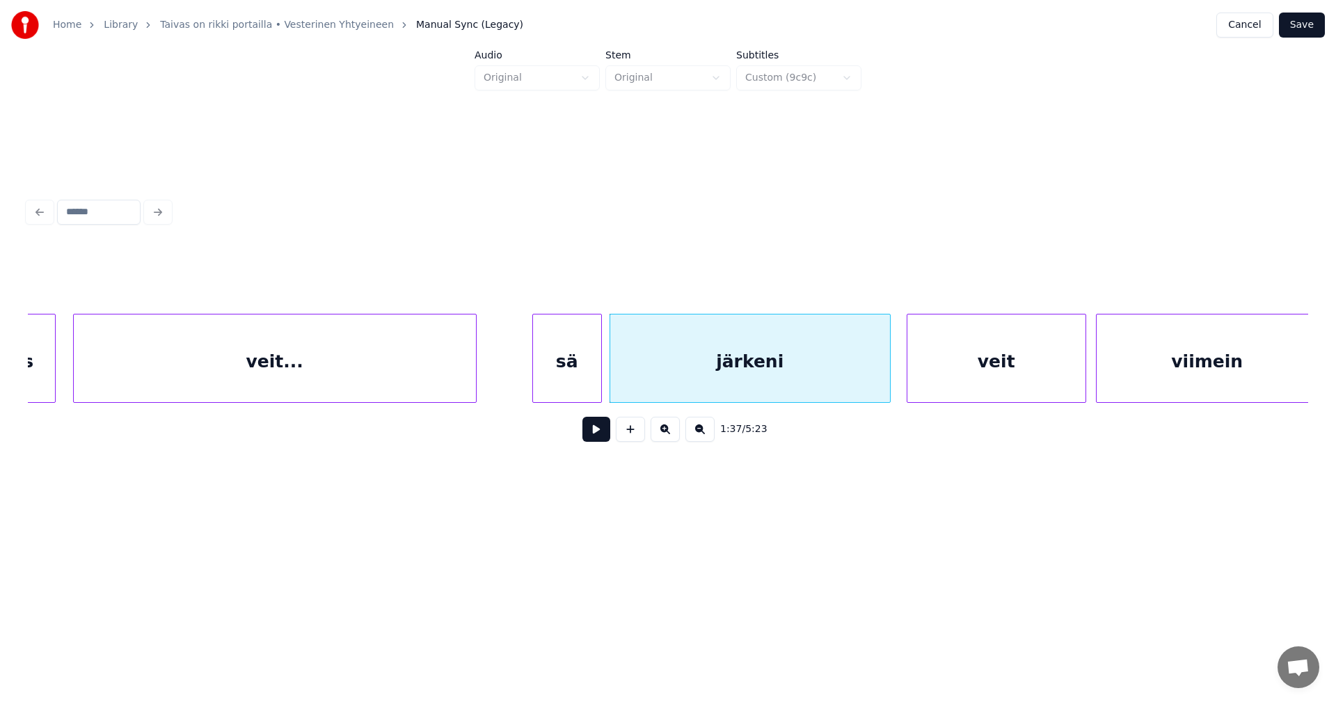
click at [610, 385] on div at bounding box center [612, 359] width 4 height 88
click at [612, 385] on div at bounding box center [614, 359] width 4 height 88
click at [596, 432] on button at bounding box center [597, 429] width 28 height 25
click at [597, 432] on button at bounding box center [597, 429] width 28 height 25
click at [587, 376] on div "sä" at bounding box center [567, 362] width 68 height 95
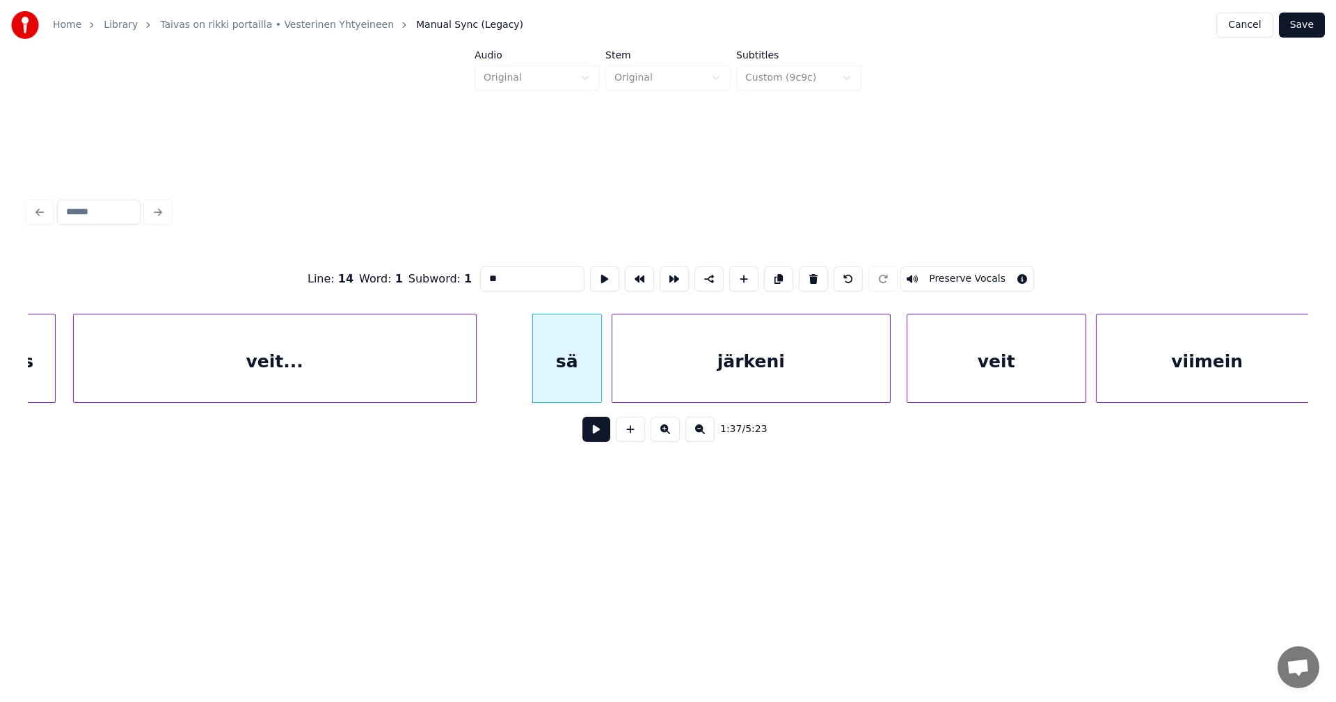
click at [600, 435] on button at bounding box center [597, 429] width 28 height 25
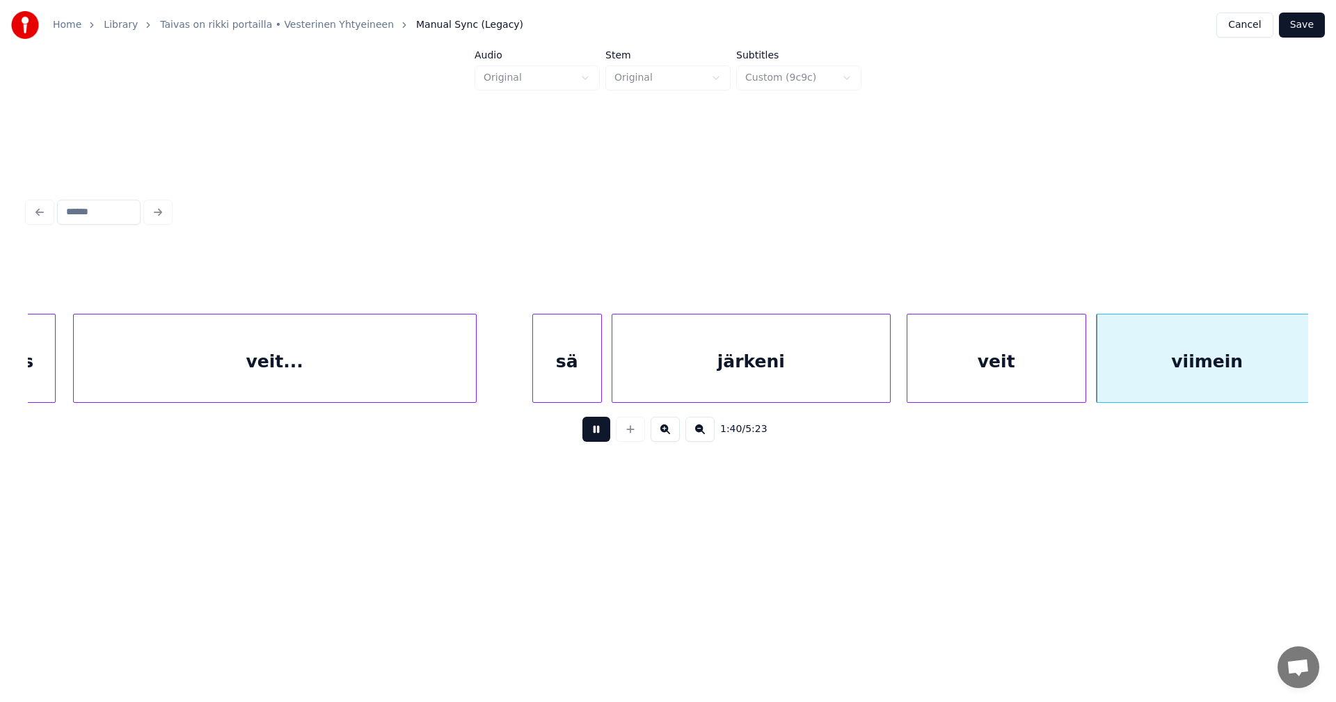
click at [600, 435] on button at bounding box center [597, 429] width 28 height 25
click at [935, 375] on div "veit" at bounding box center [993, 362] width 178 height 95
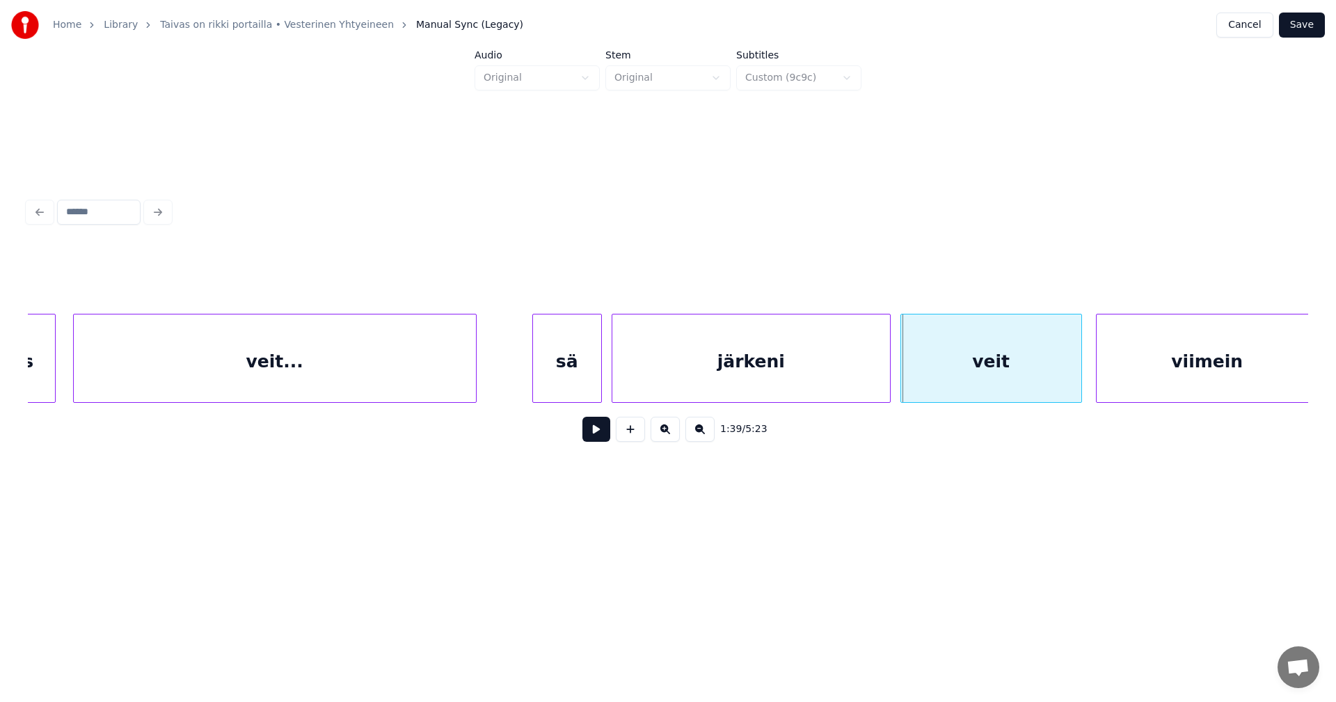
click at [903, 374] on div at bounding box center [903, 359] width 4 height 88
click at [603, 434] on button at bounding box center [597, 429] width 28 height 25
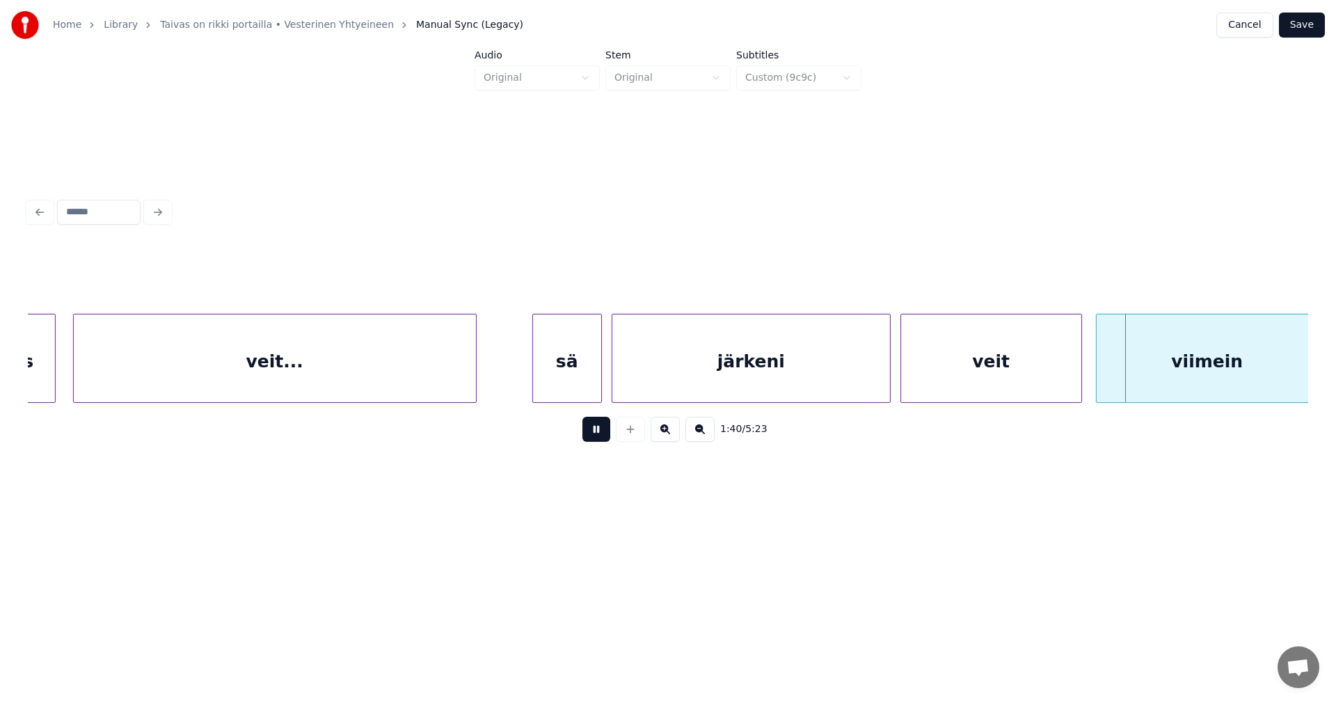
click at [603, 434] on button at bounding box center [597, 429] width 28 height 25
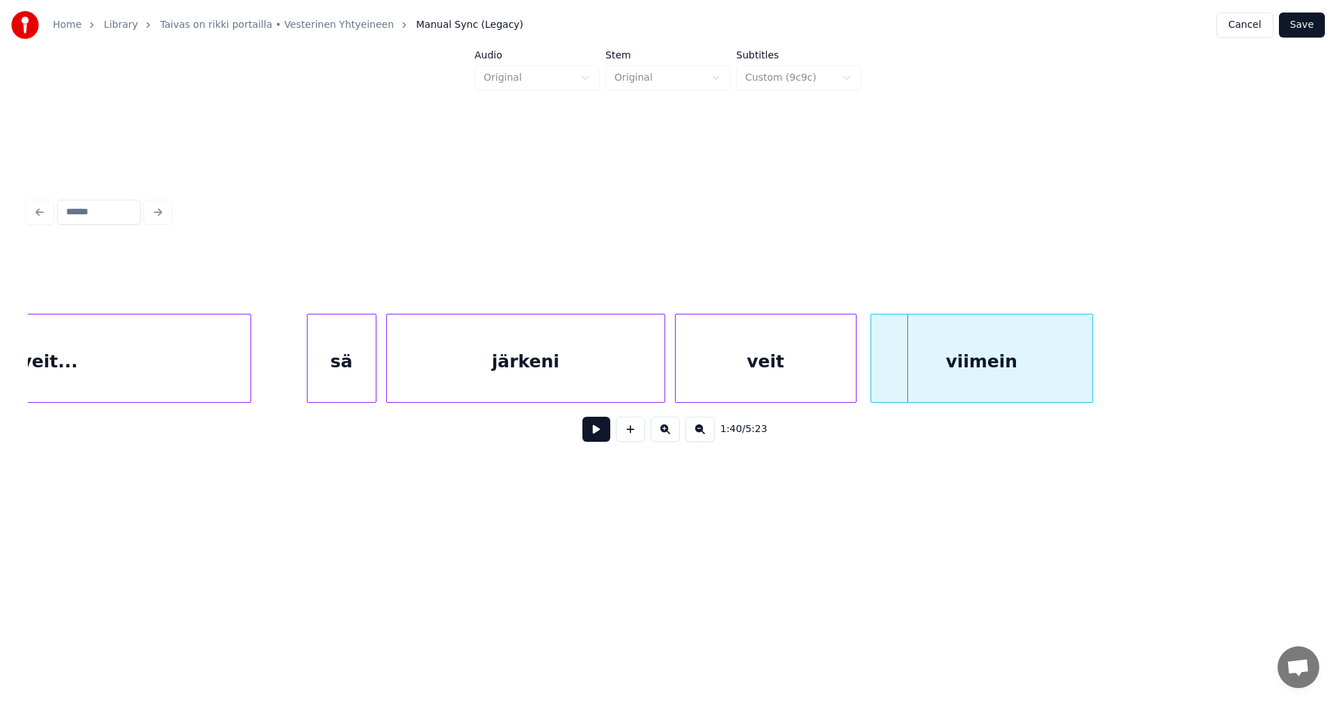
scroll to position [0, 16635]
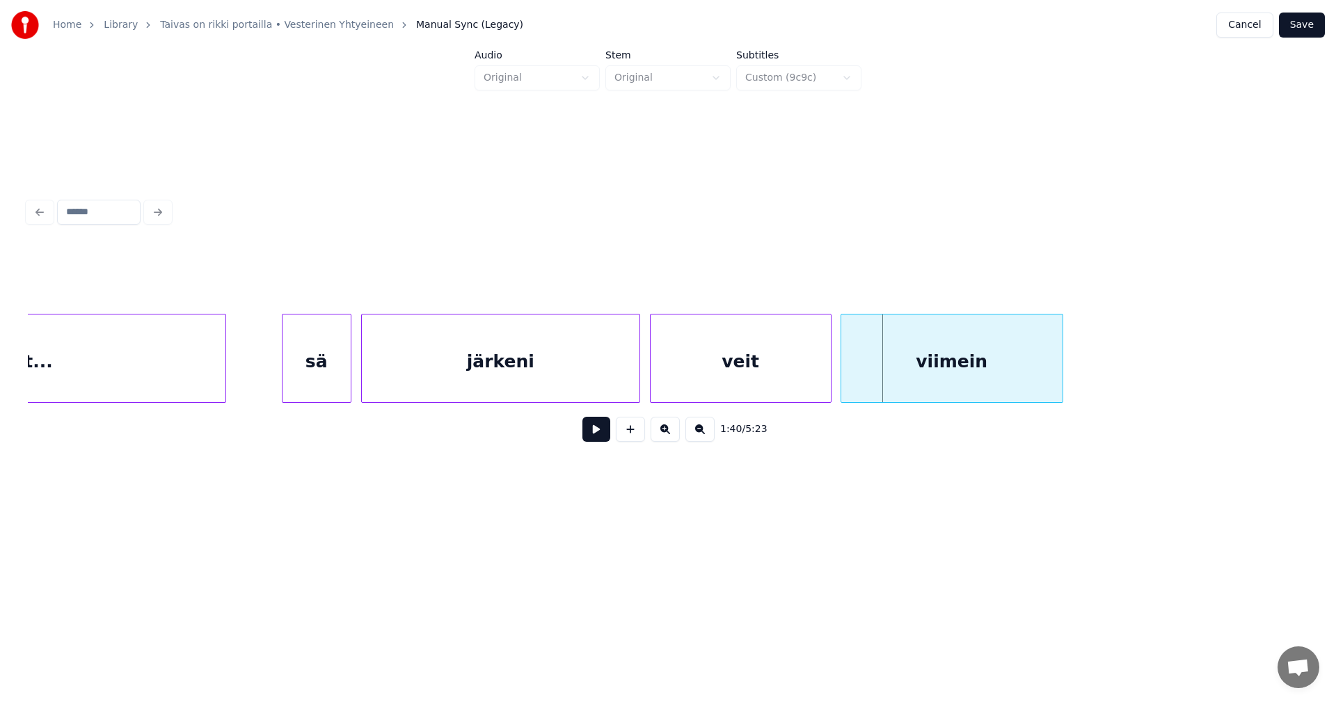
click at [979, 381] on div "viimein" at bounding box center [951, 362] width 221 height 95
click at [970, 384] on div "viimein" at bounding box center [951, 362] width 221 height 95
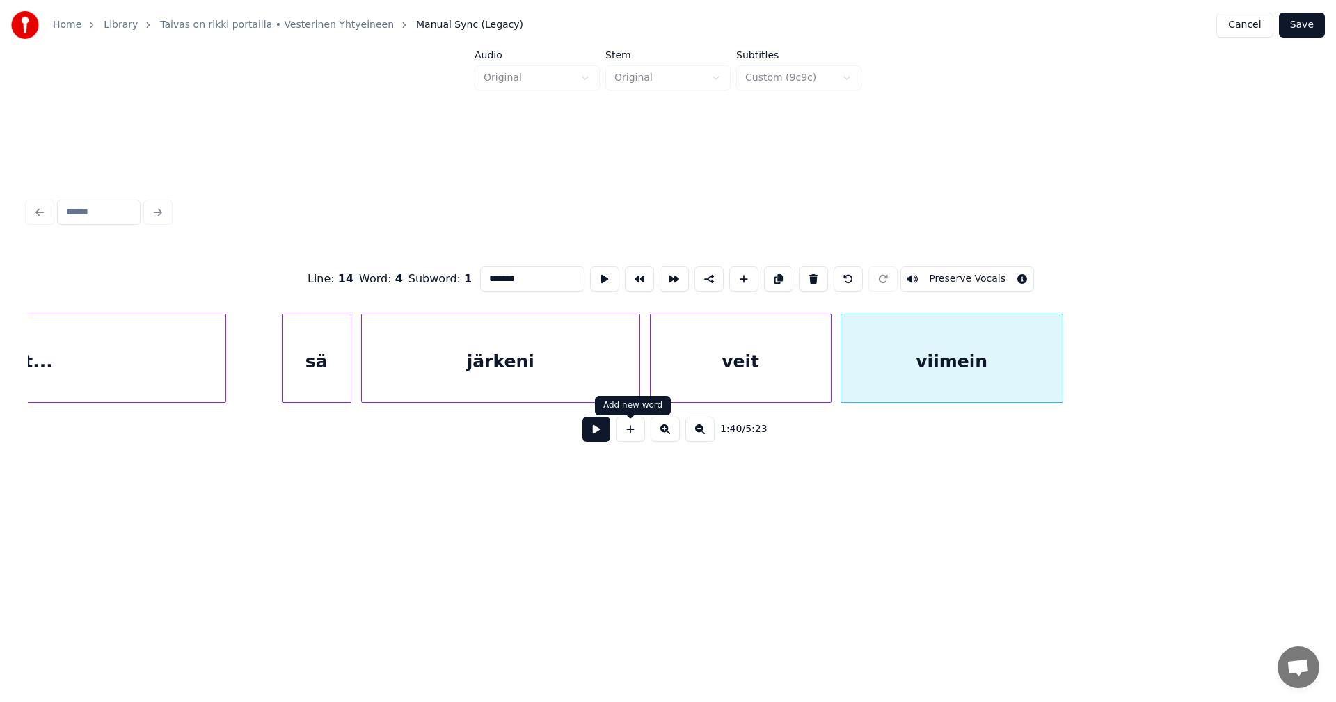
click at [605, 432] on button at bounding box center [597, 429] width 28 height 25
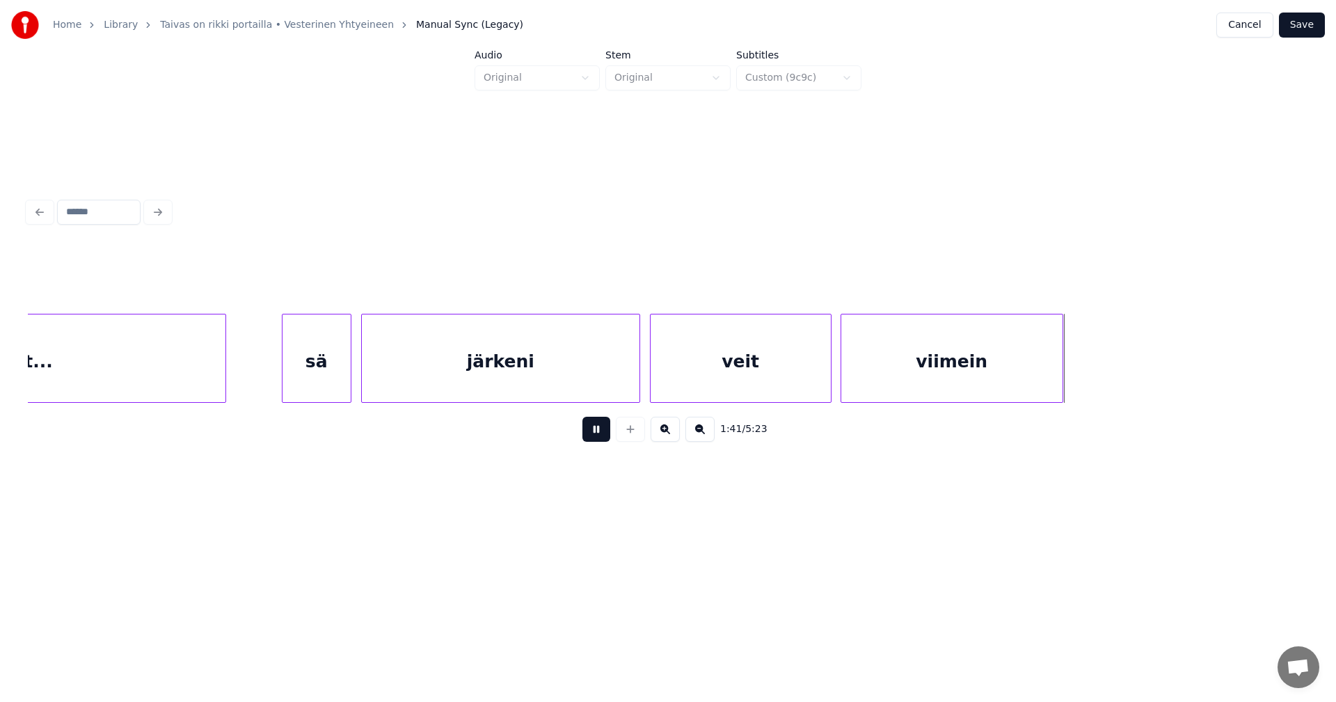
click at [605, 432] on button at bounding box center [597, 429] width 28 height 25
click at [1079, 377] on div at bounding box center [1079, 359] width 4 height 88
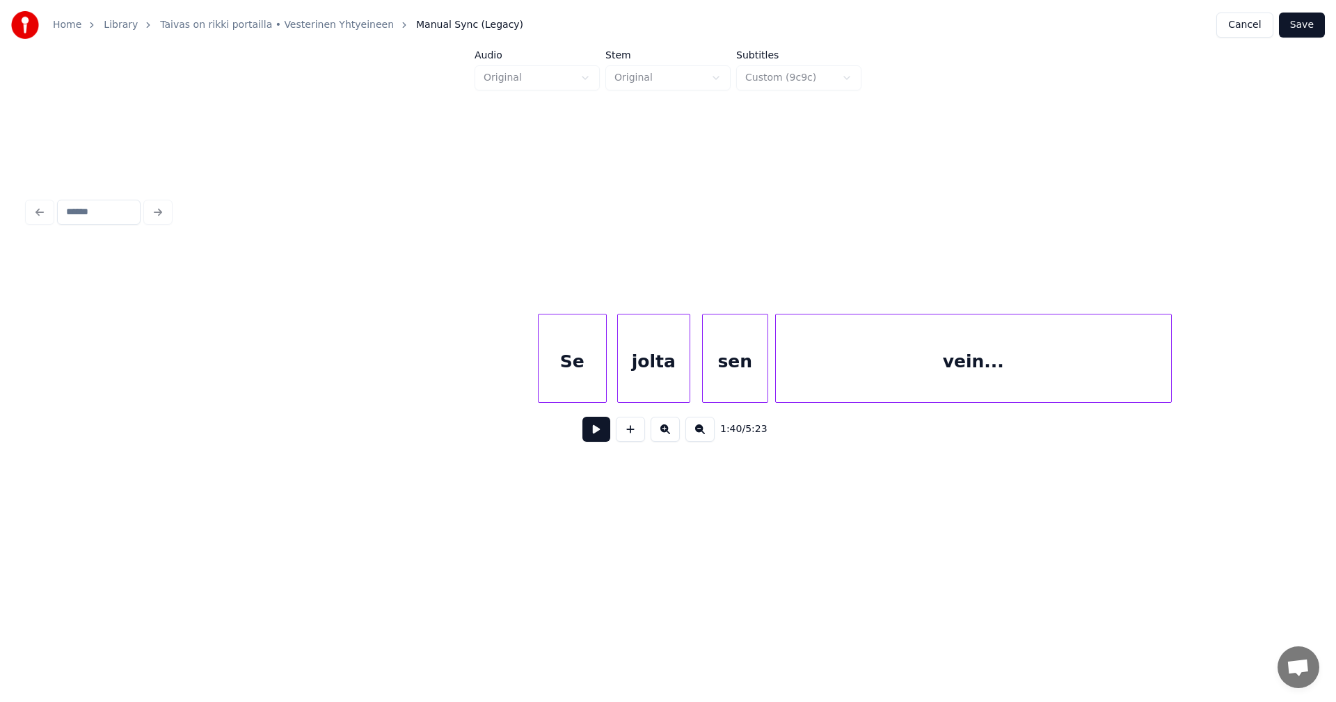
scroll to position [0, 13568]
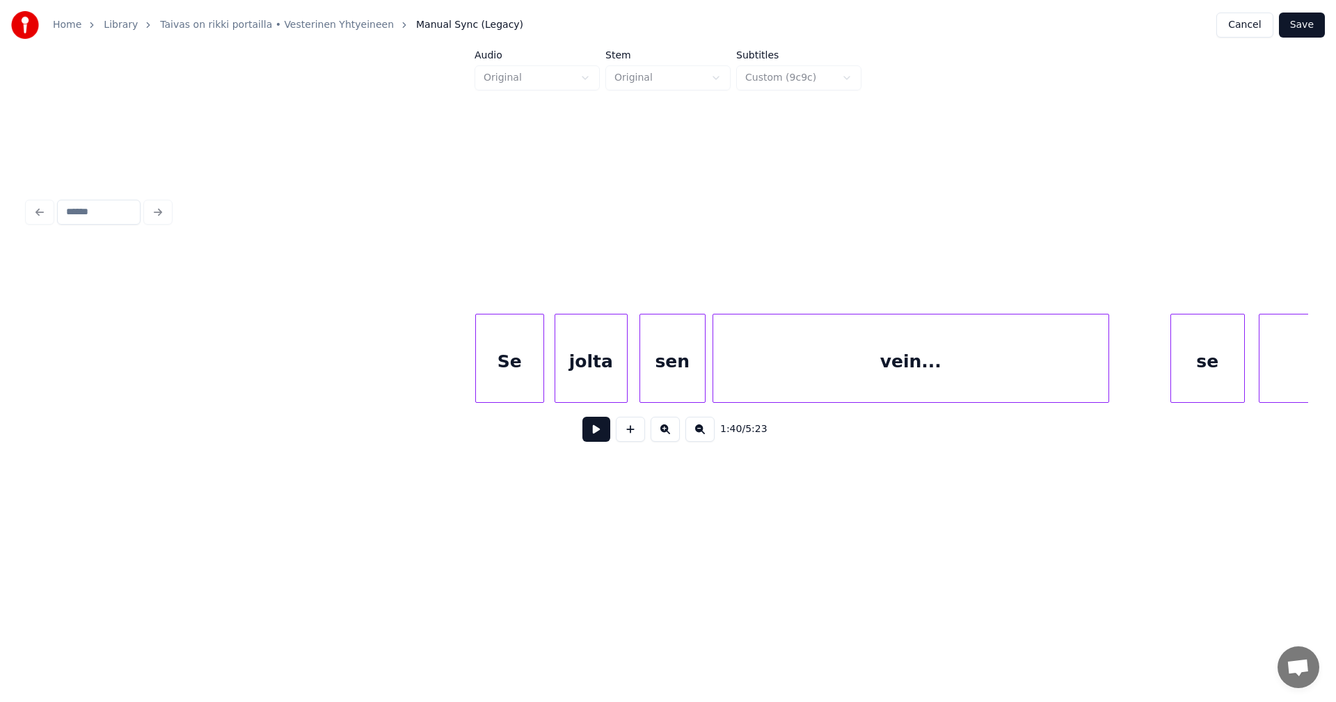
click at [519, 381] on div "Se" at bounding box center [510, 362] width 68 height 95
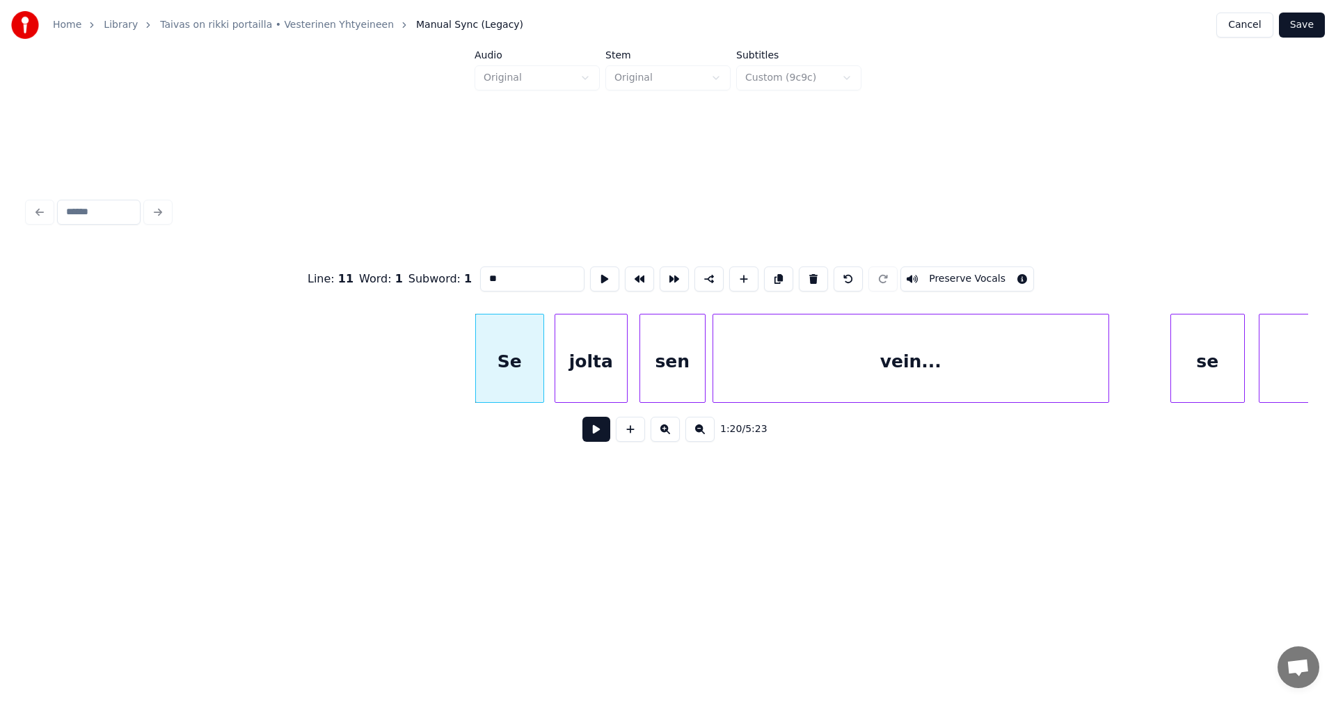
click at [596, 436] on button at bounding box center [597, 429] width 28 height 25
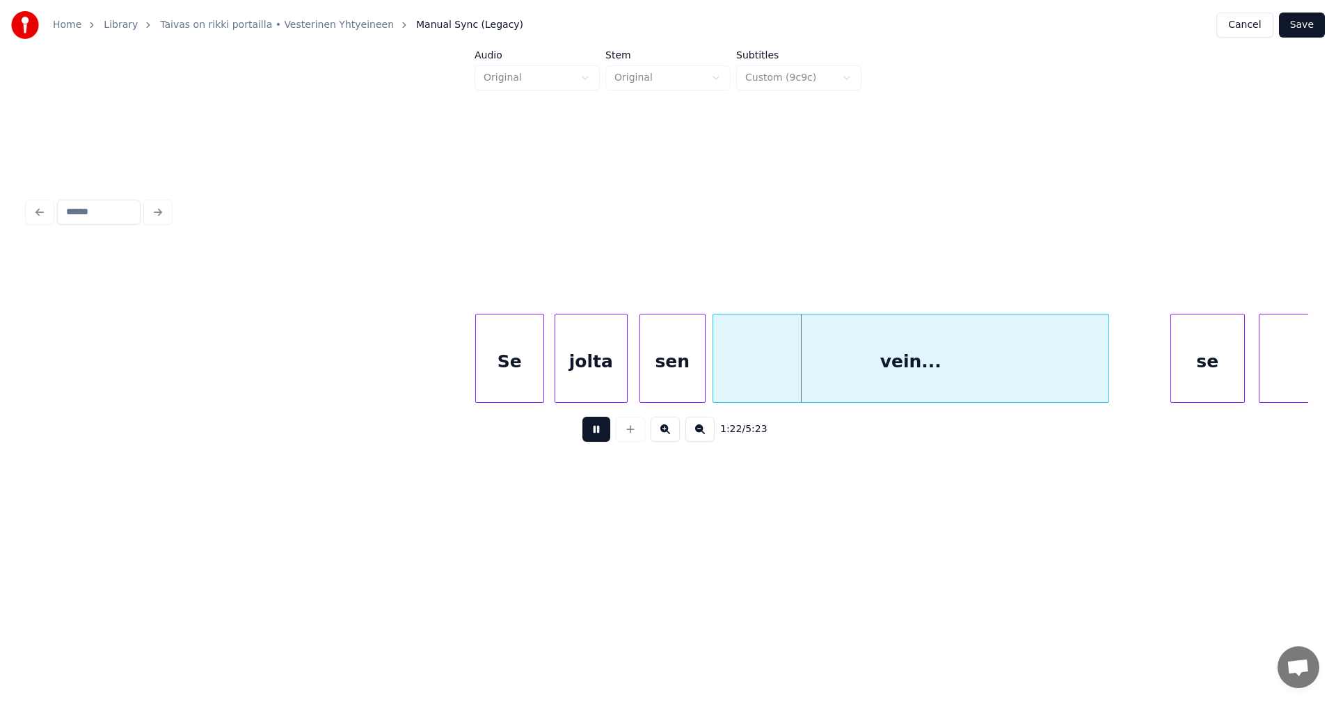
click at [603, 436] on button at bounding box center [597, 429] width 28 height 25
click at [573, 381] on div "jolta" at bounding box center [591, 362] width 72 height 95
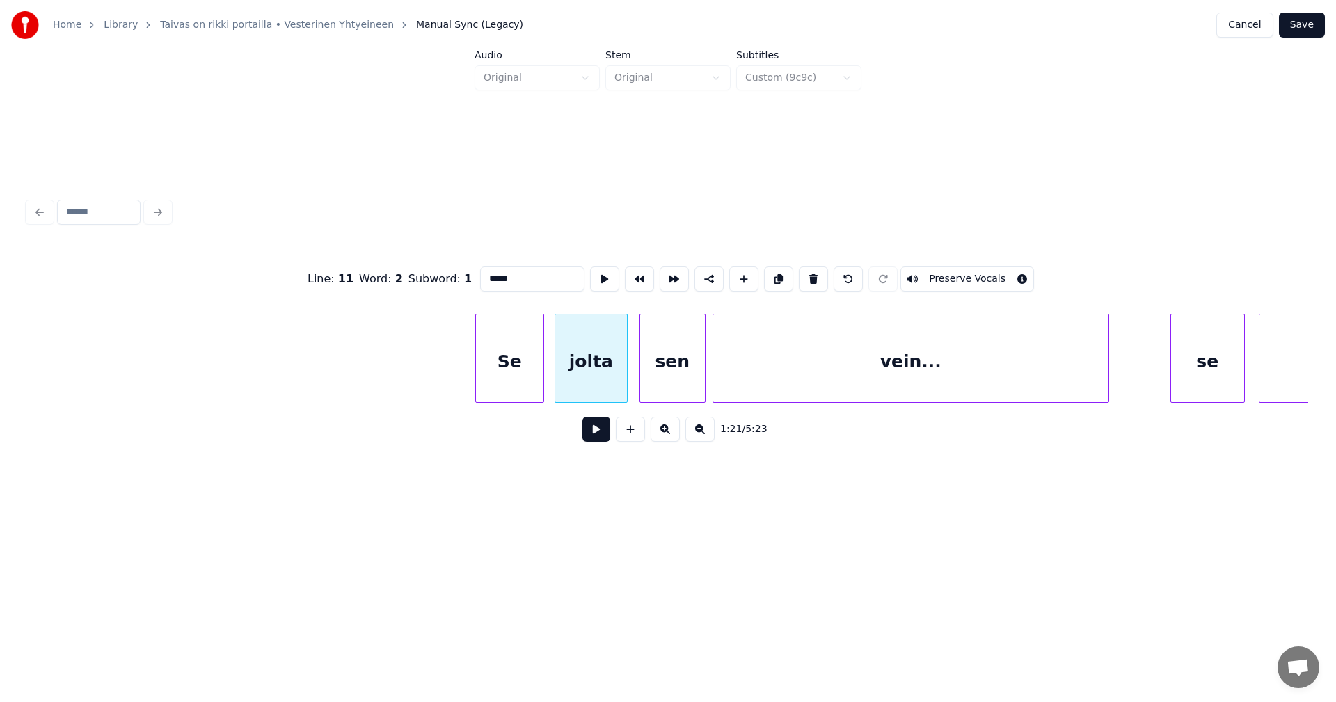
click at [596, 436] on button at bounding box center [597, 429] width 28 height 25
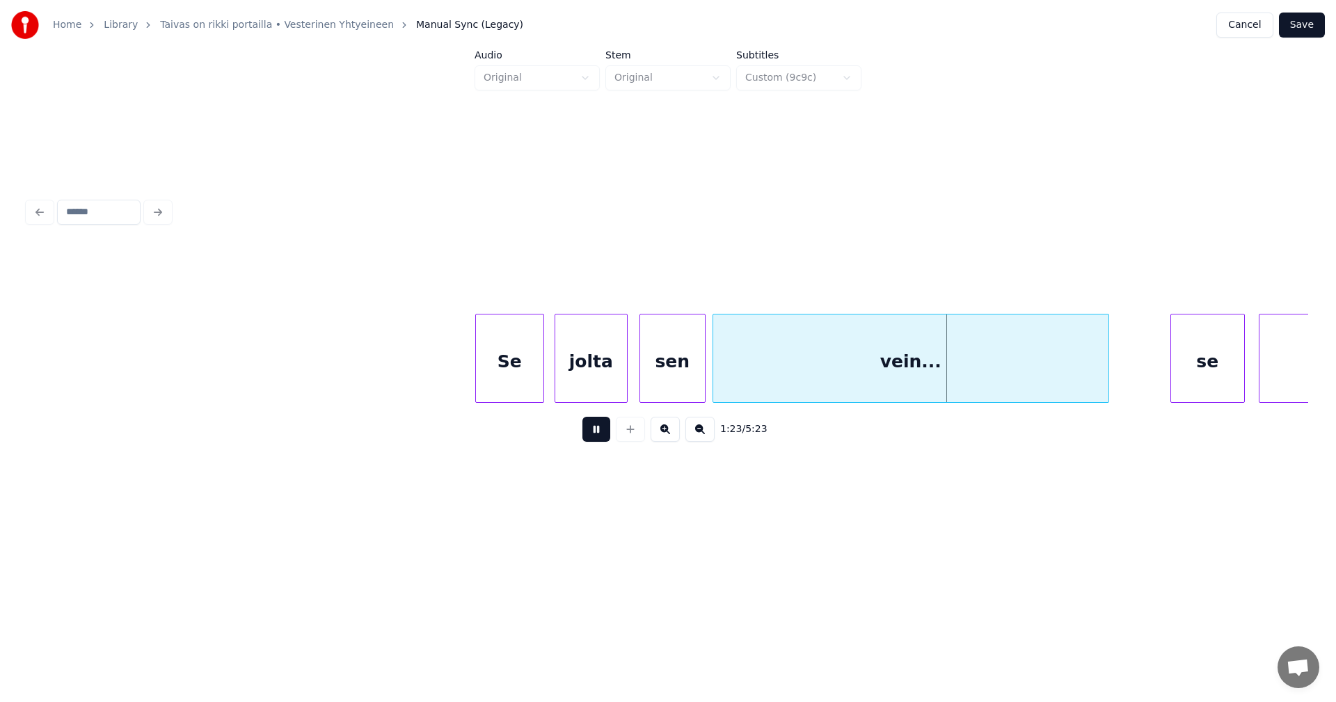
click at [605, 434] on button at bounding box center [597, 429] width 28 height 25
click at [537, 378] on div "Se" at bounding box center [514, 362] width 68 height 95
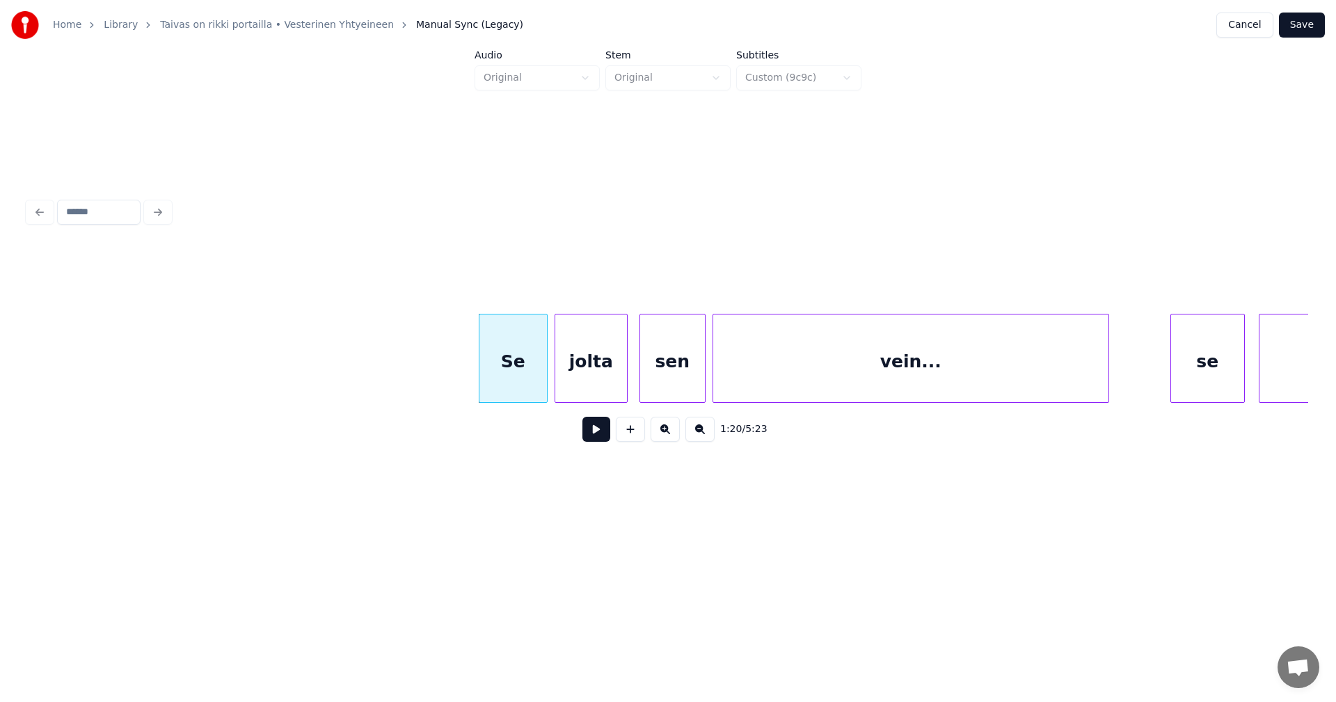
click at [596, 437] on button at bounding box center [597, 429] width 28 height 25
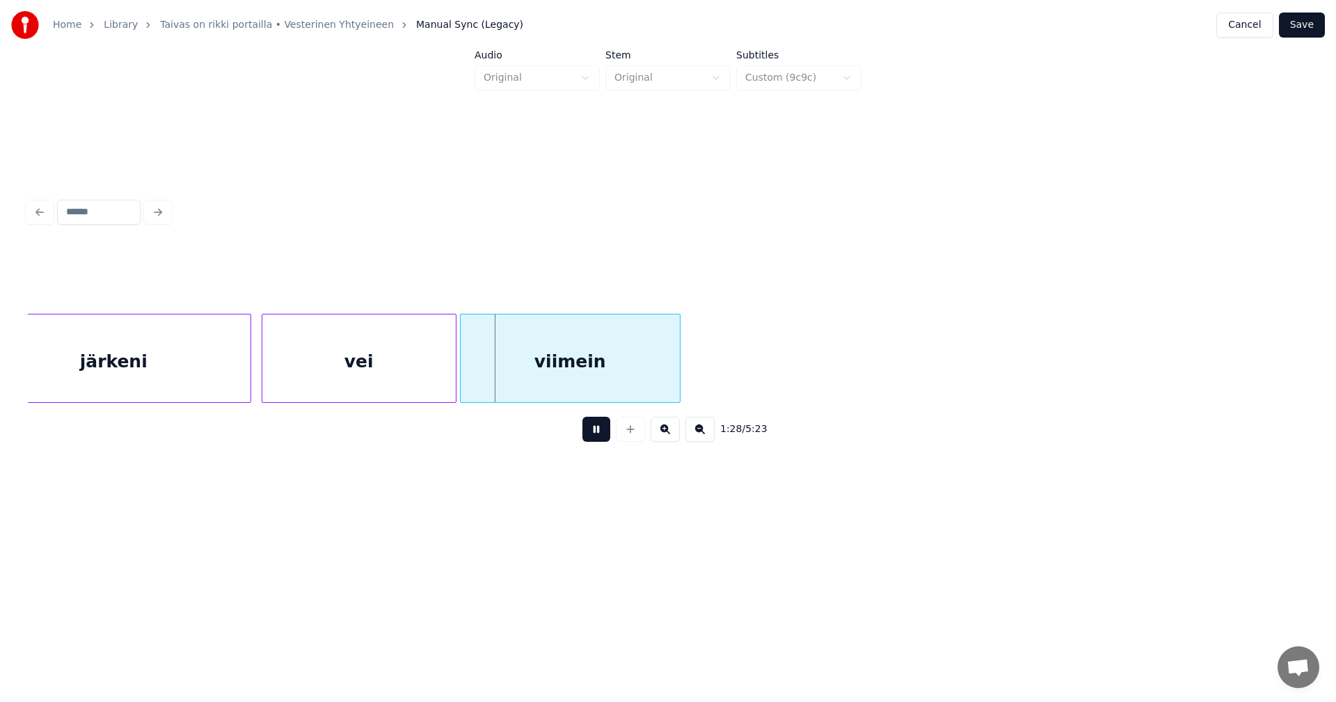
click at [599, 436] on button at bounding box center [597, 429] width 28 height 25
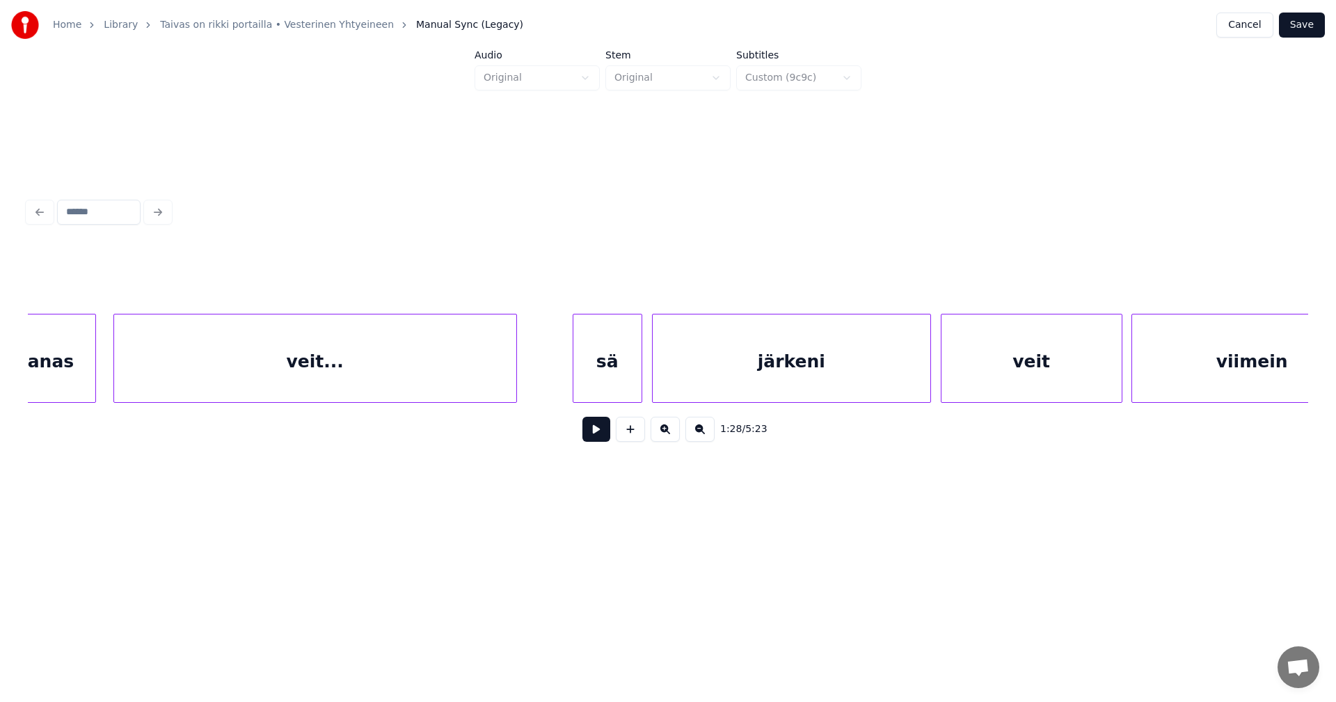
scroll to position [0, 15969]
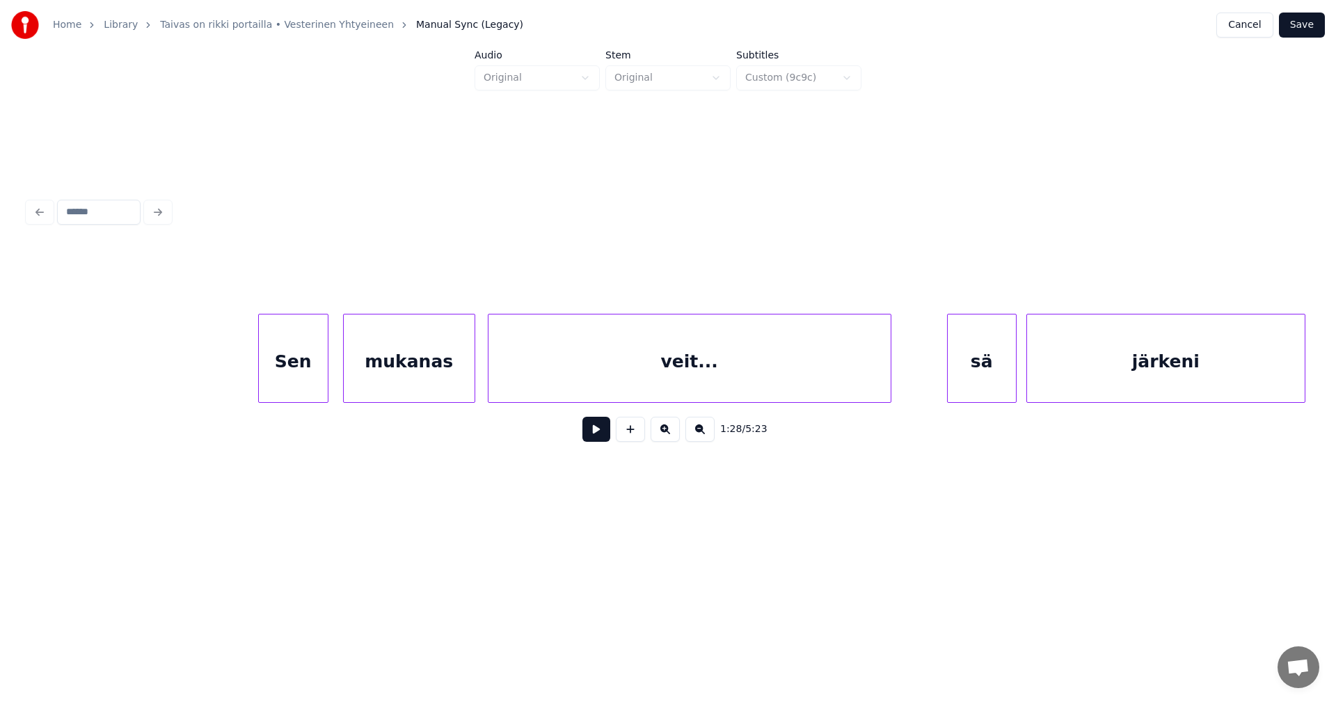
click at [386, 381] on div "mukanas" at bounding box center [409, 362] width 131 height 95
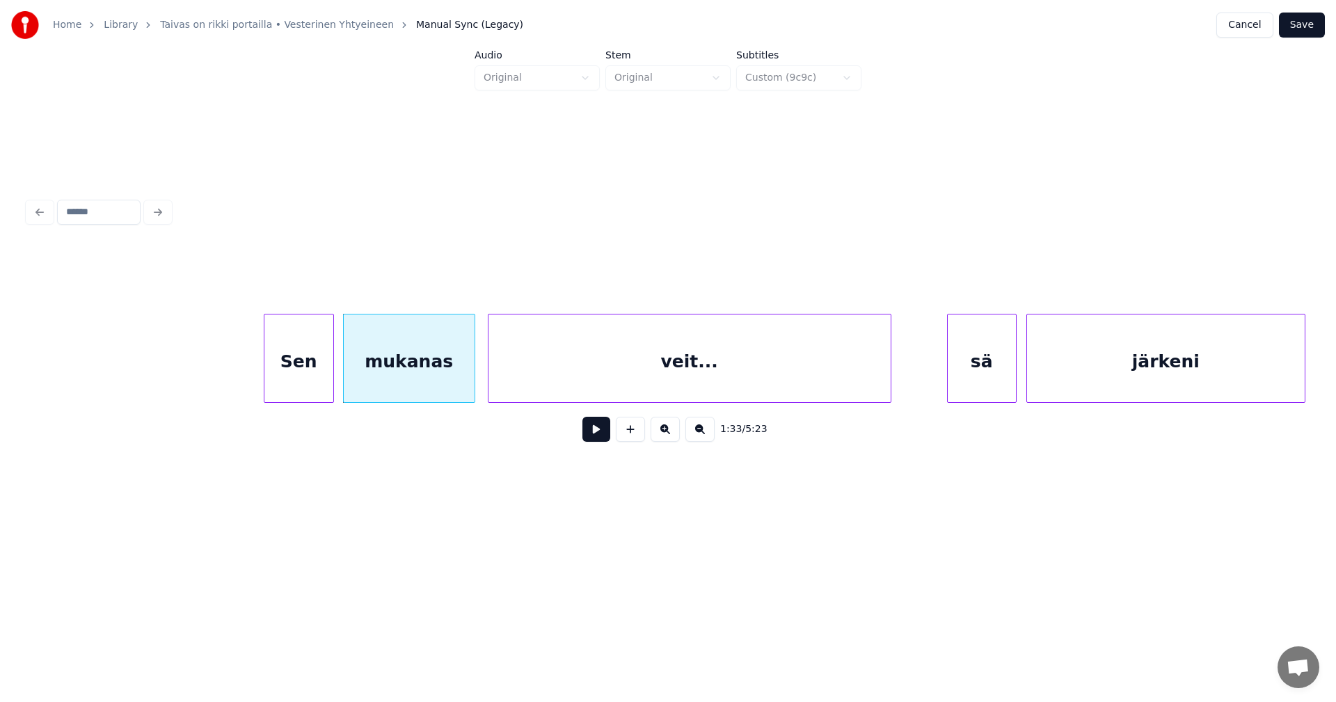
click at [322, 378] on div "Sen" at bounding box center [298, 362] width 69 height 95
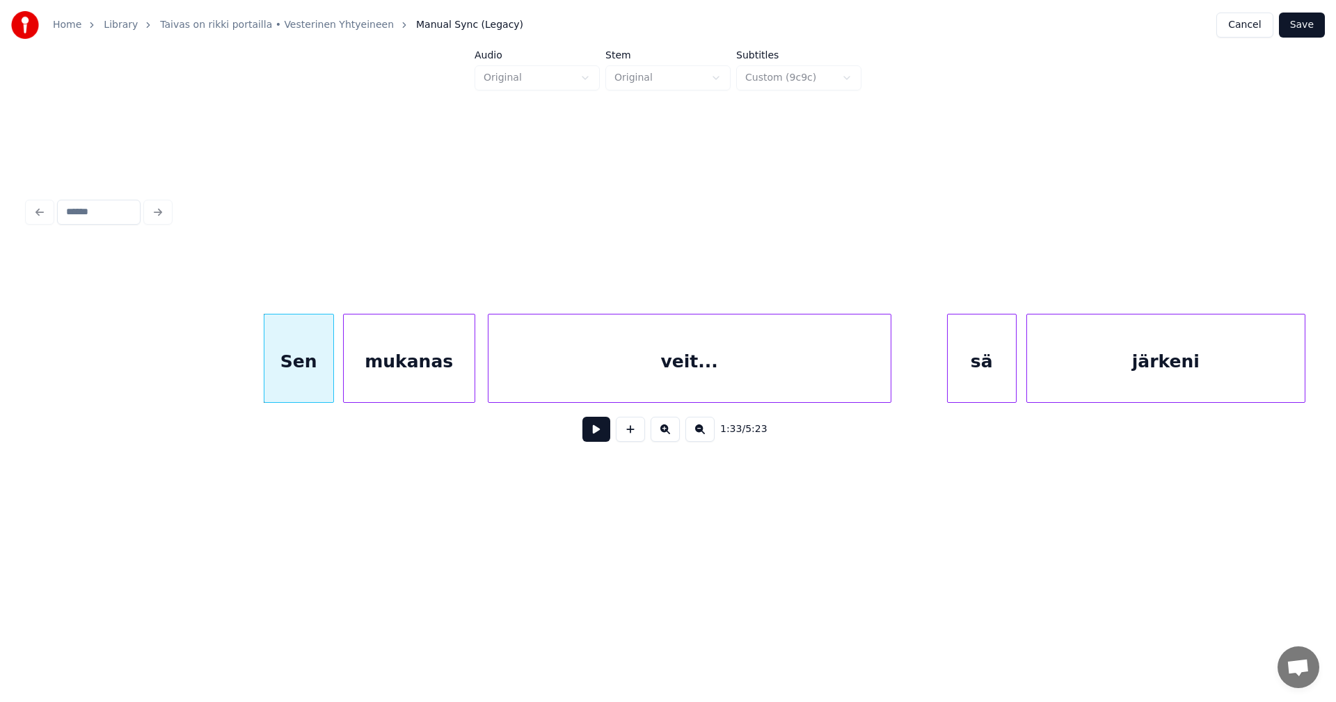
click at [596, 436] on button at bounding box center [597, 429] width 28 height 25
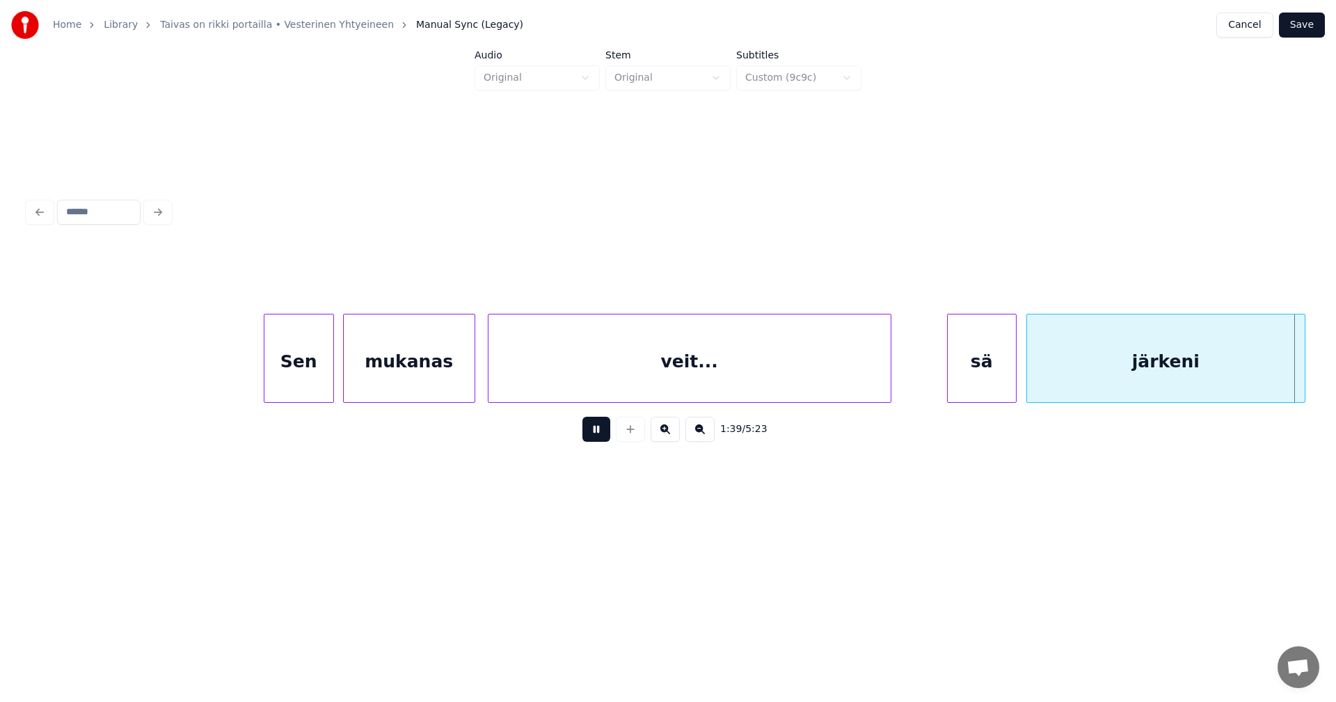
scroll to position [0, 17250]
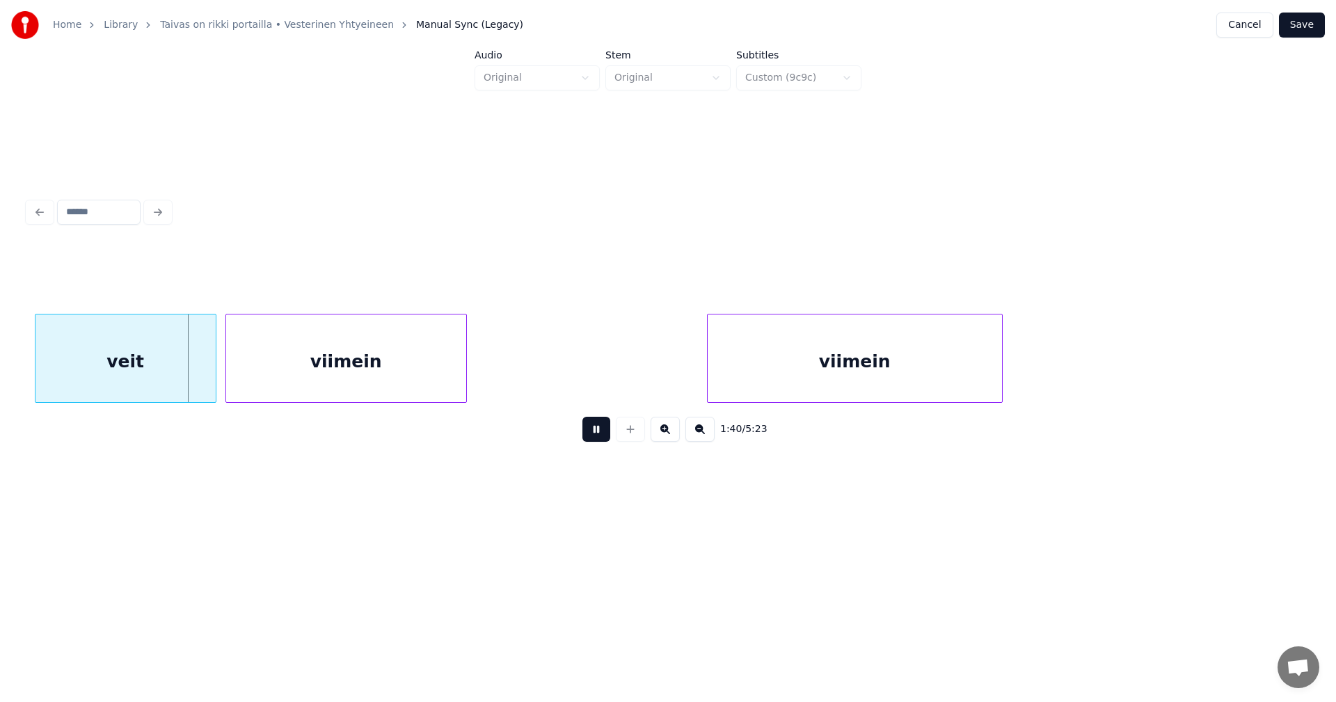
click at [596, 436] on button at bounding box center [597, 429] width 28 height 25
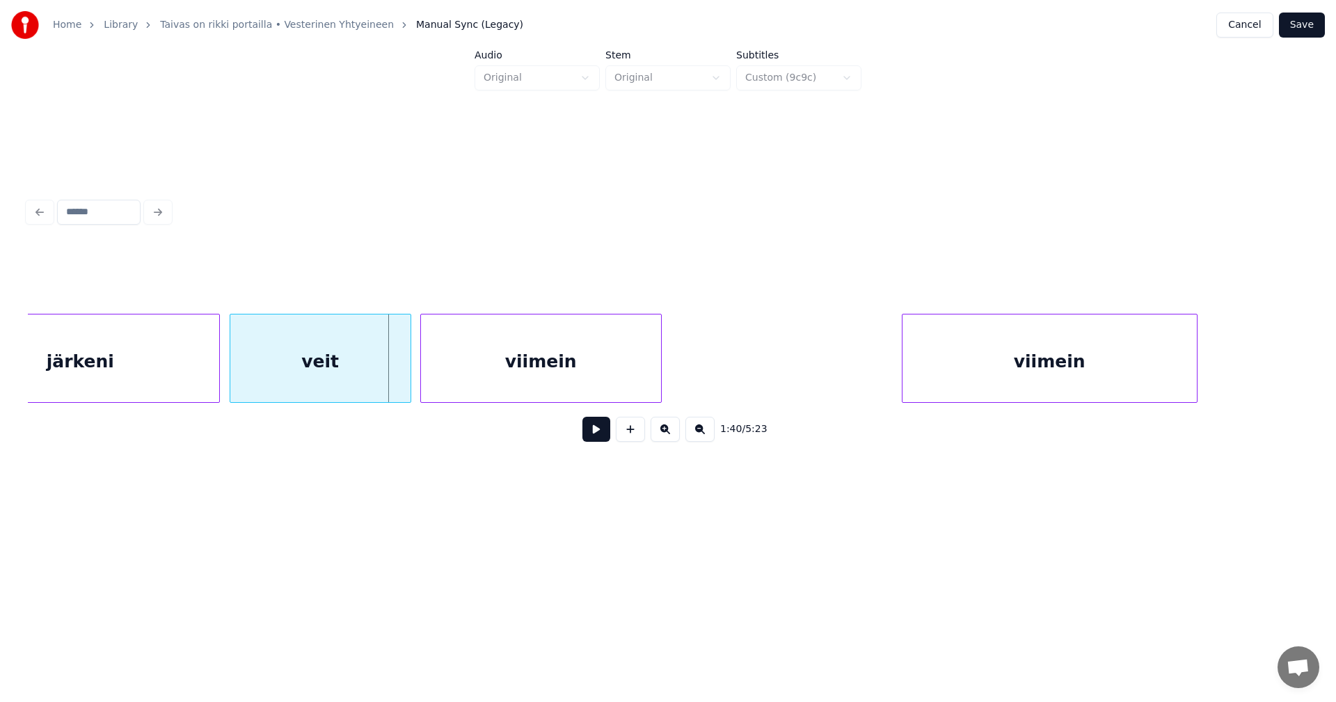
click at [175, 379] on div "järkeni" at bounding box center [81, 362] width 278 height 95
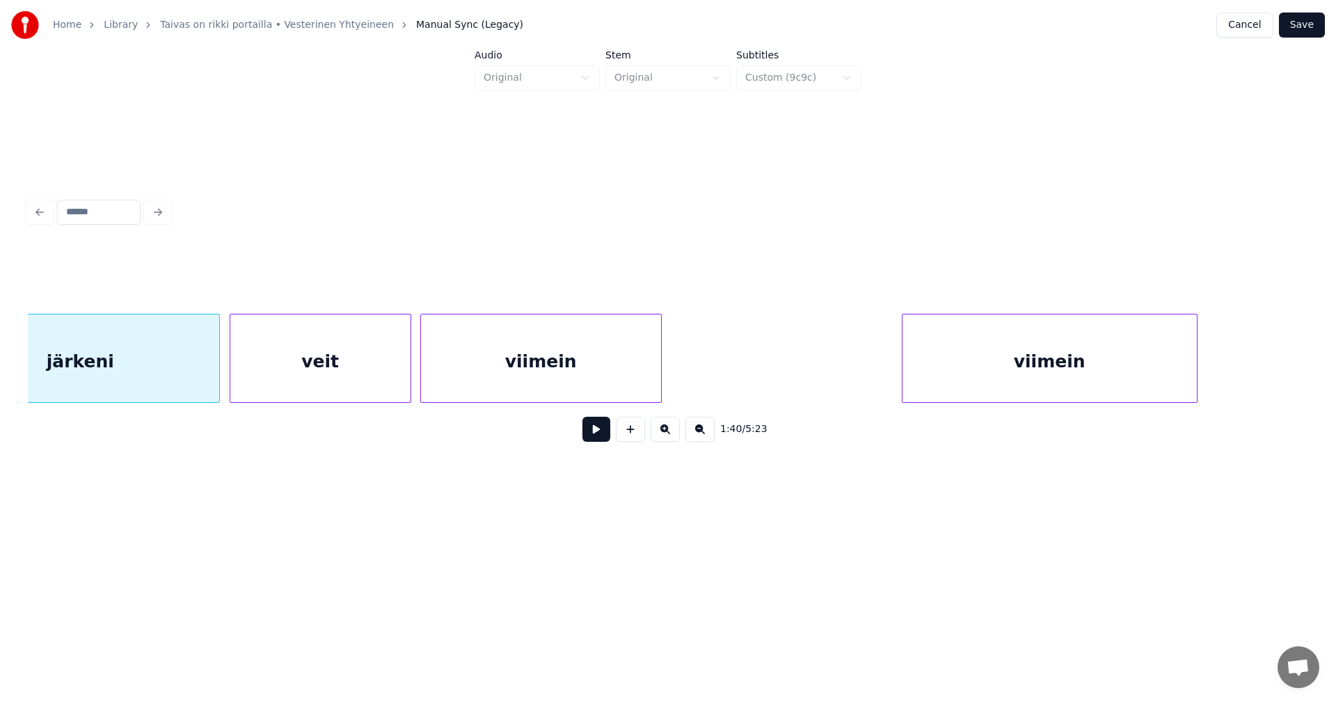
scroll to position [0, 16967]
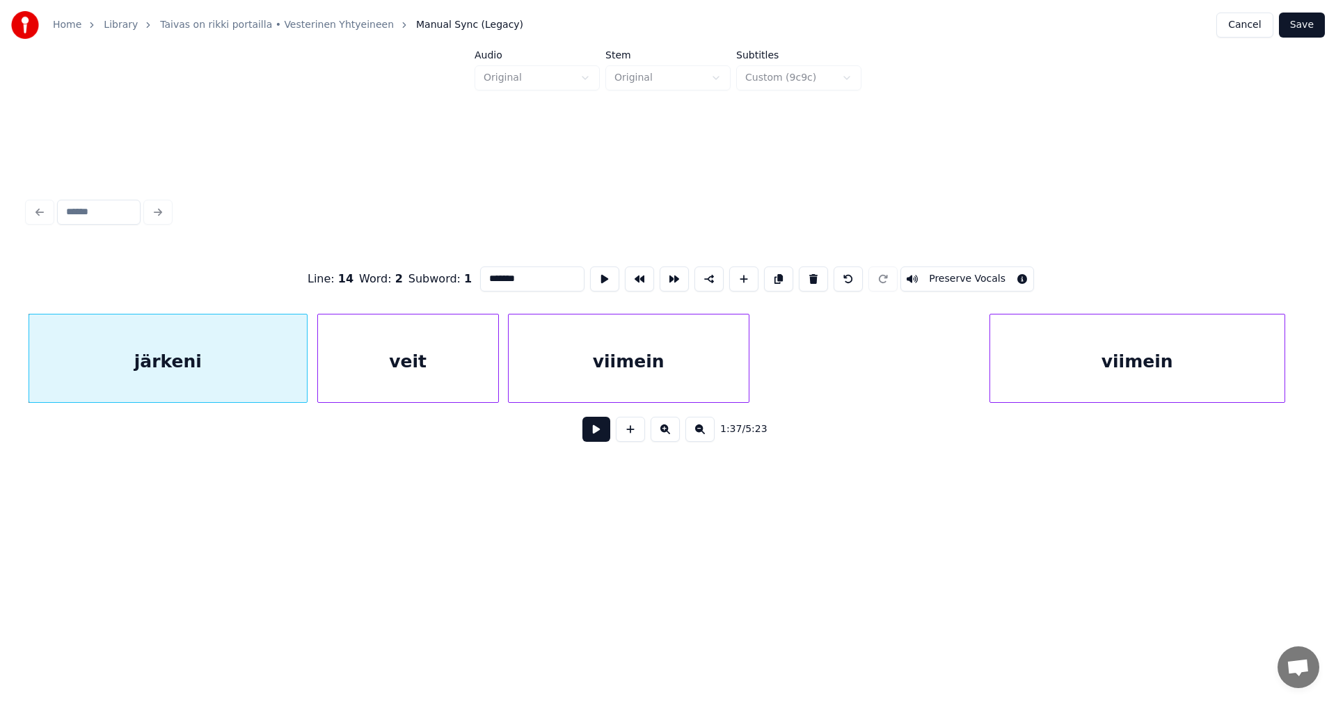
click at [599, 438] on button at bounding box center [597, 429] width 28 height 25
click at [603, 429] on button at bounding box center [597, 429] width 28 height 25
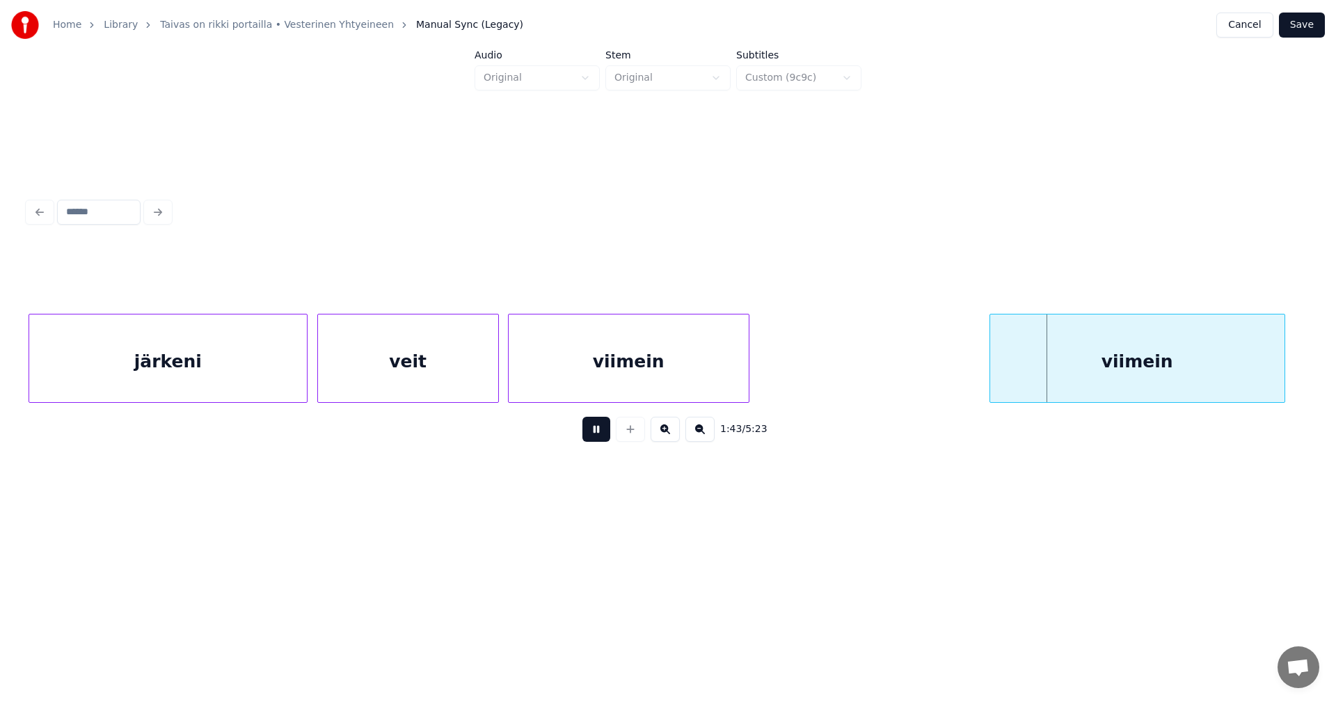
click at [603, 429] on button at bounding box center [597, 429] width 28 height 25
click at [587, 433] on button at bounding box center [597, 429] width 28 height 25
click at [981, 388] on div at bounding box center [983, 359] width 4 height 88
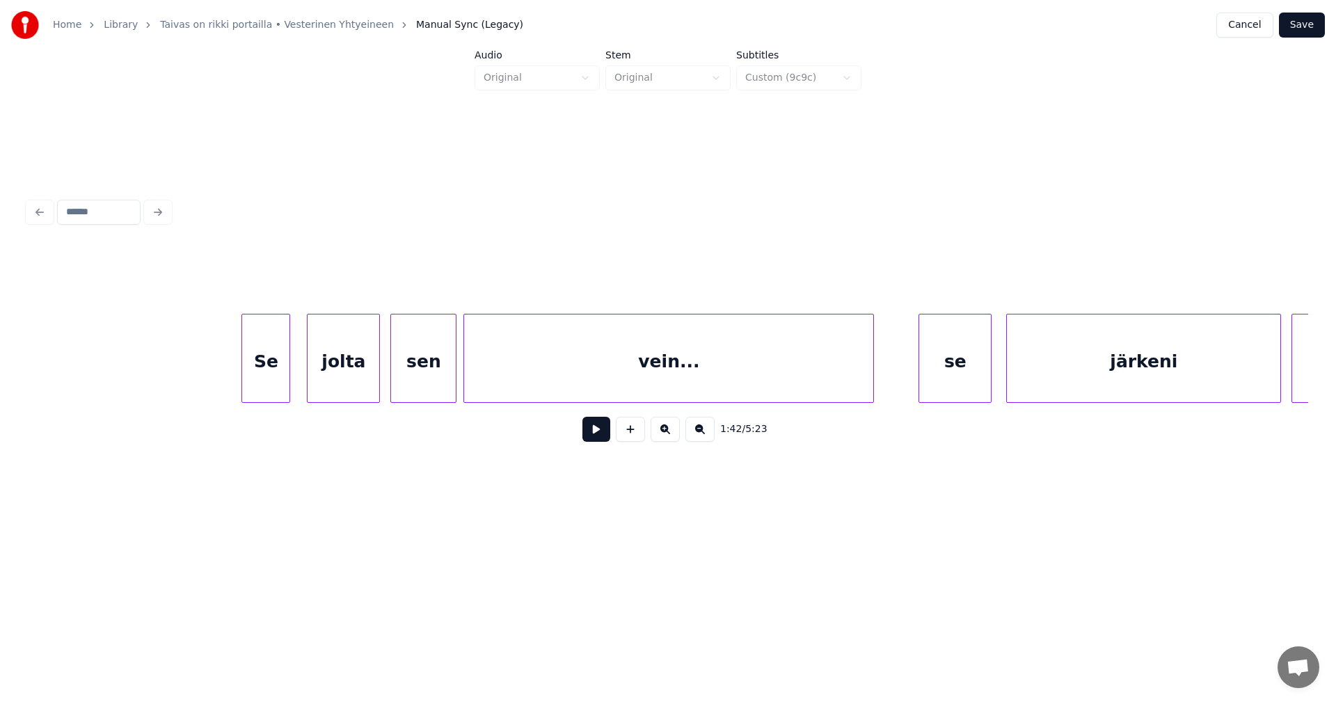
scroll to position [0, 32376]
click at [273, 382] on div "Se" at bounding box center [267, 362] width 47 height 95
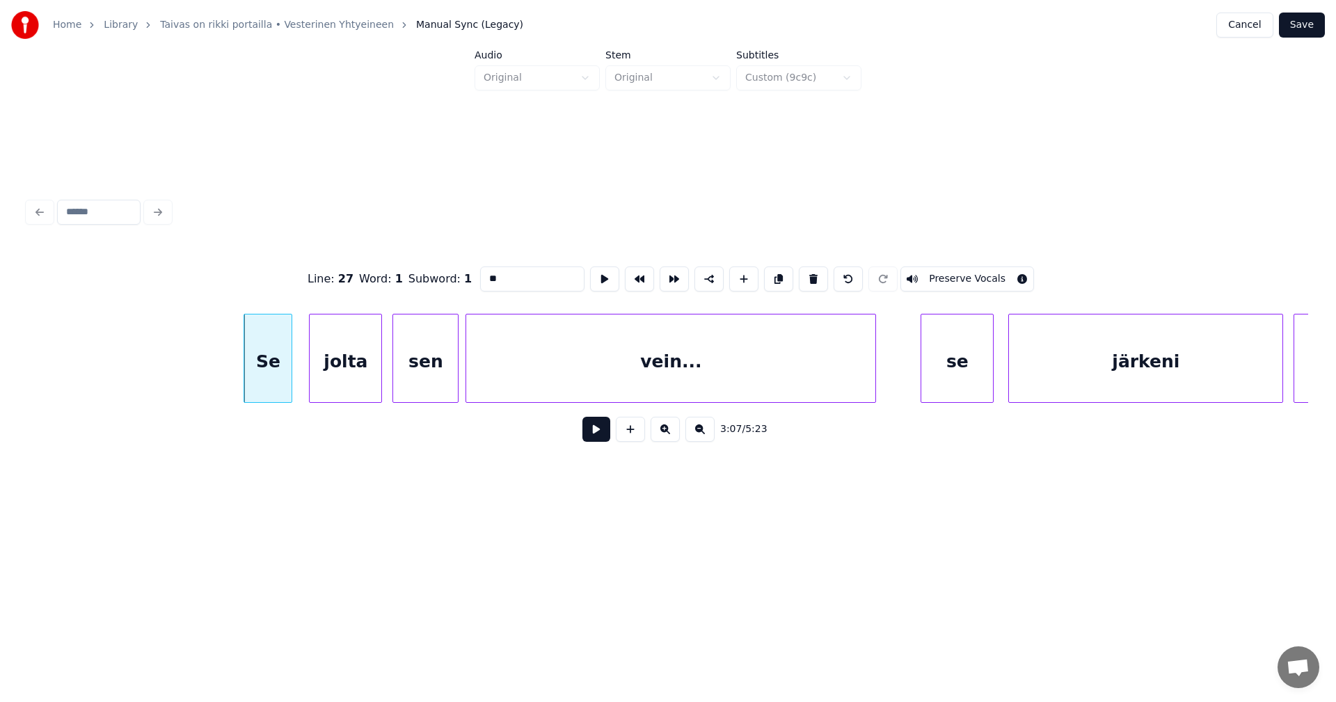
click at [605, 440] on button at bounding box center [597, 429] width 28 height 25
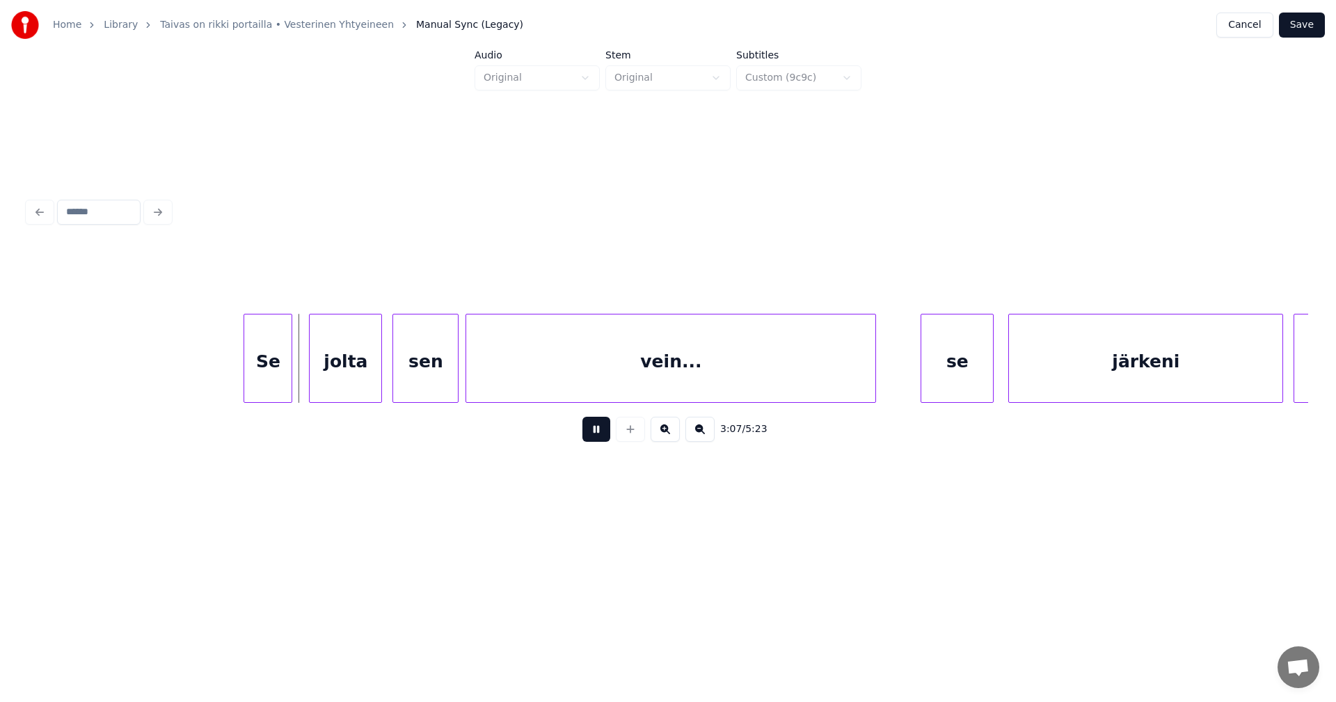
drag, startPoint x: 605, startPoint y: 440, endPoint x: 518, endPoint y: 423, distance: 88.6
click at [604, 439] on button at bounding box center [597, 429] width 28 height 25
click at [293, 378] on div at bounding box center [294, 359] width 4 height 88
click at [308, 375] on div at bounding box center [308, 359] width 4 height 88
click at [287, 376] on div "Se" at bounding box center [269, 362] width 50 height 95
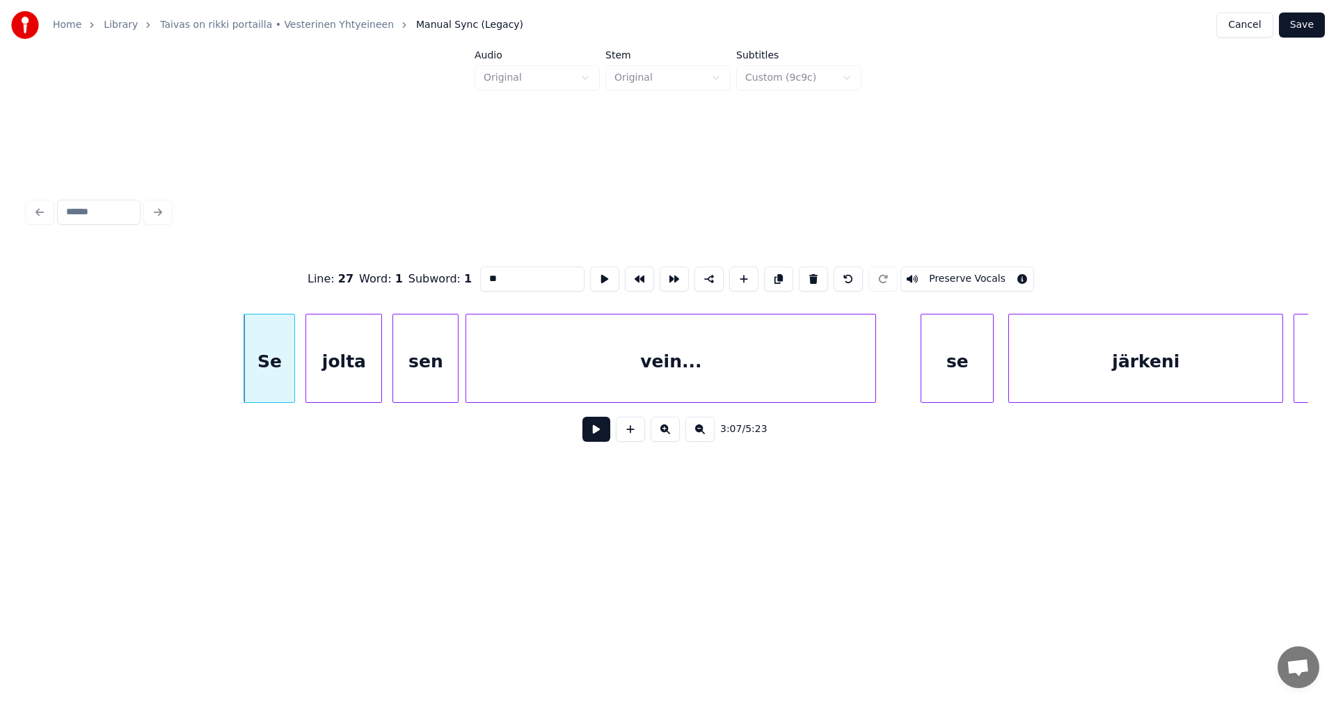
click at [604, 441] on button at bounding box center [597, 429] width 28 height 25
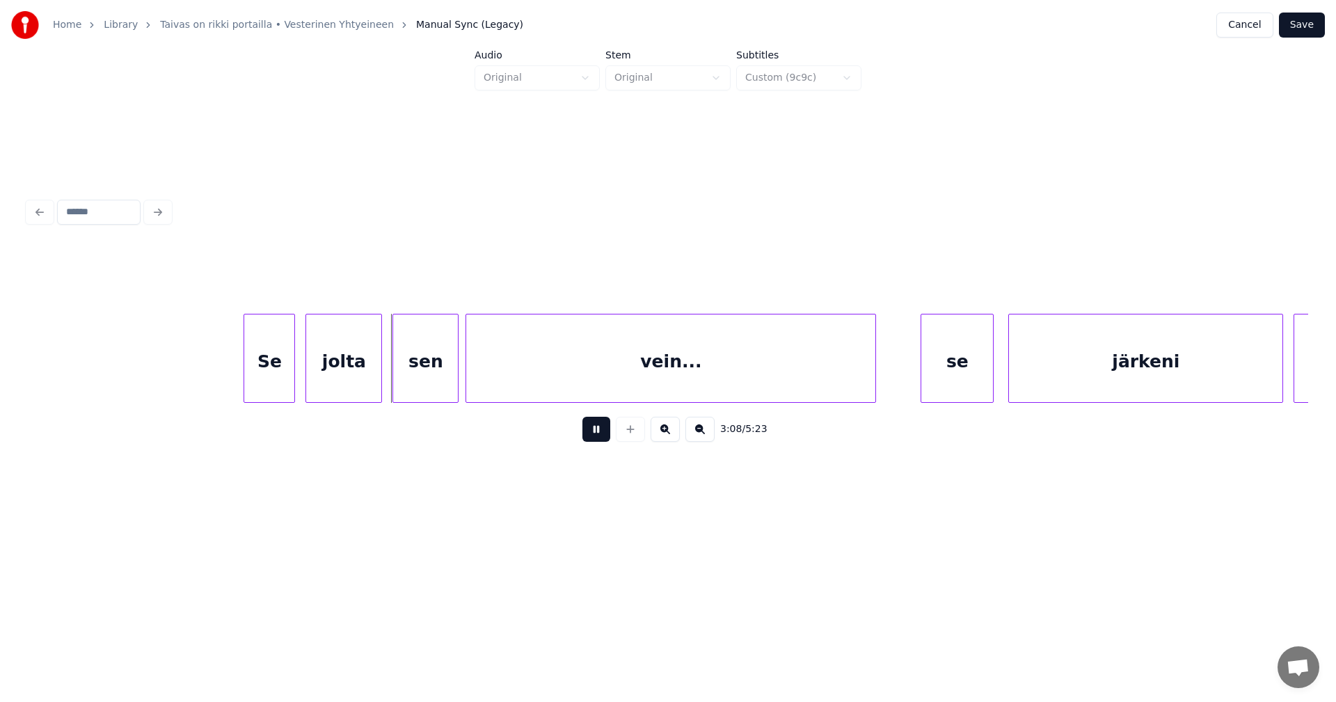
click at [604, 441] on button at bounding box center [597, 429] width 28 height 25
click at [349, 366] on div "jolta" at bounding box center [343, 362] width 75 height 95
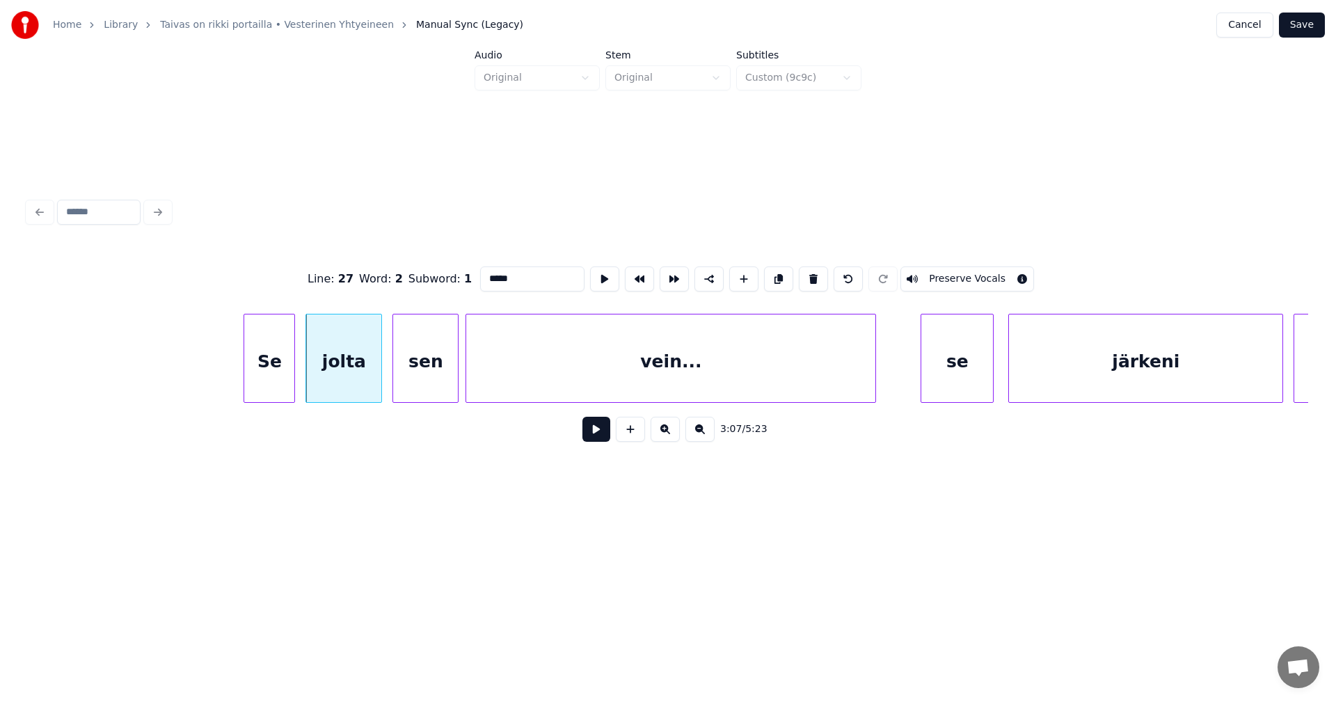
click at [598, 440] on button at bounding box center [597, 429] width 28 height 25
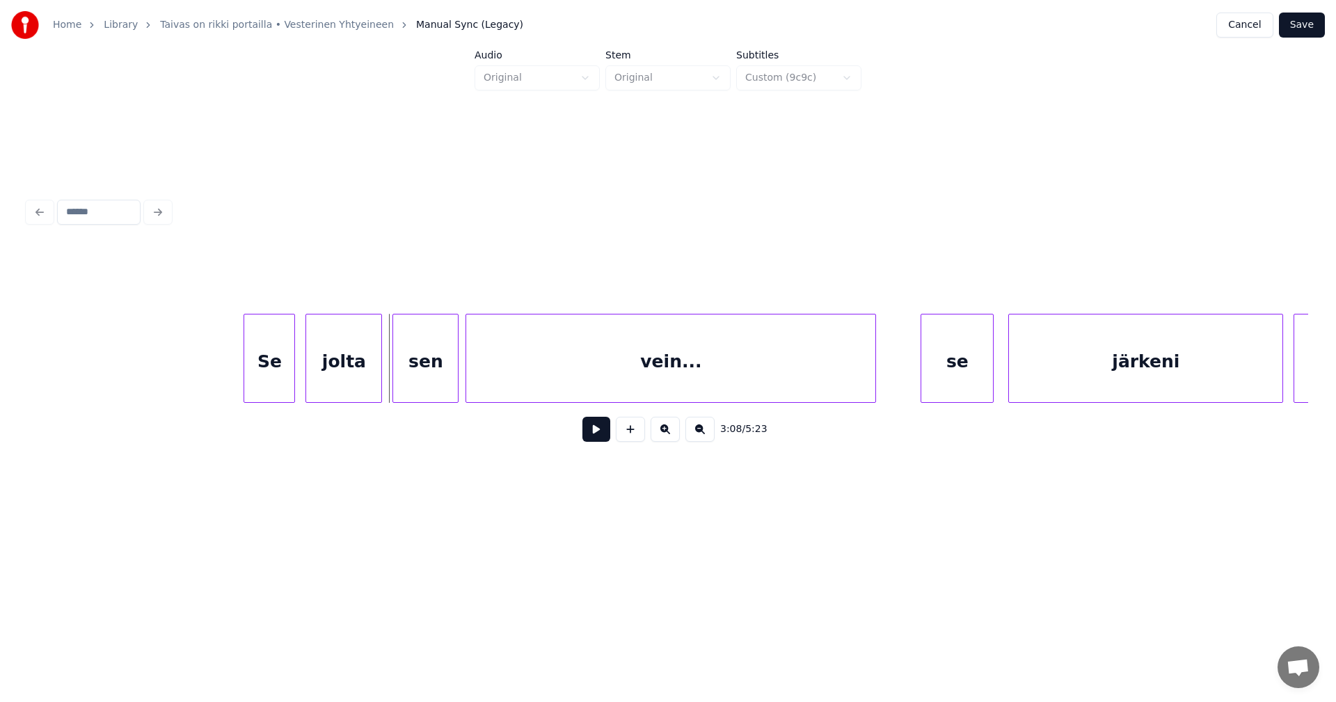
click at [338, 386] on div "jolta" at bounding box center [343, 362] width 75 height 95
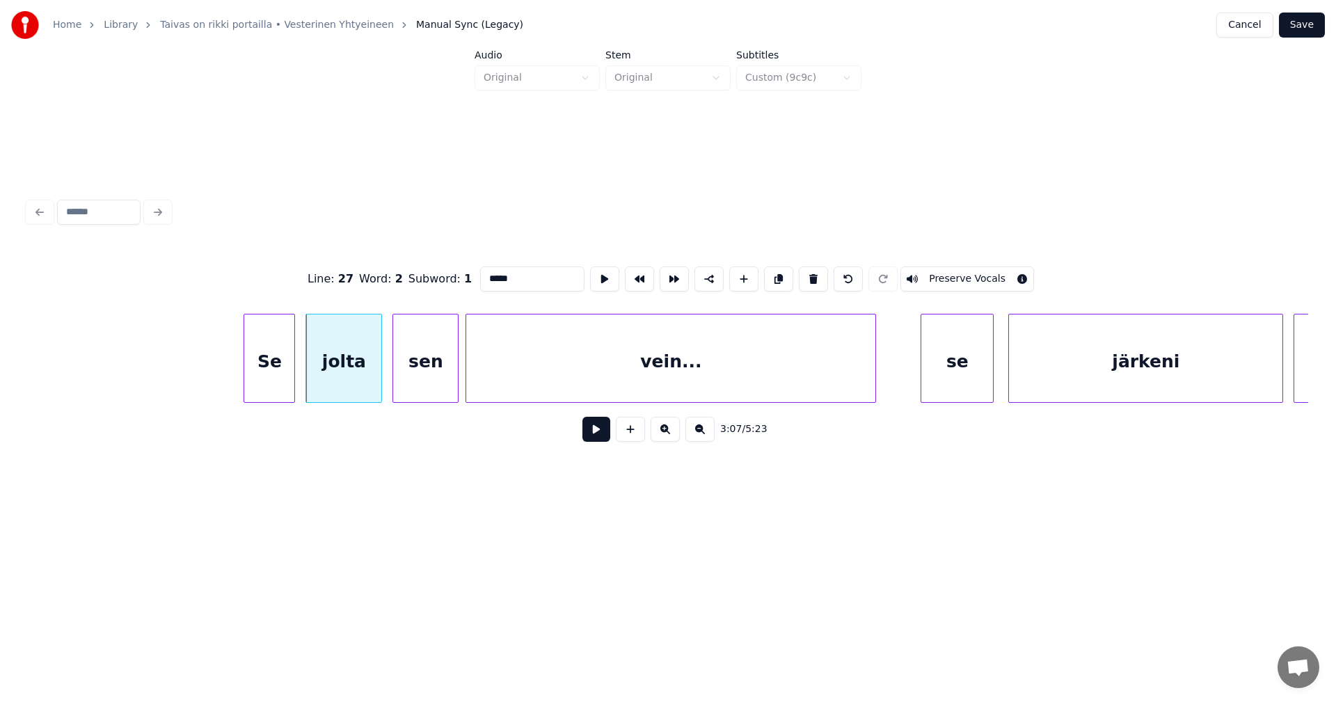
click at [590, 438] on button at bounding box center [597, 429] width 28 height 25
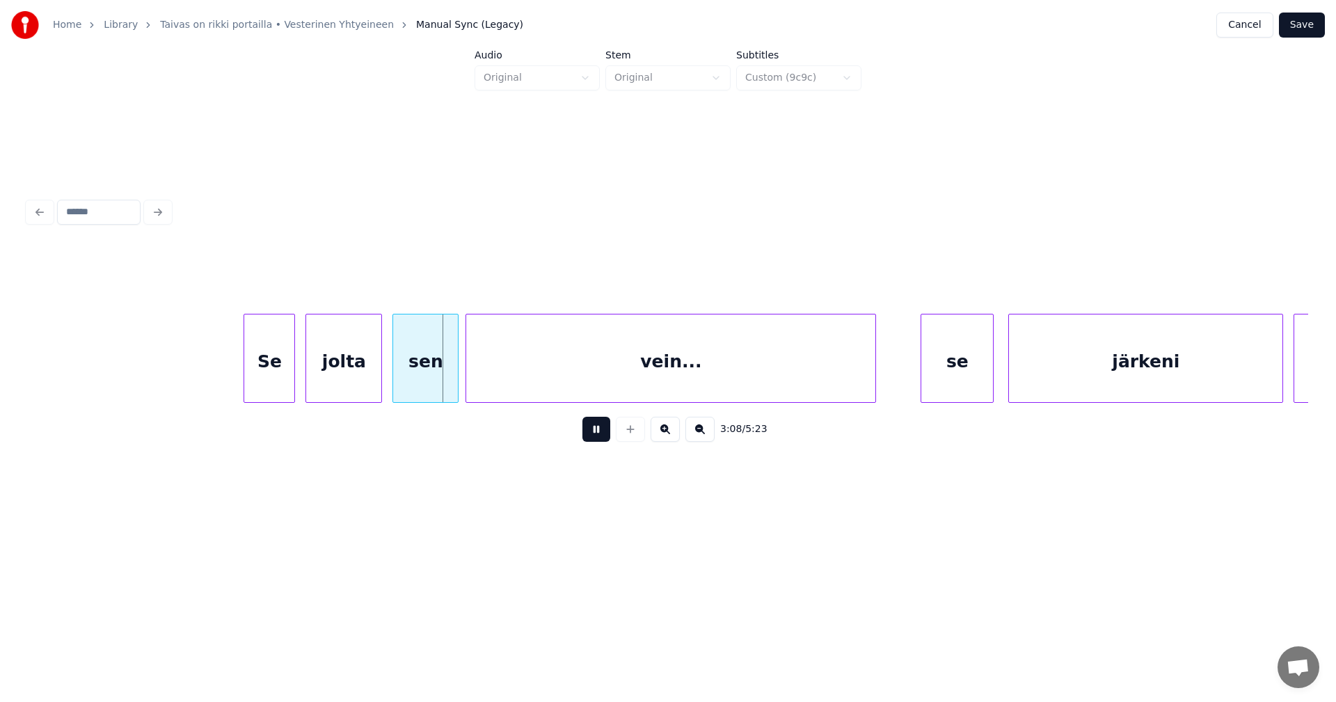
click at [592, 438] on button at bounding box center [597, 429] width 28 height 25
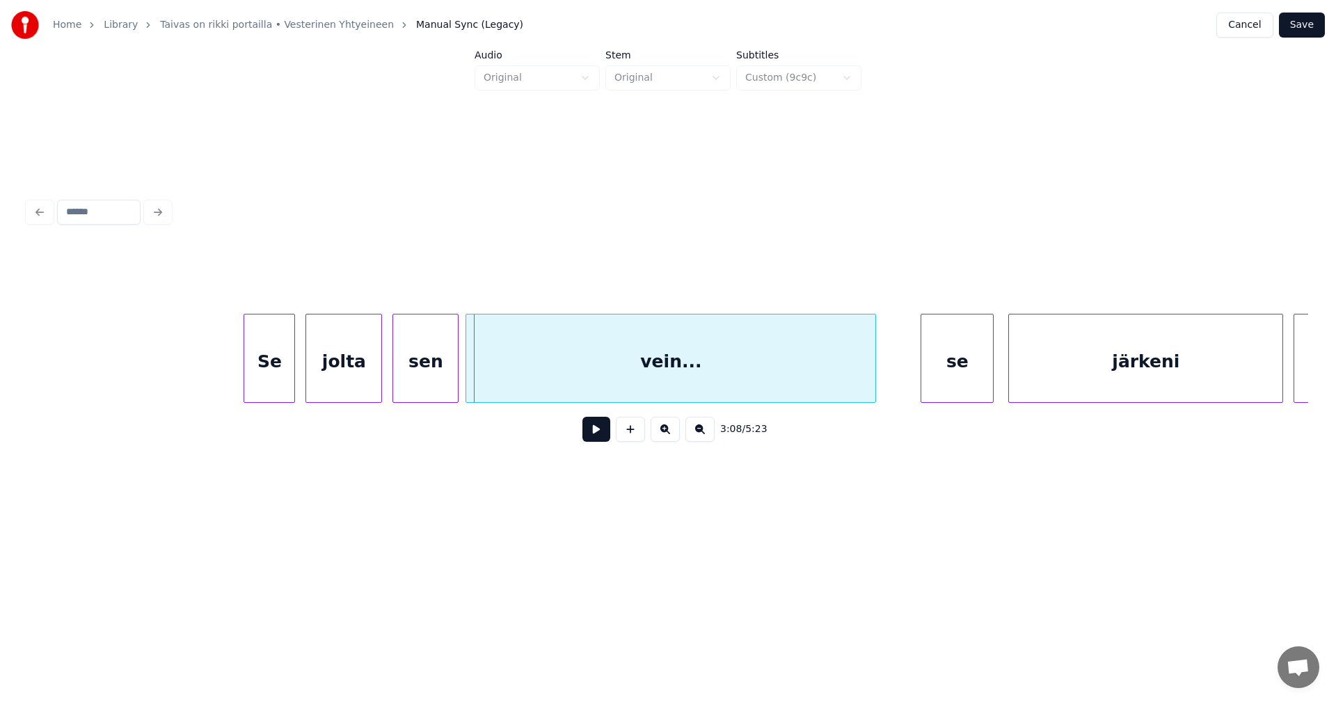
click at [252, 374] on div "Se" at bounding box center [269, 362] width 50 height 95
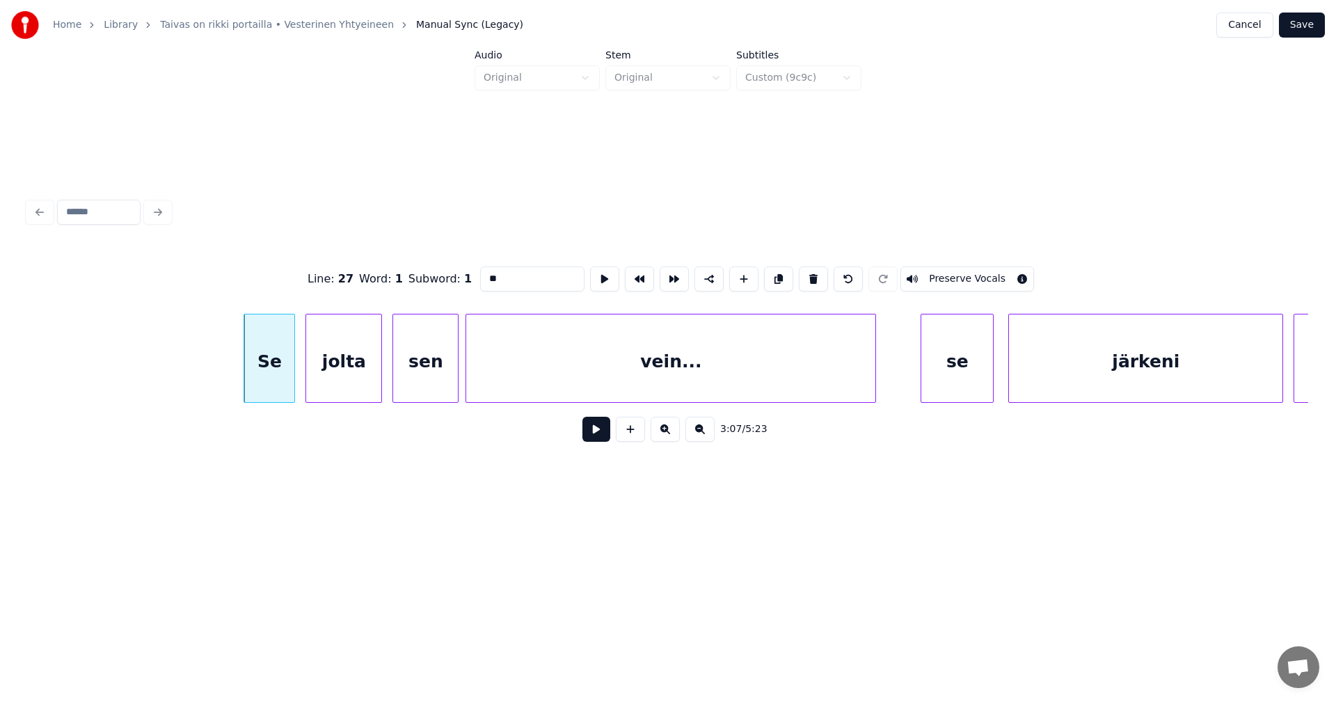
click at [596, 438] on button at bounding box center [597, 429] width 28 height 25
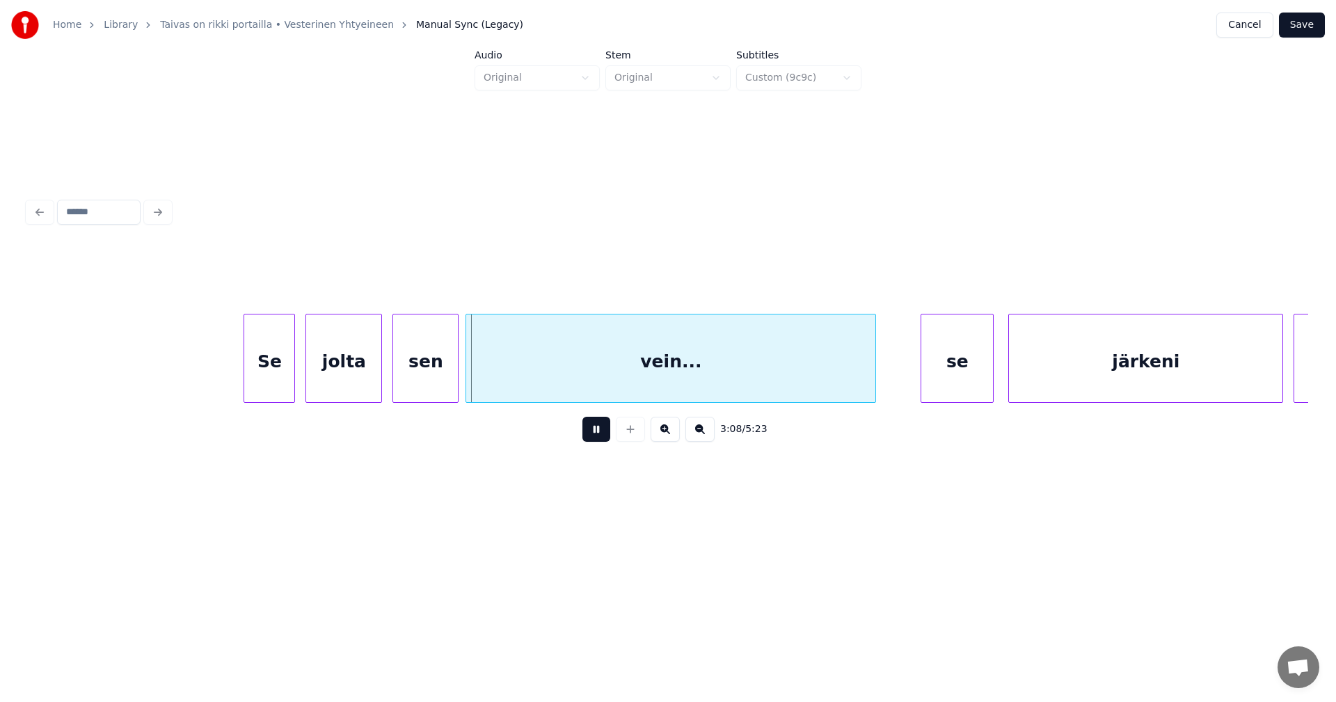
click at [596, 438] on button at bounding box center [597, 429] width 28 height 25
click at [353, 383] on div "jolta" at bounding box center [343, 362] width 75 height 95
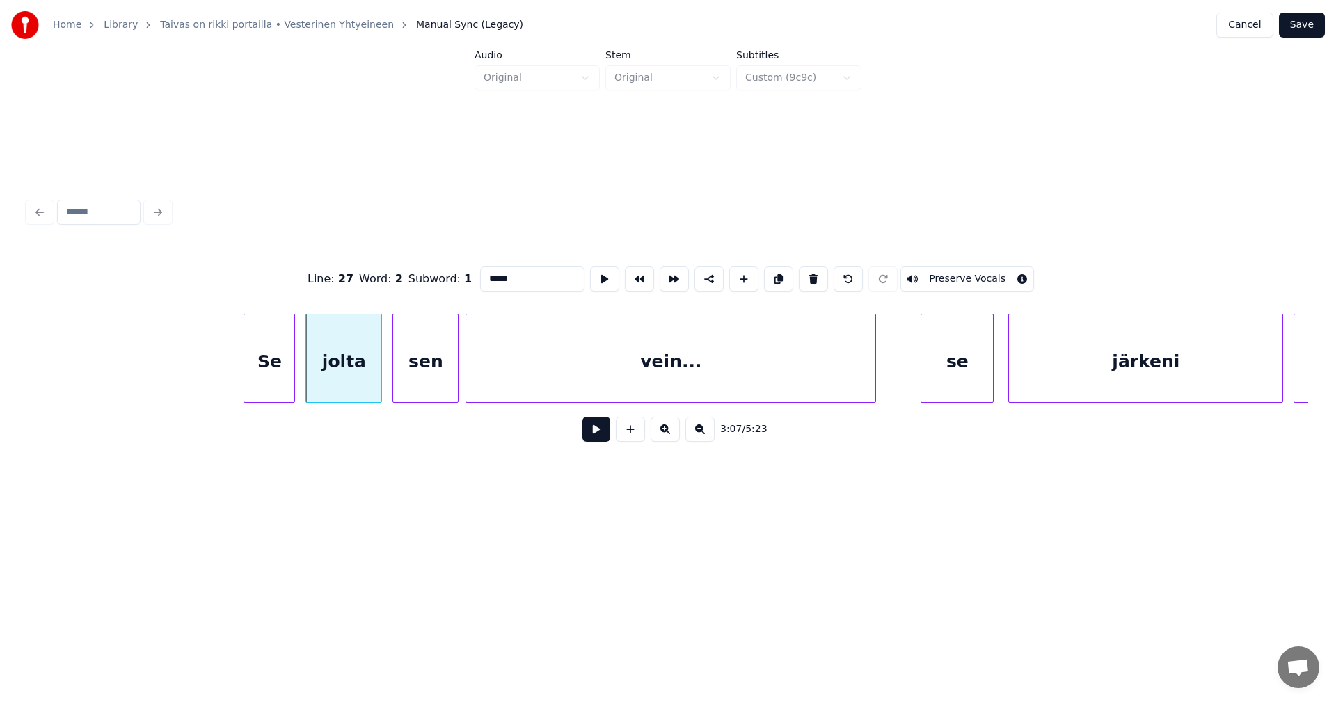
click at [598, 441] on button at bounding box center [597, 429] width 28 height 25
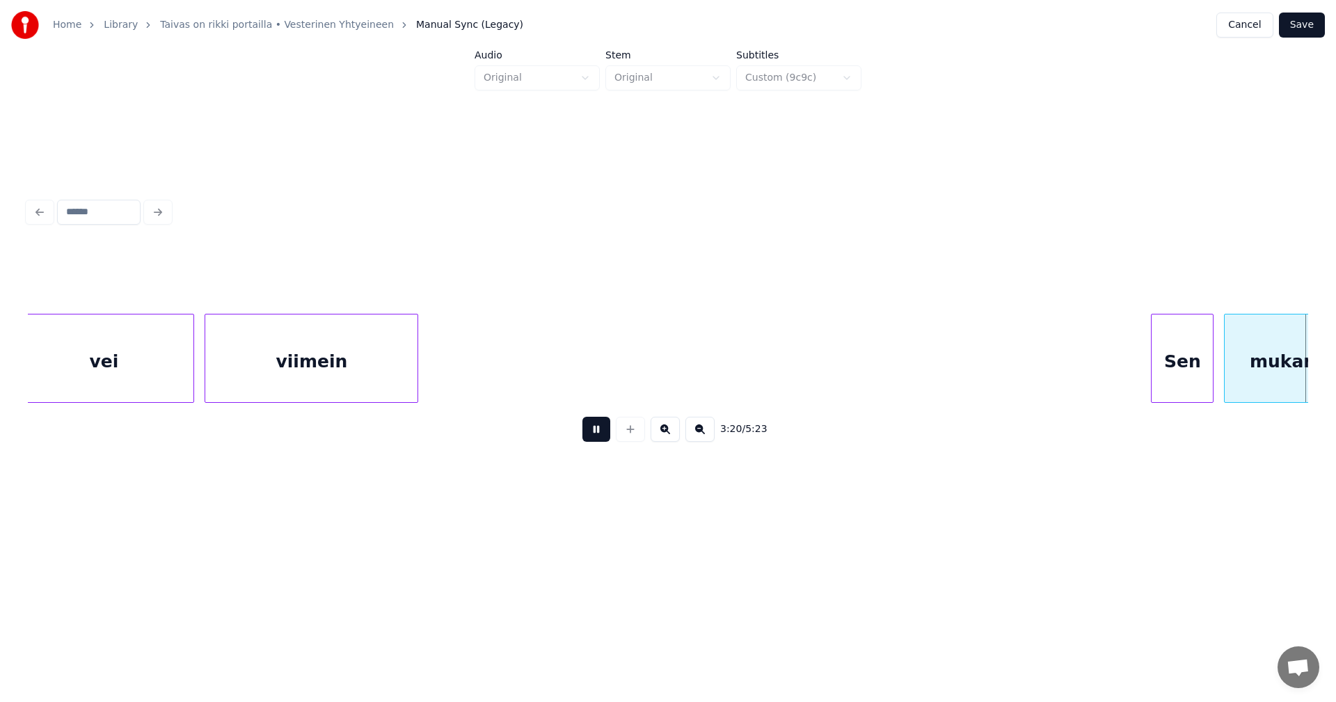
scroll to position [0, 34940]
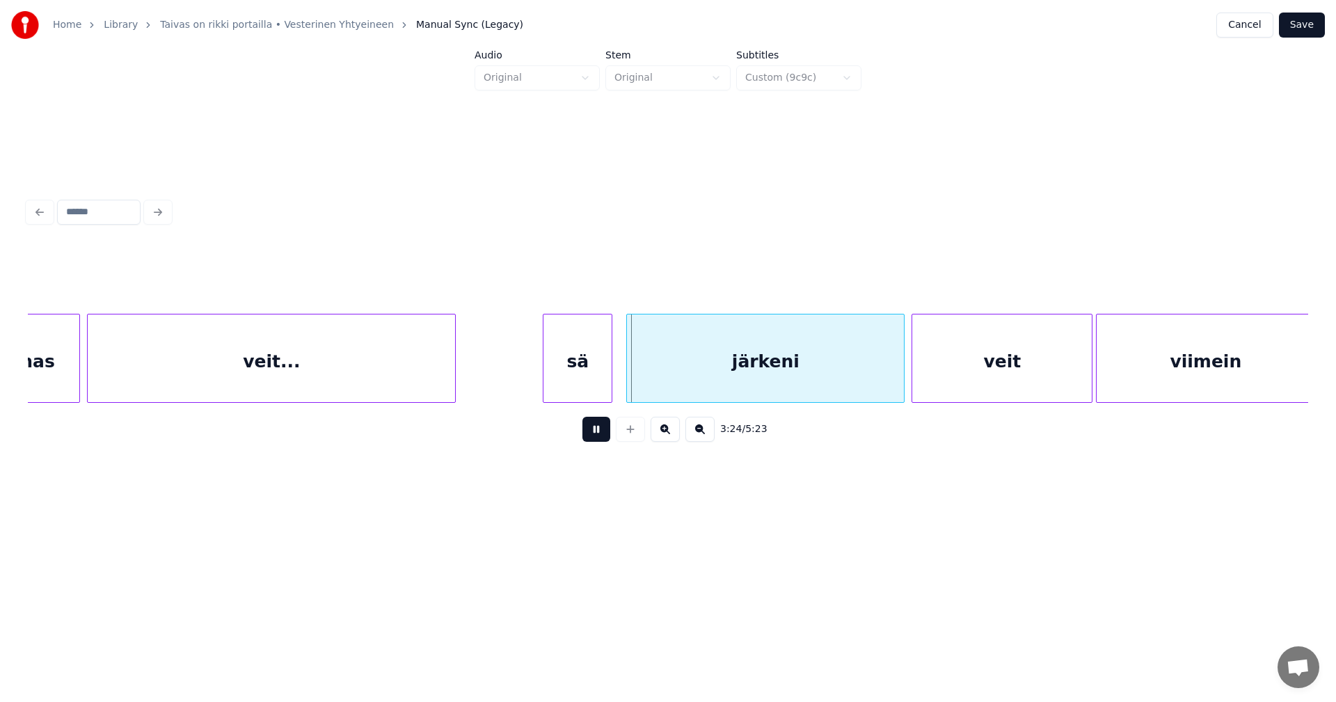
click at [598, 441] on button at bounding box center [597, 429] width 28 height 25
click at [698, 397] on div "järkeni" at bounding box center [762, 362] width 277 height 95
click at [605, 439] on button at bounding box center [597, 429] width 28 height 25
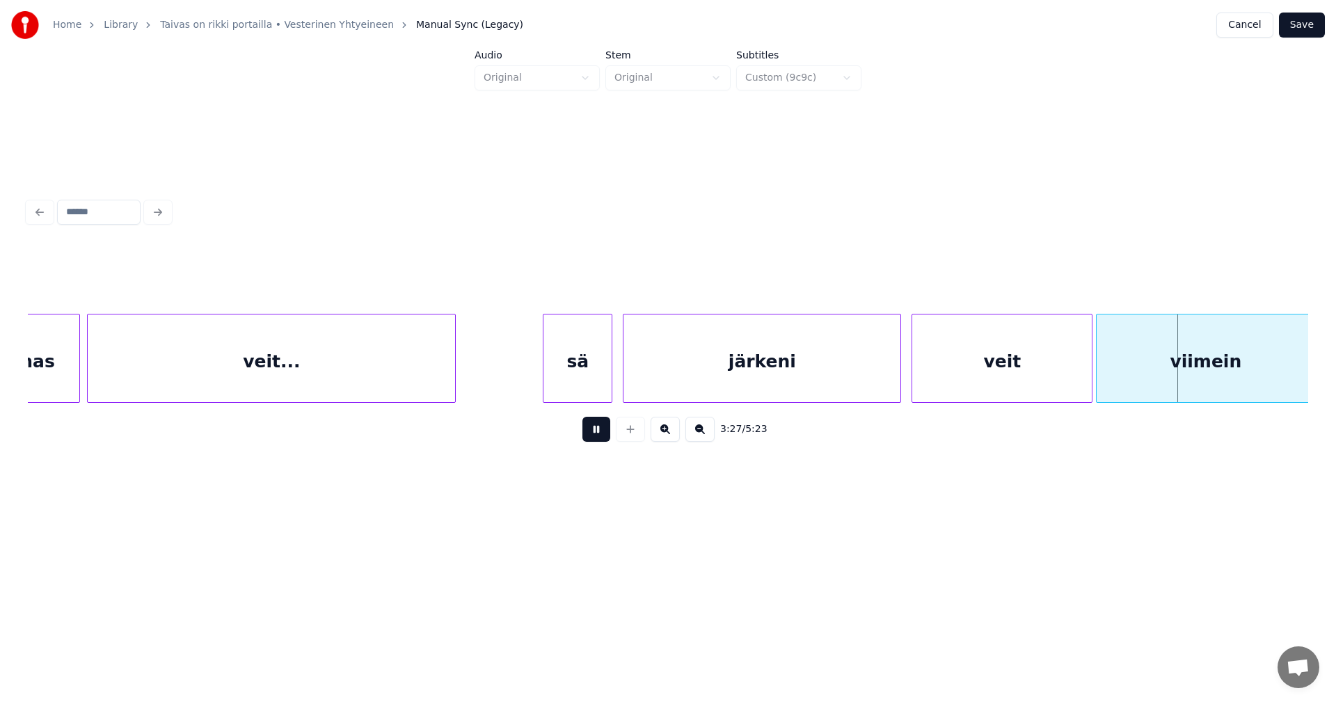
click at [605, 439] on button at bounding box center [597, 429] width 28 height 25
click at [969, 375] on div "veit" at bounding box center [1002, 362] width 180 height 95
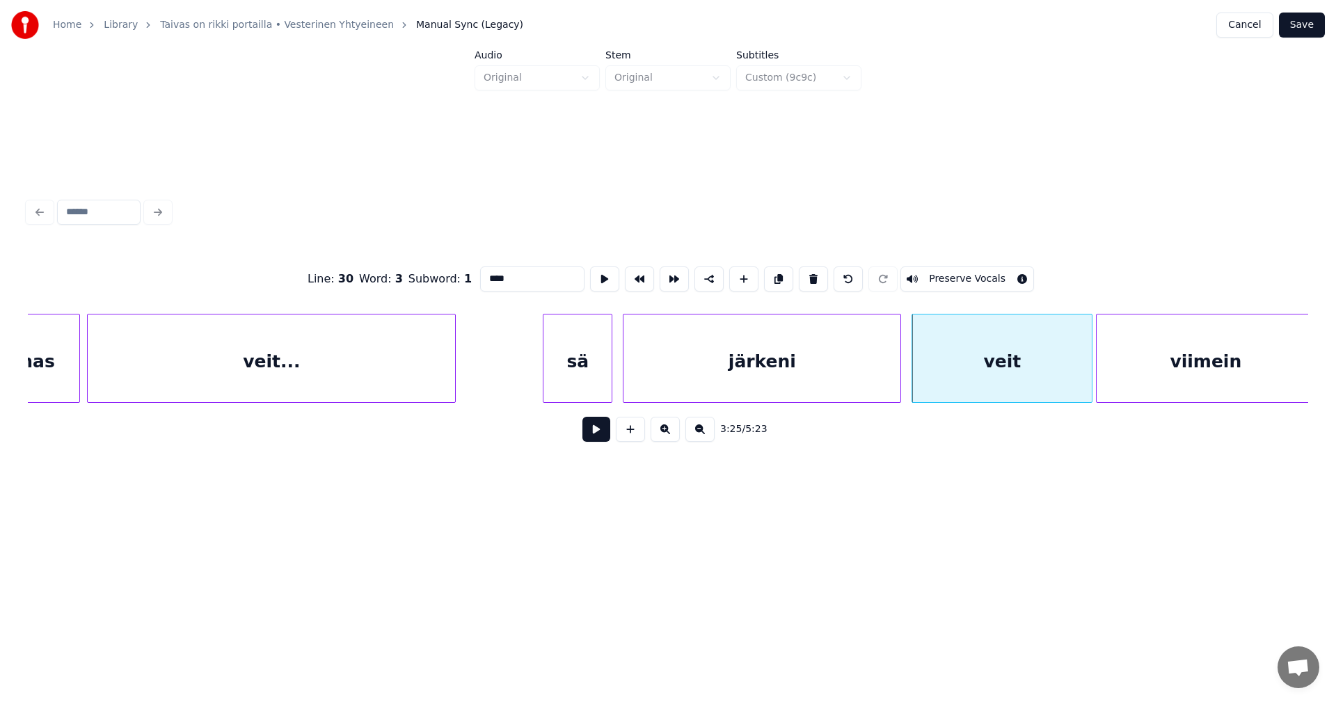
click at [599, 431] on button at bounding box center [597, 429] width 28 height 25
click at [612, 431] on div "3:26 / 5:23" at bounding box center [668, 429] width 1258 height 31
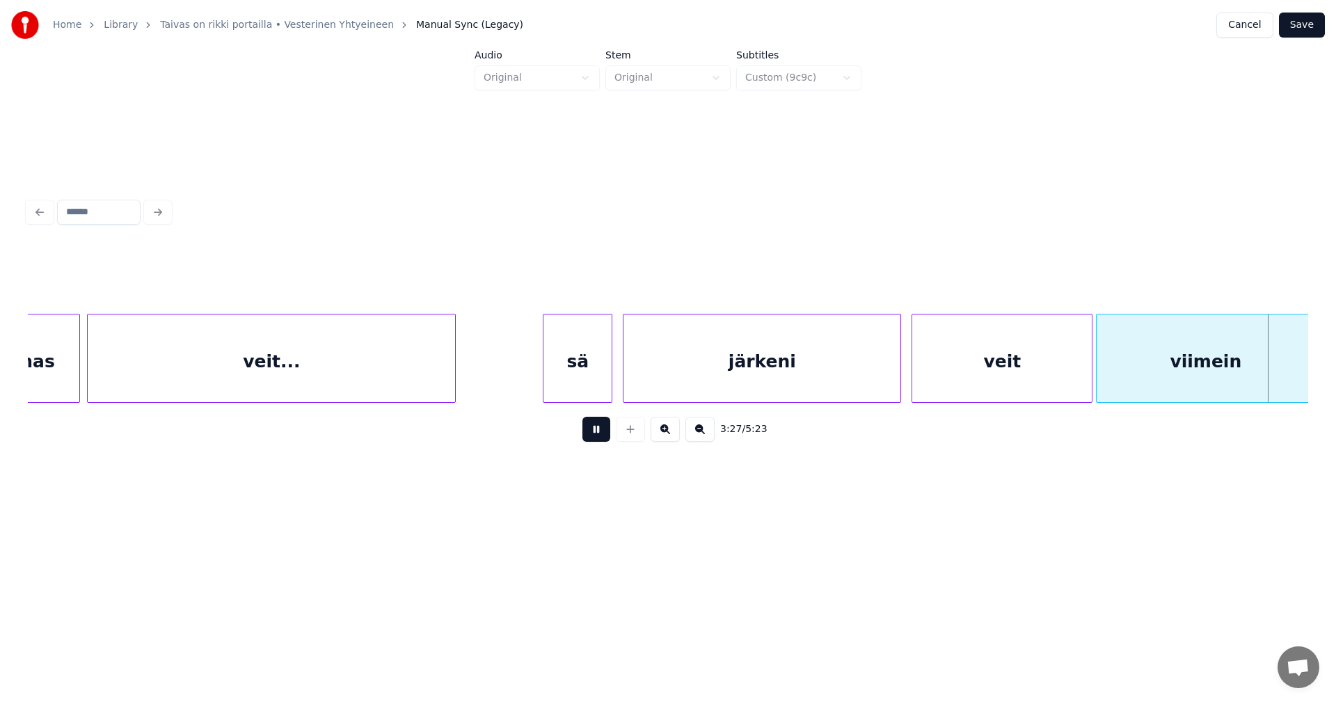
click at [612, 431] on div "3:27 / 5:23" at bounding box center [668, 429] width 1258 height 31
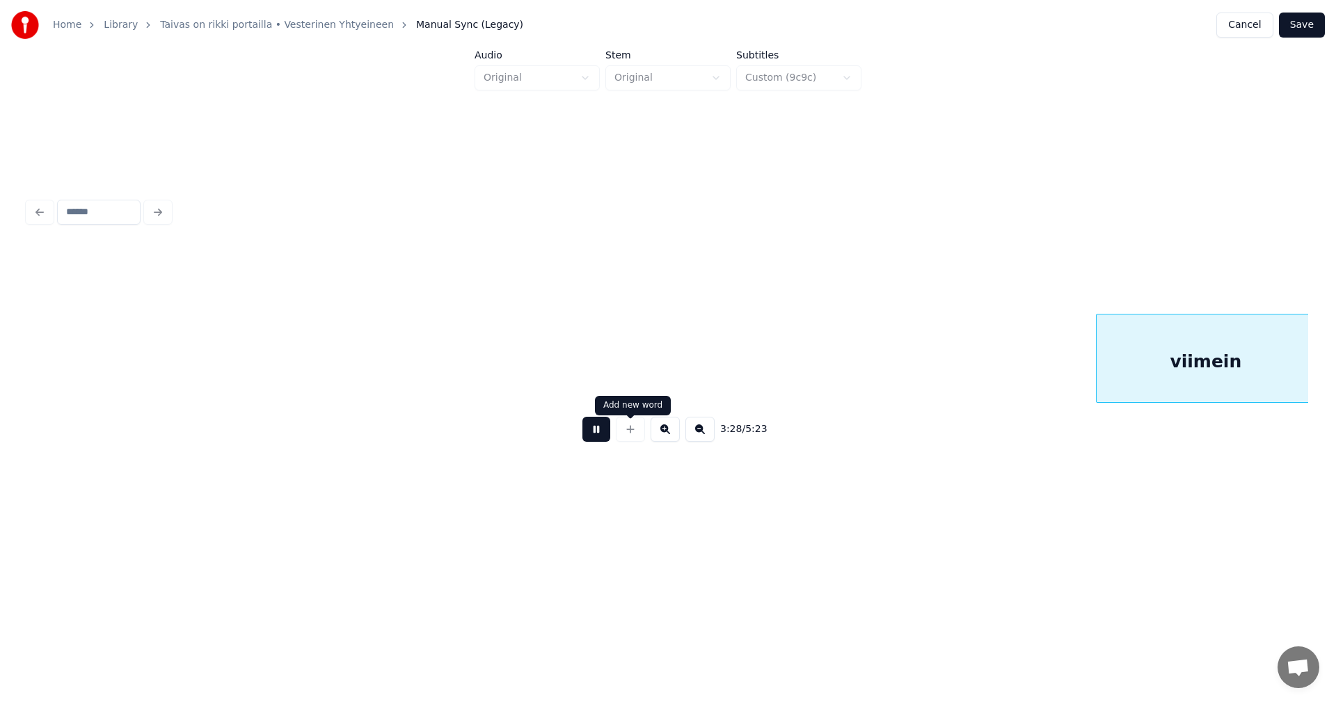
scroll to position [0, 36220]
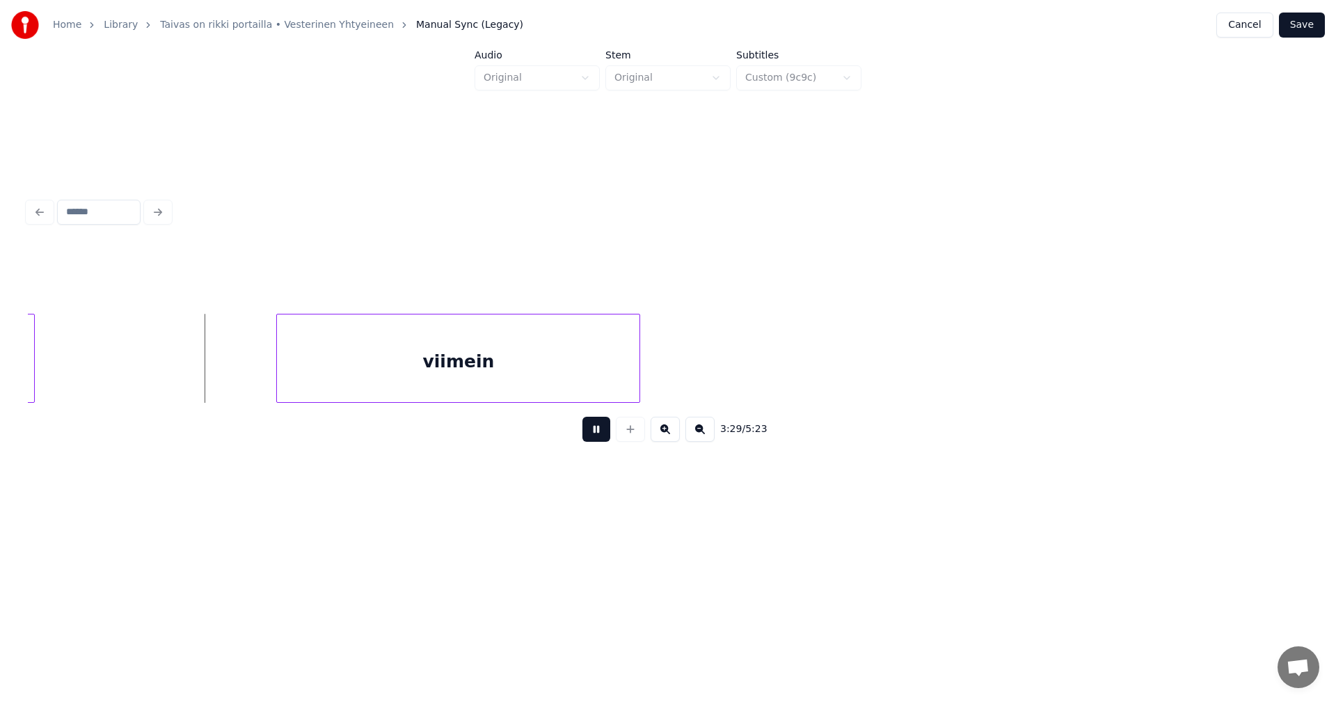
click at [604, 437] on button at bounding box center [597, 429] width 28 height 25
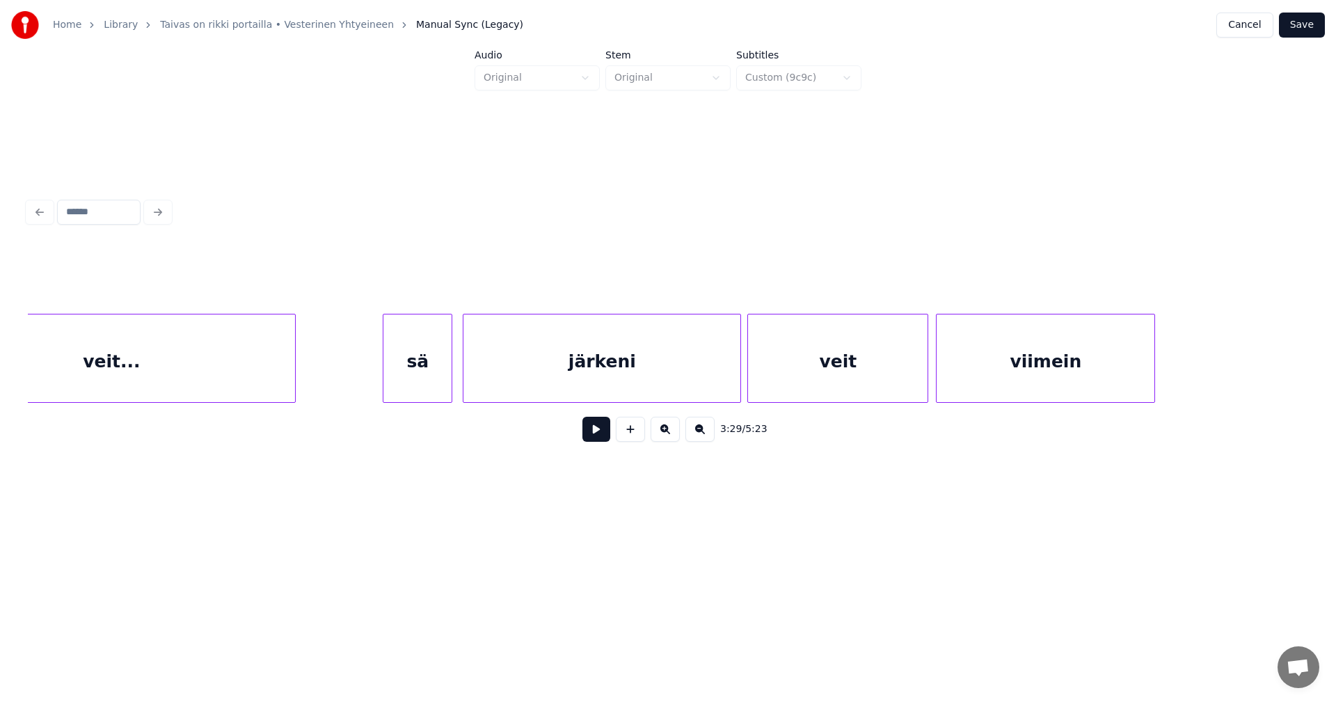
click at [922, 378] on div "veit" at bounding box center [838, 362] width 180 height 95
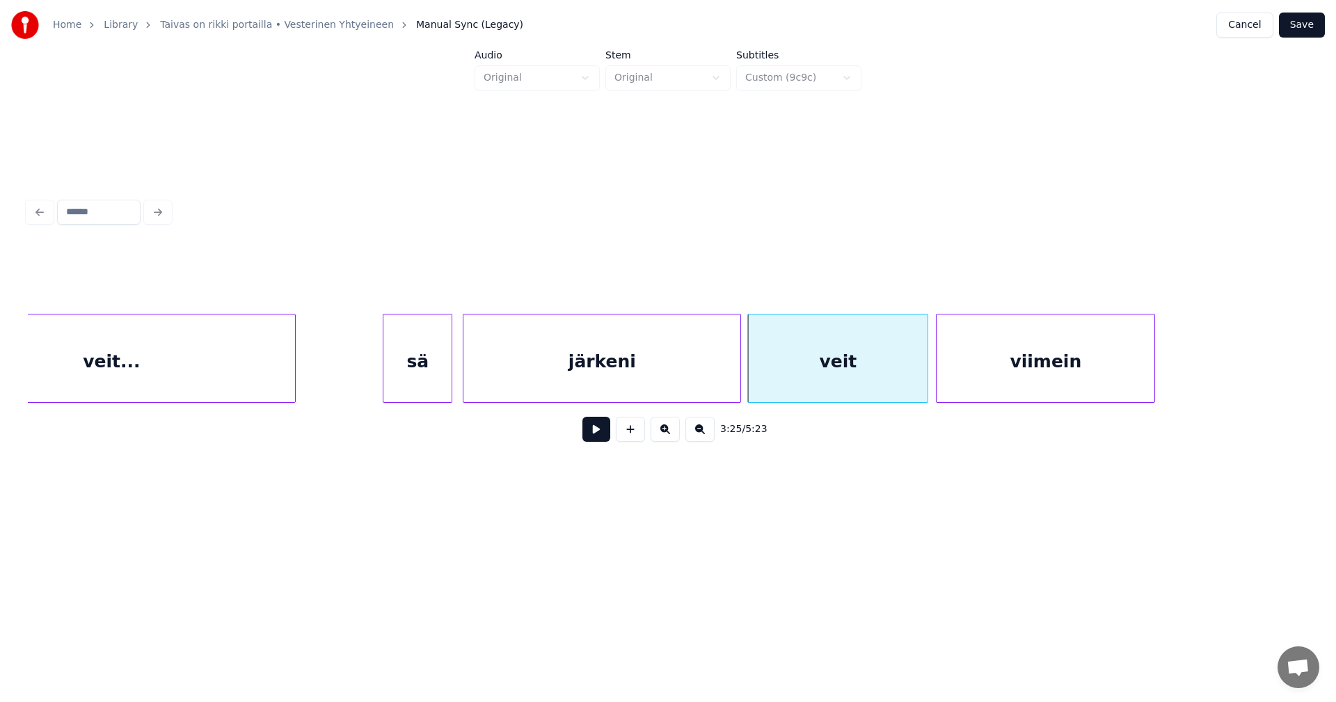
click at [937, 377] on div at bounding box center [939, 359] width 4 height 88
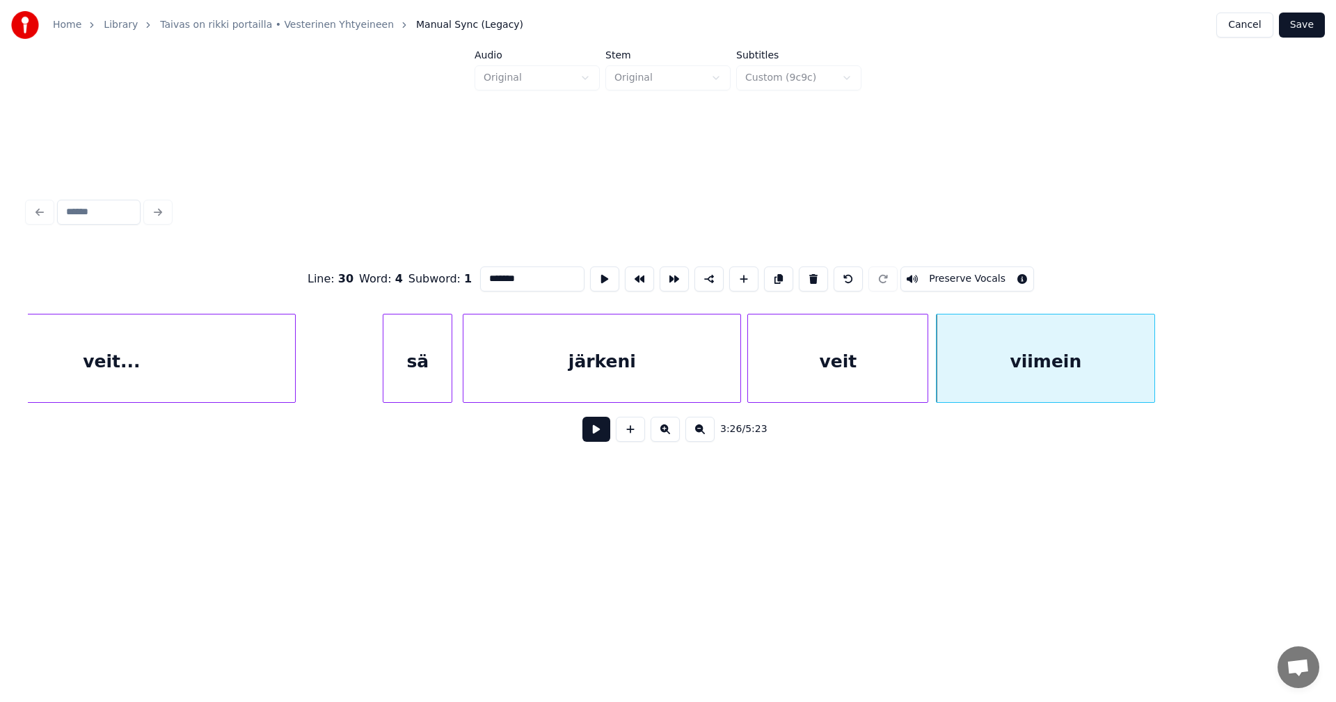
click at [894, 381] on div "veit" at bounding box center [838, 362] width 180 height 95
type input "****"
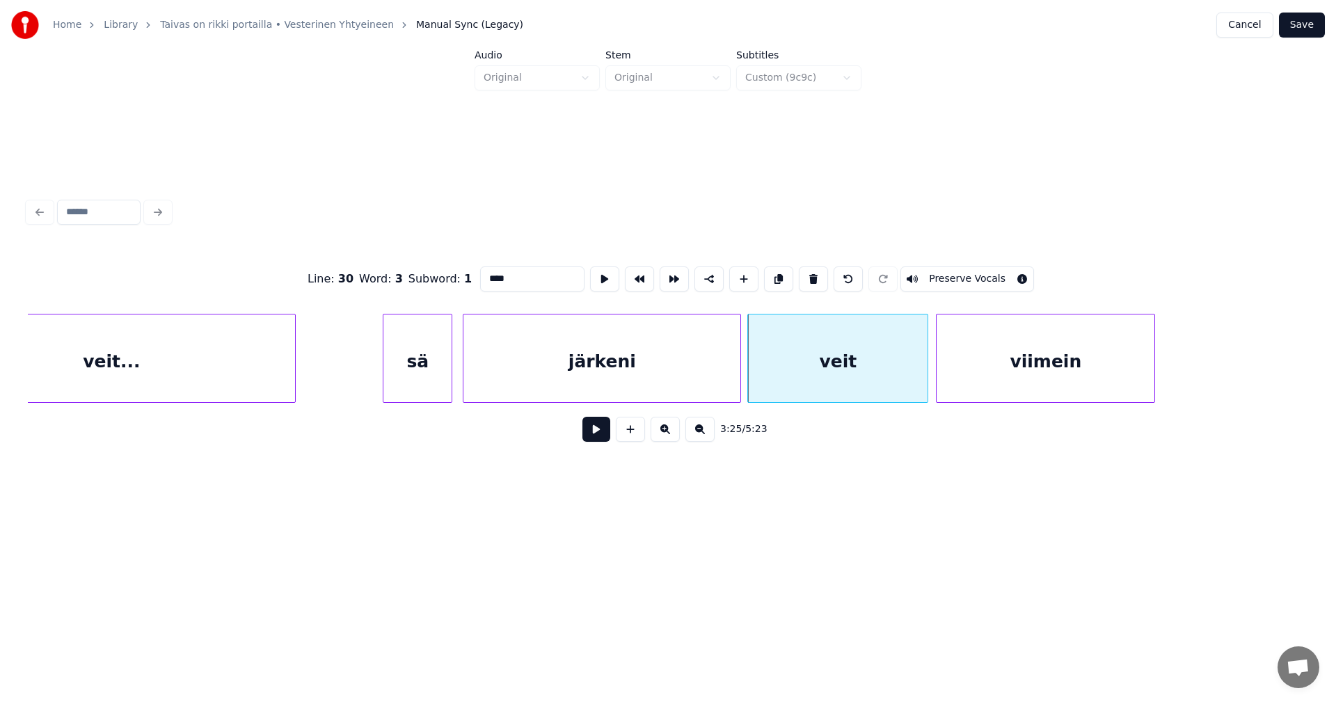
click at [596, 434] on button at bounding box center [597, 429] width 28 height 25
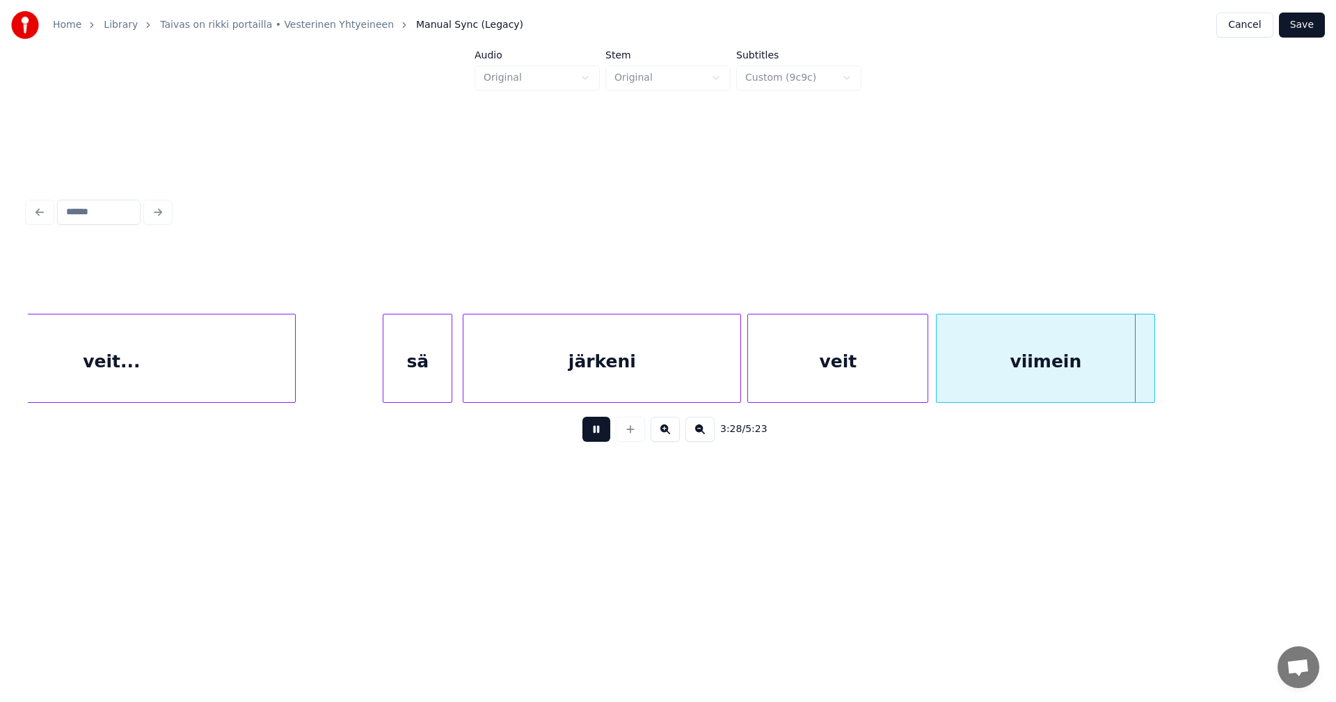
click at [610, 429] on div "3:28 / 5:23" at bounding box center [668, 429] width 1258 height 31
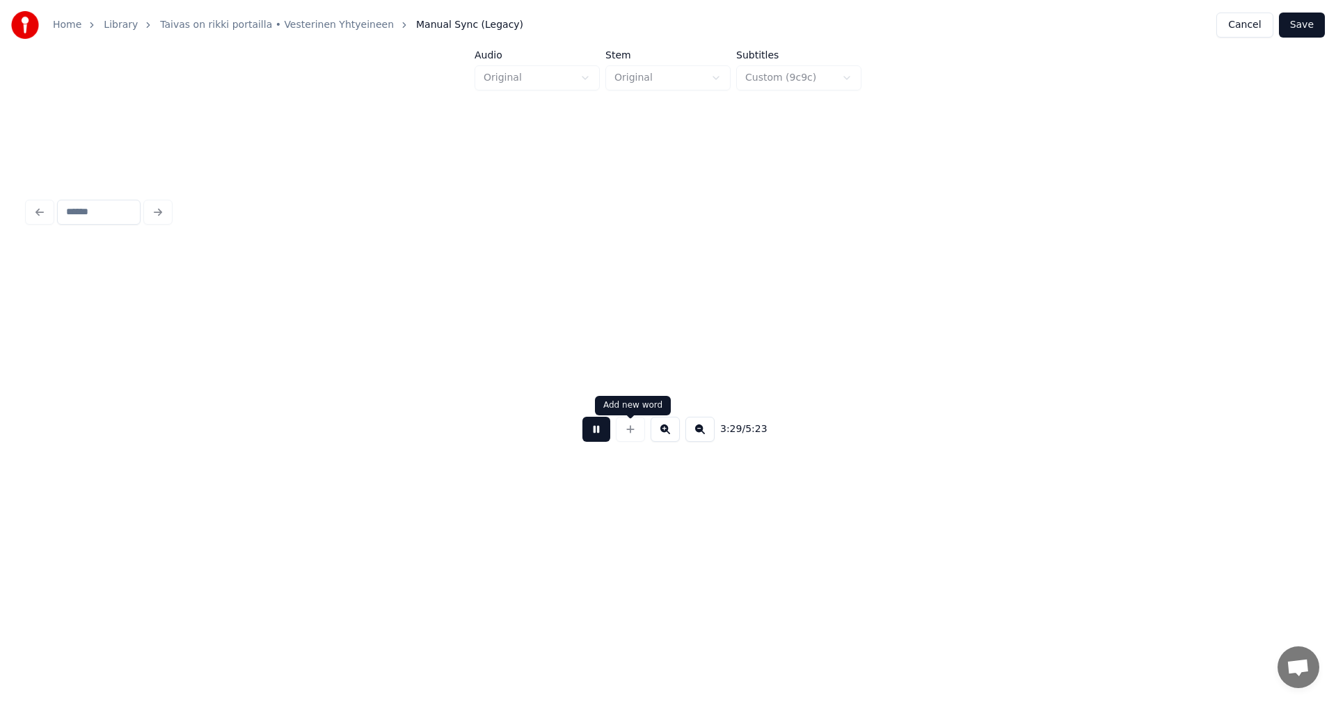
scroll to position [0, 36380]
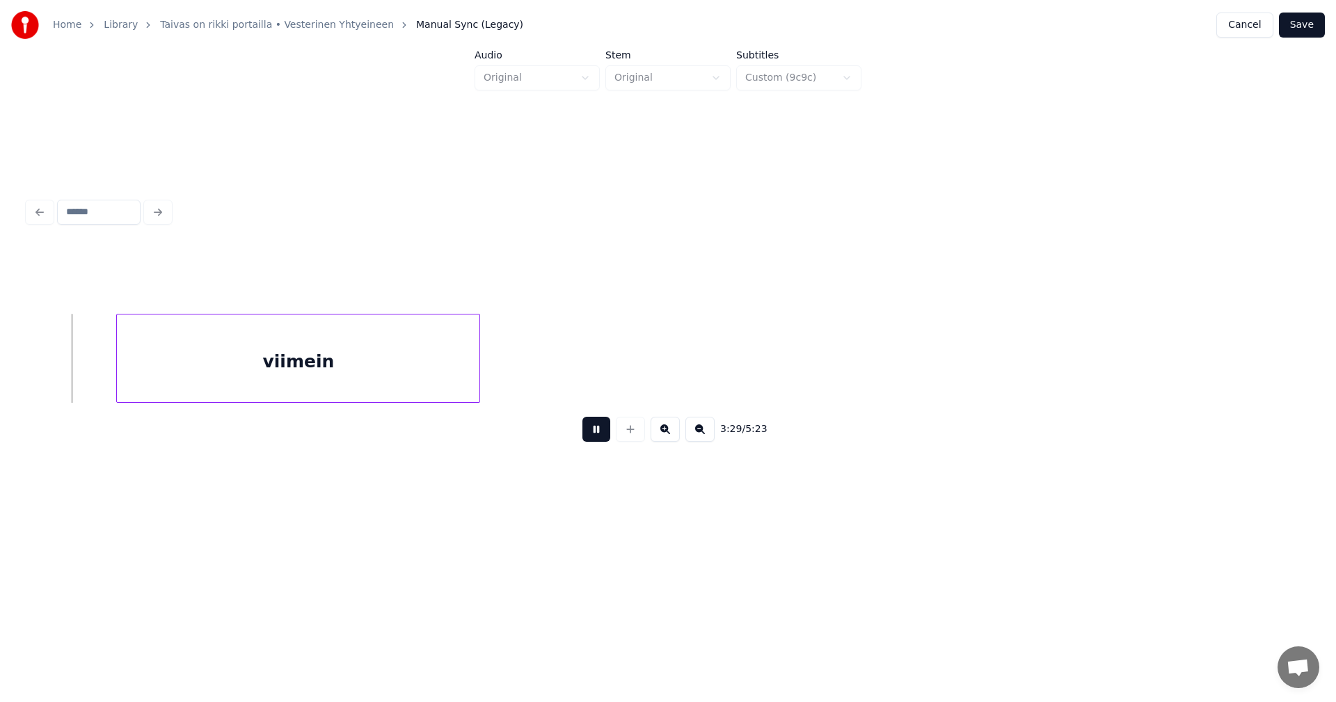
click at [591, 438] on button at bounding box center [597, 429] width 28 height 25
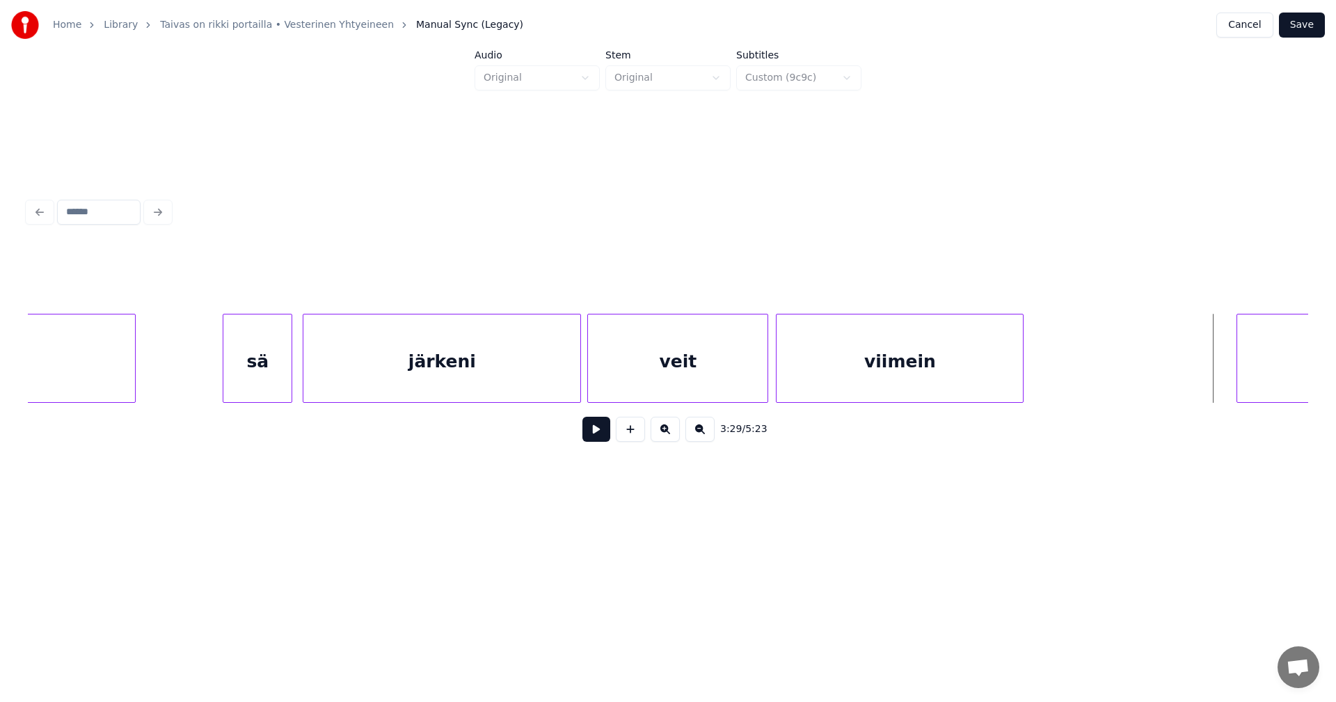
click at [1021, 387] on div at bounding box center [1021, 359] width 4 height 88
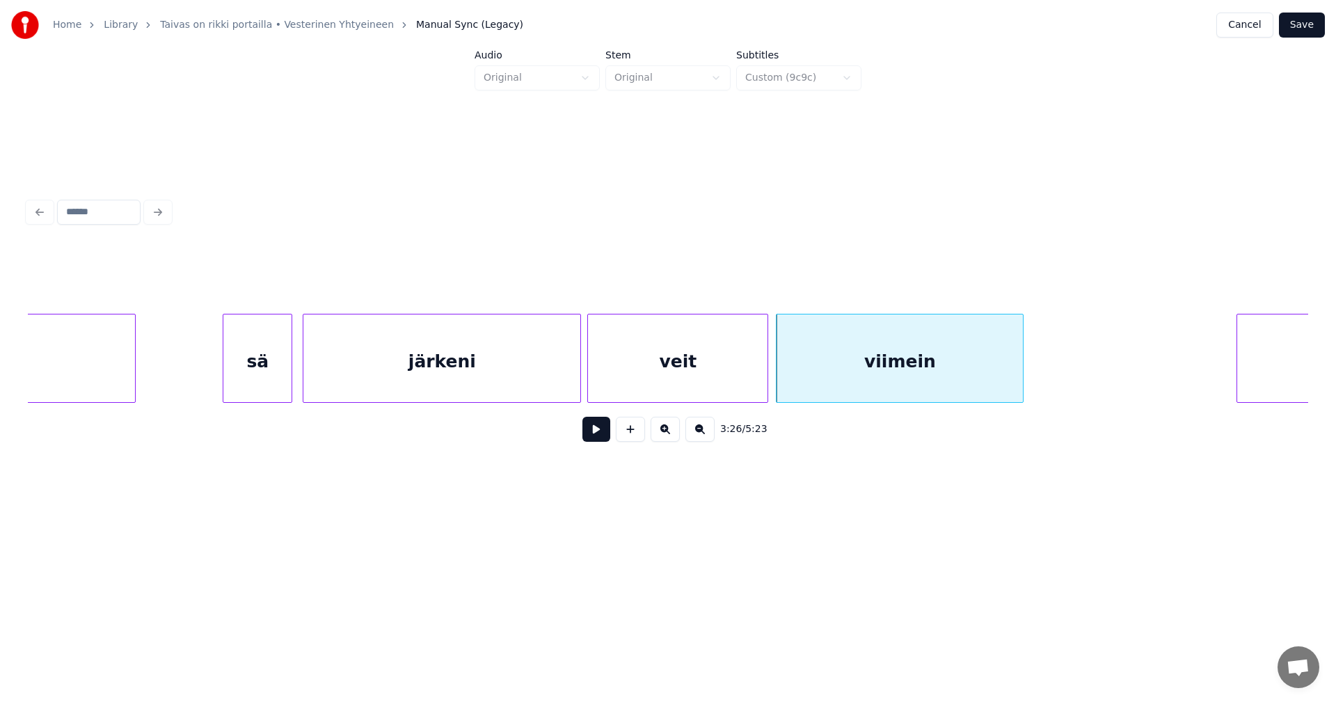
click at [597, 442] on button at bounding box center [597, 429] width 28 height 25
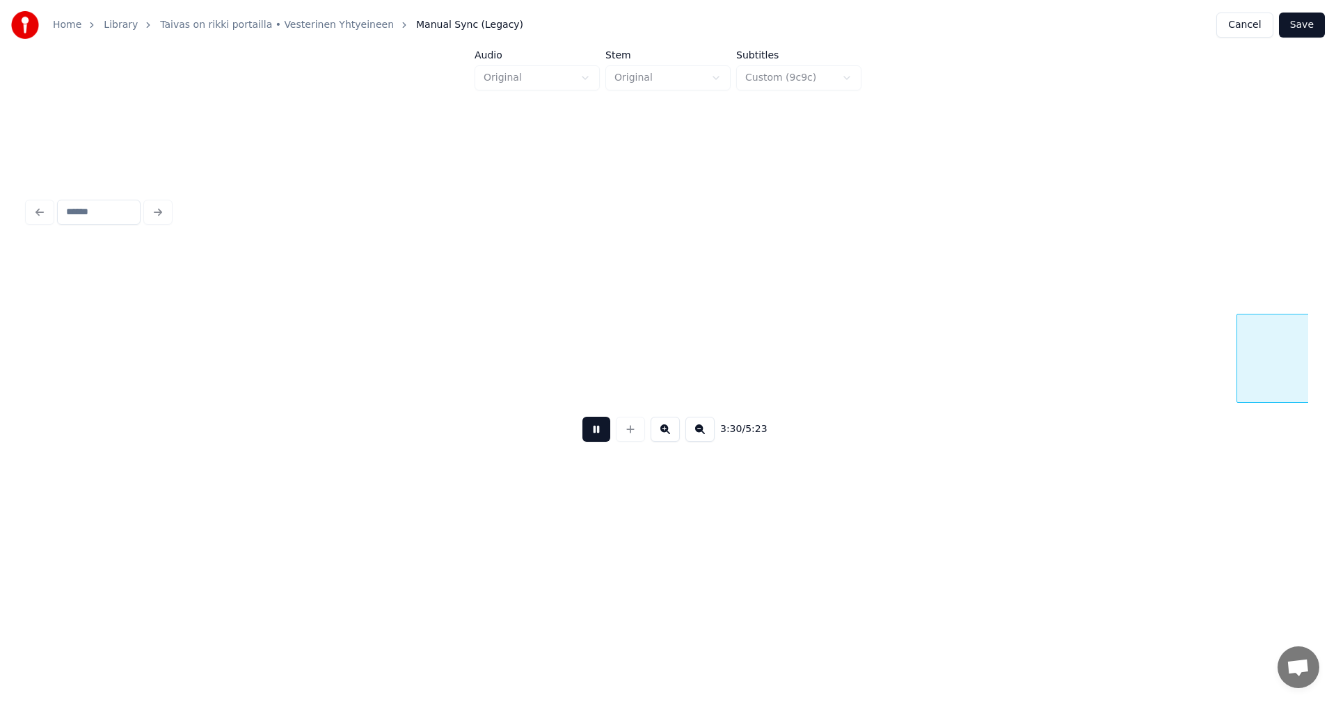
scroll to position [0, 36541]
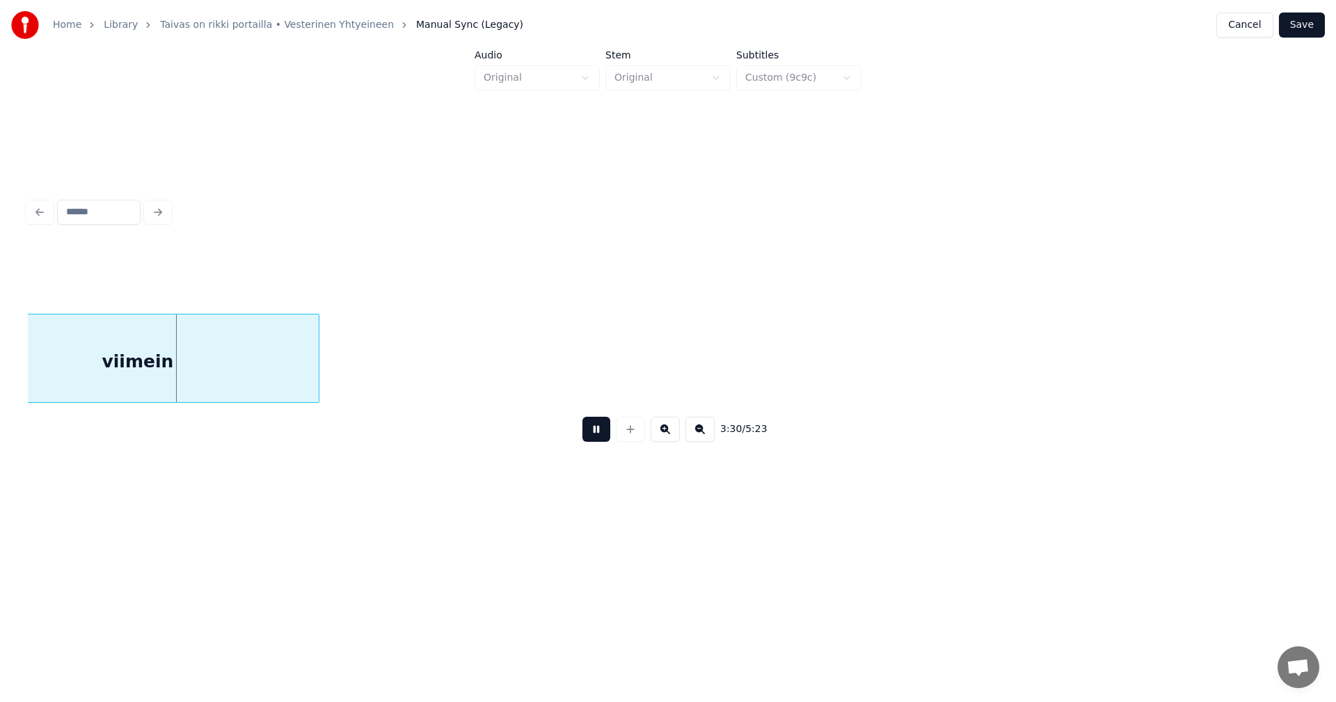
click at [601, 441] on button at bounding box center [597, 429] width 28 height 25
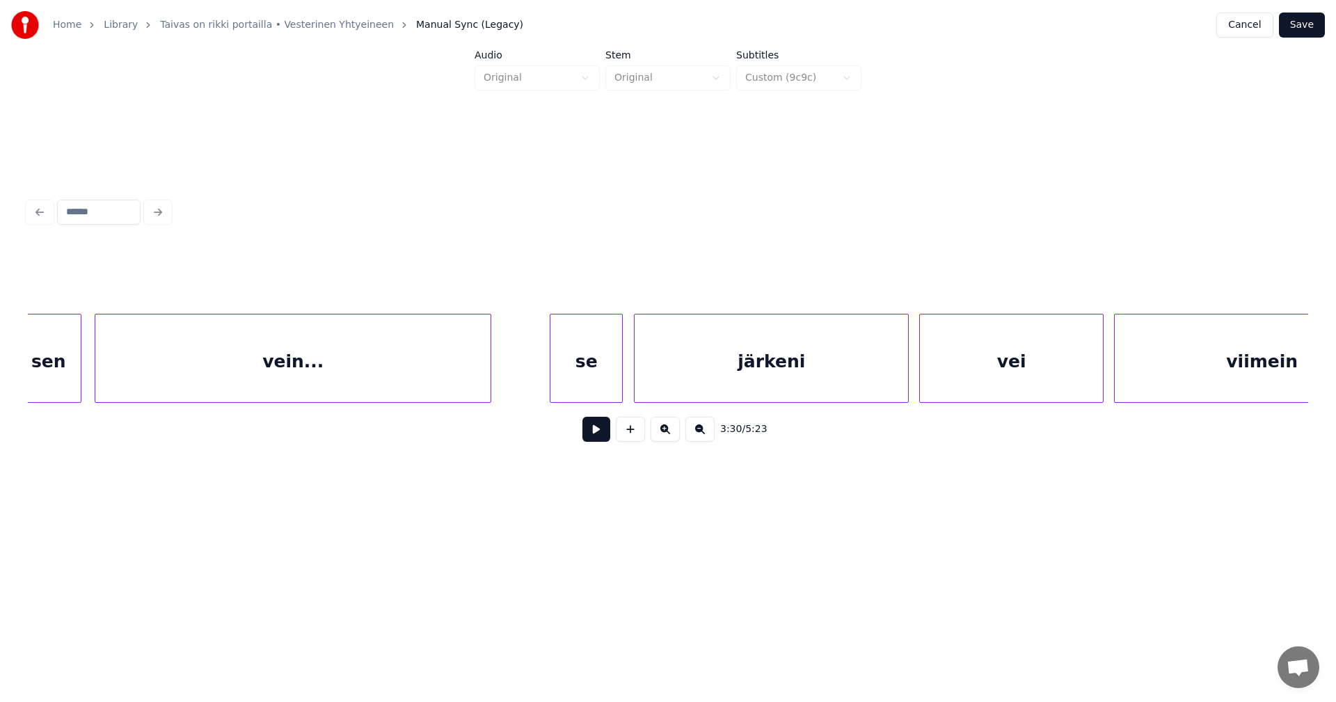
scroll to position [0, 41141]
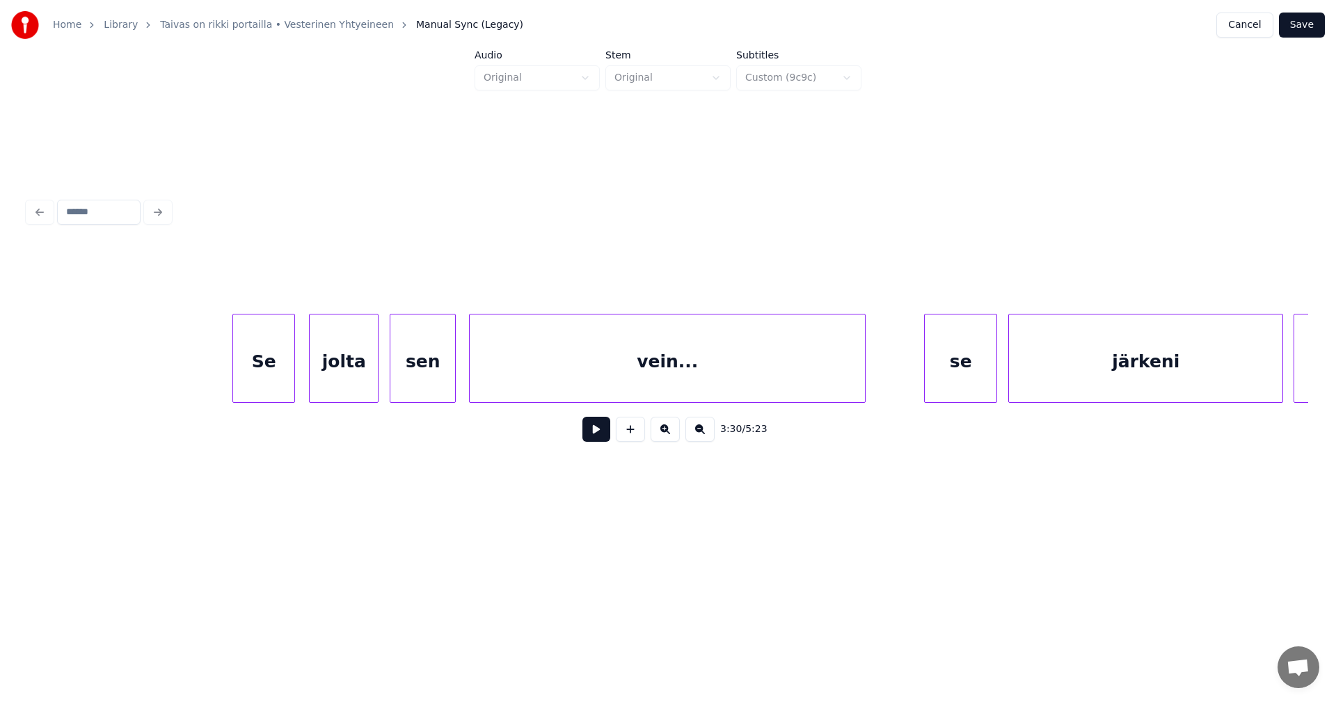
click at [285, 369] on div "Se" at bounding box center [263, 362] width 61 height 95
click at [597, 440] on button at bounding box center [597, 429] width 28 height 25
drag, startPoint x: 597, startPoint y: 440, endPoint x: 583, endPoint y: 437, distance: 14.9
click at [595, 440] on button at bounding box center [597, 429] width 28 height 25
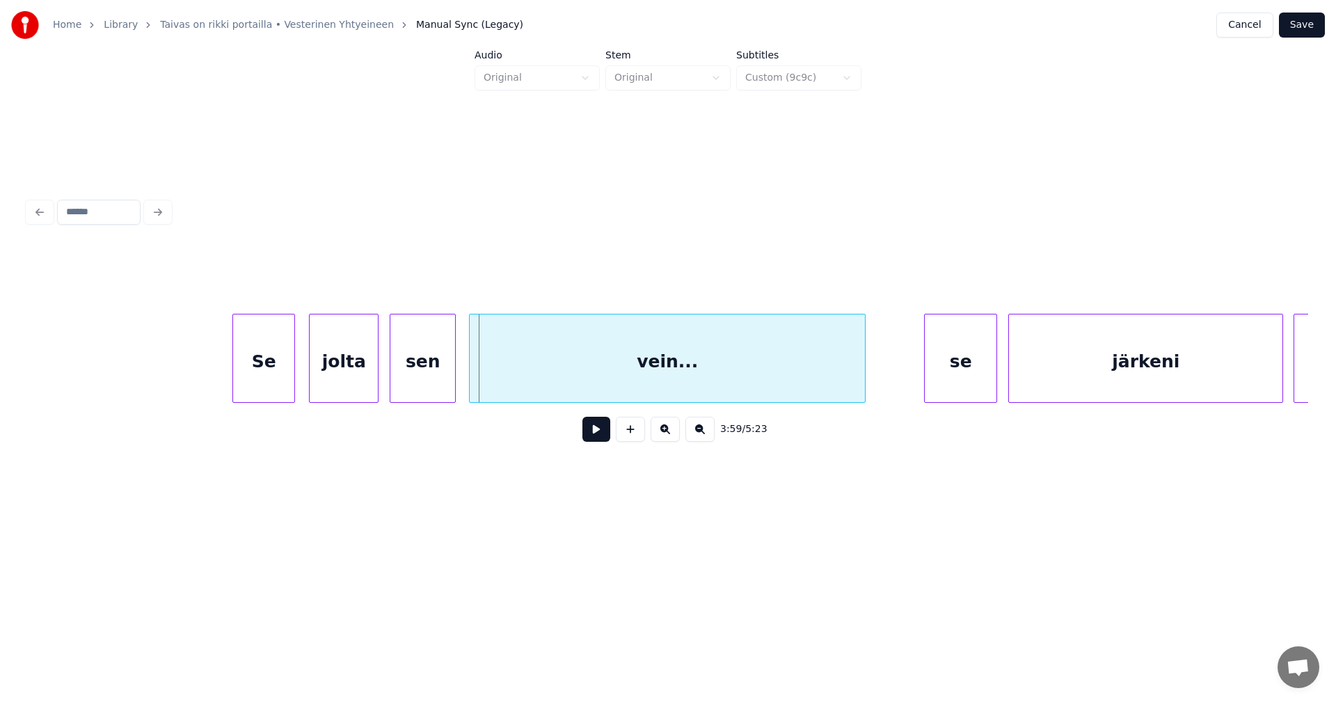
click at [354, 388] on div "jolta" at bounding box center [344, 362] width 68 height 95
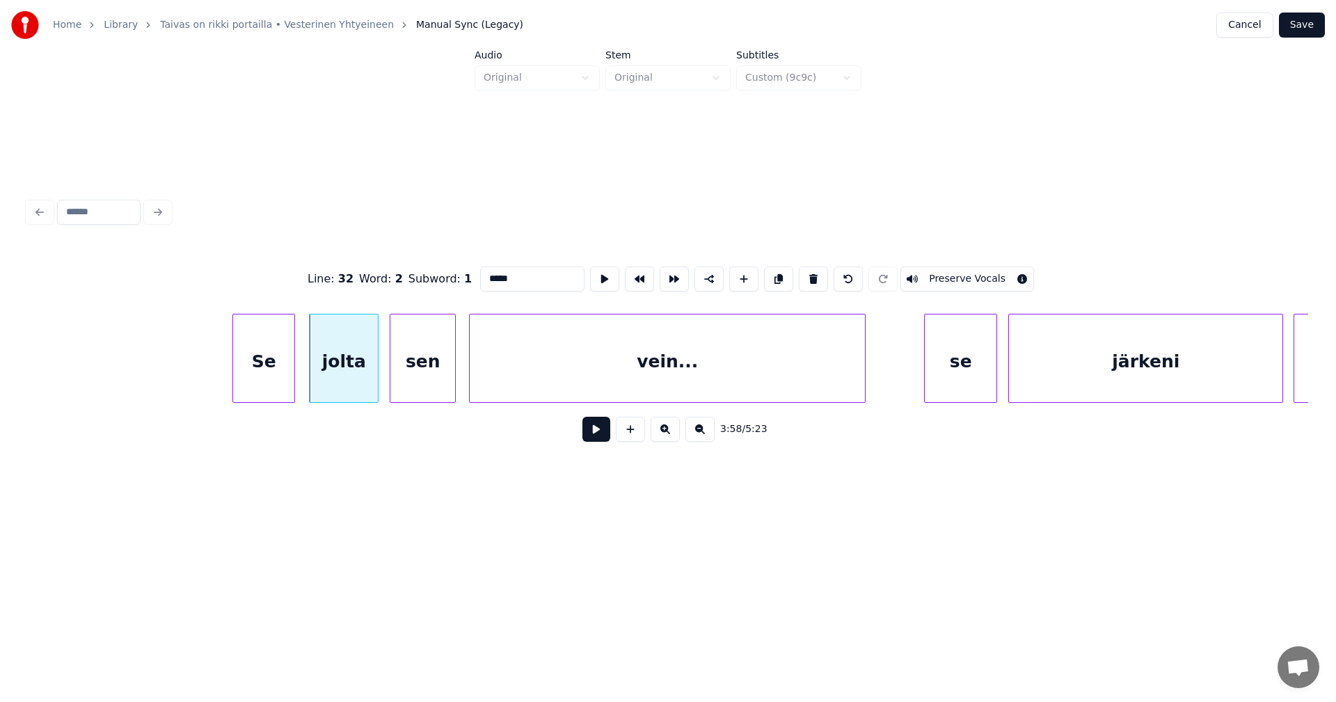
click at [599, 442] on button at bounding box center [597, 429] width 28 height 25
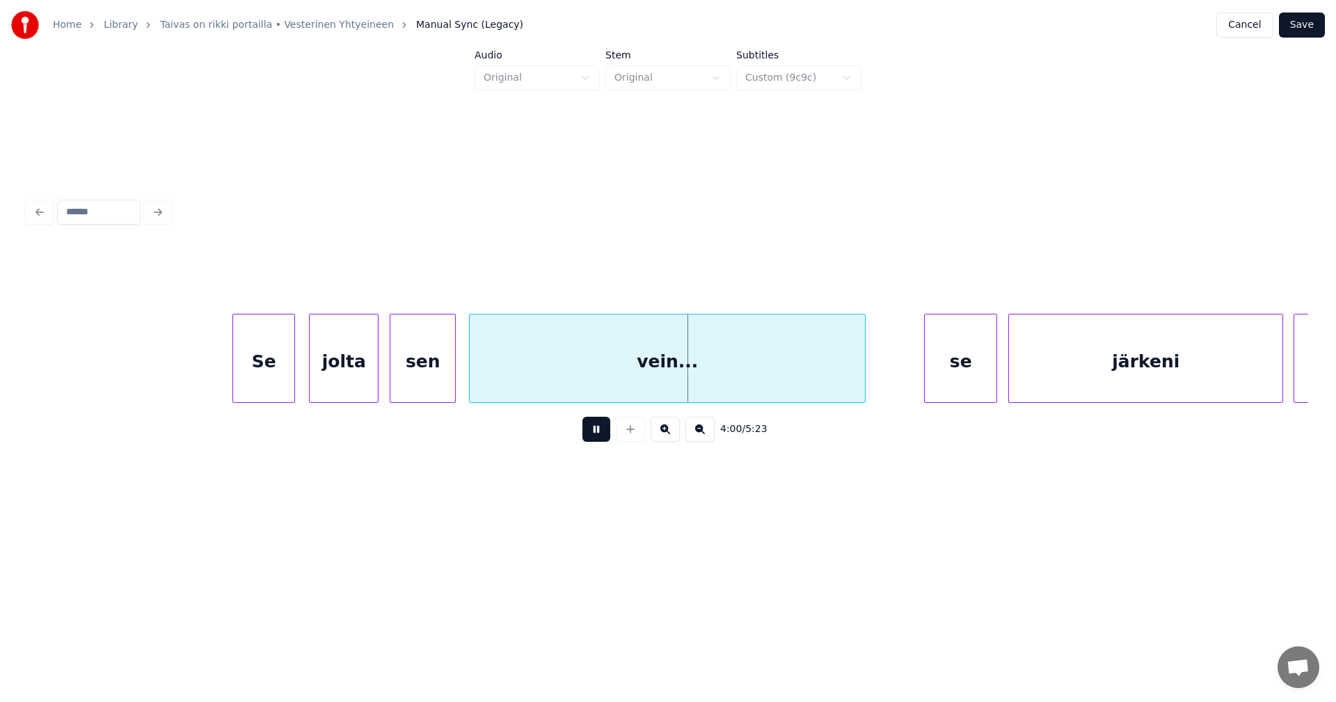
click at [604, 442] on button at bounding box center [597, 429] width 28 height 25
click at [349, 374] on div "jolta" at bounding box center [344, 362] width 68 height 95
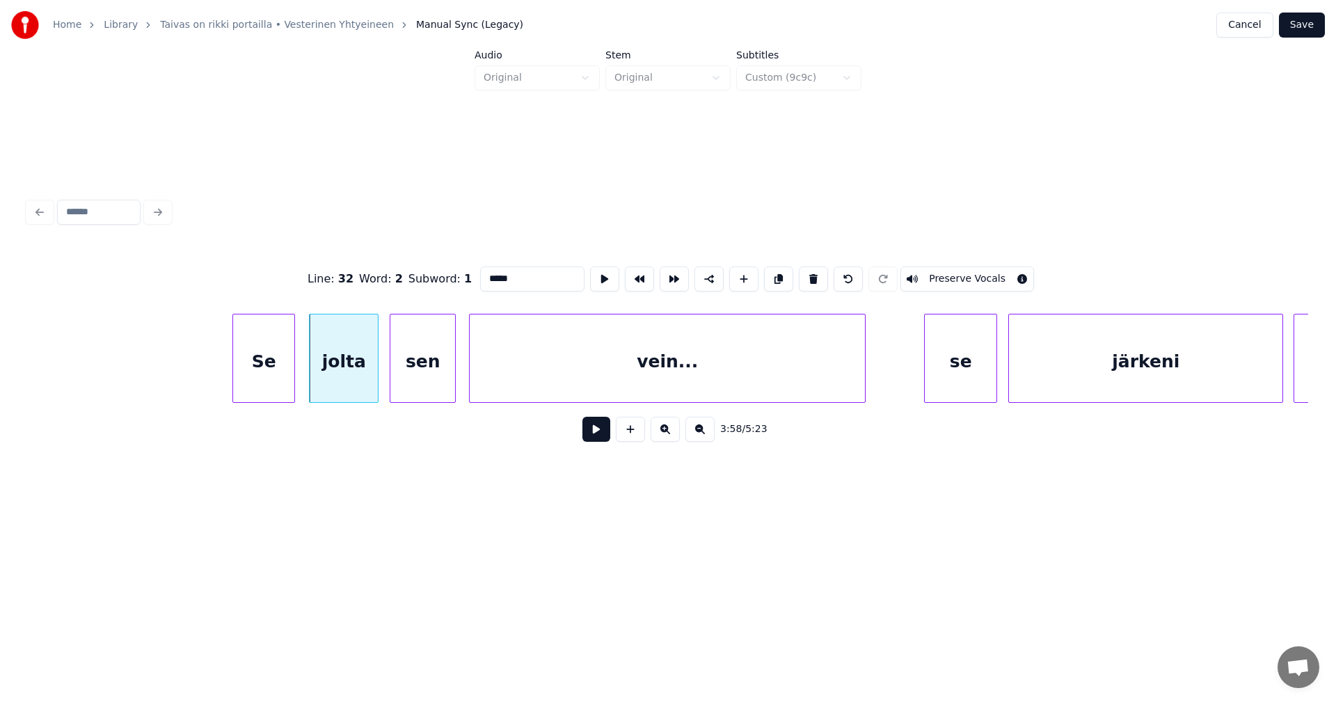
click at [593, 437] on button at bounding box center [597, 429] width 28 height 25
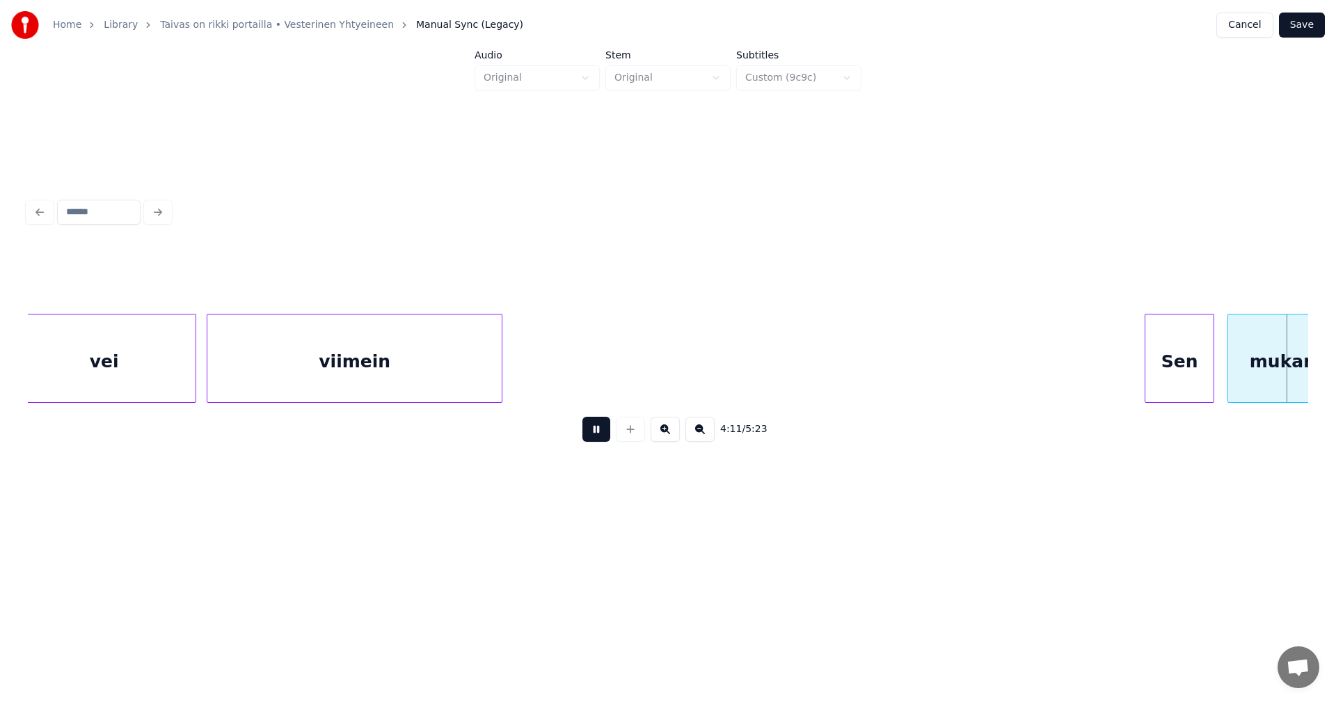
scroll to position [0, 43705]
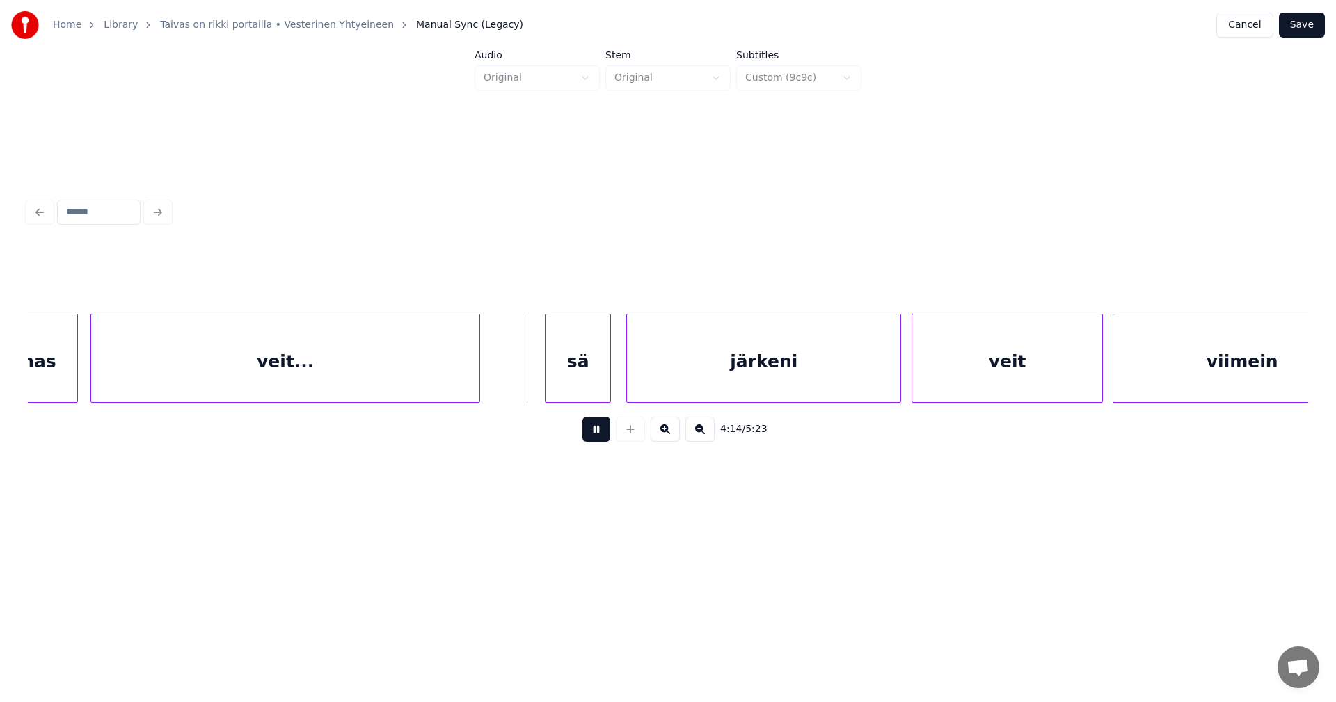
click at [598, 436] on button at bounding box center [597, 429] width 28 height 25
click at [626, 379] on div at bounding box center [626, 359] width 4 height 88
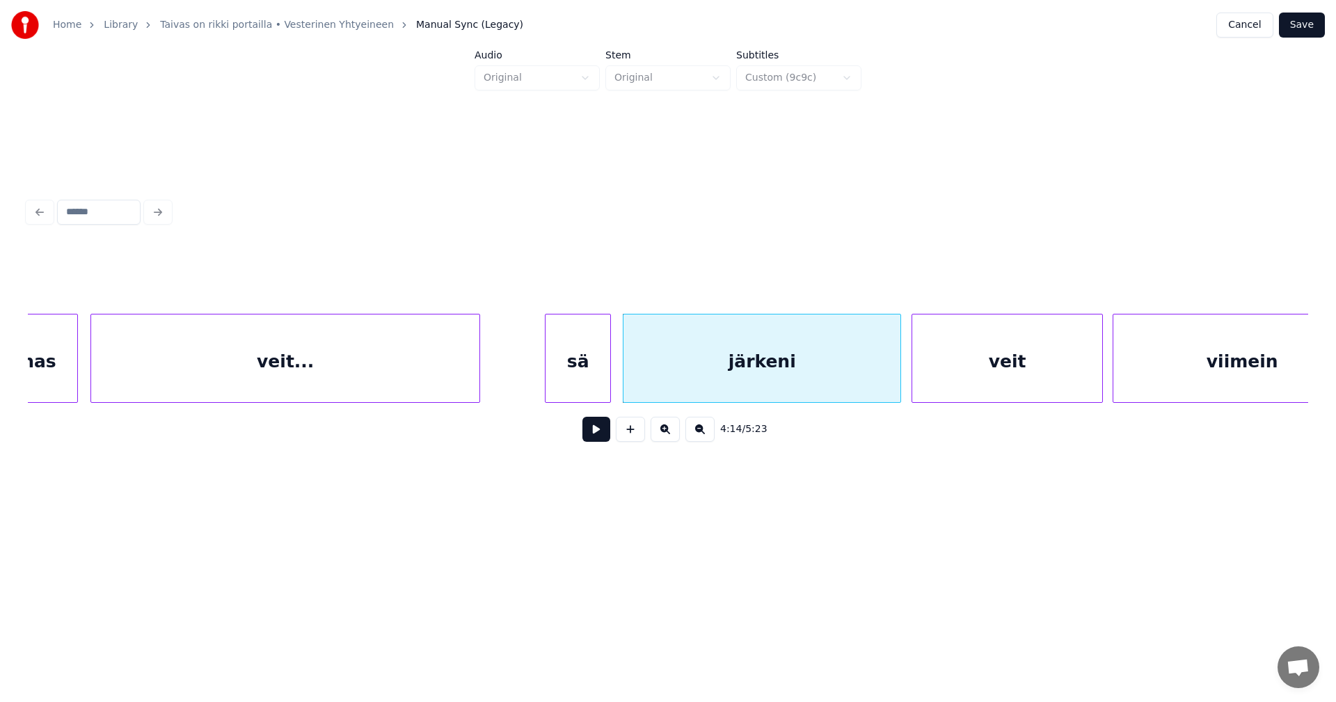
click at [602, 380] on div "sä" at bounding box center [578, 362] width 65 height 95
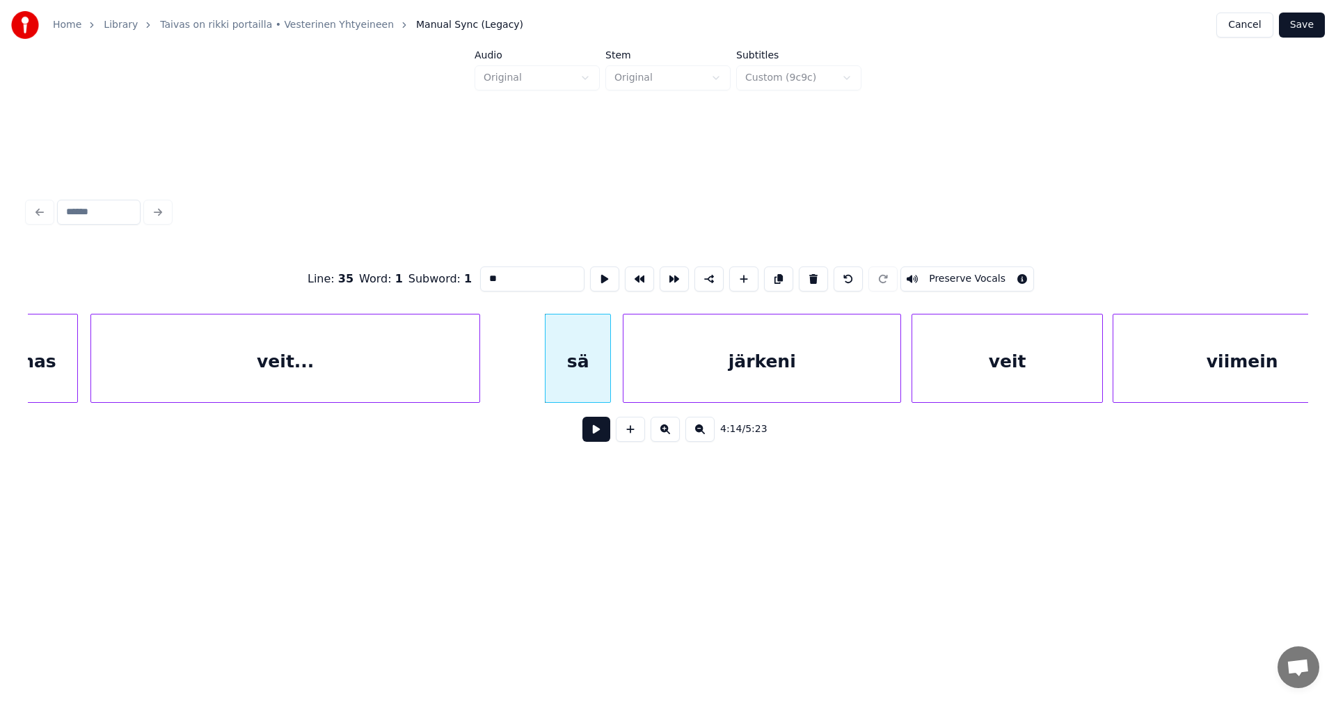
click at [596, 430] on button at bounding box center [597, 429] width 28 height 25
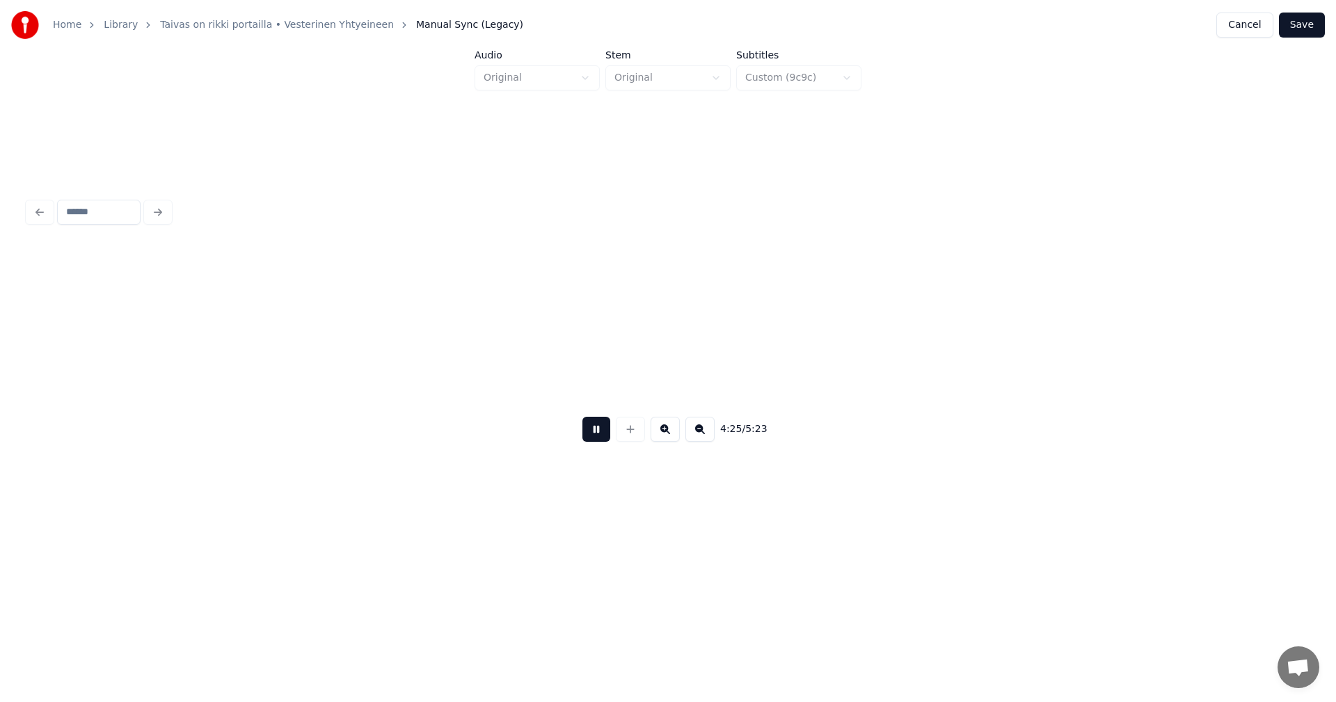
scroll to position [0, 46269]
click at [600, 429] on button at bounding box center [597, 429] width 28 height 25
click at [1318, 26] on button "Save" at bounding box center [1302, 25] width 46 height 25
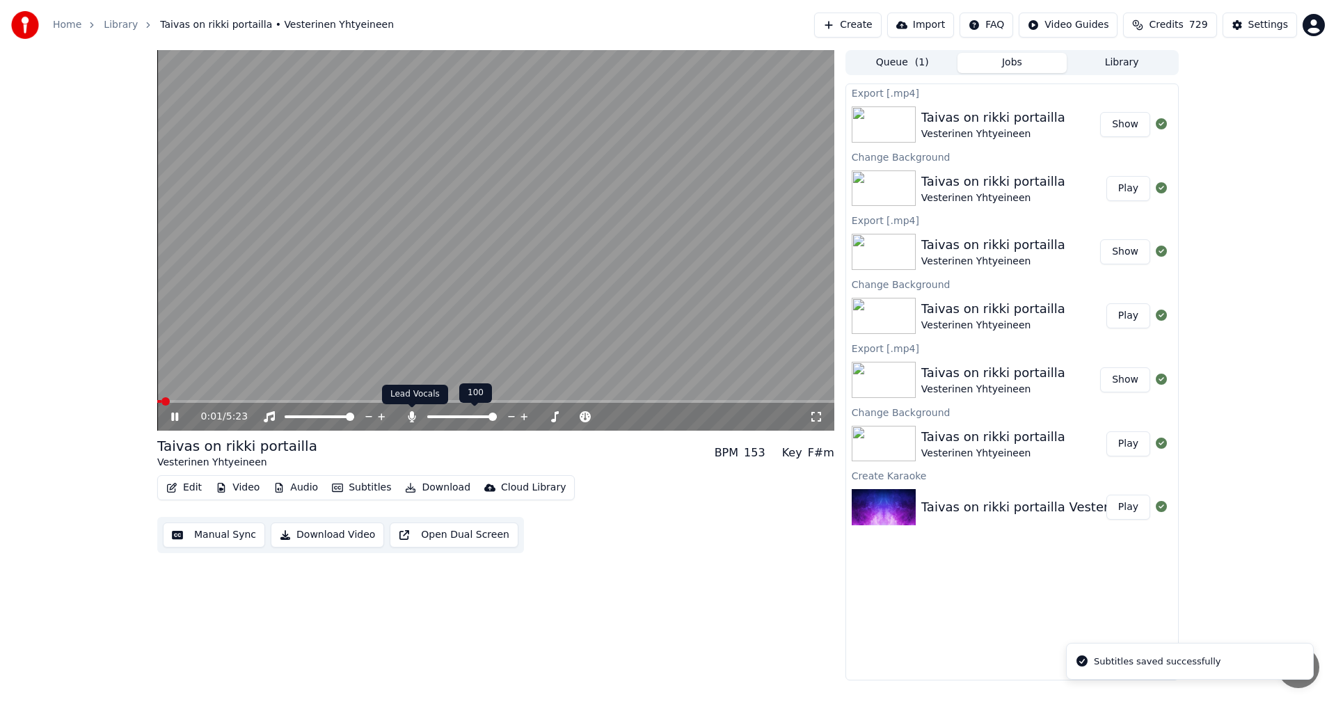
click at [411, 416] on icon at bounding box center [412, 416] width 8 height 11
click at [175, 418] on icon at bounding box center [184, 416] width 33 height 11
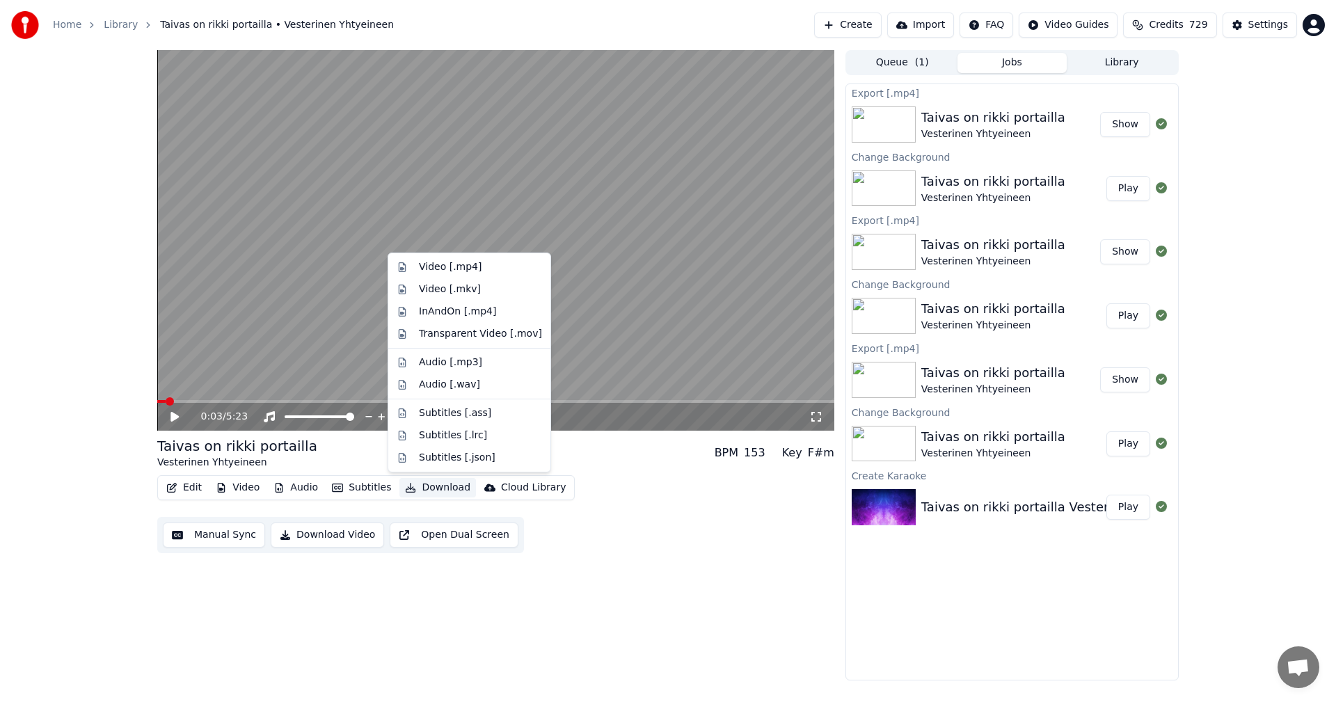
click at [443, 481] on button "Download" at bounding box center [437, 487] width 77 height 19
click at [455, 268] on div "Video [.mp4]" at bounding box center [450, 267] width 63 height 14
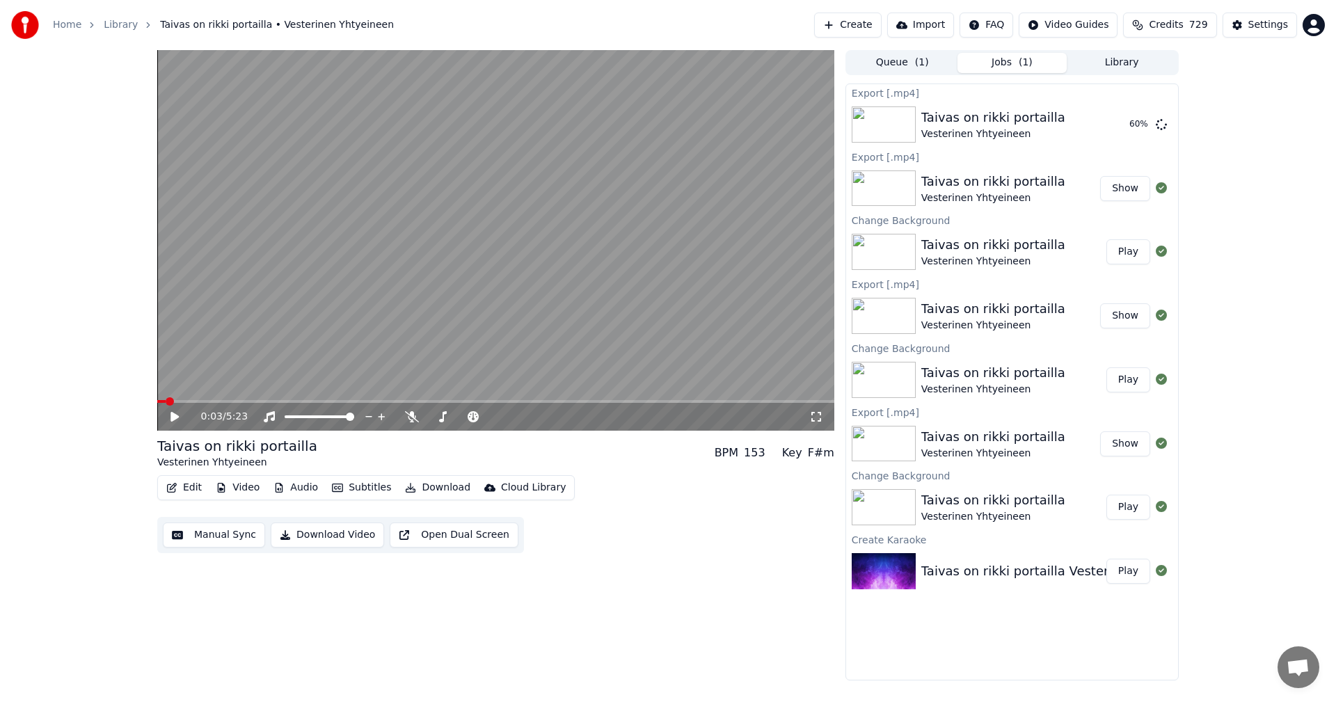
click at [809, 414] on icon at bounding box center [816, 416] width 14 height 11
